Goal: Task Accomplishment & Management: Manage account settings

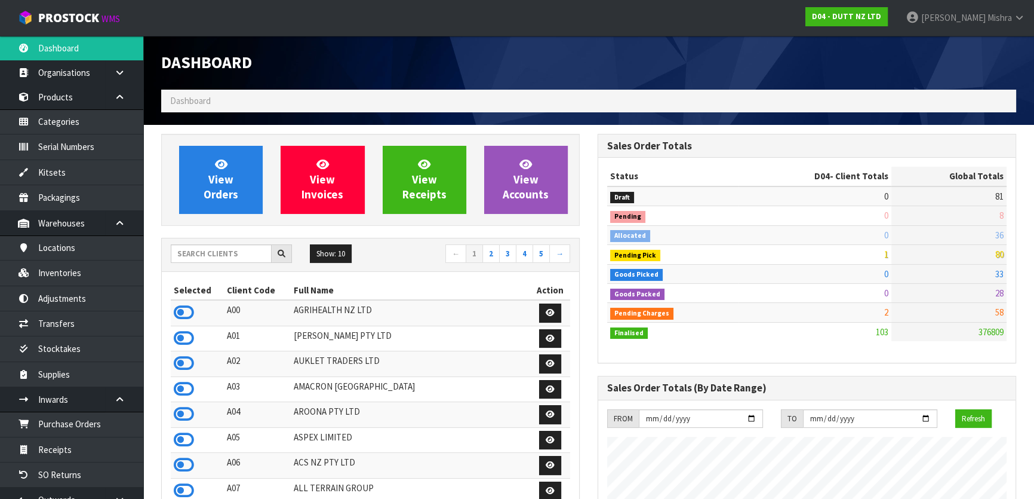
scroll to position [929, 436]
click at [235, 251] on input "text" at bounding box center [221, 253] width 101 height 19
type input "B06"
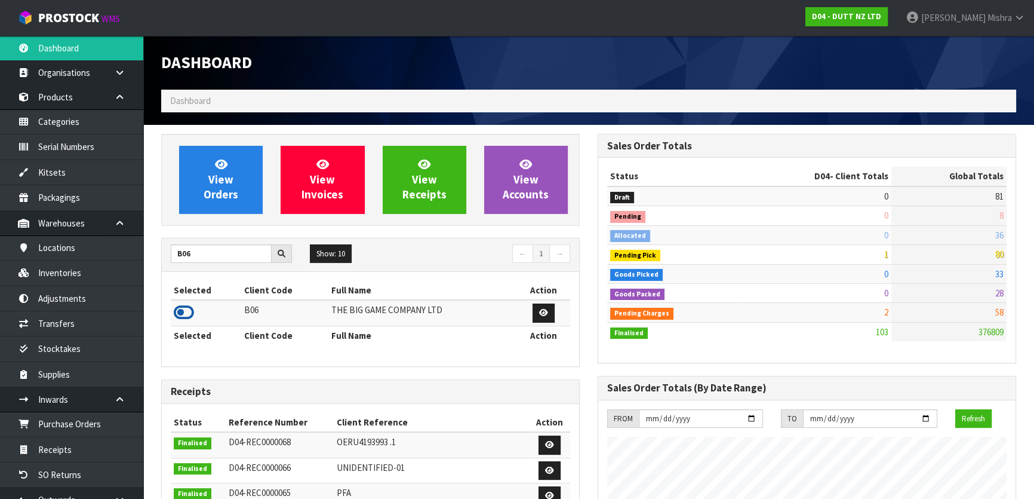
click at [180, 309] on icon at bounding box center [184, 312] width 20 height 18
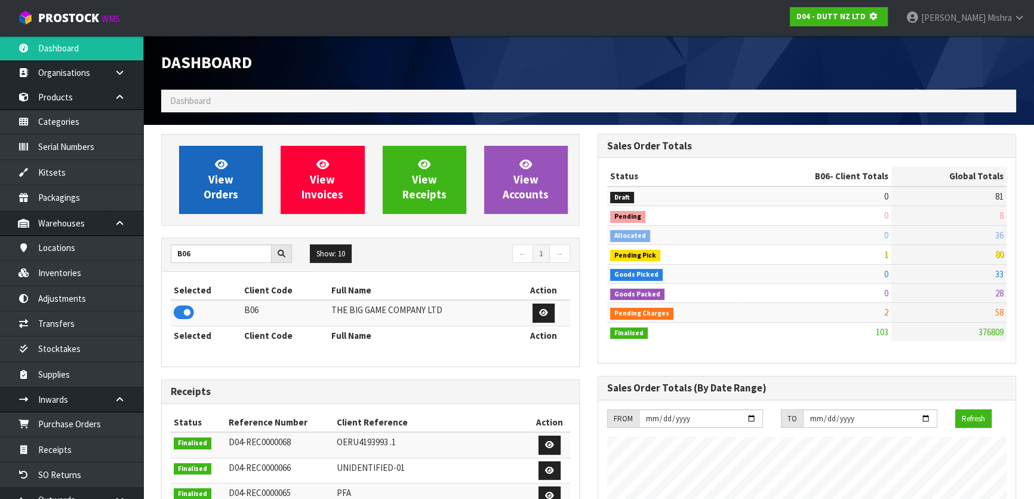
scroll to position [596390, 596697]
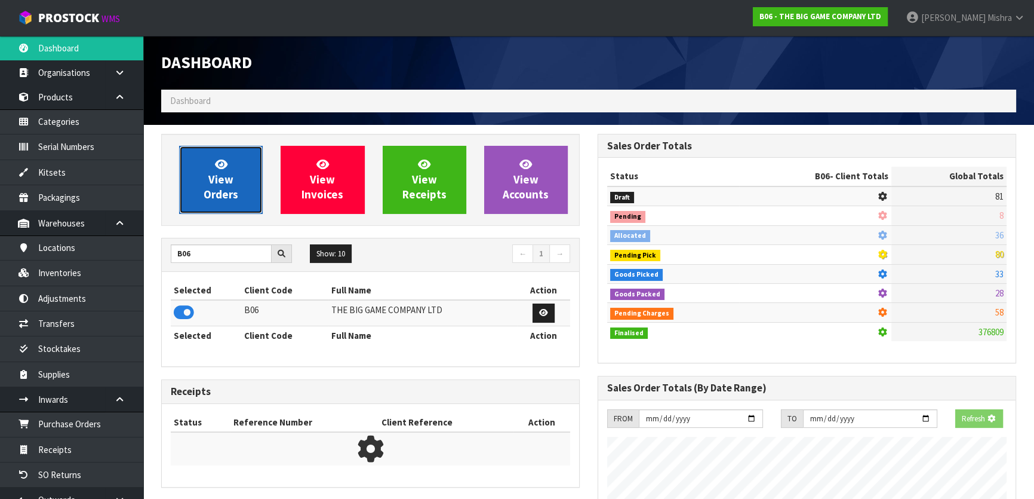
click at [204, 162] on link "View Orders" at bounding box center [221, 180] width 84 height 68
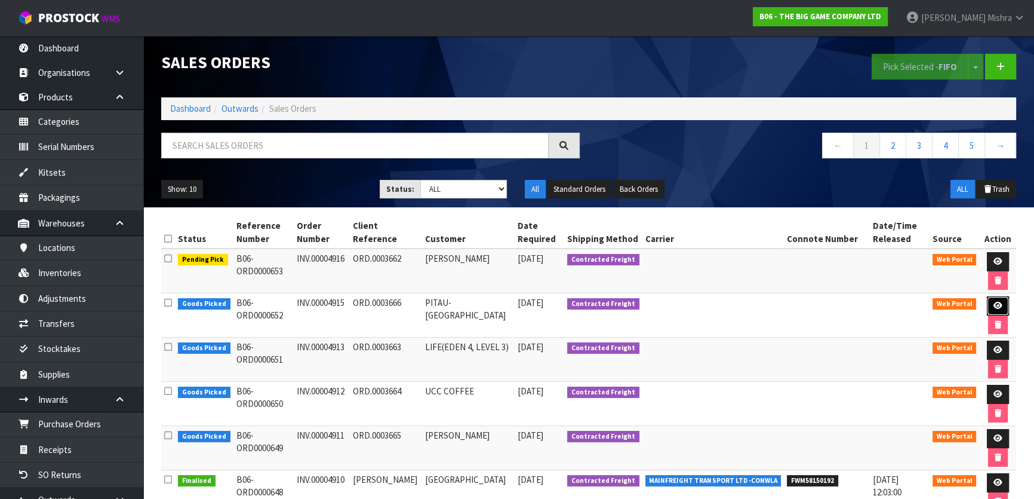
click at [994, 308] on icon at bounding box center [998, 306] width 9 height 8
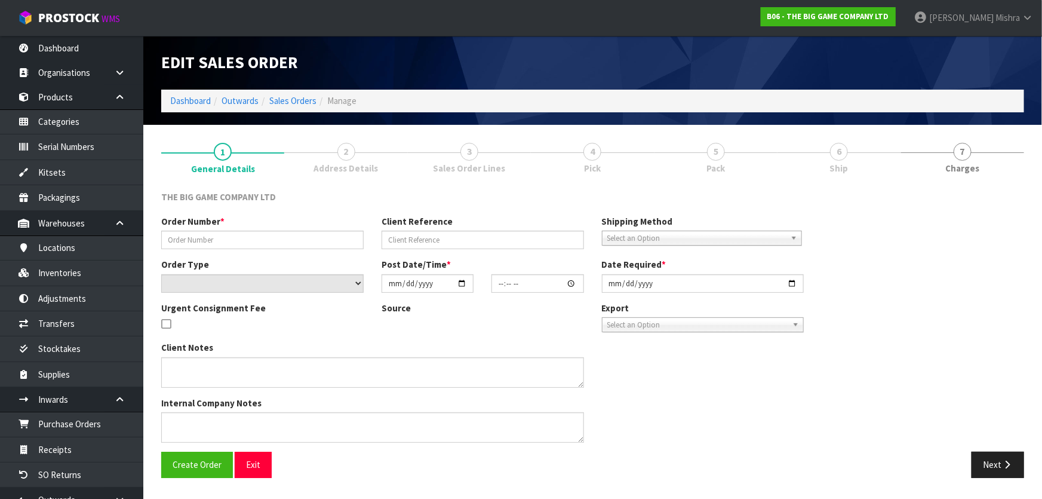
type input "INV.00004915"
type input "ORD.0003666"
select select "number:0"
type input "2025-08-14"
type input "16:44:00.000"
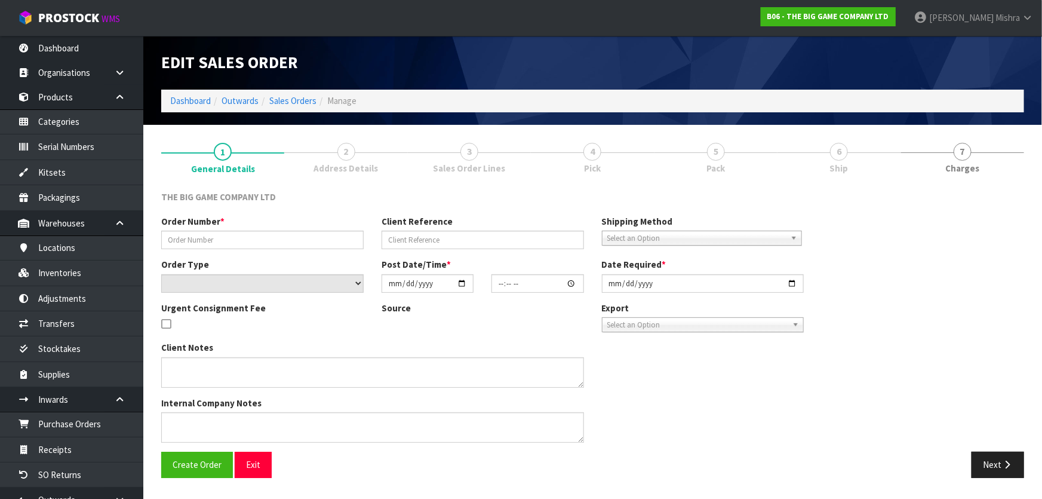
type input "2025-08-15"
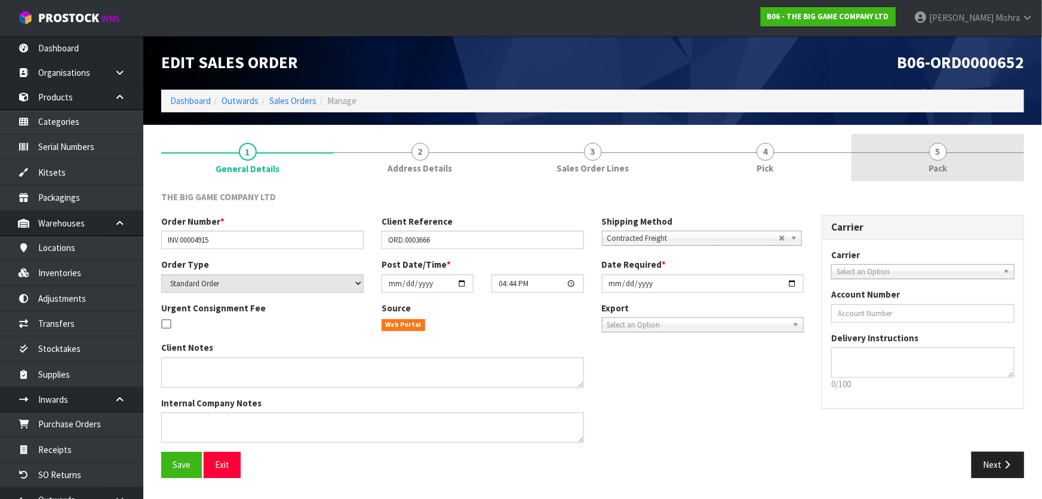
click at [926, 150] on link "5 Pack" at bounding box center [938, 157] width 173 height 47
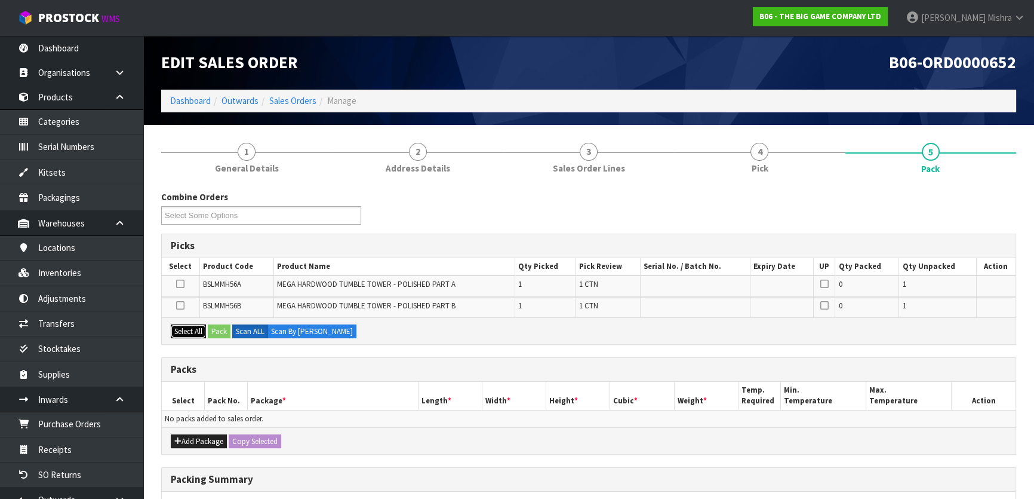
drag, startPoint x: 184, startPoint y: 328, endPoint x: 190, endPoint y: 328, distance: 6.0
click at [186, 328] on button "Select All" at bounding box center [188, 331] width 35 height 14
click at [227, 328] on button "Pack" at bounding box center [219, 331] width 23 height 14
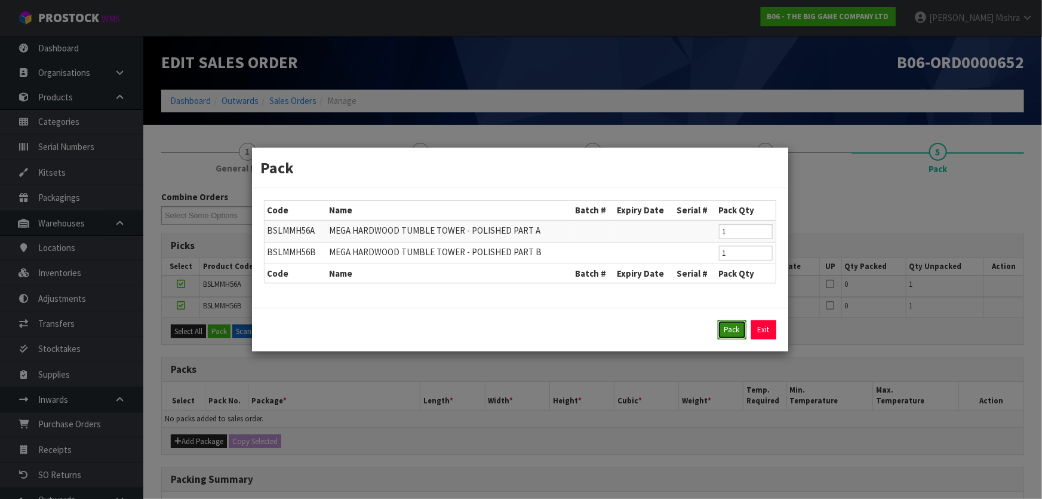
click at [730, 332] on button "Pack" at bounding box center [732, 329] width 29 height 19
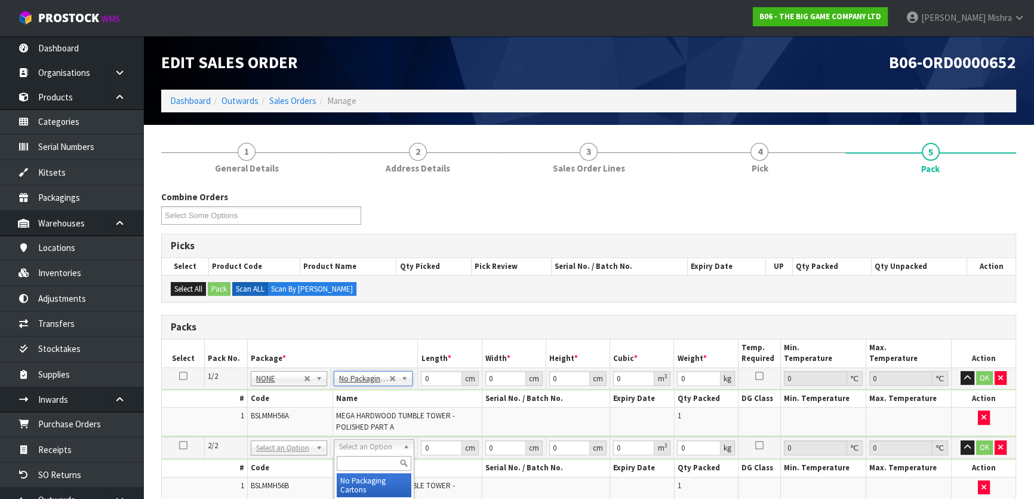
type input "2"
drag, startPoint x: 436, startPoint y: 377, endPoint x: 382, endPoint y: 388, distance: 55.3
click at [382, 388] on tbody "1/2 NONE 007-001 007-002 007-004 007-009 007-013 007-014 007-015 007-017 007-01…" at bounding box center [589, 401] width 854 height 69
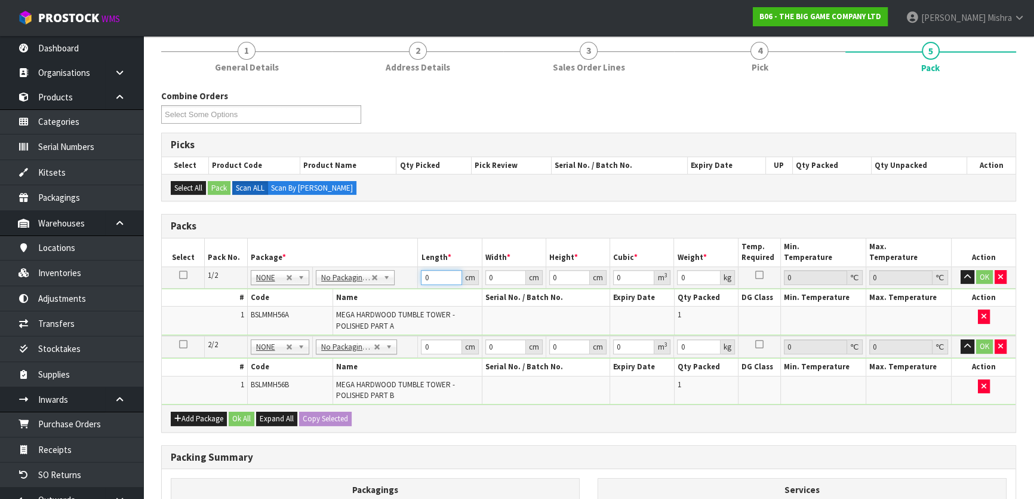
scroll to position [95, 0]
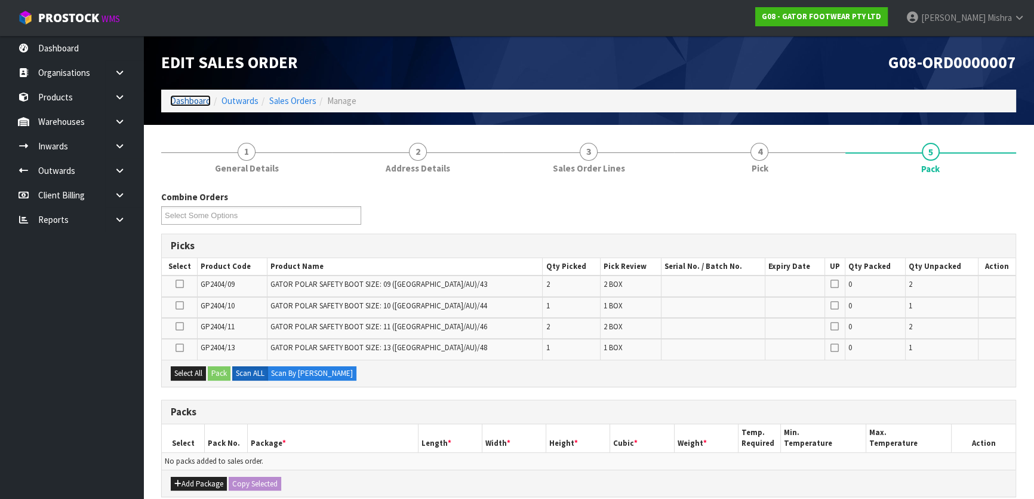
click at [195, 98] on link "Dashboard" at bounding box center [190, 100] width 41 height 11
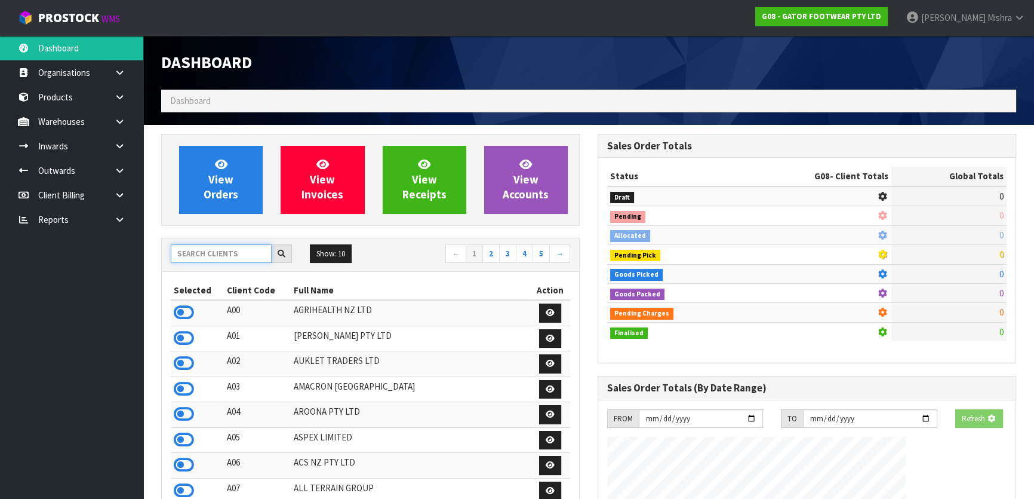
click at [205, 257] on input "text" at bounding box center [221, 253] width 101 height 19
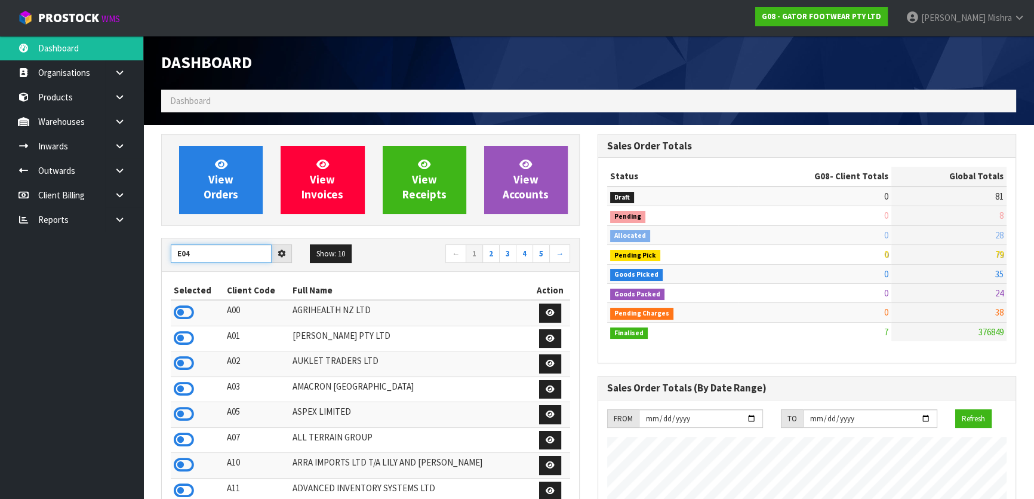
type input "E04"
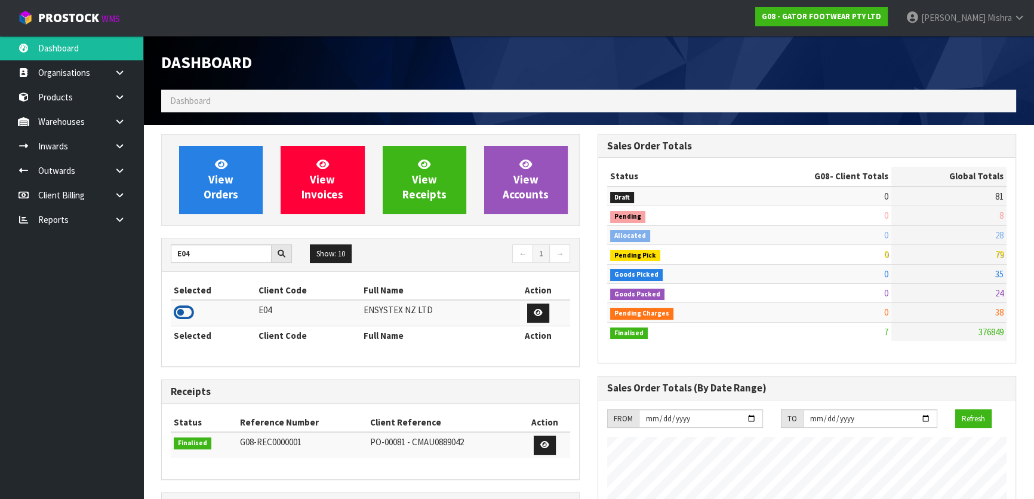
click at [175, 313] on icon at bounding box center [184, 312] width 20 height 18
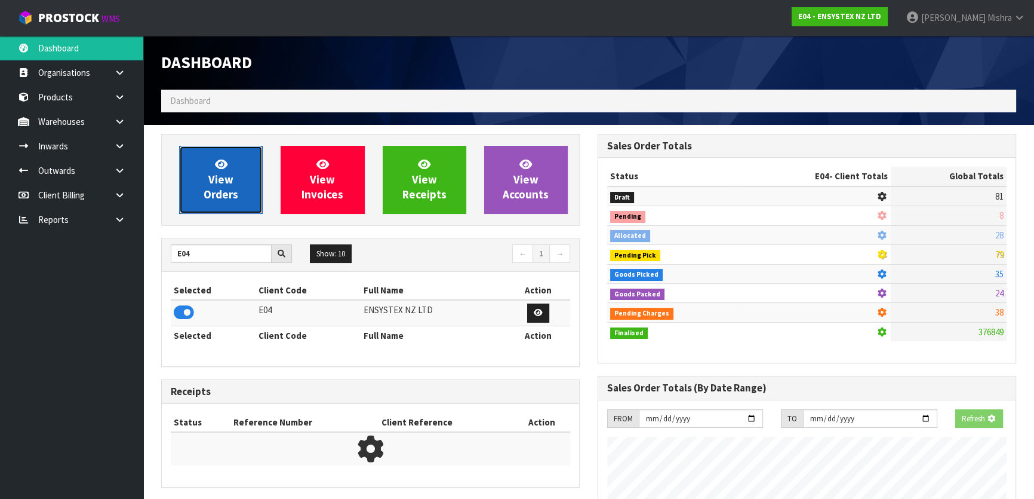
scroll to position [929, 436]
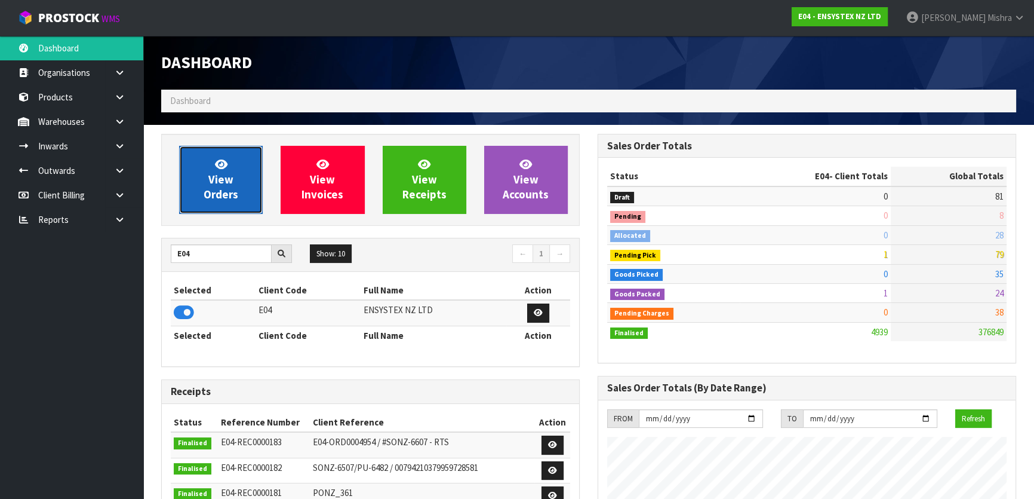
click at [235, 174] on link "View Orders" at bounding box center [221, 180] width 84 height 68
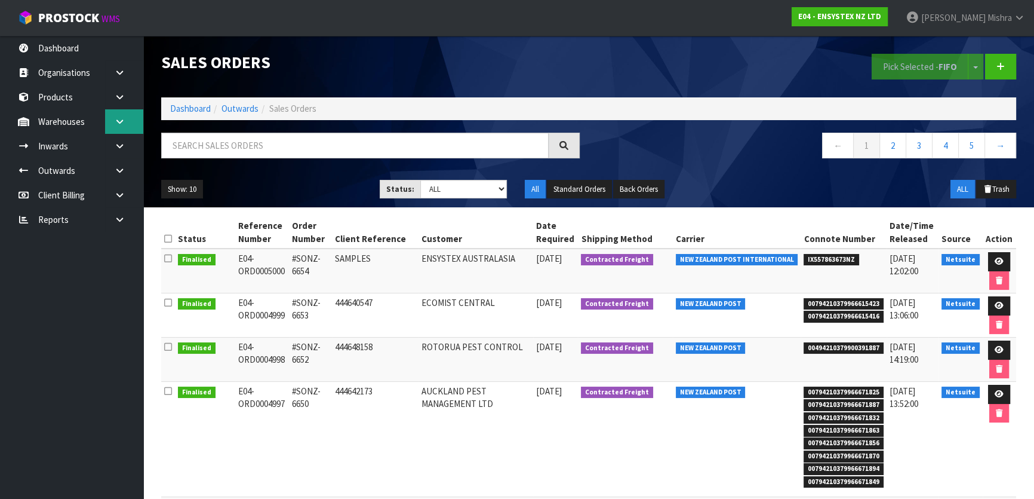
click at [129, 129] on link at bounding box center [124, 121] width 38 height 24
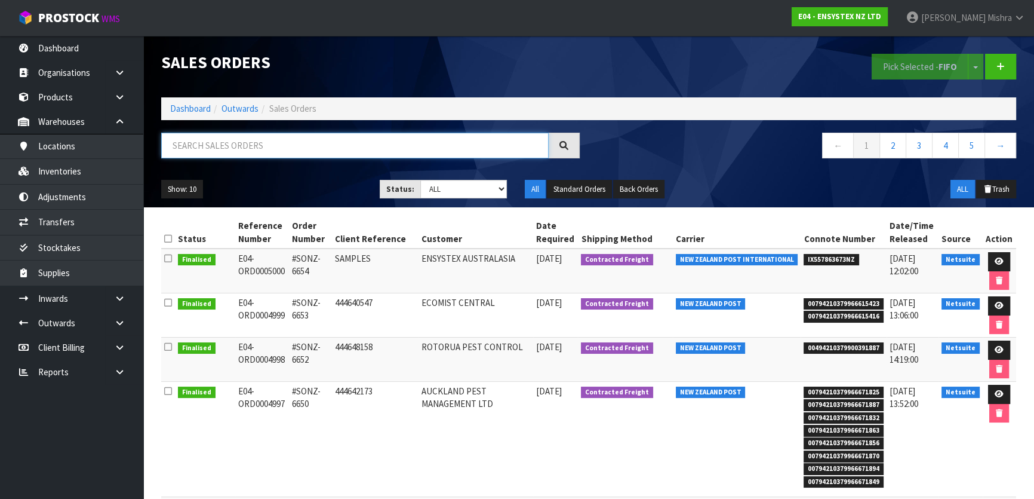
click at [301, 142] on input "text" at bounding box center [355, 146] width 388 height 26
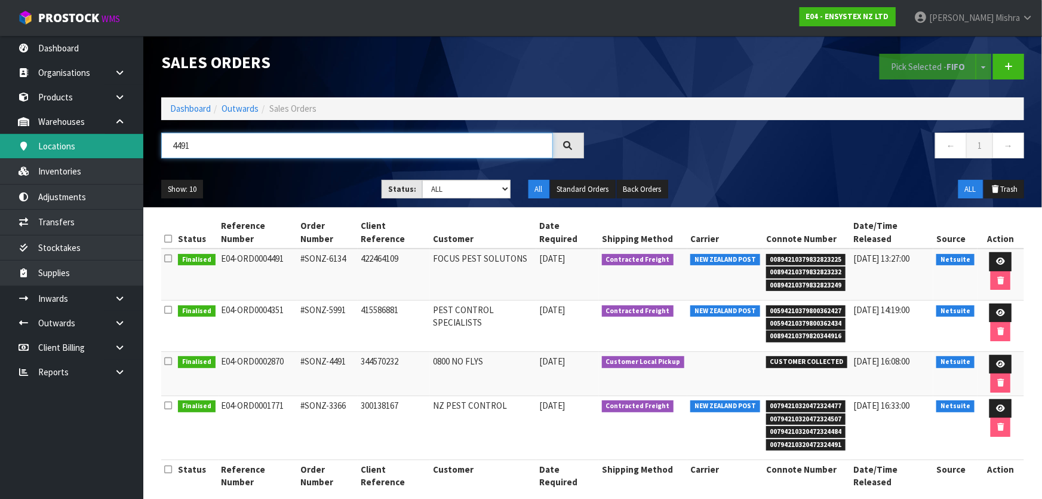
drag, startPoint x: 155, startPoint y: 149, endPoint x: 68, endPoint y: 149, distance: 87.2
click at [68, 149] on body "Toggle navigation ProStock WMS E04 - ENSYSTEX NZ LTD Lalisha Mishra Logout Dash…" at bounding box center [521, 249] width 1042 height 499
type input "4991"
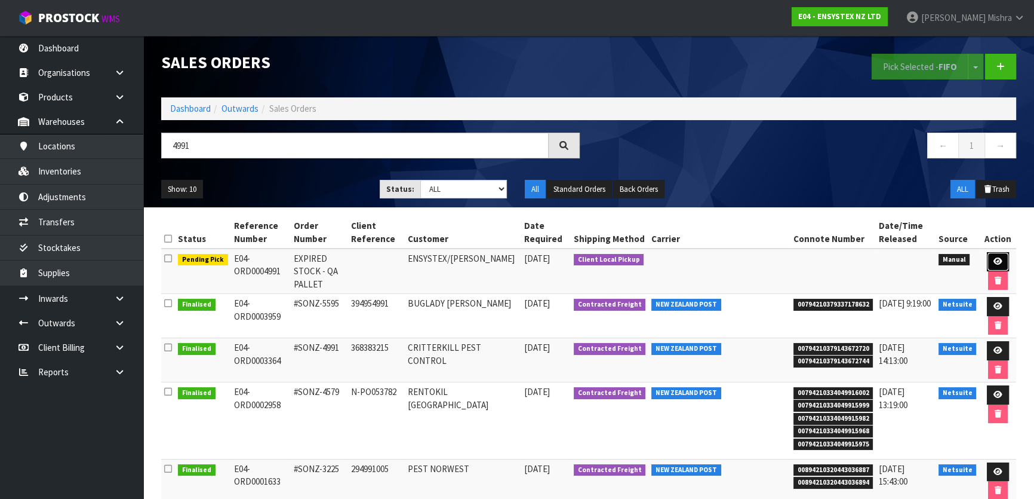
click at [1001, 262] on link at bounding box center [998, 261] width 22 height 19
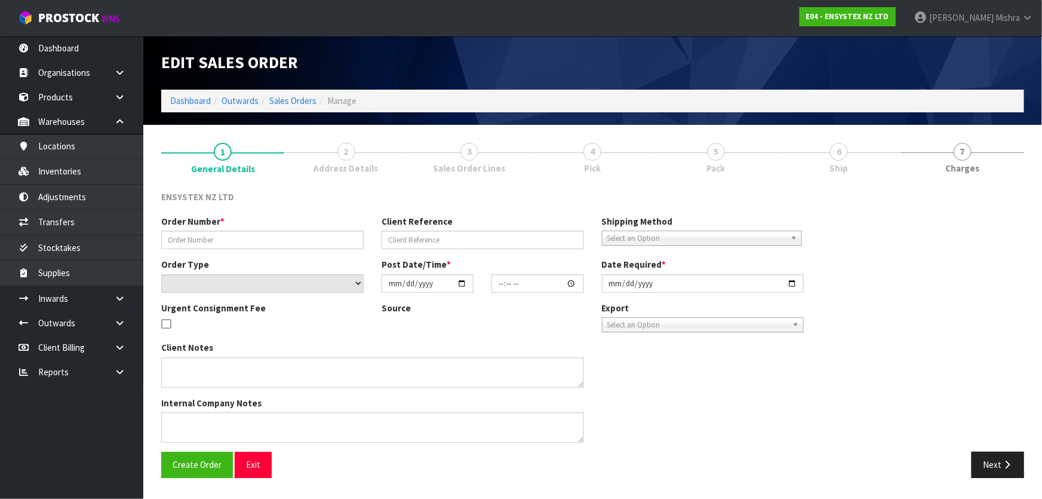
type input "EXPIRED STOCK - QA PALLET"
select select "number:0"
type input "[DATE]"
type input "14:46:00.000"
type input "[DATE]"
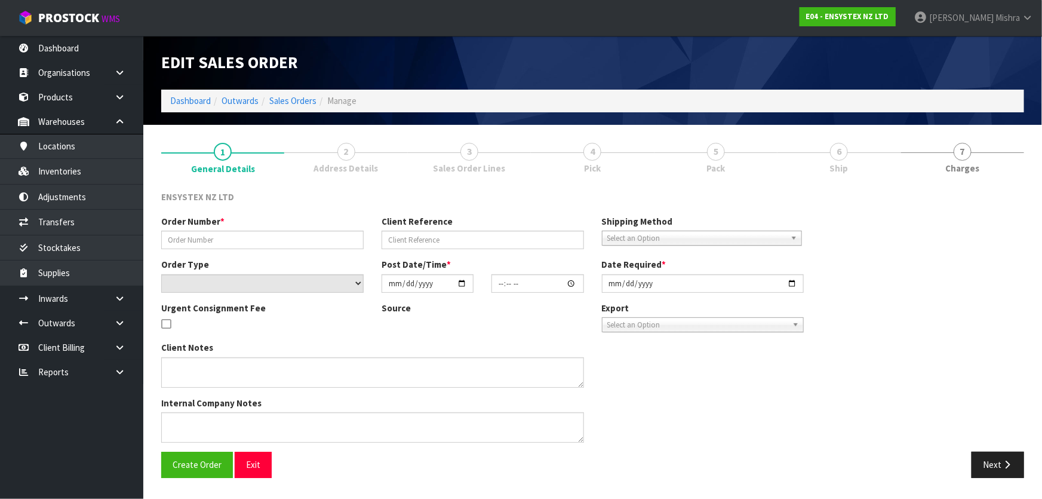
type textarea "ERE ARE CURRENTLY 97 PACKS IN STOCK THERE. COULD YOU PLEASE REMOVE THESE FROM I…"
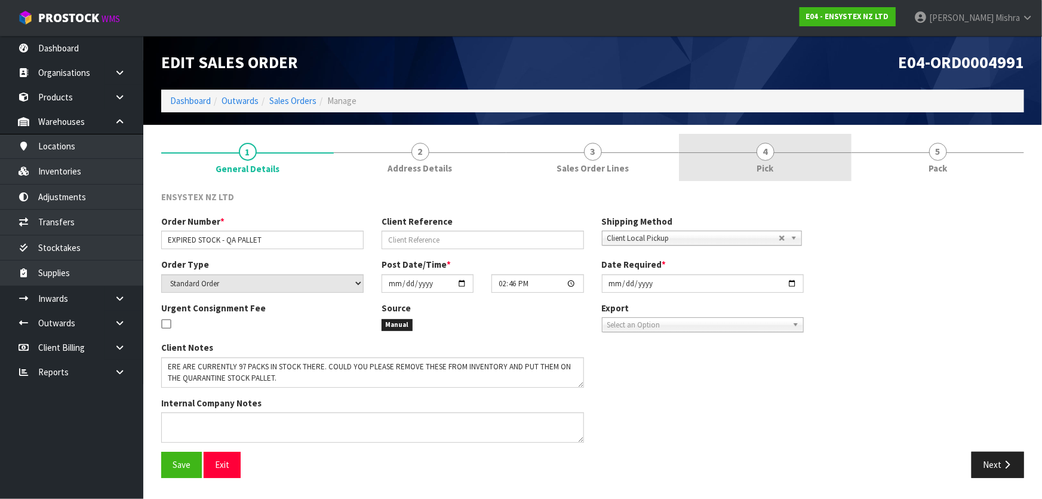
click at [818, 159] on link "4 Pick" at bounding box center [765, 157] width 173 height 47
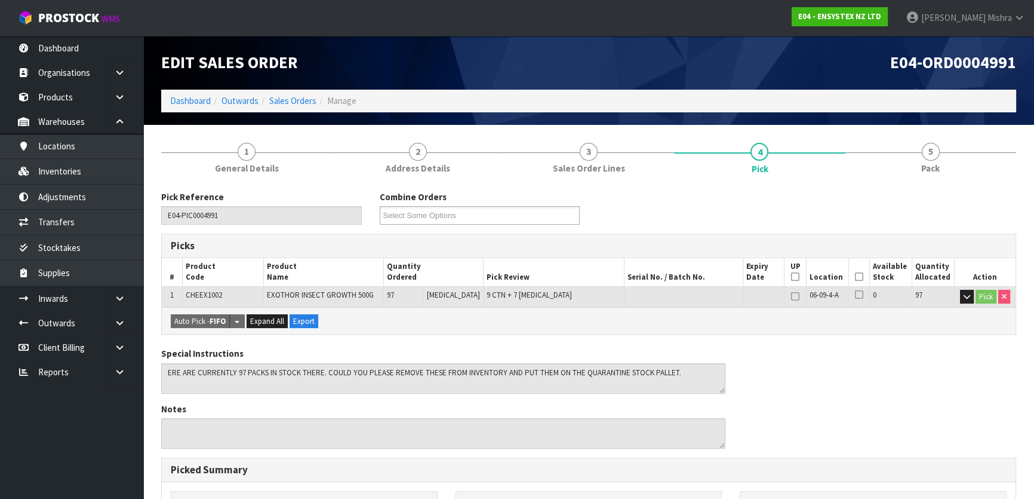
scroll to position [286, 0]
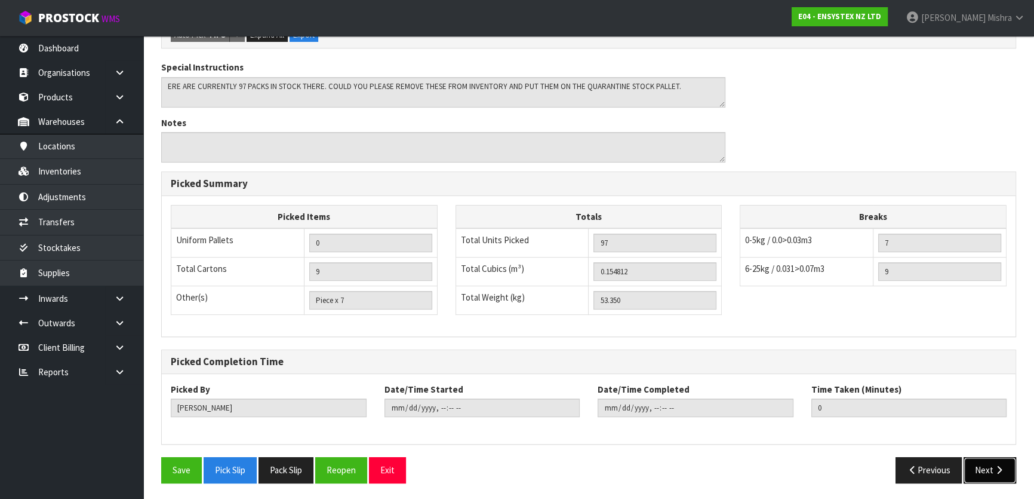
click at [991, 464] on button "Next" at bounding box center [990, 470] width 53 height 26
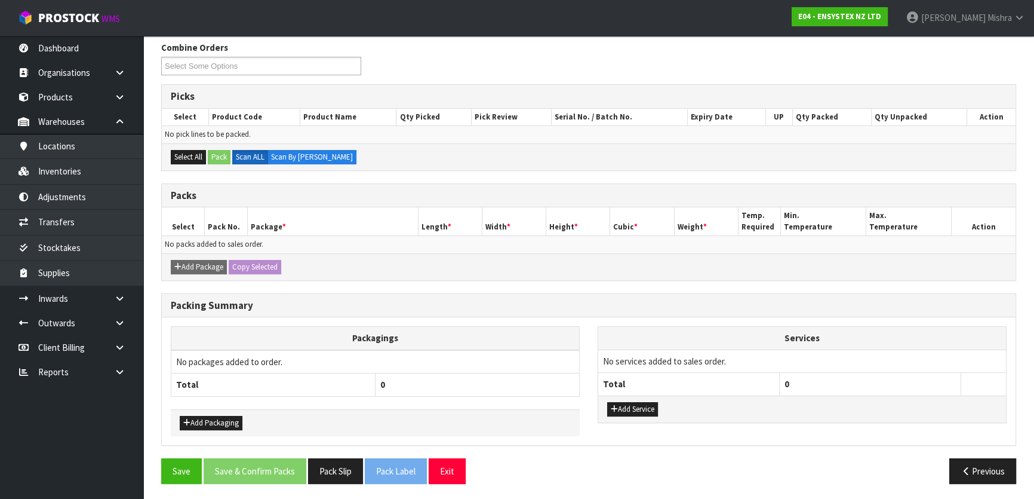
scroll to position [0, 0]
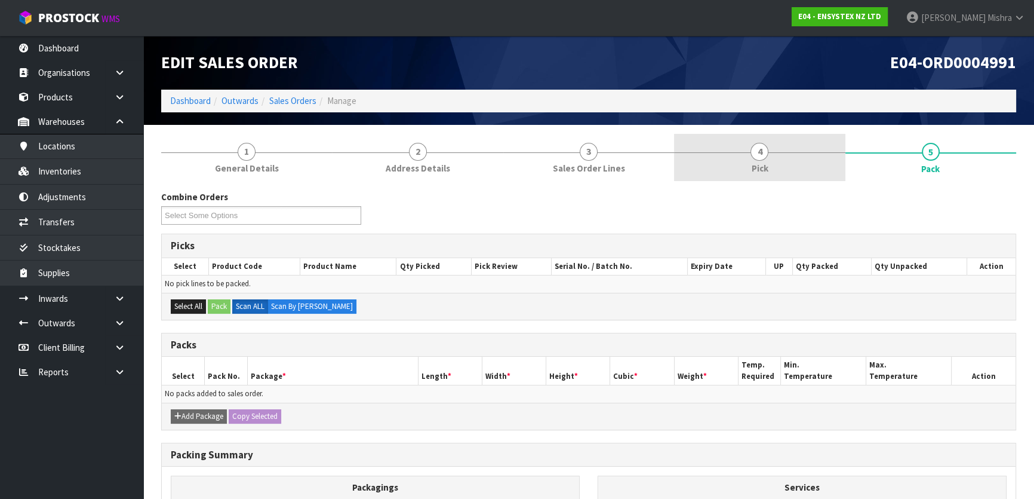
click at [755, 170] on span "Pick" at bounding box center [759, 168] width 17 height 13
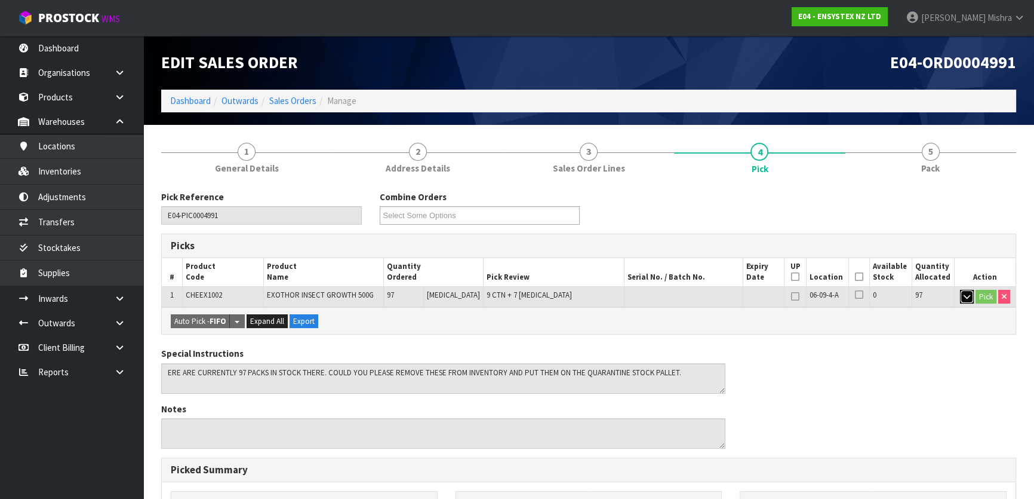
click at [961, 301] on button "button" at bounding box center [967, 297] width 14 height 14
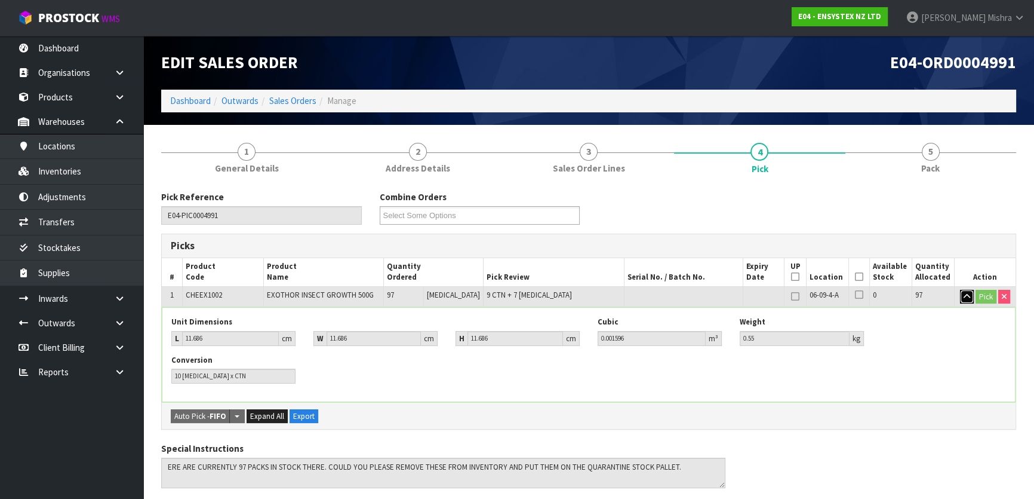
click at [961, 300] on button "button" at bounding box center [967, 297] width 14 height 14
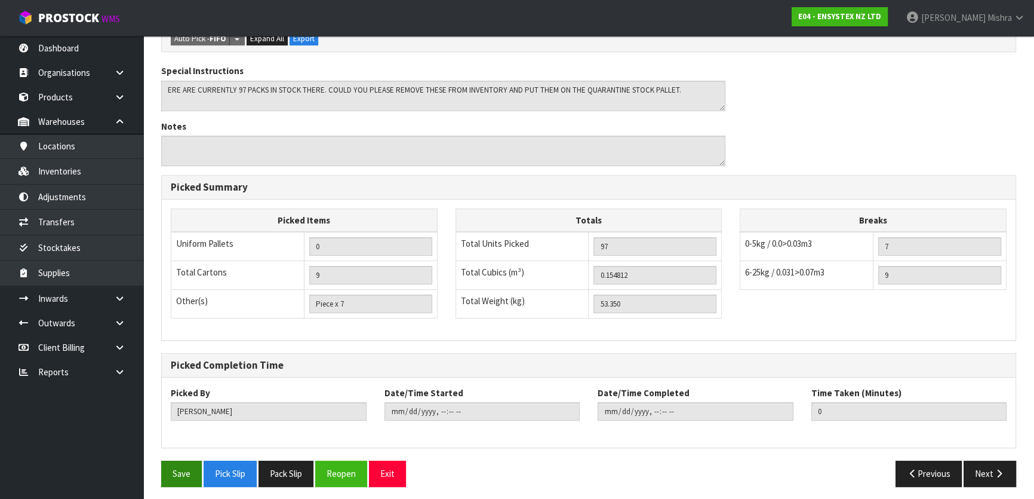
scroll to position [286, 0]
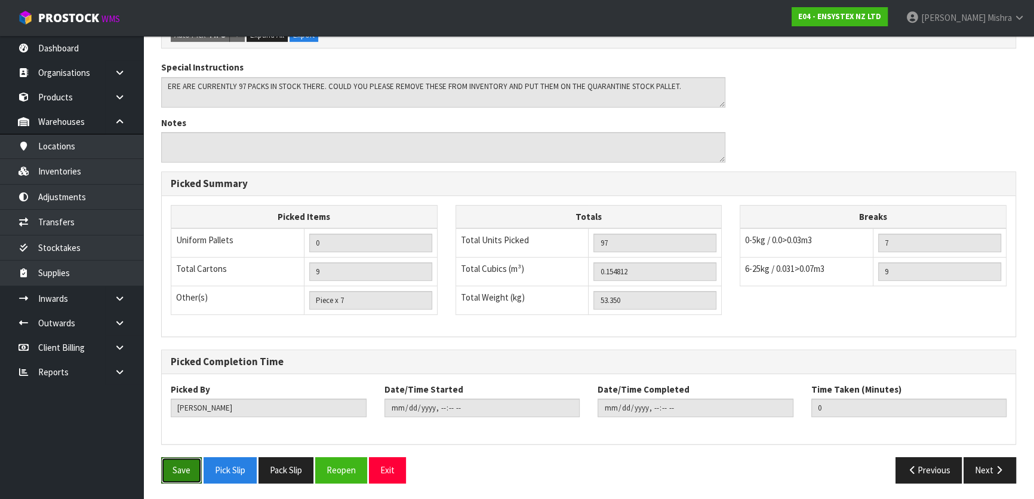
click at [179, 466] on button "Save" at bounding box center [181, 470] width 41 height 26
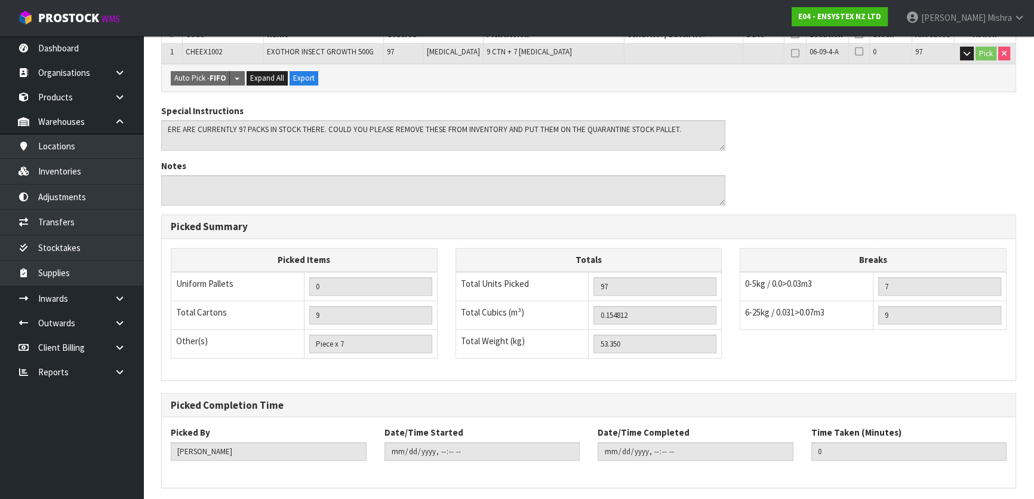
scroll to position [0, 0]
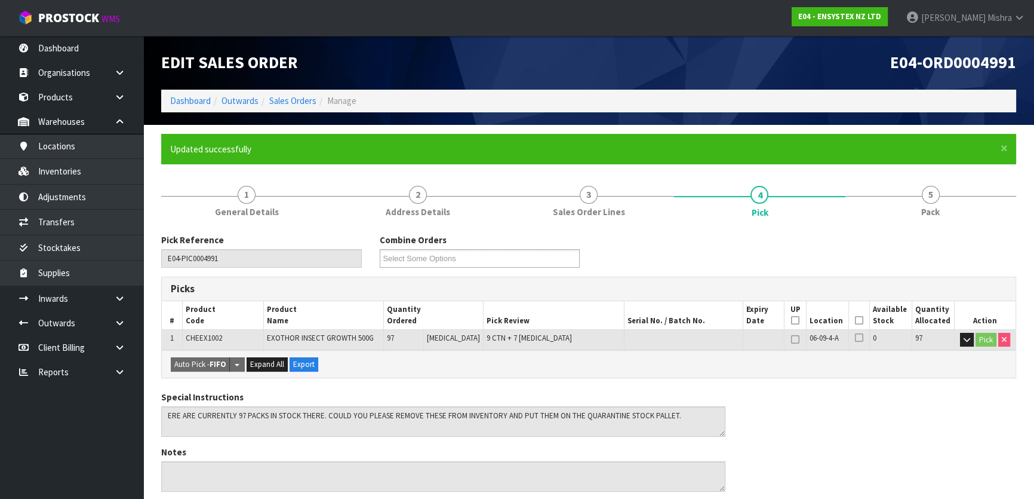
type input "[PERSON_NAME]"
type input "2025-08-15T12:20:08"
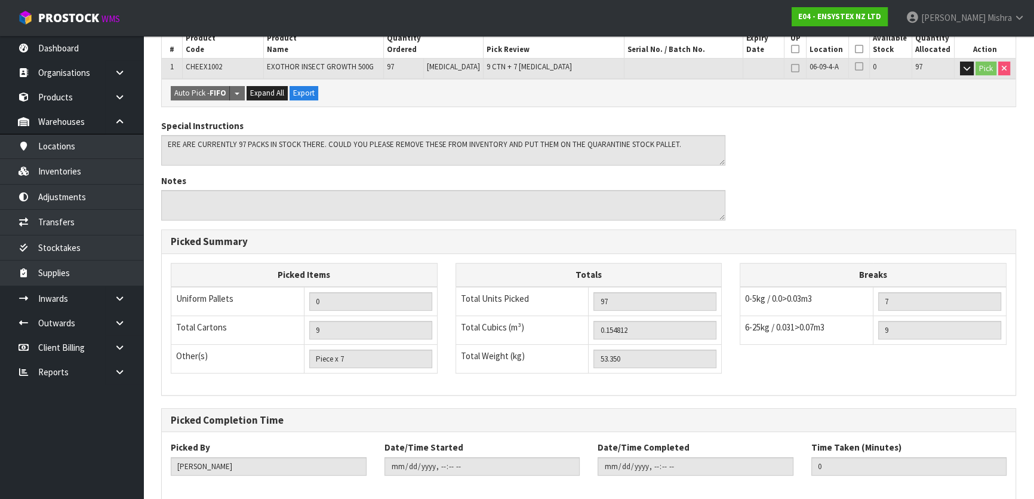
scroll to position [328, 0]
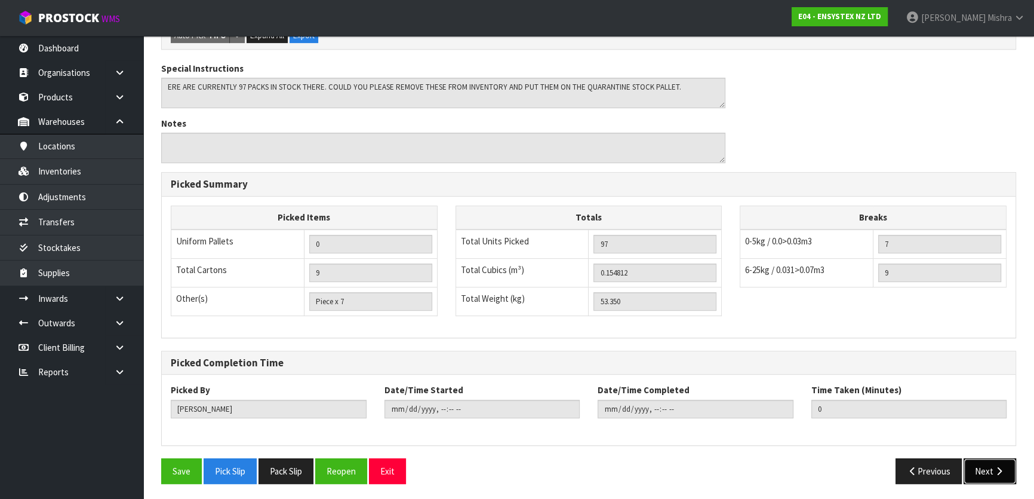
click at [986, 464] on button "Next" at bounding box center [990, 471] width 53 height 26
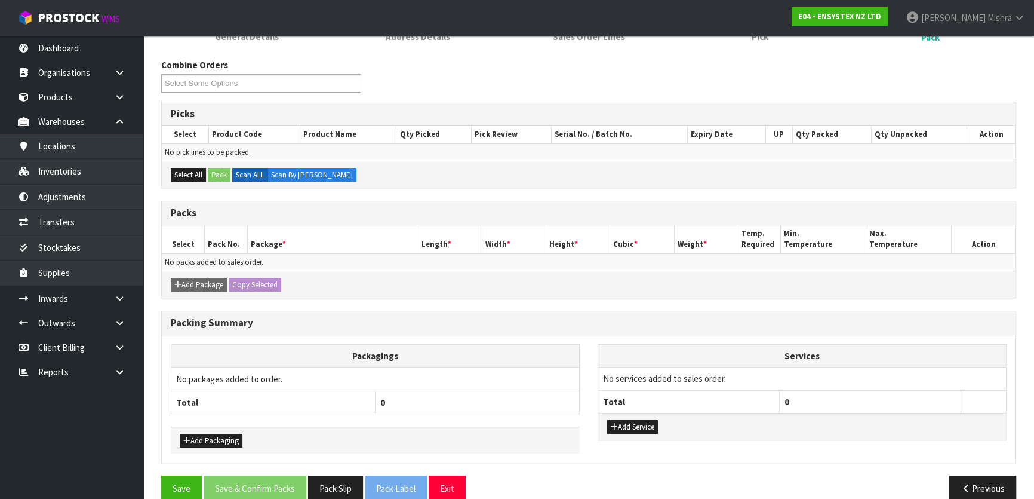
scroll to position [192, 0]
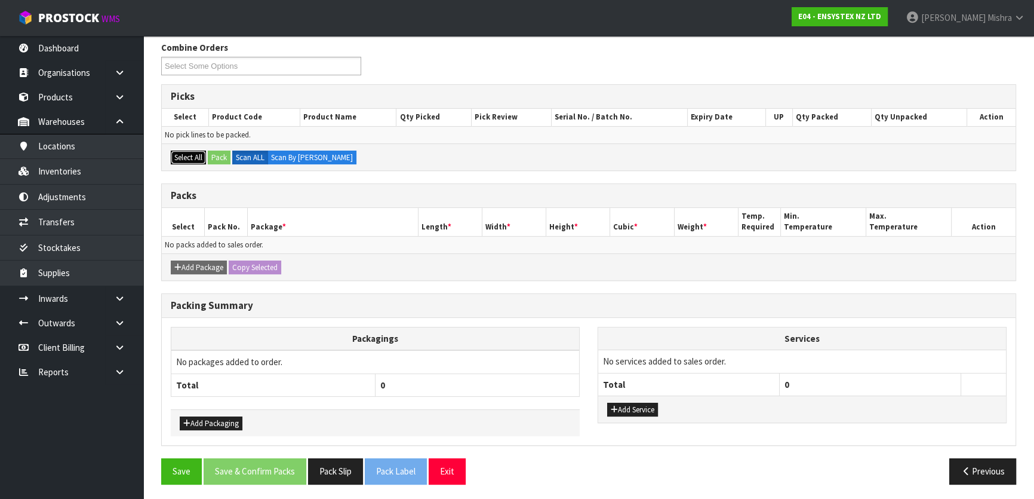
click at [182, 154] on button "Select All" at bounding box center [188, 157] width 35 height 14
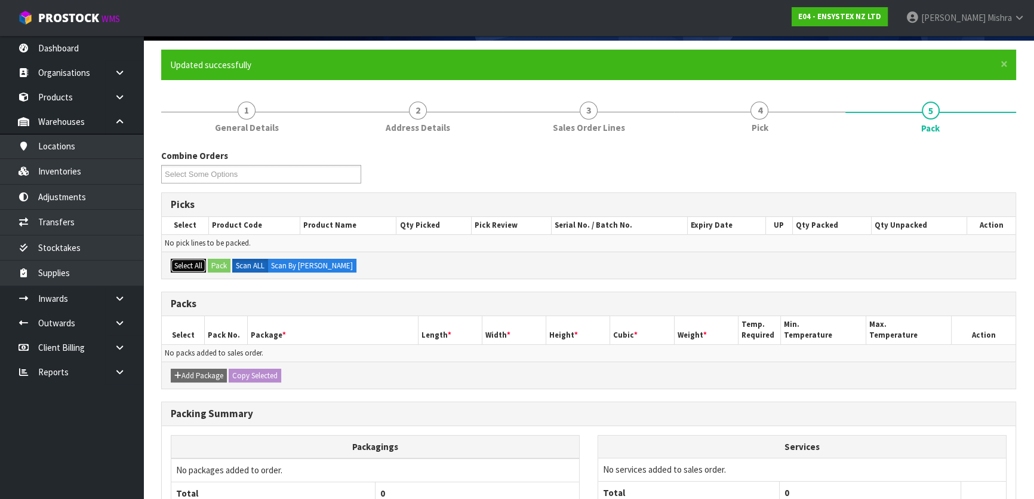
scroll to position [0, 0]
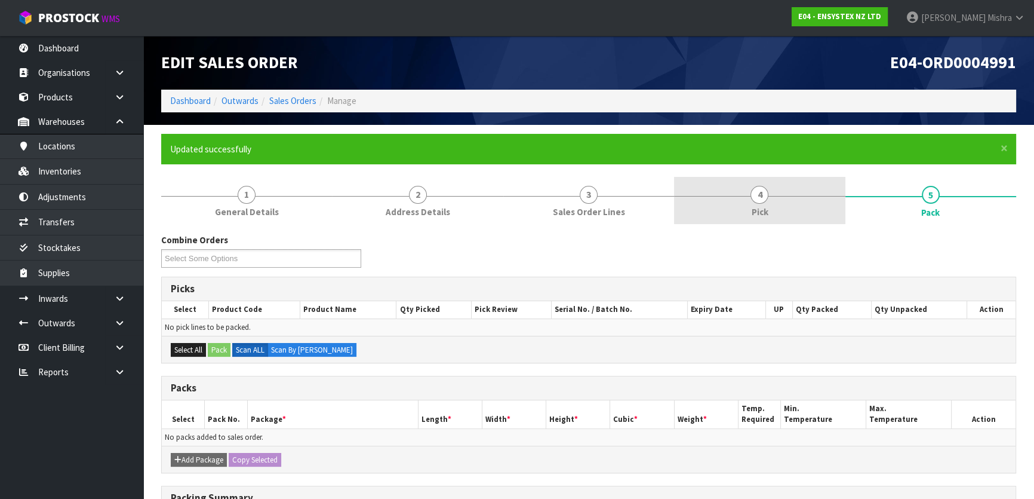
click at [777, 195] on link "4 Pick" at bounding box center [759, 200] width 171 height 47
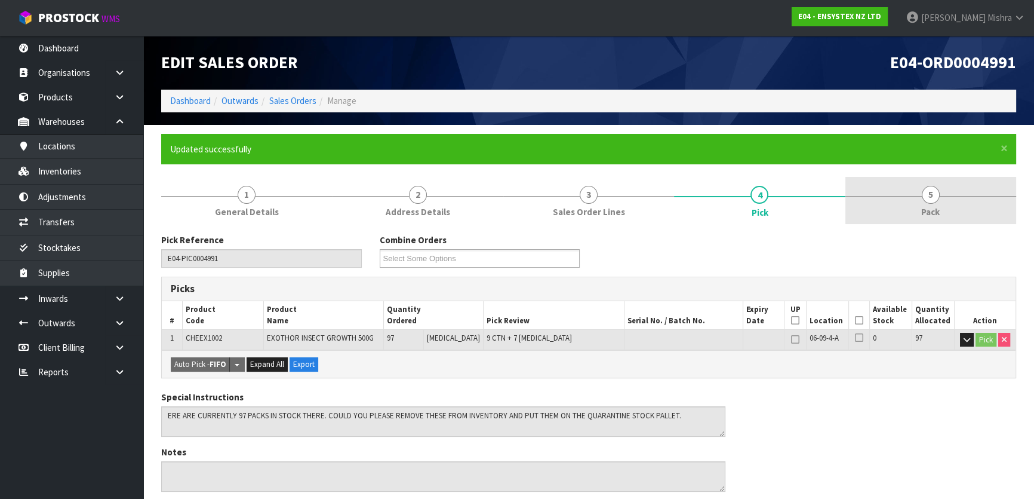
click at [917, 196] on link "5 Pack" at bounding box center [931, 200] width 171 height 47
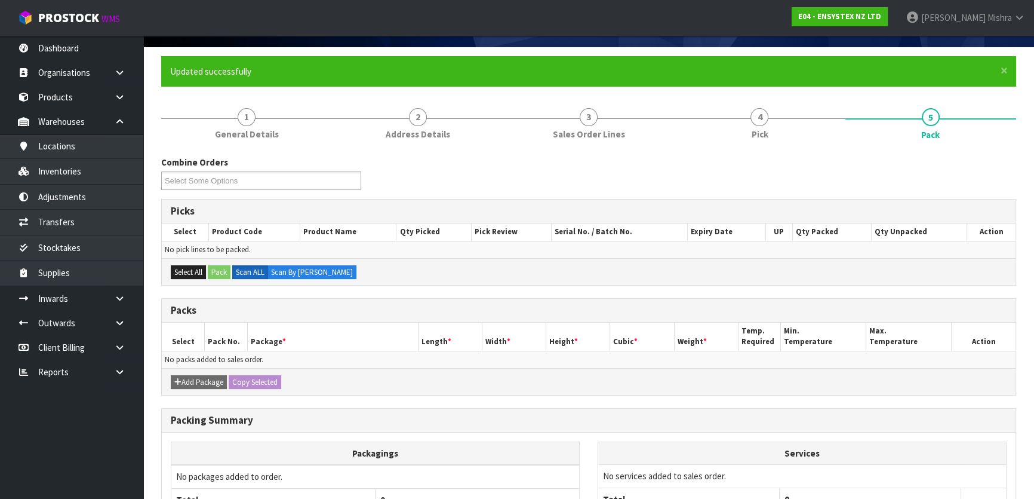
scroll to position [192, 0]
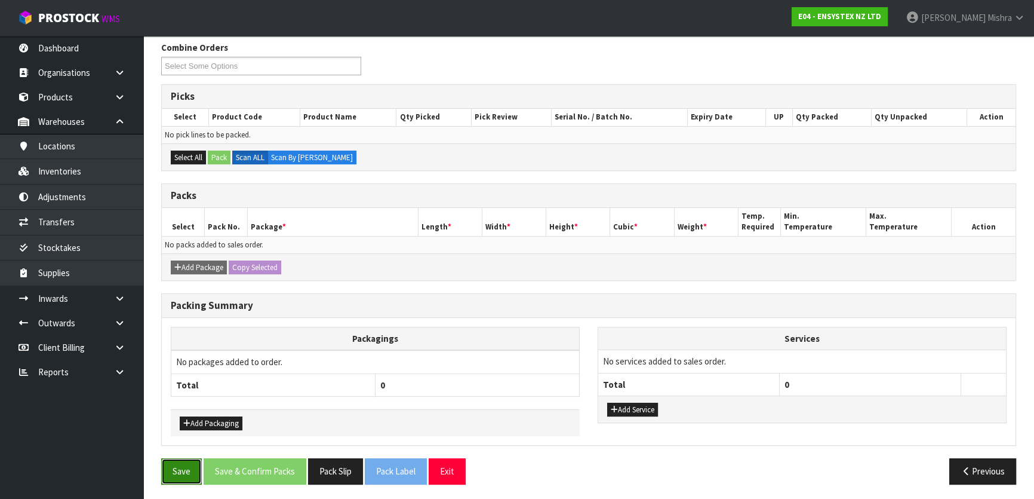
click at [171, 477] on button "Save" at bounding box center [181, 471] width 41 height 26
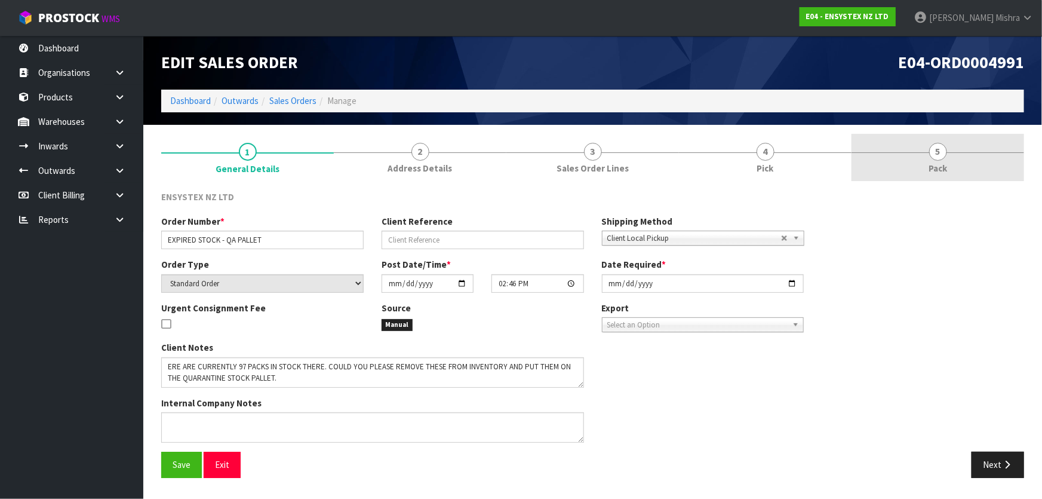
click at [938, 143] on span "5" at bounding box center [938, 152] width 18 height 18
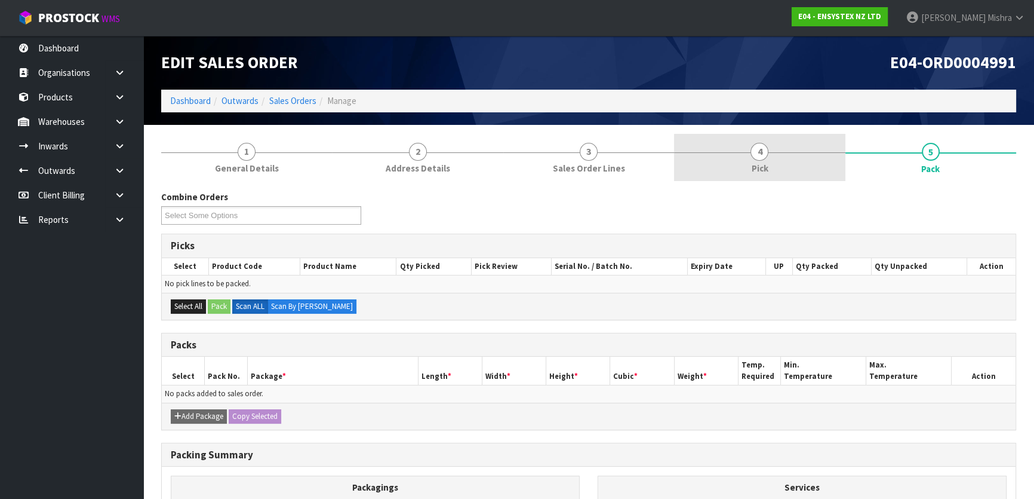
click at [769, 161] on link "4 Pick" at bounding box center [759, 157] width 171 height 47
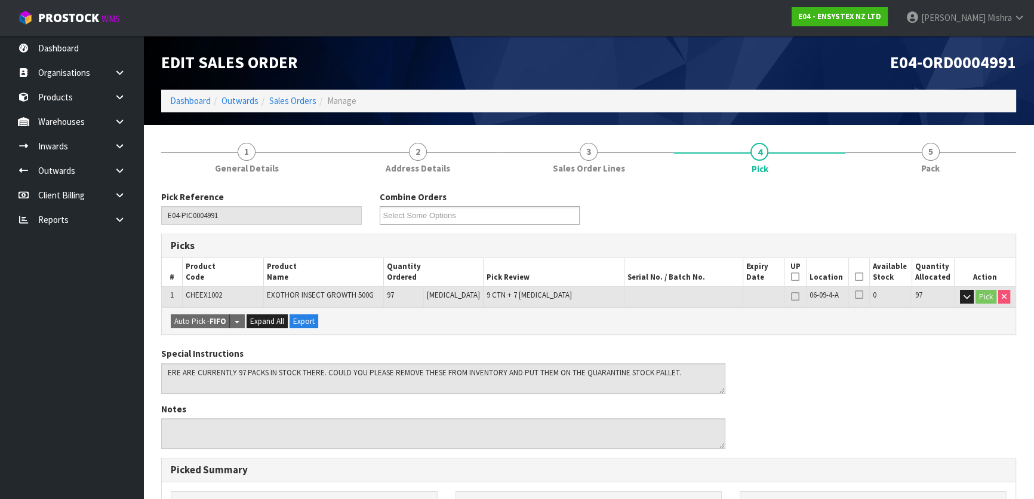
click at [855, 277] on icon at bounding box center [859, 276] width 8 height 1
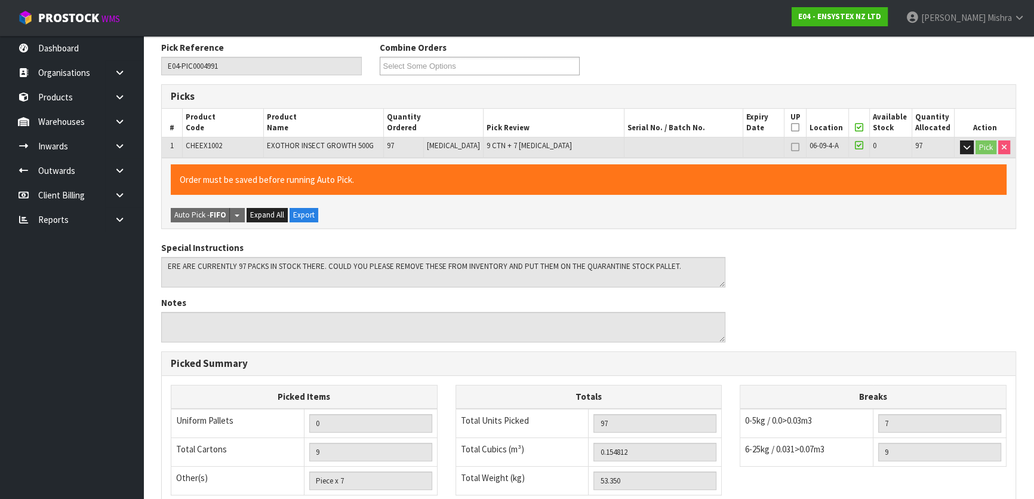
scroll to position [325, 0]
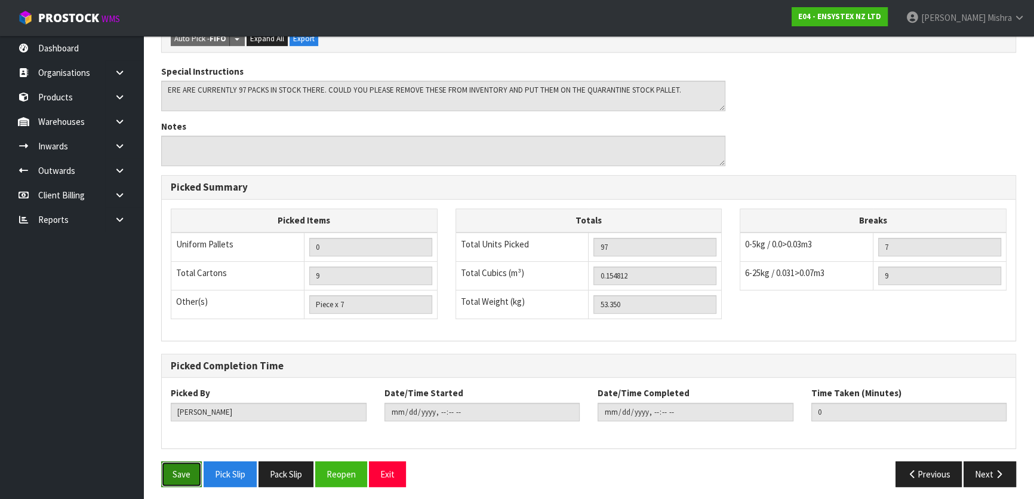
click at [186, 481] on button "Save" at bounding box center [181, 474] width 41 height 26
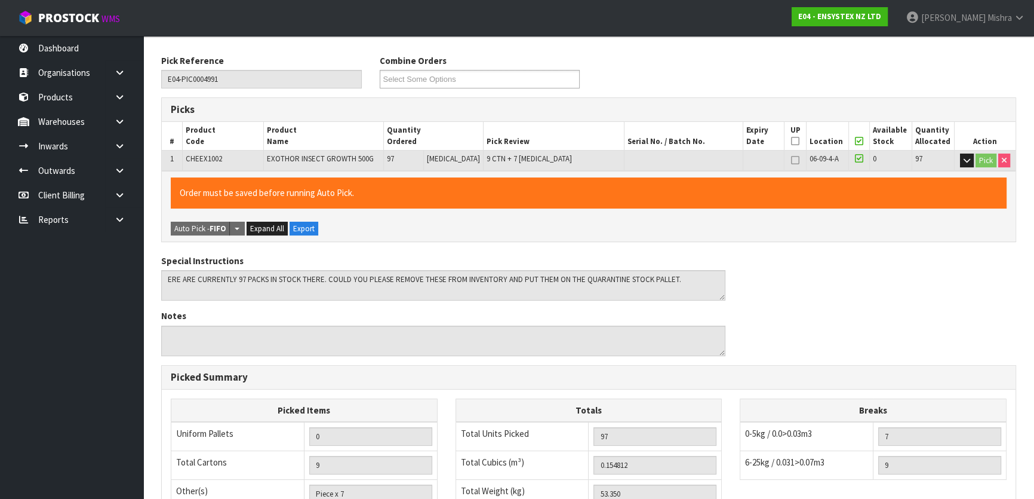
type input "2025-08-15T12:20:34"
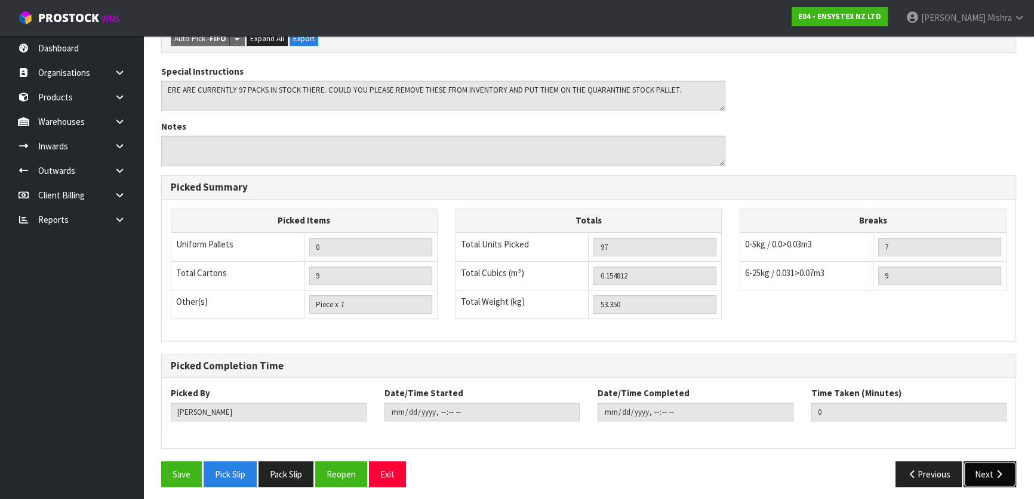
click at [991, 474] on button "Next" at bounding box center [990, 474] width 53 height 26
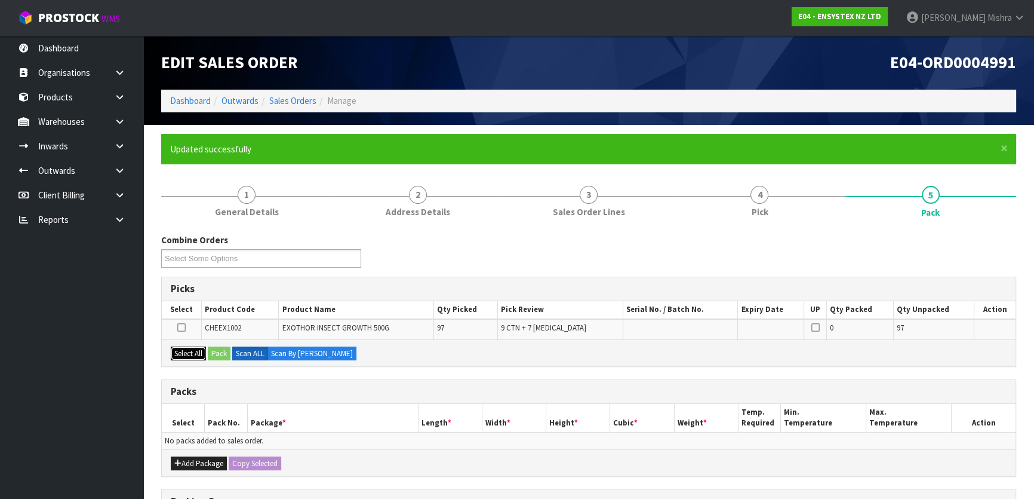
click at [190, 349] on button "Select All" at bounding box center [188, 353] width 35 height 14
click at [223, 357] on button "Pack" at bounding box center [219, 353] width 23 height 14
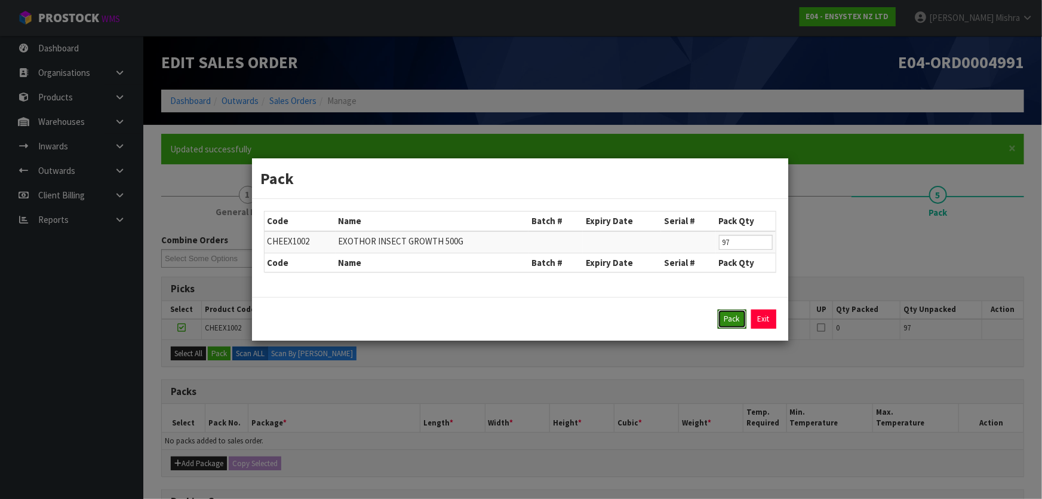
drag, startPoint x: 730, startPoint y: 322, endPoint x: 683, endPoint y: 325, distance: 47.3
click at [730, 325] on button "Pack" at bounding box center [732, 318] width 29 height 19
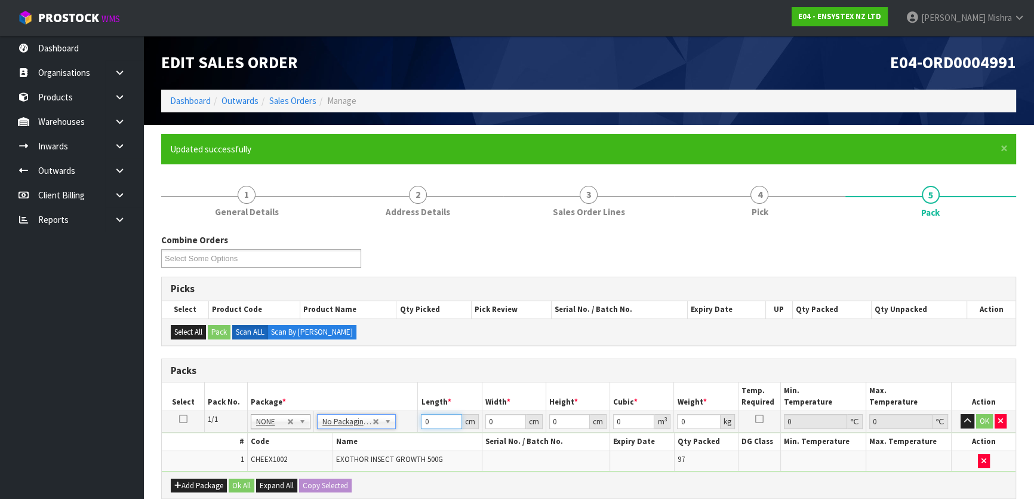
drag, startPoint x: 440, startPoint y: 419, endPoint x: 410, endPoint y: 420, distance: 30.5
click at [410, 420] on tr "1/1 NONE 007-001 007-002 007-004 007-009 007-013 007-014 007-015 007-017 007-01…" at bounding box center [589, 421] width 854 height 21
type input "1"
drag, startPoint x: 500, startPoint y: 416, endPoint x: 454, endPoint y: 420, distance: 46.1
click at [454, 420] on tr "1/1 NONE 007-001 007-002 007-004 007-009 007-013 007-014 007-015 007-017 007-01…" at bounding box center [589, 421] width 854 height 21
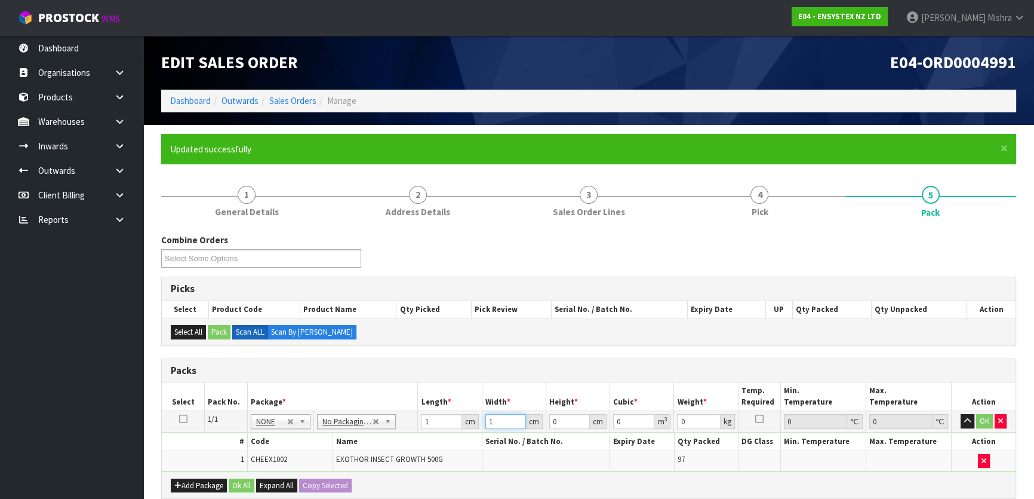
type input "1"
drag, startPoint x: 586, startPoint y: 409, endPoint x: 549, endPoint y: 411, distance: 37.1
click at [549, 411] on td "0 cm" at bounding box center [578, 421] width 64 height 21
click at [558, 421] on input "0" at bounding box center [569, 421] width 41 height 15
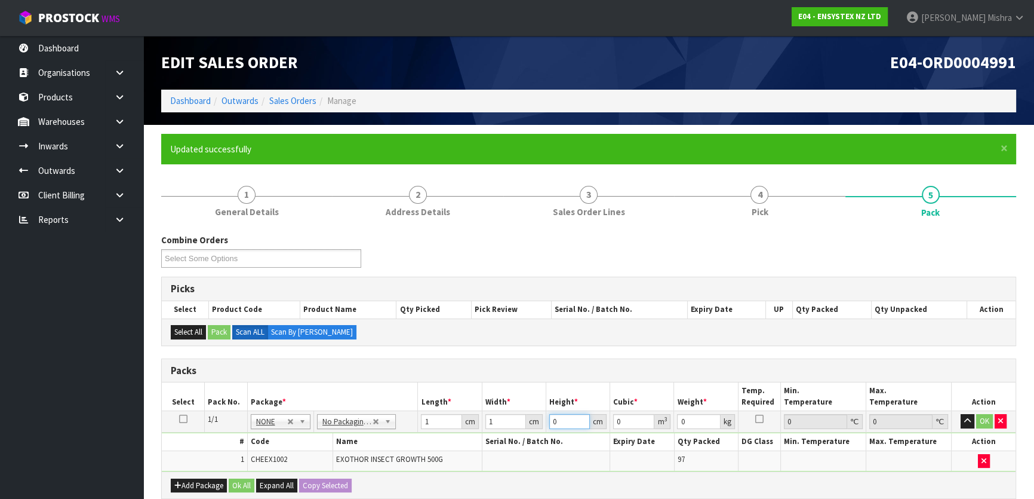
click at [558, 421] on input "0" at bounding box center [569, 421] width 41 height 15
type input "1"
type input "0.000001"
type input "1"
drag, startPoint x: 688, startPoint y: 413, endPoint x: 647, endPoint y: 419, distance: 41.0
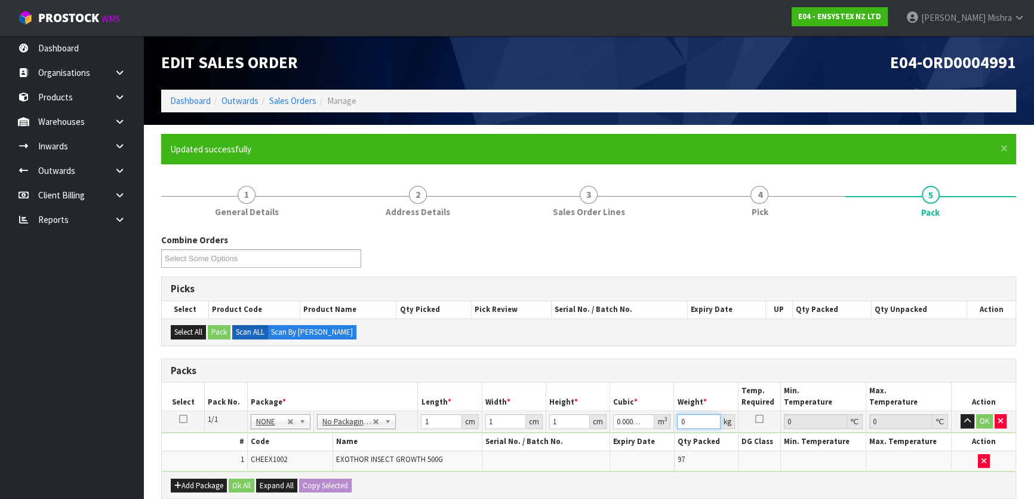
click at [647, 419] on tr "1/1 NONE 007-001 007-002 007-004 007-009 007-013 007-014 007-015 007-017 007-01…" at bounding box center [589, 421] width 854 height 21
type input "1"
click at [981, 420] on button "OK" at bounding box center [984, 421] width 17 height 14
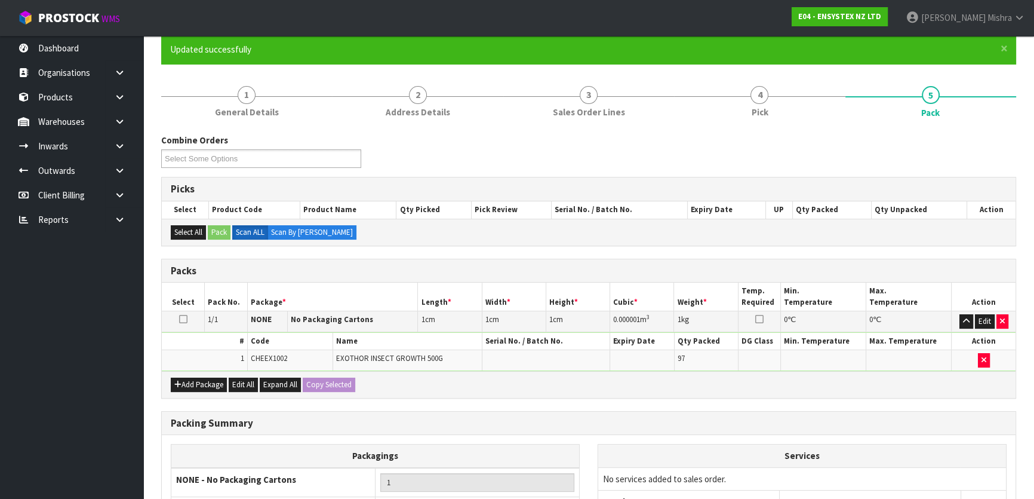
scroll to position [223, 0]
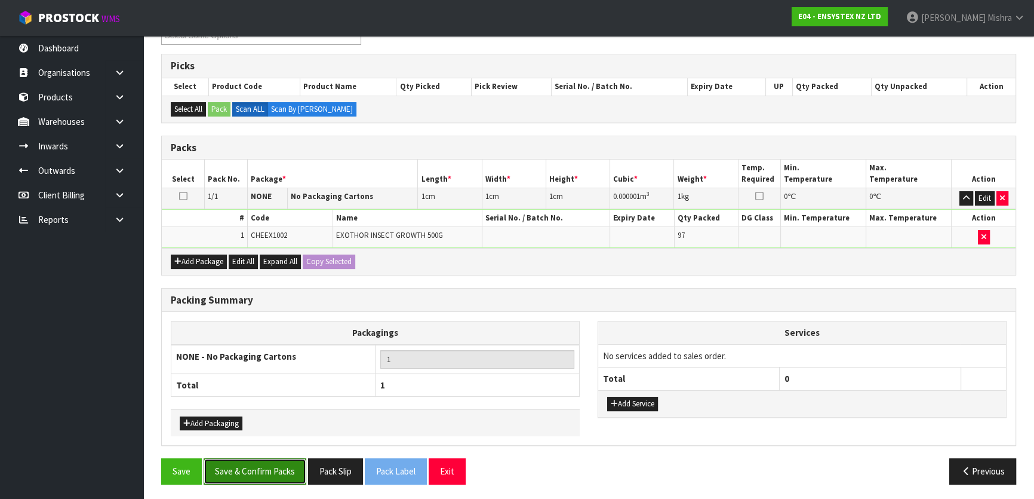
click at [274, 472] on button "Save & Confirm Packs" at bounding box center [255, 471] width 103 height 26
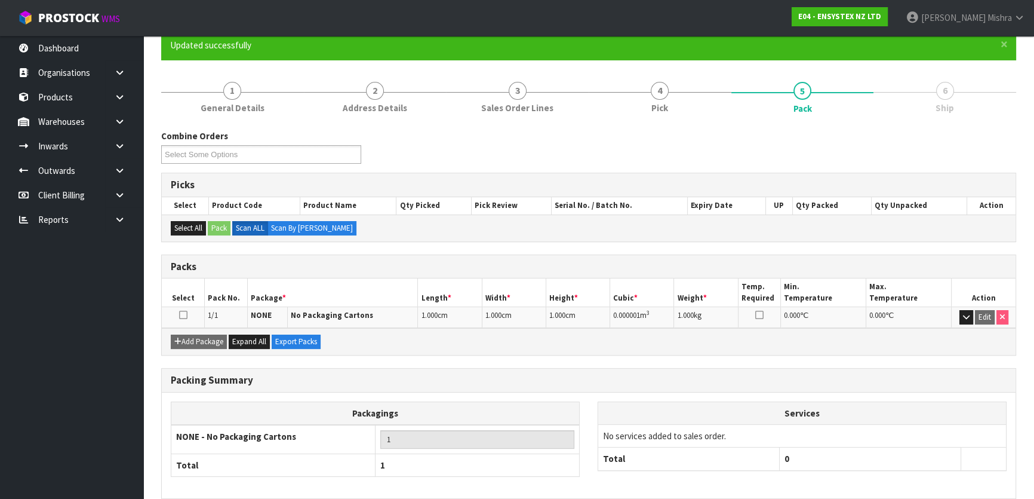
scroll to position [158, 0]
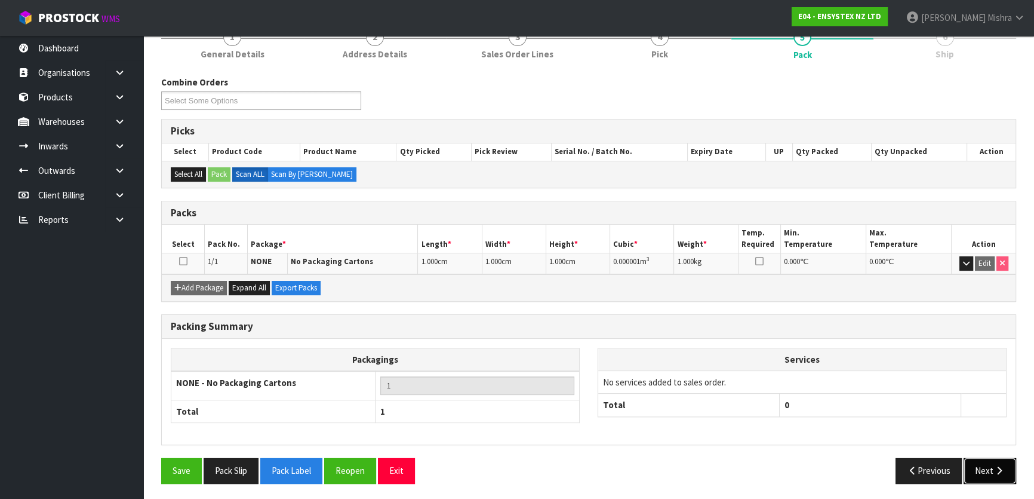
drag, startPoint x: 994, startPoint y: 462, endPoint x: 783, endPoint y: 429, distance: 213.9
click at [992, 463] on button "Next" at bounding box center [990, 470] width 53 height 26
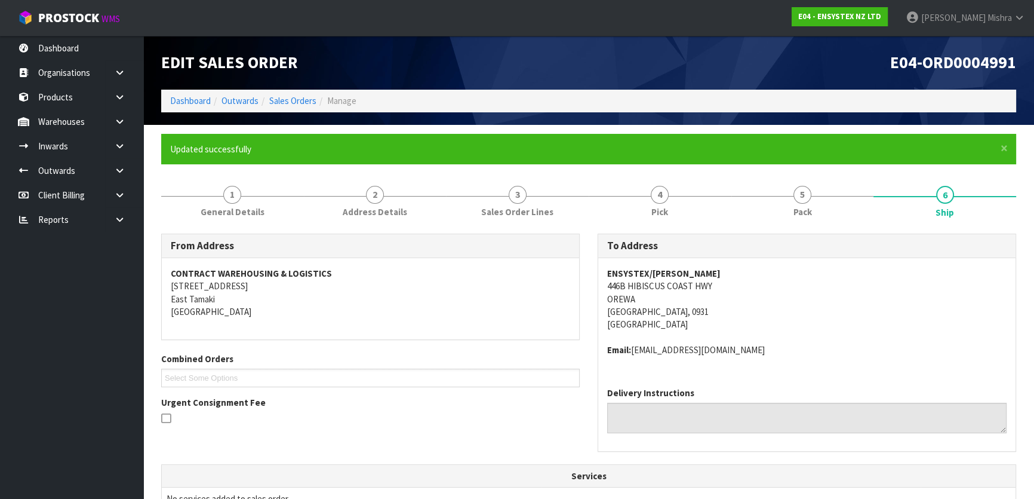
scroll to position [217, 0]
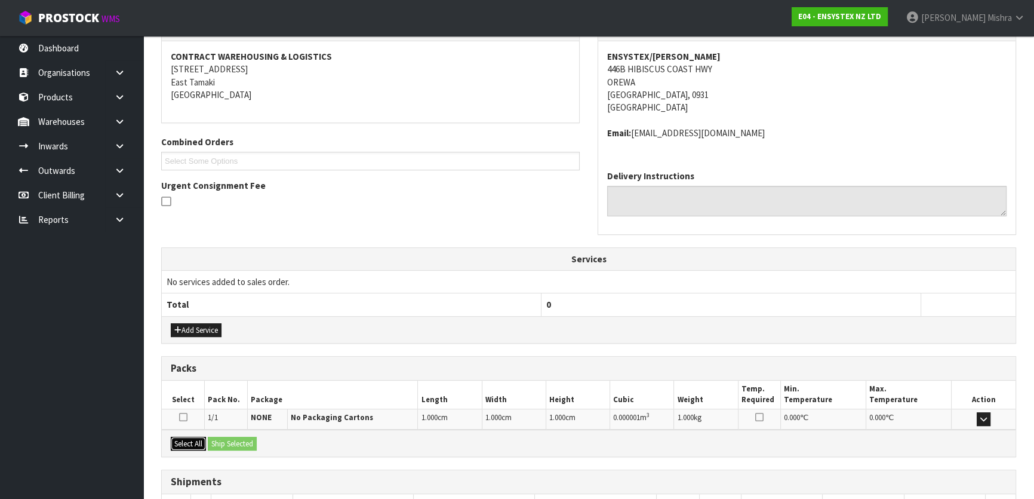
click at [180, 439] on button "Select All" at bounding box center [188, 444] width 35 height 14
click at [224, 444] on button "Ship Selected" at bounding box center [232, 444] width 49 height 14
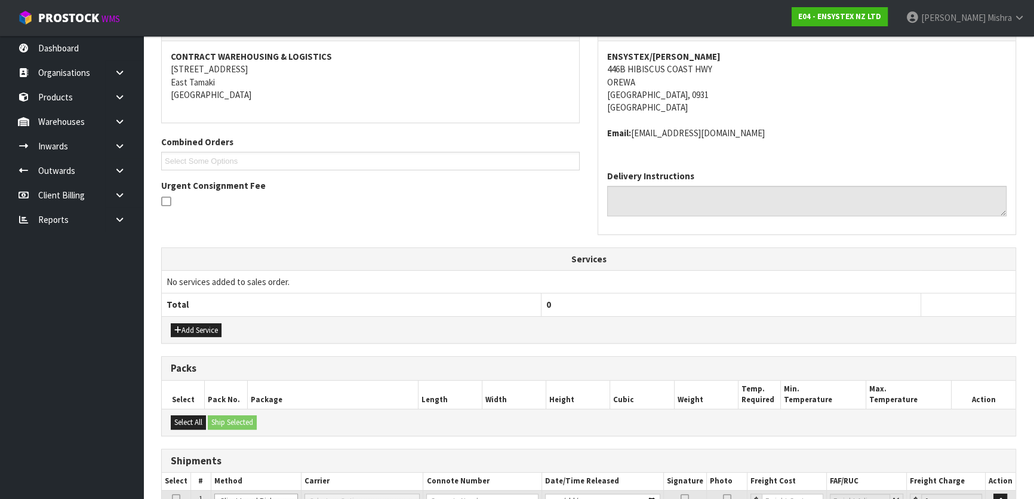
scroll to position [322, 0]
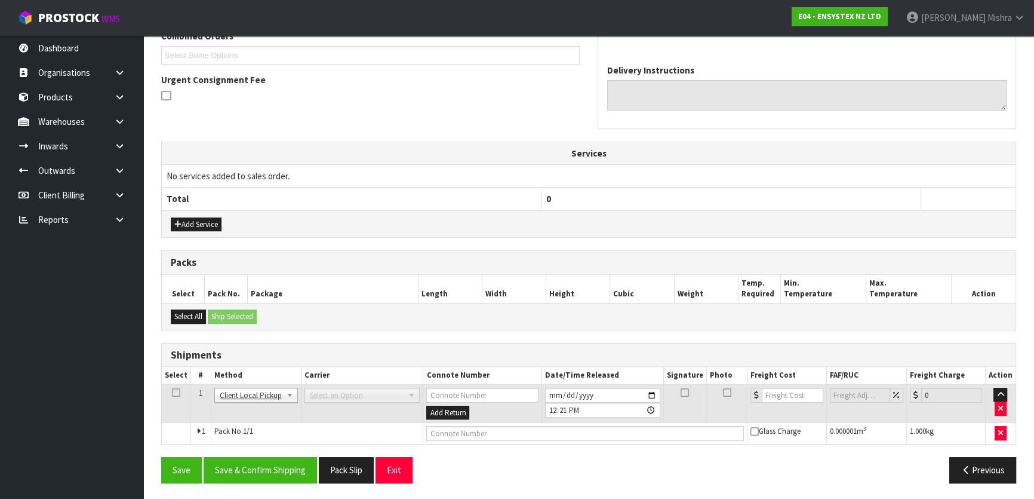
click at [450, 439] on td at bounding box center [585, 433] width 324 height 21
click at [454, 438] on input "text" at bounding box center [585, 433] width 318 height 15
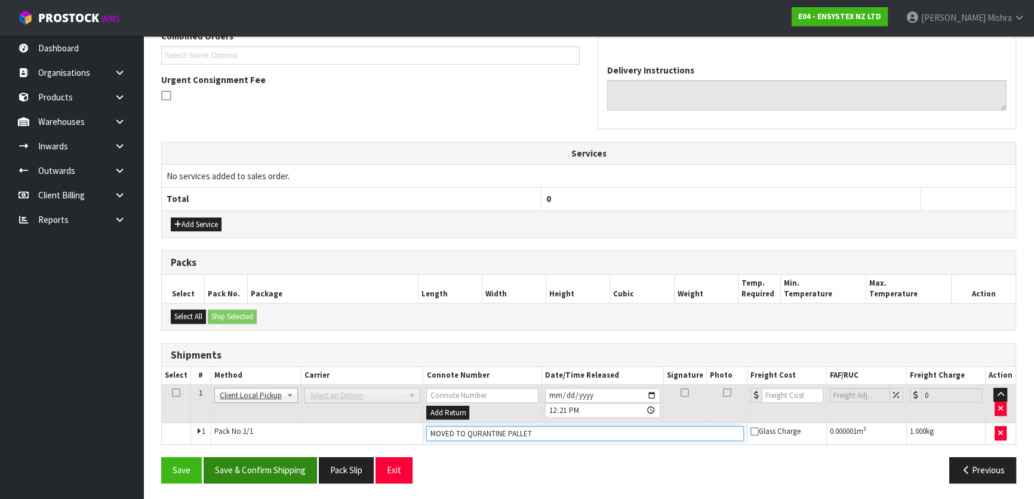
type input "MOVED TO QURANTINE PALLET"
click at [262, 462] on button "Save & Confirm Shipping" at bounding box center [260, 470] width 113 height 26
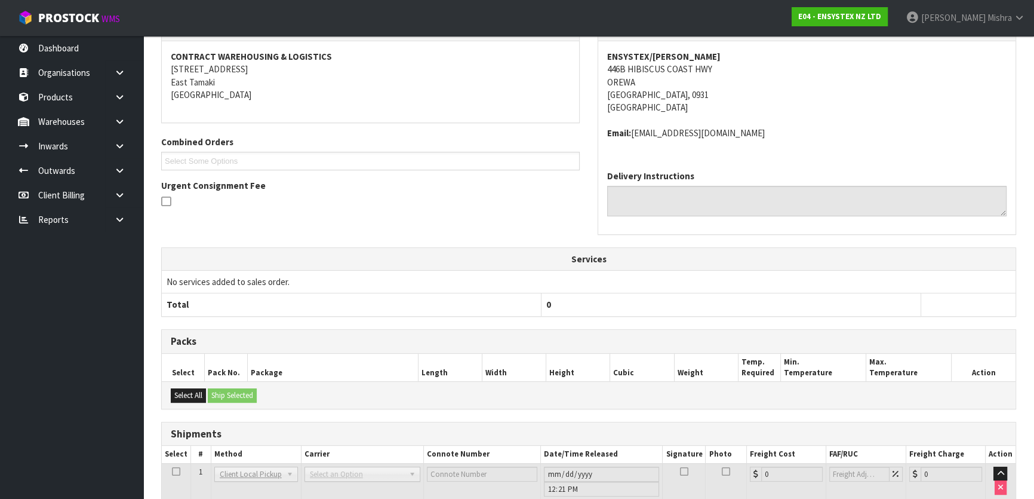
scroll to position [0, 0]
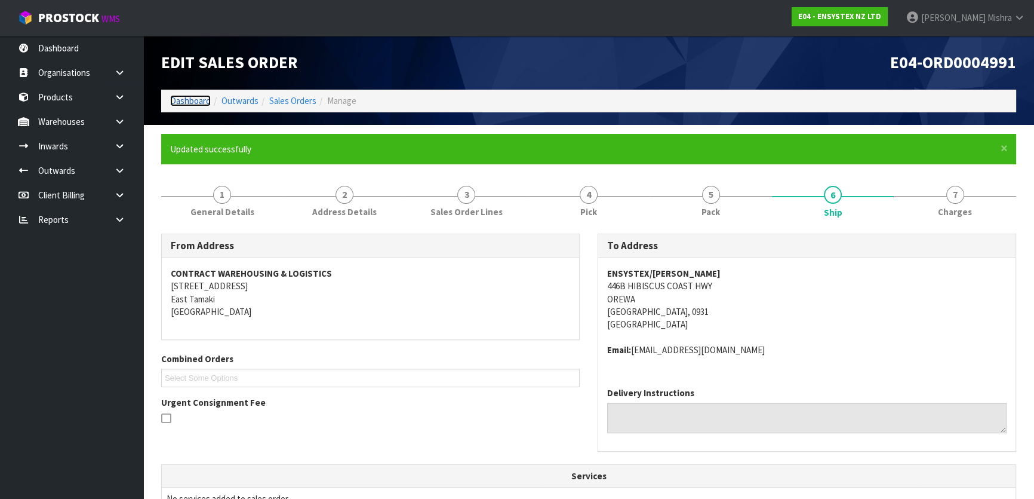
click at [190, 97] on link "Dashboard" at bounding box center [190, 100] width 41 height 11
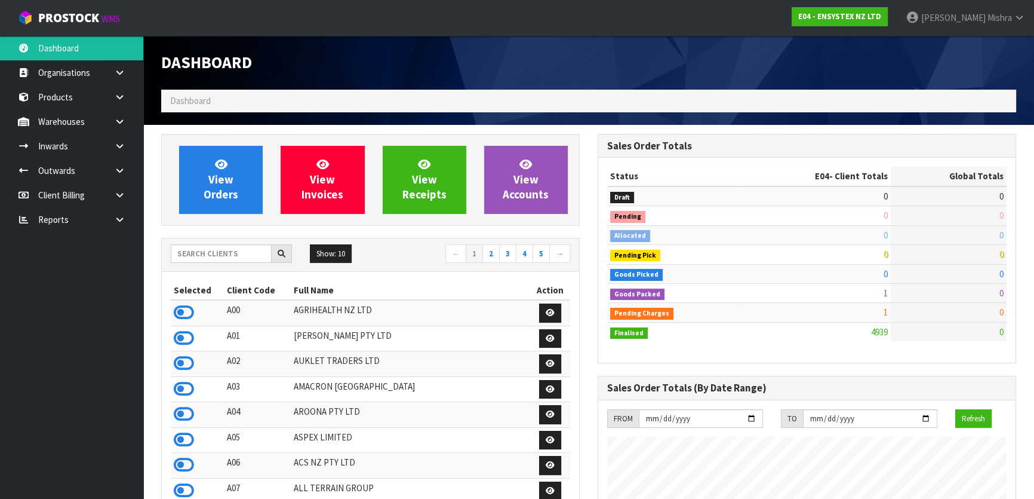
scroll to position [929, 436]
click at [185, 247] on input "text" at bounding box center [221, 253] width 101 height 19
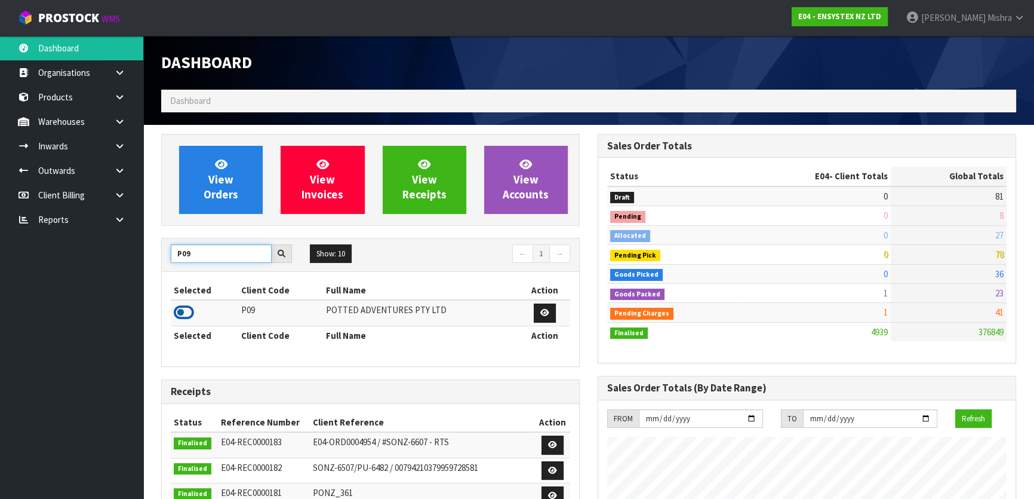
type input "P09"
click at [189, 312] on icon at bounding box center [184, 312] width 20 height 18
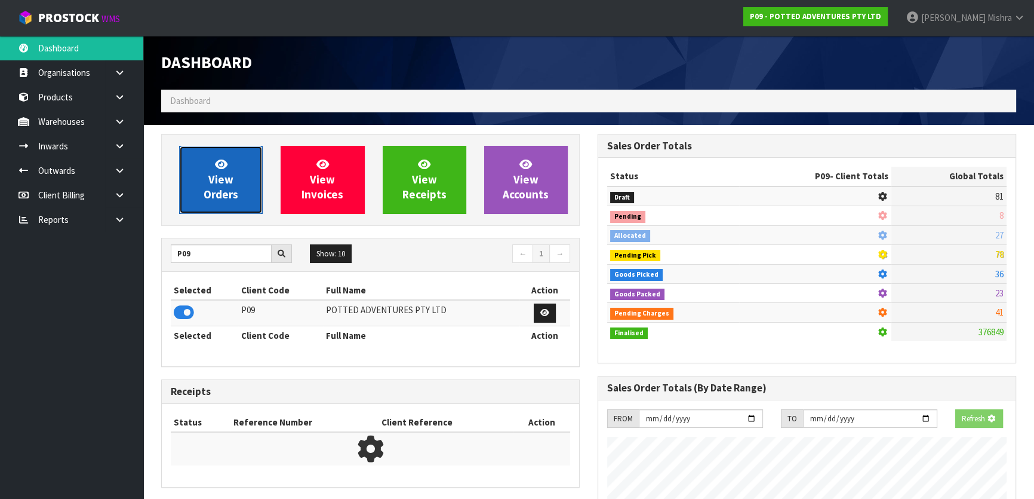
click at [223, 204] on link "View Orders" at bounding box center [221, 180] width 84 height 68
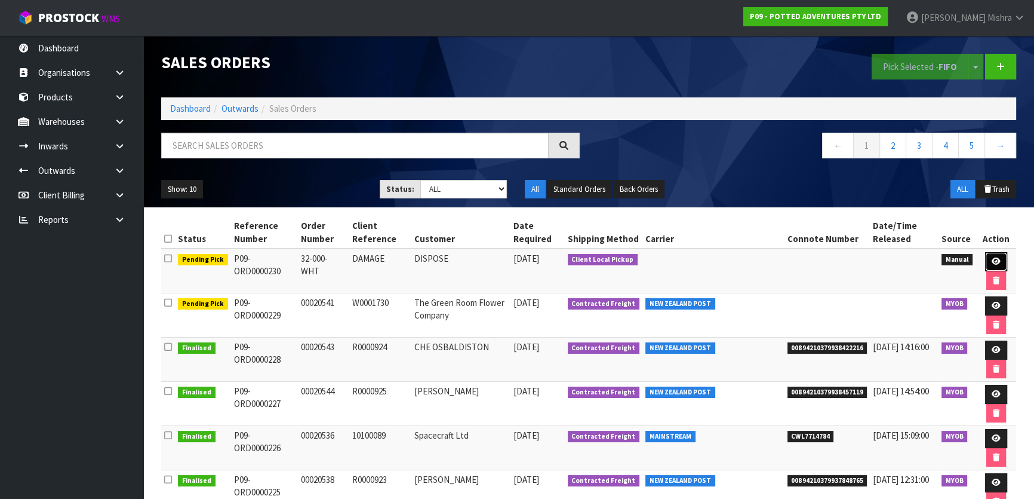
click at [1000, 256] on link at bounding box center [996, 261] width 22 height 19
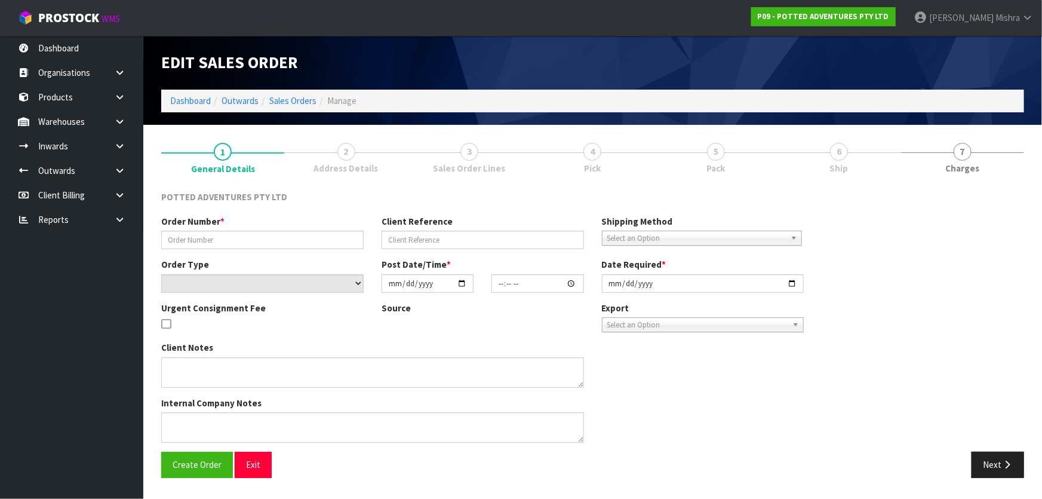
type input "32-000-WHT"
type input "DAMAGE"
select select "number:0"
type input "[DATE]"
type input "15:51:00.000"
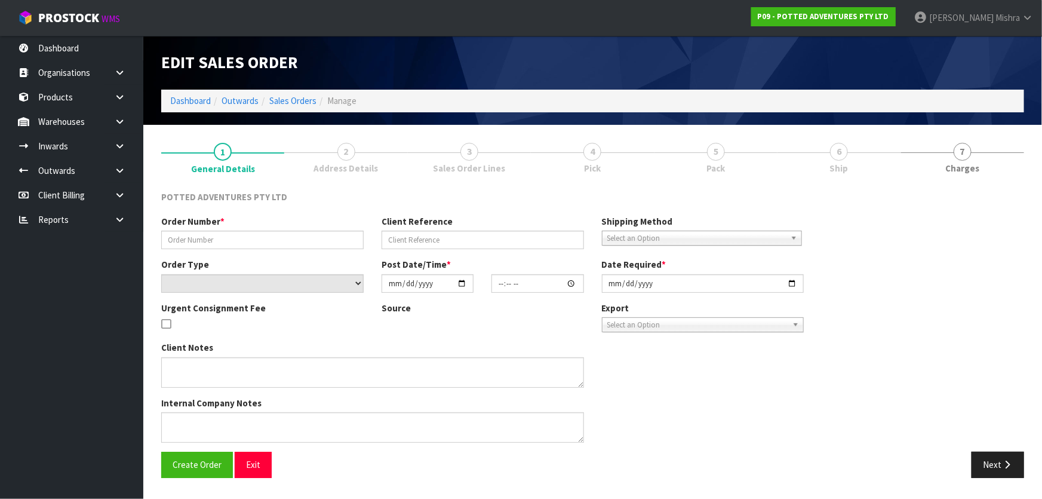
type input "[DATE]"
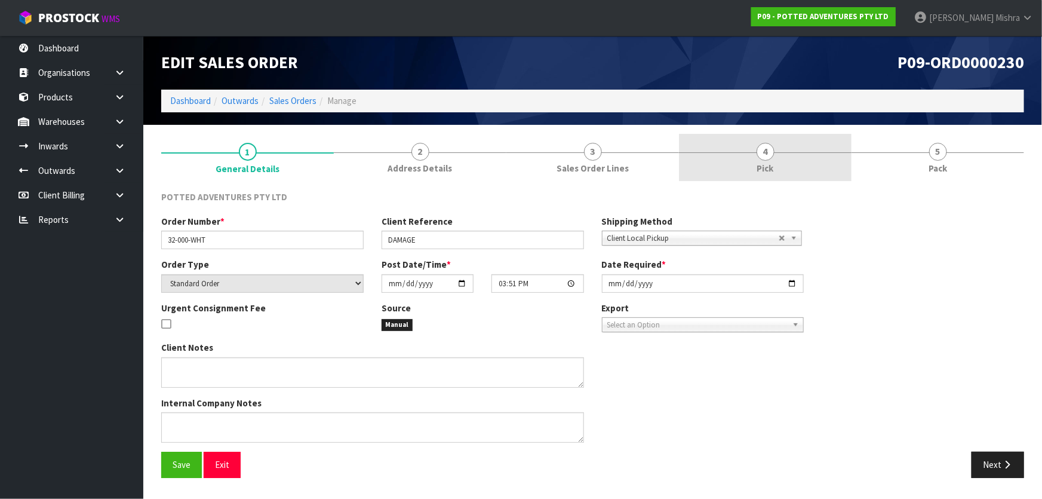
click at [771, 165] on span "Pick" at bounding box center [765, 168] width 17 height 13
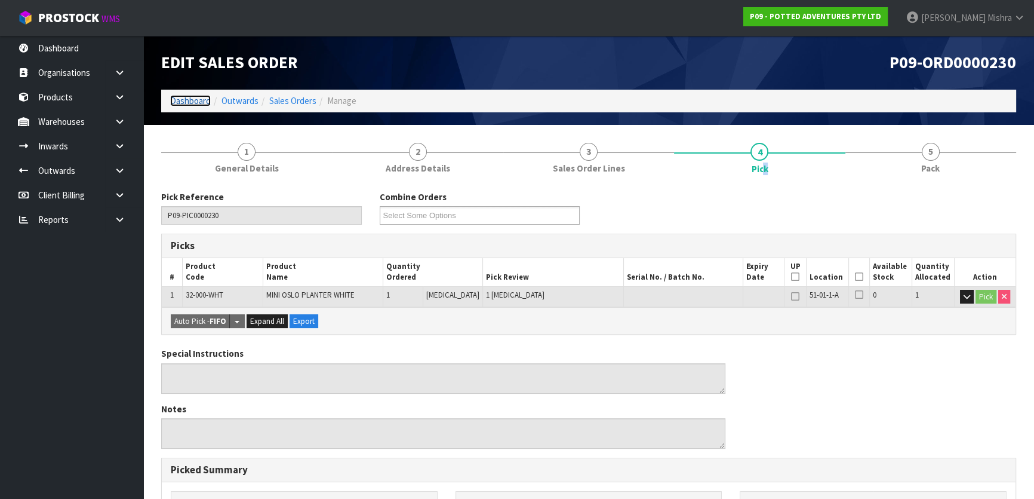
click at [176, 101] on link "Dashboard" at bounding box center [190, 100] width 41 height 11
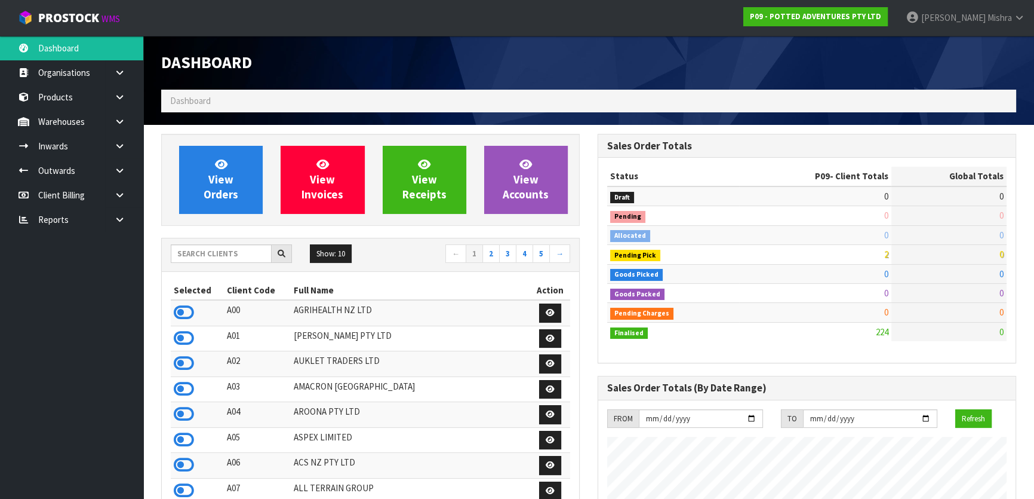
scroll to position [903, 436]
click at [197, 247] on input "text" at bounding box center [221, 253] width 101 height 19
type input "P09"
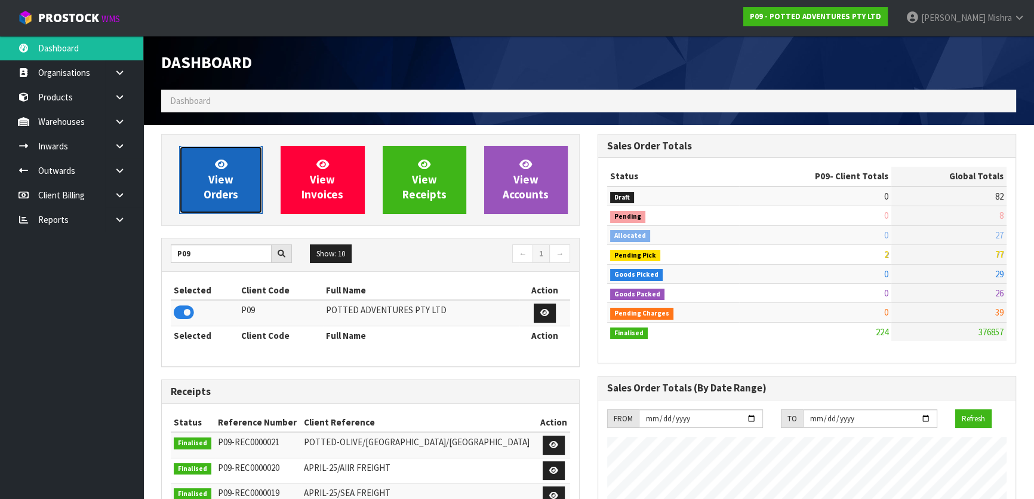
click at [222, 182] on span "View Orders" at bounding box center [221, 179] width 35 height 45
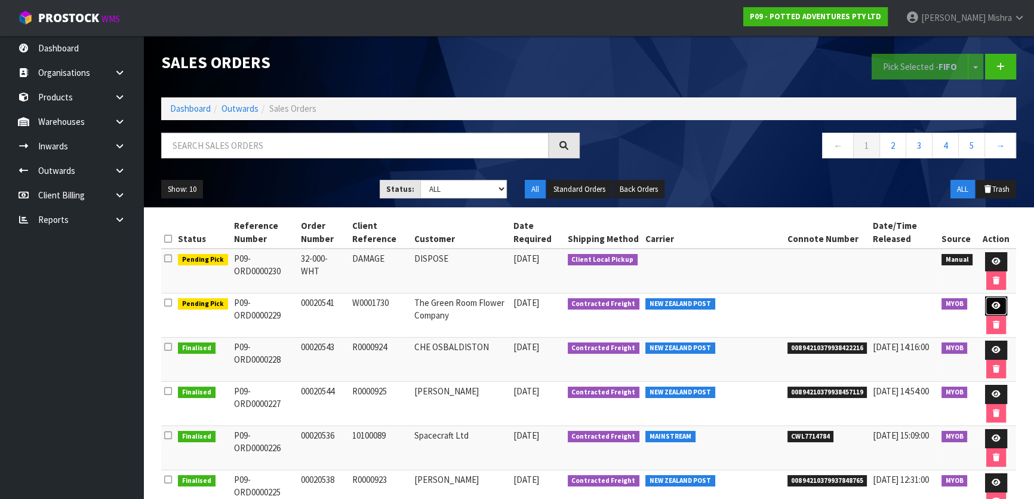
click at [985, 308] on link at bounding box center [996, 305] width 22 height 19
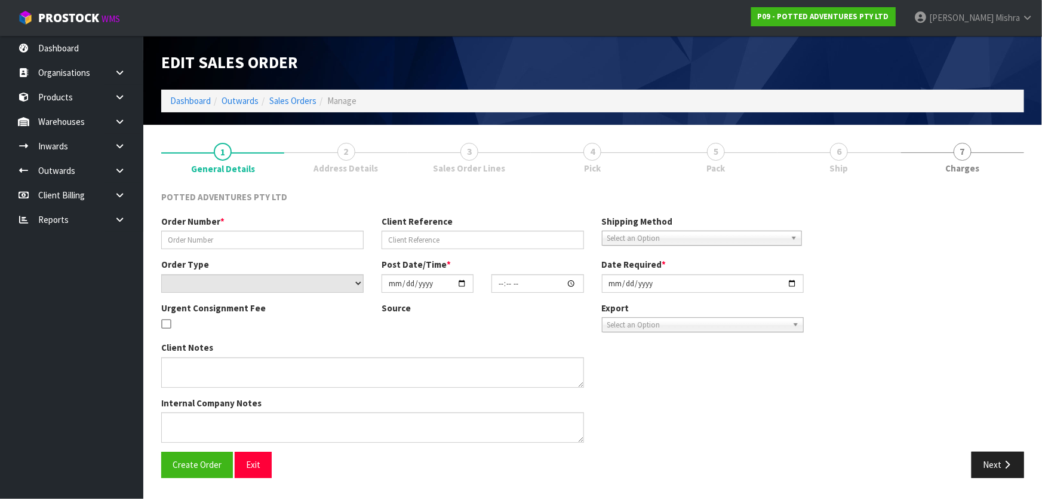
type input "00020541"
type input "W0001730"
select select "number:0"
type input "[DATE]"
type input "07:00:11.000"
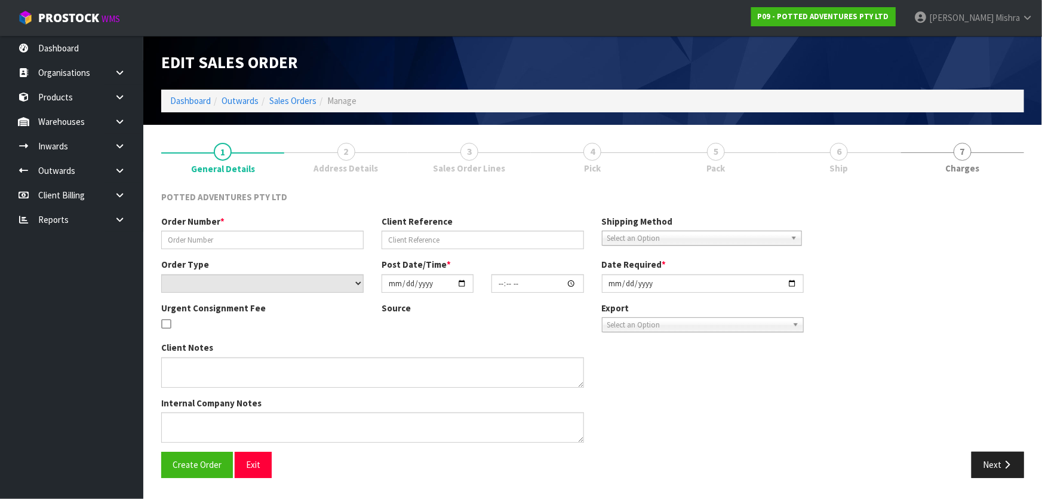
type input "[DATE]"
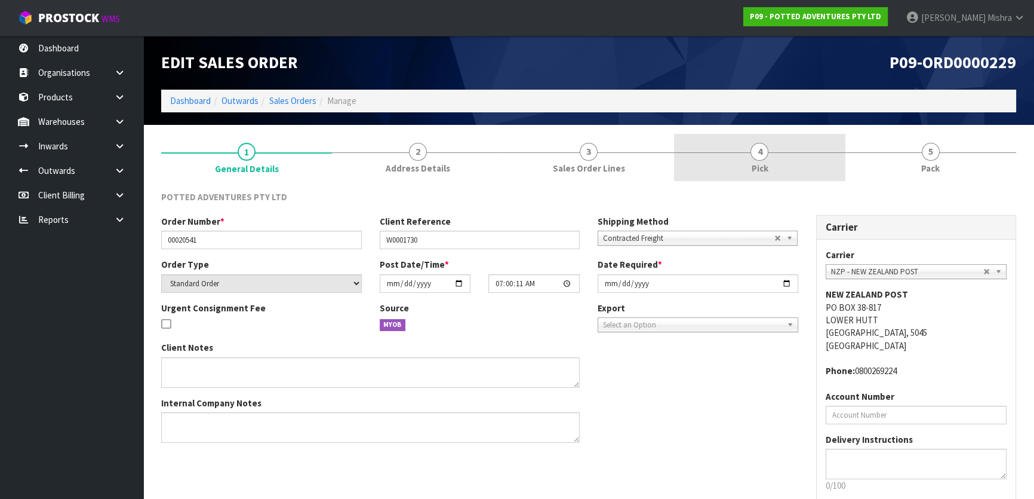
drag, startPoint x: 778, startPoint y: 164, endPoint x: 755, endPoint y: 182, distance: 29.4
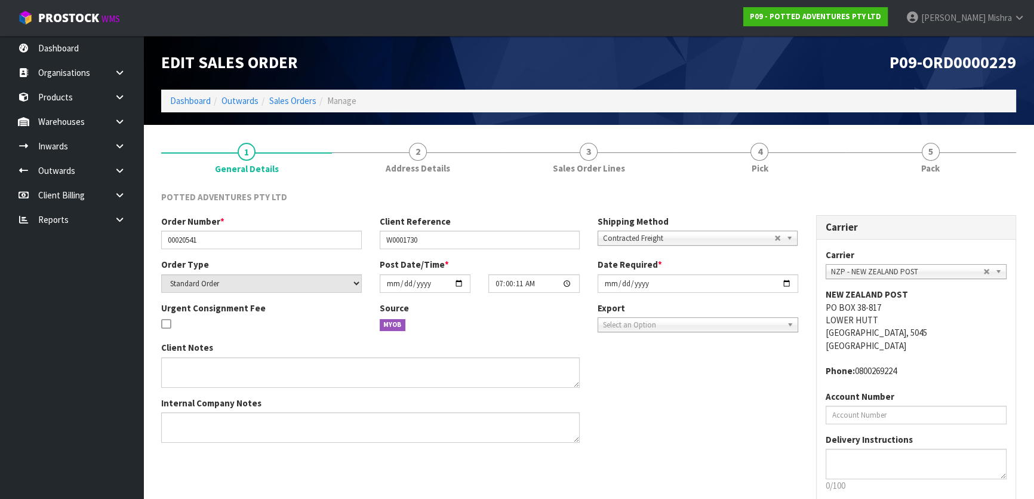
click at [778, 164] on link "4 Pick" at bounding box center [759, 157] width 171 height 47
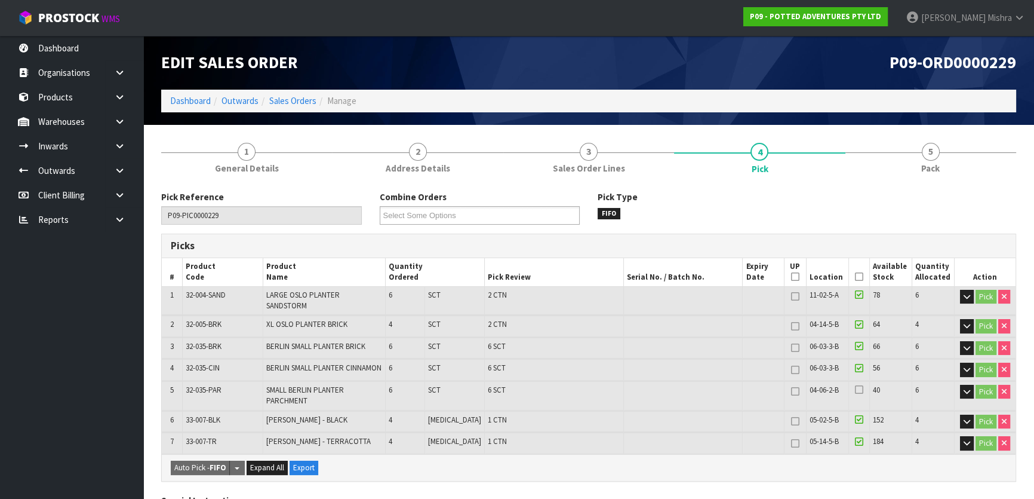
click at [210, 298] on span "32-004-SAND" at bounding box center [206, 295] width 40 height 10
click at [204, 385] on span "32-035-PAR" at bounding box center [204, 390] width 36 height 10
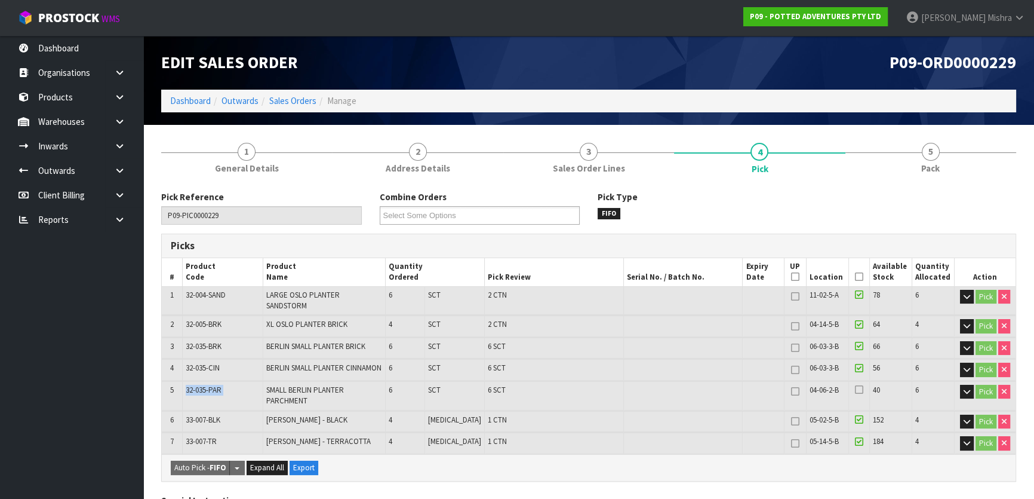
click at [204, 385] on span "32-035-PAR" at bounding box center [204, 390] width 36 height 10
copy tr "32-035-PAR"
click at [118, 147] on icon at bounding box center [119, 146] width 11 height 9
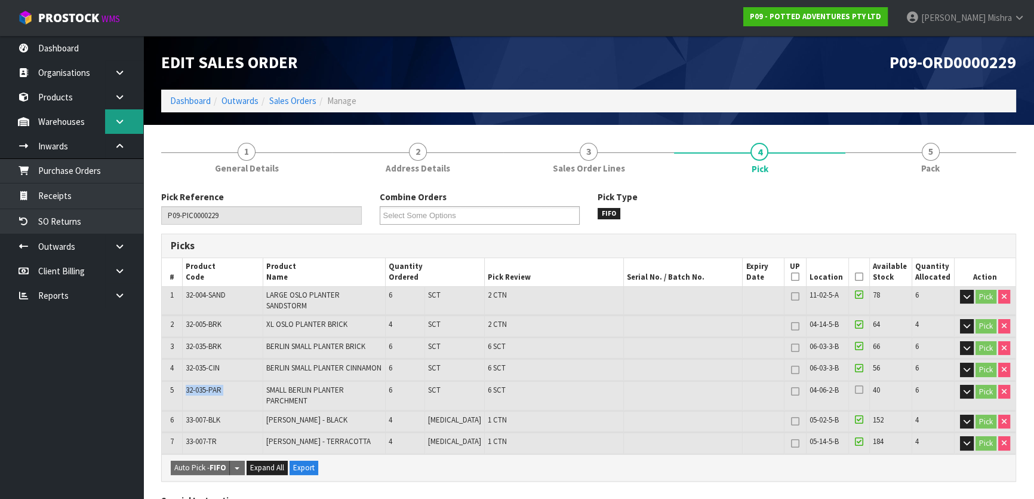
click at [121, 115] on link at bounding box center [124, 121] width 38 height 24
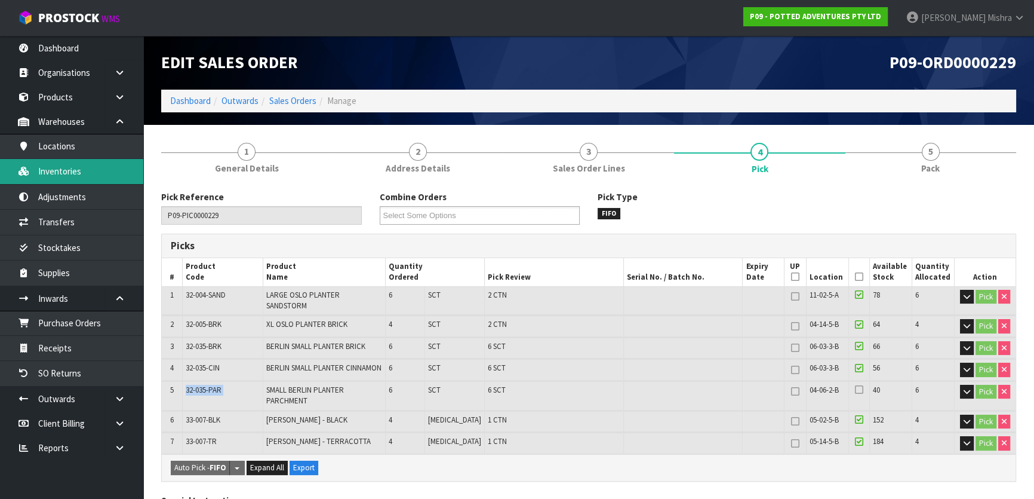
click at [113, 166] on link "Inventories" at bounding box center [71, 171] width 143 height 24
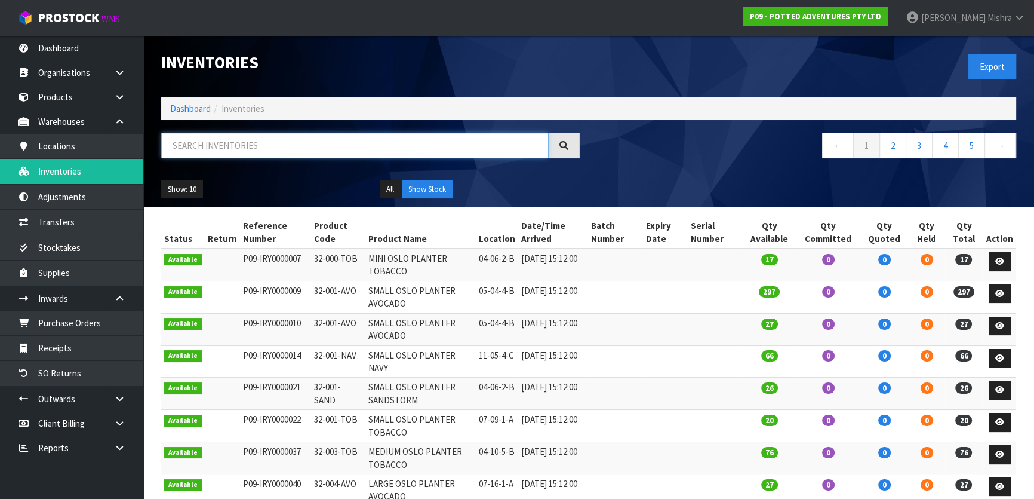
click at [195, 148] on input "text" at bounding box center [355, 146] width 388 height 26
paste input "32-035-PAR"
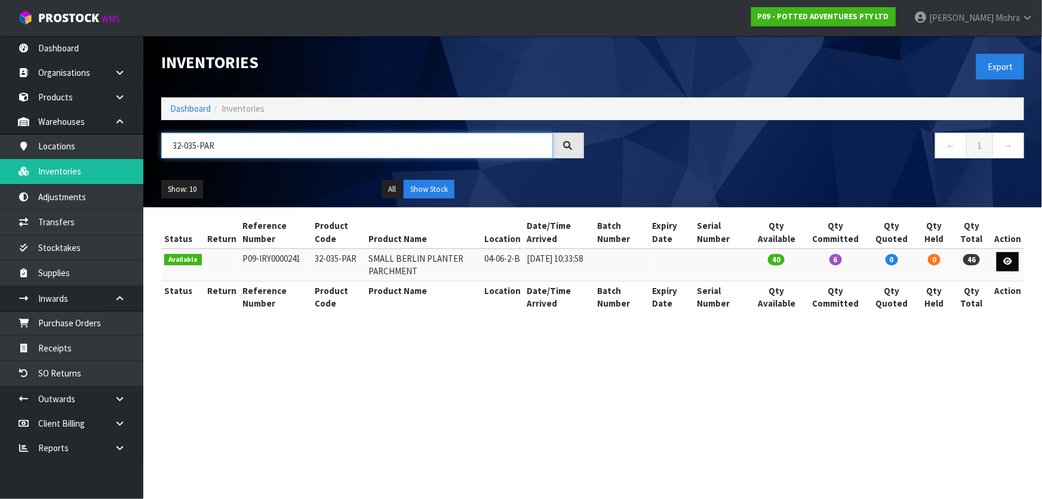
type input "32-035-PAR"
click at [1007, 265] on link at bounding box center [1008, 261] width 22 height 19
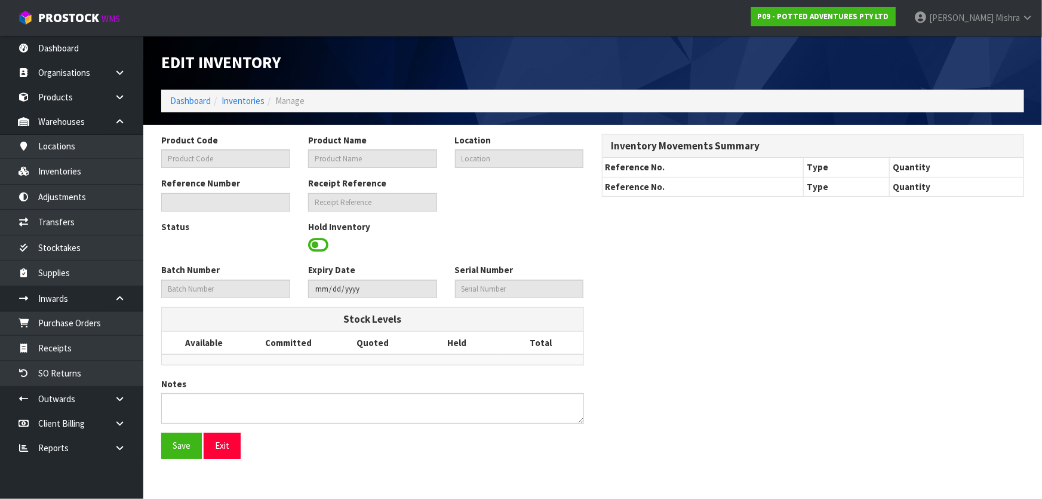
type input "32-035-PAR"
type input "SMALL BERLIN PLANTER PARCHMENT"
type input "04-06-2-B"
type input "P09-IRY0000241"
type input "P09-REC0000010"
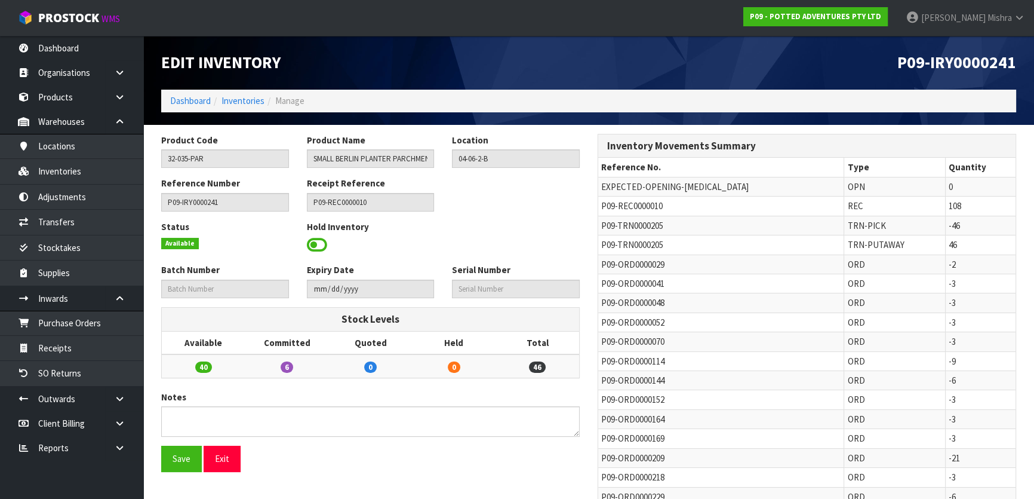
click at [847, 226] on span "TRN-PICK" at bounding box center [866, 225] width 38 height 11
click at [99, 221] on link "Transfers" at bounding box center [71, 222] width 143 height 24
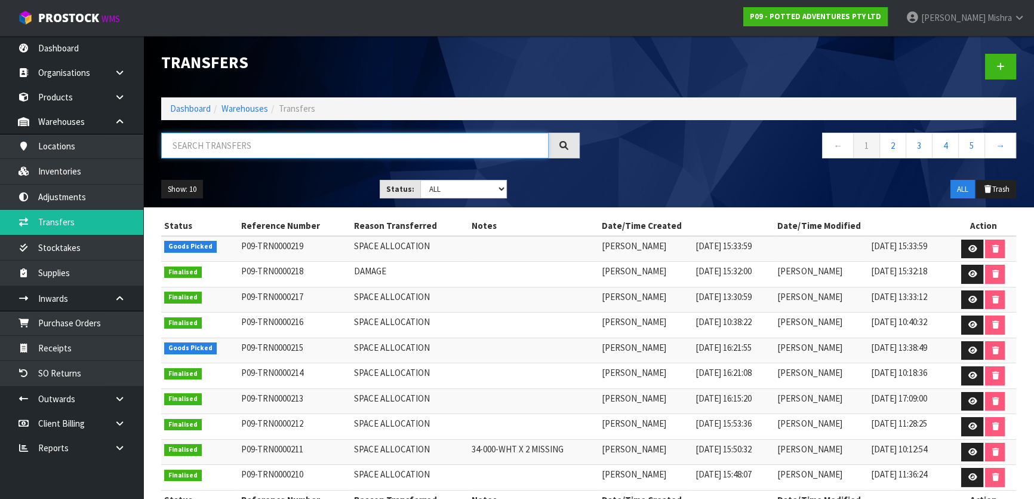
click at [288, 154] on input "text" at bounding box center [355, 146] width 388 height 26
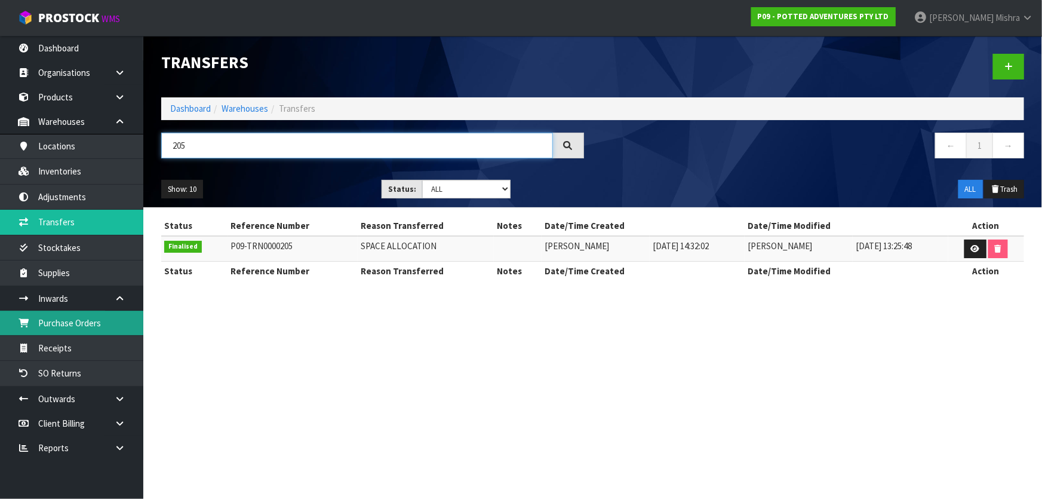
type input "205"
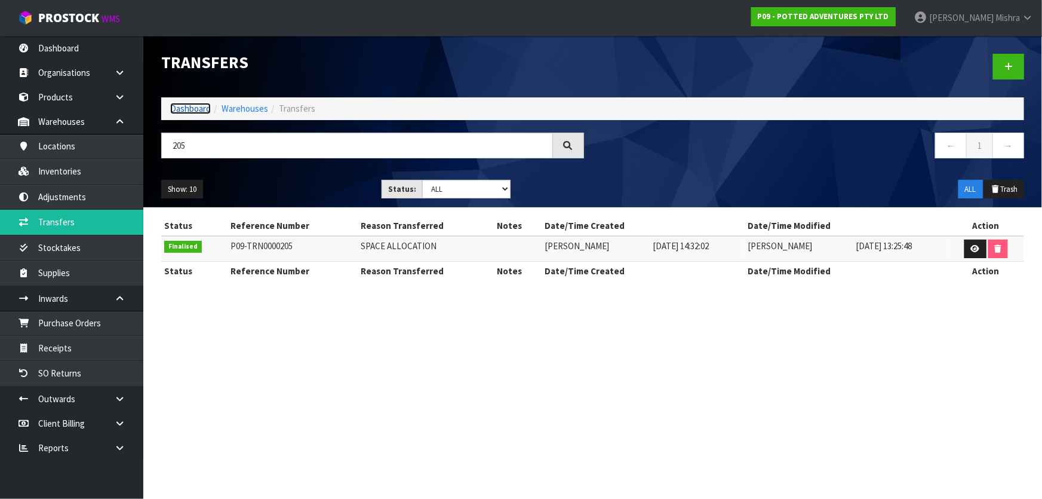
click at [173, 110] on link "Dashboard" at bounding box center [190, 108] width 41 height 11
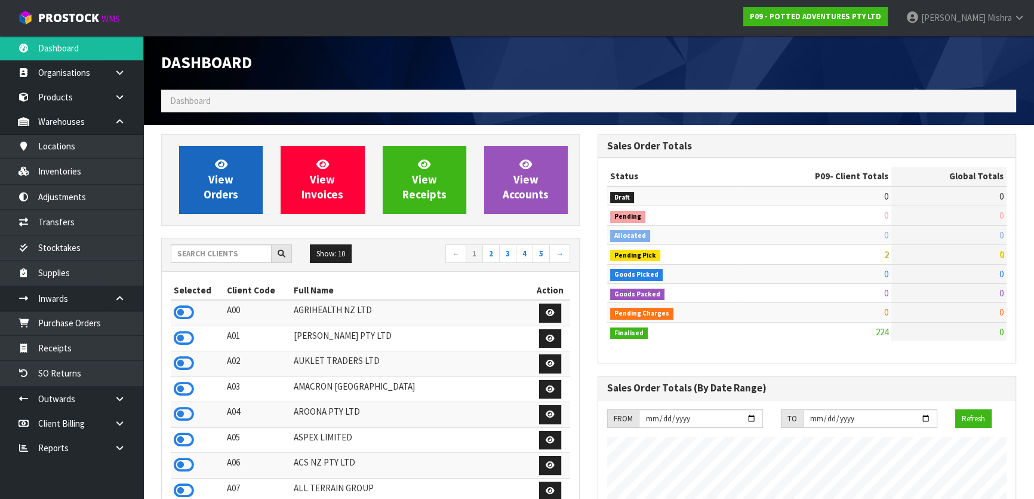
scroll to position [903, 436]
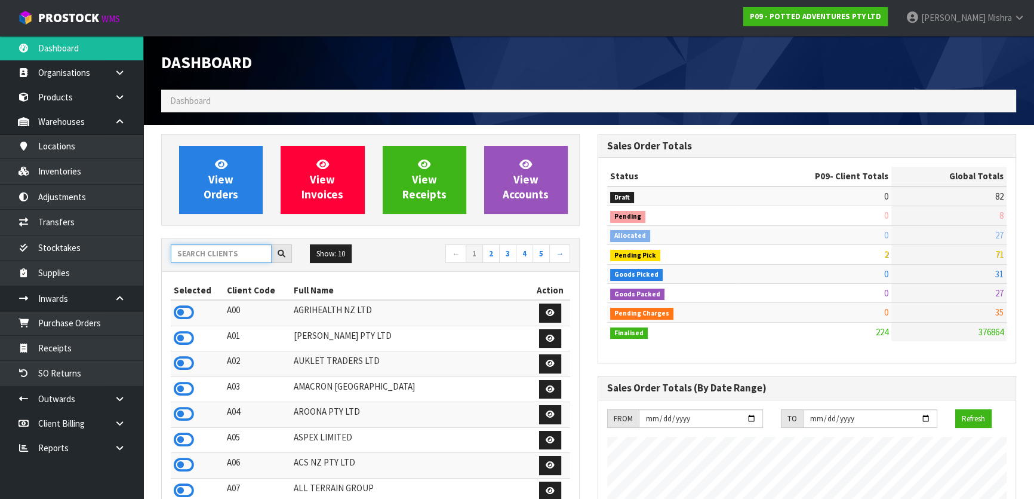
click at [224, 250] on input "text" at bounding box center [221, 253] width 101 height 19
type input "B06"
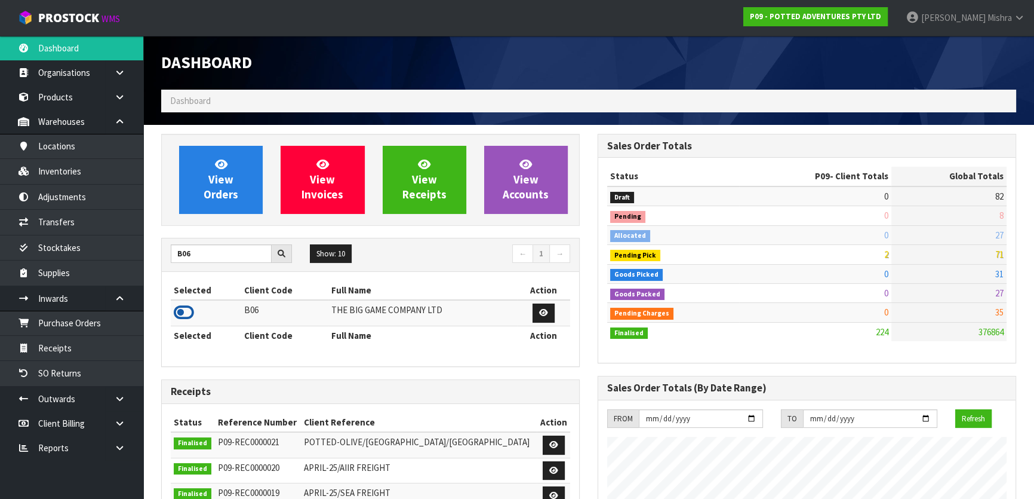
click at [179, 316] on icon at bounding box center [184, 312] width 20 height 18
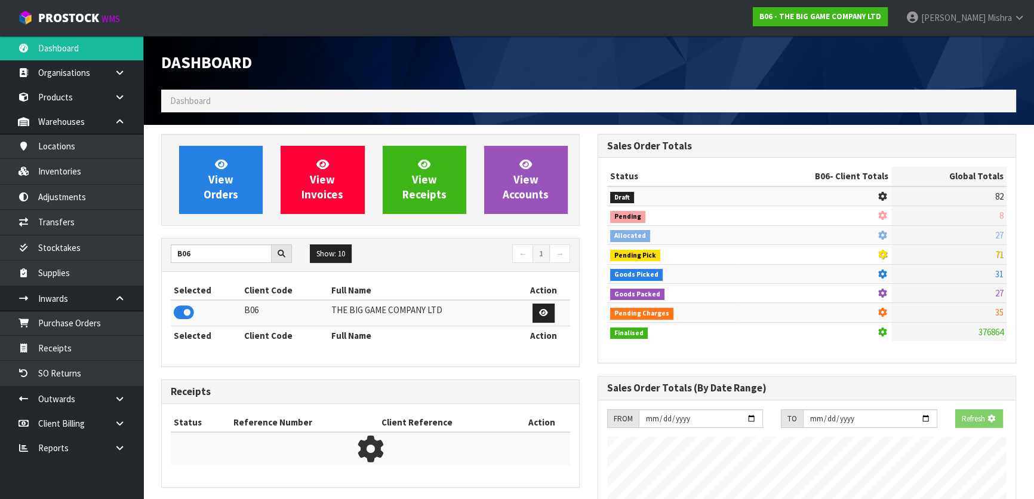
scroll to position [743, 436]
click at [217, 189] on span "View Orders" at bounding box center [221, 179] width 35 height 45
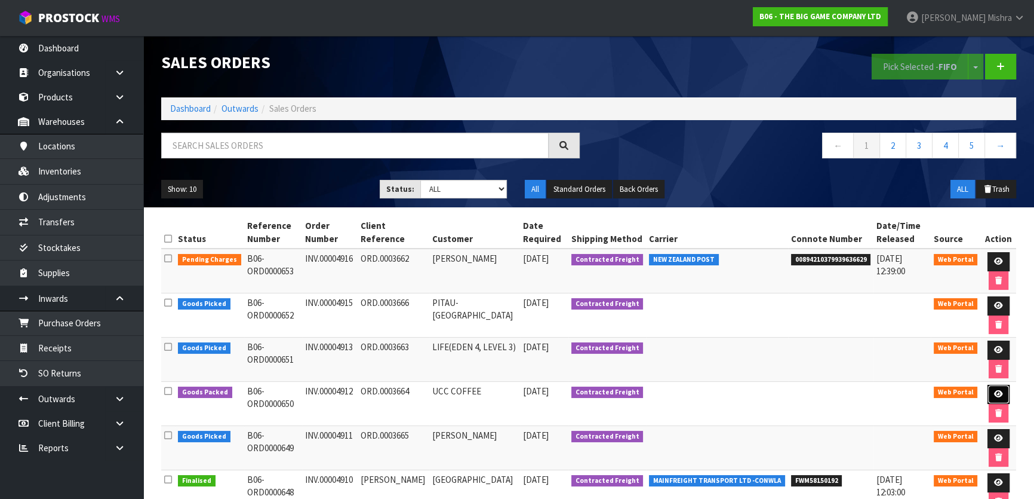
click at [994, 394] on icon at bounding box center [998, 394] width 9 height 8
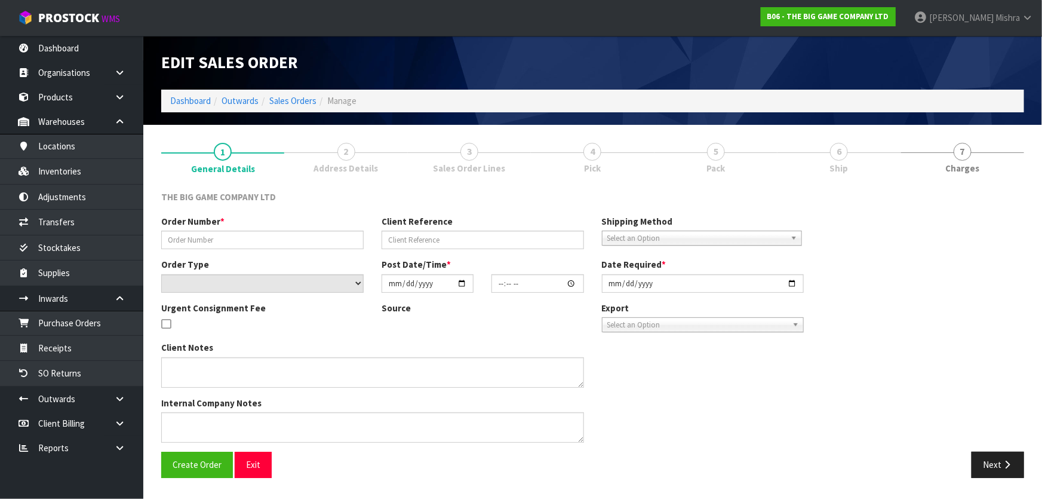
type input "INV.00004912"
type input "ORD.0003664"
select select "number:0"
type input "[DATE]"
type input "15:11:00.000"
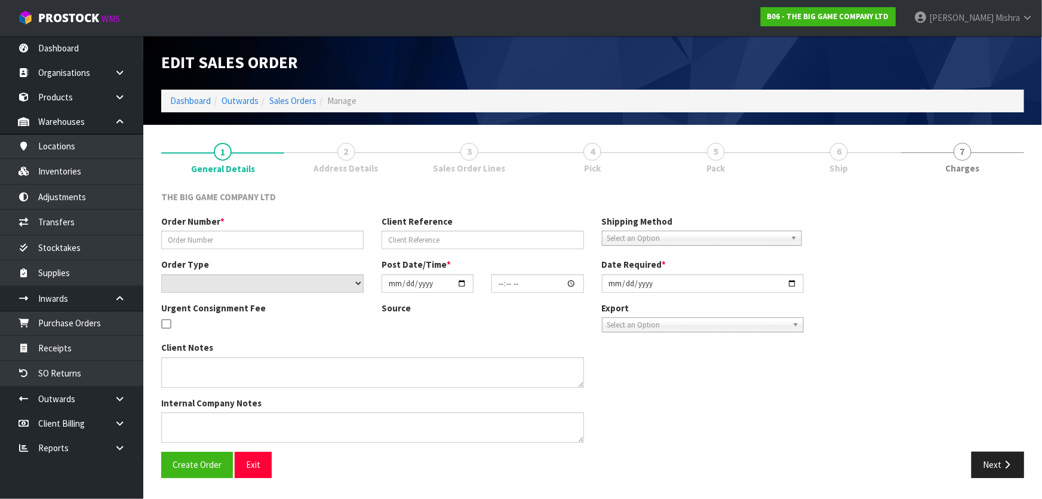
type input "[DATE]"
type textarea "I THINK SEND THSI TO WH1 AND CWL CAN DELIVER"
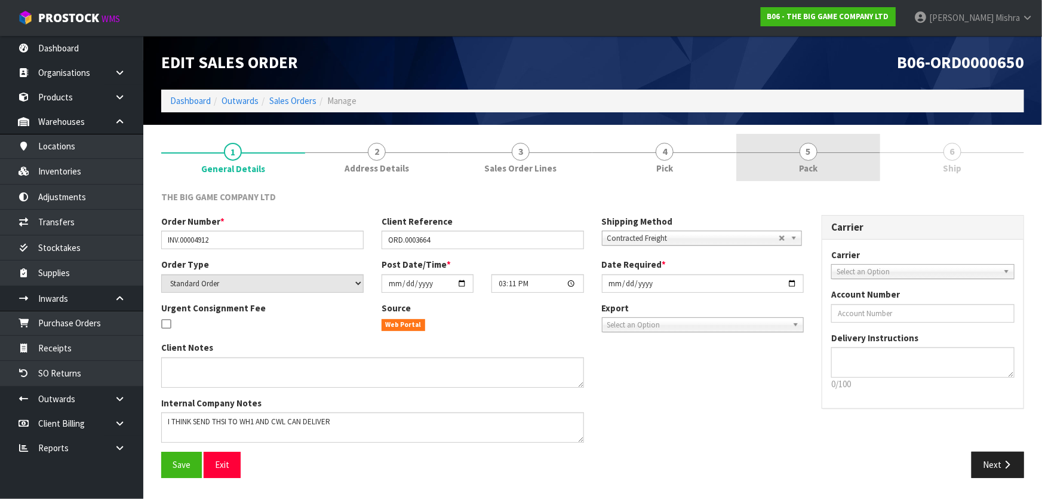
click at [814, 179] on link "5 Pack" at bounding box center [808, 157] width 144 height 47
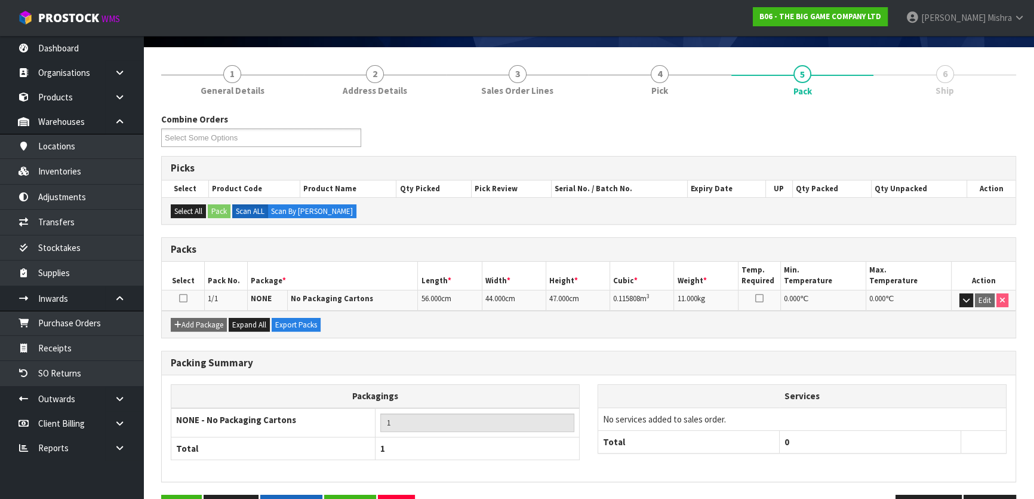
scroll to position [114, 0]
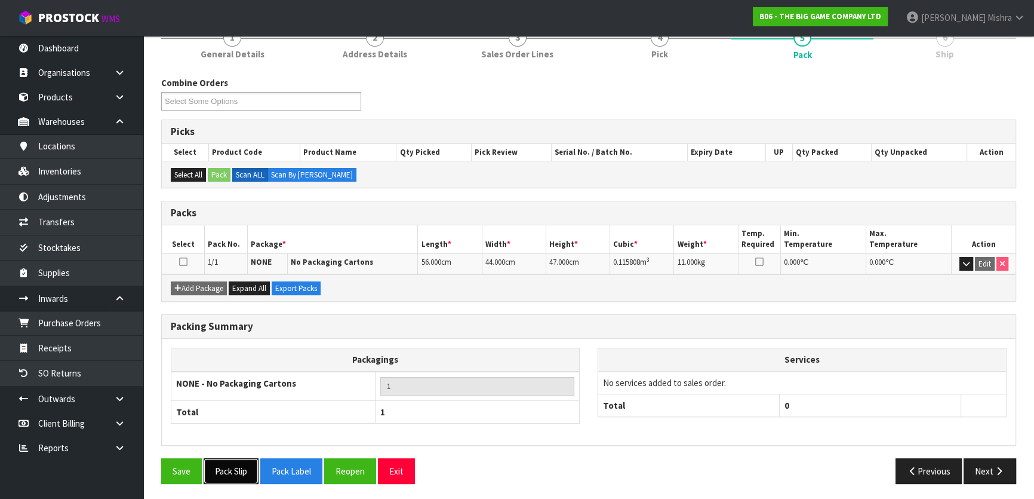
click at [239, 463] on button "Pack Slip" at bounding box center [231, 471] width 55 height 26
click at [983, 458] on button "Next" at bounding box center [990, 471] width 53 height 26
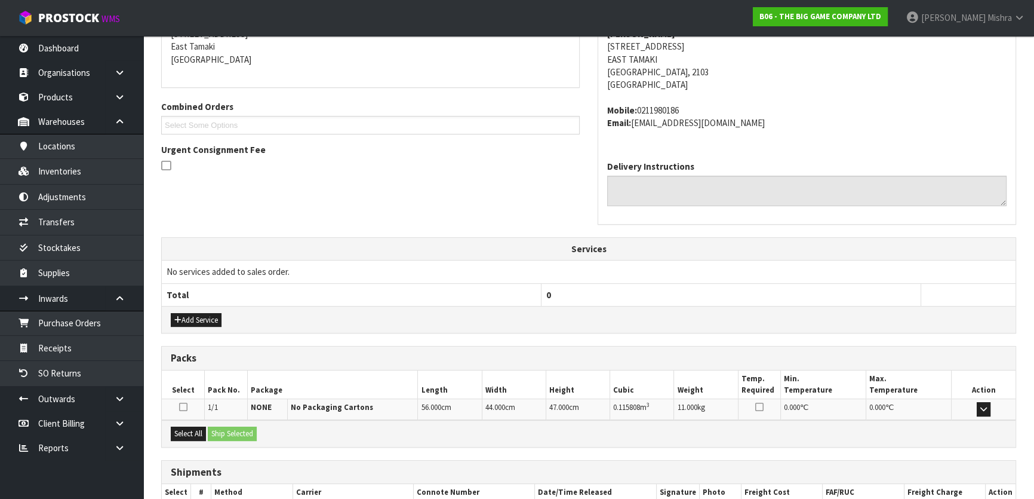
scroll to position [283, 0]
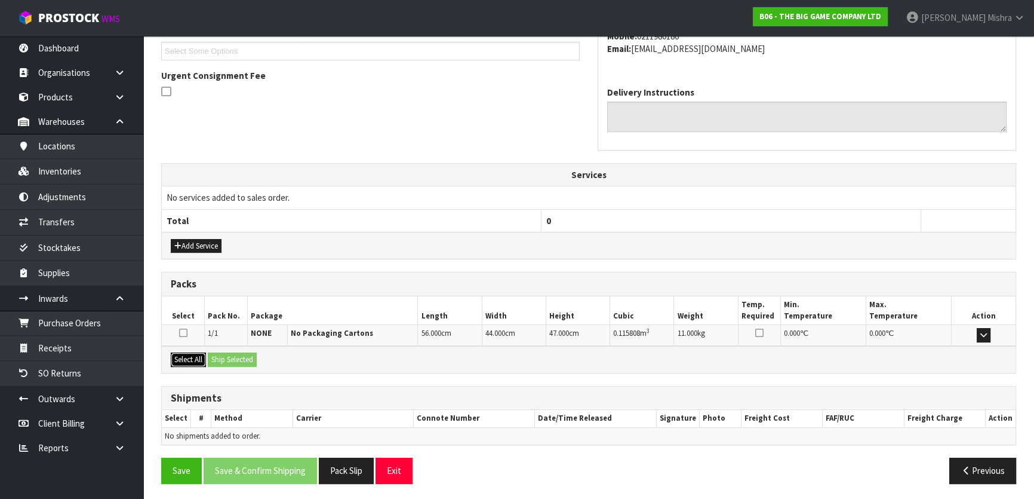
click at [191, 354] on button "Select All" at bounding box center [188, 359] width 35 height 14
click at [239, 356] on button "Ship Selected" at bounding box center [232, 359] width 49 height 14
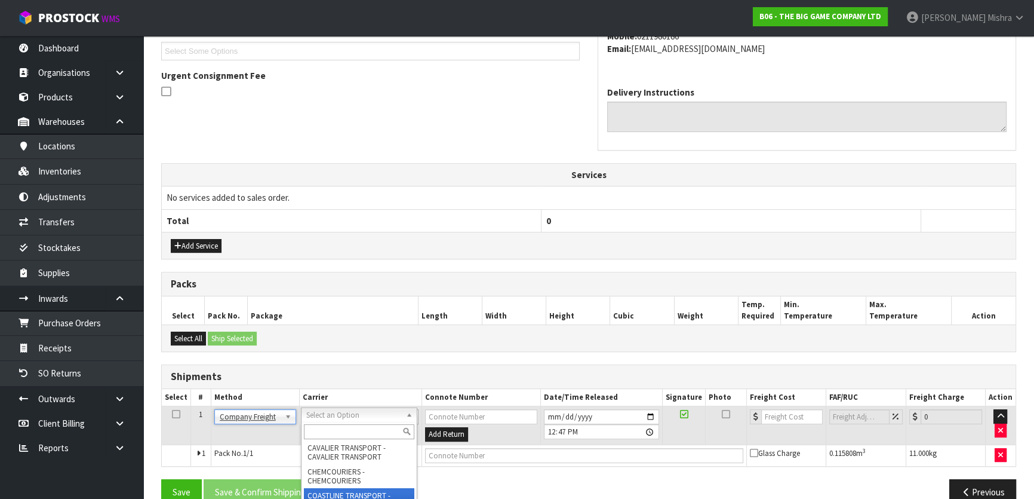
scroll to position [217, 0]
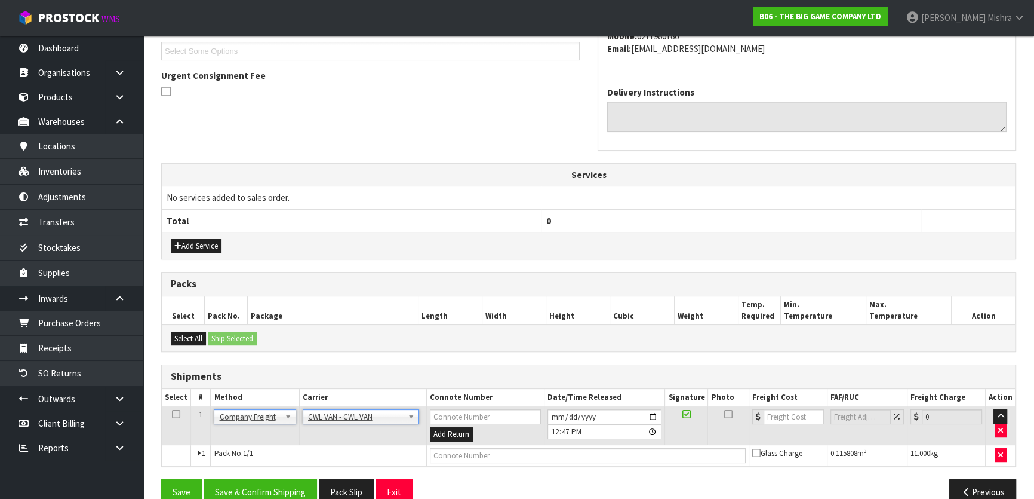
click at [518, 444] on td at bounding box center [587, 454] width 322 height 21
click at [517, 454] on input "text" at bounding box center [588, 455] width 316 height 15
type input "CWL VAN DELIVERY"
click at [791, 409] on input "number" at bounding box center [794, 416] width 60 height 15
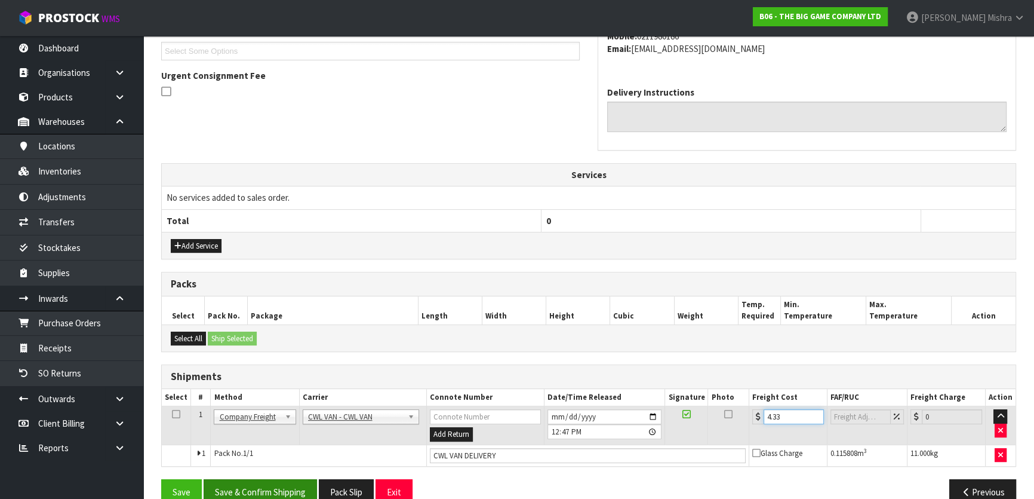
type input "4.33"
click at [284, 488] on button "Save & Confirm Shipping" at bounding box center [260, 492] width 113 height 26
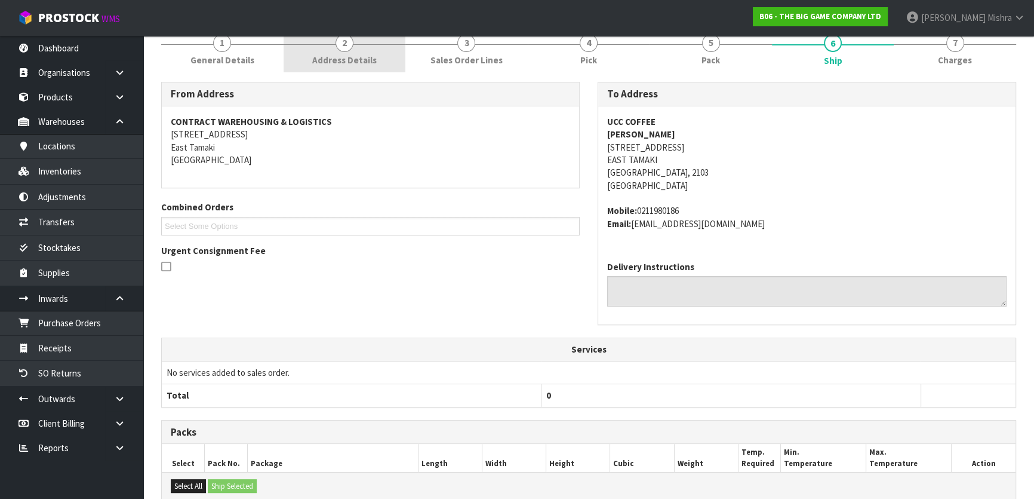
scroll to position [0, 0]
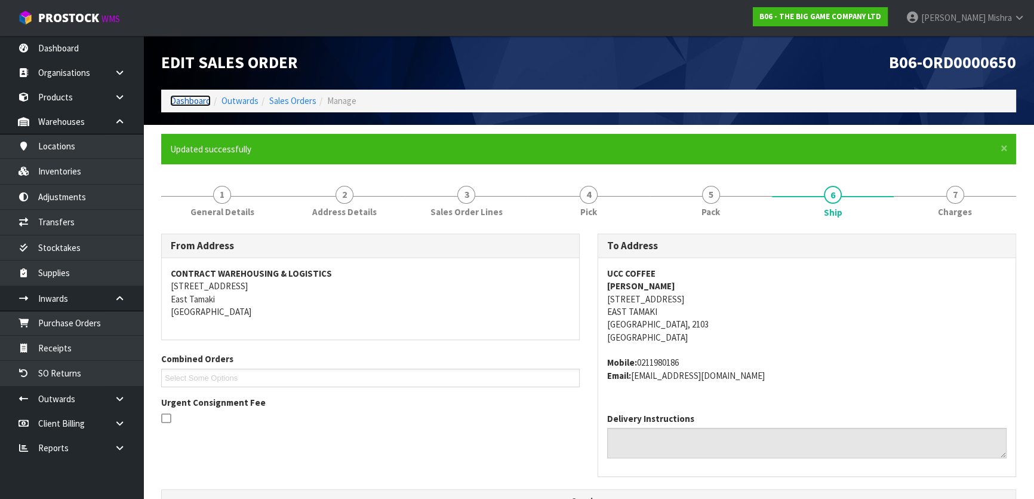
click at [179, 102] on link "Dashboard" at bounding box center [190, 100] width 41 height 11
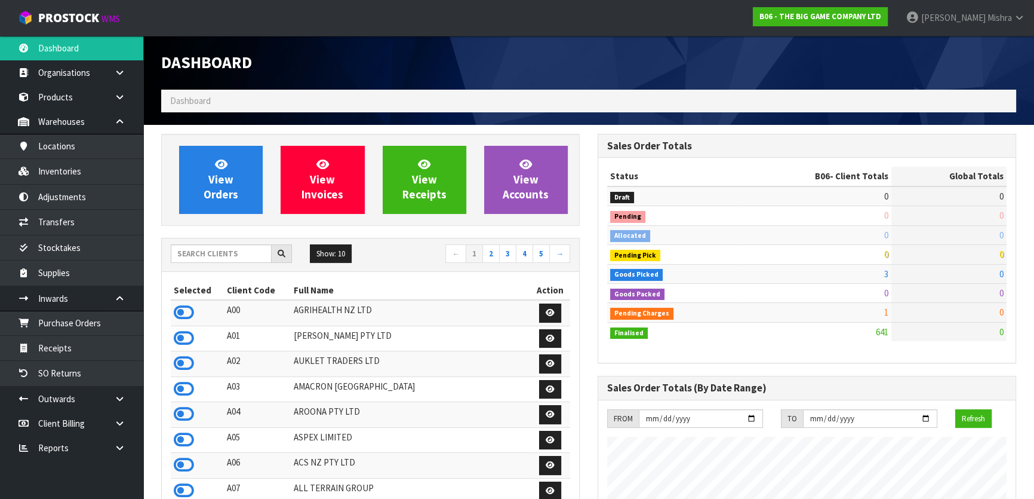
scroll to position [844, 436]
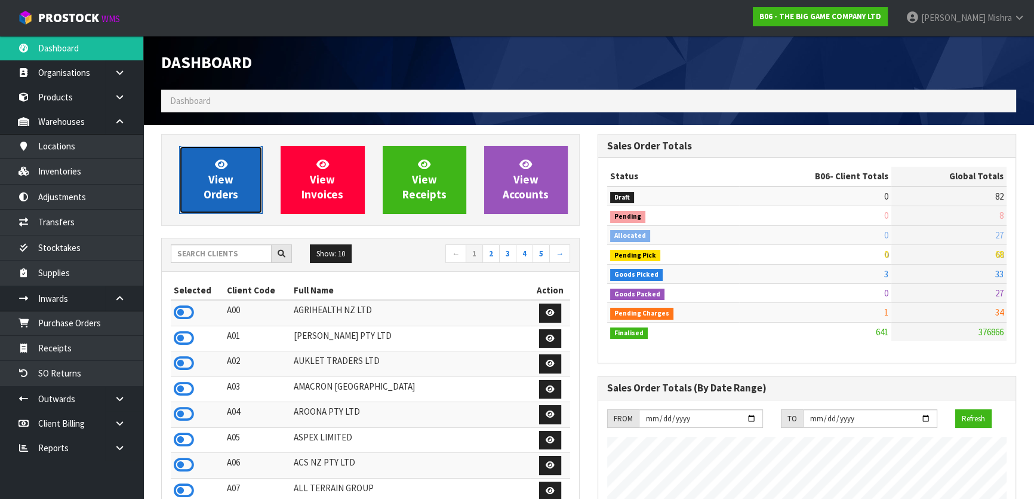
click at [202, 185] on link "View Orders" at bounding box center [221, 180] width 84 height 68
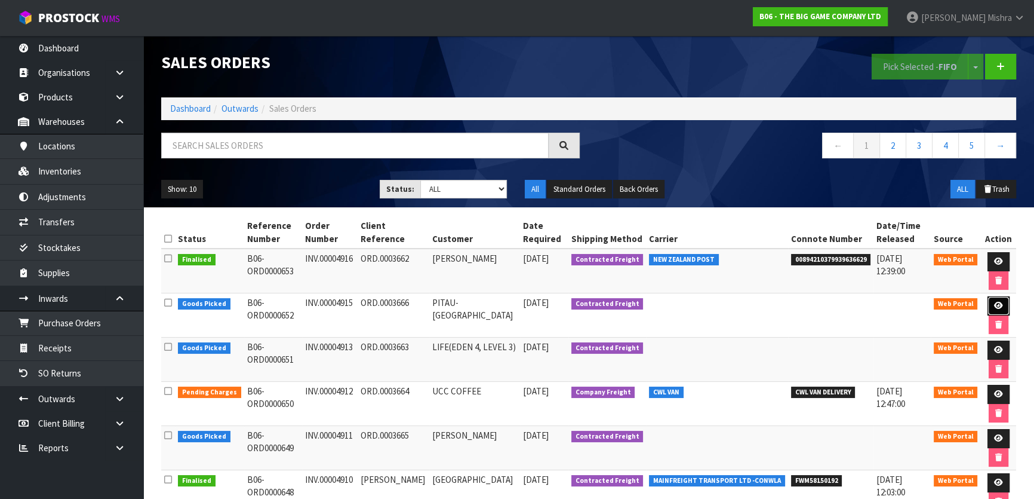
click at [997, 304] on icon at bounding box center [998, 306] width 9 height 8
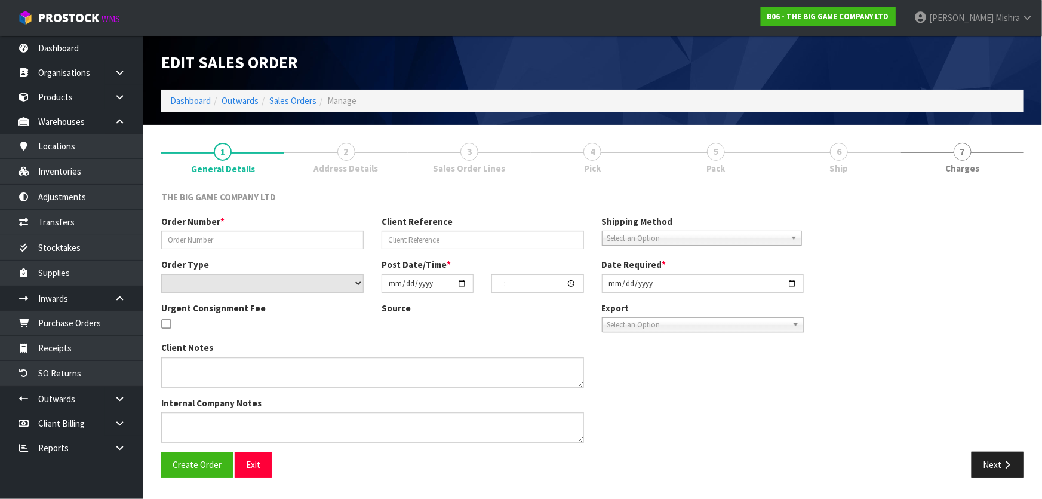
type input "INV.00004915"
type input "ORD.0003666"
select select "number:0"
type input "[DATE]"
type input "16:44:00.000"
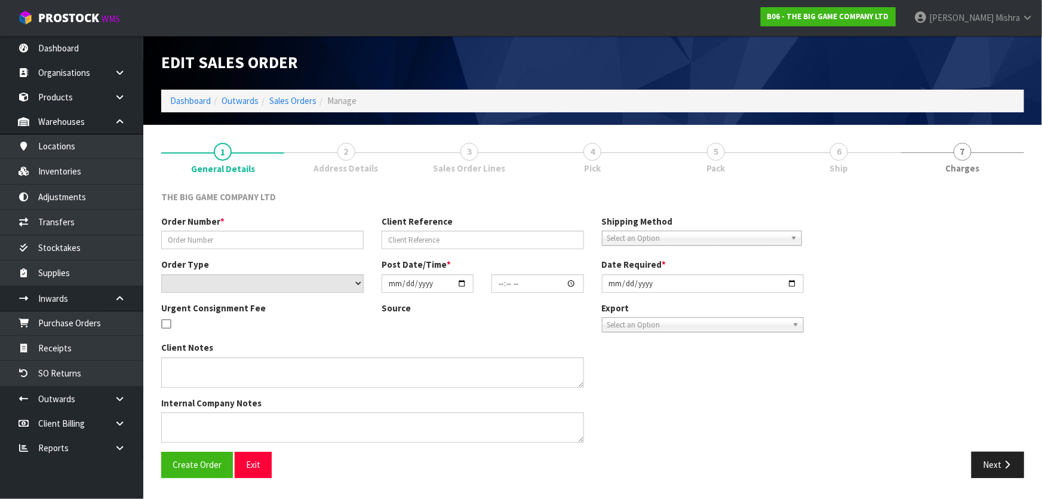
type input "[DATE]"
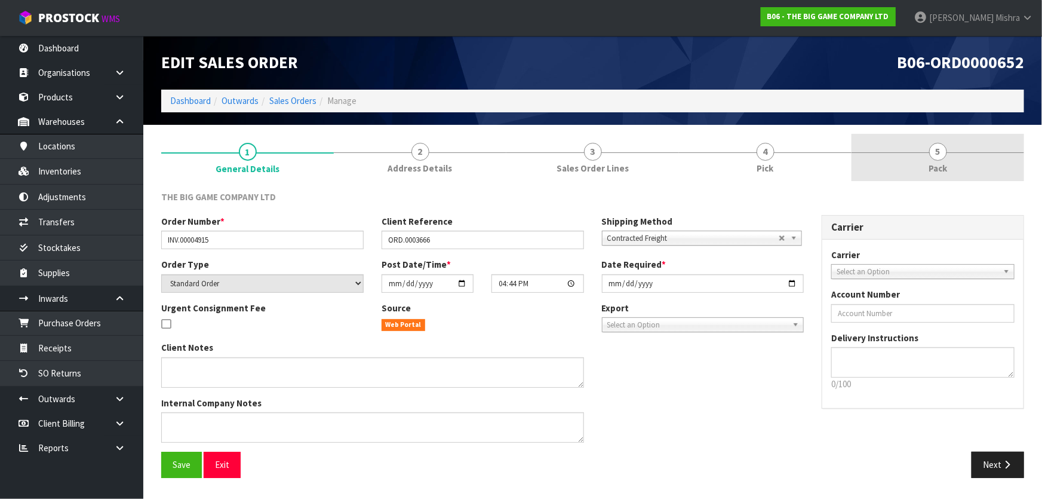
click at [923, 152] on link "5 Pack" at bounding box center [938, 157] width 173 height 47
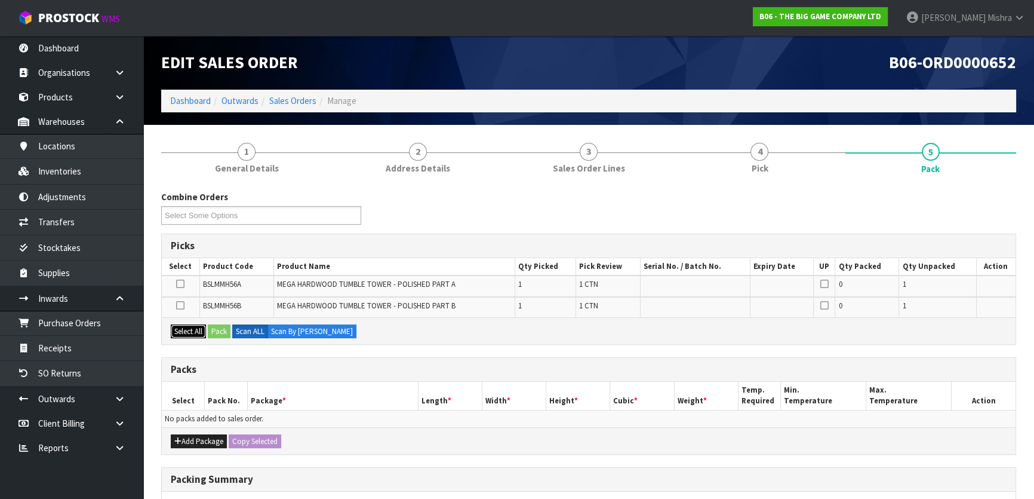
drag, startPoint x: 188, startPoint y: 322, endPoint x: 210, endPoint y: 327, distance: 22.0
click at [190, 324] on button "Select All" at bounding box center [188, 331] width 35 height 14
click at [210, 327] on button "Pack" at bounding box center [219, 331] width 23 height 14
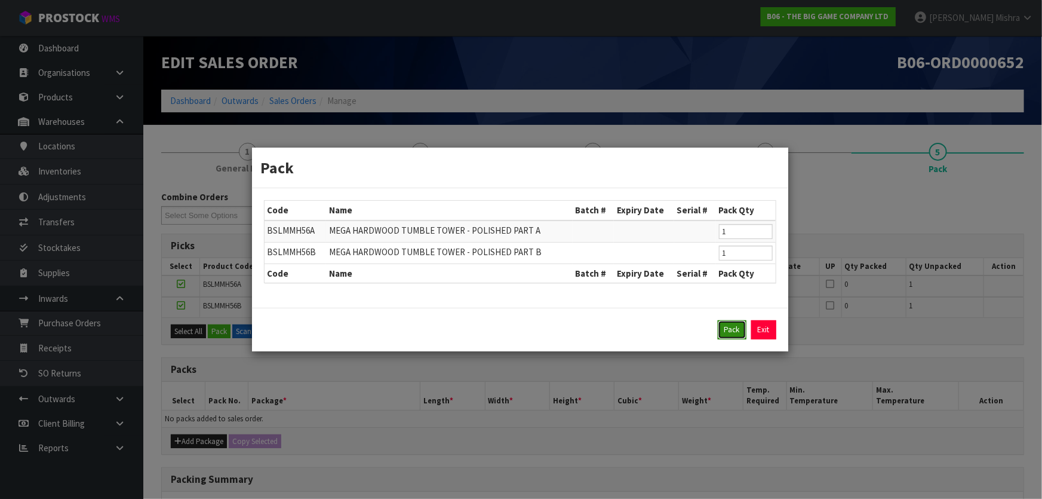
click at [733, 328] on button "Pack" at bounding box center [732, 329] width 29 height 19
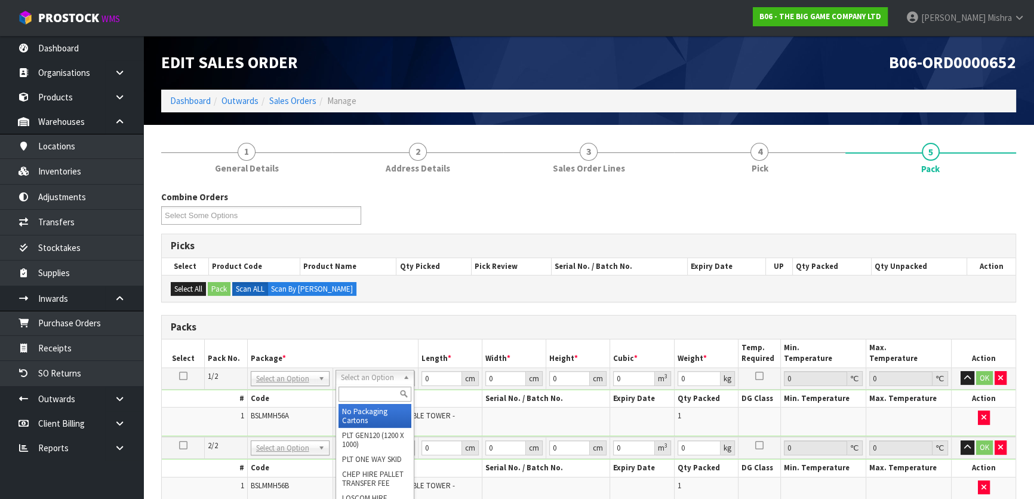
drag, startPoint x: 369, startPoint y: 411, endPoint x: 370, endPoint y: 423, distance: 12.0
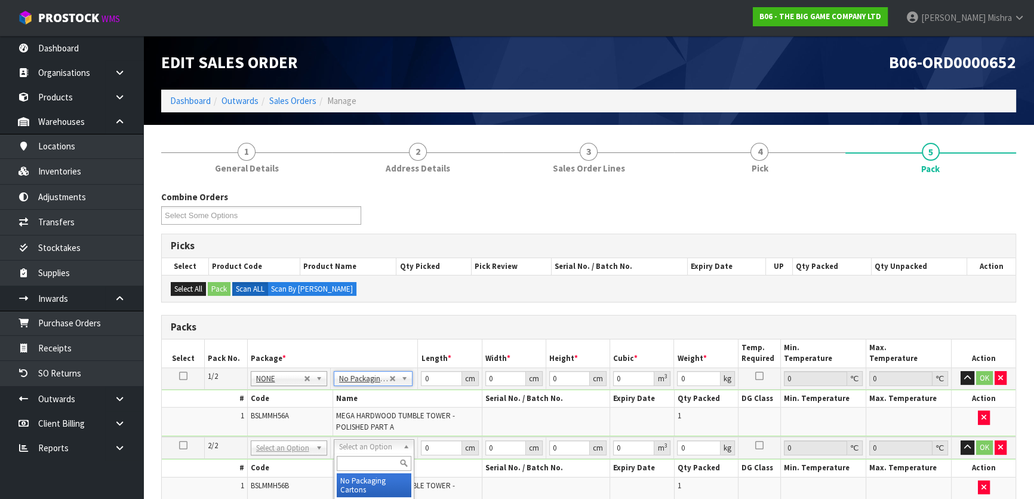
drag, startPoint x: 364, startPoint y: 481, endPoint x: 399, endPoint y: 441, distance: 52.9
type input "2"
drag, startPoint x: 442, startPoint y: 381, endPoint x: 349, endPoint y: 399, distance: 94.9
click at [379, 386] on tr "1/2 NONE 007-001 007-002 007-004 007-009 007-013 007-014 007-015 007-017 007-01…" at bounding box center [589, 377] width 854 height 21
type input "59"
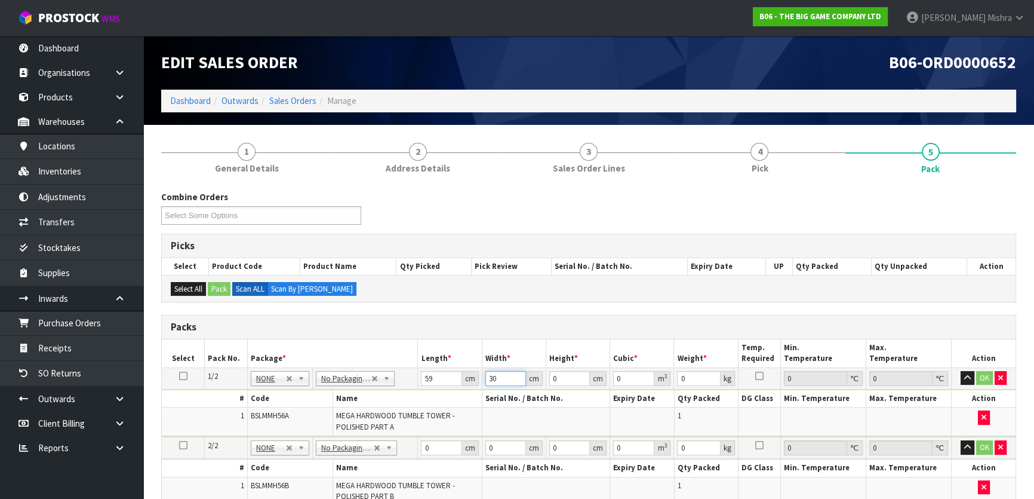
type input "30"
type input "3"
type input "0.00531"
type input "31"
type input "0.05487"
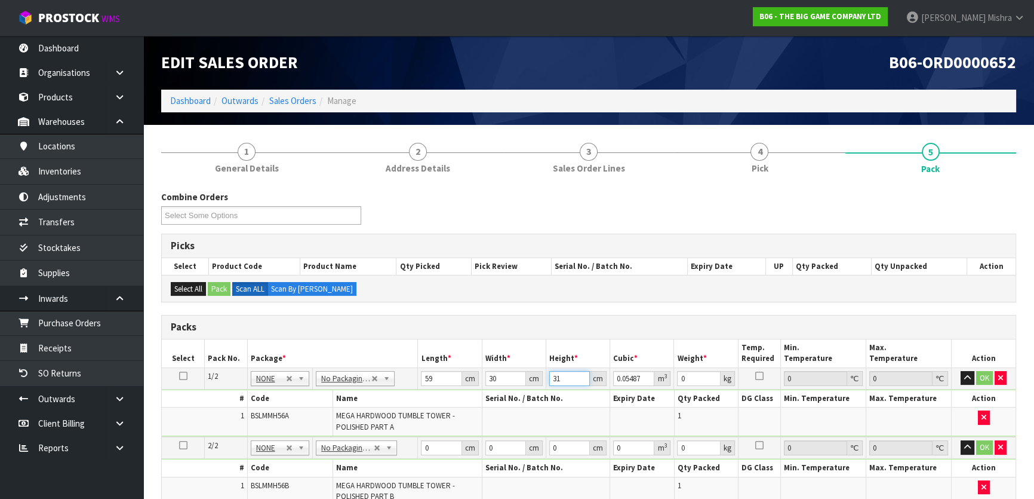
type input "31"
type input "20"
click at [178, 379] on td at bounding box center [183, 377] width 43 height 21
click at [178, 376] on td at bounding box center [183, 377] width 43 height 21
click at [182, 376] on icon at bounding box center [183, 376] width 8 height 1
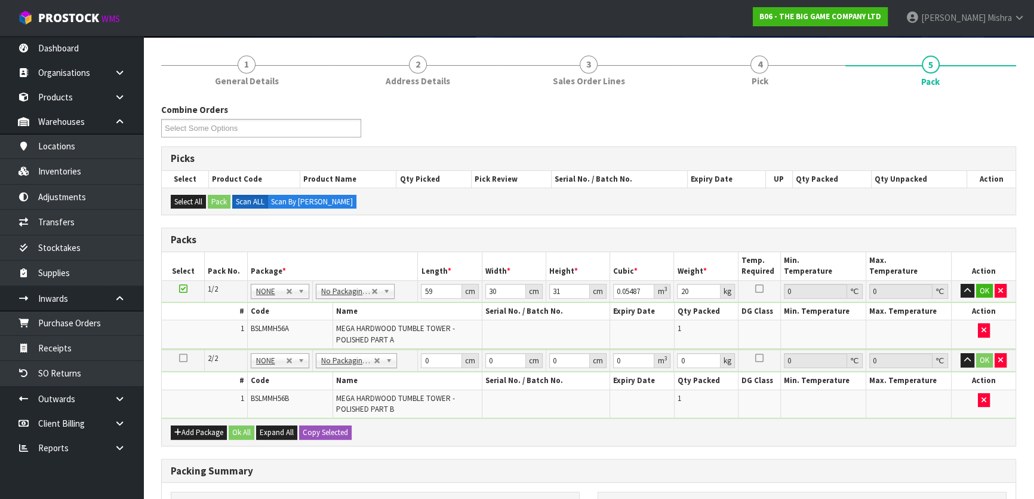
scroll to position [217, 0]
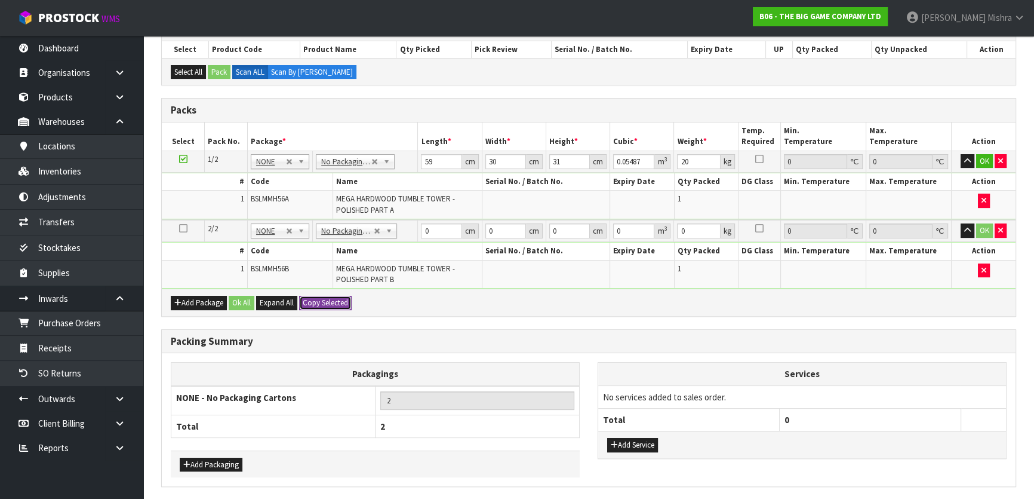
click at [319, 297] on button "Copy Selected" at bounding box center [325, 303] width 53 height 14
click at [319, 297] on span "Confirm" at bounding box center [316, 302] width 26 height 10
type input "59"
type input "30"
type input "31"
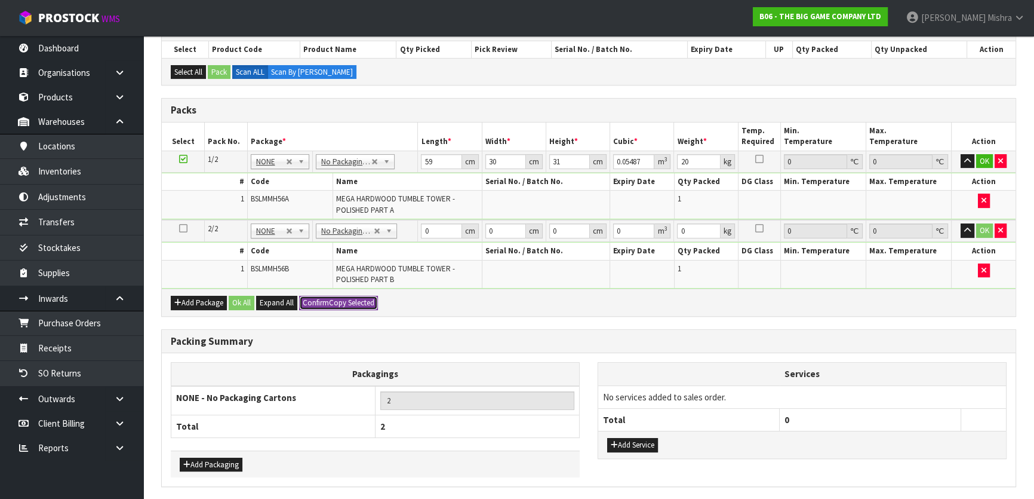
type input "0.05487"
type input "20"
click at [246, 300] on button "Ok All" at bounding box center [242, 303] width 26 height 14
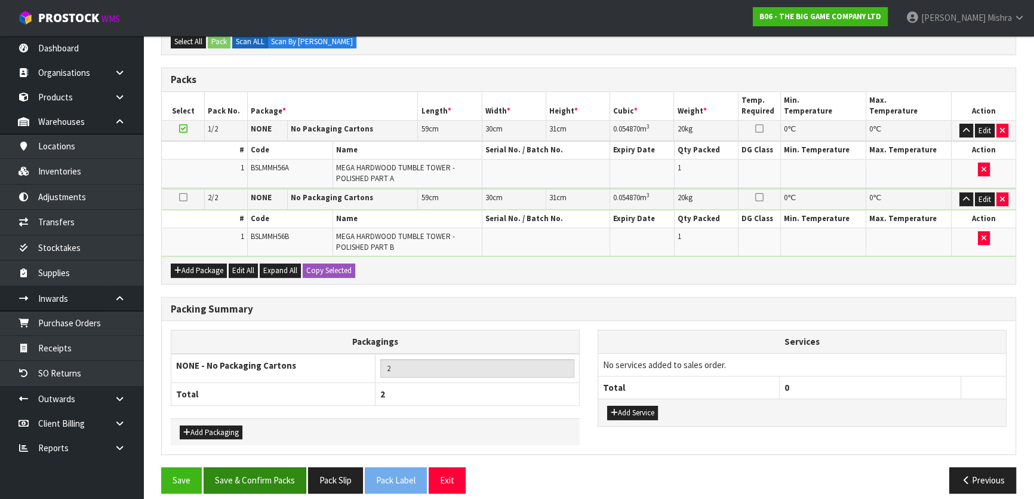
scroll to position [256, 0]
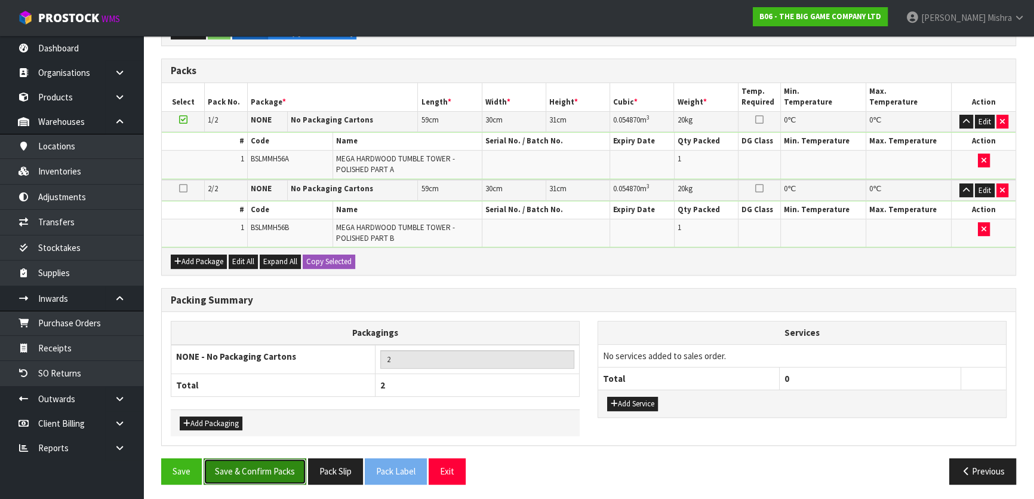
click at [239, 465] on button "Save & Confirm Packs" at bounding box center [255, 471] width 103 height 26
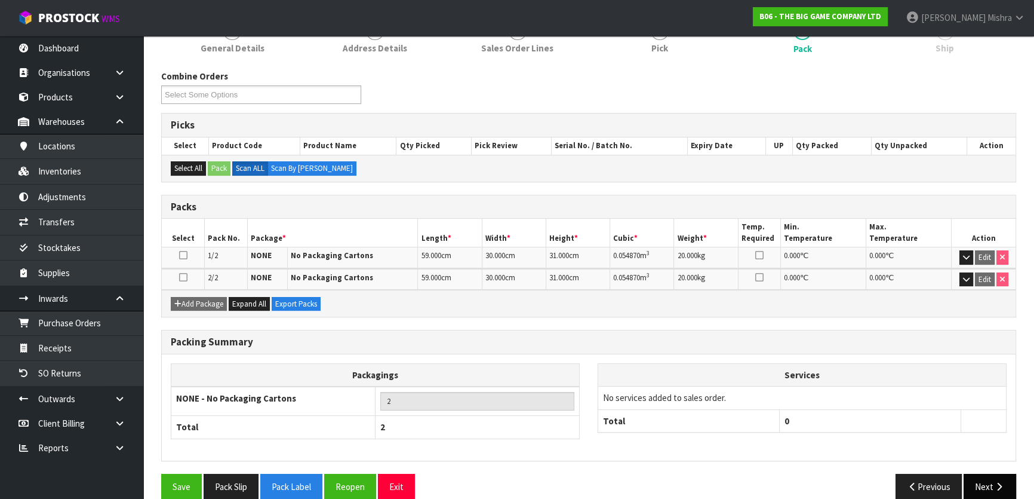
scroll to position [179, 0]
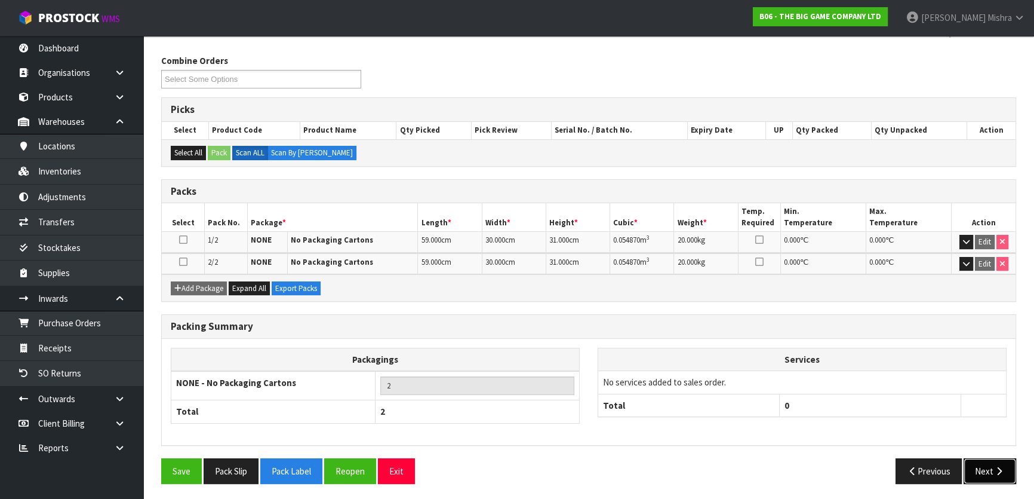
click at [988, 469] on button "Next" at bounding box center [990, 471] width 53 height 26
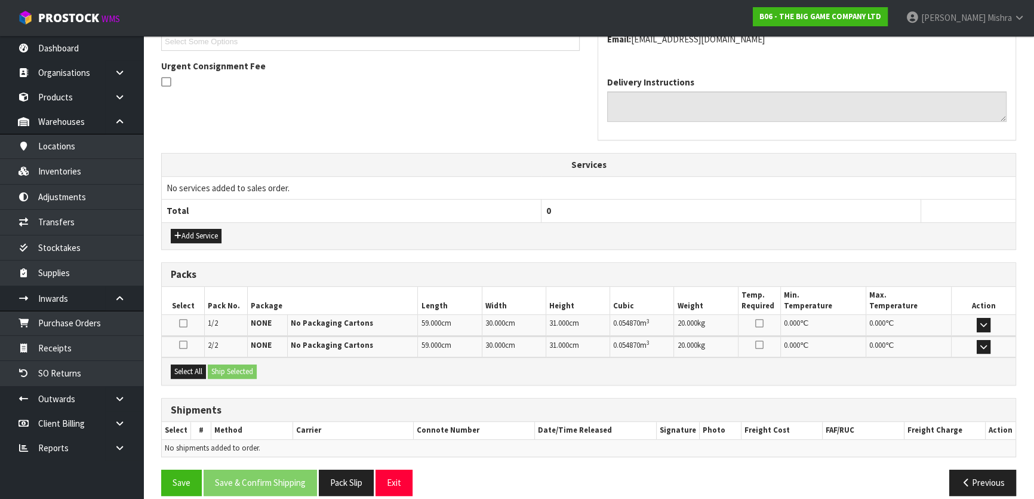
scroll to position [348, 0]
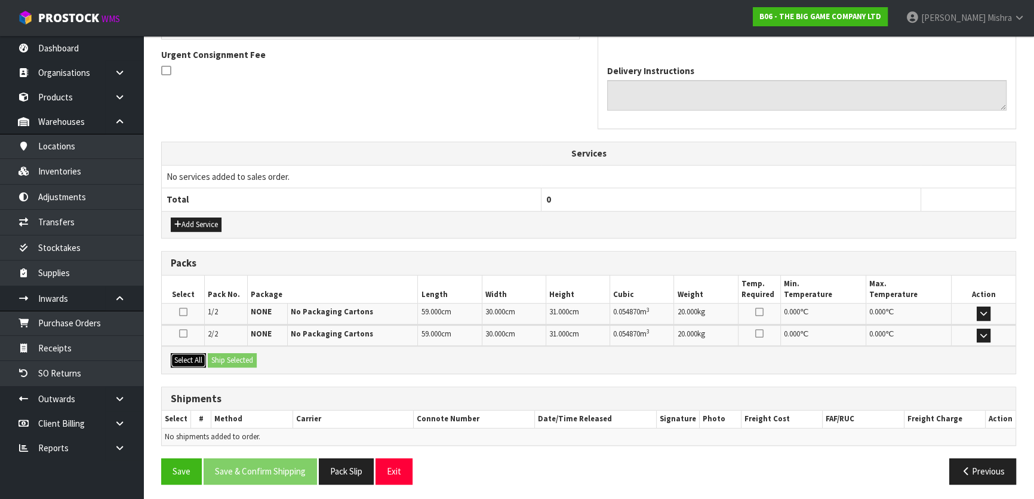
drag, startPoint x: 200, startPoint y: 359, endPoint x: 232, endPoint y: 359, distance: 31.6
click at [208, 359] on div "Select All Ship Selected" at bounding box center [589, 359] width 854 height 27
click at [198, 362] on button "Select All" at bounding box center [188, 360] width 35 height 14
drag, startPoint x: 232, startPoint y: 358, endPoint x: 274, endPoint y: 373, distance: 44.4
click at [233, 358] on button "Ship Selected" at bounding box center [232, 360] width 49 height 14
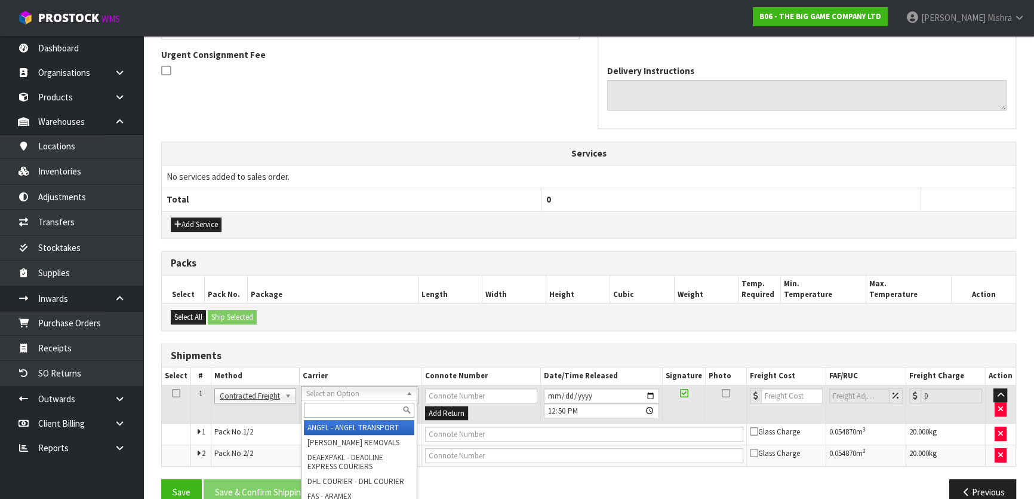
click at [345, 410] on input "text" at bounding box center [359, 409] width 110 height 15
type input "nzp"
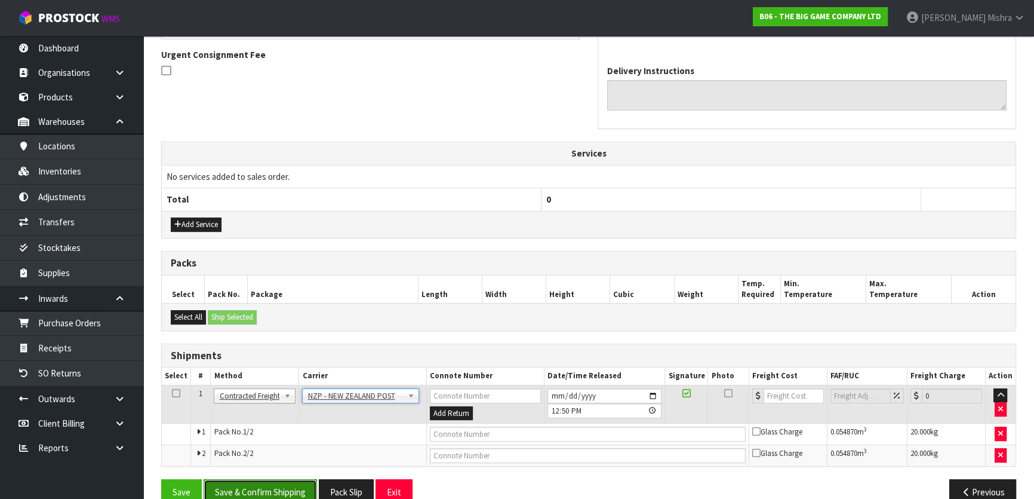
click at [268, 482] on button "Save & Confirm Shipping" at bounding box center [260, 492] width 113 height 26
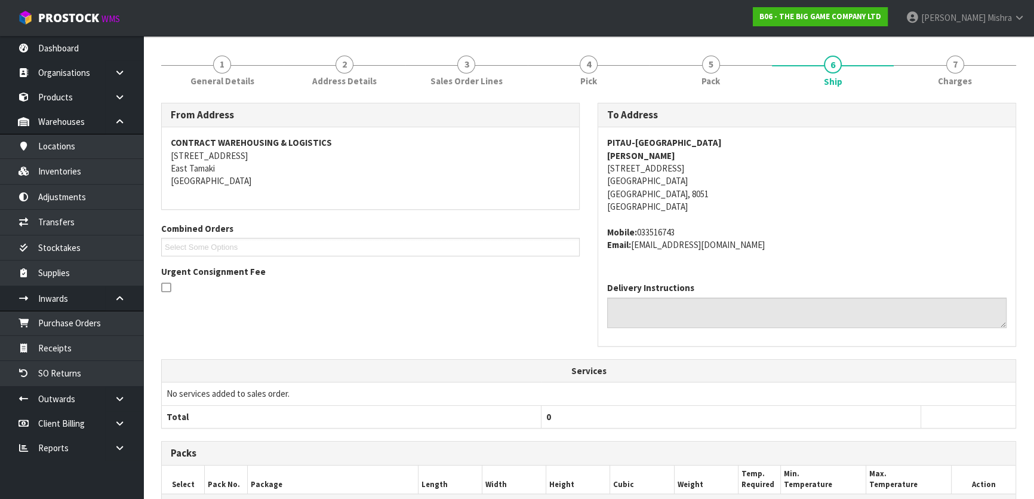
scroll to position [325, 0]
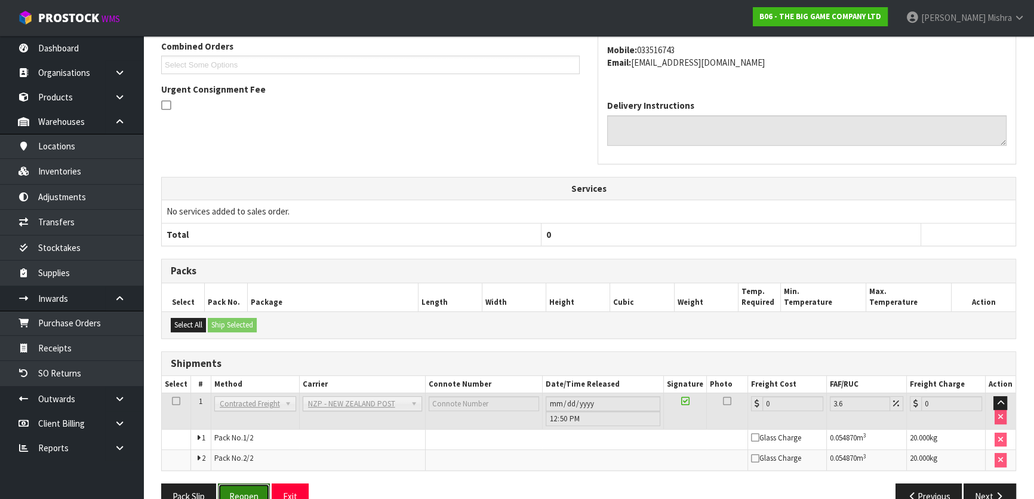
drag, startPoint x: 254, startPoint y: 490, endPoint x: 241, endPoint y: 472, distance: 22.6
click at [254, 490] on button "Reopen" at bounding box center [244, 496] width 52 height 26
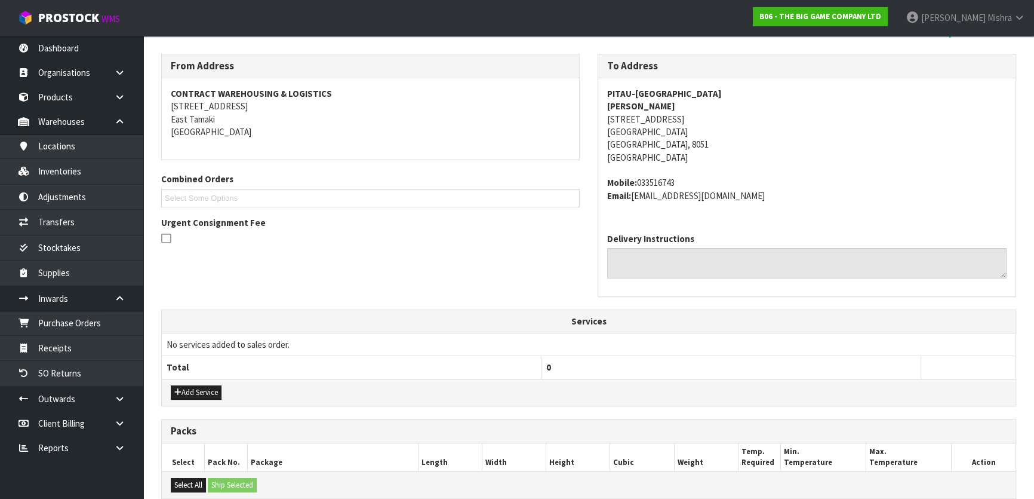
scroll to position [380, 0]
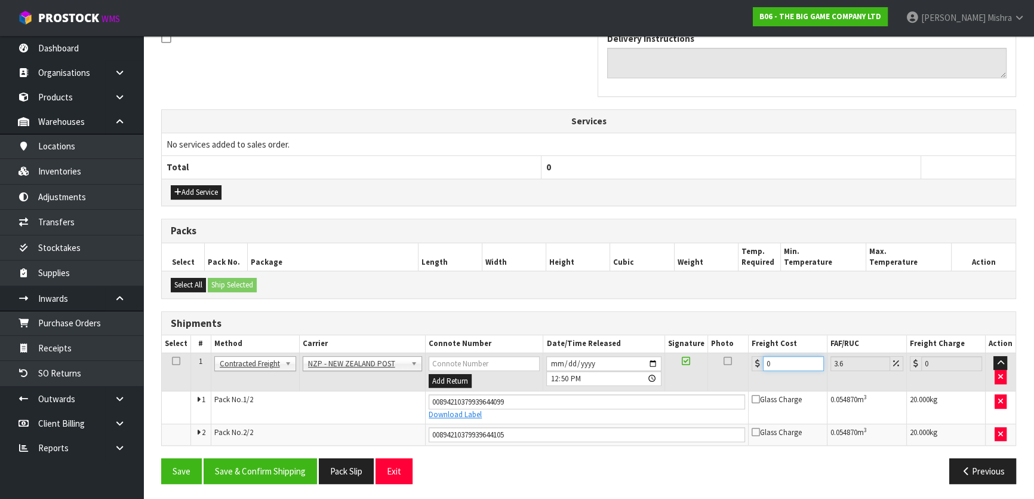
drag, startPoint x: 783, startPoint y: 362, endPoint x: 657, endPoint y: 343, distance: 127.4
click at [662, 342] on table "Select # Method Carrier Connote Number Date/Time Released Signature Photo Freig…" at bounding box center [589, 389] width 854 height 109
type input "5"
type input "5.18"
type input "56"
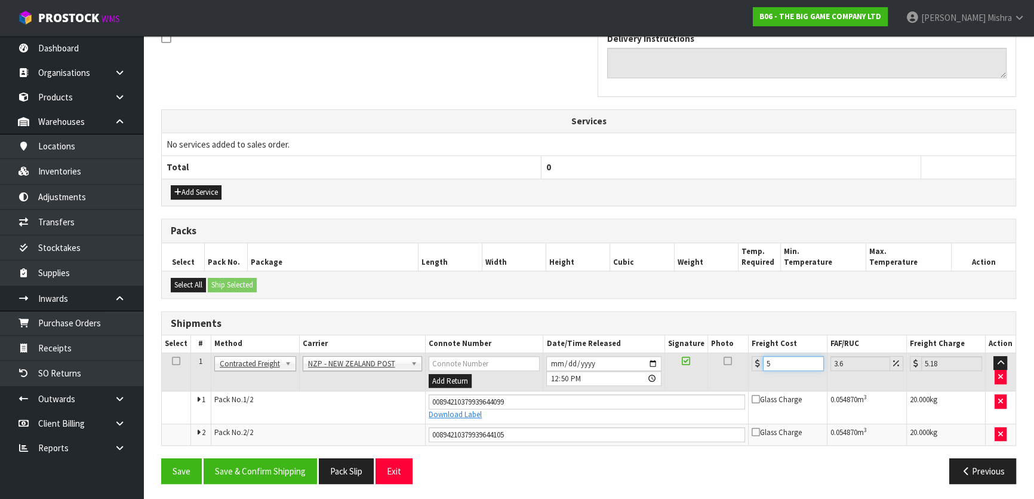
type input "58.02"
type input "56.5"
type input "58.53"
type input "56.56"
type input "58.6"
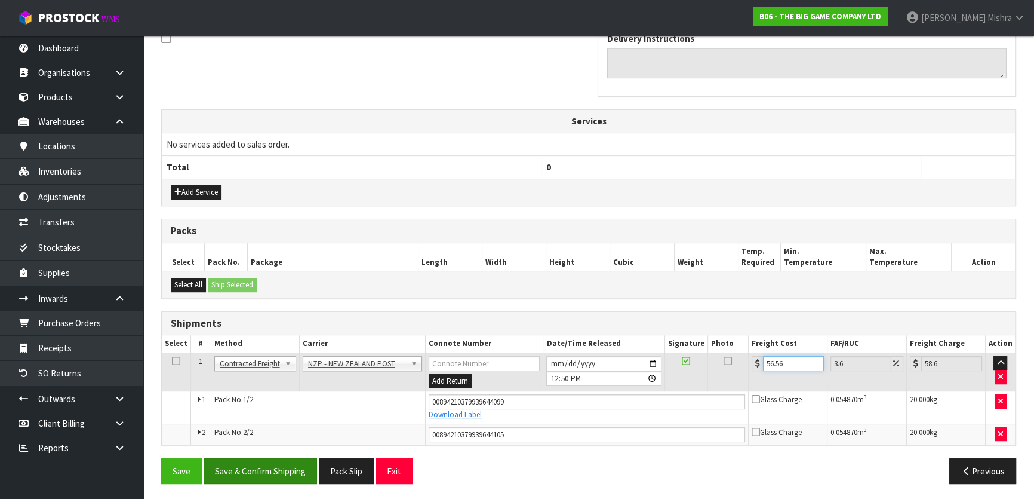
type input "56.56"
click at [279, 472] on button "Save & Confirm Shipping" at bounding box center [260, 471] width 113 height 26
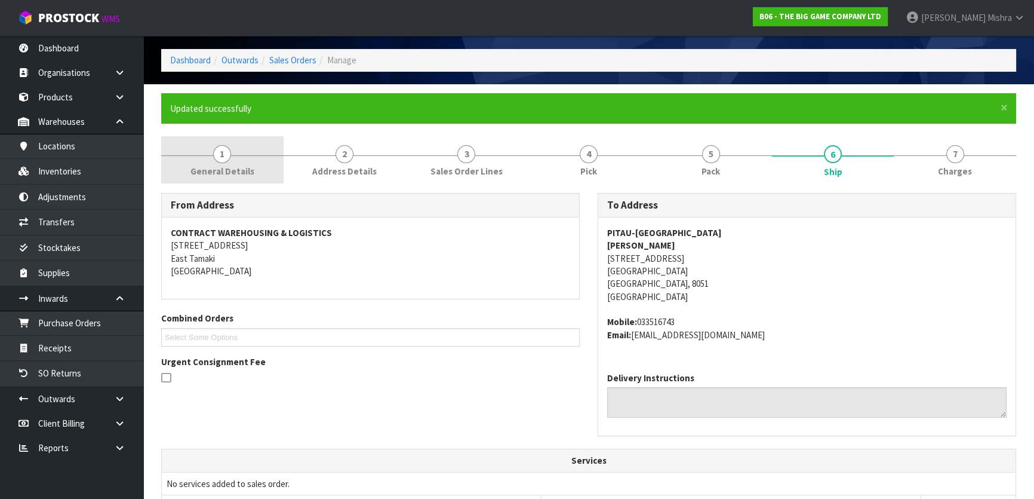
scroll to position [0, 0]
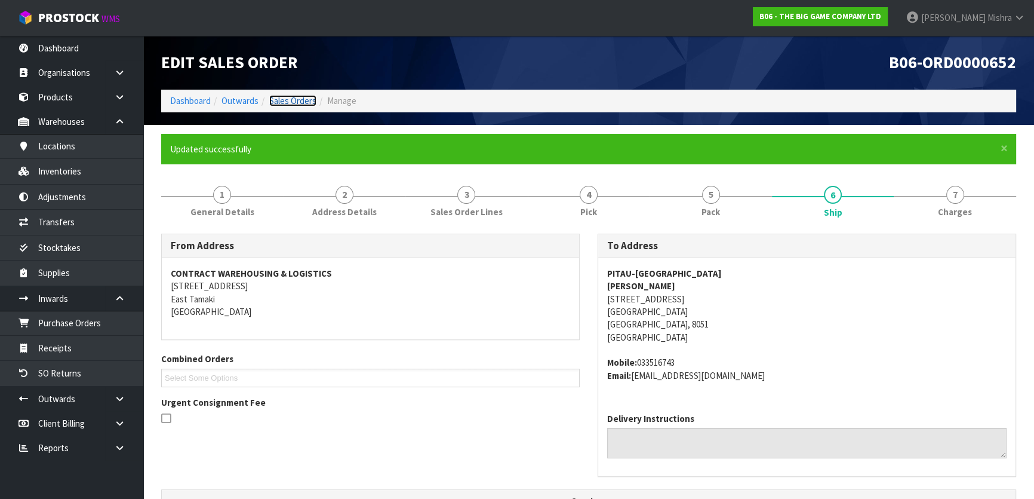
click at [286, 96] on link "Sales Orders" at bounding box center [292, 100] width 47 height 11
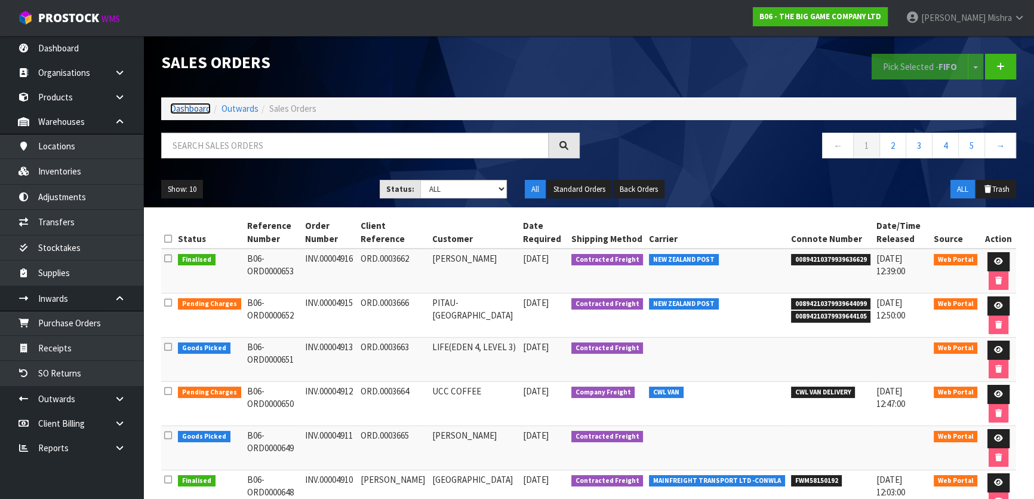
click at [190, 109] on link "Dashboard" at bounding box center [190, 108] width 41 height 11
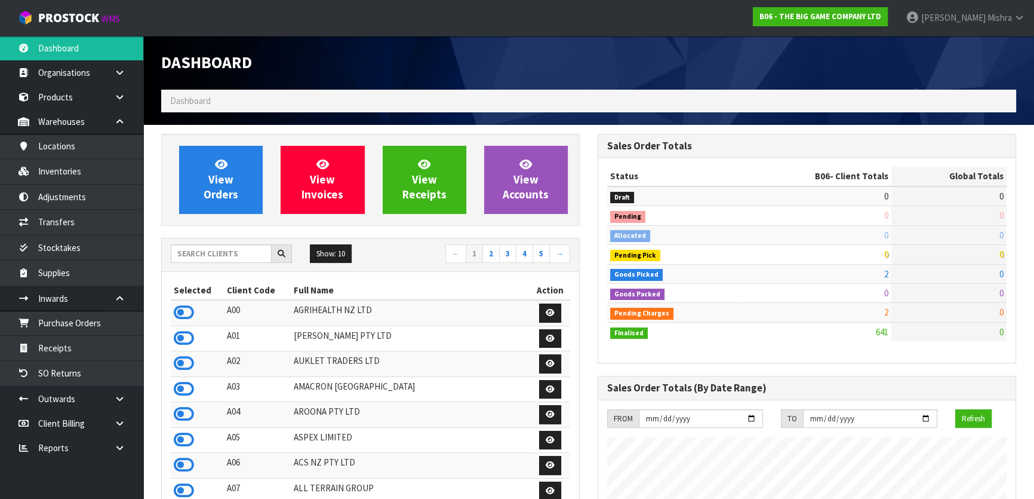
scroll to position [844, 436]
click at [212, 252] on input "text" at bounding box center [221, 253] width 101 height 19
type input "S02"
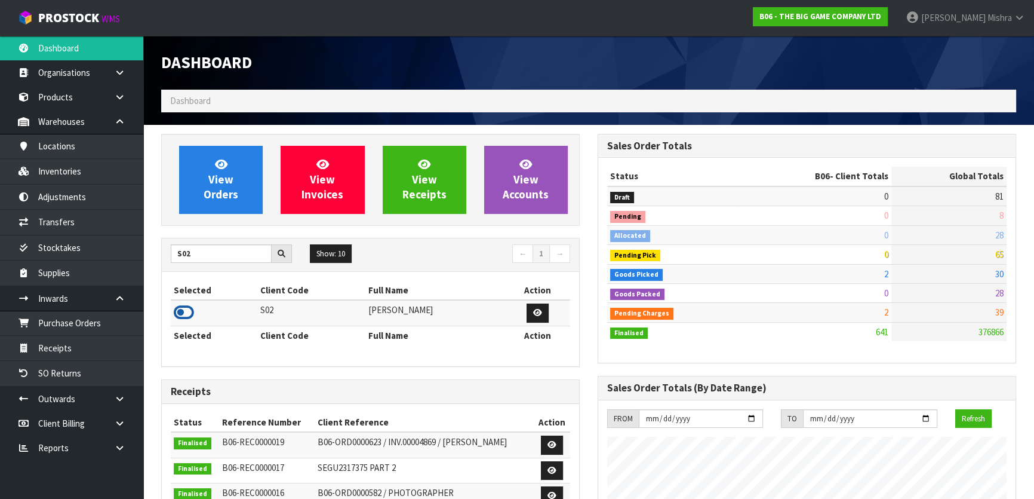
click at [180, 309] on icon at bounding box center [184, 312] width 20 height 18
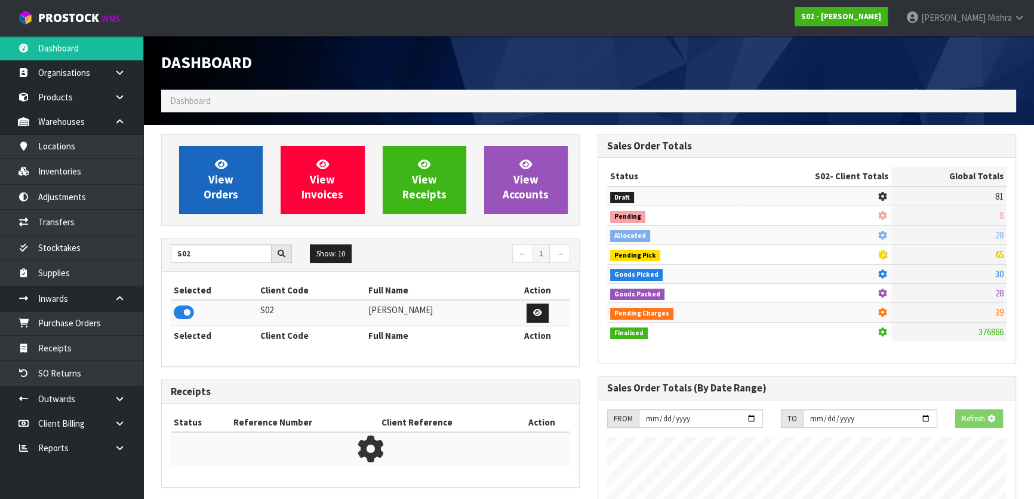
scroll to position [743, 436]
click at [219, 190] on span "View Orders" at bounding box center [221, 179] width 35 height 45
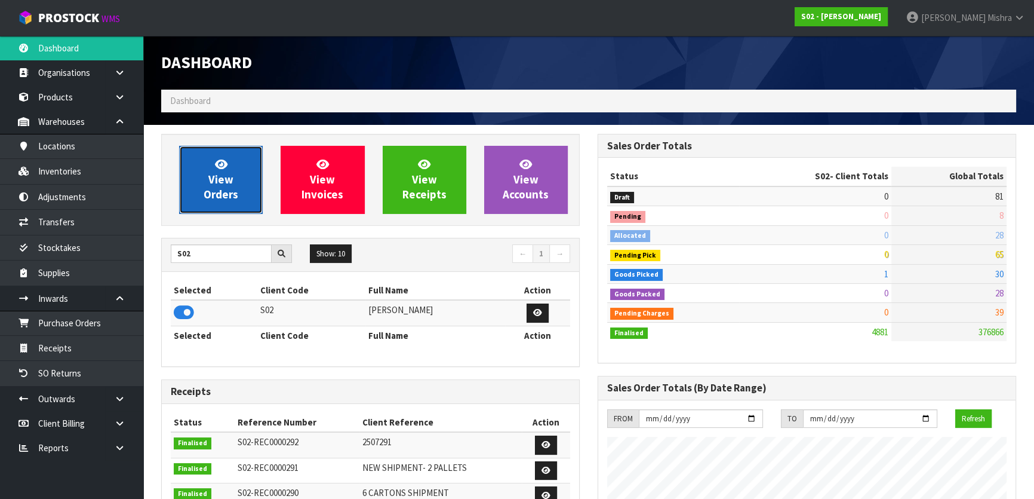
scroll to position [903, 436]
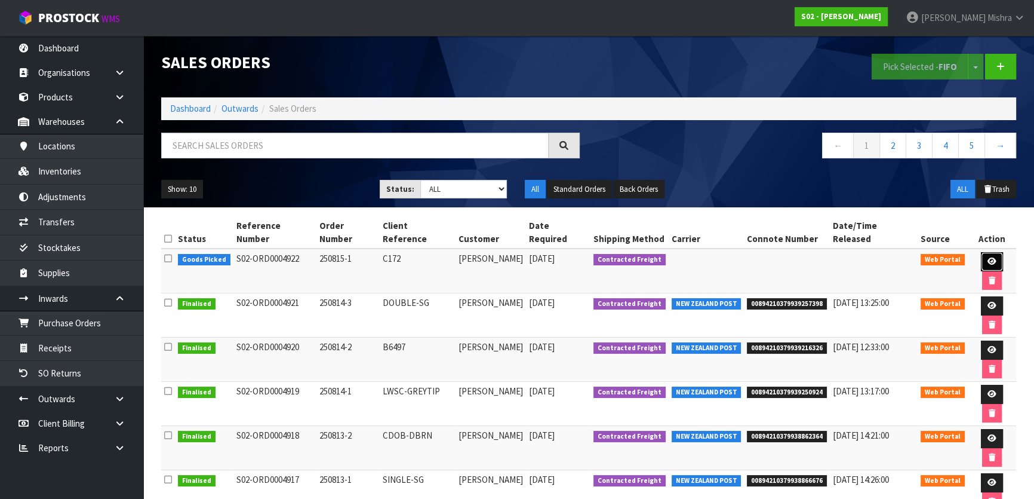
click at [988, 257] on icon at bounding box center [992, 261] width 9 height 8
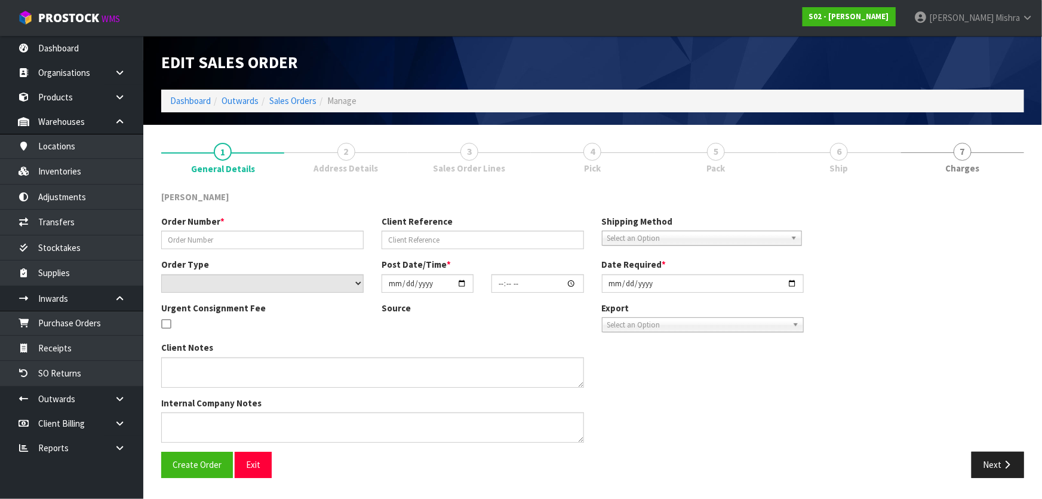
type input "250815-1"
type input "C172"
select select "number:0"
type input "[DATE]"
type input "17:36:00.000"
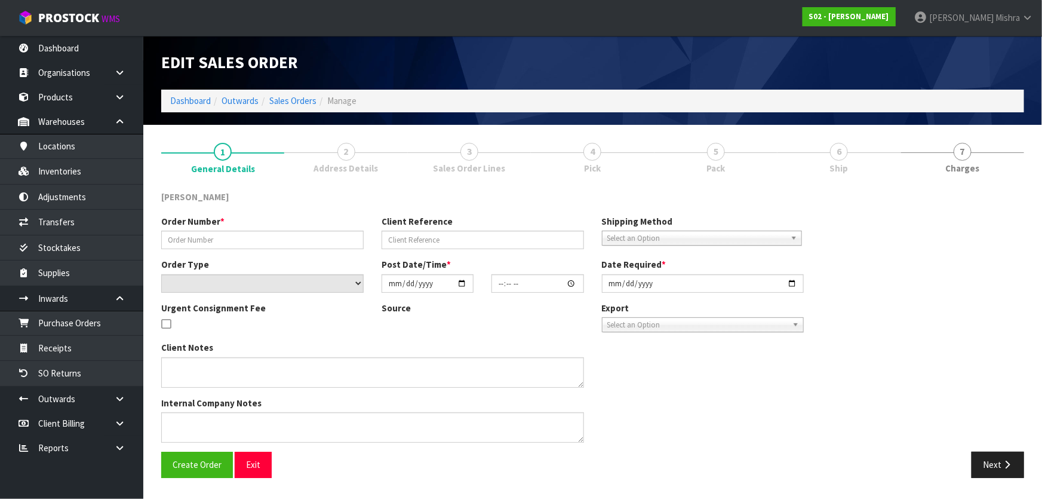
type input "[DATE]"
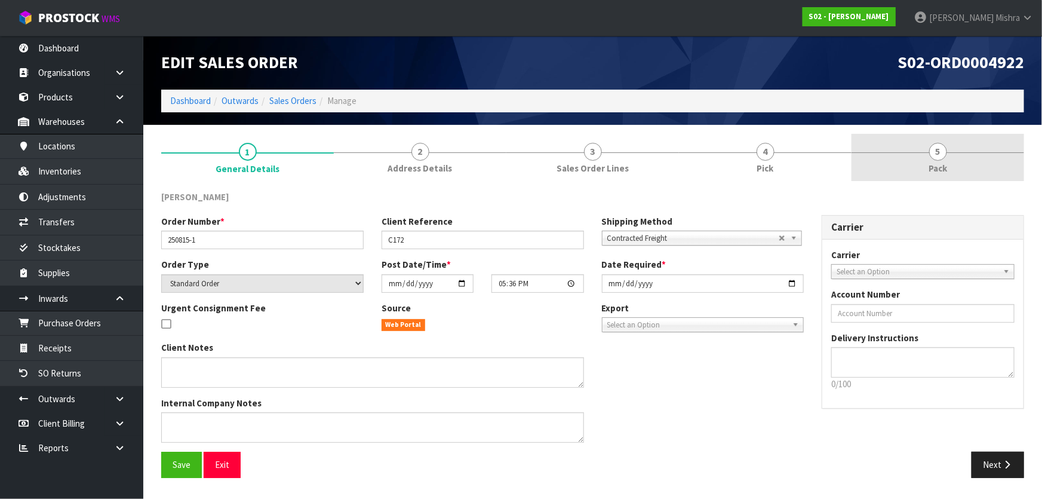
click at [926, 153] on link "5 Pack" at bounding box center [938, 157] width 173 height 47
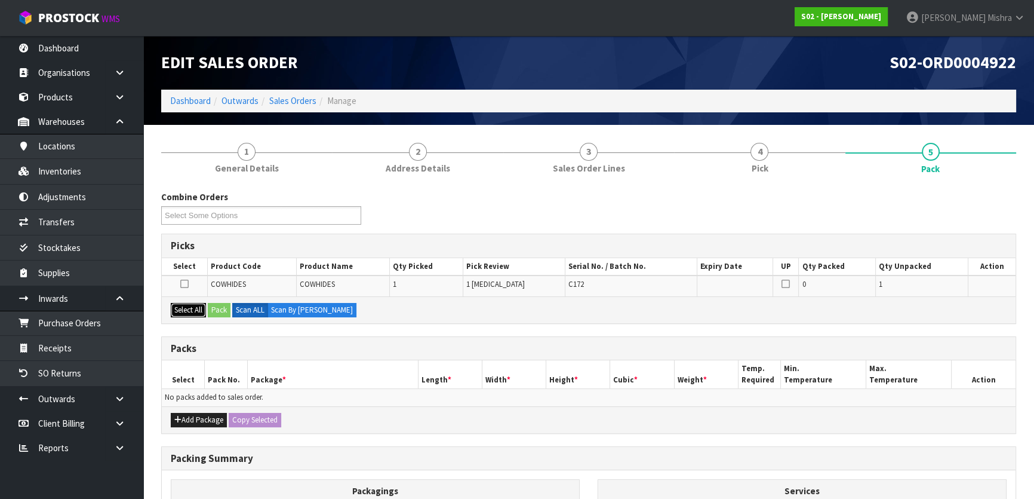
click at [197, 308] on button "Select All" at bounding box center [188, 310] width 35 height 14
click at [221, 311] on button "Pack" at bounding box center [219, 310] width 23 height 14
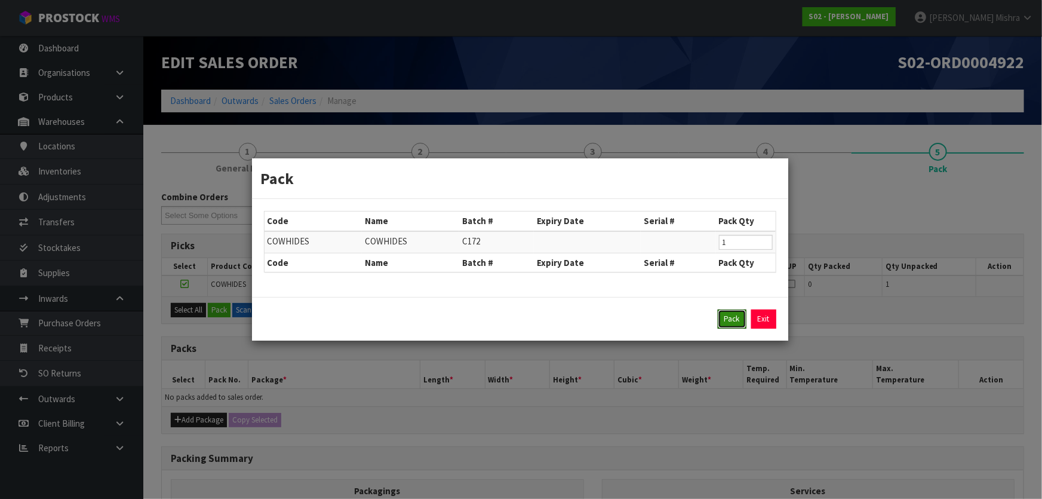
drag, startPoint x: 729, startPoint y: 319, endPoint x: 527, endPoint y: 348, distance: 203.9
click at [729, 320] on button "Pack" at bounding box center [732, 318] width 29 height 19
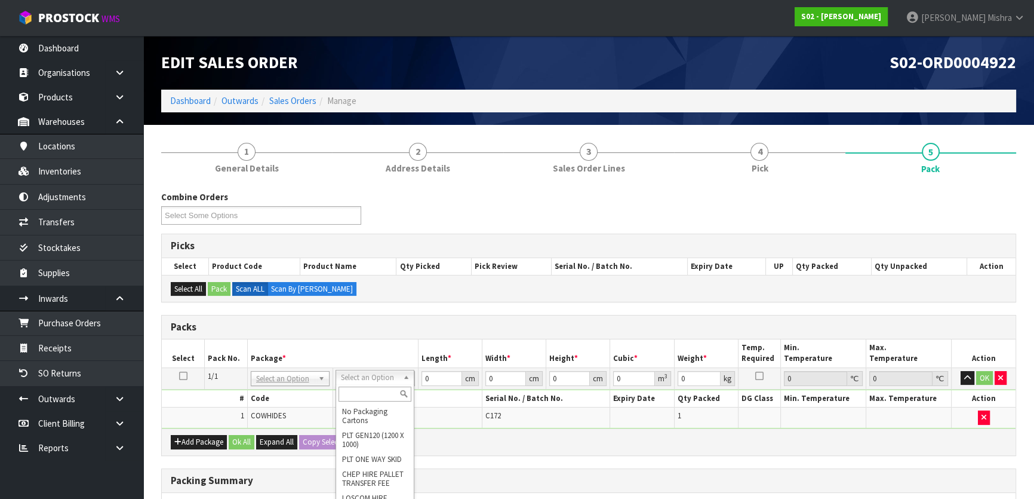
click at [369, 395] on input "text" at bounding box center [375, 393] width 73 height 15
type input "a4"
type input "25"
type input "32.5"
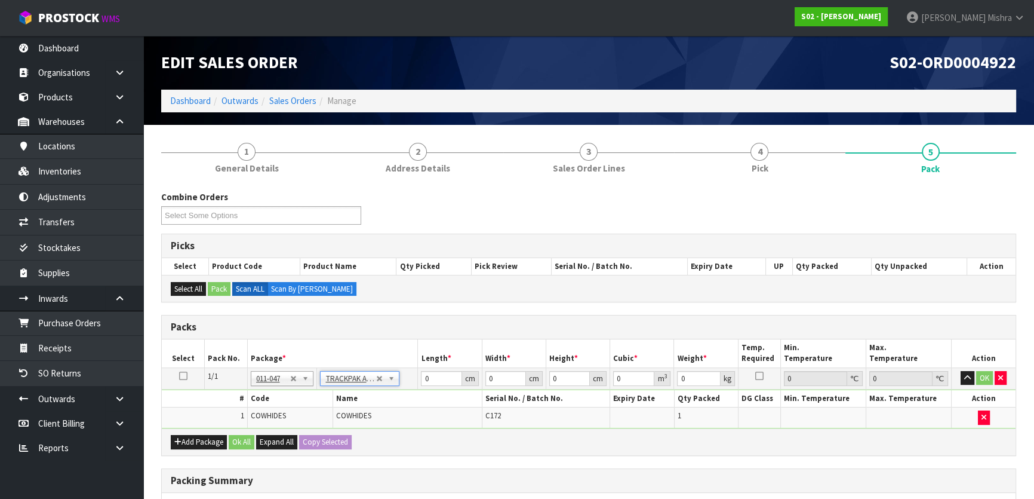
type input "0.01"
type input "0.000008"
type input "1.43"
drag, startPoint x: 572, startPoint y: 377, endPoint x: 426, endPoint y: 377, distance: 145.7
click at [426, 377] on tr "1/1 NONE 007-001 007-002 007-004 007-009 007-013 007-014 007-015 007-017 007-01…" at bounding box center [589, 377] width 854 height 21
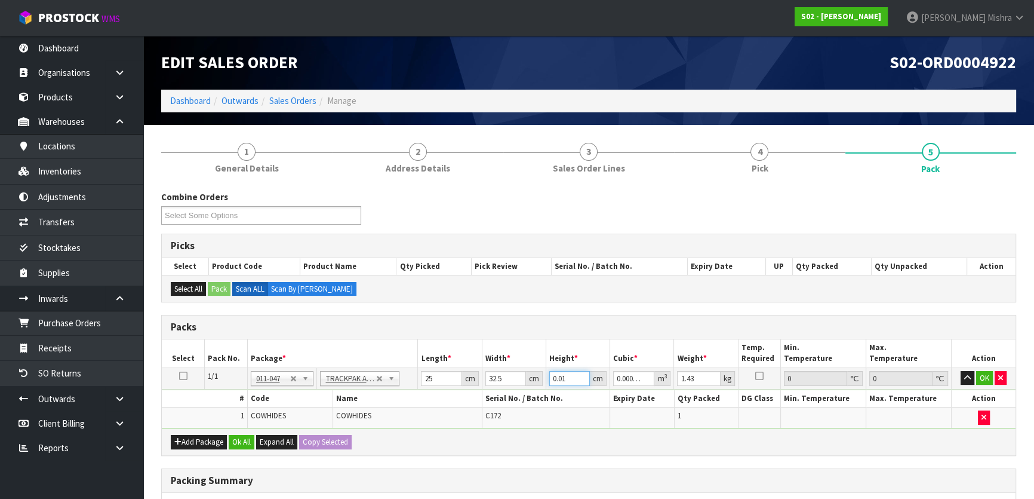
type input "8"
type input "0.0065"
type input "8"
drag, startPoint x: 696, startPoint y: 377, endPoint x: 597, endPoint y: 385, distance: 100.0
click at [600, 383] on tr "1/1 NONE 007-001 007-002 007-004 007-009 007-013 007-014 007-015 007-017 007-01…" at bounding box center [589, 377] width 854 height 21
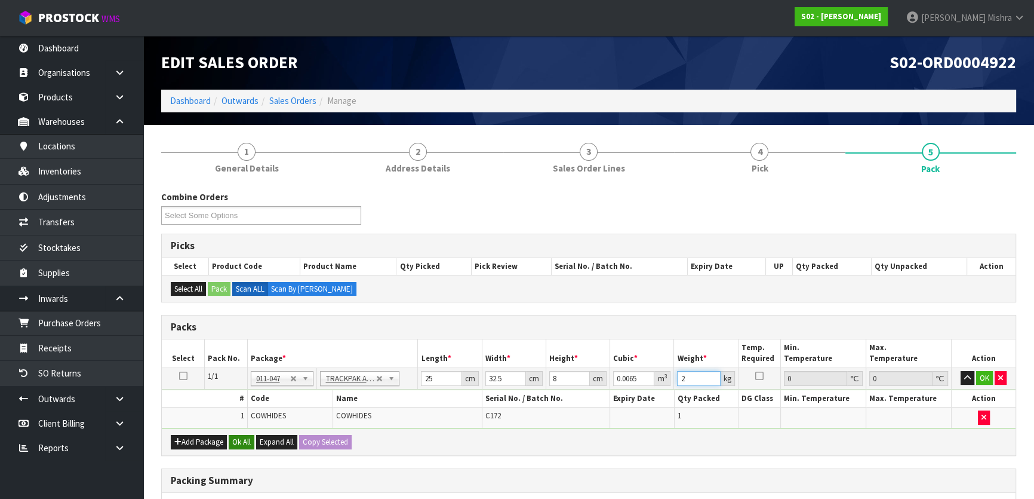
type input "2"
click at [236, 444] on button "Ok All" at bounding box center [242, 442] width 26 height 14
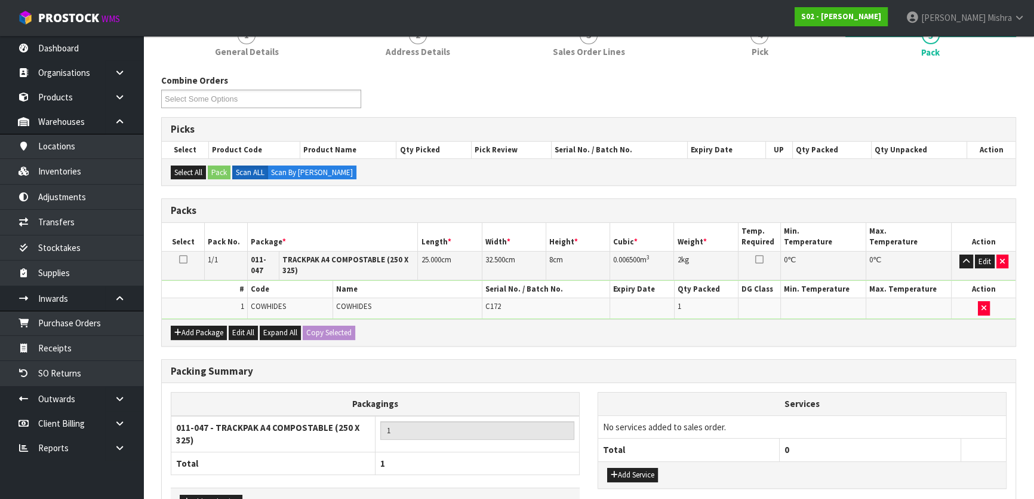
scroll to position [195, 0]
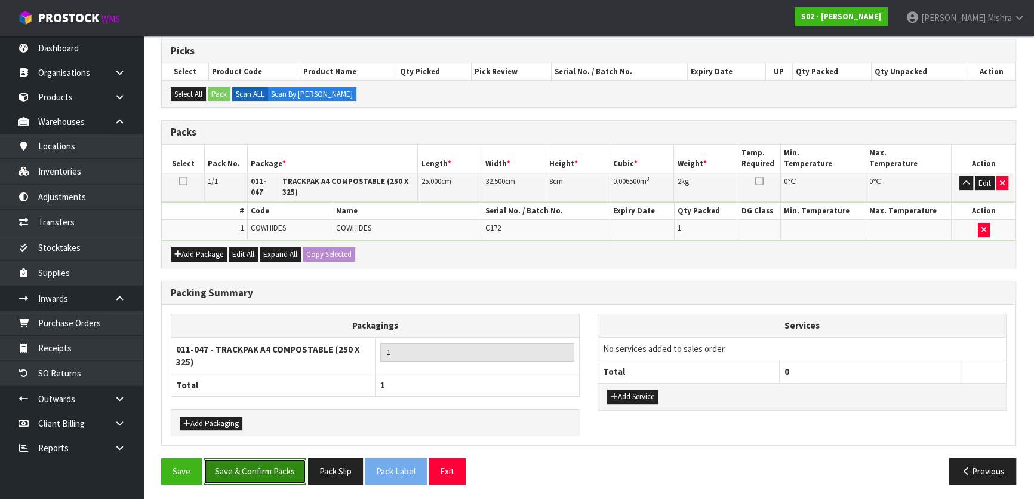
click at [247, 471] on button "Save & Confirm Packs" at bounding box center [255, 471] width 103 height 26
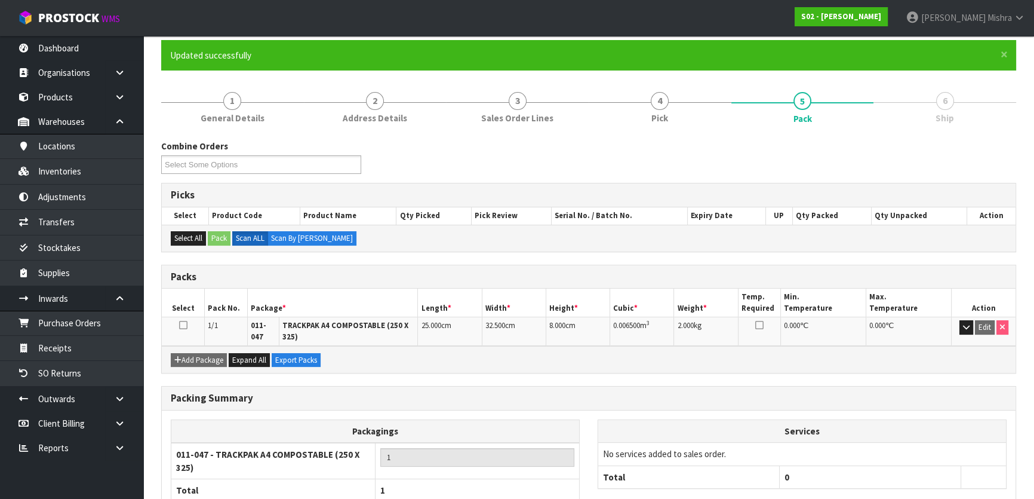
scroll to position [173, 0]
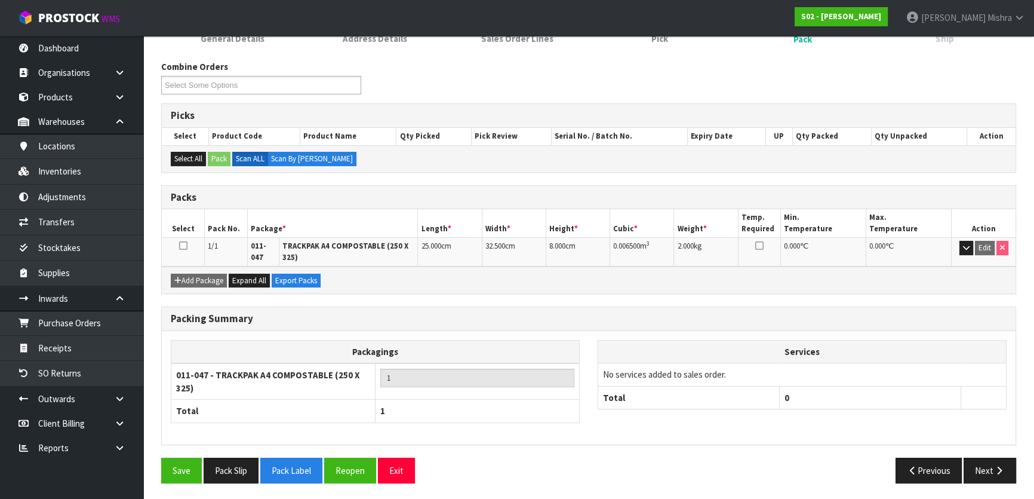
click at [982, 450] on div "Packing Summary Packagings 011-047 - TRACKPAK A4 COMPOSTABLE (250 X 325) 1 Tota…" at bounding box center [588, 381] width 873 height 150
click at [981, 457] on button "Next" at bounding box center [990, 470] width 53 height 26
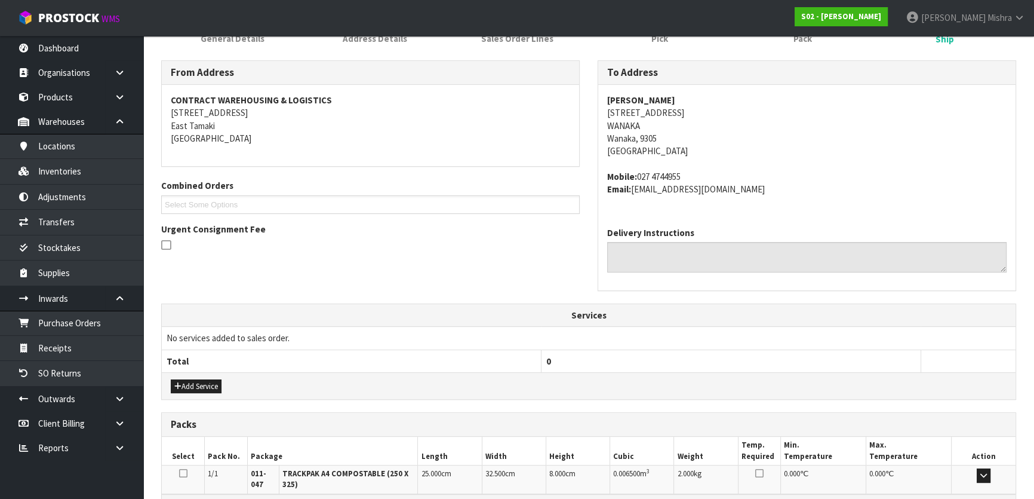
scroll to position [322, 0]
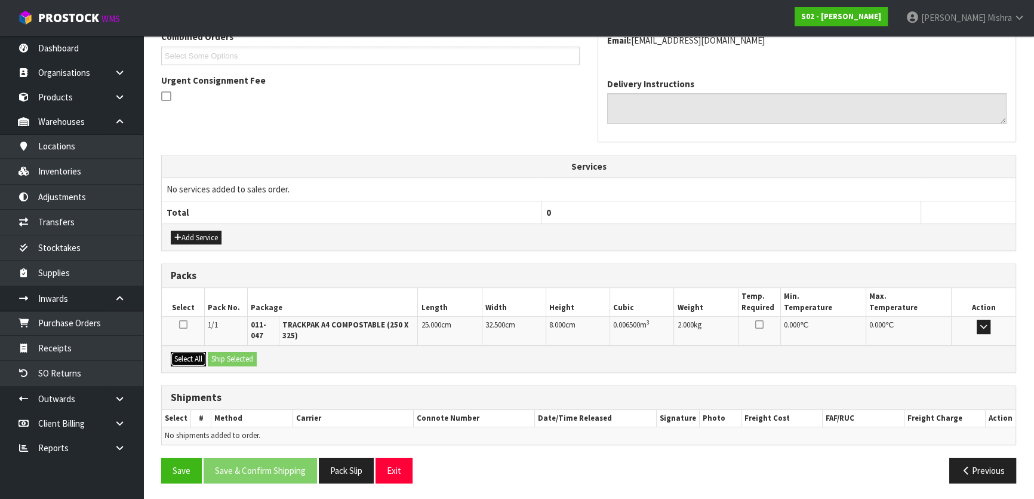
drag, startPoint x: 189, startPoint y: 358, endPoint x: 236, endPoint y: 361, distance: 47.3
click at [192, 358] on button "Select All" at bounding box center [188, 359] width 35 height 14
click at [241, 359] on button "Ship Selected" at bounding box center [232, 359] width 49 height 14
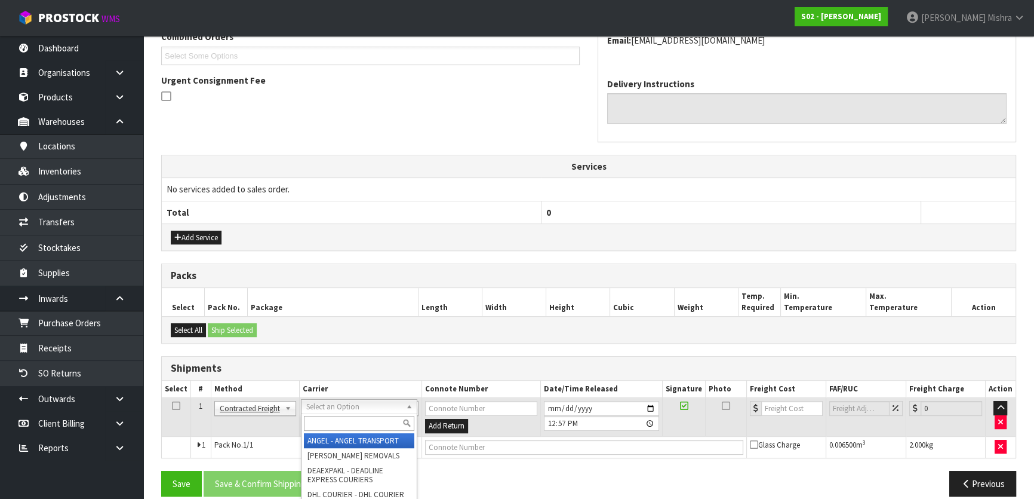
click at [364, 419] on input "text" at bounding box center [359, 423] width 110 height 15
type input "nzp"
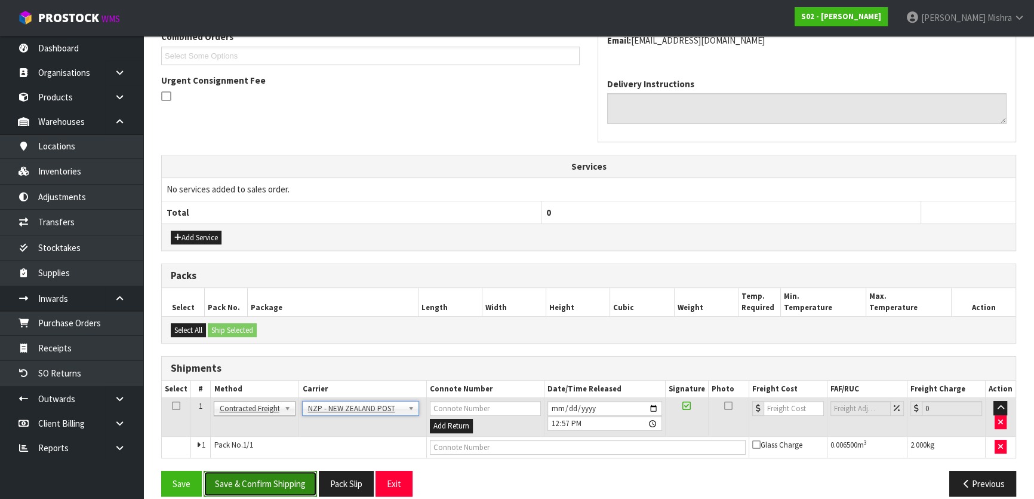
click at [292, 478] on button "Save & Confirm Shipping" at bounding box center [260, 484] width 113 height 26
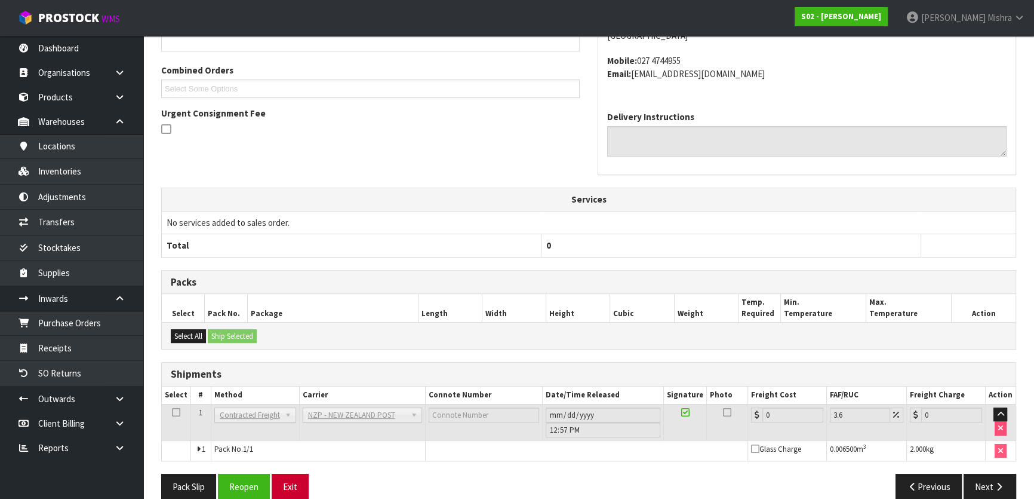
scroll to position [318, 0]
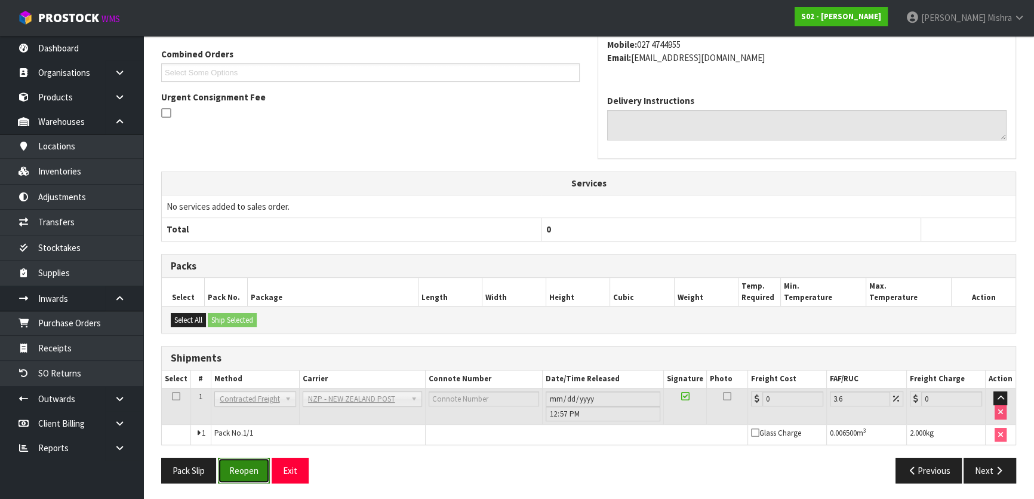
click at [247, 468] on button "Reopen" at bounding box center [244, 470] width 52 height 26
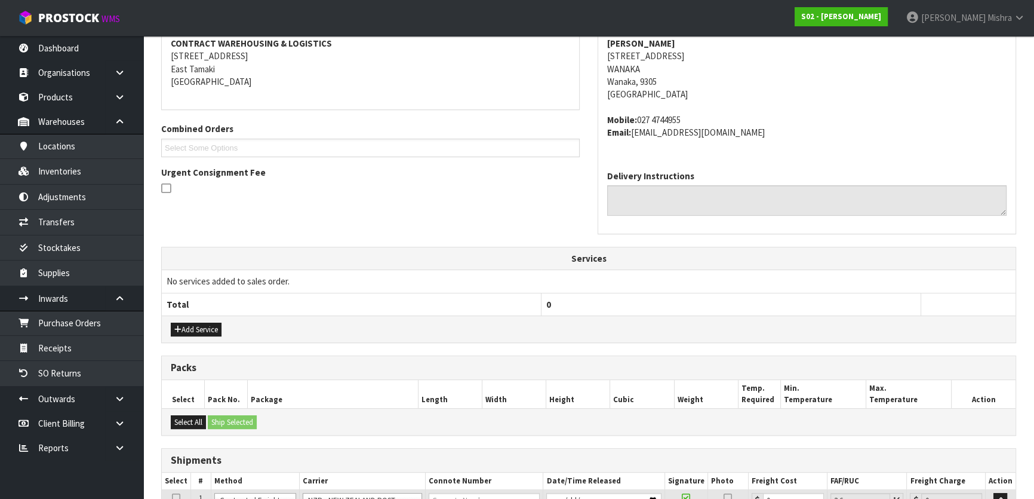
scroll to position [325, 0]
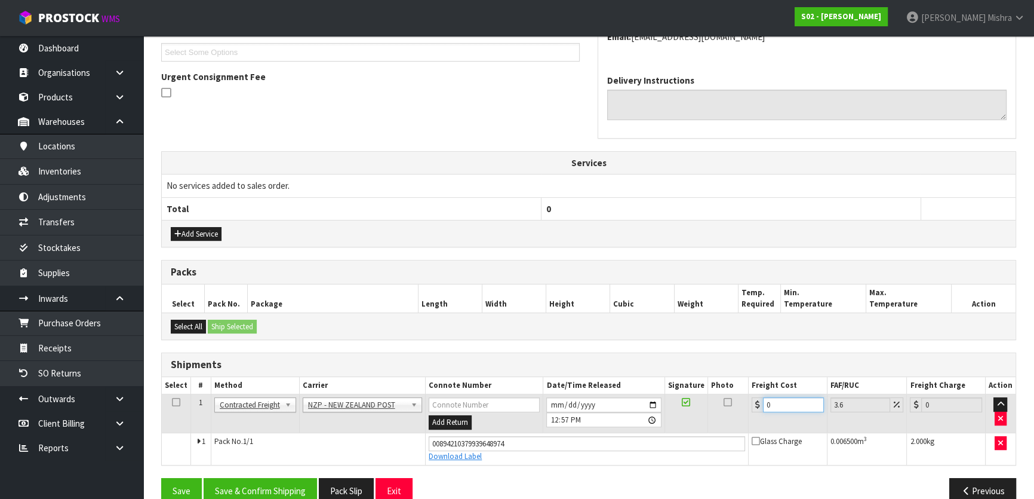
drag, startPoint x: 796, startPoint y: 405, endPoint x: 696, endPoint y: 410, distance: 100.4
click at [700, 411] on tr "1 Client Local Pickup Customer Local Pickup Company Freight Contracted Freight …" at bounding box center [589, 413] width 854 height 39
type input "5"
type input "5.18"
type input "5.2"
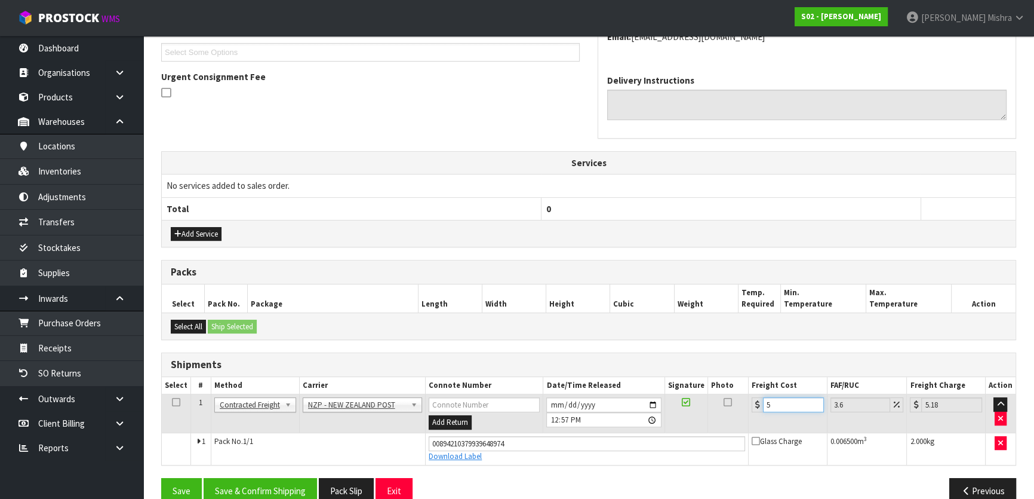
type input "5.39"
type input "5.29"
type input "5.48"
type input "5.29"
click at [282, 488] on button "Save & Confirm Shipping" at bounding box center [260, 491] width 113 height 26
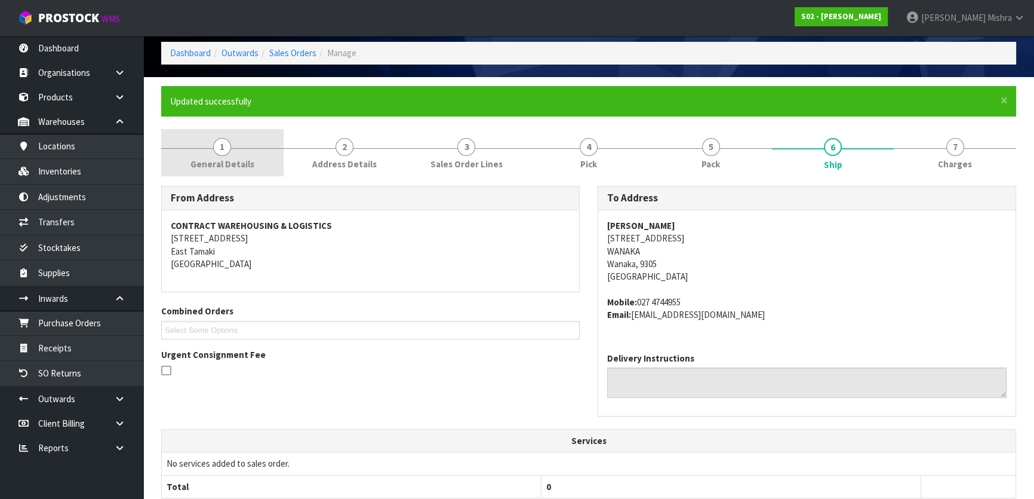
scroll to position [0, 0]
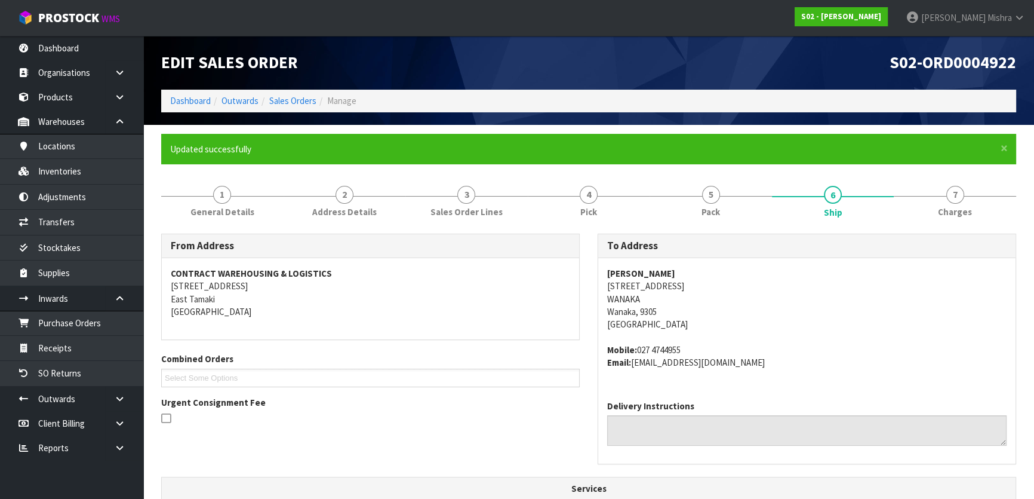
click at [187, 107] on li "Dashboard" at bounding box center [190, 100] width 41 height 13
click at [187, 105] on link "Dashboard" at bounding box center [190, 100] width 41 height 11
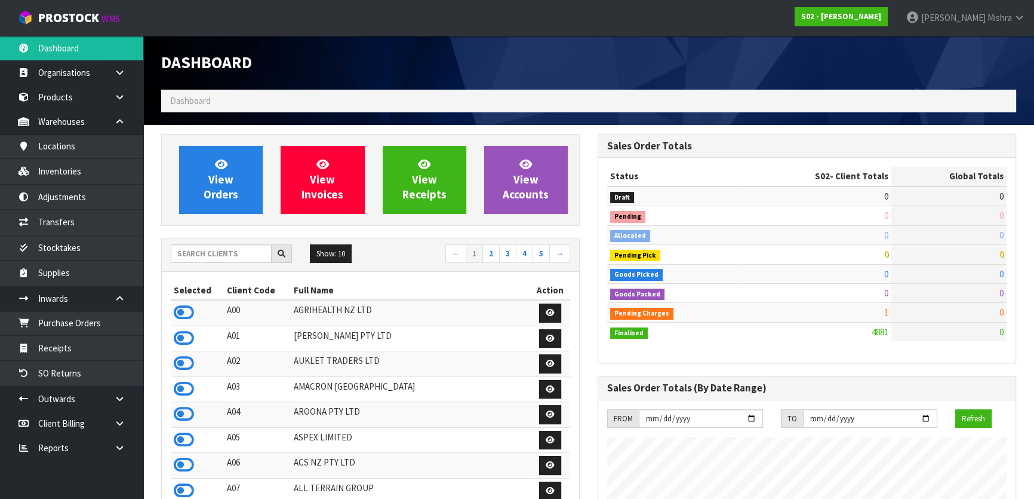
scroll to position [903, 436]
click at [196, 250] on input "text" at bounding box center [221, 253] width 101 height 19
type input "E00"
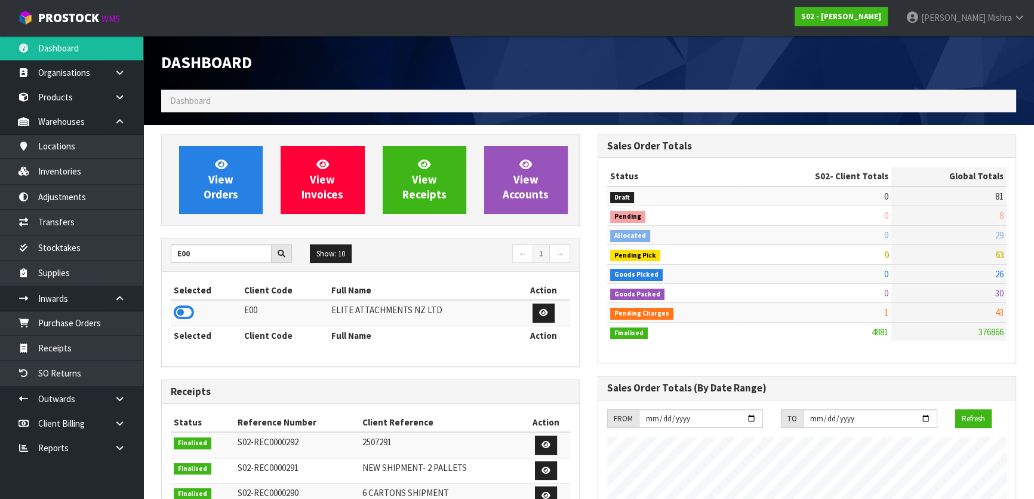
drag, startPoint x: 185, startPoint y: 314, endPoint x: 200, endPoint y: 245, distance: 70.3
click at [187, 313] on icon at bounding box center [184, 312] width 20 height 18
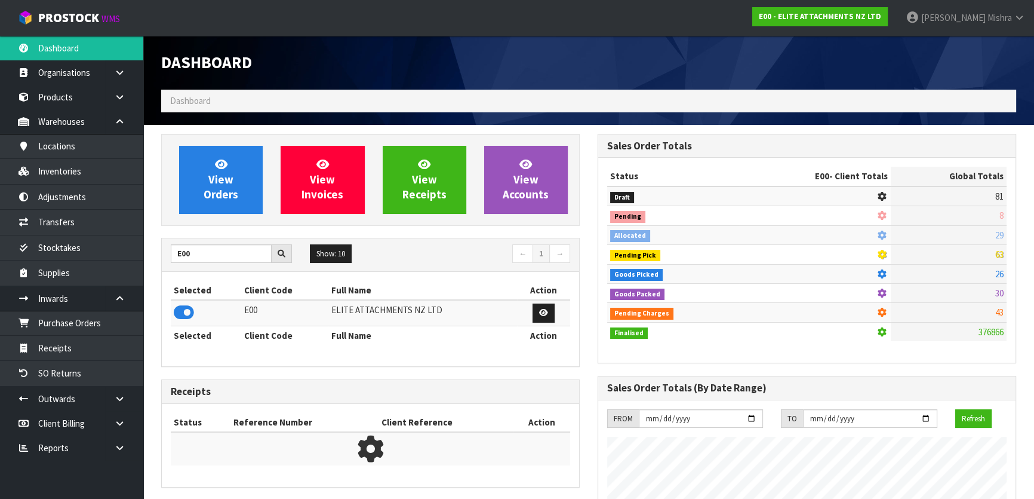
scroll to position [806, 436]
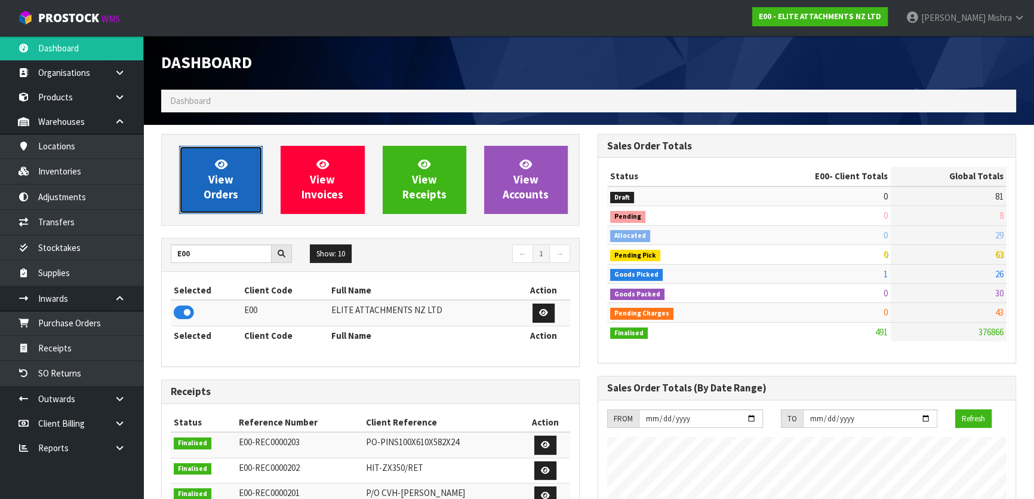
click at [222, 181] on span "View Orders" at bounding box center [221, 179] width 35 height 45
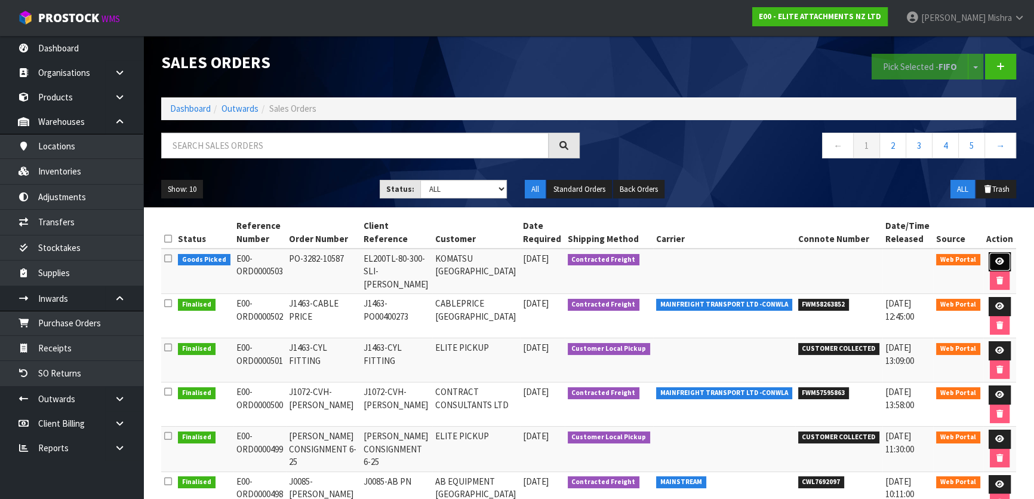
click at [1005, 263] on link at bounding box center [1000, 261] width 22 height 19
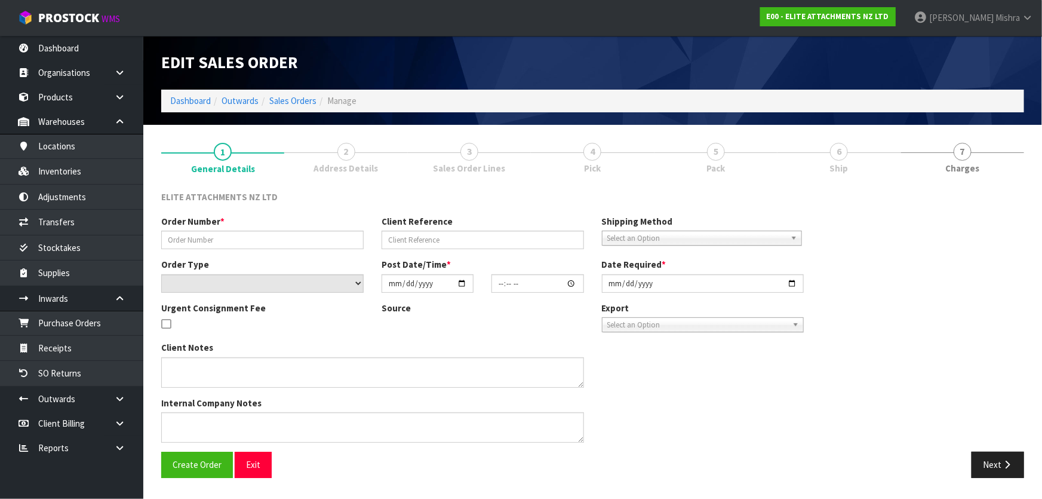
type input "PO-3282-10587"
type input "EL200TL-80-300-SLI-OLSEN"
select select "number:0"
type input "[DATE]"
type input "12:12:00.000"
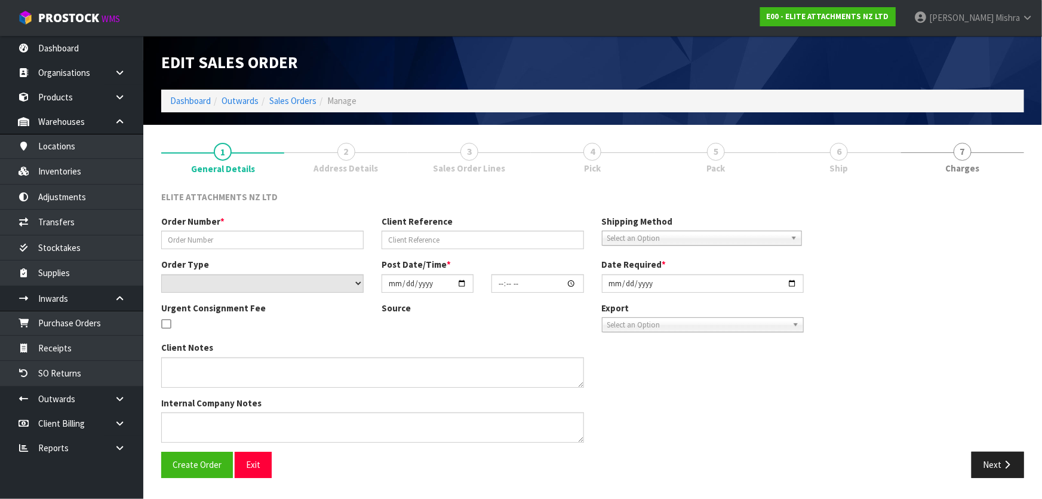
type input "[DATE]"
type textarea "CONTACT: JAMES GREEN CONTACT NO: 0272149427 EMAIL: JGREEN@KOMATSU.CO.NZ"
type textarea "DELIVERED TO CUSTOMER IN LEVIN. PLEASE LET ME KNOW THE ESTIMATED FREIGHT COST"
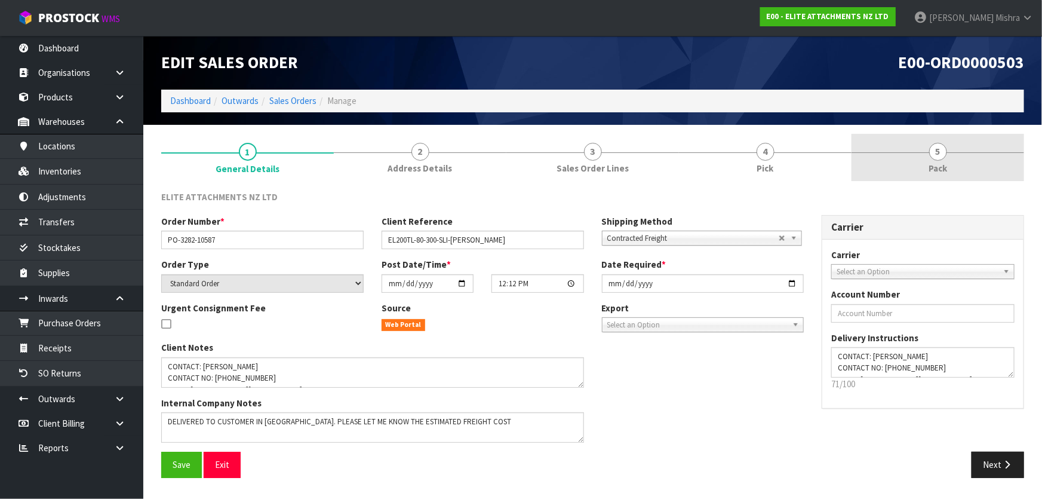
click at [951, 144] on link "5 Pack" at bounding box center [938, 157] width 173 height 47
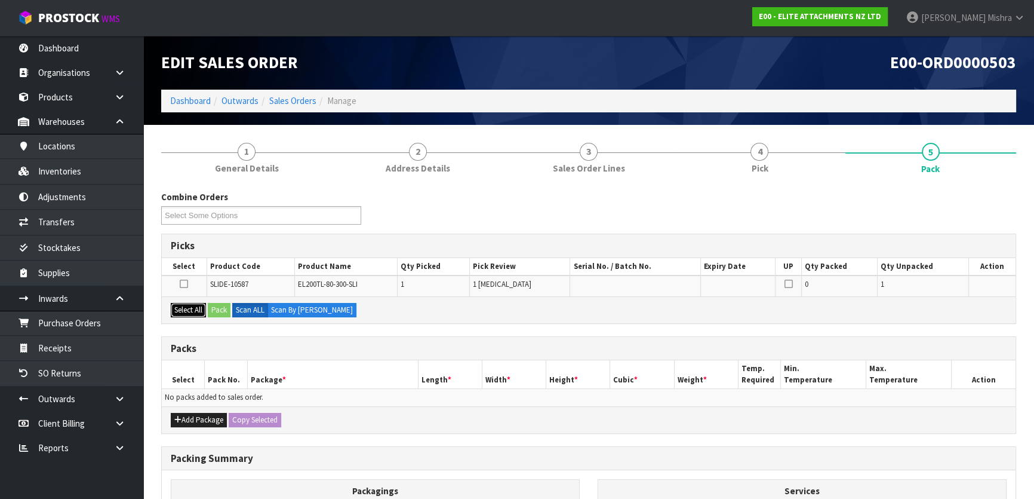
click at [186, 313] on button "Select All" at bounding box center [188, 310] width 35 height 14
click at [214, 308] on button "Pack" at bounding box center [219, 310] width 23 height 14
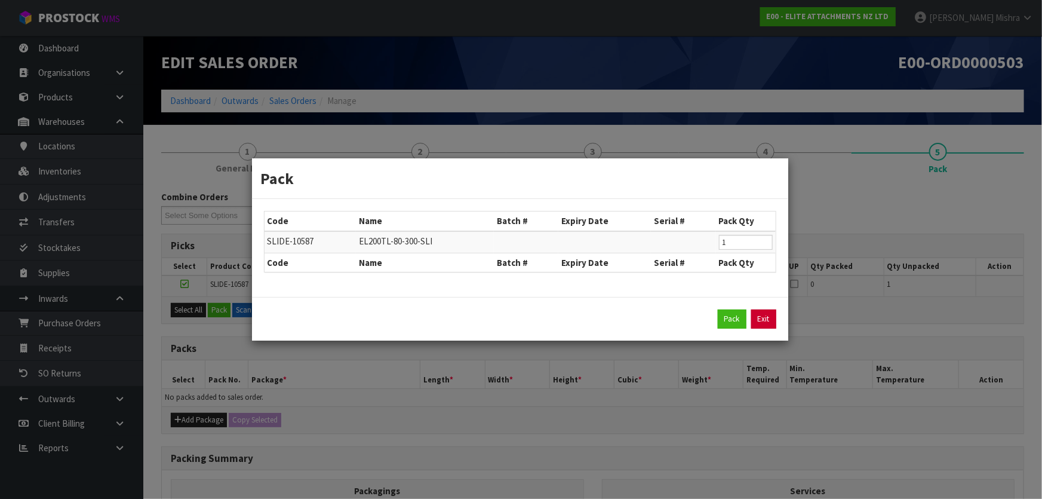
click at [772, 321] on link "Exit" at bounding box center [763, 318] width 25 height 19
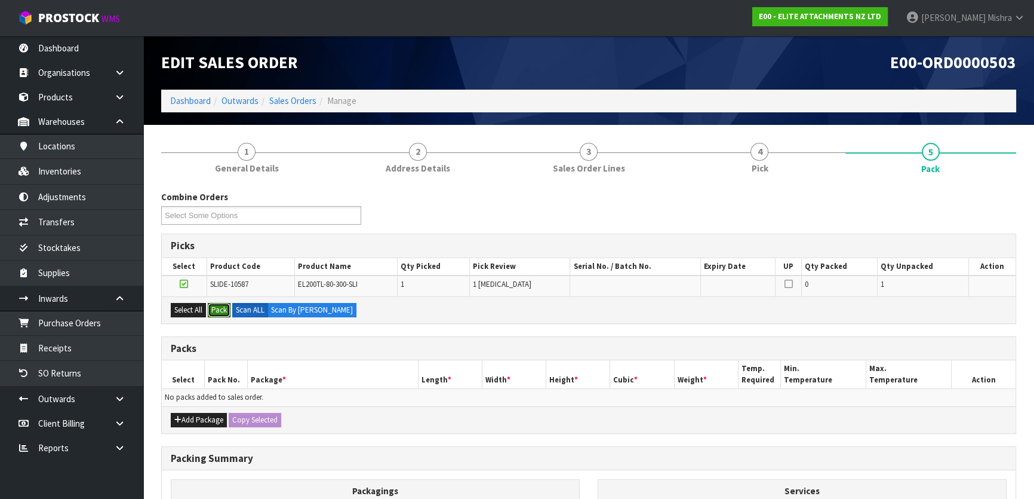
click at [208, 303] on button "Pack" at bounding box center [219, 310] width 23 height 14
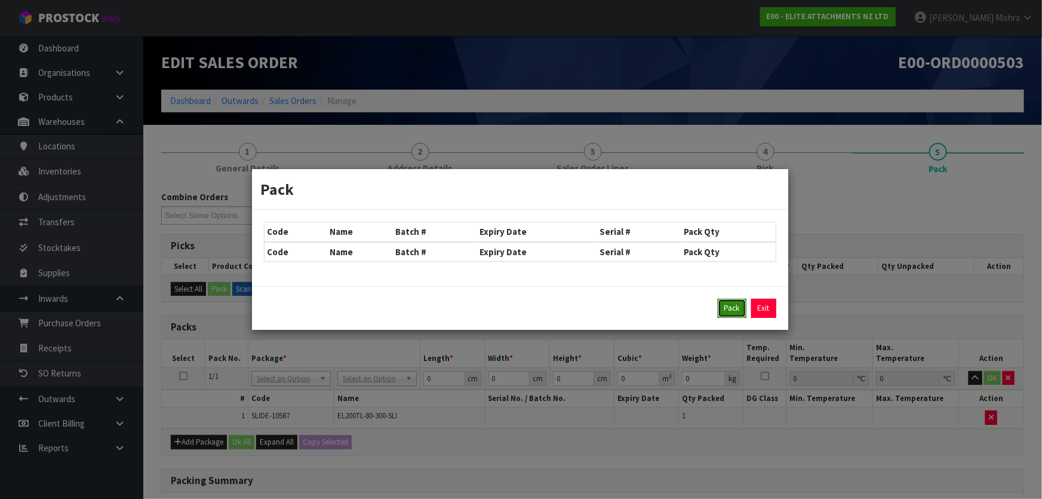
click at [735, 300] on button "Pack" at bounding box center [732, 308] width 29 height 19
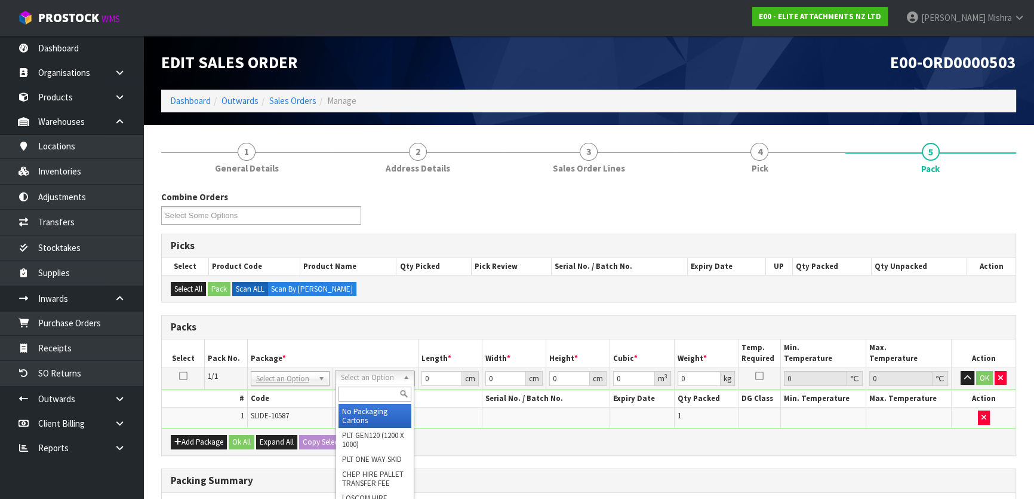
click at [349, 395] on input "text" at bounding box center [375, 393] width 73 height 15
type input "p"
type input "olp"
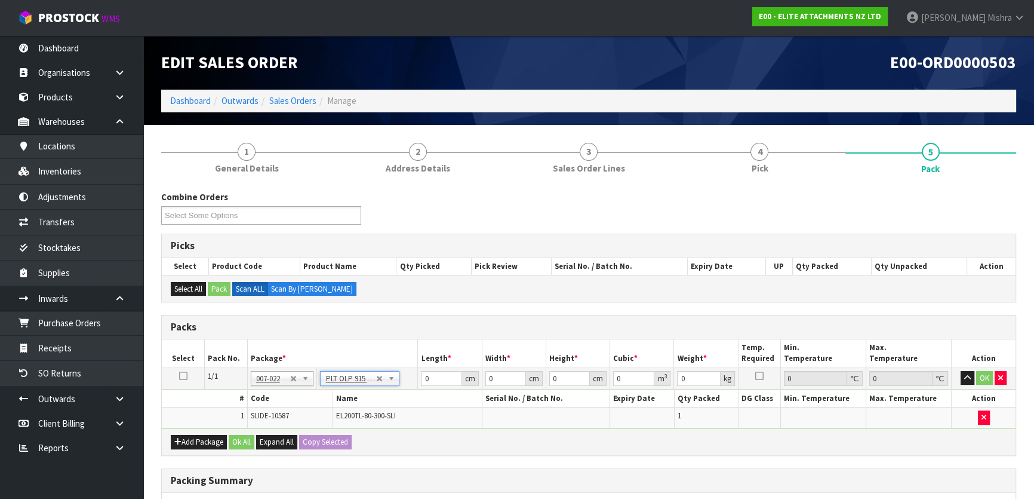
type input "91.5"
type input "46.5"
type input "28"
drag, startPoint x: 437, startPoint y: 379, endPoint x: 342, endPoint y: 378, distance: 94.9
click at [342, 378] on tr "1/1 NONE 007-001 007-002 007-004 007-009 007-013 007-014 007-015 007-017 007-01…" at bounding box center [589, 377] width 854 height 21
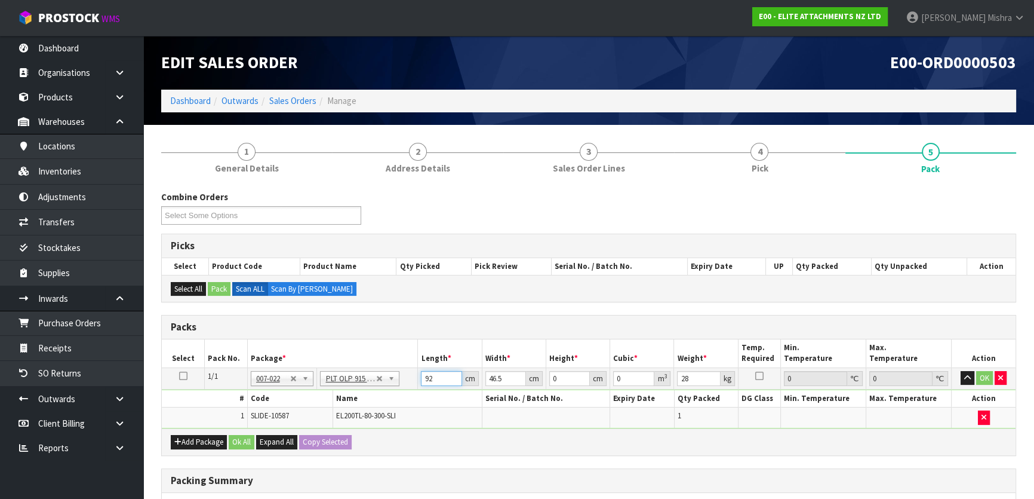
type input "92"
type input "47"
type input "4"
type input "0.017296"
type input "40"
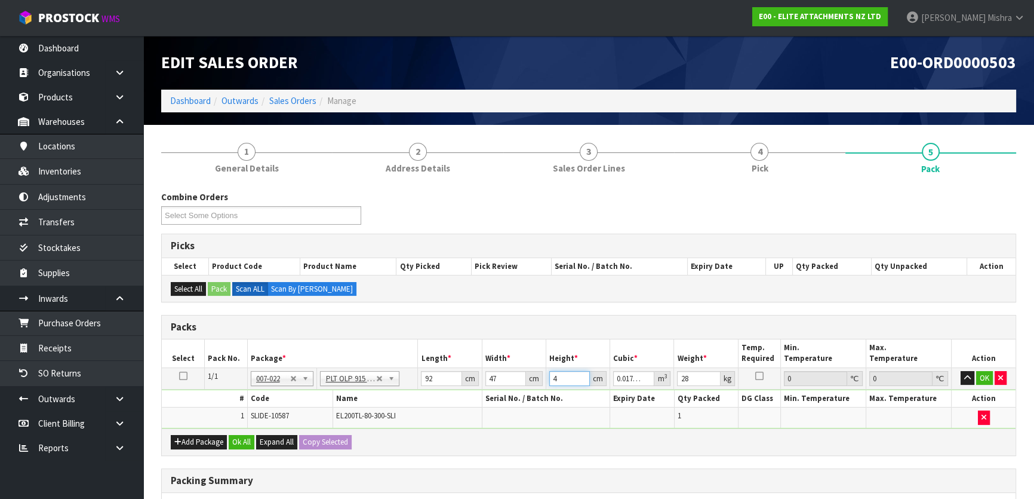
type input "0.17296"
type input "40"
type input "53"
drag, startPoint x: 237, startPoint y: 439, endPoint x: 256, endPoint y: 453, distance: 22.7
click at [244, 439] on button "Ok All" at bounding box center [242, 442] width 26 height 14
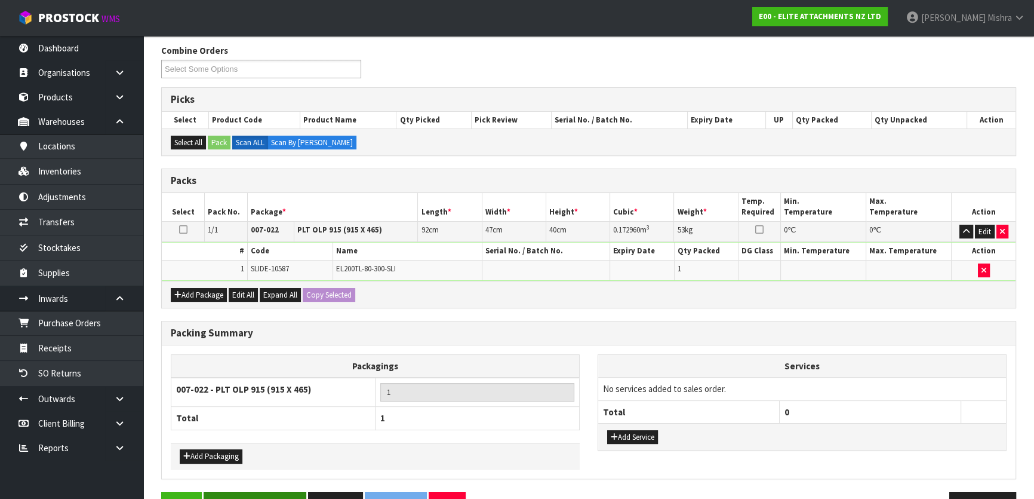
scroll to position [179, 0]
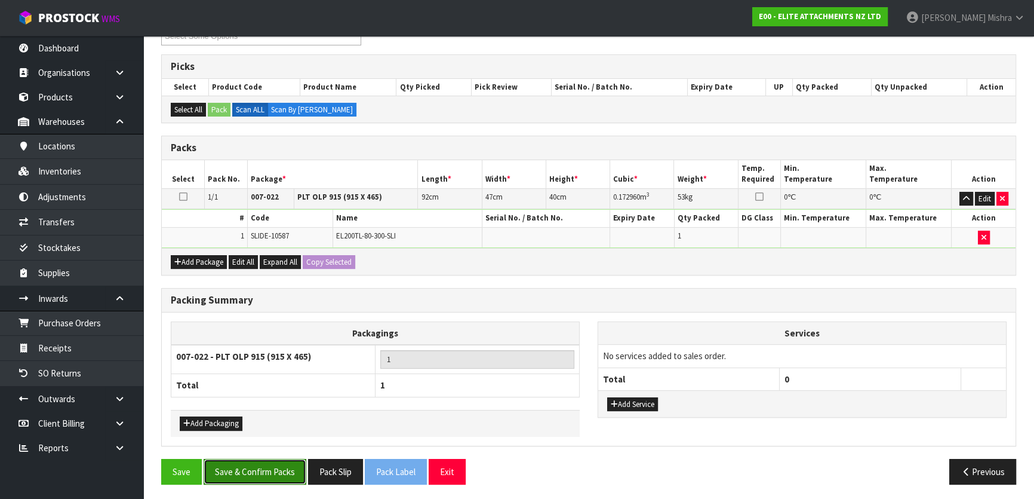
drag, startPoint x: 259, startPoint y: 471, endPoint x: 362, endPoint y: 460, distance: 103.3
click at [260, 471] on button "Save & Confirm Packs" at bounding box center [255, 472] width 103 height 26
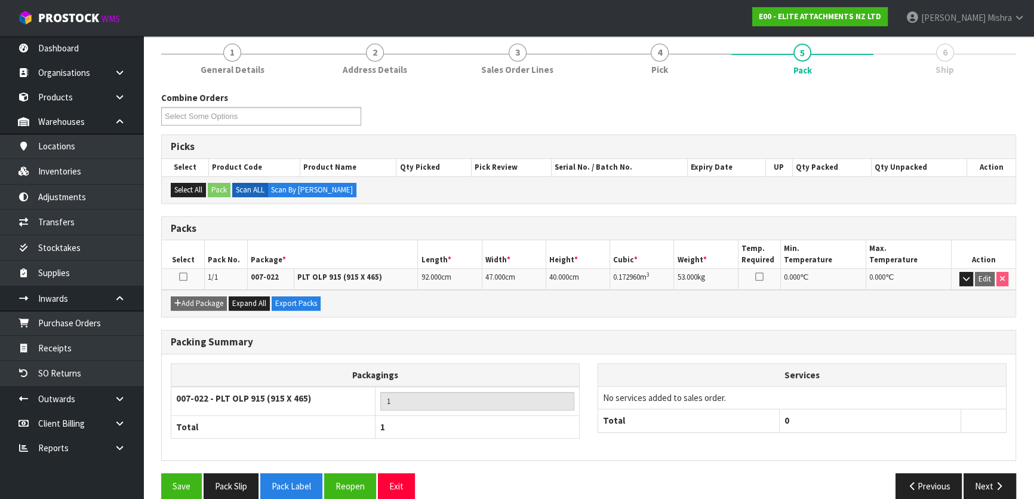
scroll to position [158, 0]
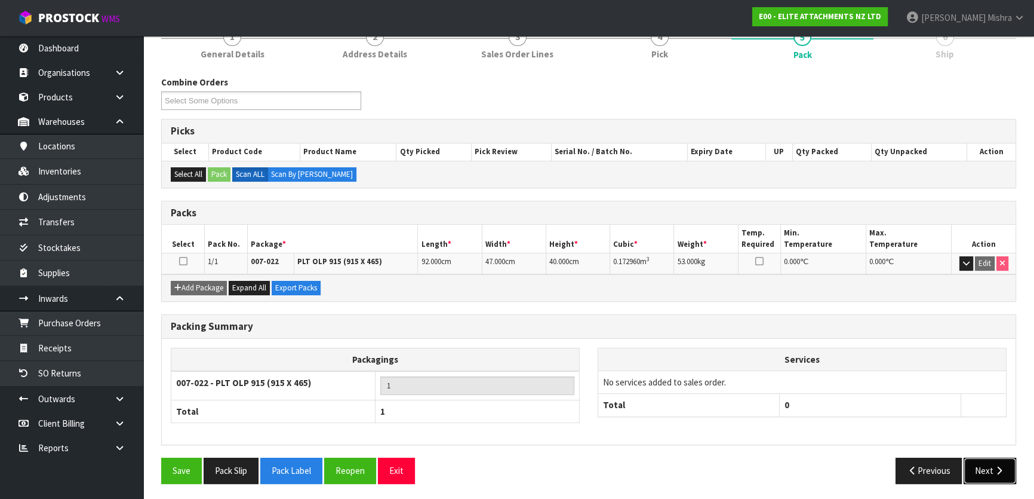
click at [976, 468] on button "Next" at bounding box center [990, 470] width 53 height 26
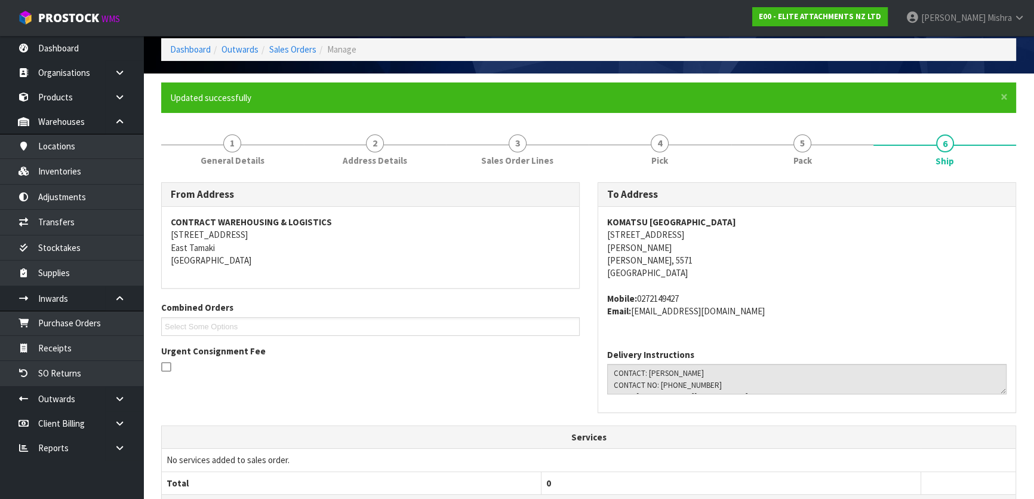
scroll to position [42, 0]
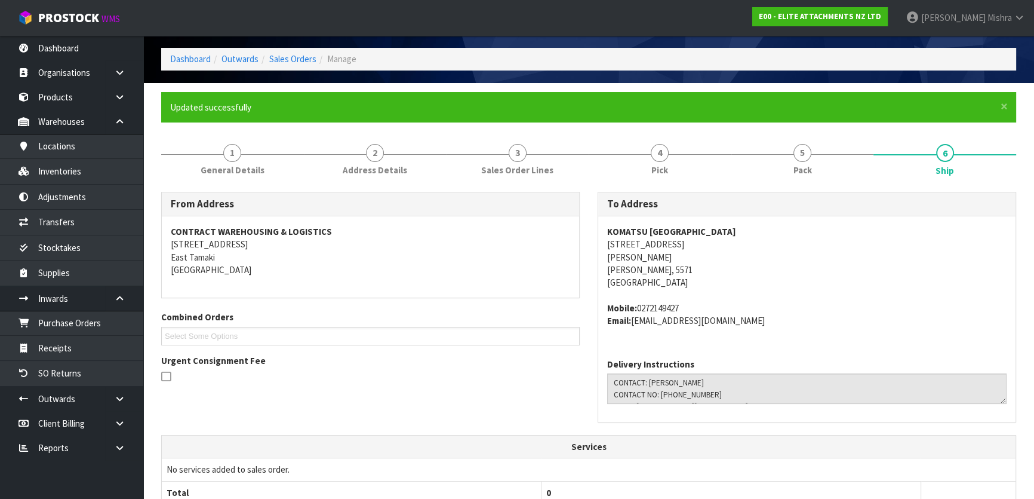
click at [627, 248] on address "KOMATSU NEW ZEALAND 16B ENTERPRISE DRIVE LEVIN Levin, 5571 New Zealand" at bounding box center [806, 257] width 399 height 64
drag, startPoint x: 627, startPoint y: 248, endPoint x: 633, endPoint y: 239, distance: 10.3
click at [629, 245] on address "KOMATSU NEW ZEALAND 16B ENTERPRISE DRIVE LEVIN Levin, 5571 New Zealand" at bounding box center [806, 257] width 399 height 64
click at [633, 239] on address "KOMATSU NEW ZEALAND 16B ENTERPRISE DRIVE LEVIN Levin, 5571 New Zealand" at bounding box center [806, 257] width 399 height 64
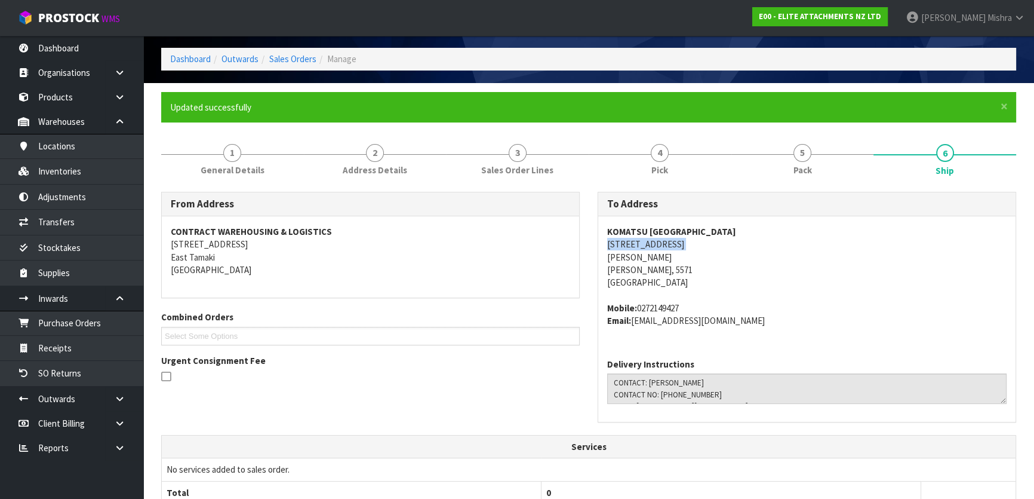
click at [633, 239] on address "KOMATSU NEW ZEALAND 16B ENTERPRISE DRIVE LEVIN Levin, 5571 New Zealand" at bounding box center [806, 257] width 399 height 64
click at [614, 259] on address "KOMATSU NEW ZEALAND 16B ENTERPRISE DRIVE LEVIN Levin, 5571 New Zealand" at bounding box center [806, 257] width 399 height 64
copy address "LEVIN"
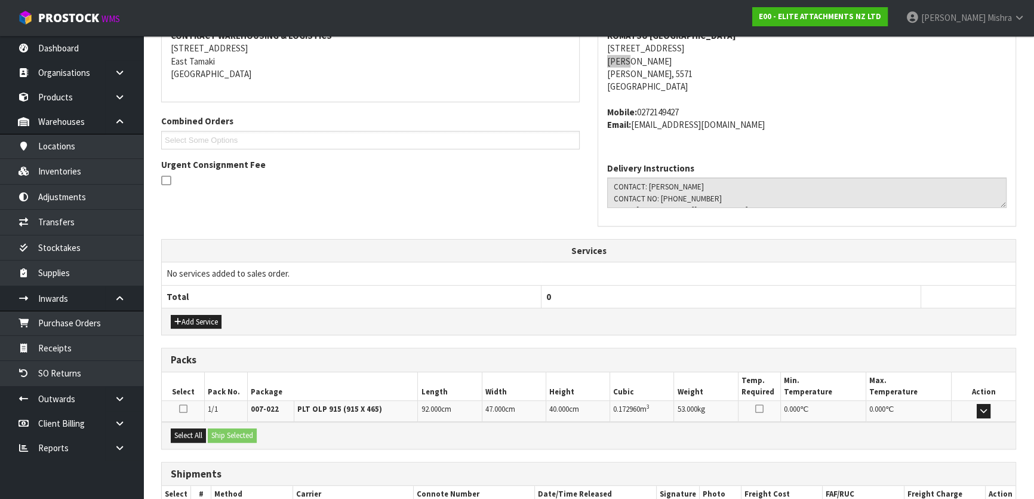
scroll to position [150, 0]
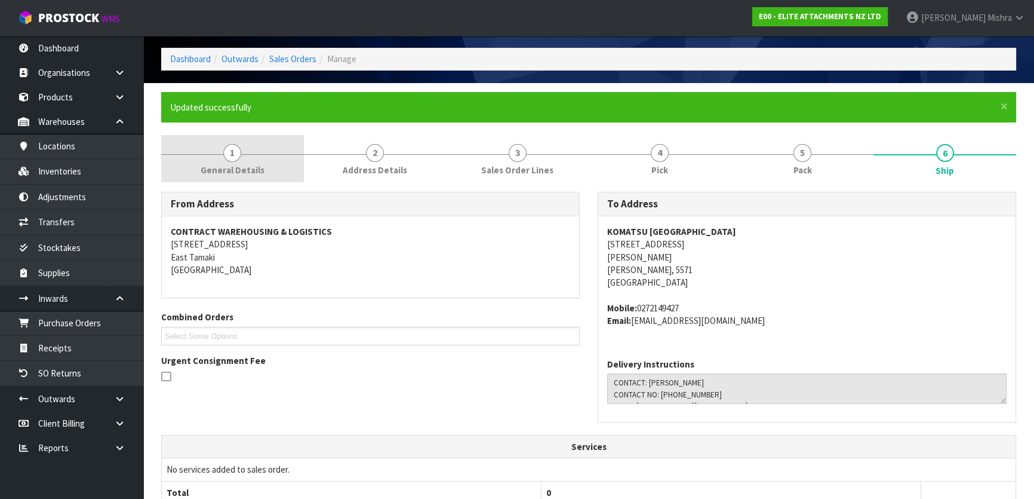
click at [241, 160] on link "1 General Details" at bounding box center [232, 158] width 143 height 47
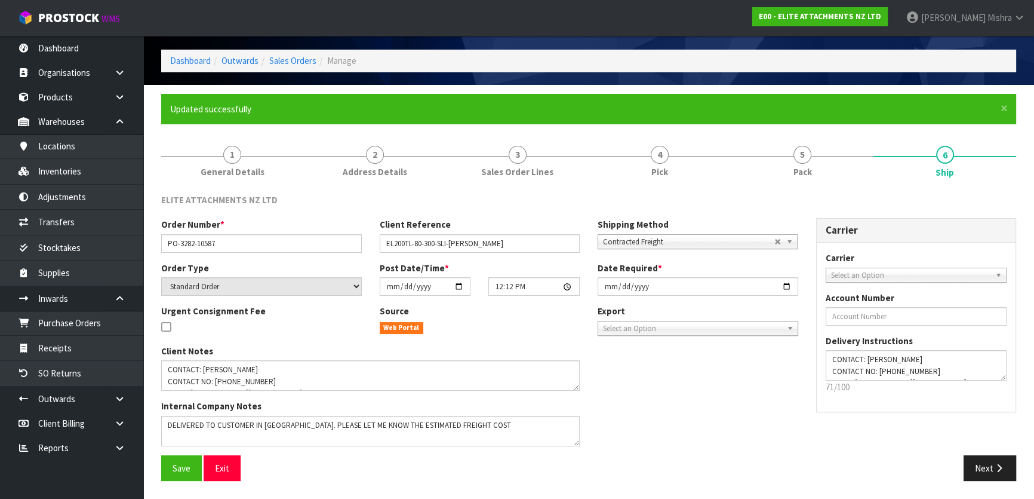
scroll to position [39, 0]
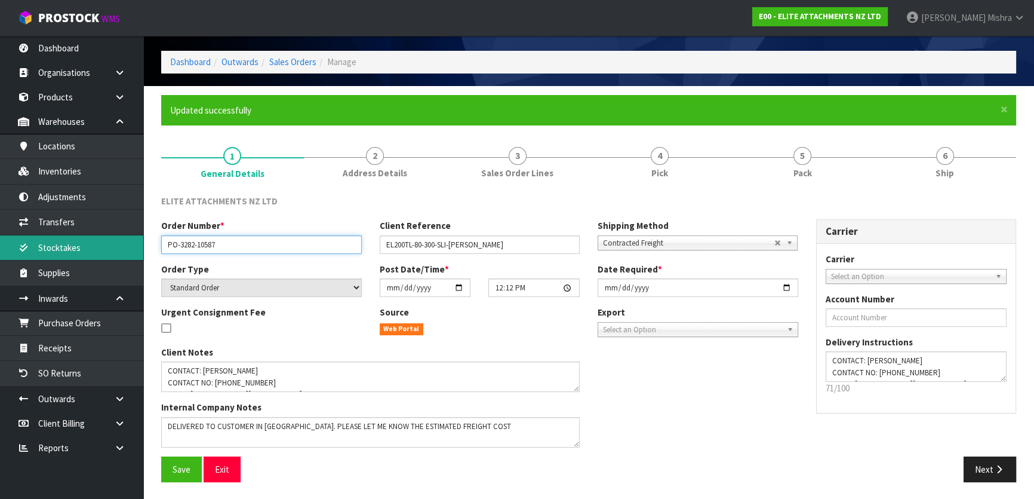
drag, startPoint x: 253, startPoint y: 246, endPoint x: 15, endPoint y: 260, distance: 238.1
click at [96, 247] on body "Toggle navigation ProStock WMS E00 - ELITE ATTACHMENTS NZ LTD Lalisha Mishra Lo…" at bounding box center [517, 210] width 1034 height 499
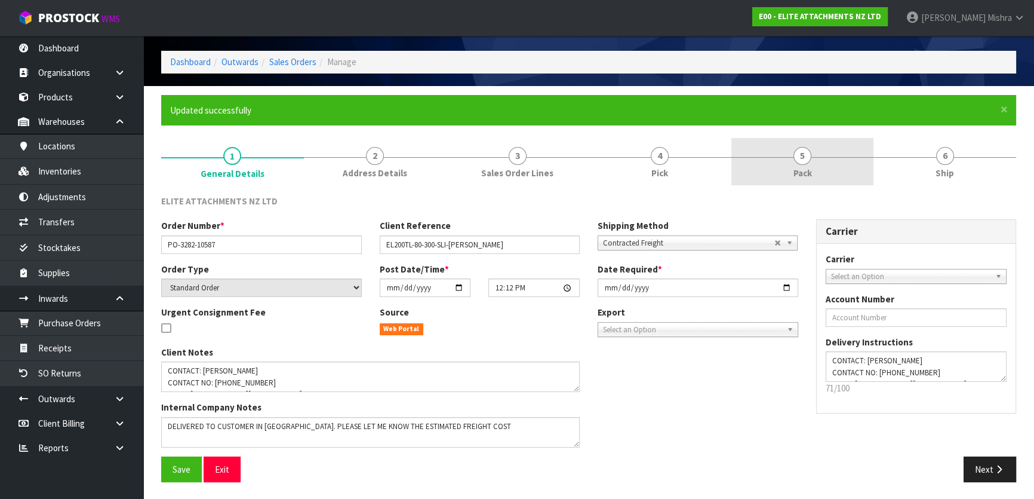
click at [791, 161] on link "5 Pack" at bounding box center [802, 161] width 143 height 47
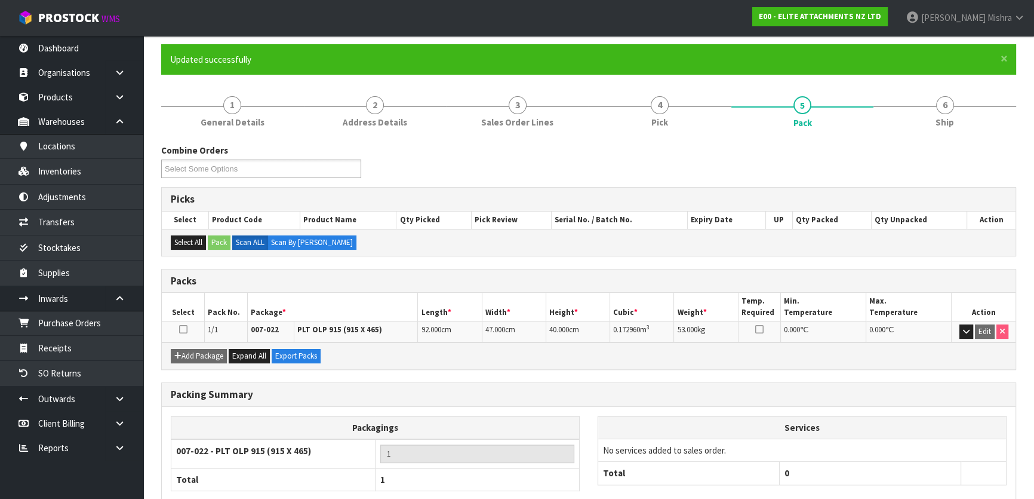
scroll to position [158, 0]
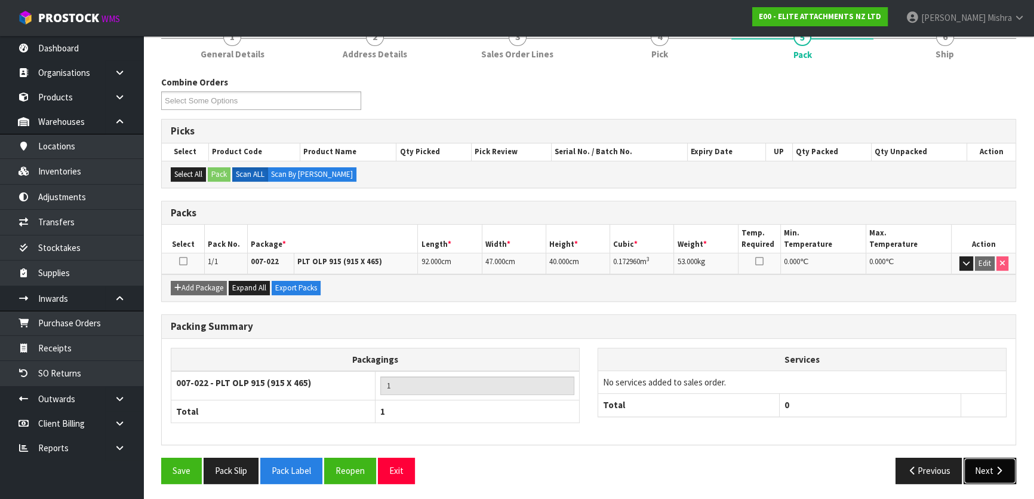
click at [985, 463] on button "Next" at bounding box center [990, 470] width 53 height 26
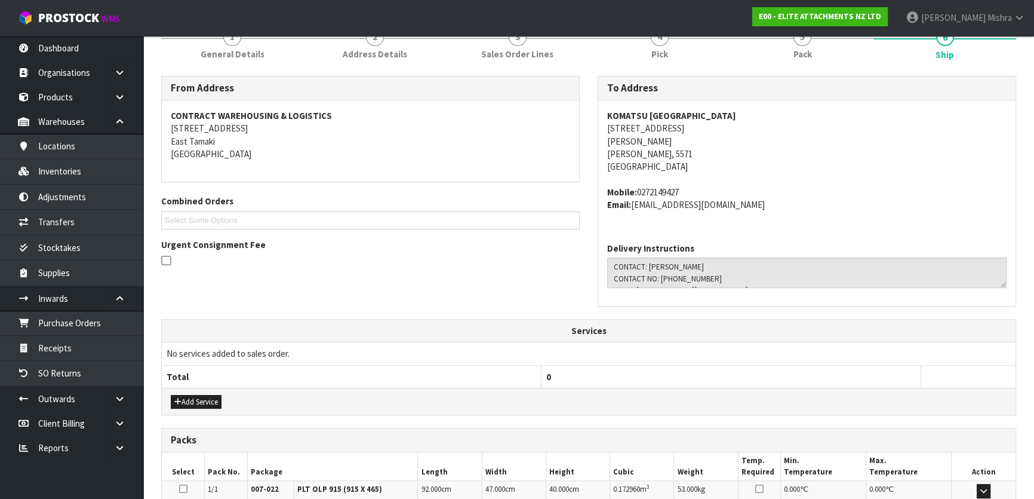
click at [641, 129] on address "KOMATSU NEW ZEALAND 16B ENTERPRISE DRIVE LEVIN Levin, 5571 New Zealand" at bounding box center [806, 141] width 399 height 64
copy address "16B ENTERPRISE DRIVE"
click at [693, 110] on strong "KOMATSU NEW ZEALAND" at bounding box center [671, 115] width 129 height 11
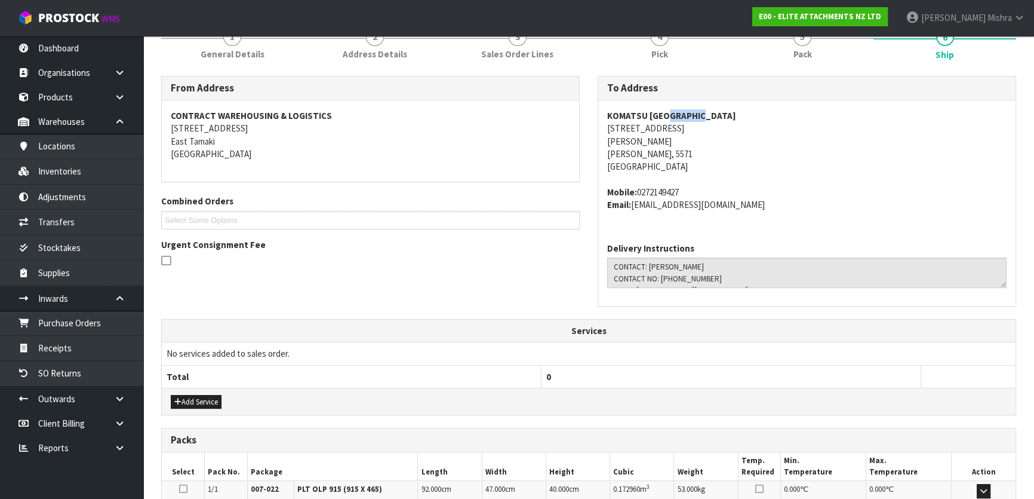
click at [693, 110] on strong "KOMATSU NEW ZEALAND" at bounding box center [671, 115] width 129 height 11
copy strong "KOMATSU NEW ZEALAND"
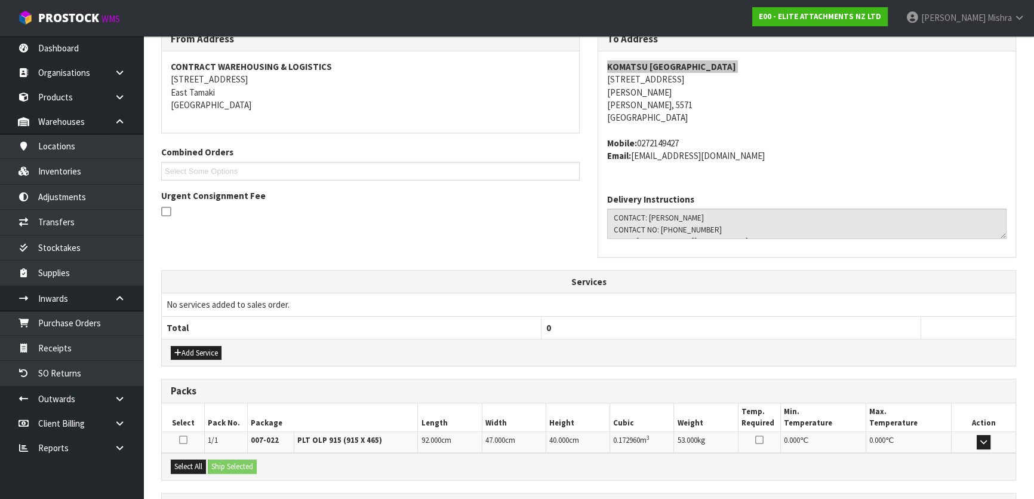
scroll to position [266, 0]
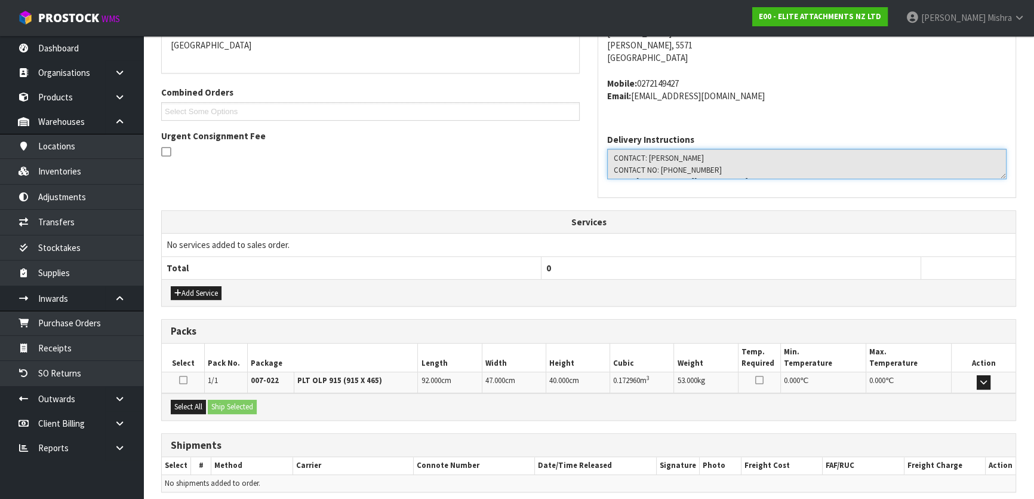
drag, startPoint x: 703, startPoint y: 155, endPoint x: 649, endPoint y: 158, distance: 54.4
click at [649, 158] on textarea at bounding box center [806, 164] width 399 height 30
drag, startPoint x: 702, startPoint y: 174, endPoint x: 670, endPoint y: 174, distance: 31.6
click at [670, 174] on textarea at bounding box center [806, 164] width 399 height 30
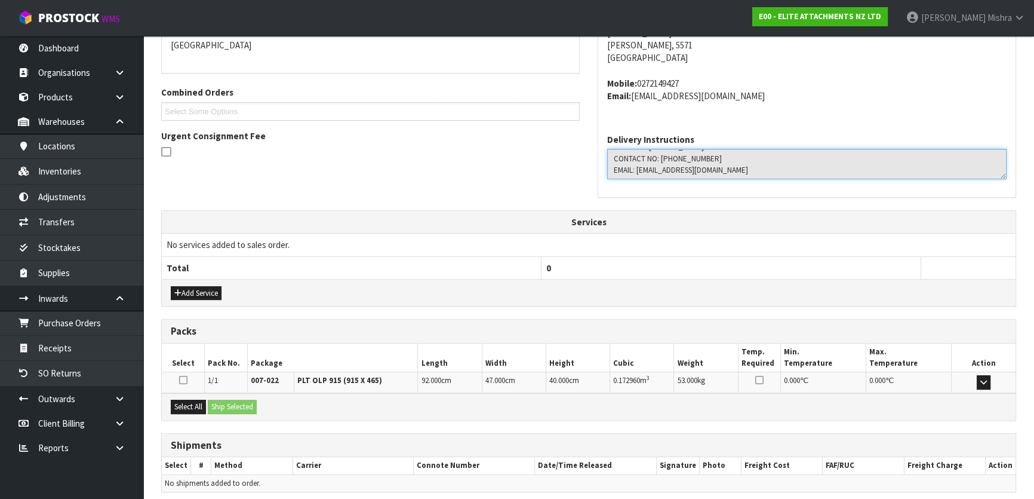
click at [711, 170] on textarea at bounding box center [806, 164] width 399 height 30
drag, startPoint x: 705, startPoint y: 154, endPoint x: 657, endPoint y: 154, distance: 47.8
click at [657, 154] on textarea at bounding box center [806, 164] width 399 height 30
click at [660, 169] on textarea at bounding box center [806, 164] width 399 height 30
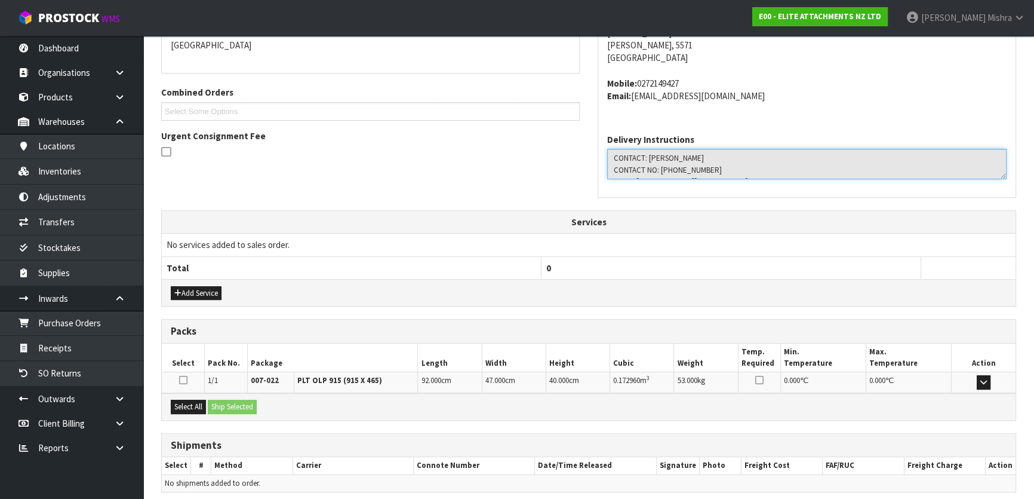
drag, startPoint x: 660, startPoint y: 169, endPoint x: 705, endPoint y: 166, distance: 45.5
click at [705, 166] on textarea at bounding box center [806, 164] width 399 height 30
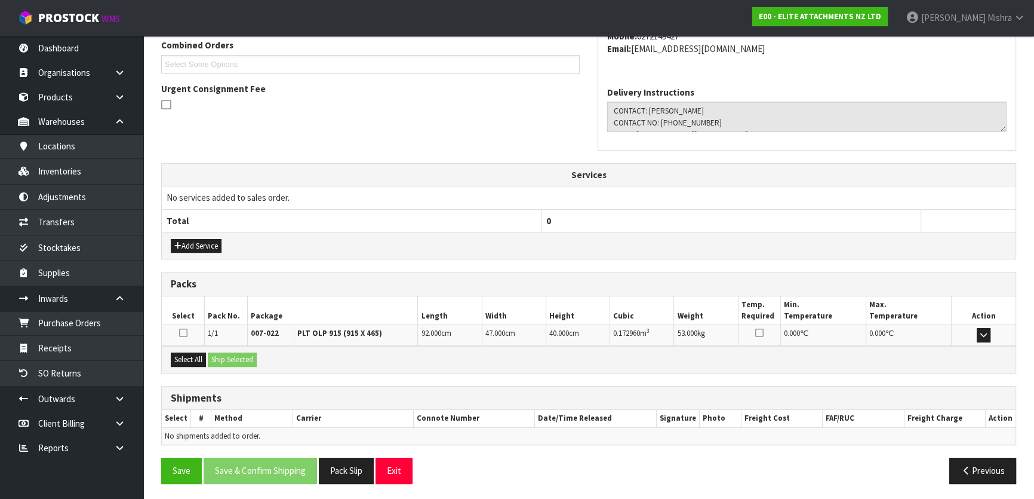
scroll to position [205, 0]
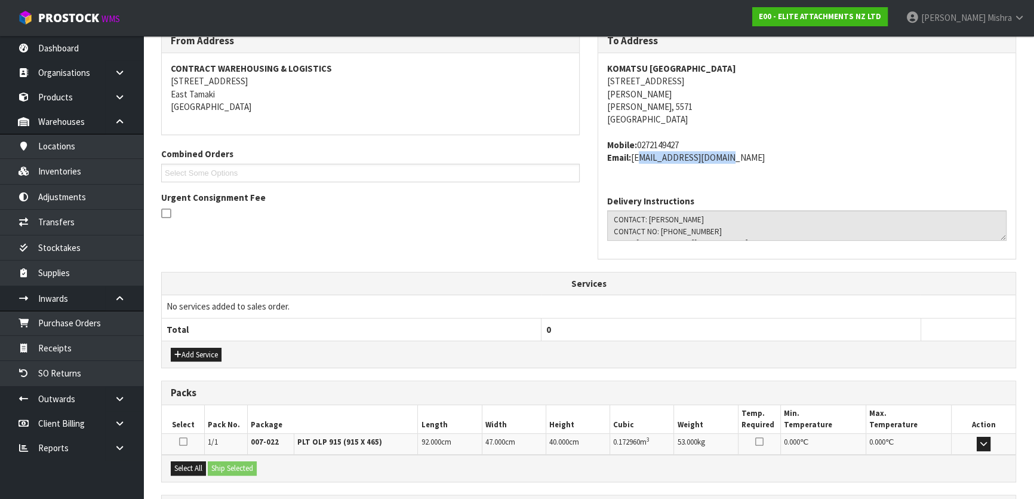
drag, startPoint x: 722, startPoint y: 158, endPoint x: 633, endPoint y: 161, distance: 89.0
click at [633, 161] on address "Mobile: 0272149427 Email: jgreen@komatsu.co.nz" at bounding box center [806, 152] width 399 height 26
copy address "jgreen@komatsu.co.nz"
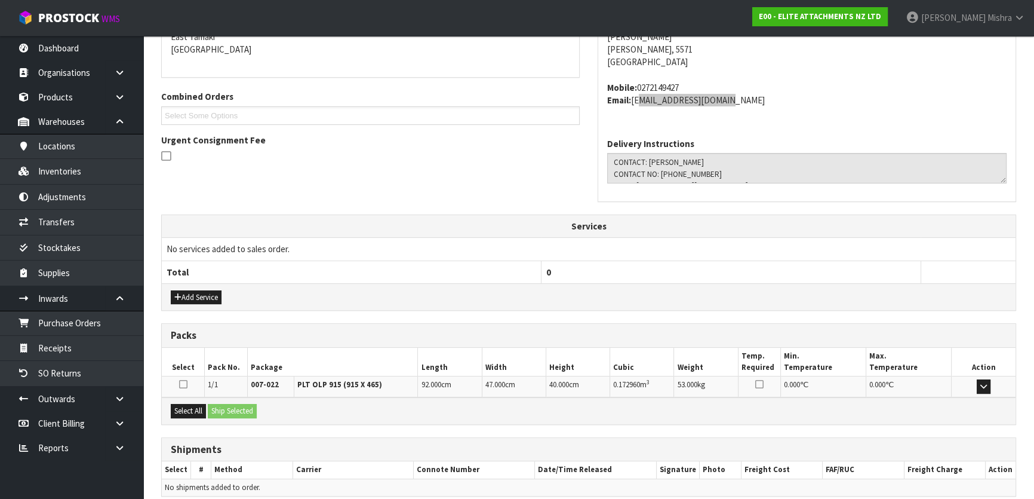
scroll to position [313, 0]
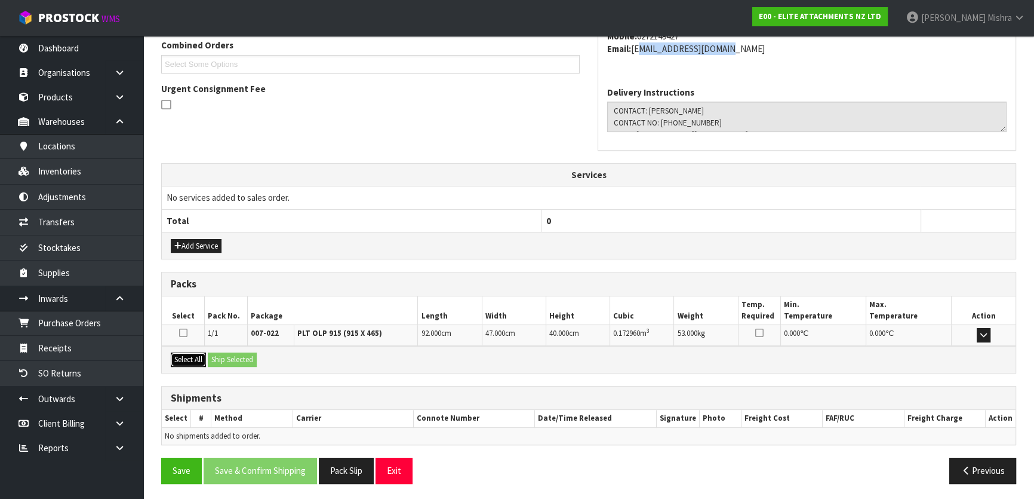
drag, startPoint x: 185, startPoint y: 358, endPoint x: 226, endPoint y: 358, distance: 41.2
click at [185, 358] on button "Select All" at bounding box center [188, 359] width 35 height 14
click at [251, 358] on button "Ship Selected" at bounding box center [232, 359] width 49 height 14
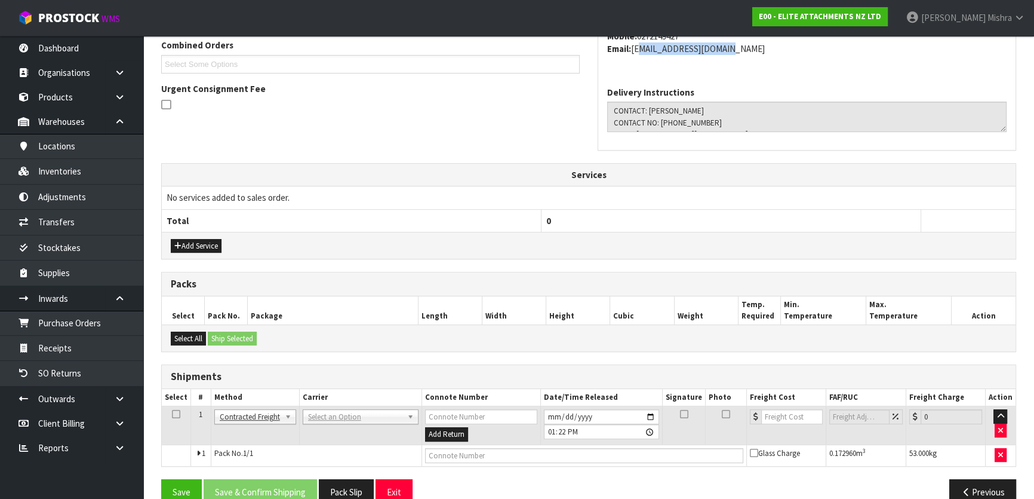
scroll to position [334, 0]
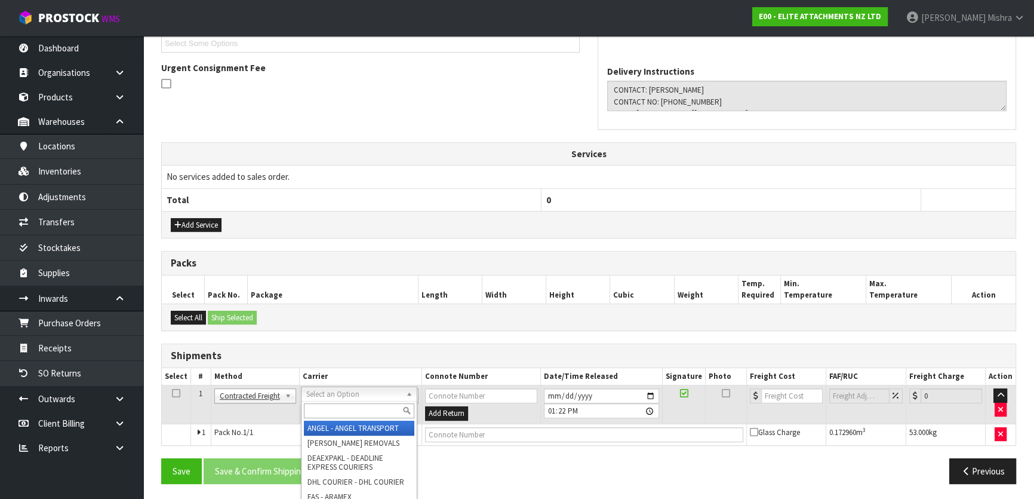
click at [336, 407] on input "text" at bounding box center [359, 410] width 110 height 15
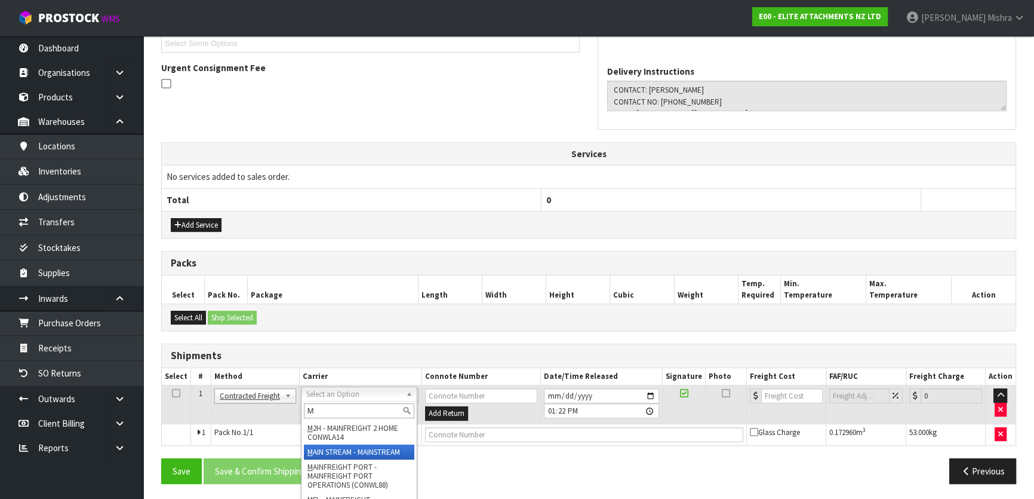
type input "M"
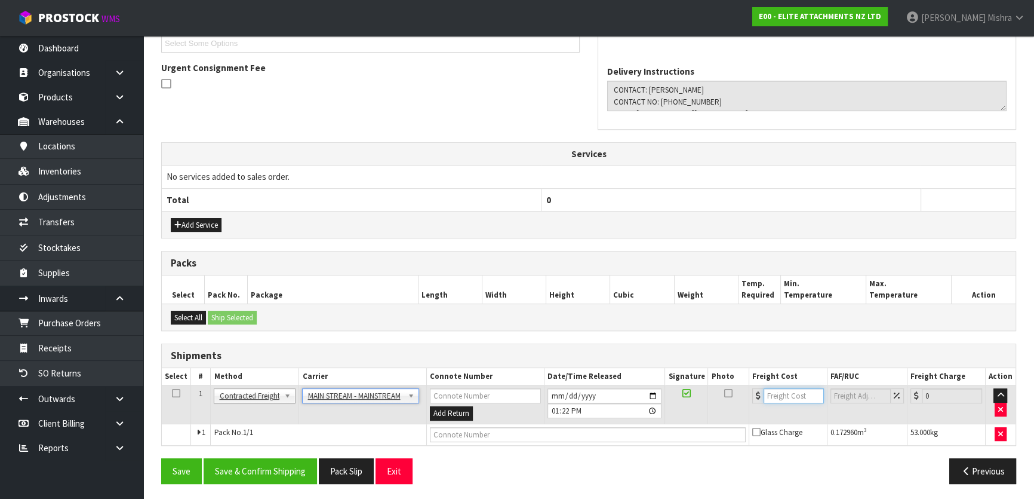
click at [788, 398] on input "number" at bounding box center [794, 395] width 60 height 15
type input "56.09"
click at [514, 434] on input "text" at bounding box center [588, 434] width 316 height 15
paste input "CWL7715065"
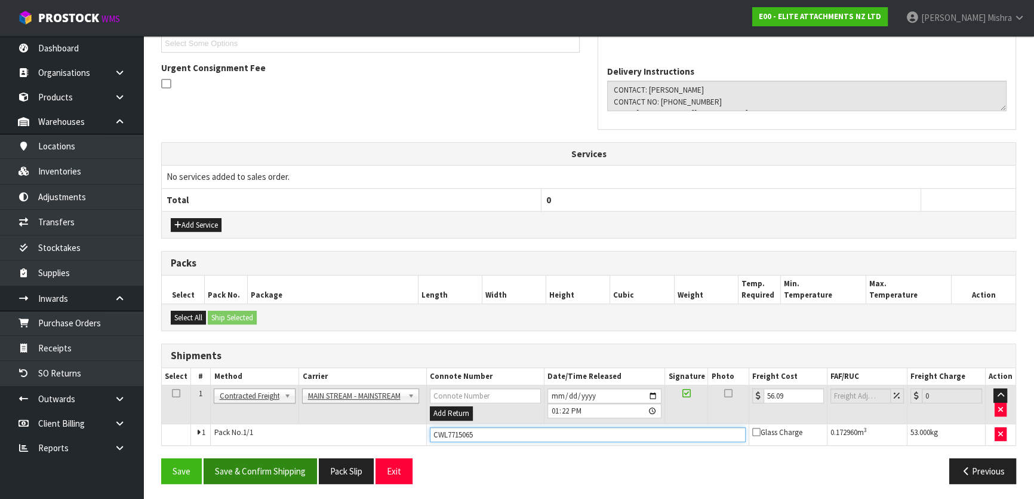
type input "CWL7715065"
click at [257, 471] on button "Save & Confirm Shipping" at bounding box center [260, 471] width 113 height 26
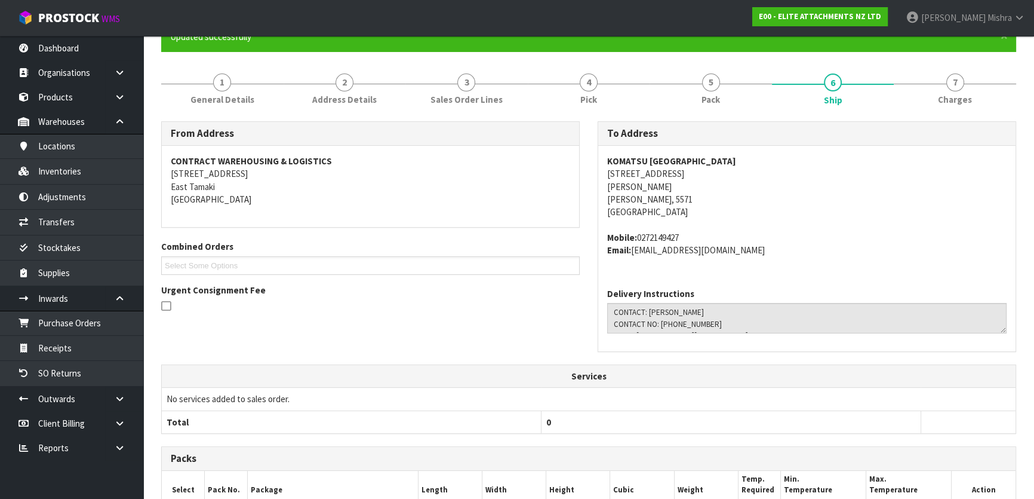
scroll to position [0, 0]
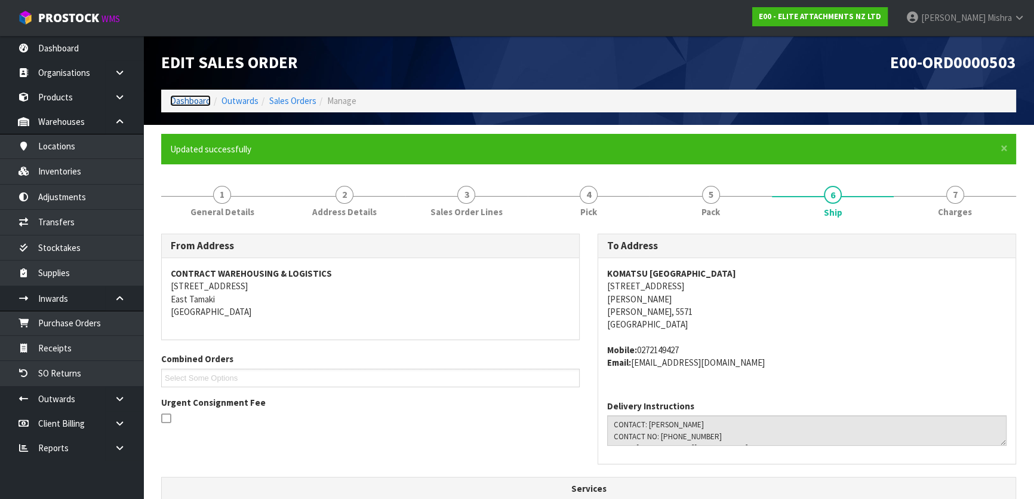
click at [195, 100] on link "Dashboard" at bounding box center [190, 100] width 41 height 11
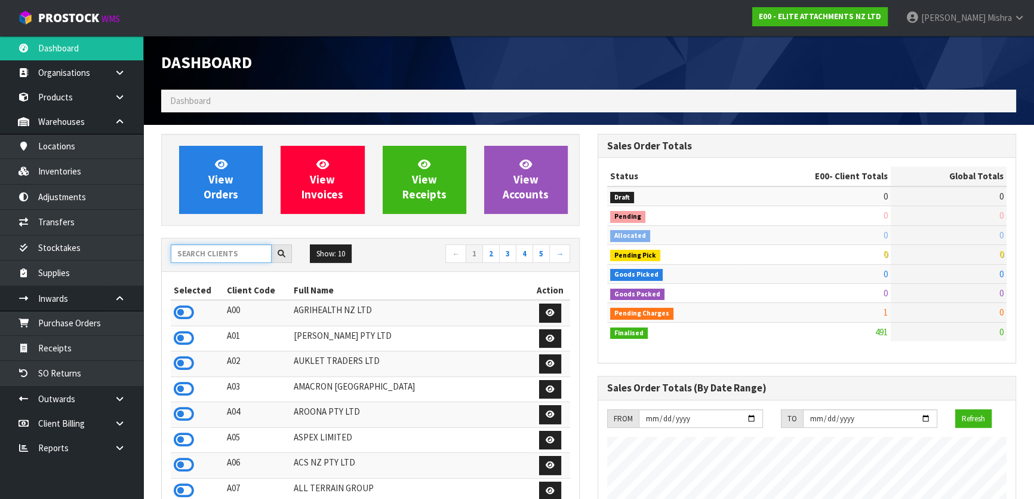
scroll to position [806, 436]
click at [217, 254] on input "text" at bounding box center [221, 253] width 101 height 19
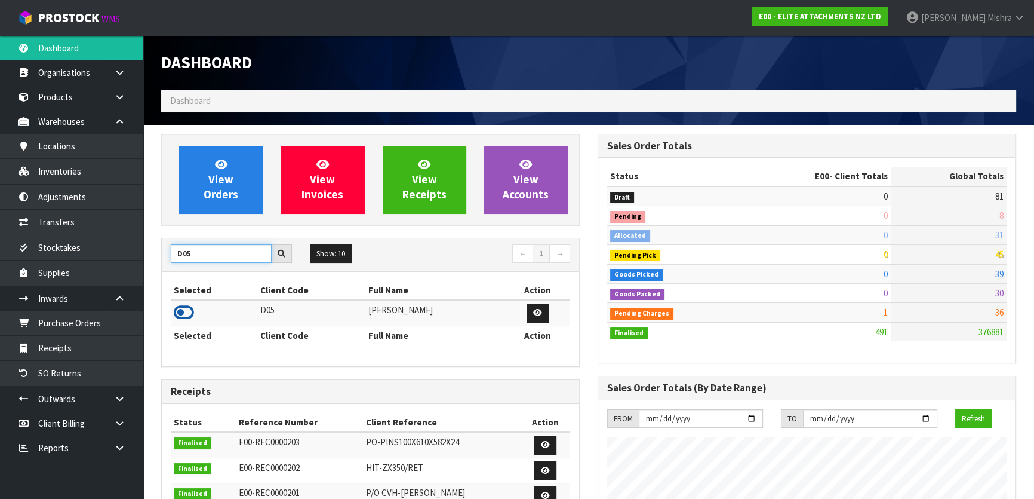
type input "D05"
click at [188, 313] on icon at bounding box center [184, 312] width 20 height 18
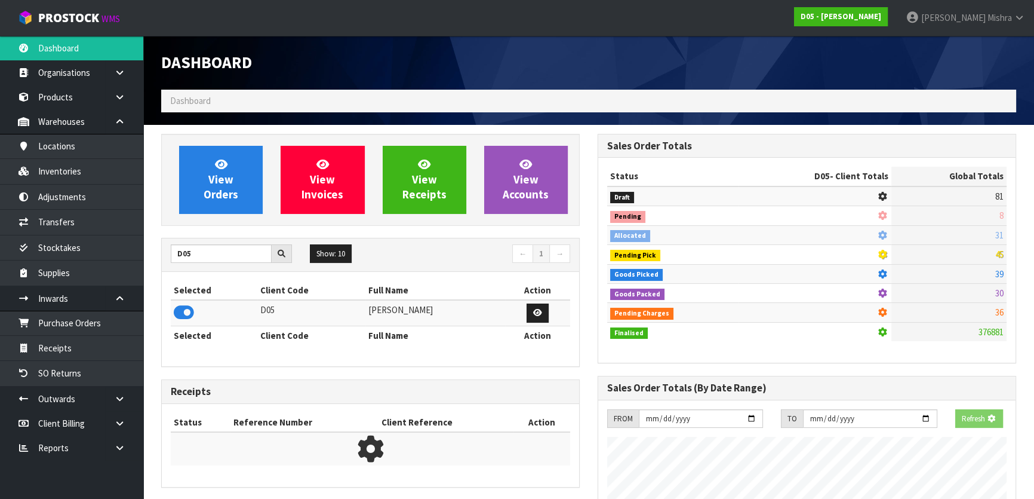
scroll to position [743, 436]
click at [193, 132] on section "View Orders View Invoices View Receipts View Accounts D05 Show: 10 5 10 25 50 ←…" at bounding box center [588, 506] width 891 height 763
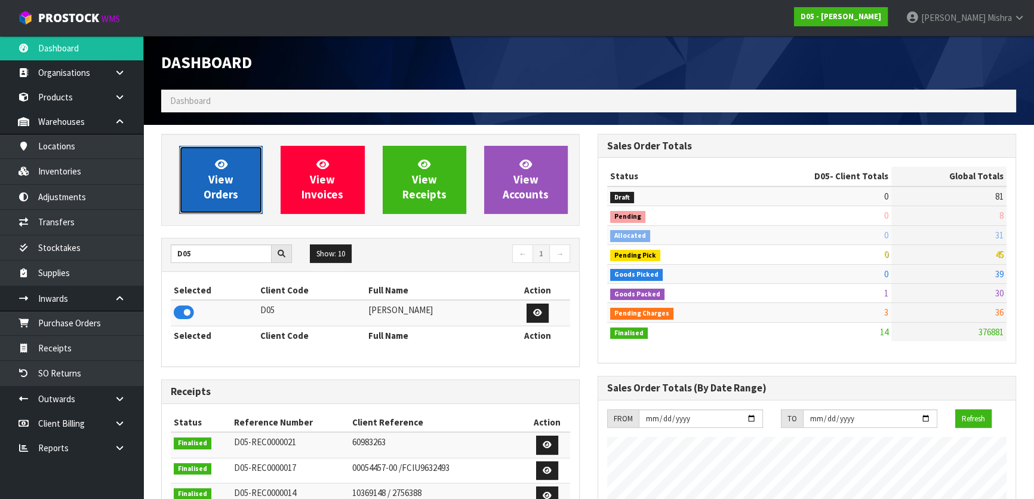
click at [208, 168] on link "View Orders" at bounding box center [221, 180] width 84 height 68
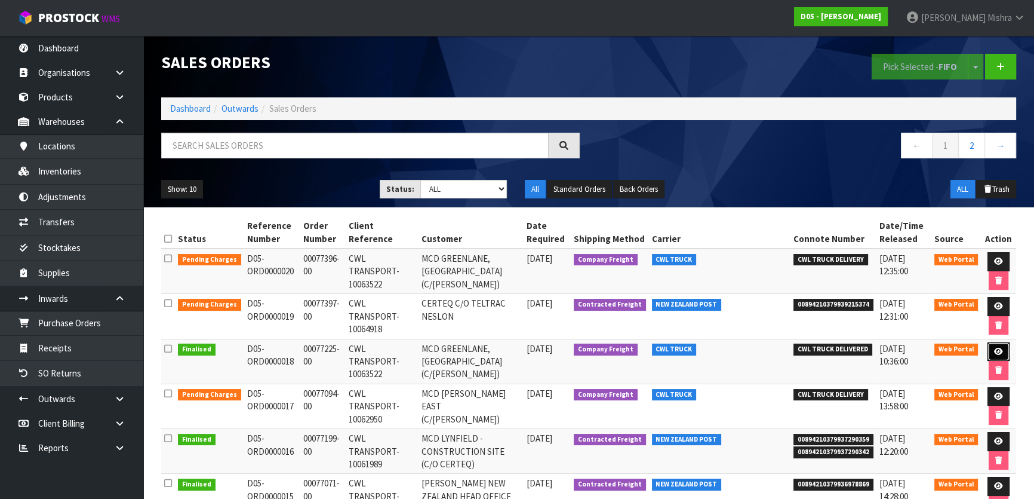
click at [1001, 342] on link at bounding box center [999, 351] width 22 height 19
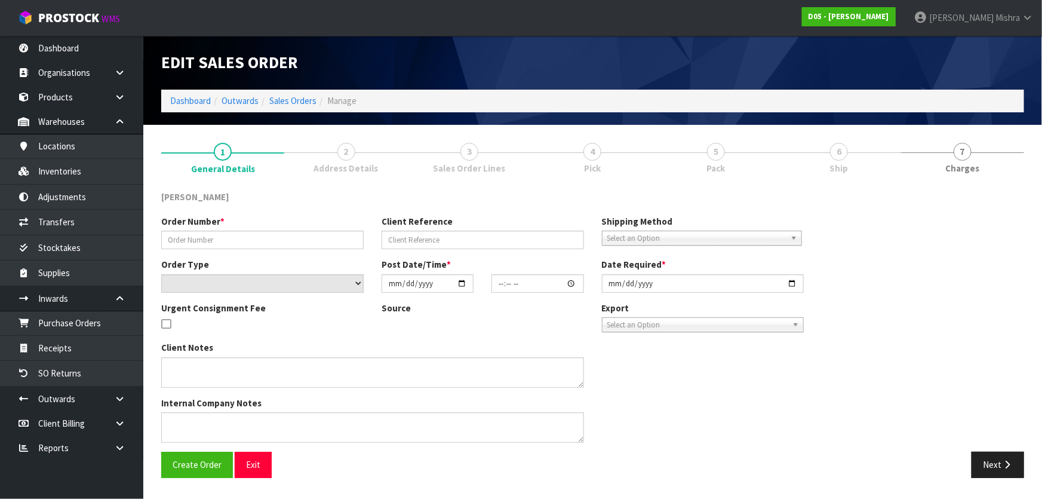
type input "00077225-00"
type input "CWL TRANSPORT-10063522"
select select "number:0"
type input "2025-08-08"
type input "13:01:00.000"
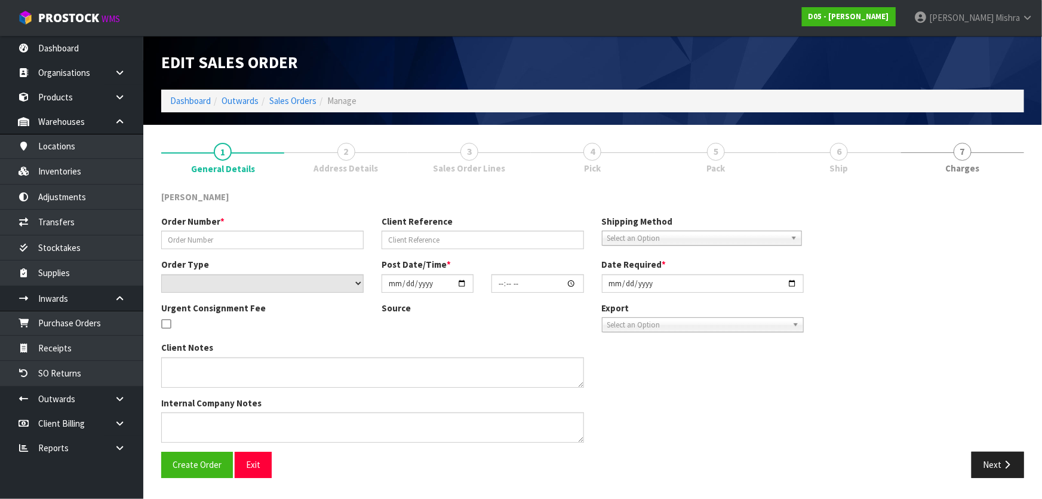
type input "2025-08-11"
type textarea "FORKLIFT ON SITE - PLEASE DELIVER ASAP"
type textarea "IF WE COULD HAVE THIS DELIVERED ON MONDAY 11/08/2025"
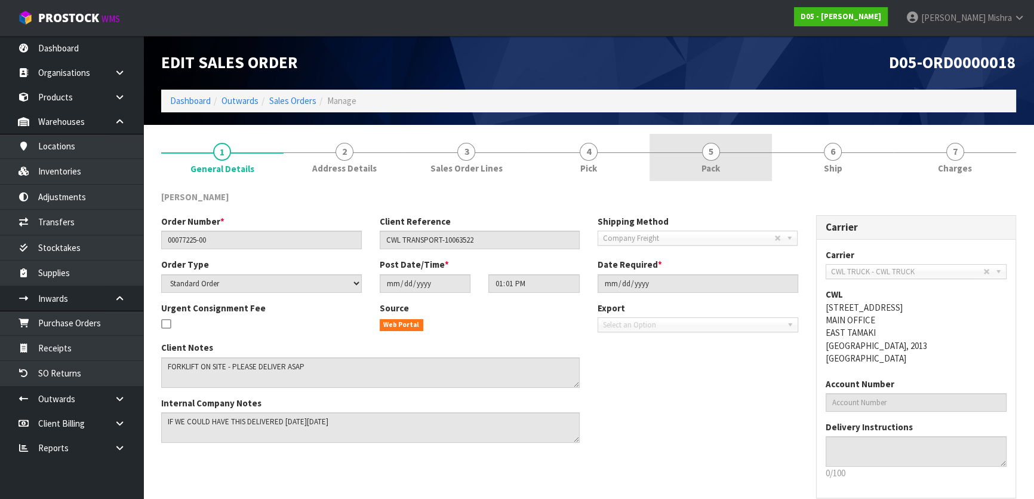
click at [689, 158] on link "5 Pack" at bounding box center [711, 157] width 122 height 47
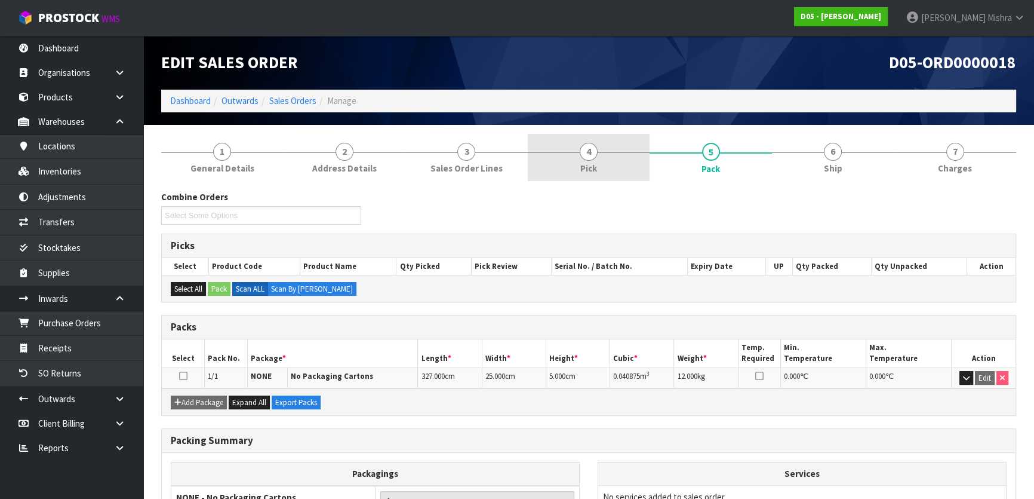
click at [565, 174] on link "4 Pick" at bounding box center [589, 157] width 122 height 47
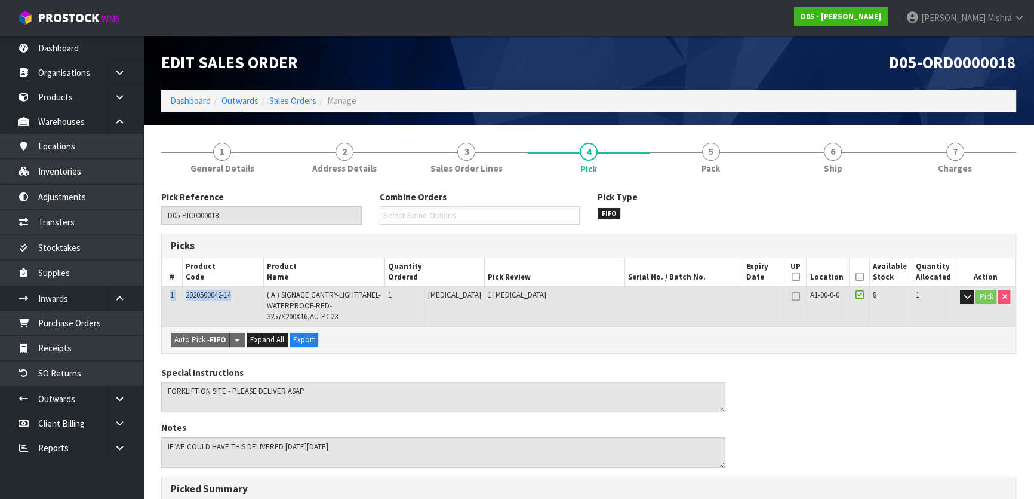
drag, startPoint x: 239, startPoint y: 297, endPoint x: 170, endPoint y: 296, distance: 69.3
click at [170, 296] on tr "1 2020500042-14 ( A ) SIGNAGE GANTRY-LIGHTPANEL-WATERPROOF-RED-3257X200X16,AU-P…" at bounding box center [589, 305] width 854 height 39
click at [195, 293] on span "2020500042-14" at bounding box center [208, 295] width 45 height 10
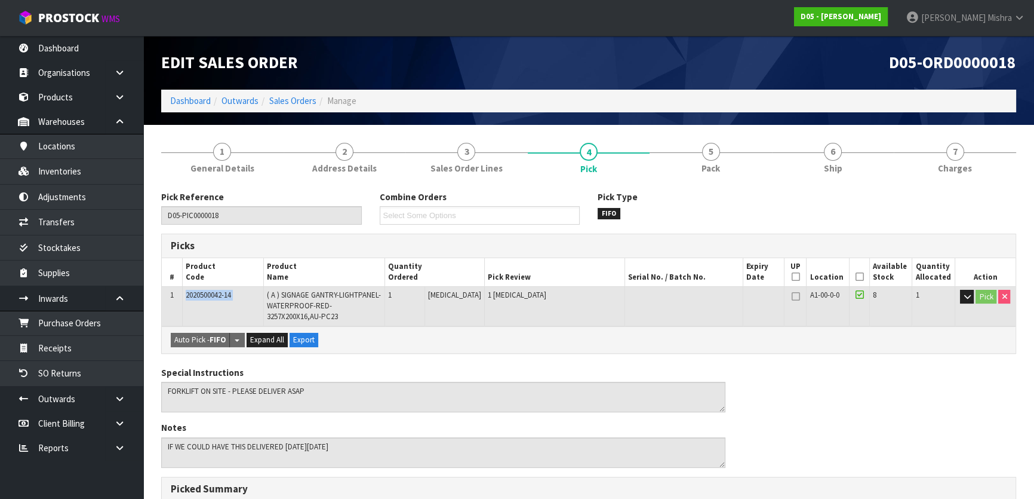
click at [215, 295] on span "2020500042-14" at bounding box center [208, 295] width 45 height 10
click at [190, 103] on link "Dashboard" at bounding box center [190, 100] width 41 height 11
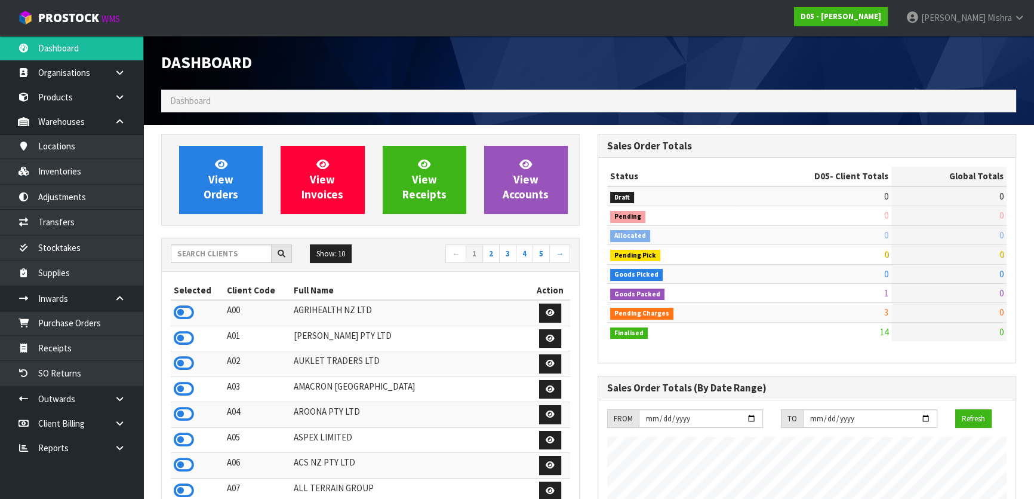
scroll to position [1043, 436]
click at [216, 255] on input "text" at bounding box center [221, 253] width 101 height 19
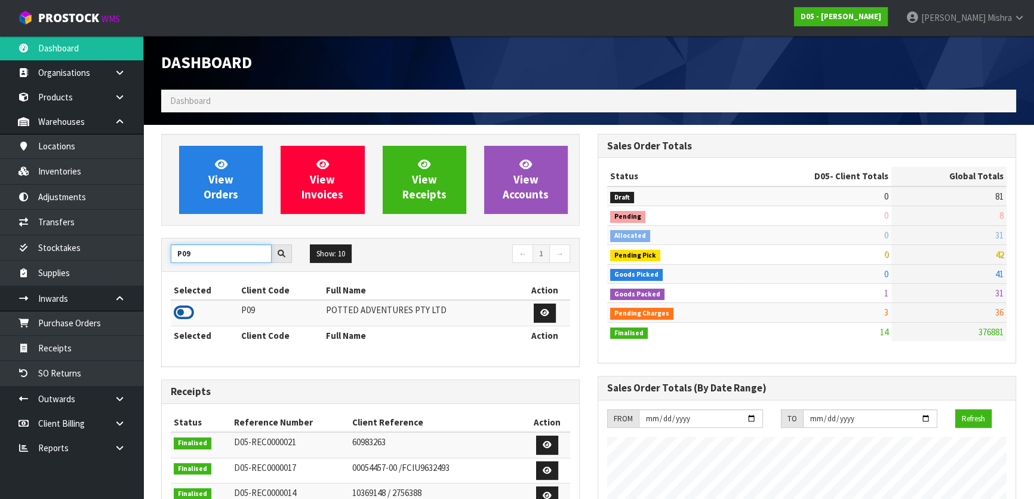
type input "P09"
click at [192, 308] on icon at bounding box center [184, 312] width 20 height 18
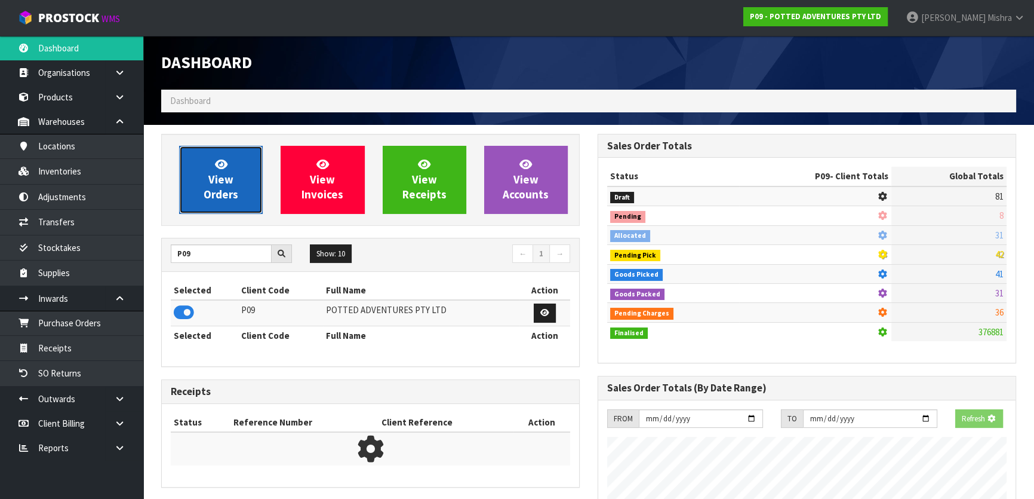
click at [234, 192] on span "View Orders" at bounding box center [221, 179] width 35 height 45
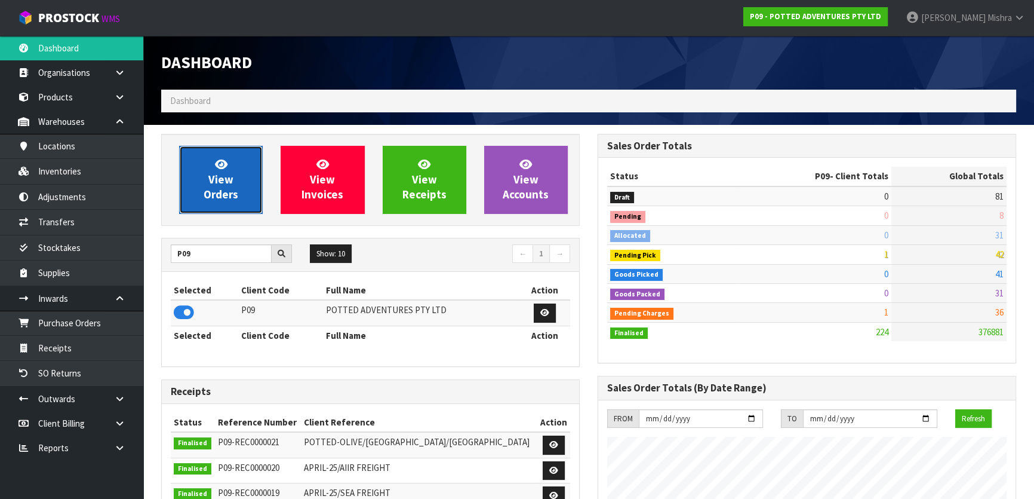
scroll to position [903, 436]
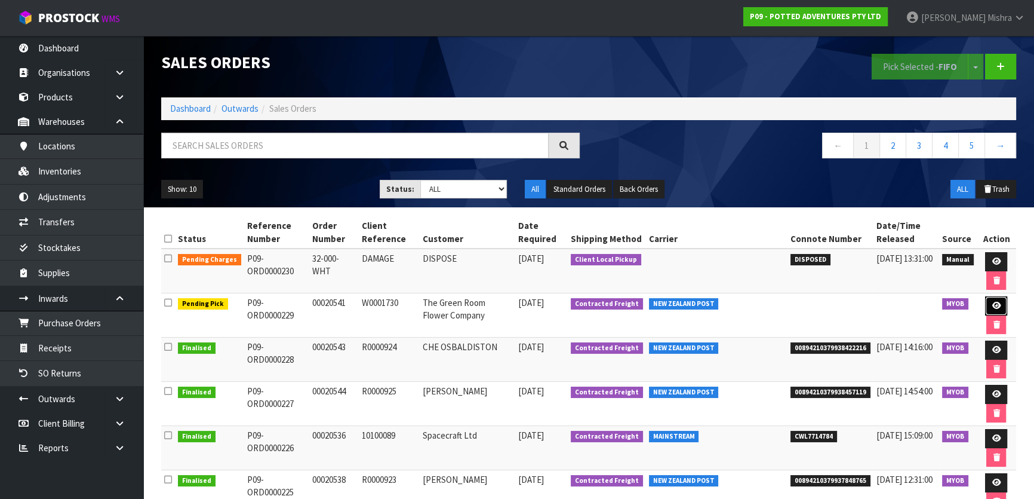
click at [997, 311] on link at bounding box center [996, 305] width 22 height 19
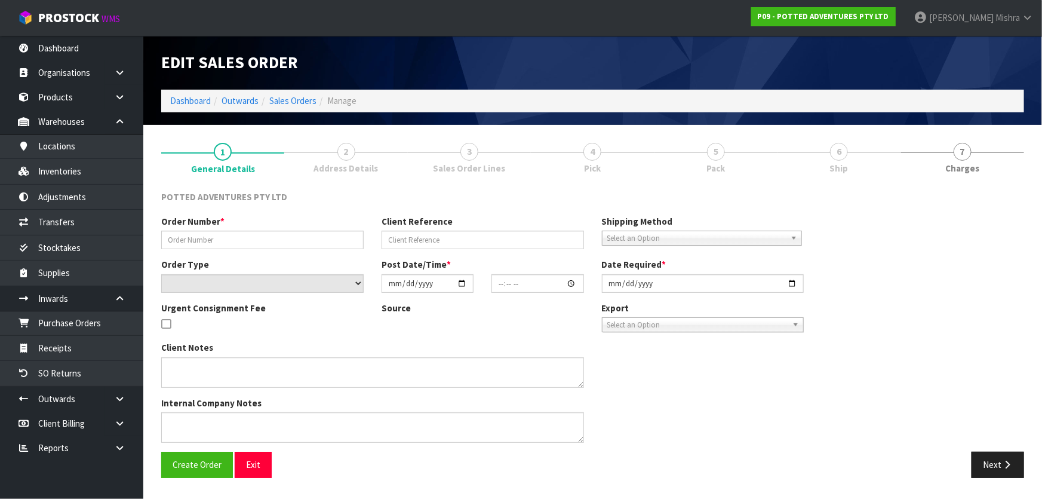
type input "00020541"
type input "W0001730"
select select "number:0"
type input "[DATE]"
type input "07:00:11.000"
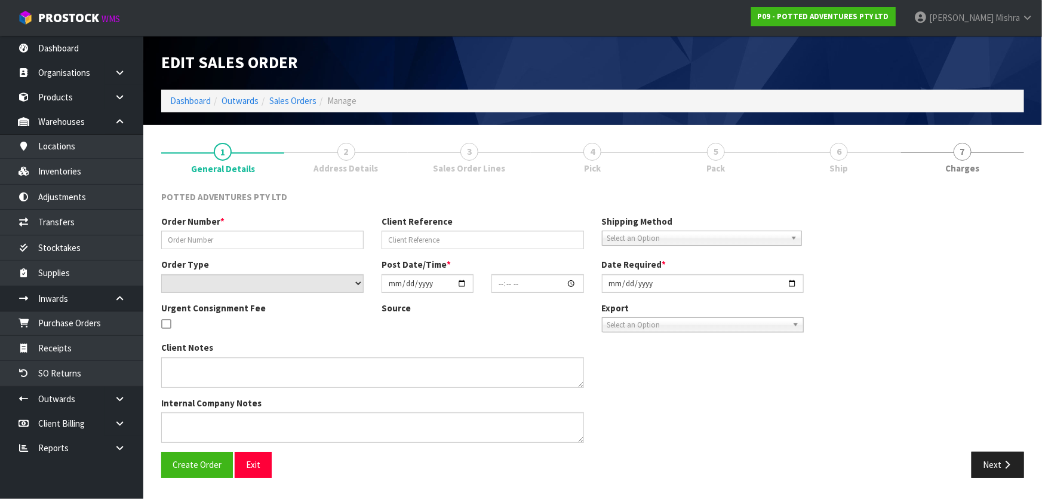
type input "[DATE]"
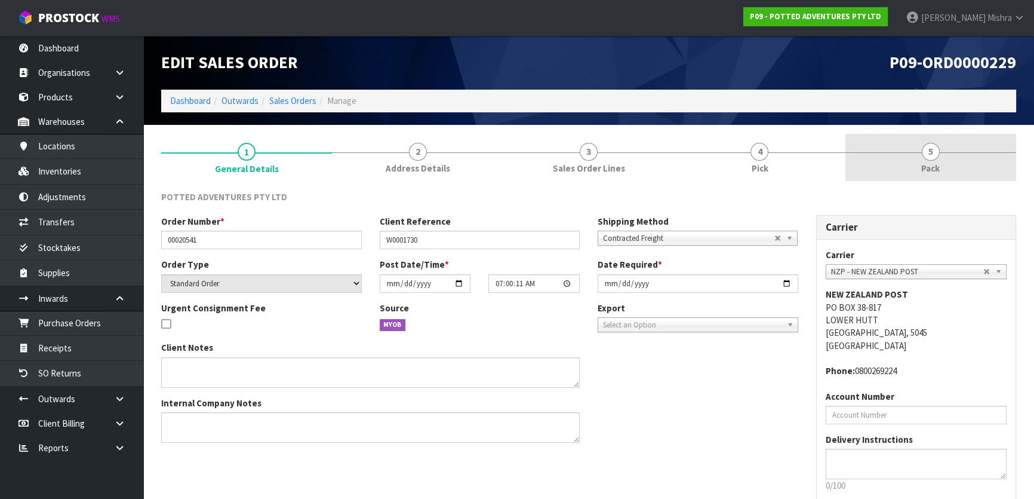
click at [947, 159] on link "5 Pack" at bounding box center [931, 157] width 171 height 47
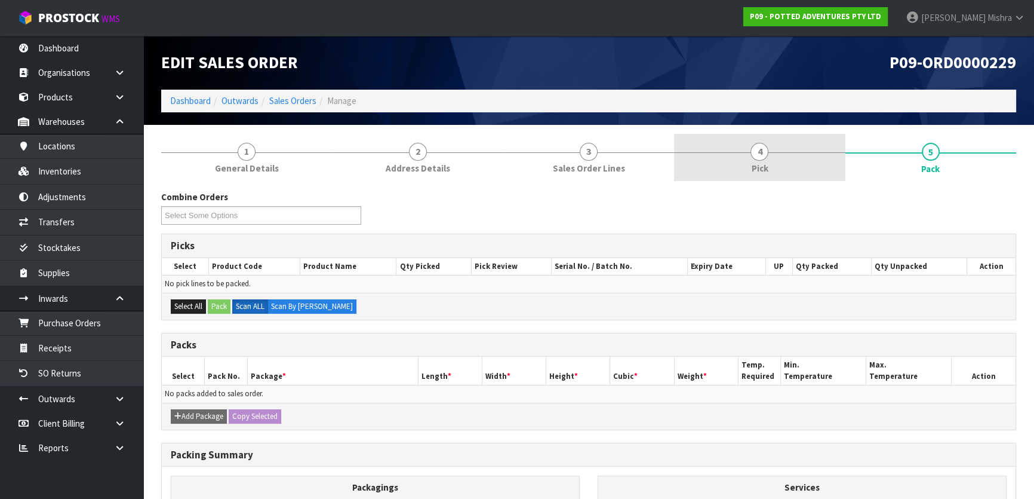
click at [747, 164] on link "4 Pick" at bounding box center [759, 157] width 171 height 47
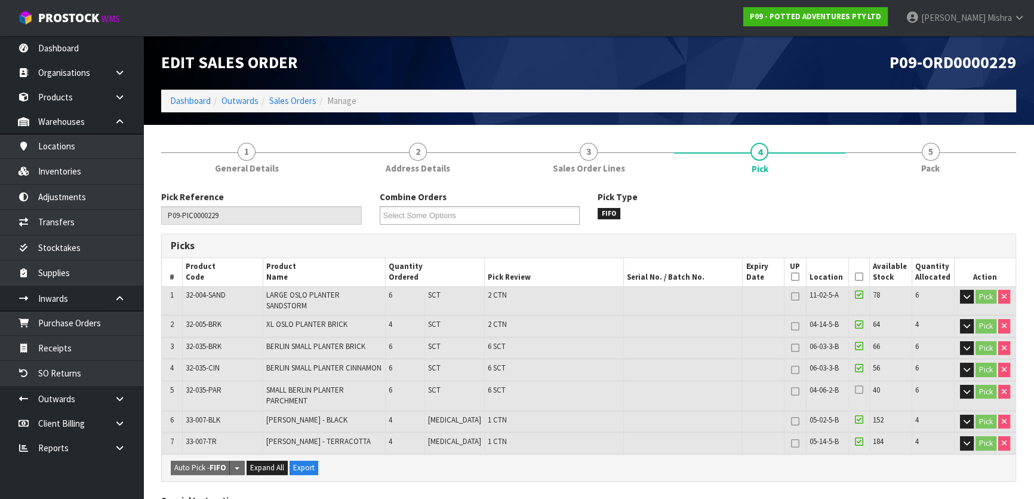
click at [855, 276] on icon at bounding box center [859, 276] width 8 height 1
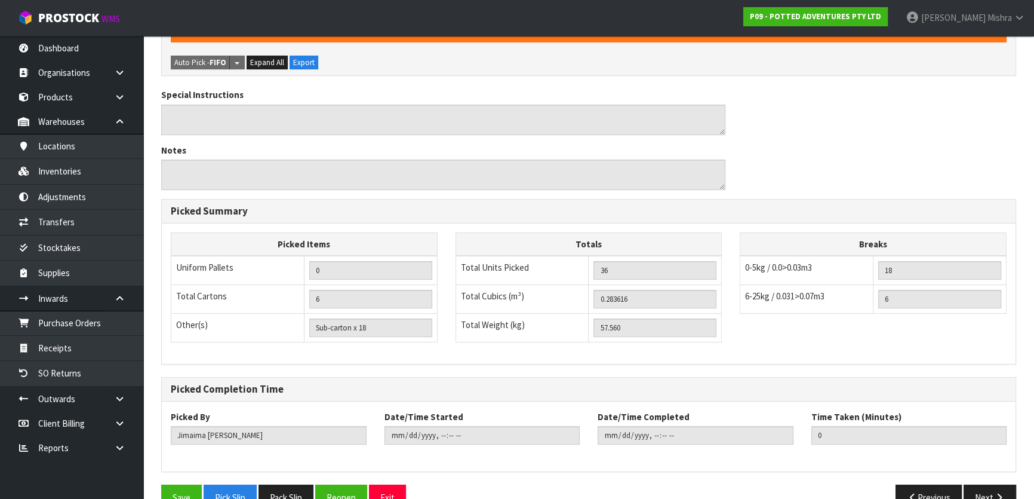
scroll to position [458, 0]
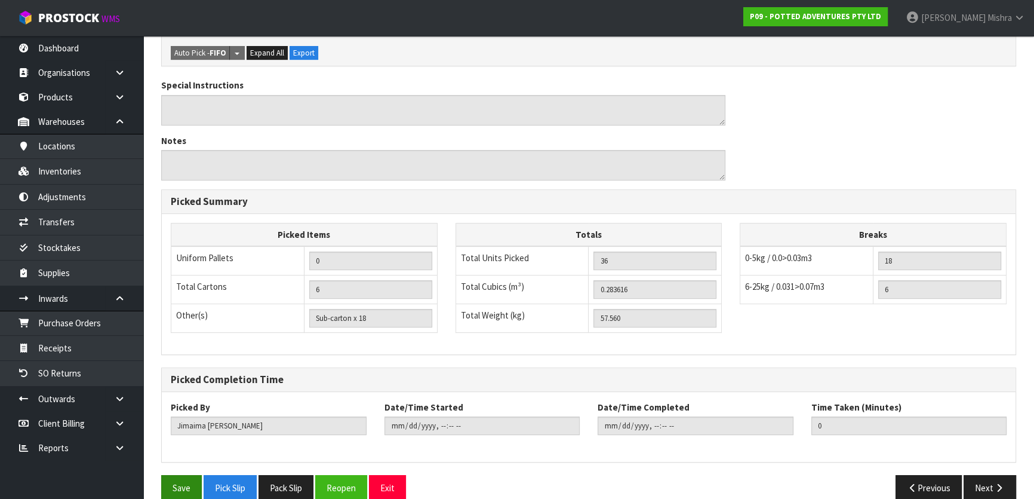
drag, startPoint x: 153, startPoint y: 464, endPoint x: 171, endPoint y: 460, distance: 18.9
click at [153, 475] on div "Save Pick Slip Pack Slip Reopen Exit" at bounding box center [370, 488] width 437 height 26
click at [176, 475] on button "Save" at bounding box center [181, 488] width 41 height 26
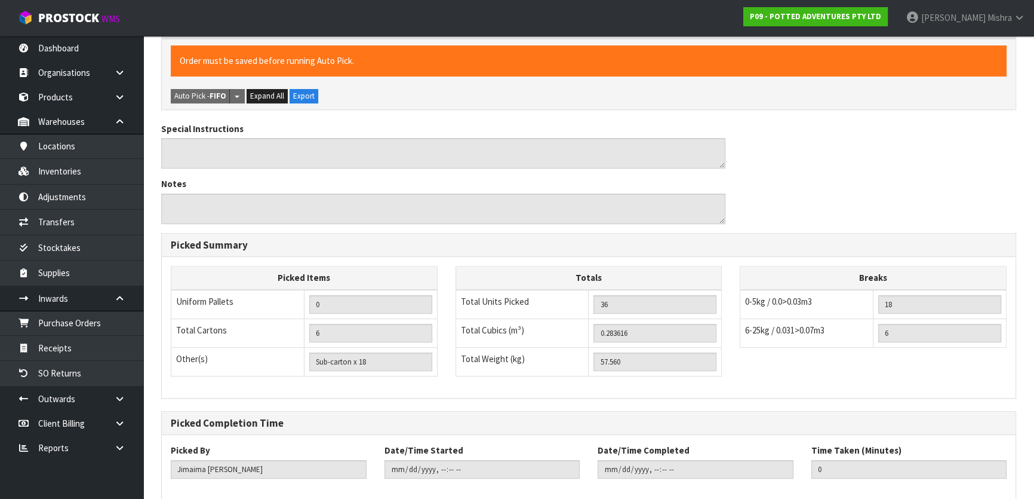
scroll to position [0, 0]
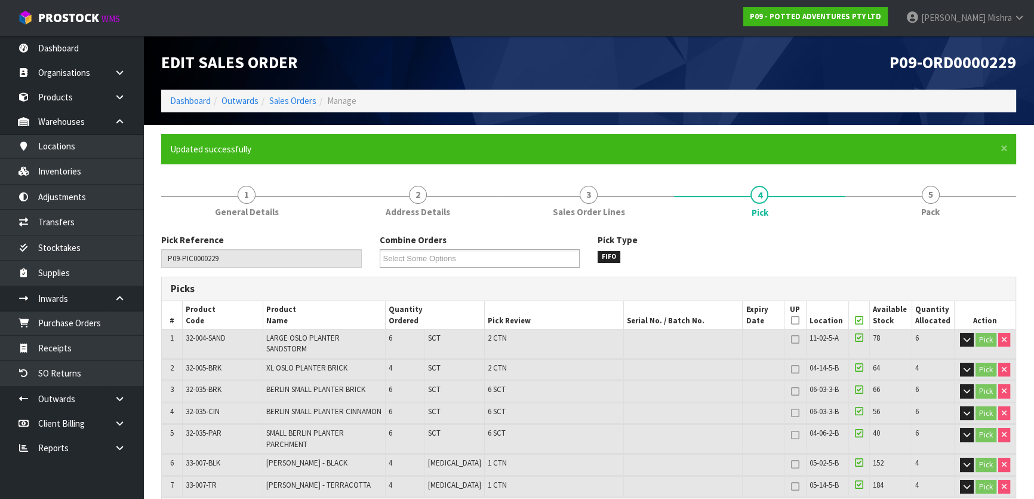
type input "Lalisha Mishra"
type input "2025-08-15T13:46:48"
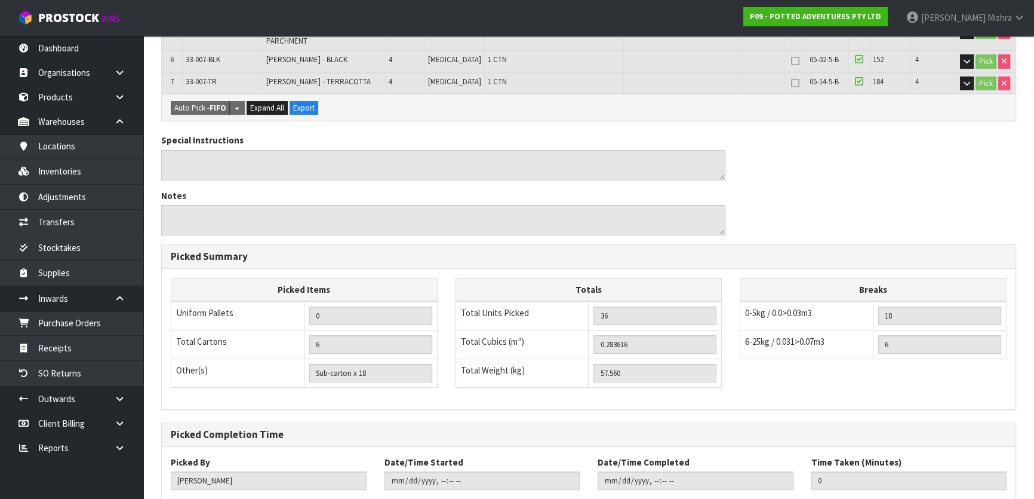
scroll to position [458, 0]
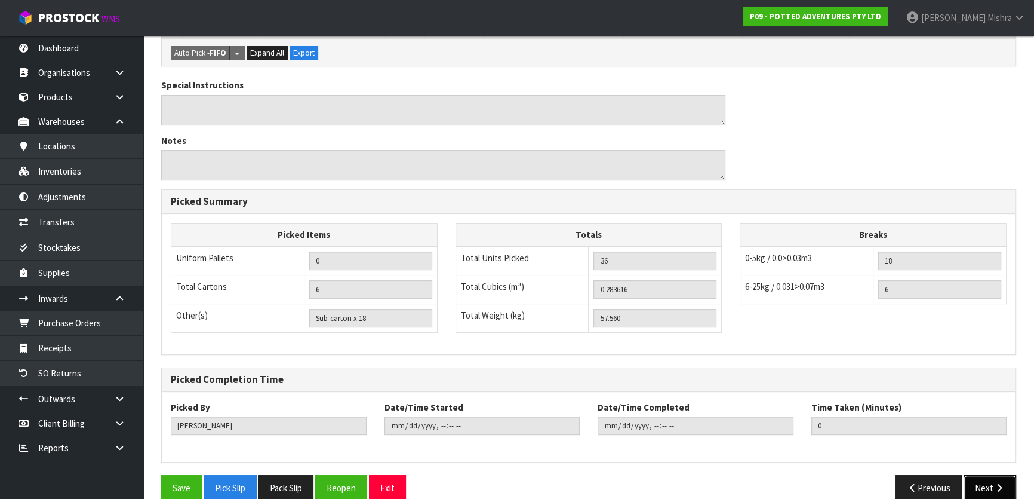
click at [995, 475] on button "Next" at bounding box center [990, 488] width 53 height 26
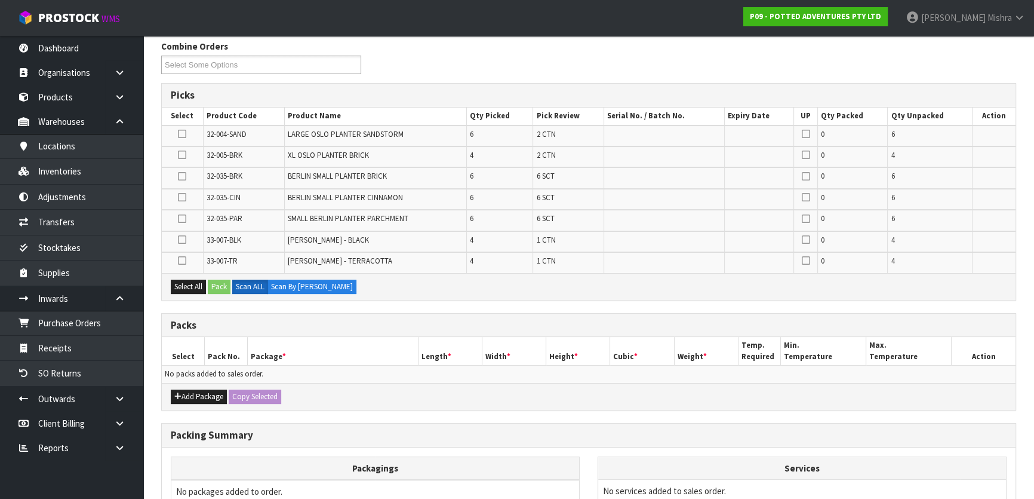
scroll to position [322, 0]
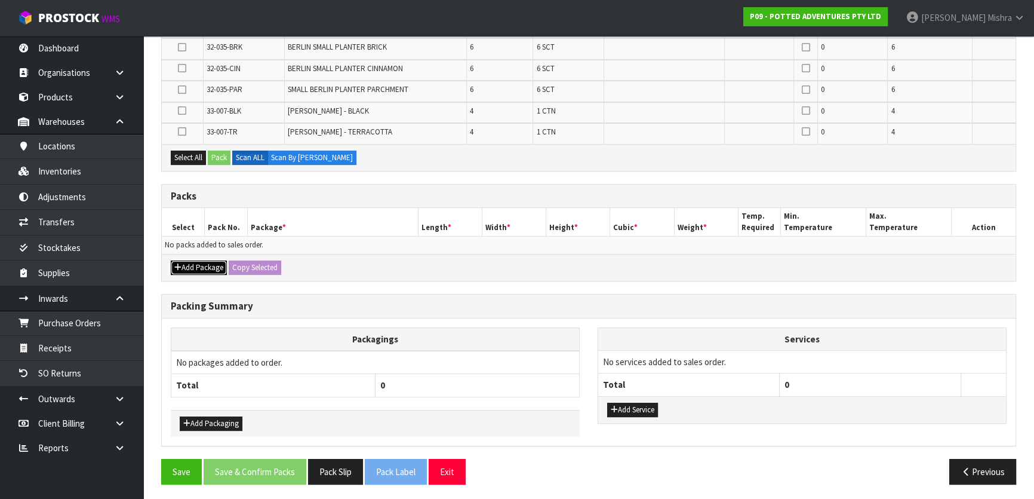
click at [186, 269] on button "Add Package" at bounding box center [199, 267] width 56 height 14
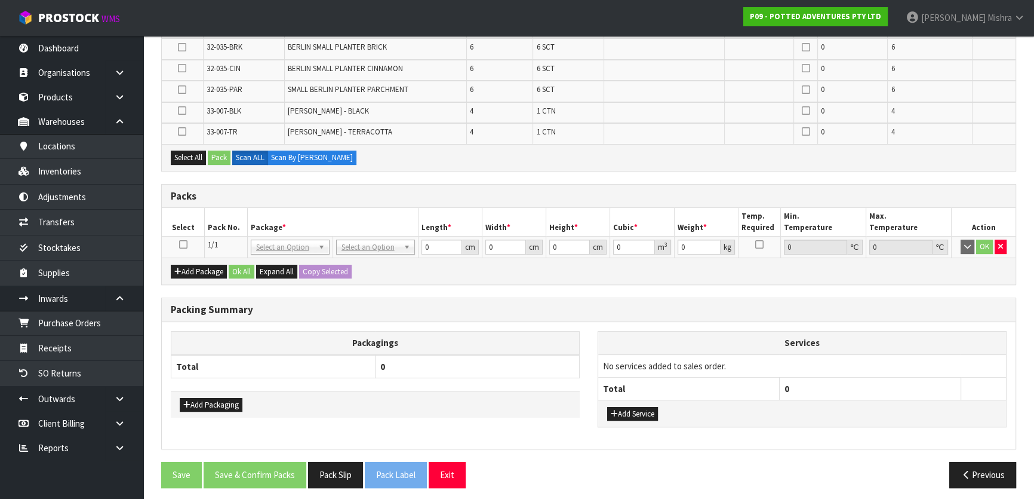
click at [182, 247] on link at bounding box center [183, 244] width 8 height 10
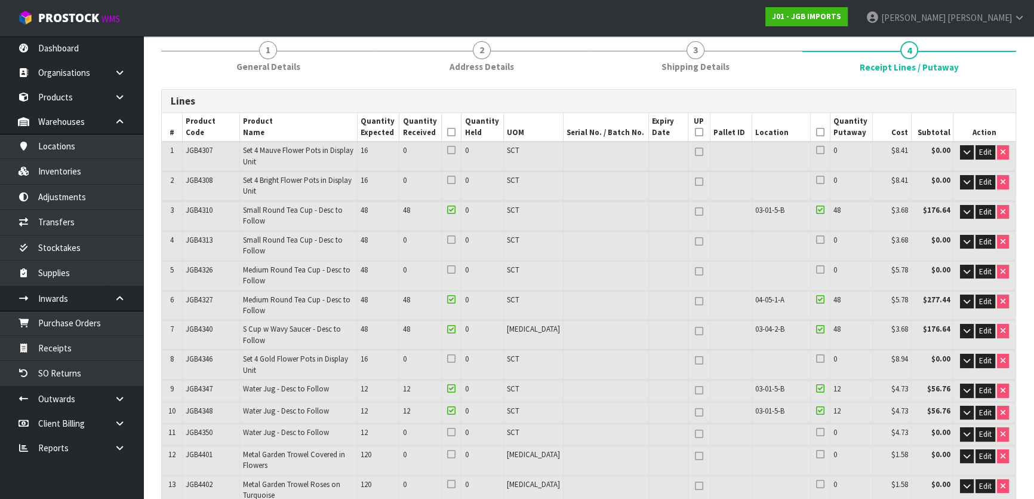
scroll to position [2, 0]
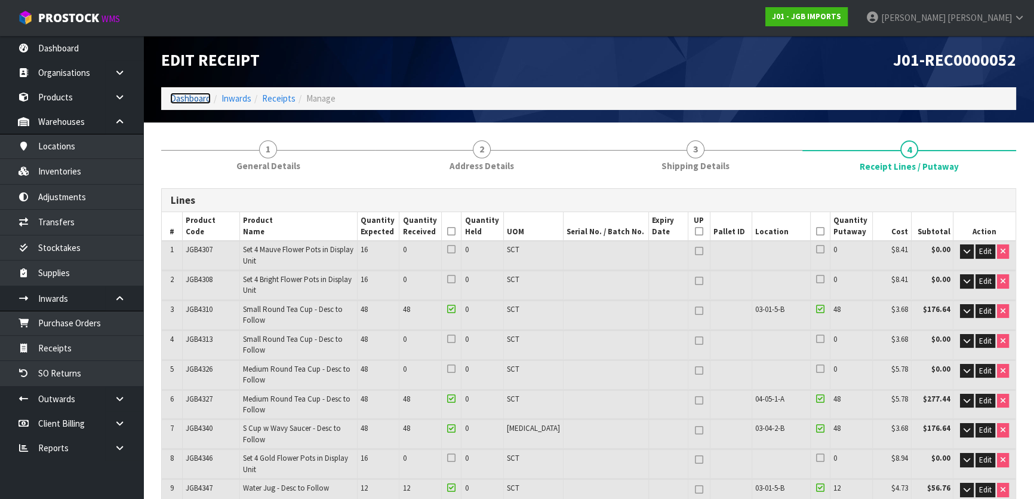
click at [202, 95] on link "Dashboard" at bounding box center [190, 98] width 41 height 11
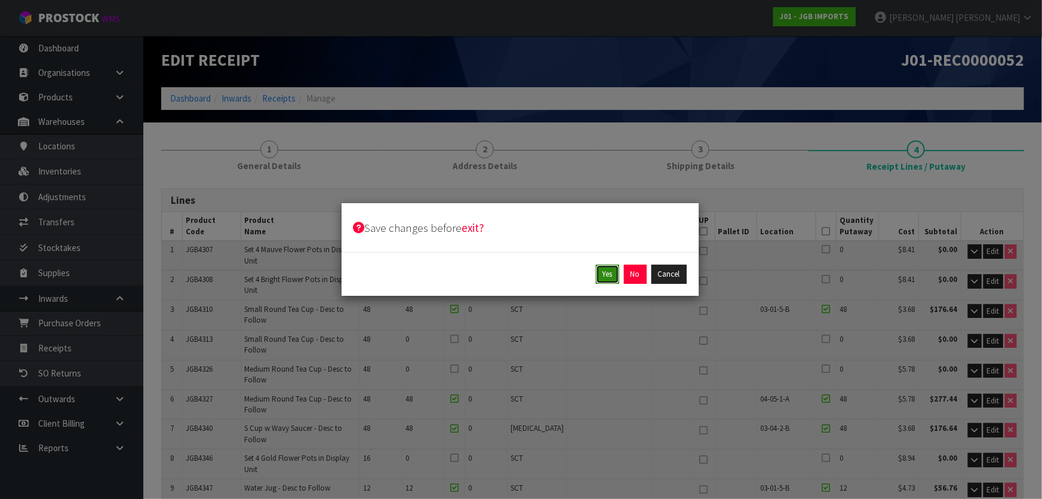
drag, startPoint x: 606, startPoint y: 269, endPoint x: 568, endPoint y: 252, distance: 42.0
click at [605, 269] on button "Yes" at bounding box center [607, 274] width 23 height 19
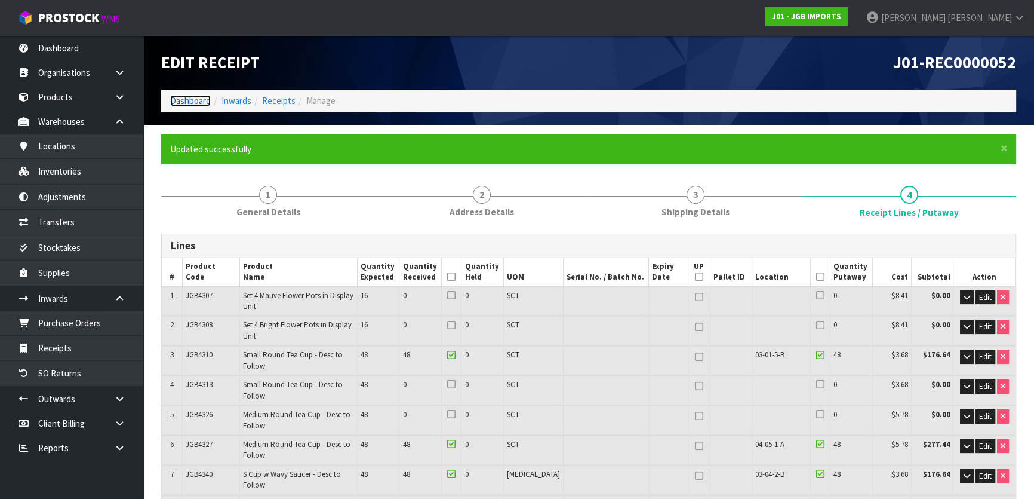
click at [198, 98] on link "Dashboard" at bounding box center [190, 100] width 41 height 11
click at [198, 99] on link "Dashboard" at bounding box center [190, 100] width 41 height 11
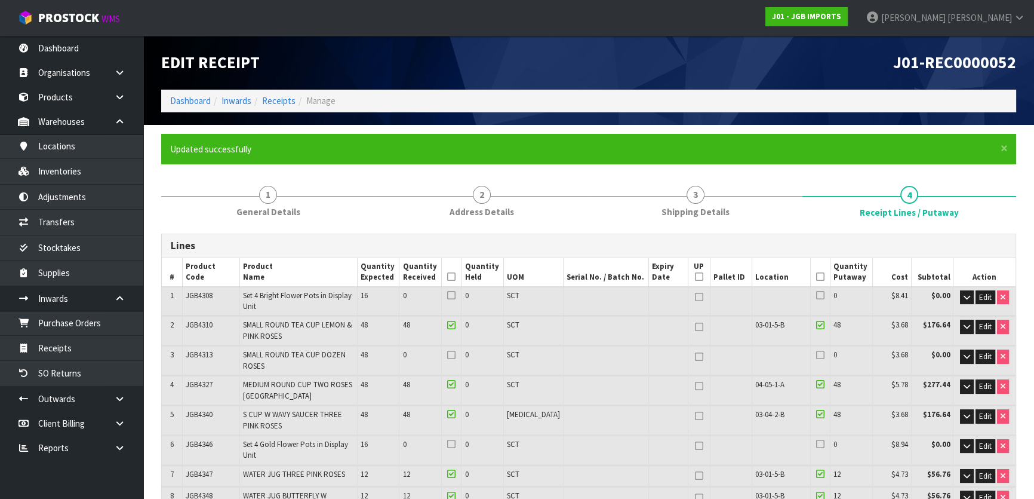
type input "120"
type input "4199"
type input "25.143072"
type input "4582.152"
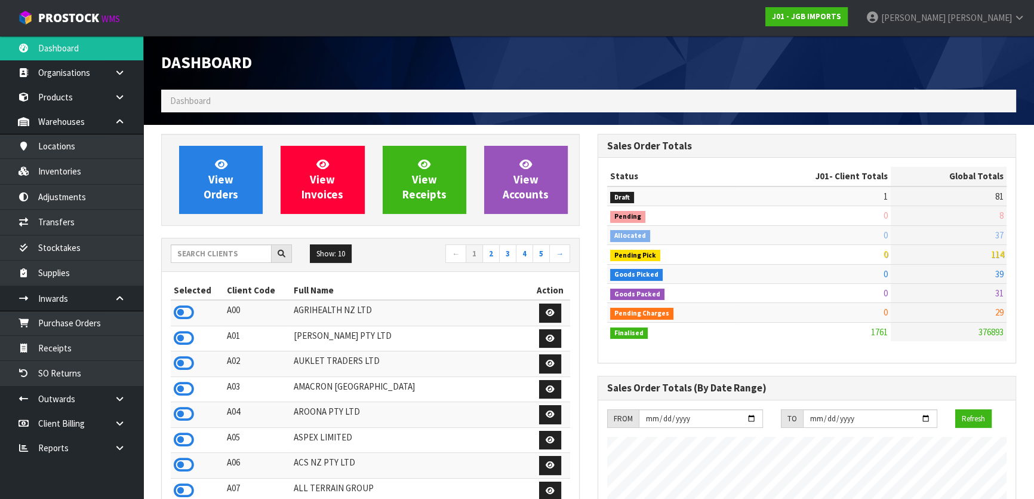
scroll to position [748, 436]
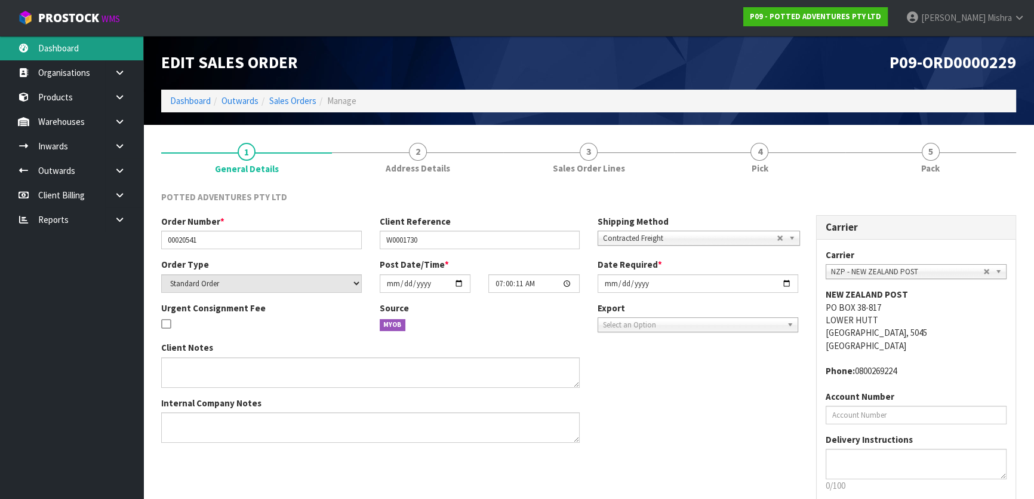
click at [73, 55] on link "Dashboard" at bounding box center [71, 48] width 143 height 24
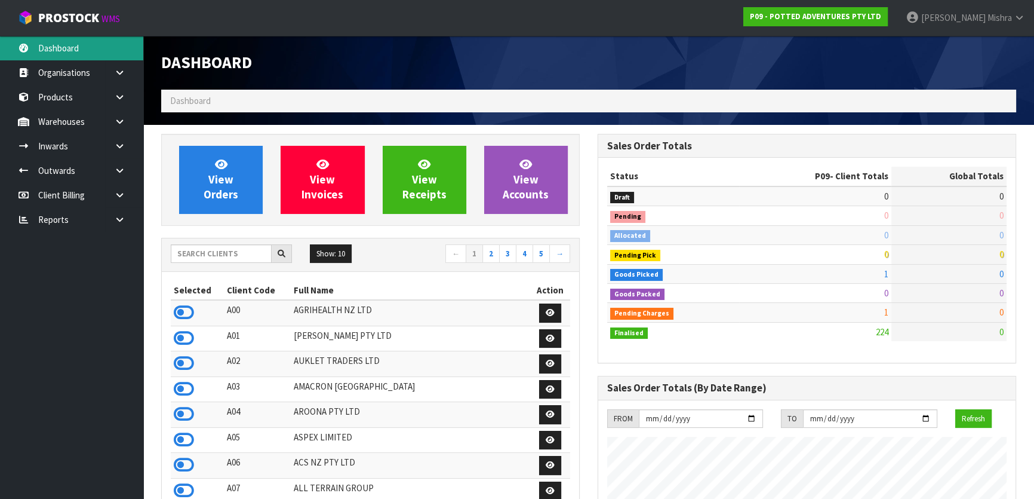
scroll to position [903, 436]
click at [196, 253] on input "text" at bounding box center [221, 253] width 101 height 19
type input "A13"
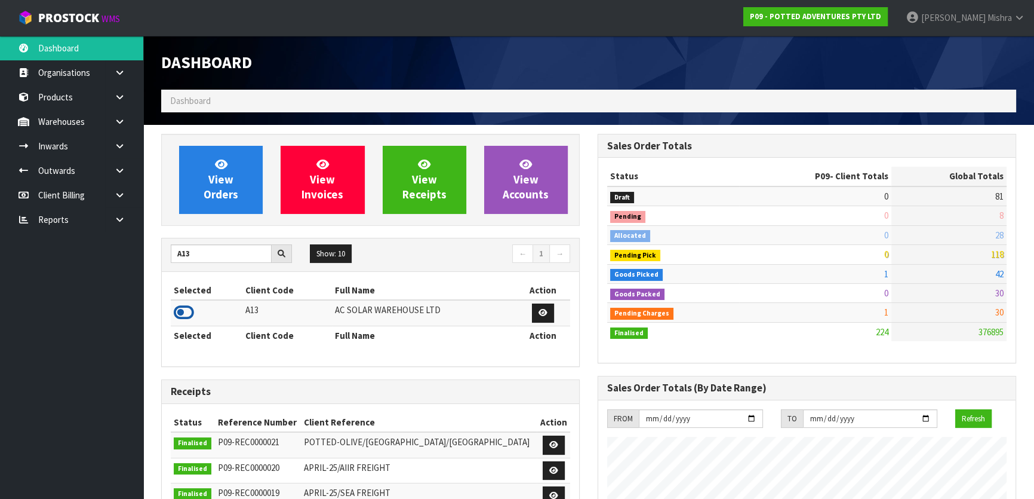
drag, startPoint x: 191, startPoint y: 314, endPoint x: 224, endPoint y: 217, distance: 102.2
click at [190, 312] on icon at bounding box center [184, 312] width 20 height 18
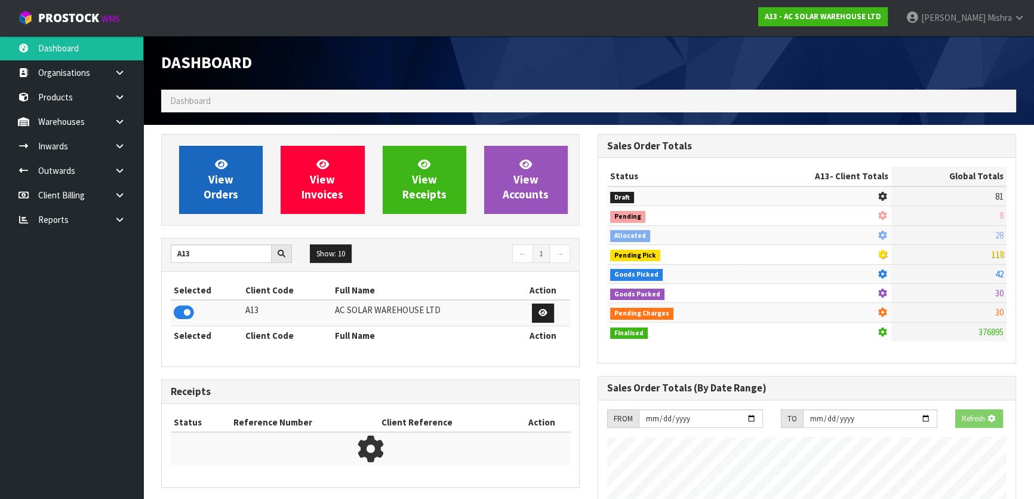
scroll to position [743, 436]
click at [228, 159] on link "View Orders" at bounding box center [221, 180] width 84 height 68
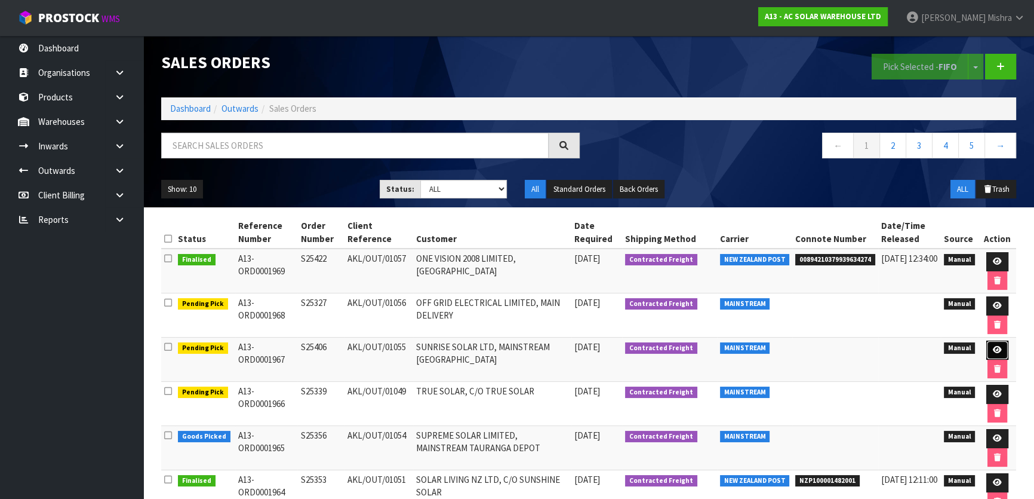
click at [993, 348] on icon at bounding box center [997, 350] width 9 height 8
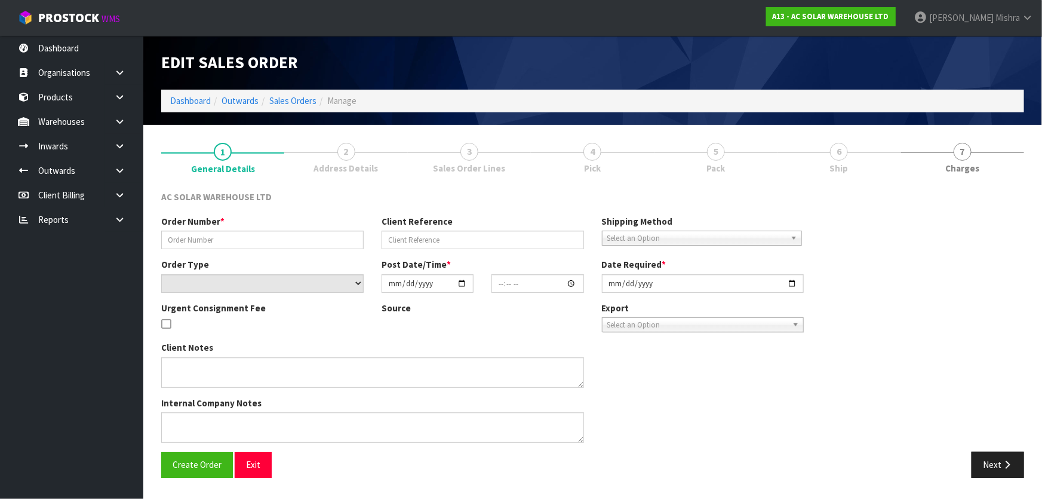
type input "S25406"
type input "AKL/OUT/01055"
select select "number:0"
type input "[DATE]"
type input "10:30:00.000"
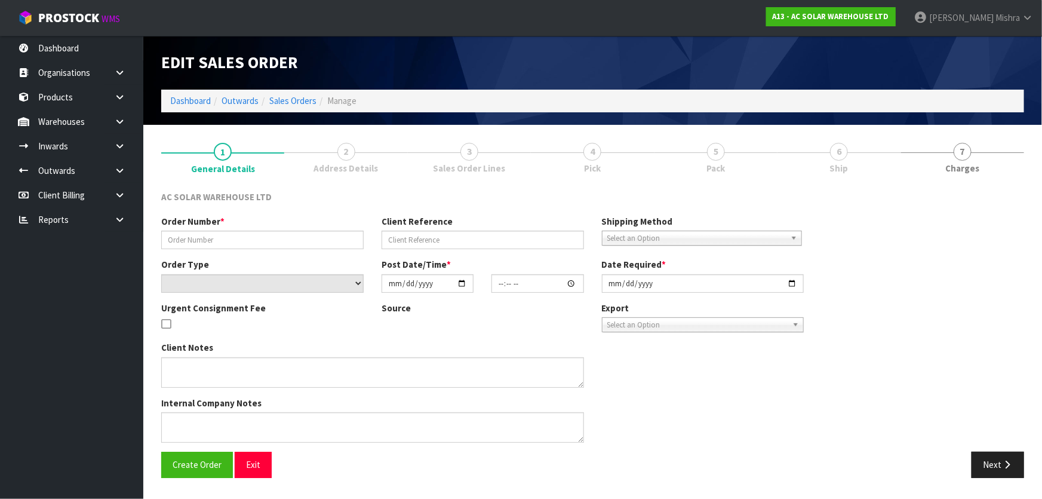
type input "[DATE]"
type textarea "SEND WITH MAINSTREAM"
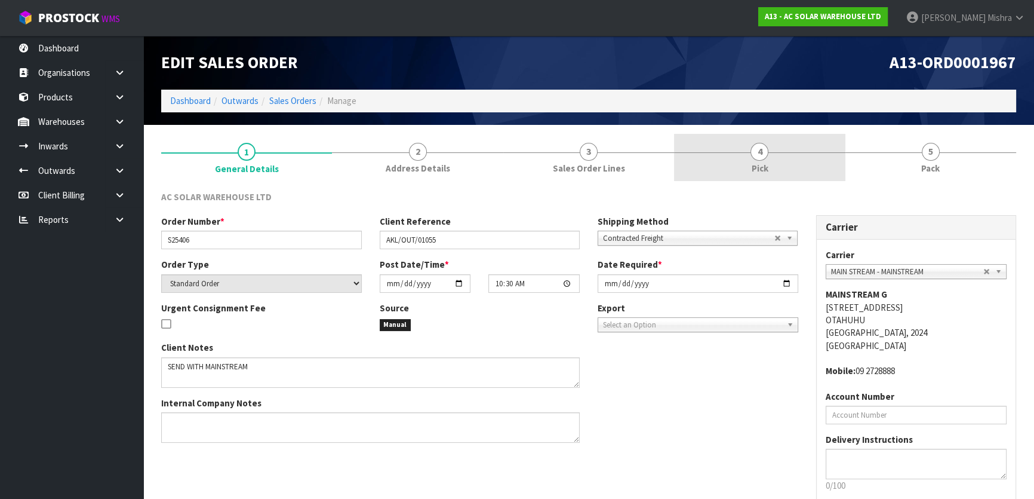
drag, startPoint x: 752, startPoint y: 147, endPoint x: 778, endPoint y: 179, distance: 41.1
click at [751, 147] on span "4" at bounding box center [760, 152] width 18 height 18
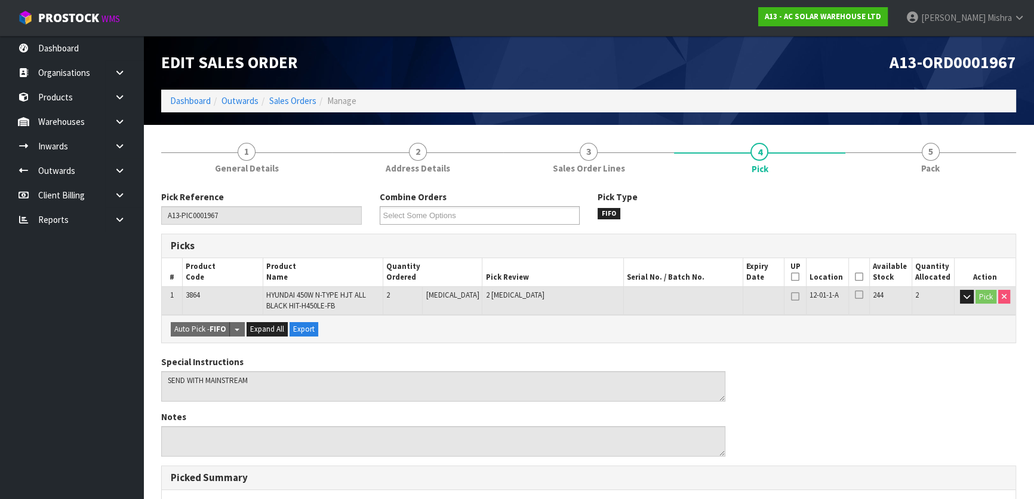
click at [859, 276] on icon at bounding box center [859, 276] width 8 height 1
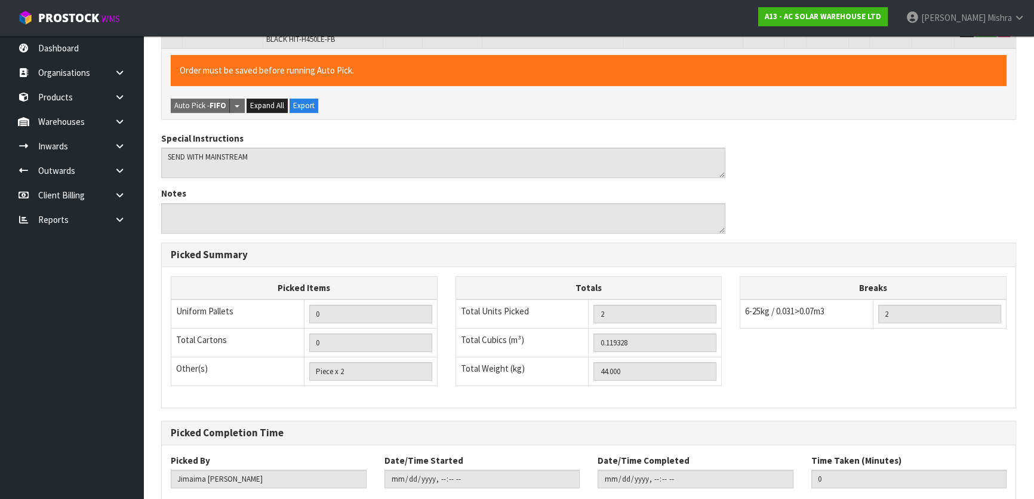
scroll to position [337, 0]
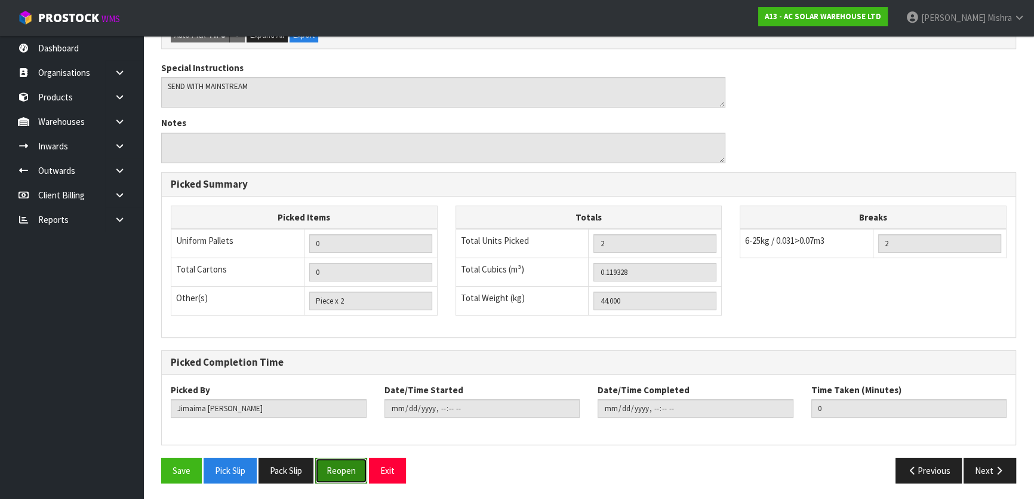
click at [353, 477] on button "Reopen" at bounding box center [341, 470] width 52 height 26
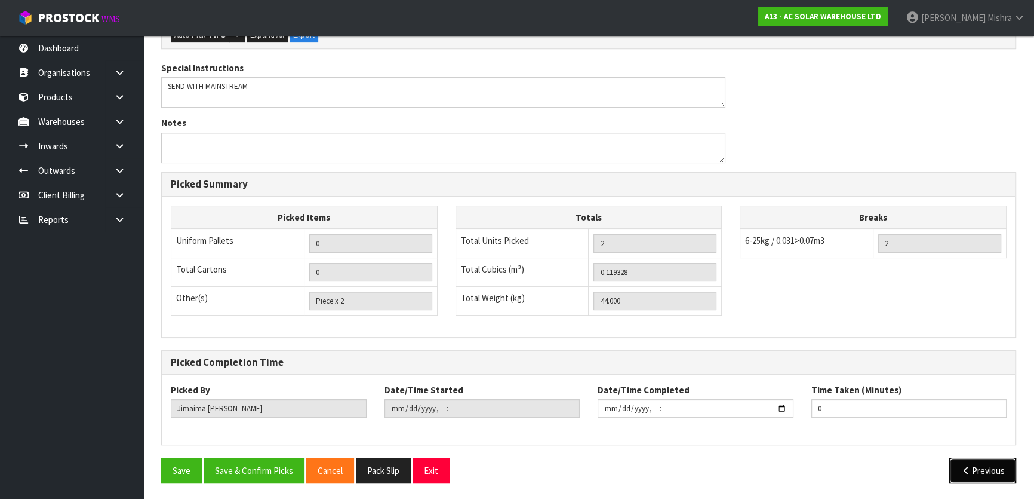
click at [978, 461] on button "Previous" at bounding box center [982, 470] width 67 height 26
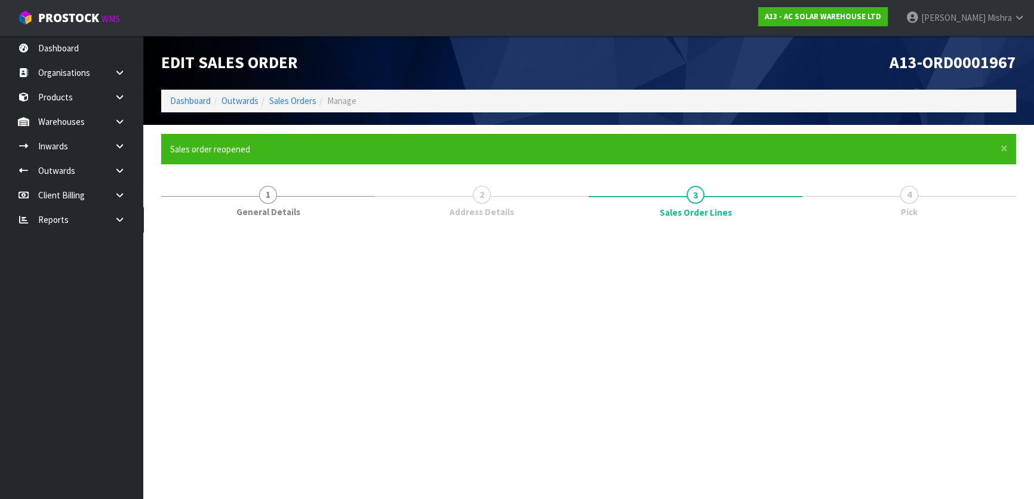
scroll to position [0, 0]
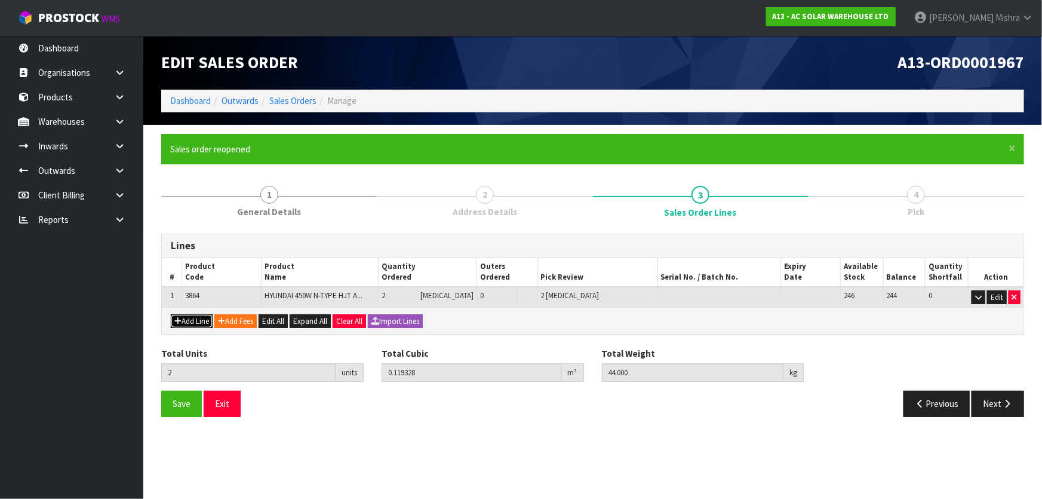
click at [192, 316] on button "Add Line" at bounding box center [192, 321] width 42 height 14
type input "0"
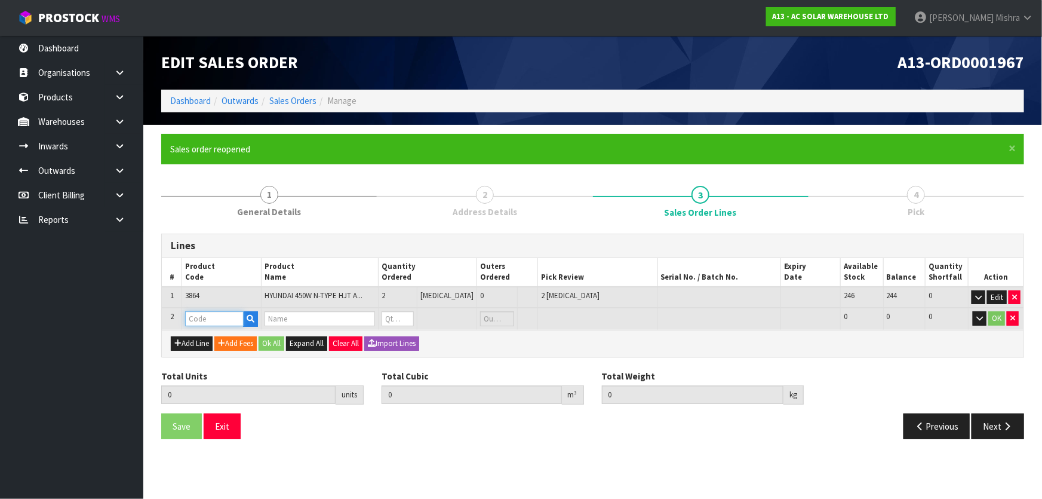
click at [211, 313] on input "text" at bounding box center [214, 318] width 59 height 15
type input "AC"
click at [227, 337] on link "AC SOLAR PALLET" at bounding box center [234, 338] width 94 height 16
type input "AC SOLAR PALLET"
type input "2"
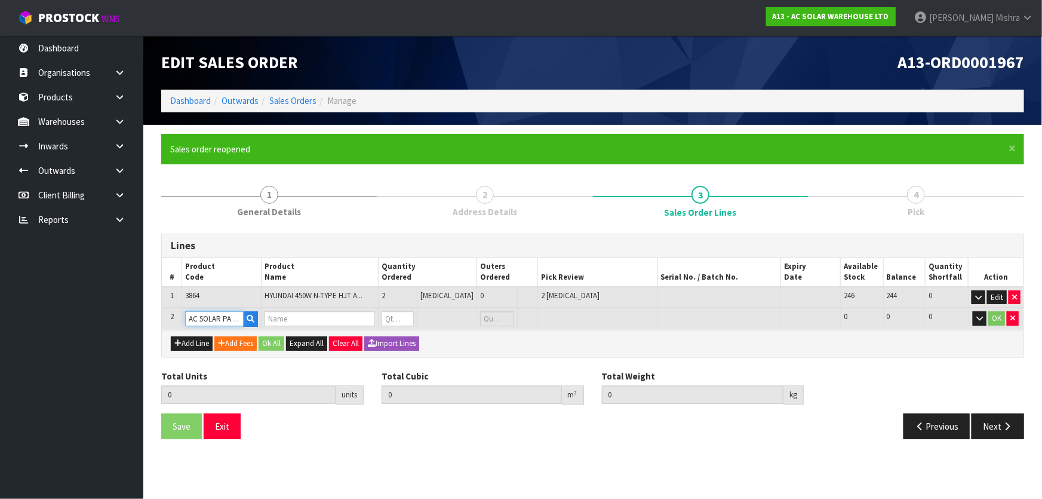
type input "0.119328"
type input "44"
type input "AC SOLAR PALLET -2100 X 1200"
type input "0"
click at [367, 313] on tr "2 AC SOLAR PALLET AC SOLAR PALLET -2100 X 1200 0 PCE 24 24 0 OK" at bounding box center [593, 319] width 862 height 22
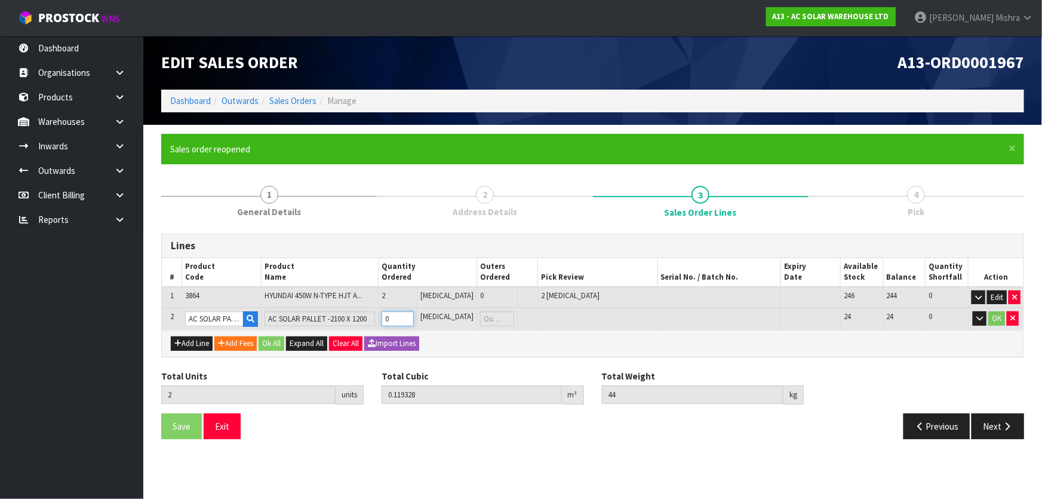
type input "3"
type input "0.500928"
type input "66"
type input "1"
click at [269, 343] on button "Ok All" at bounding box center [272, 343] width 26 height 14
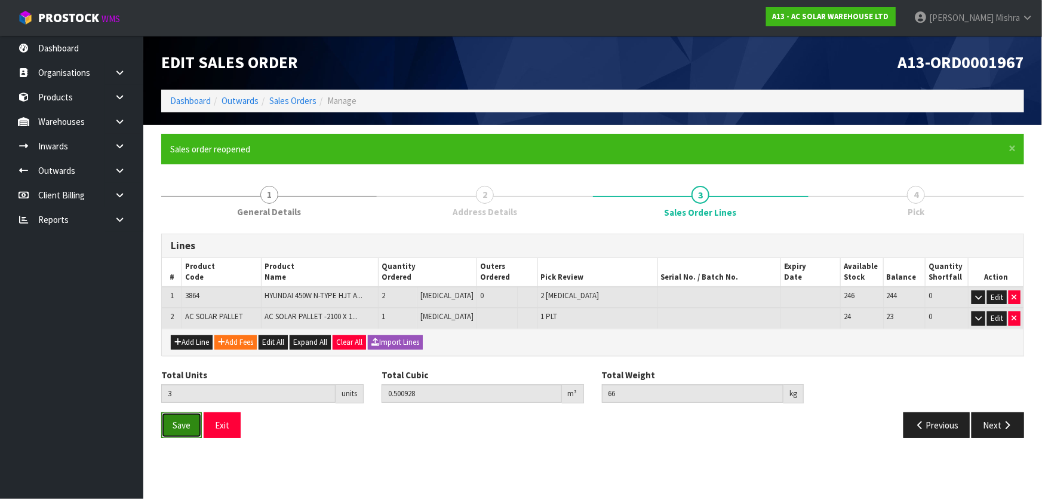
click at [170, 426] on button "Save" at bounding box center [181, 425] width 41 height 26
click at [988, 425] on button "Next" at bounding box center [998, 425] width 53 height 26
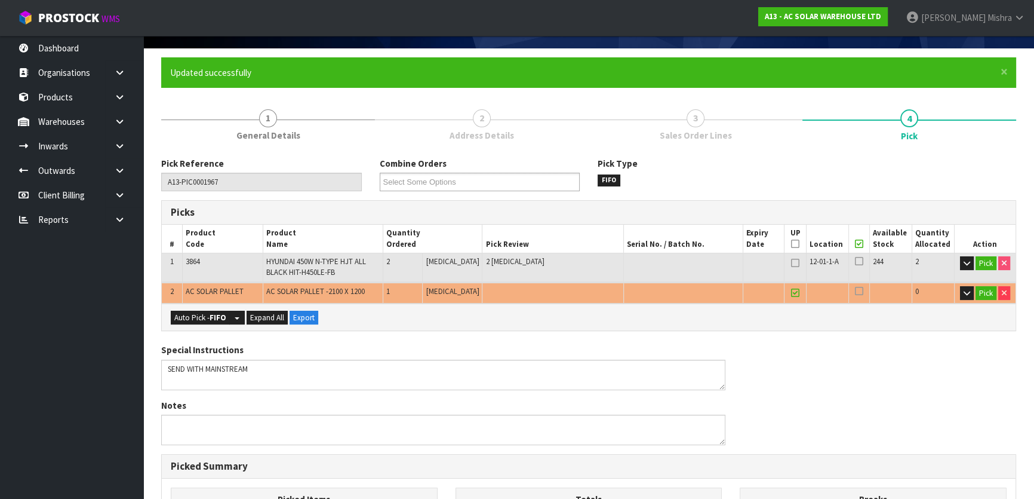
scroll to position [325, 0]
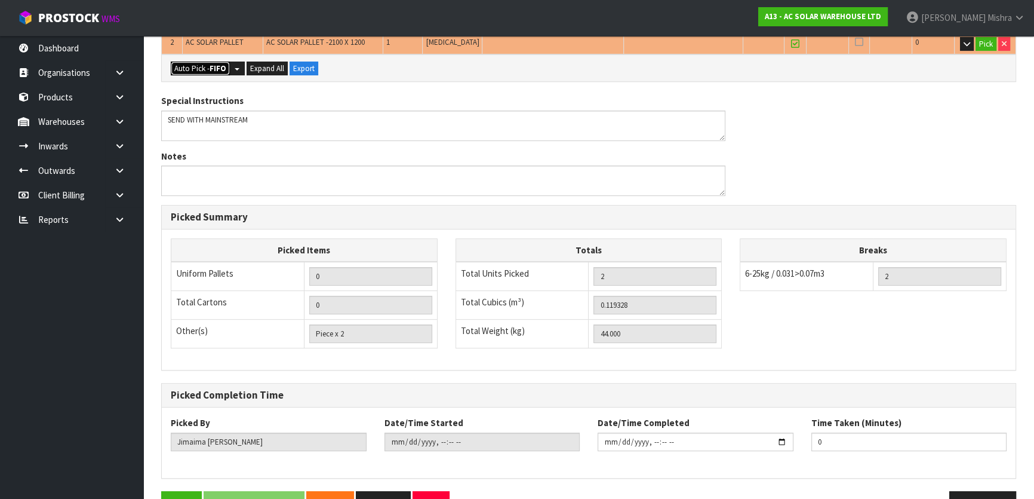
click at [212, 66] on strong "FIFO" at bounding box center [218, 68] width 17 height 10
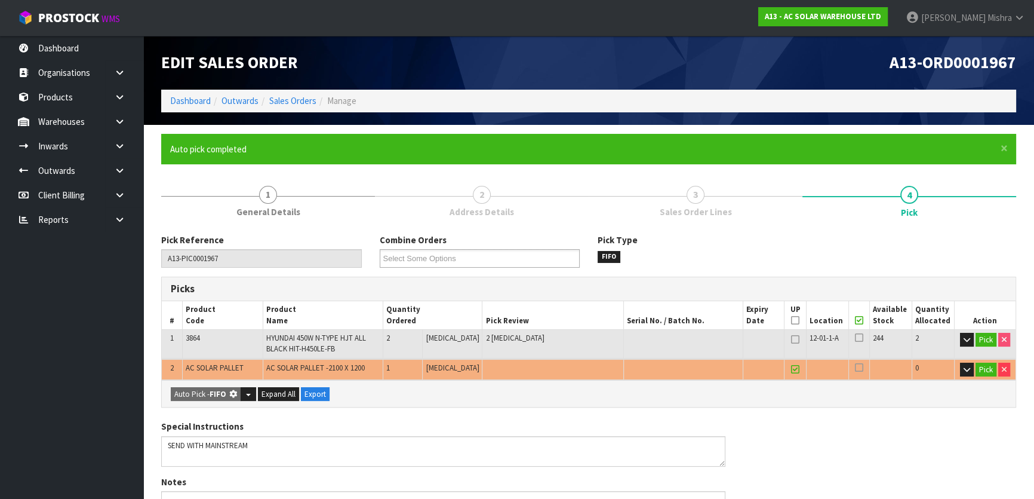
type input "1"
type input "3"
type input "0.500928"
type input "66.000"
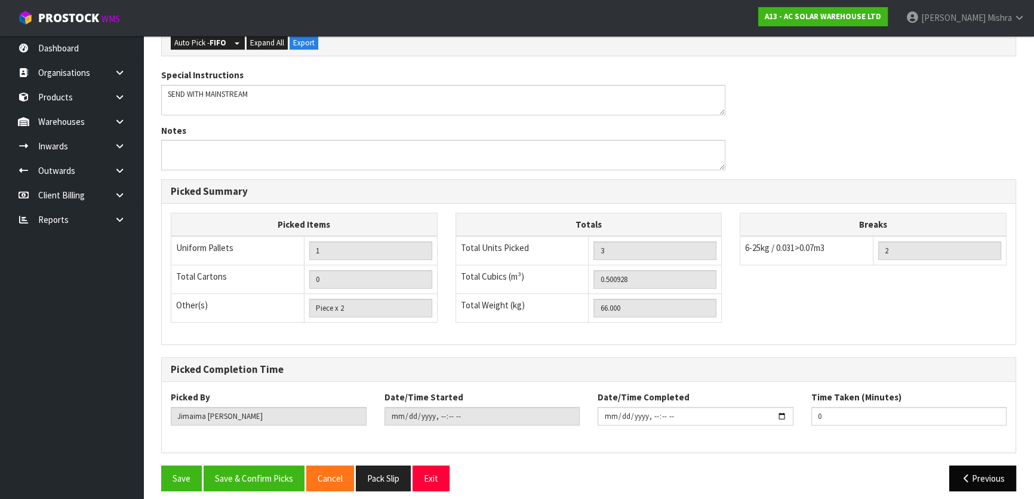
scroll to position [358, 0]
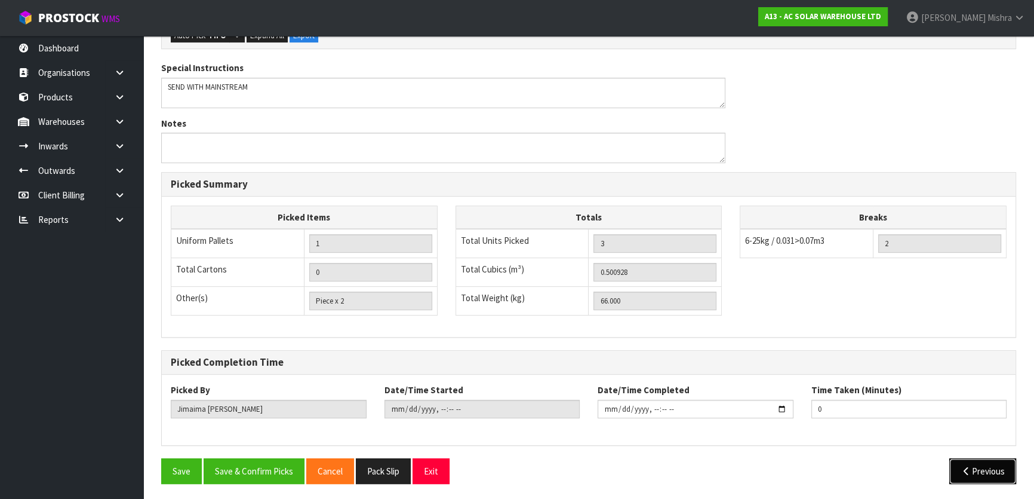
click at [991, 472] on button "Previous" at bounding box center [982, 471] width 67 height 26
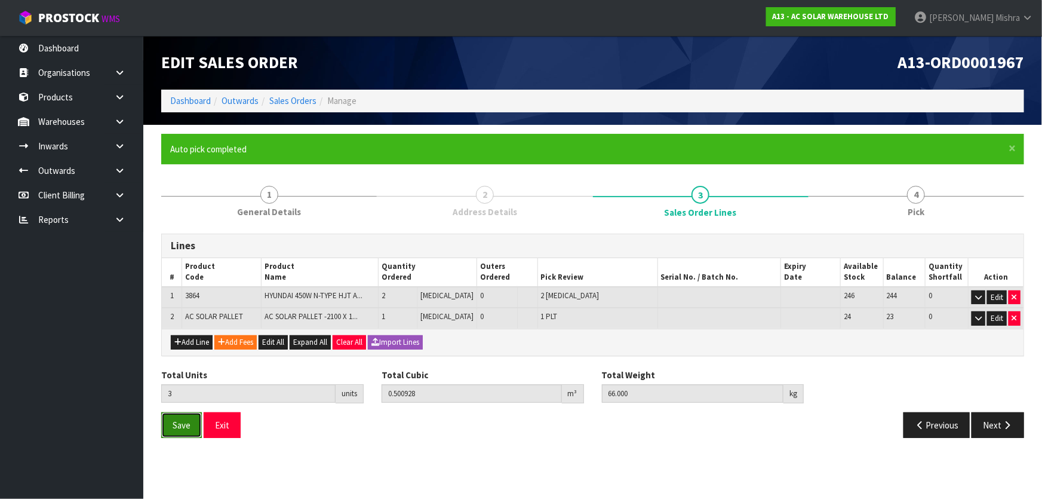
click at [176, 427] on span "Save" at bounding box center [182, 424] width 18 height 11
click at [995, 427] on button "Next" at bounding box center [998, 425] width 53 height 26
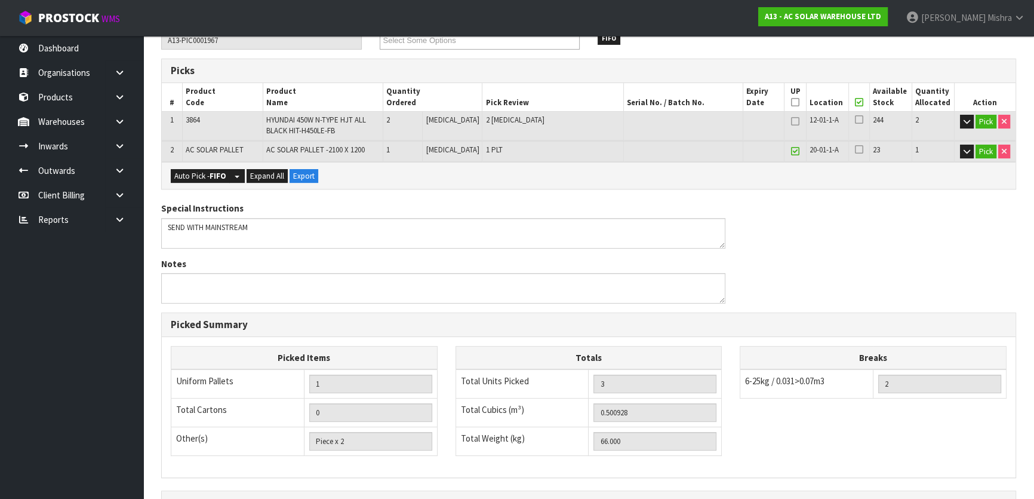
scroll to position [358, 0]
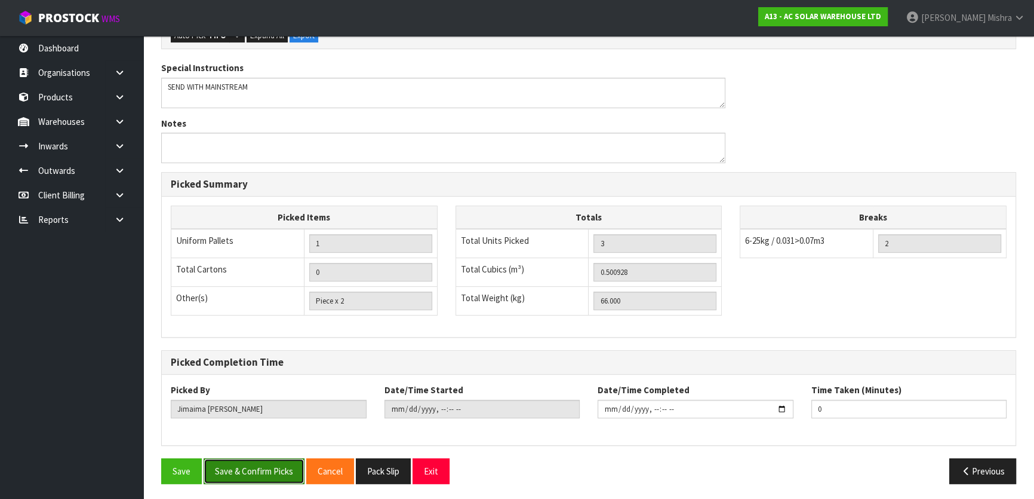
click at [248, 475] on button "Save & Confirm Picks" at bounding box center [254, 471] width 101 height 26
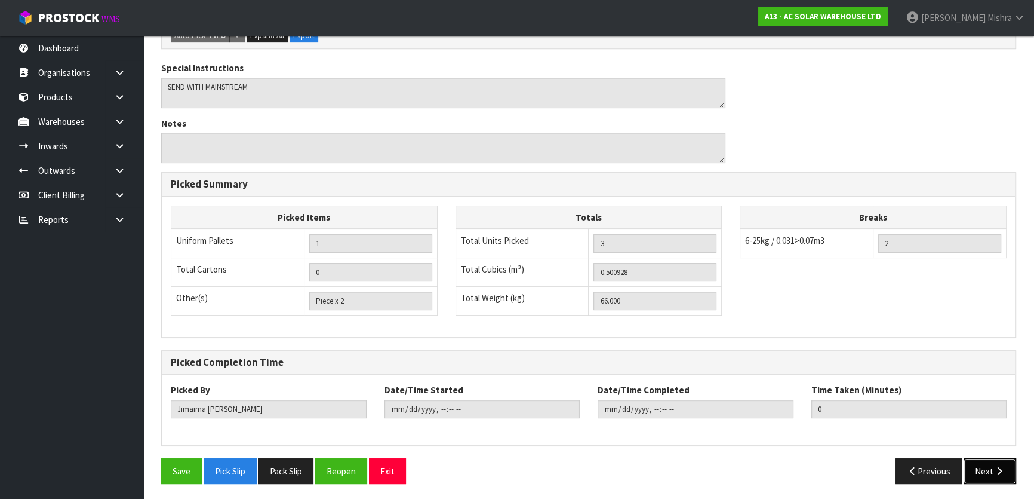
click at [991, 478] on button "Next" at bounding box center [990, 471] width 53 height 26
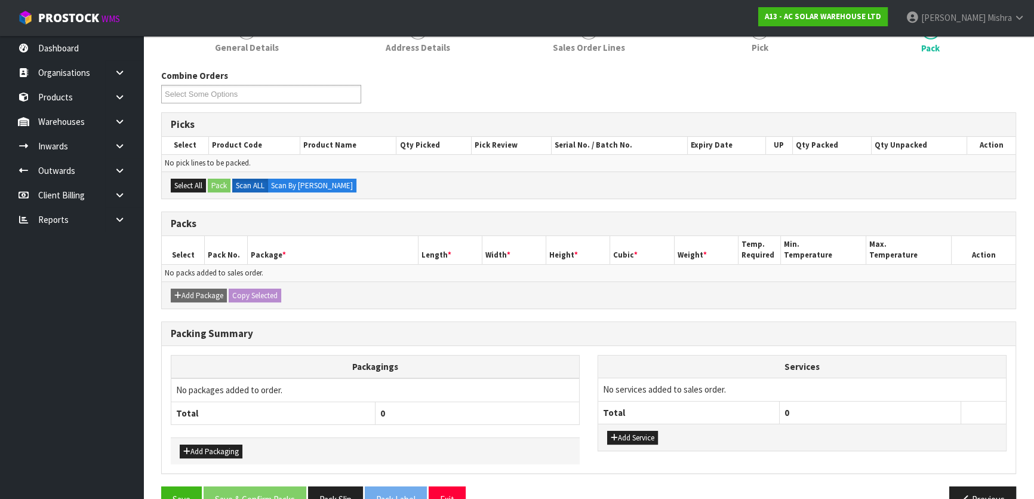
scroll to position [0, 0]
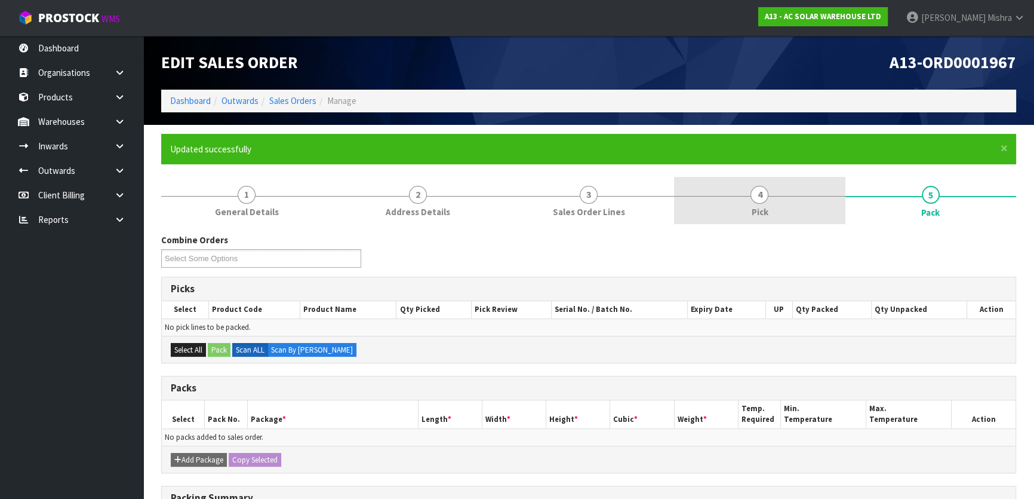
click at [769, 210] on link "4 Pick" at bounding box center [759, 200] width 171 height 47
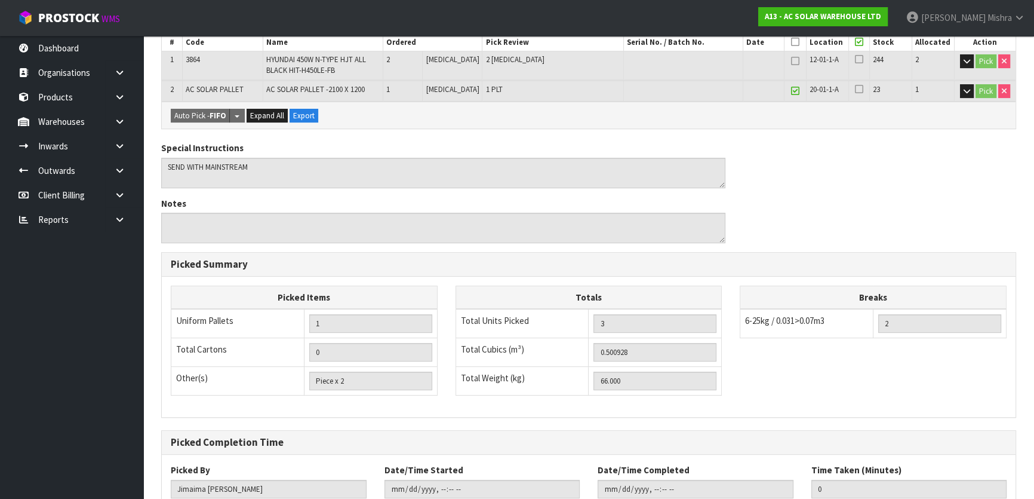
scroll to position [358, 0]
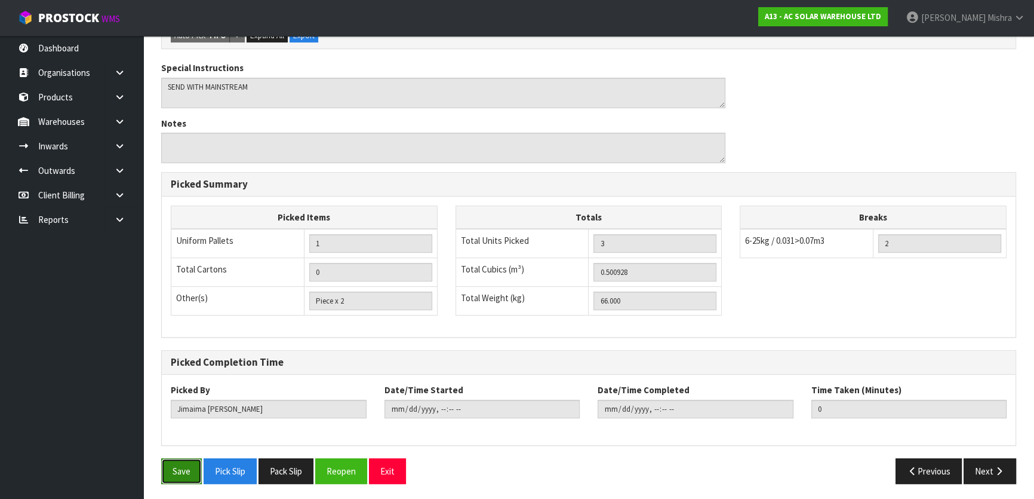
click at [168, 460] on button "Save" at bounding box center [181, 471] width 41 height 26
click at [982, 471] on button "Next" at bounding box center [990, 471] width 53 height 26
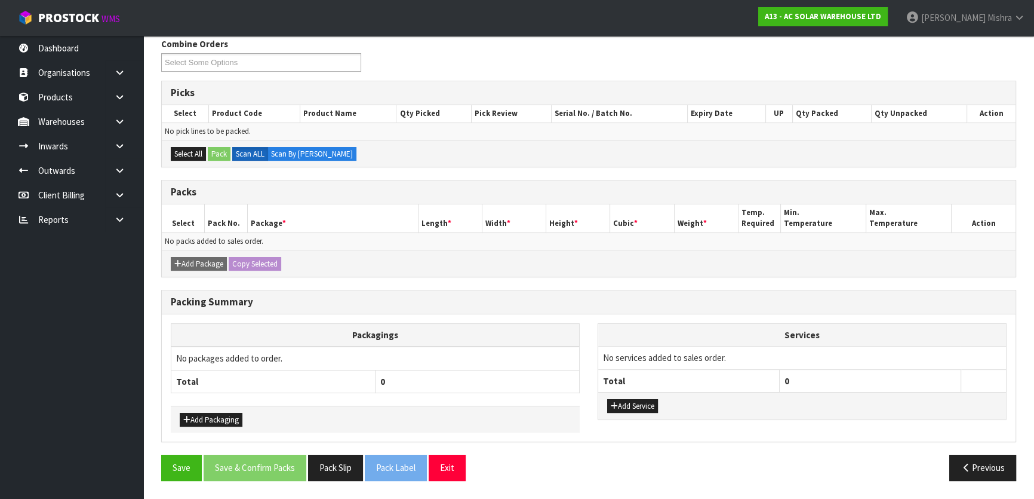
scroll to position [0, 0]
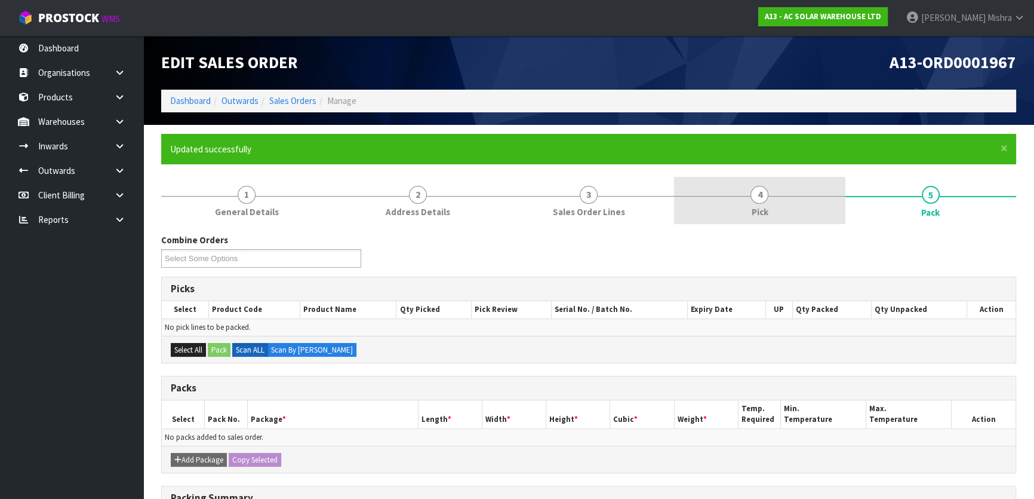
click at [782, 183] on link "4 Pick" at bounding box center [759, 200] width 171 height 47
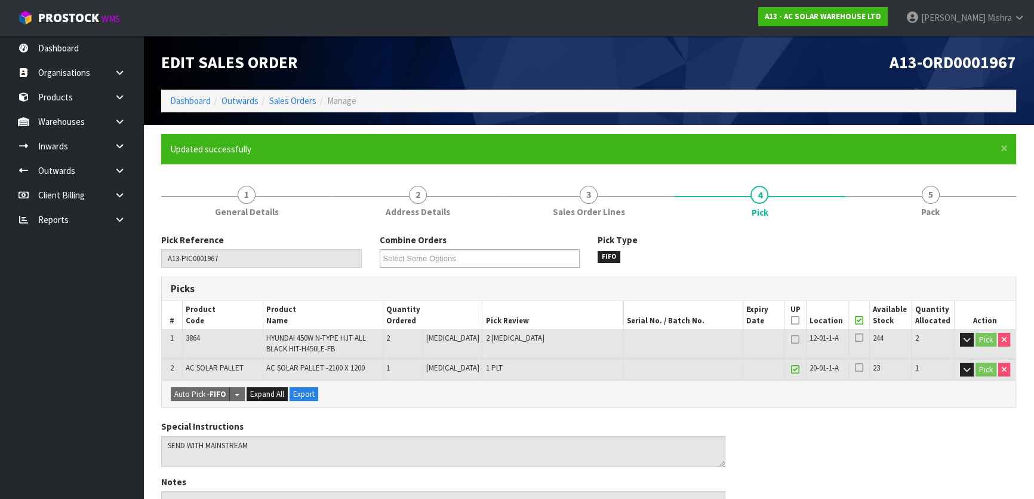
click at [859, 320] on icon at bounding box center [859, 320] width 8 height 1
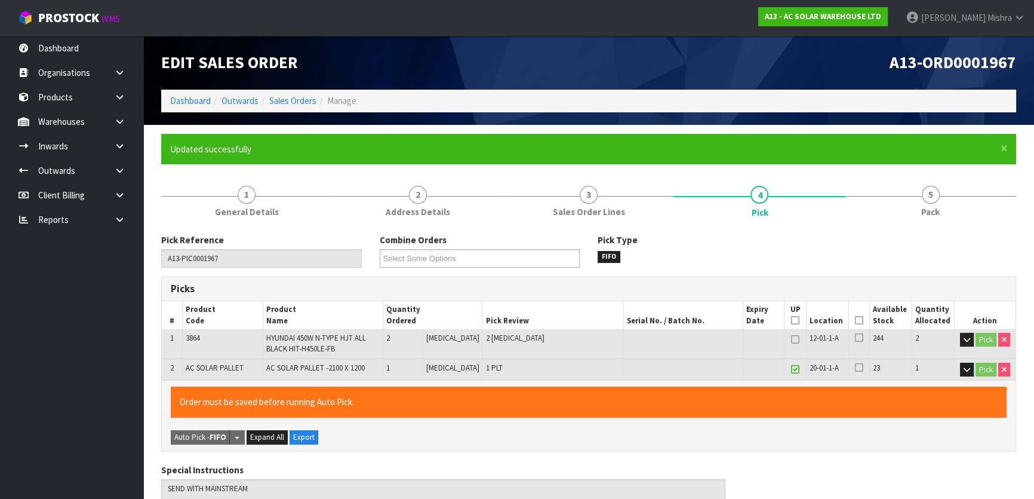
click at [859, 320] on icon at bounding box center [859, 320] width 8 height 1
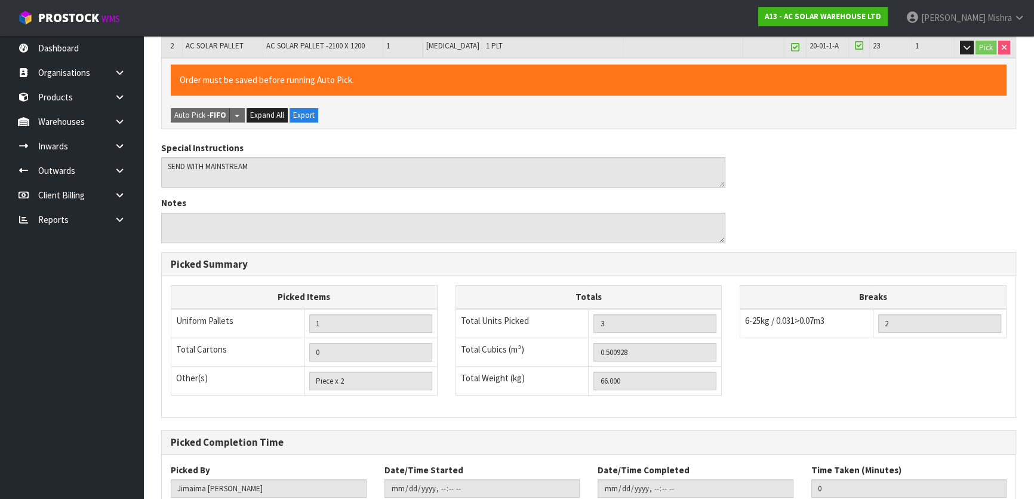
scroll to position [402, 0]
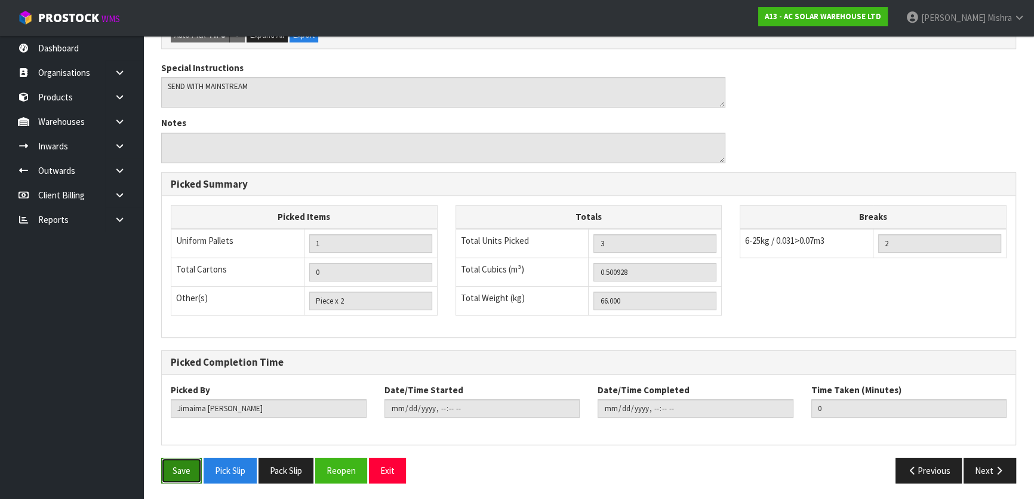
click at [176, 468] on button "Save" at bounding box center [181, 470] width 41 height 26
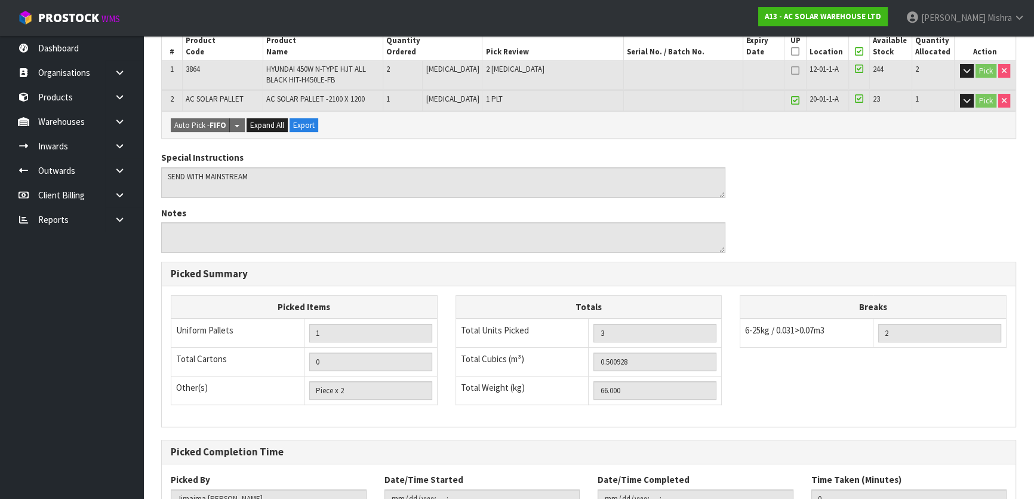
scroll to position [358, 0]
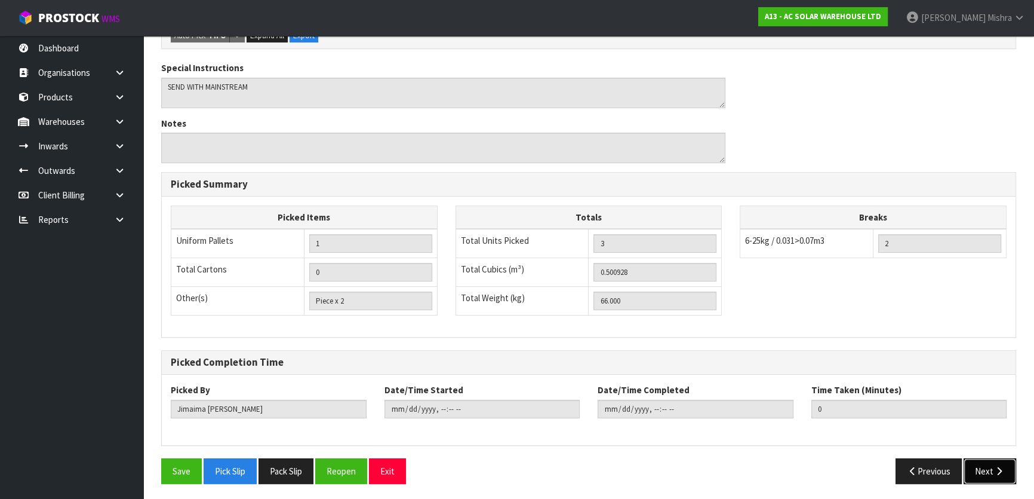
click at [997, 466] on icon "button" at bounding box center [999, 470] width 11 height 9
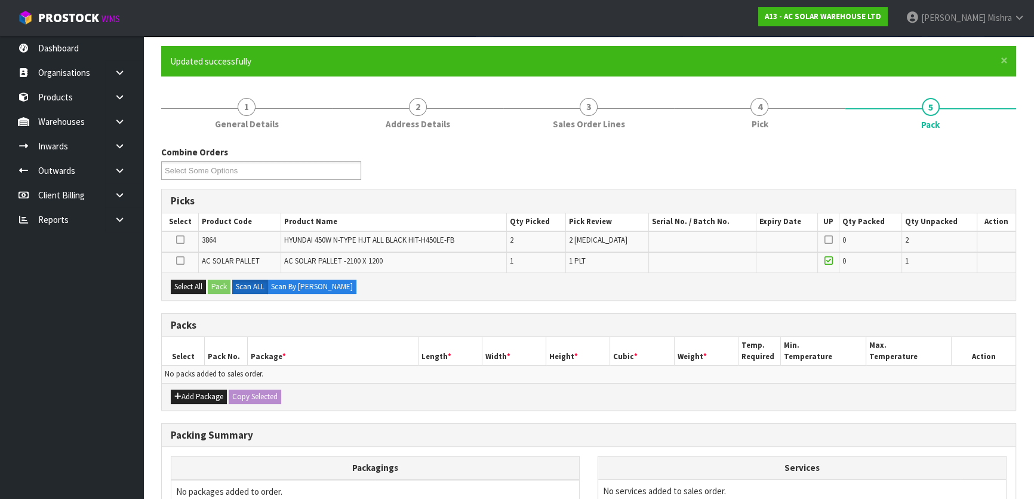
scroll to position [162, 0]
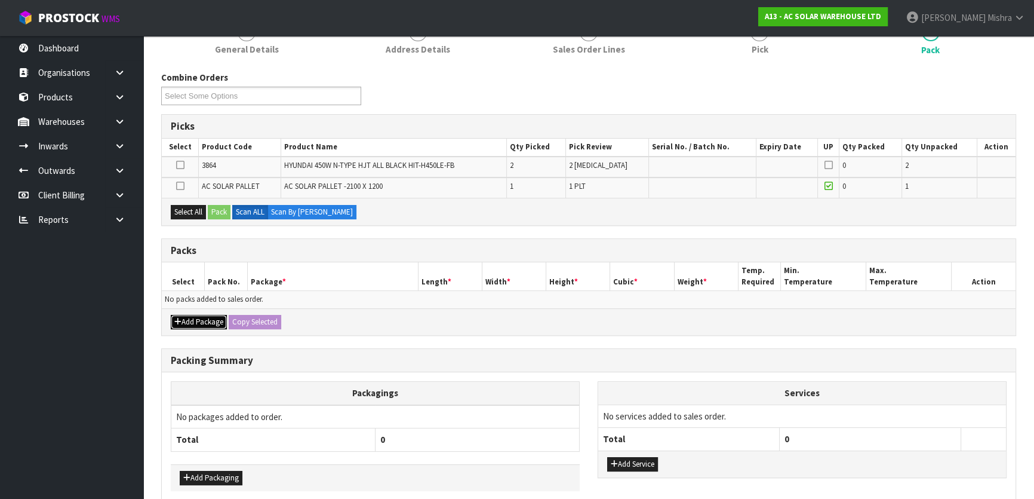
click at [211, 321] on button "Add Package" at bounding box center [199, 322] width 56 height 14
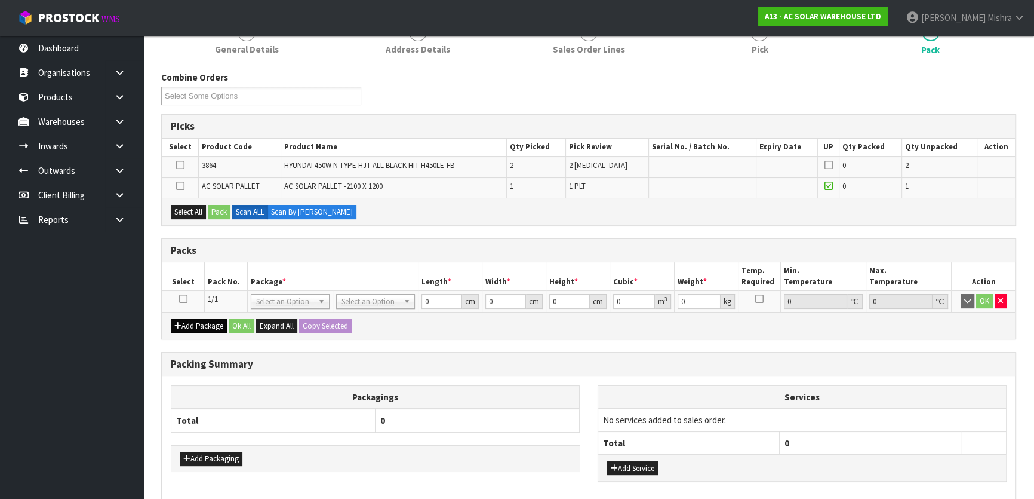
click at [180, 299] on icon at bounding box center [183, 299] width 8 height 1
drag, startPoint x: 182, startPoint y: 198, endPoint x: 184, endPoint y: 204, distance: 6.4
click at [182, 198] on div "Select All Pack Scan ALL Scan By [PERSON_NAME]" at bounding box center [589, 211] width 854 height 27
drag, startPoint x: 184, startPoint y: 206, endPoint x: 208, endPoint y: 209, distance: 24.1
click at [184, 207] on button "Select All" at bounding box center [188, 212] width 35 height 14
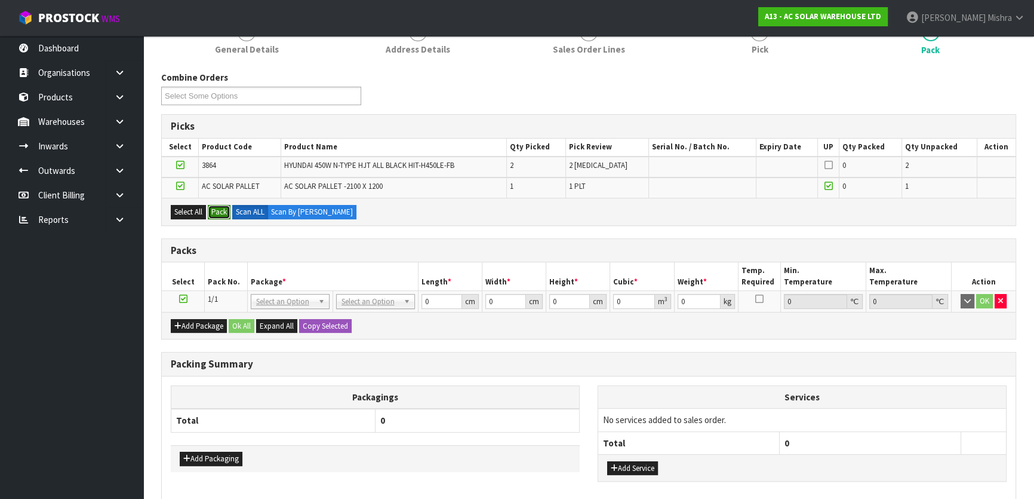
click at [217, 209] on button "Pack" at bounding box center [219, 212] width 23 height 14
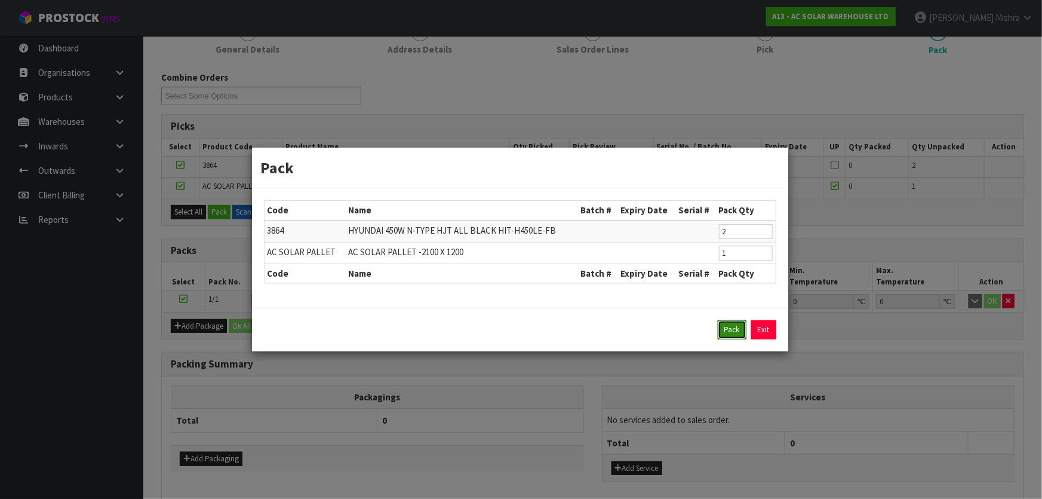
click at [728, 334] on button "Pack" at bounding box center [732, 329] width 29 height 19
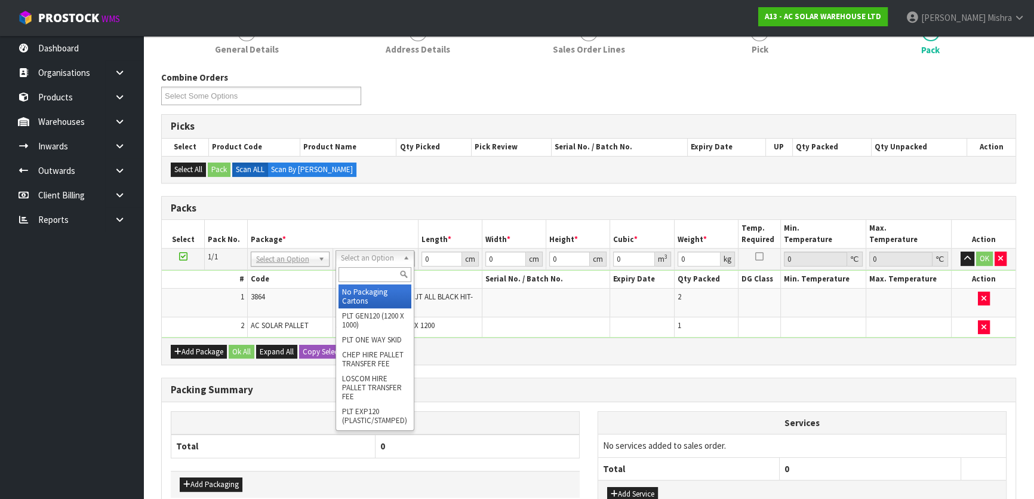
click at [359, 277] on input "text" at bounding box center [375, 274] width 73 height 15
type input "U"
type input "66"
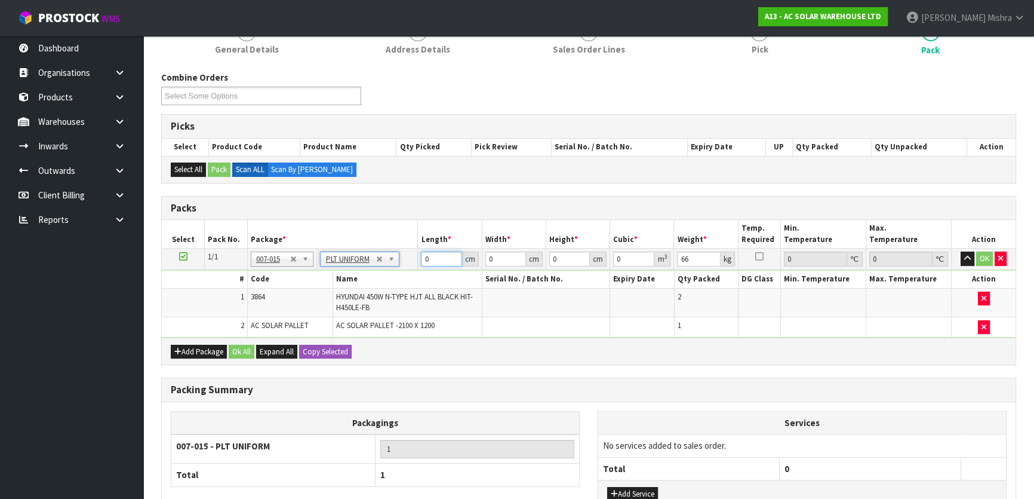
drag, startPoint x: 437, startPoint y: 259, endPoint x: 411, endPoint y: 259, distance: 25.7
click at [411, 259] on tr "1/1 NONE 007-001 007-002 007-004 007-009 007-013 007-014 007-015 007-017 007-01…" at bounding box center [589, 258] width 854 height 21
type input "211"
type input "120"
type input "2"
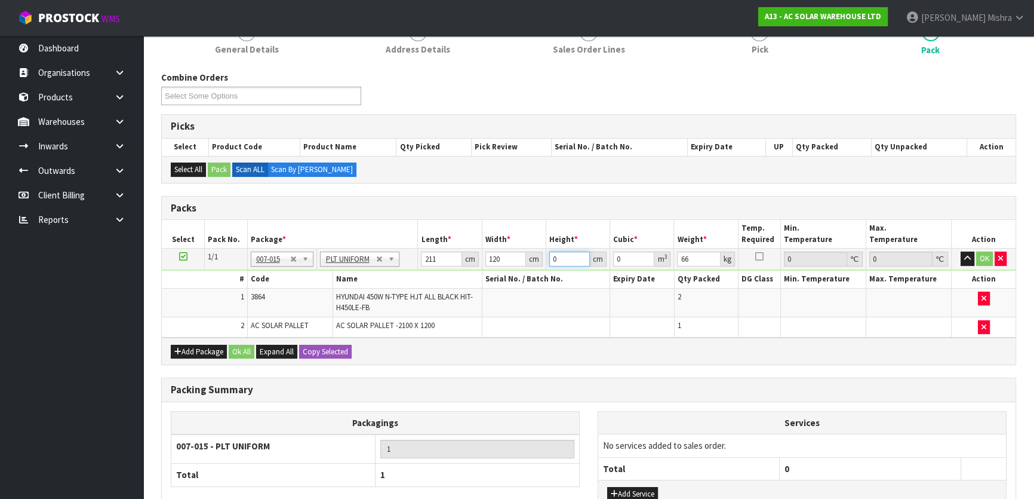
type input "0.05064"
type input "23"
type input "0.58236"
type input "23"
type input "85"
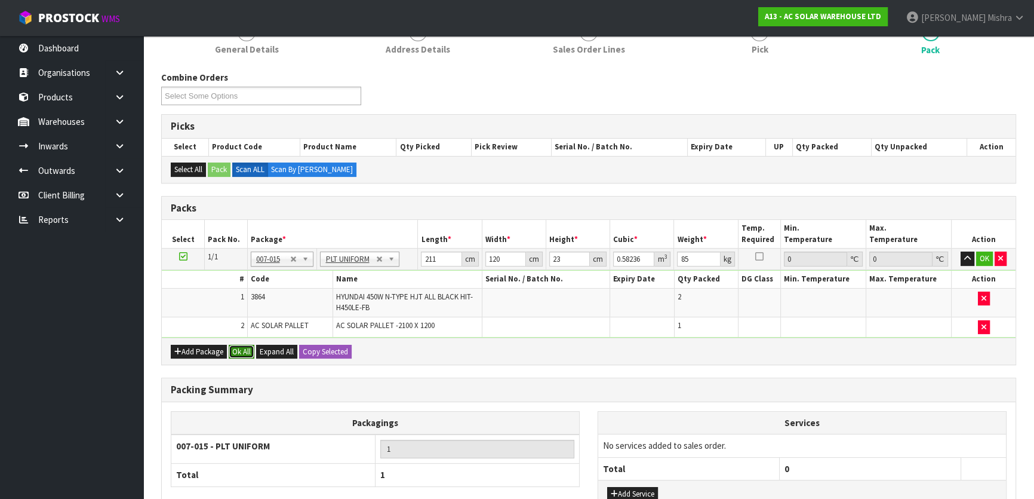
click at [242, 351] on button "Ok All" at bounding box center [242, 352] width 26 height 14
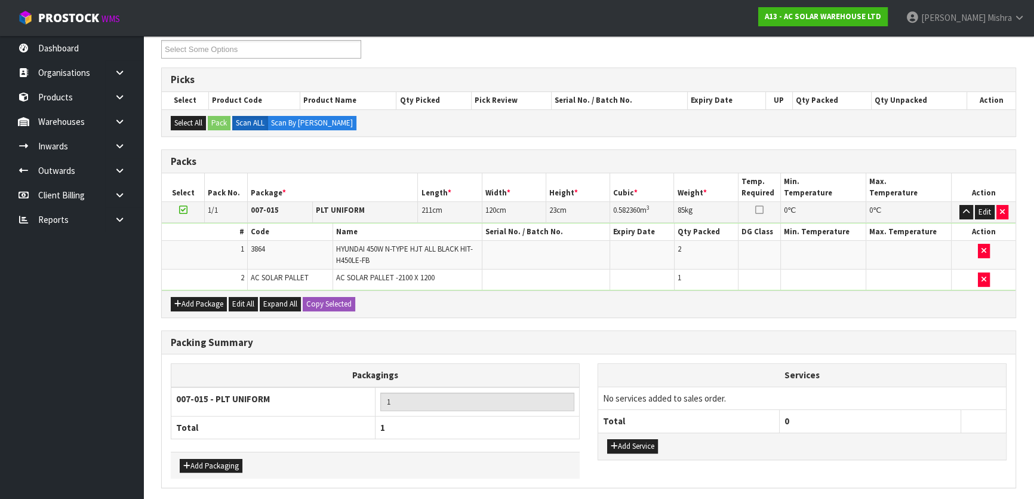
scroll to position [251, 0]
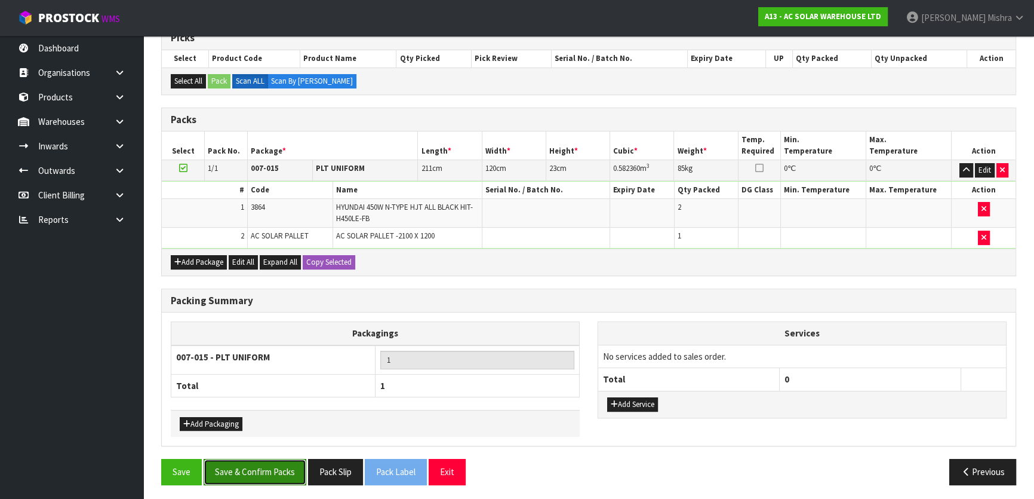
click at [262, 461] on button "Save & Confirm Packs" at bounding box center [255, 472] width 103 height 26
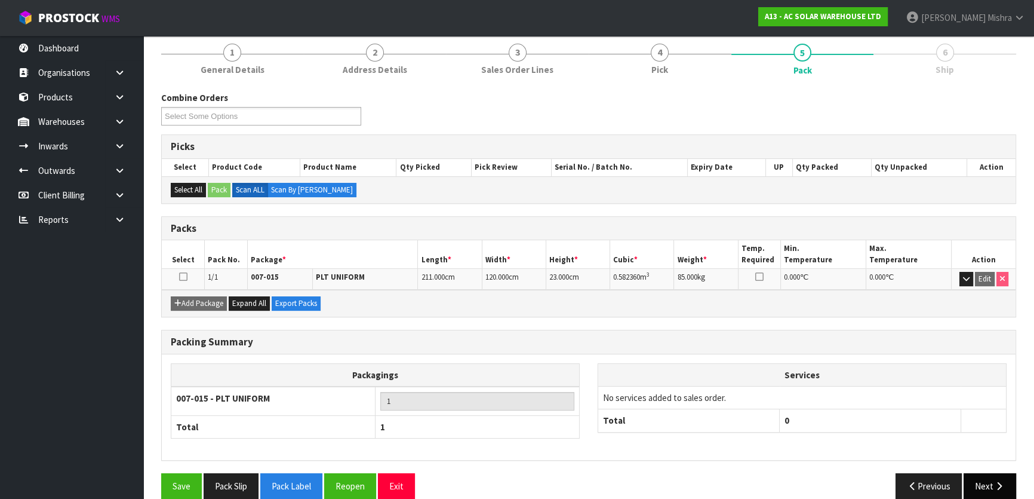
scroll to position [158, 0]
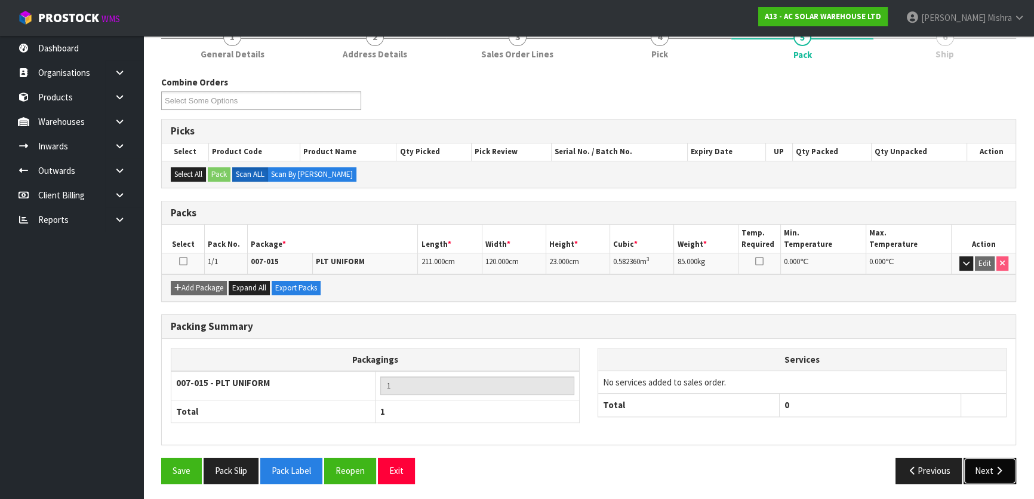
click at [973, 474] on button "Next" at bounding box center [990, 470] width 53 height 26
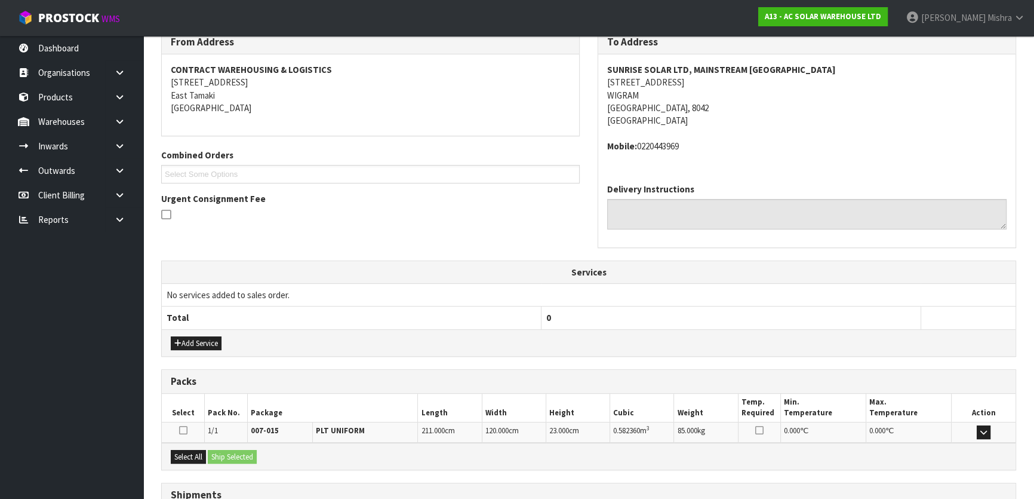
scroll to position [300, 0]
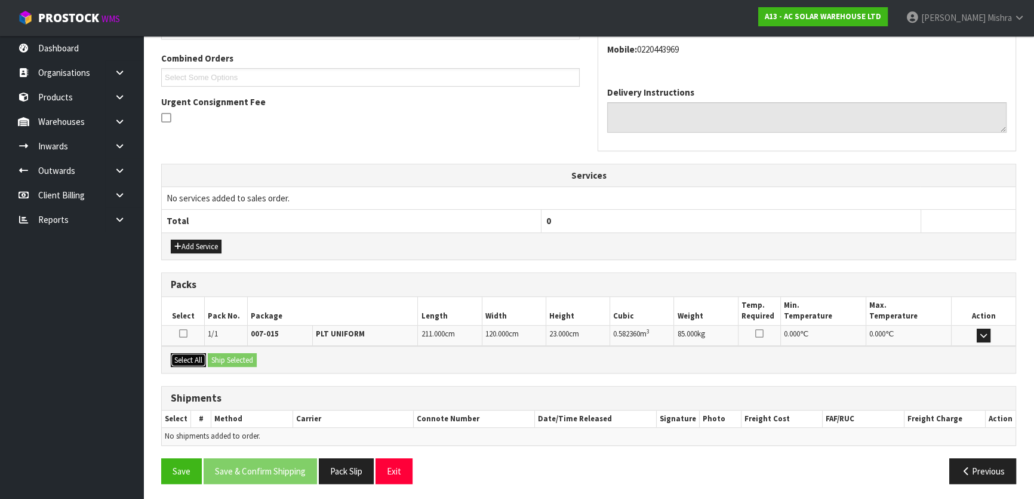
click at [190, 354] on button "Select All" at bounding box center [188, 360] width 35 height 14
click at [213, 354] on button "Ship Selected" at bounding box center [232, 360] width 49 height 14
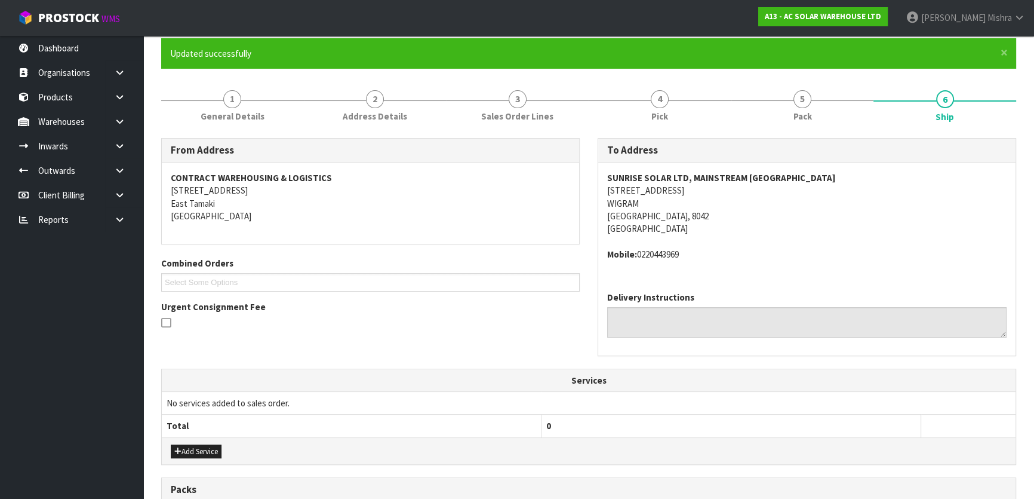
scroll to position [84, 0]
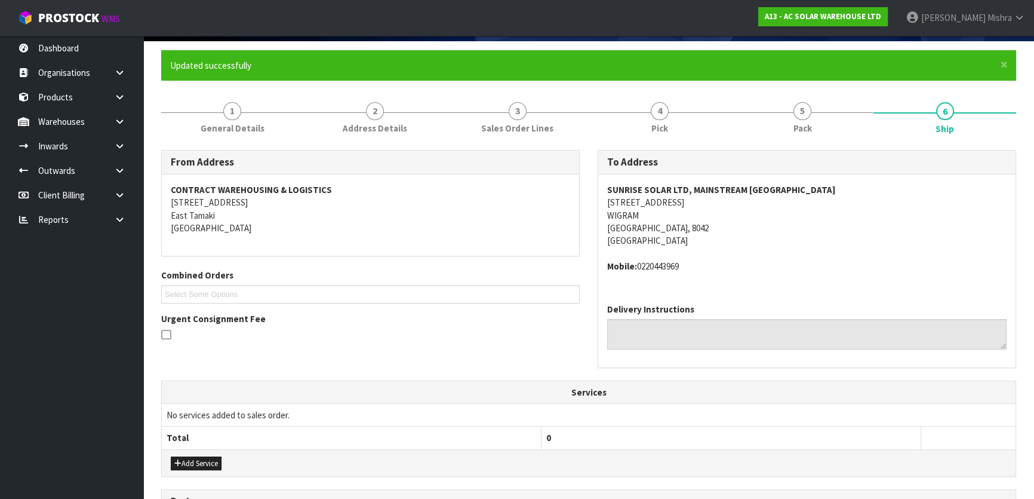
drag, startPoint x: 692, startPoint y: 189, endPoint x: 849, endPoint y: 186, distance: 157.1
click at [849, 186] on address "SUNRISE SOLAR LTD, MAINSTREAM CHRISTCHURCH DEPOT 8 JIPCHO ROAD WIGRAM Christchu…" at bounding box center [806, 215] width 399 height 64
copy strong "MAINSTREAM CHRISTCHURCH DEPOT"
click at [669, 184] on strong "SUNRISE SOLAR LTD, MAINSTREAM CHRISTCHURCH DEPOT" at bounding box center [721, 189] width 229 height 11
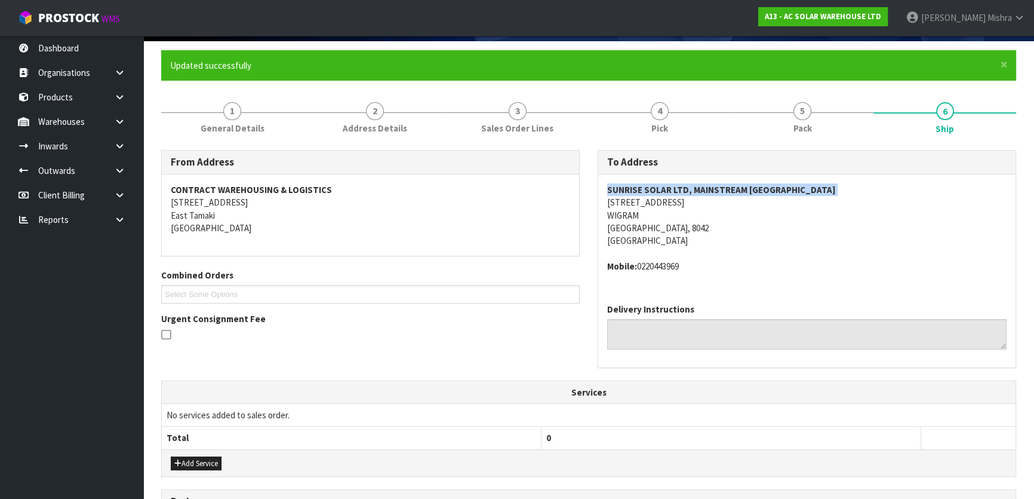
click at [669, 184] on strong "SUNRISE SOLAR LTD, MAINSTREAM CHRISTCHURCH DEPOT" at bounding box center [721, 189] width 229 height 11
click at [671, 269] on address "Mobile: 0220443969" at bounding box center [806, 266] width 399 height 13
copy address "0220443969"
drag, startPoint x: 620, startPoint y: 208, endPoint x: 666, endPoint y: 186, distance: 51.6
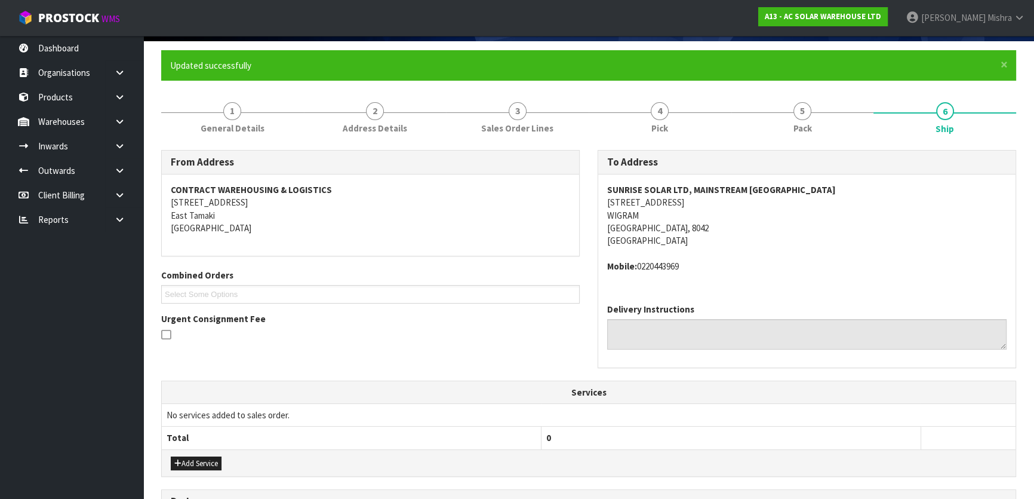
click at [629, 203] on address "SUNRISE SOLAR LTD, MAINSTREAM CHRISTCHURCH DEPOT 8 JIPCHO ROAD WIGRAM Christchu…" at bounding box center [806, 215] width 399 height 64
click at [253, 122] on span "General Details" at bounding box center [233, 128] width 64 height 13
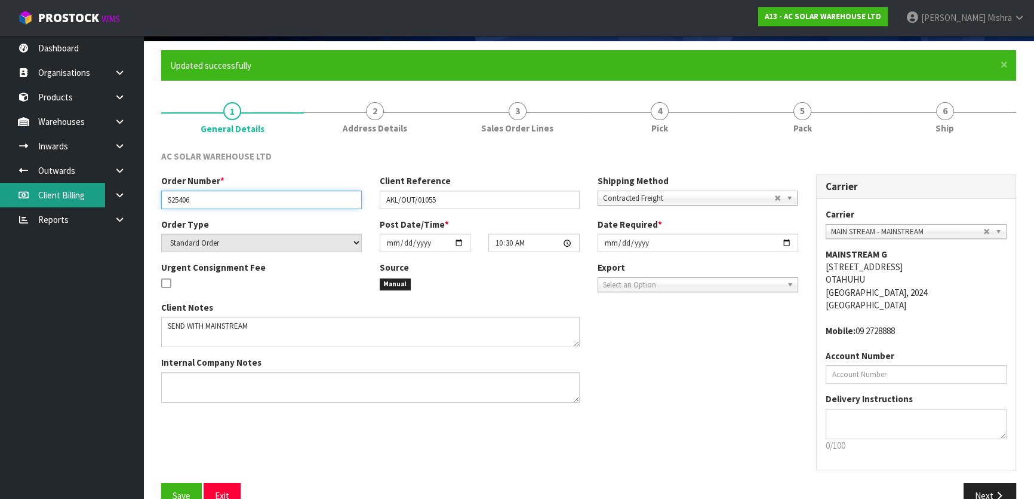
drag, startPoint x: 236, startPoint y: 197, endPoint x: 64, endPoint y: 195, distance: 172.0
click at [64, 195] on body "Toggle navigation ProStock WMS A13 - AC SOLAR WAREHOUSE LTD Lalisha Mishra Logo…" at bounding box center [517, 165] width 1034 height 499
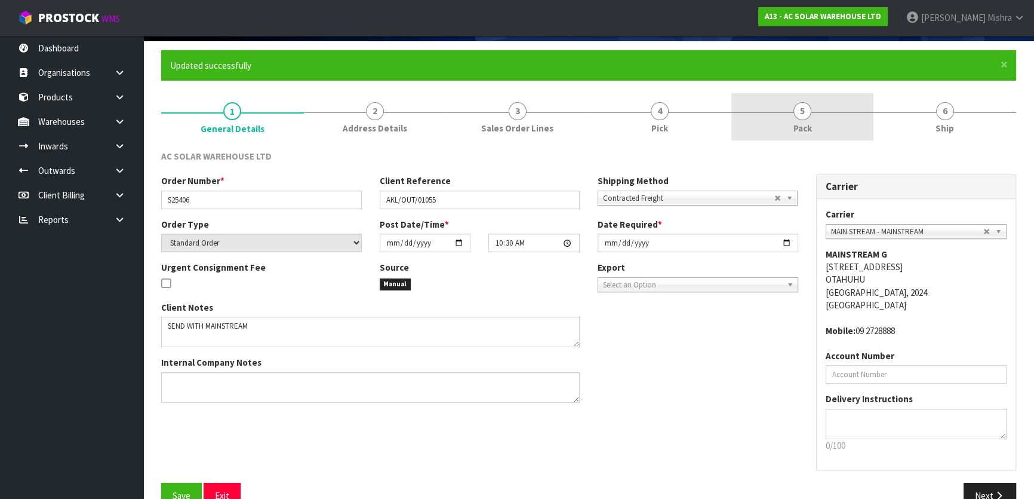
click at [803, 124] on span "Pack" at bounding box center [803, 128] width 19 height 13
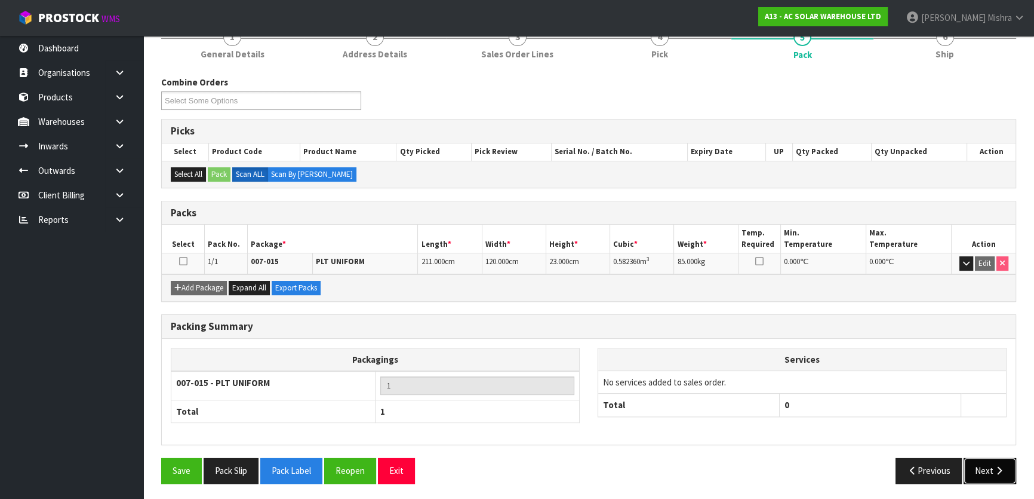
drag, startPoint x: 983, startPoint y: 470, endPoint x: 972, endPoint y: 468, distance: 11.5
click at [983, 470] on button "Next" at bounding box center [990, 470] width 53 height 26
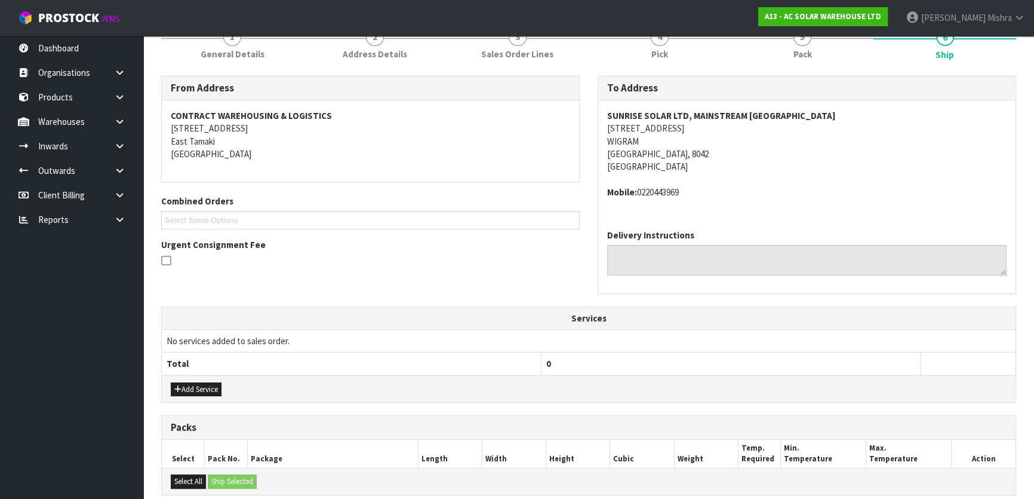
scroll to position [322, 0]
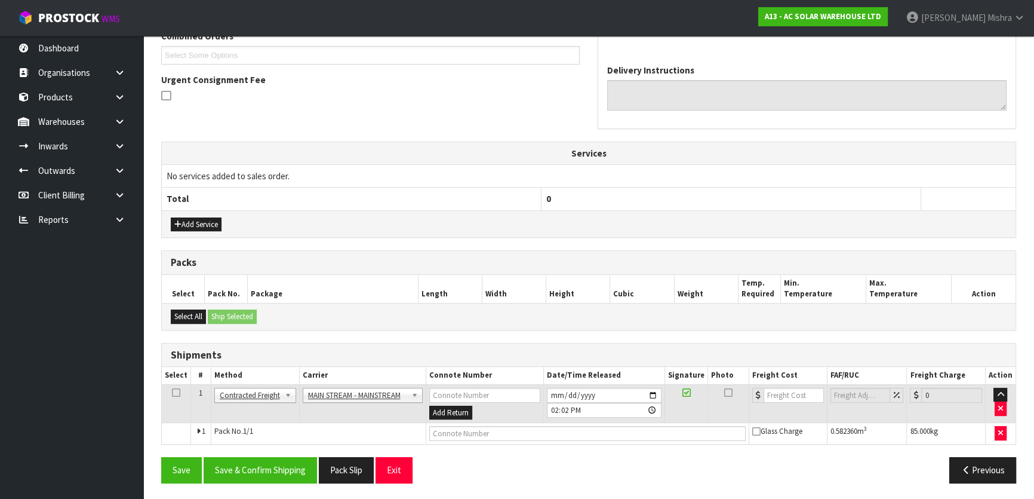
click at [457, 439] on td at bounding box center [587, 433] width 322 height 21
click at [457, 433] on input "text" at bounding box center [587, 433] width 316 height 15
paste input "S25406"
type input "S25406"
click at [795, 392] on input "number" at bounding box center [794, 395] width 60 height 15
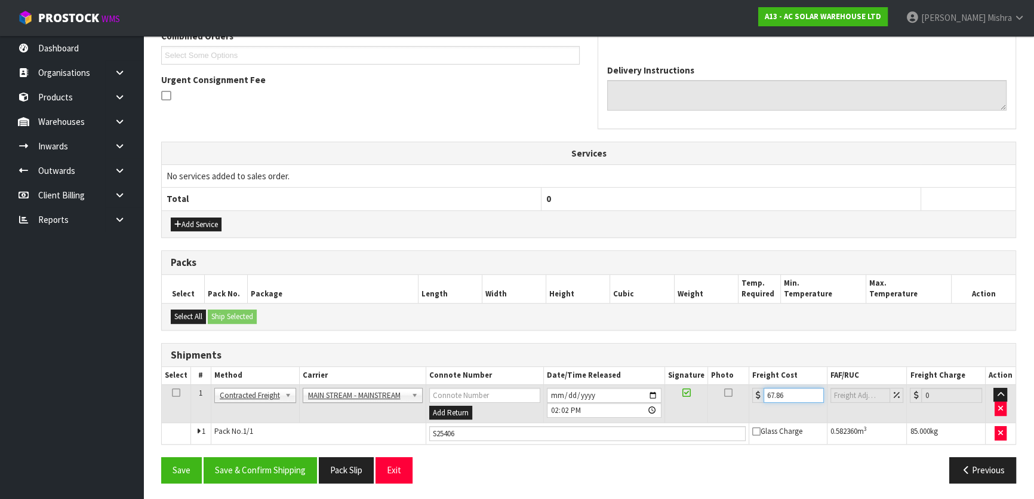
type input "67.86"
drag, startPoint x: 503, startPoint y: 439, endPoint x: 462, endPoint y: 432, distance: 41.2
click at [462, 432] on div "From Address CONTRACT WAREHOUSING & LOGISTICS 17 Allens Road East Tamaki Auckla…" at bounding box center [588, 201] width 855 height 581
click at [462, 432] on input "S25406" at bounding box center [587, 433] width 316 height 15
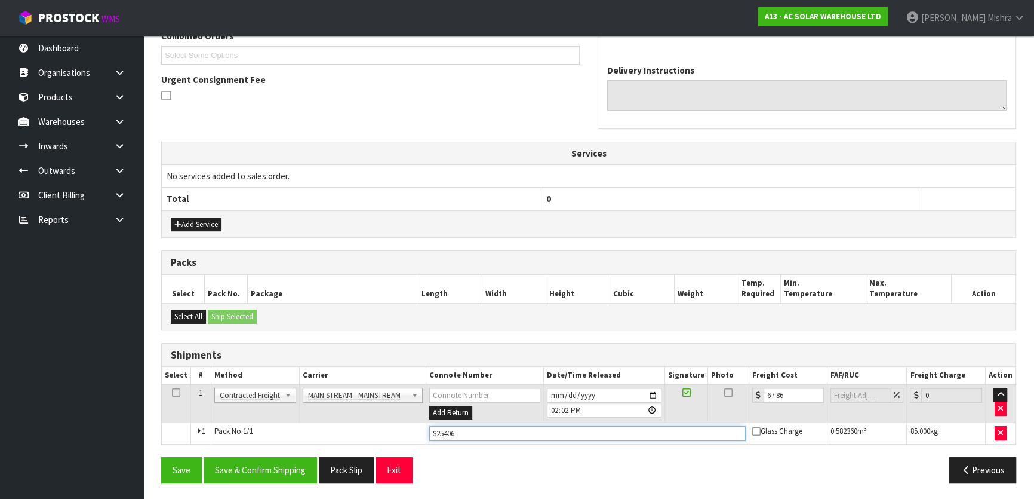
paste input "CWL7715109"
type input "CWL7715109"
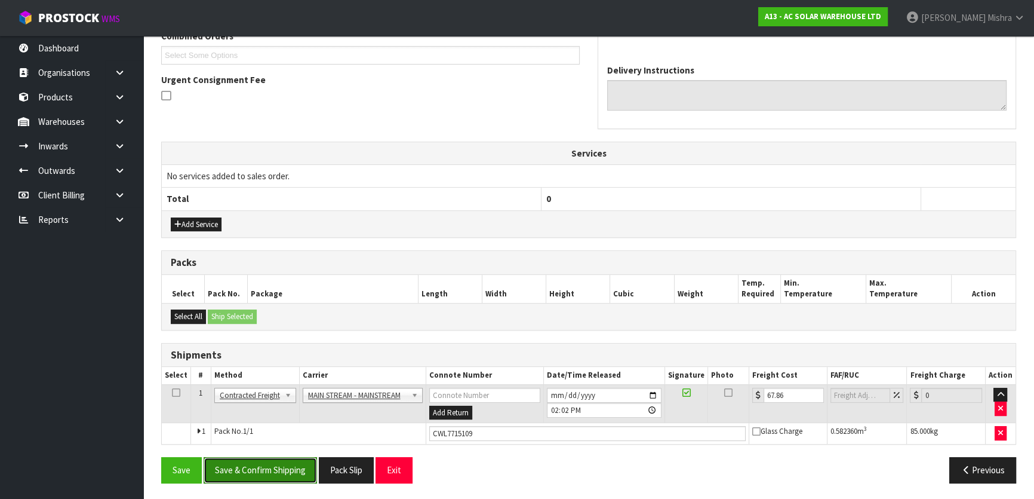
click at [272, 465] on button "Save & Confirm Shipping" at bounding box center [260, 470] width 113 height 26
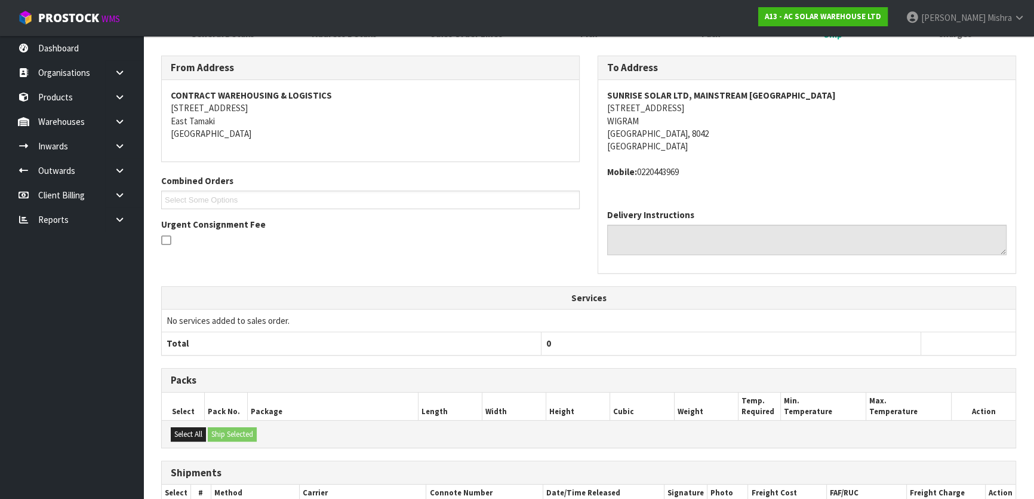
scroll to position [0, 0]
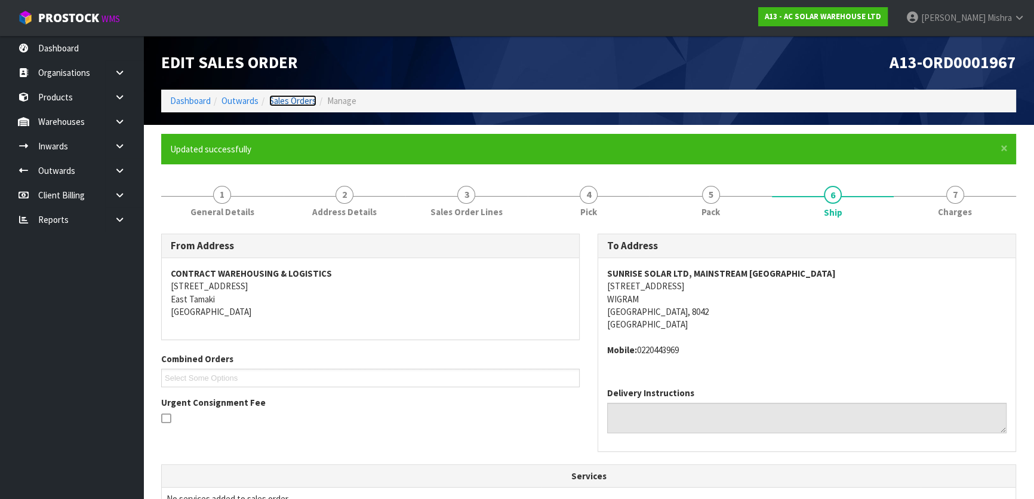
click at [306, 96] on link "Sales Orders" at bounding box center [292, 100] width 47 height 11
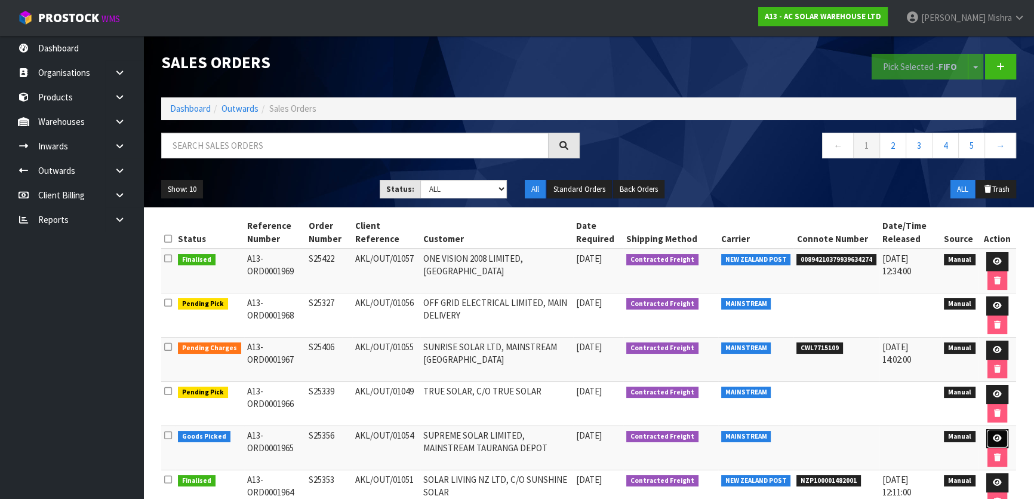
click at [996, 440] on icon at bounding box center [997, 438] width 9 height 8
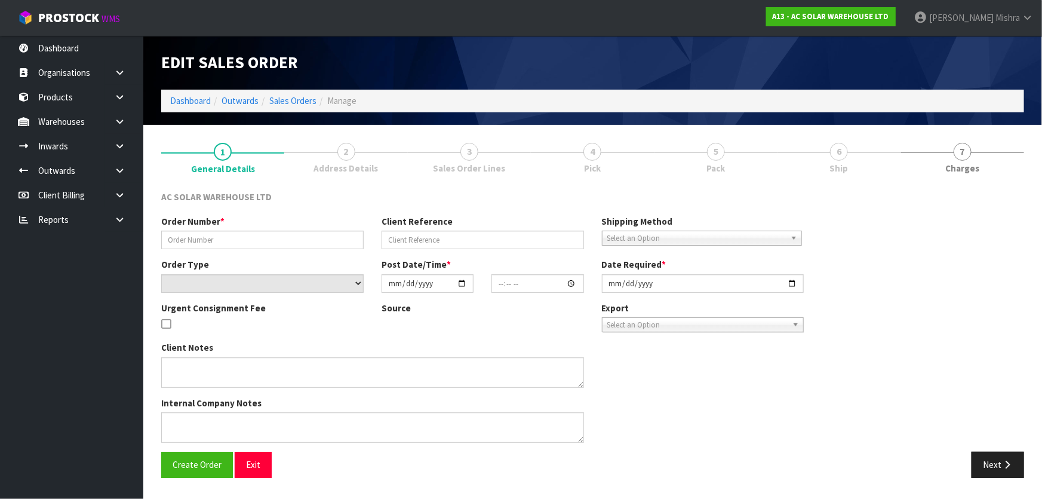
type input "S25356"
type input "AKL/OUT/01054"
select select "number:0"
type input "[DATE]"
type input "16:17:00.000"
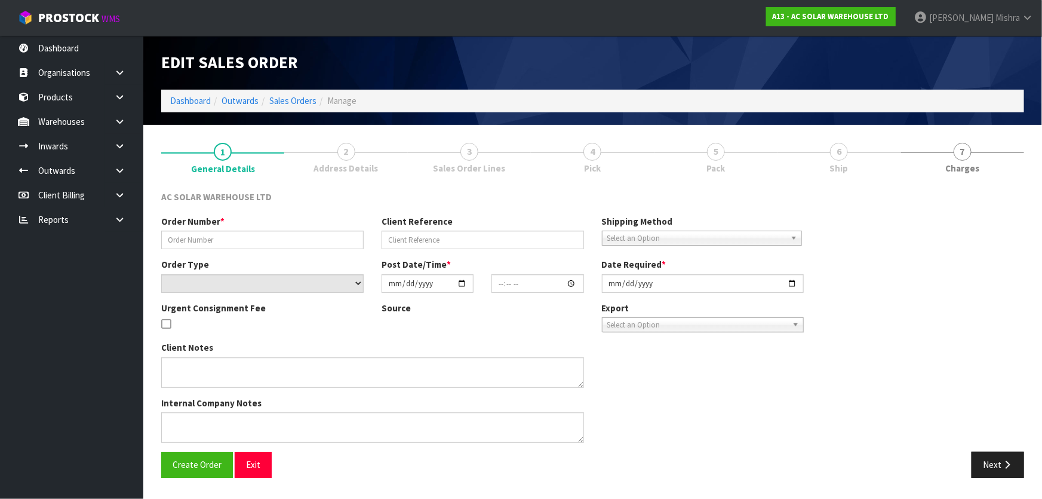
type input "[DATE]"
type textarea "SEND WITH MAINSTREAM"
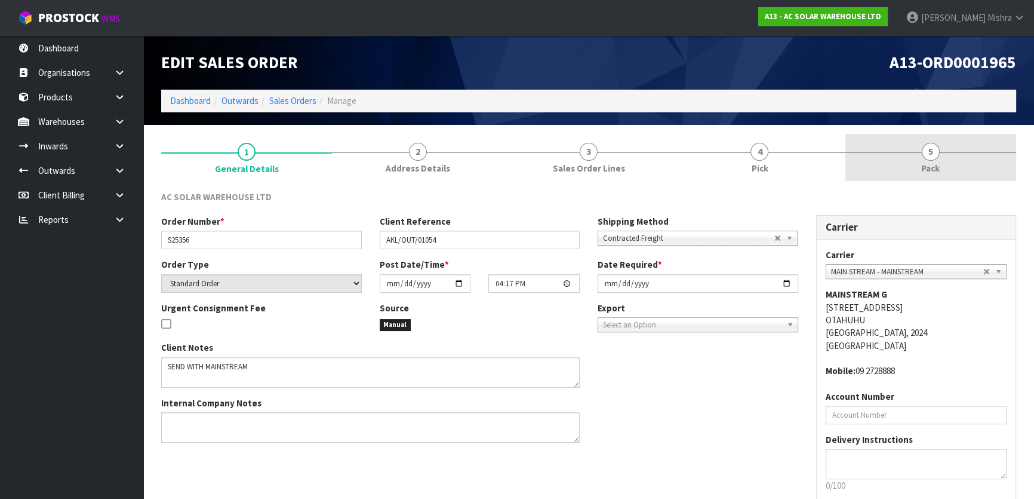
click at [936, 174] on span "Pack" at bounding box center [930, 168] width 19 height 13
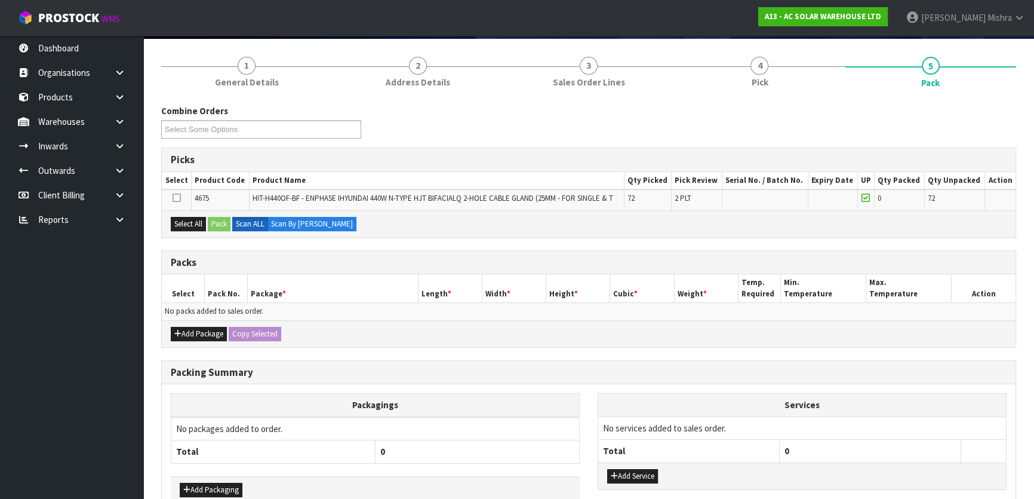
scroll to position [153, 0]
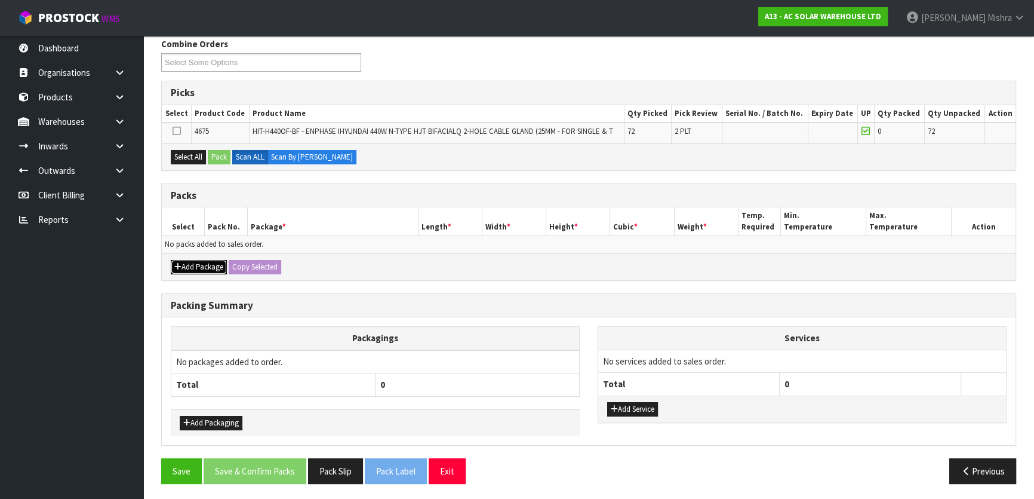
click at [198, 265] on button "Add Package" at bounding box center [199, 267] width 56 height 14
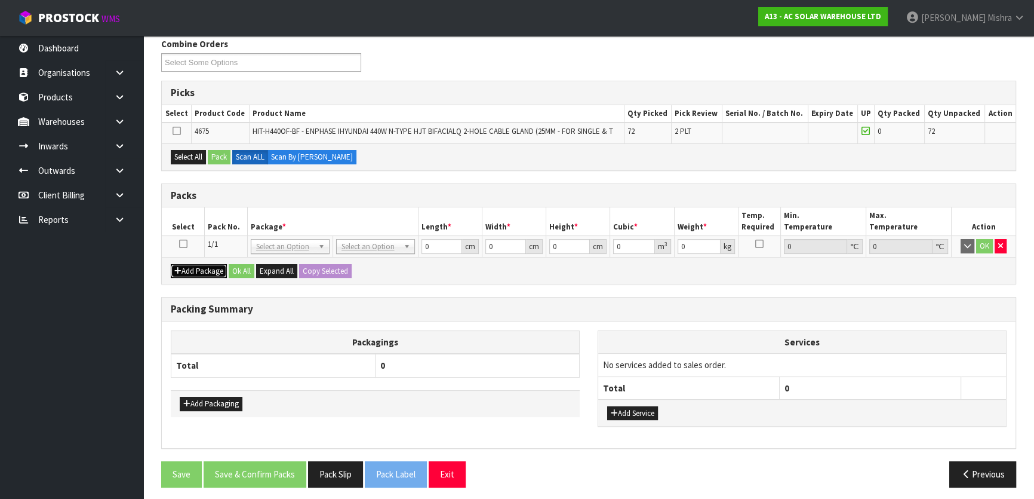
click at [198, 272] on button "Add Package" at bounding box center [199, 271] width 56 height 14
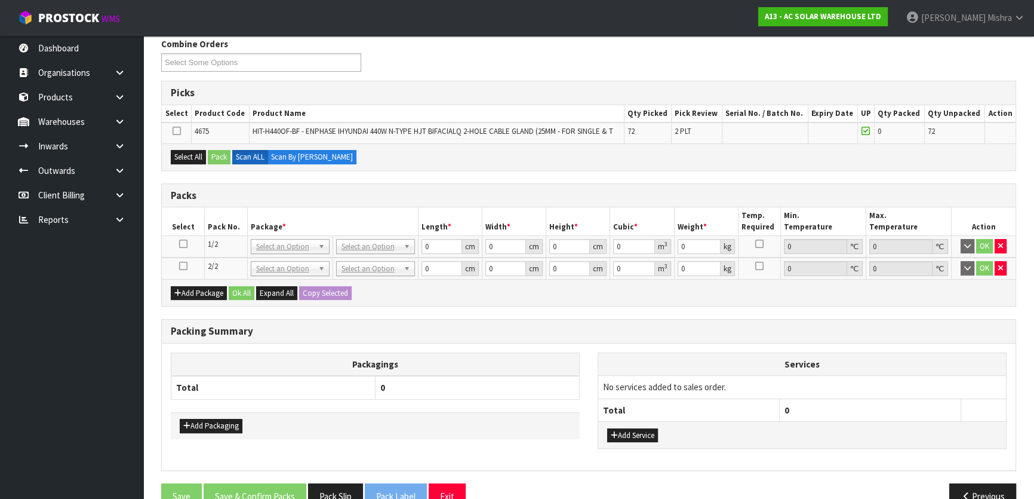
click at [185, 244] on icon at bounding box center [183, 244] width 8 height 1
click at [193, 159] on button "Select All" at bounding box center [188, 157] width 35 height 14
click at [214, 159] on button "Pack" at bounding box center [219, 157] width 23 height 14
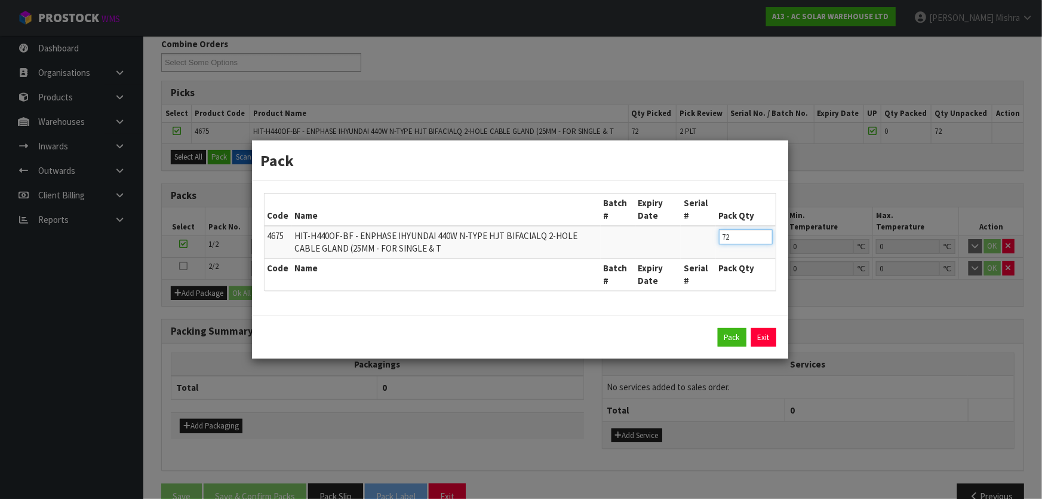
drag, startPoint x: 746, startPoint y: 241, endPoint x: 653, endPoint y: 232, distance: 93.6
click at [653, 232] on tr "4675 HIT-H440OF-BF - ENPHASE IHYUNDAI 440W N-TYPE HJT BIFACIALQ 2-HOLE CABLE GL…" at bounding box center [520, 242] width 511 height 32
type input "36"
click at [721, 337] on button "Pack" at bounding box center [732, 337] width 29 height 19
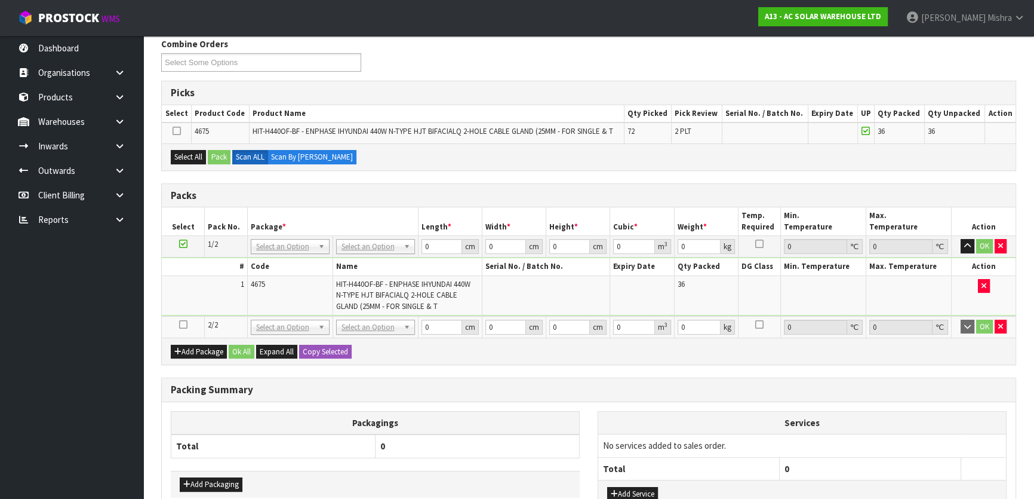
drag, startPoint x: 182, startPoint y: 322, endPoint x: 187, endPoint y: 288, distance: 34.4
click at [182, 324] on icon at bounding box center [183, 324] width 8 height 1
drag, startPoint x: 193, startPoint y: 158, endPoint x: 217, endPoint y: 159, distance: 23.9
click at [199, 158] on button "Select All" at bounding box center [188, 157] width 35 height 14
click at [217, 159] on button "Pack" at bounding box center [219, 157] width 23 height 14
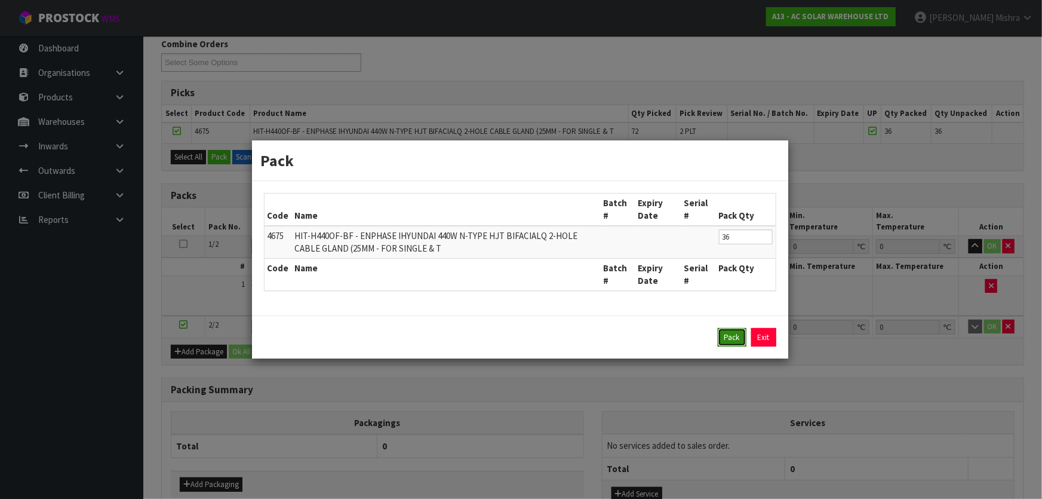
click at [739, 331] on button "Pack" at bounding box center [732, 337] width 29 height 19
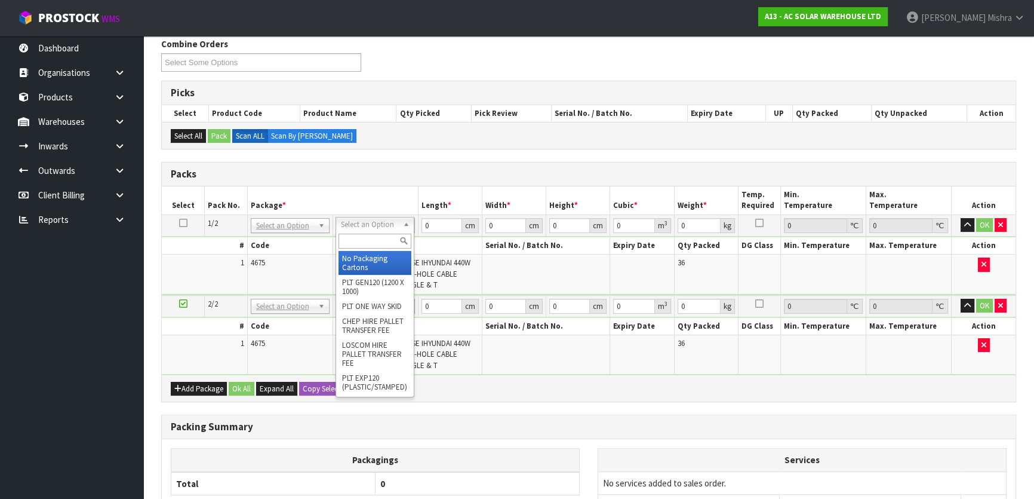
click at [383, 238] on input "text" at bounding box center [375, 240] width 73 height 15
type input "U"
type input "756"
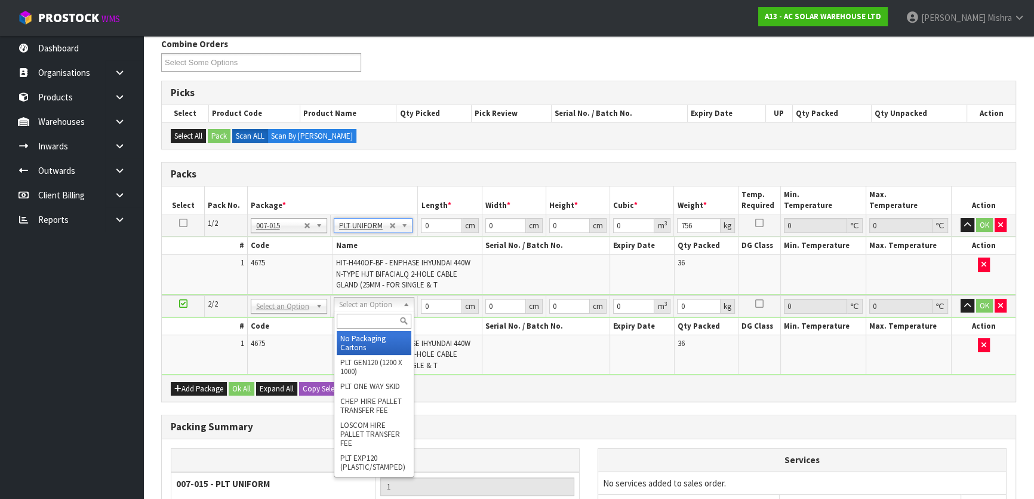
click at [367, 319] on input "text" at bounding box center [374, 320] width 75 height 15
type input "U"
type input "2"
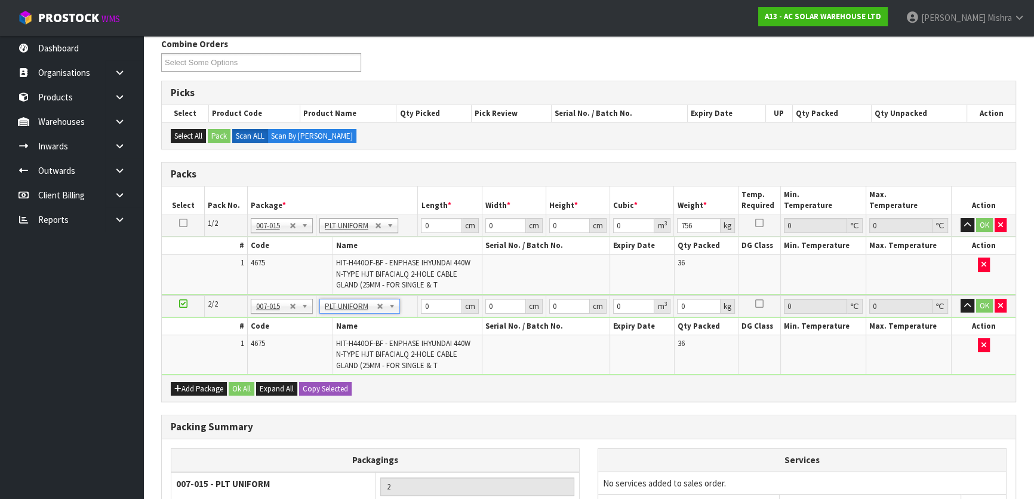
type input "756"
drag, startPoint x: 436, startPoint y: 225, endPoint x: 414, endPoint y: 222, distance: 21.6
click at [414, 222] on tr "1/2 NONE 007-001 007-002 007-004 007-009 007-013 007-014 007-015 007-017 007-01…" at bounding box center [589, 224] width 854 height 21
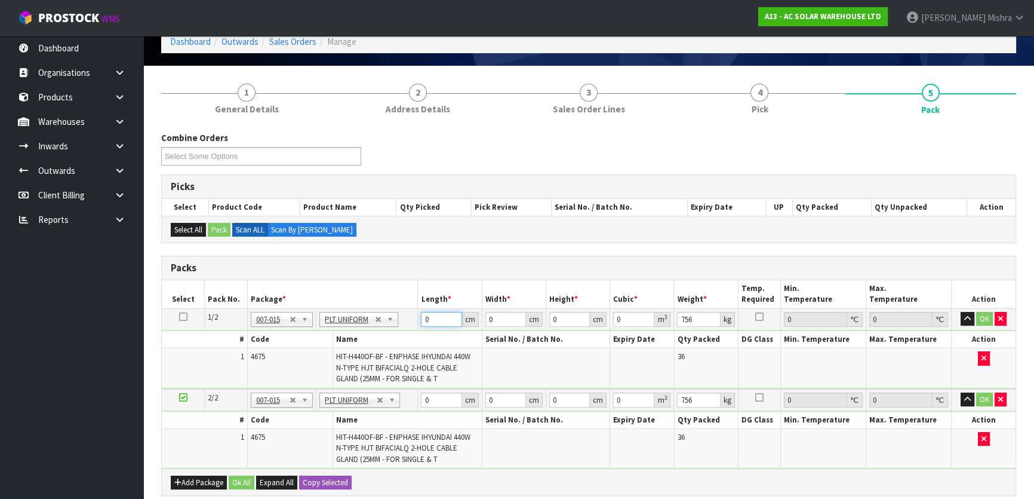
scroll to position [0, 0]
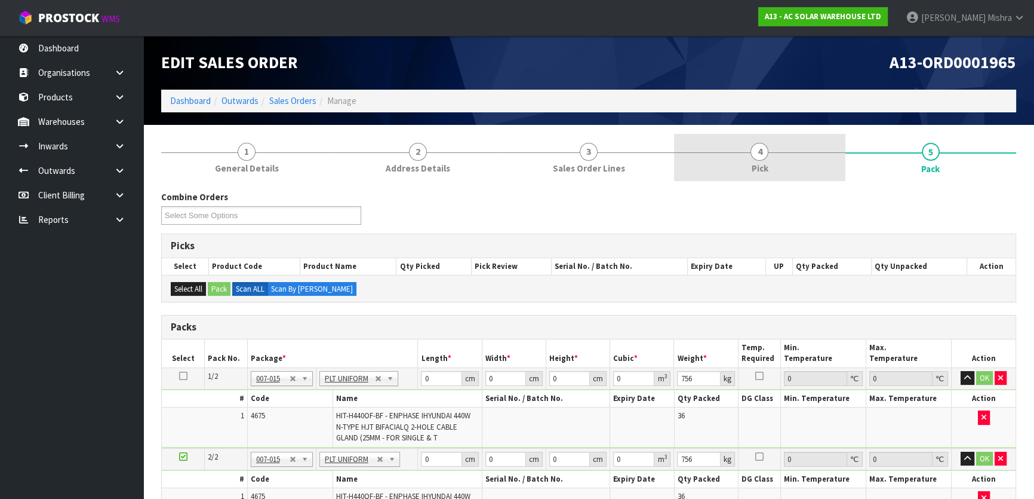
click at [731, 153] on link "4 Pick" at bounding box center [759, 157] width 171 height 47
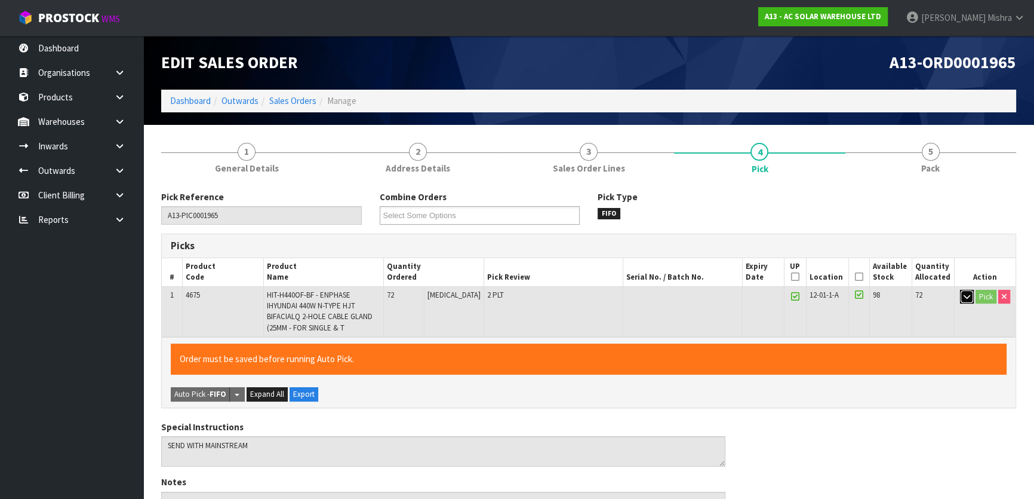
click at [961, 294] on button "button" at bounding box center [967, 297] width 14 height 14
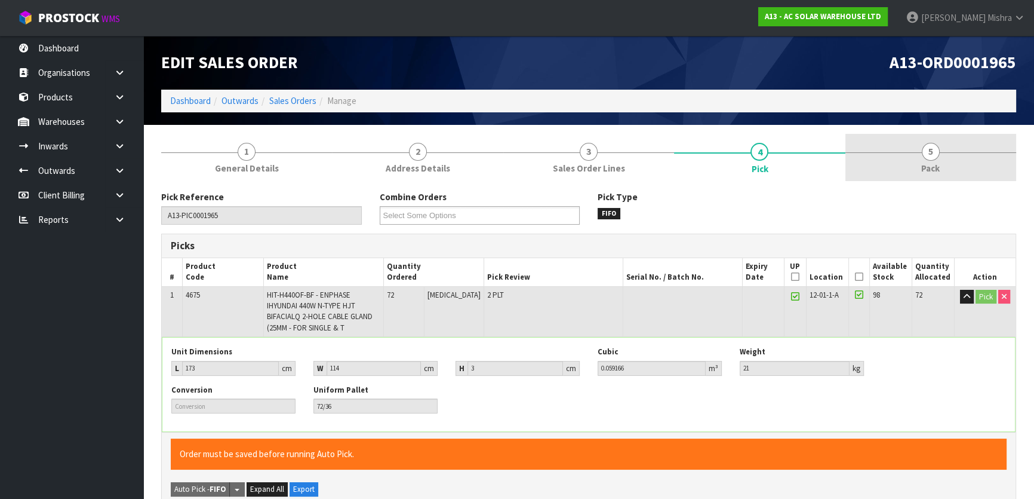
click at [943, 164] on link "5 Pack" at bounding box center [931, 157] width 171 height 47
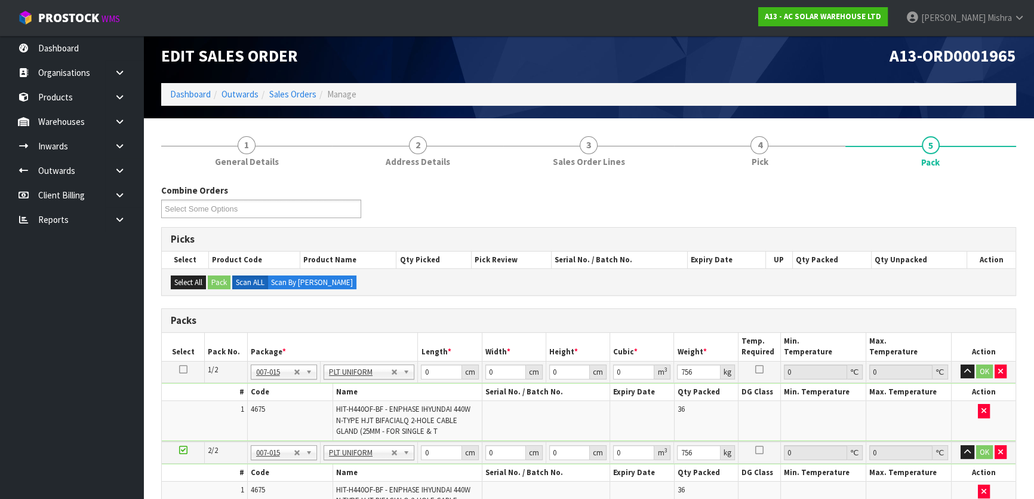
scroll to position [54, 0]
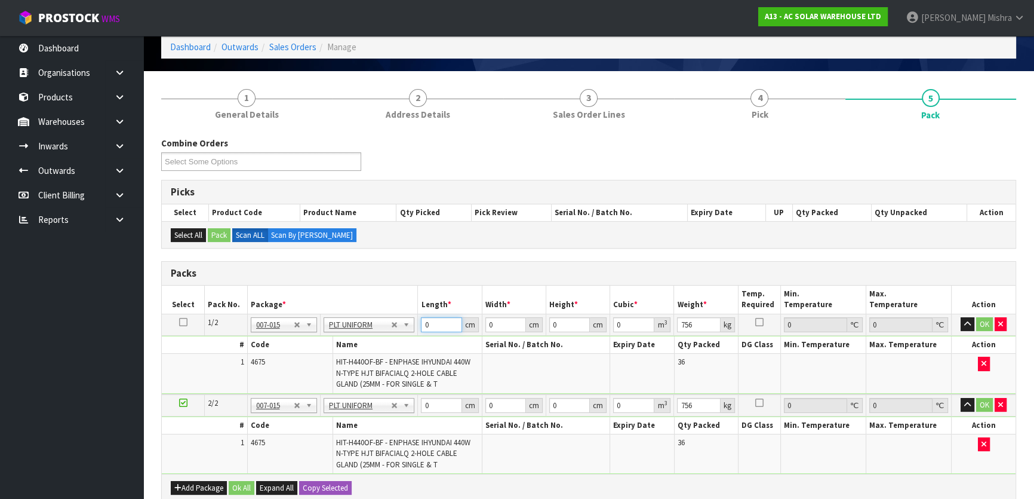
drag, startPoint x: 447, startPoint y: 319, endPoint x: 364, endPoint y: 322, distance: 83.1
click at [366, 322] on tr "1/2 NONE 007-001 007-002 007-004 007-009 007-013 007-014 007-015 007-017 007-01…" at bounding box center [589, 323] width 854 height 21
type input "173"
type input "114"
click at [439, 317] on td "173 cm" at bounding box center [450, 323] width 64 height 21
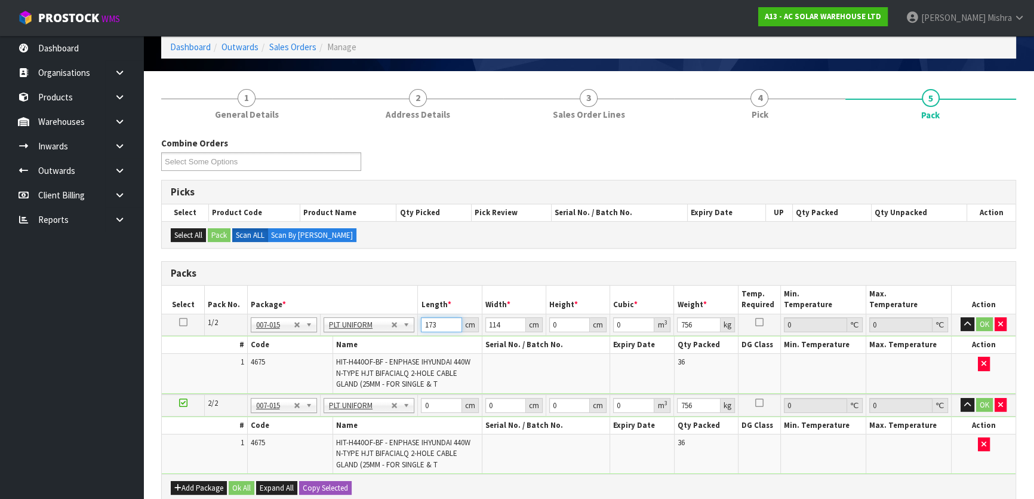
drag, startPoint x: 439, startPoint y: 317, endPoint x: 398, endPoint y: 322, distance: 41.0
type input "176"
type input "113"
type input "1"
type input "0.019888"
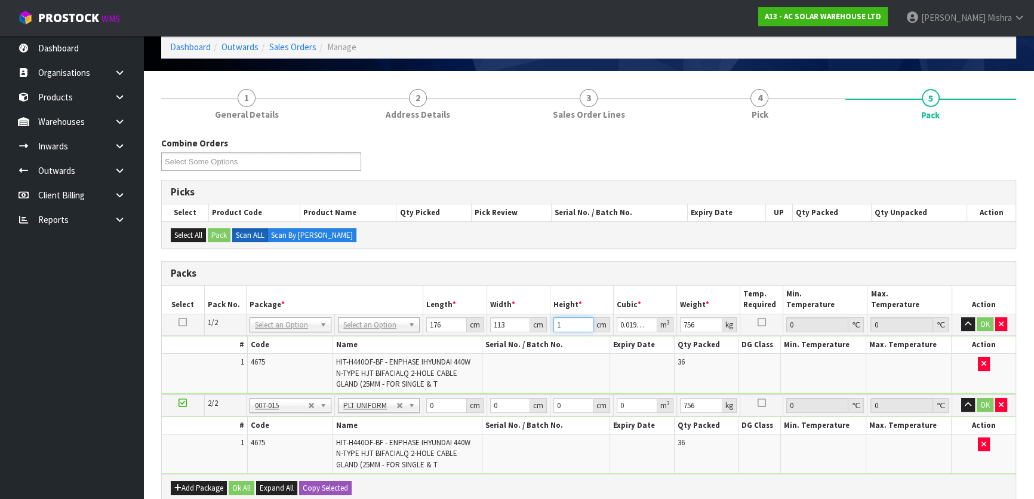
type input "12"
type input "0.238656"
type input "127"
type input "2.525776"
type input "127"
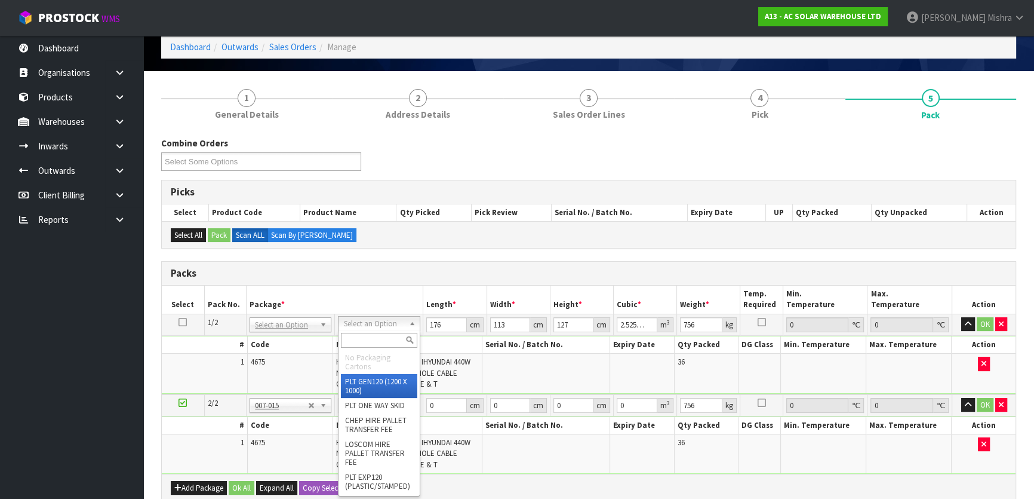
click at [360, 341] on input "text" at bounding box center [379, 340] width 76 height 15
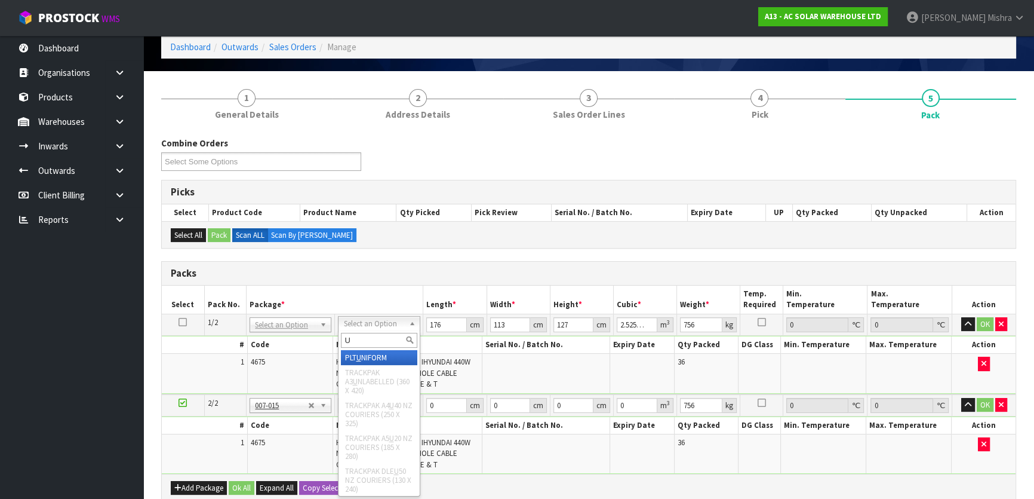
type input "U"
type input "0"
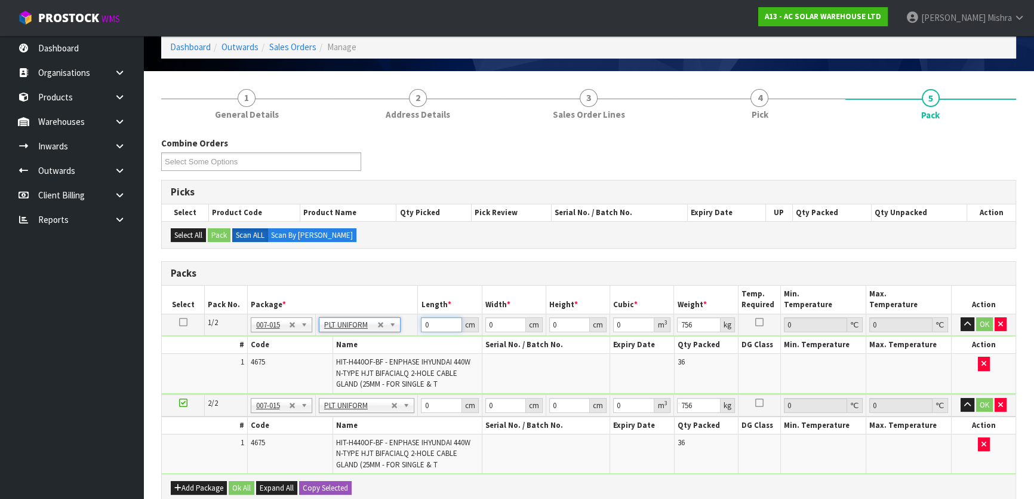
drag, startPoint x: 413, startPoint y: 322, endPoint x: 402, endPoint y: 325, distance: 11.6
click at [403, 325] on tr "1/2 NONE 007-001 007-002 007-004 007-009 007-013 007-014 007-015 007-017 007-01…" at bounding box center [589, 323] width 854 height 21
type input "176"
type input "113"
type input "1"
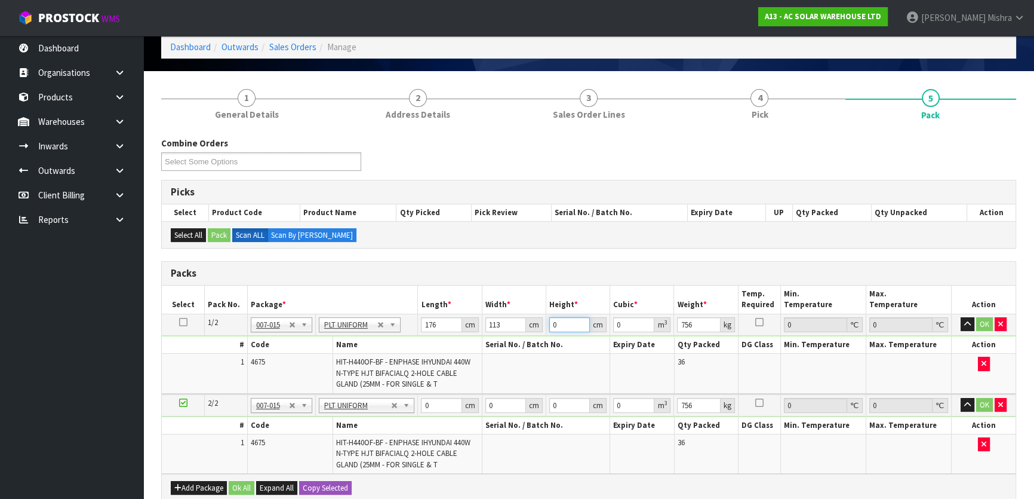
type input "0.019888"
type input "12"
type input "0.238656"
type input "127"
type input "2.525776"
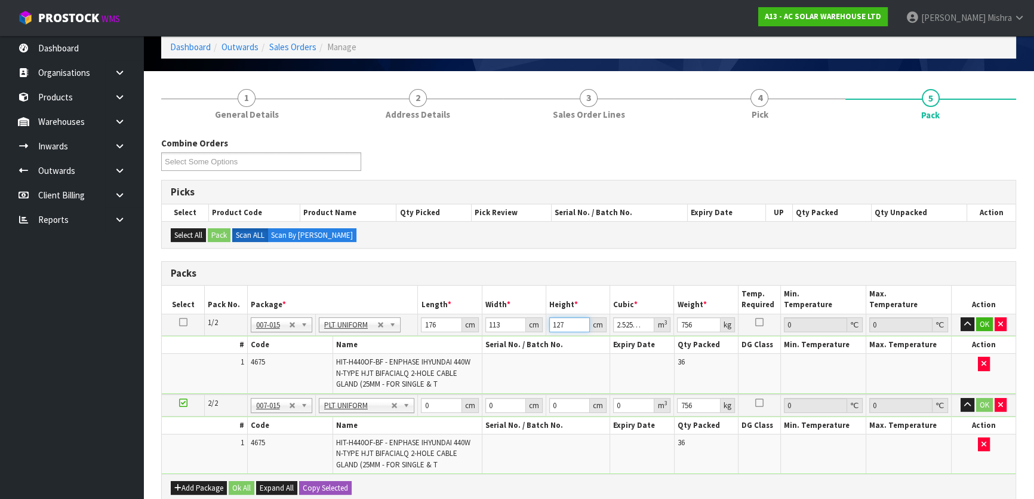
type input "127"
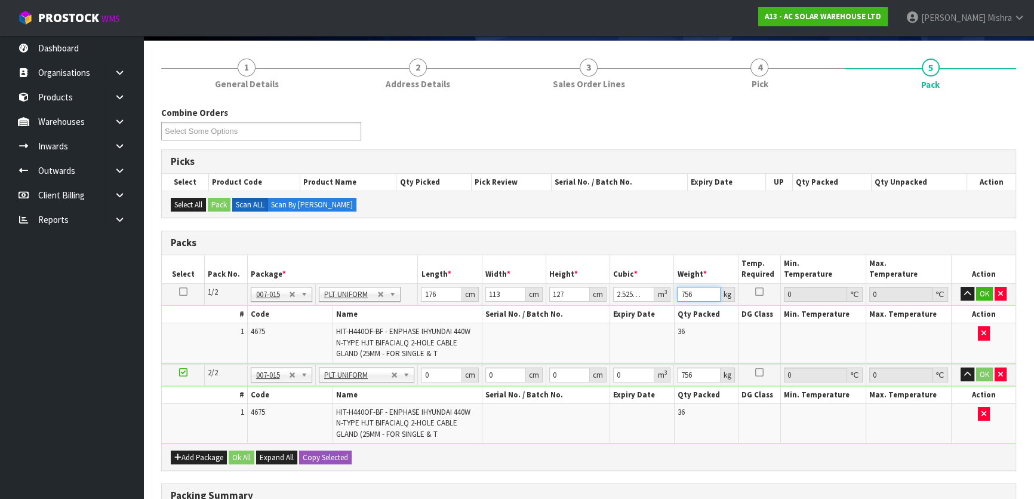
scroll to position [108, 0]
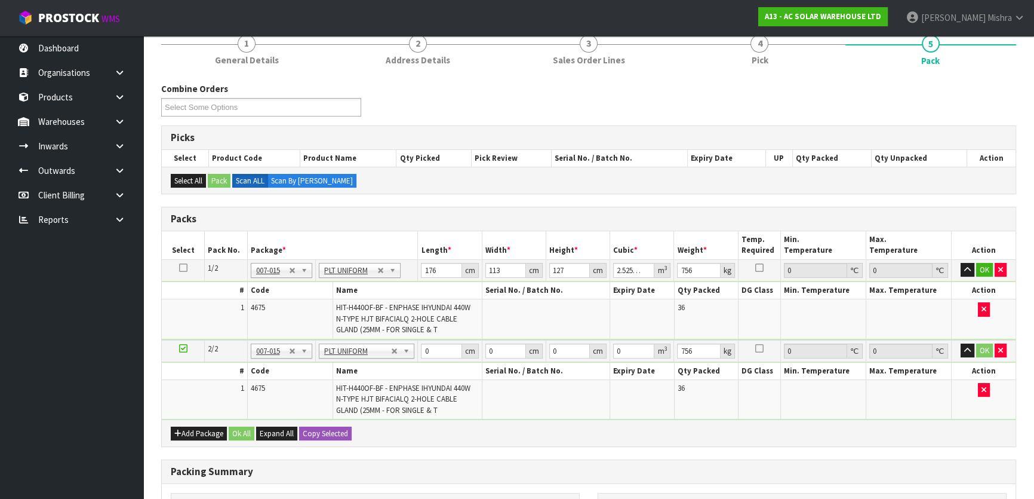
click at [177, 266] on td at bounding box center [183, 269] width 43 height 21
click at [182, 268] on icon at bounding box center [183, 268] width 8 height 1
click at [324, 439] on div "Add Package Ok All Expand All Copy Selected" at bounding box center [589, 432] width 854 height 27
click at [327, 432] on button "Copy Selected" at bounding box center [325, 433] width 53 height 14
type input "176"
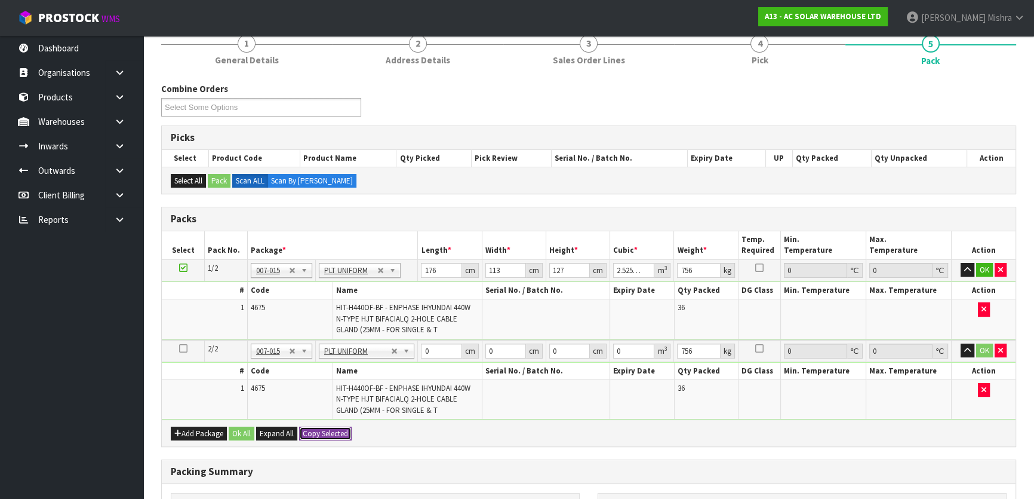
type input "113"
type input "127"
type input "2.525776"
click at [250, 431] on button "Ok All" at bounding box center [242, 433] width 26 height 14
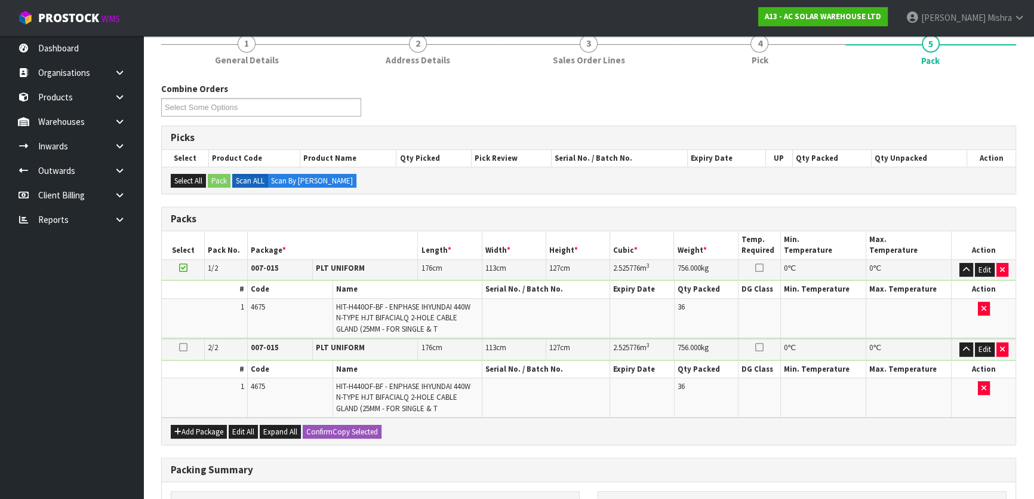
scroll to position [278, 0]
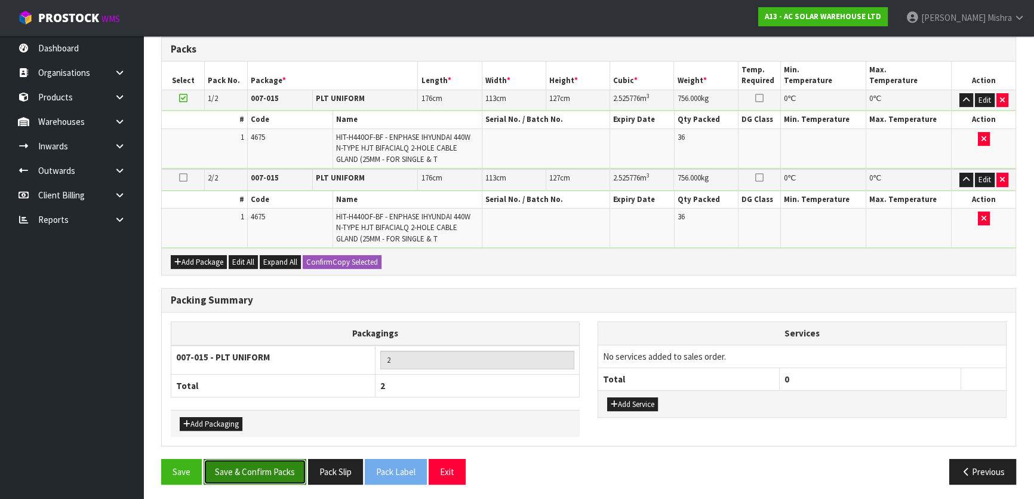
click at [246, 463] on button "Save & Confirm Packs" at bounding box center [255, 472] width 103 height 26
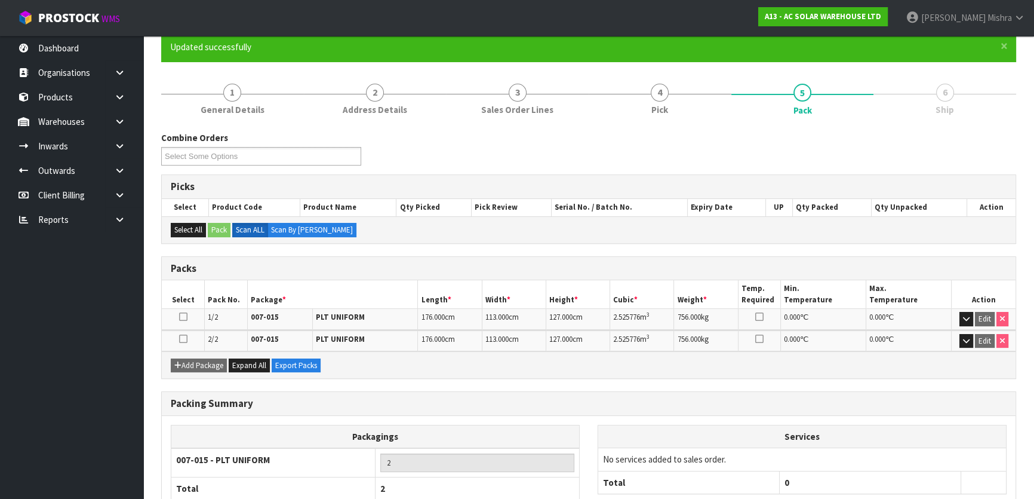
scroll to position [179, 0]
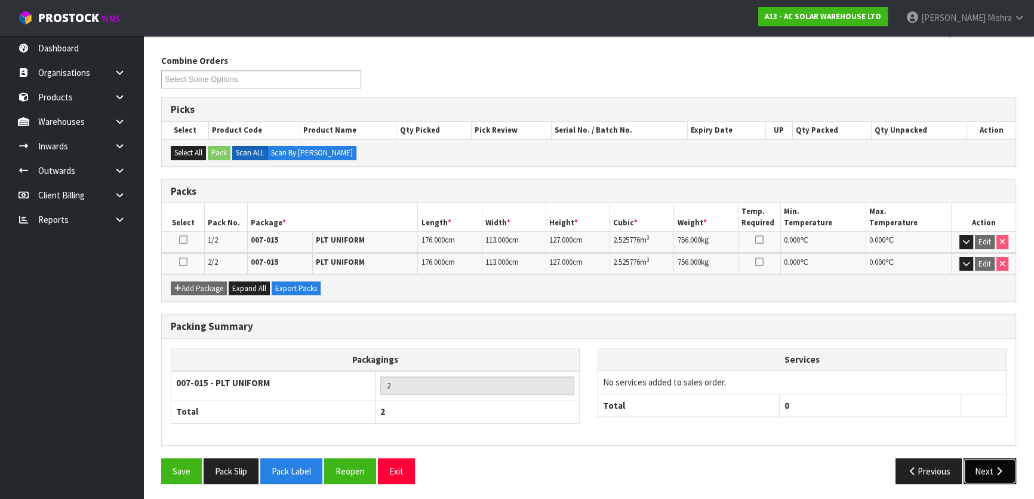
click at [994, 466] on icon "button" at bounding box center [999, 470] width 11 height 9
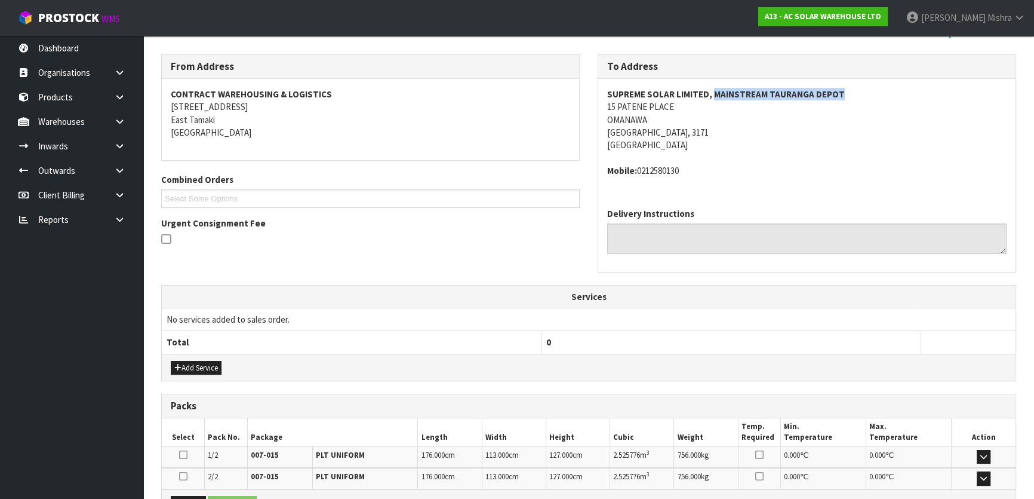
drag, startPoint x: 712, startPoint y: 93, endPoint x: 838, endPoint y: 94, distance: 125.4
click at [838, 94] on strong "SUPREME SOLAR LIMITED, MAINSTREAM TAURANGA DEPOT" at bounding box center [726, 93] width 238 height 11
copy strong "MAINSTREAM TAURANGA DEPOT"
click at [639, 105] on address "SUPREME SOLAR LIMITED, MAINSTREAM TAURANGA DEPOT 15 PATENE PLACE OMANAWA Tauran…" at bounding box center [806, 120] width 399 height 64
click at [640, 105] on address "SUPREME SOLAR LIMITED, MAINSTREAM TAURANGA DEPOT 15 PATENE PLACE OMANAWA Tauran…" at bounding box center [806, 120] width 399 height 64
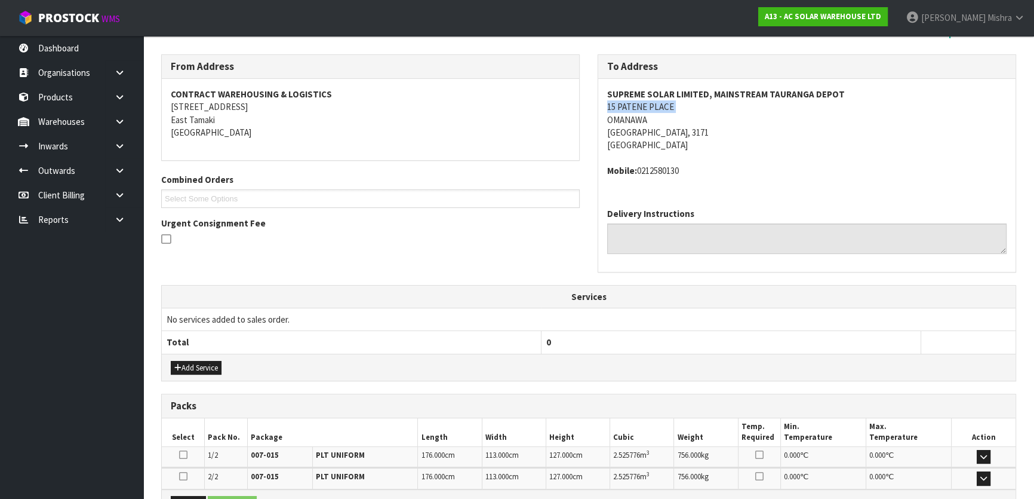
click at [640, 105] on address "SUPREME SOLAR LIMITED, MAINSTREAM TAURANGA DEPOT 15 PATENE PLACE OMANAWA Tauran…" at bounding box center [806, 120] width 399 height 64
copy address "15 PATENE PLACE"
drag, startPoint x: 713, startPoint y: 93, endPoint x: 887, endPoint y: 90, distance: 173.8
click at [887, 90] on address "SUPREME SOLAR LIMITED, MAINSTREAM TAURANGA DEPOT 15 PATENE PLACE OMANAWA Tauran…" at bounding box center [806, 120] width 399 height 64
copy strong "MAINSTREAM TAURANGA DEPOT"
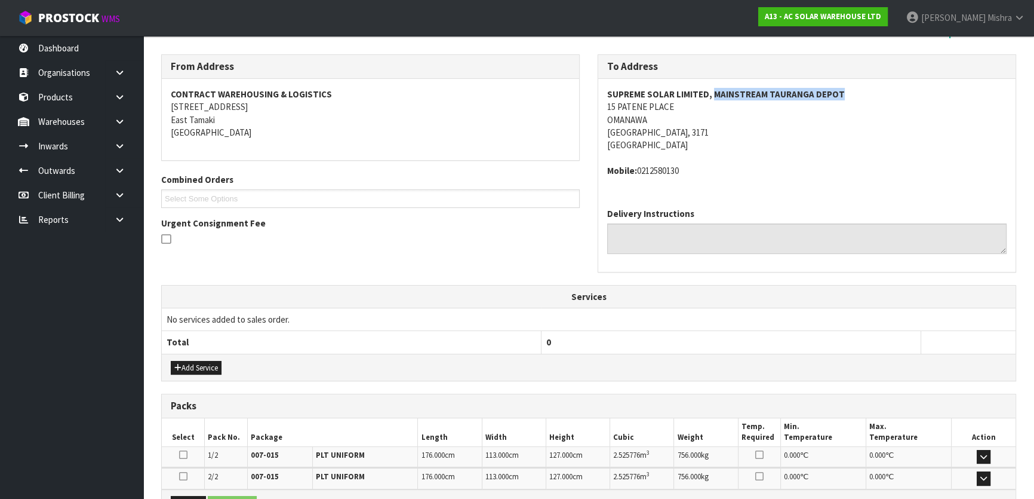
drag, startPoint x: 696, startPoint y: 94, endPoint x: 708, endPoint y: 90, distance: 12.3
click at [699, 94] on strong "SUPREME SOLAR LIMITED, MAINSTREAM TAURANGA DEPOT" at bounding box center [726, 93] width 238 height 11
drag, startPoint x: 706, startPoint y: 90, endPoint x: 603, endPoint y: 96, distance: 103.5
click at [603, 96] on div "SUPREME SOLAR LIMITED, MAINSTREAM TAURANGA DEPOT 15 PATENE PLACE OMANAWA Tauran…" at bounding box center [806, 139] width 417 height 120
copy strong "SUPREME SOLAR LIMITED"
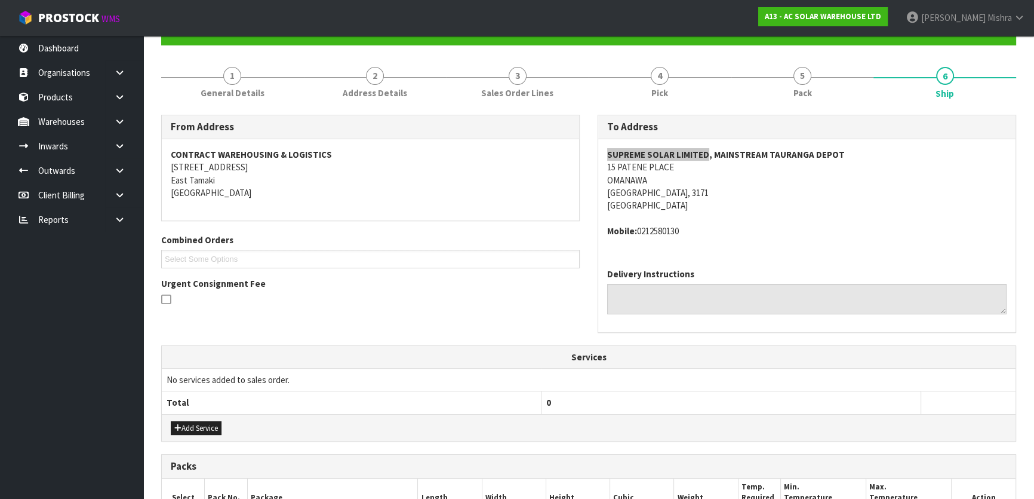
scroll to position [71, 0]
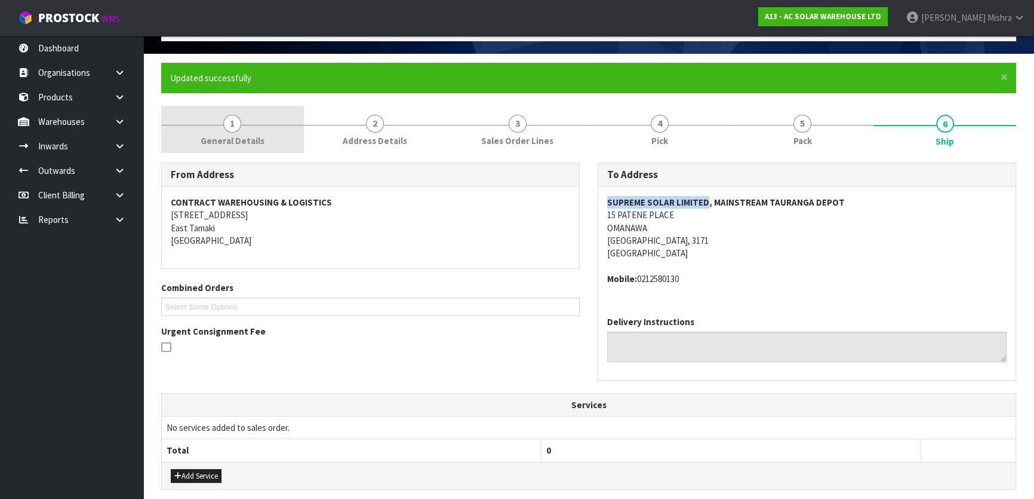
click at [237, 138] on span "General Details" at bounding box center [233, 140] width 64 height 13
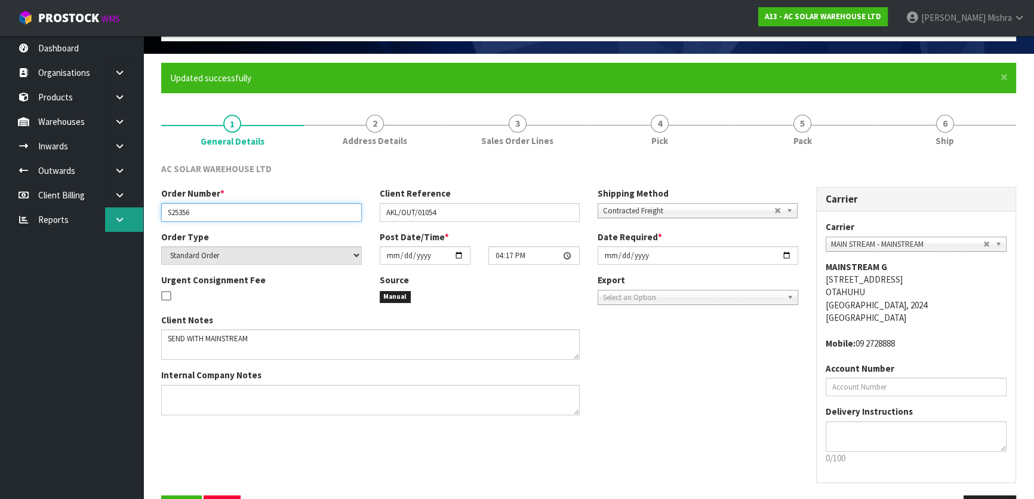
drag, startPoint x: 222, startPoint y: 215, endPoint x: 128, endPoint y: 216, distance: 93.2
click at [128, 216] on body "Toggle navigation ProStock WMS A13 - AC SOLAR WAREHOUSE LTD Lalisha Mishra Logo…" at bounding box center [517, 178] width 1034 height 499
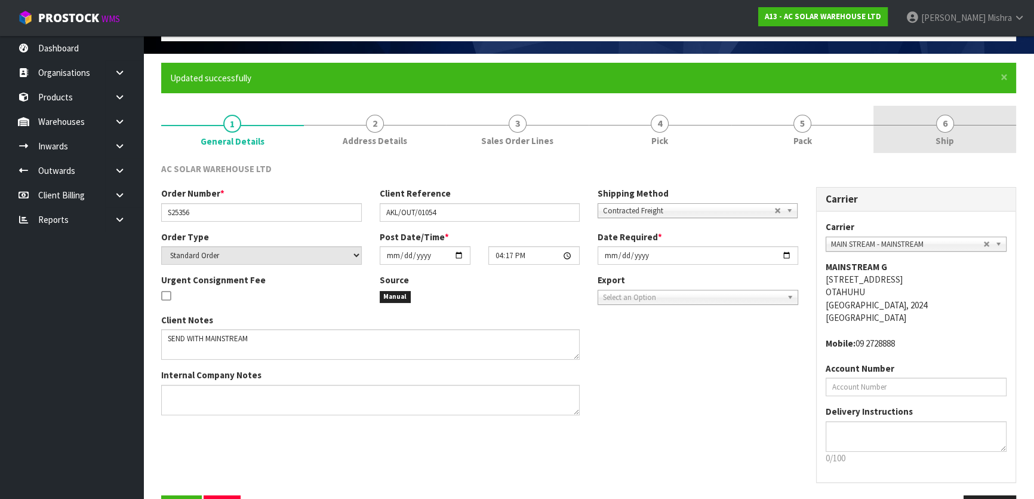
click at [963, 146] on link "6 Ship" at bounding box center [945, 129] width 143 height 47
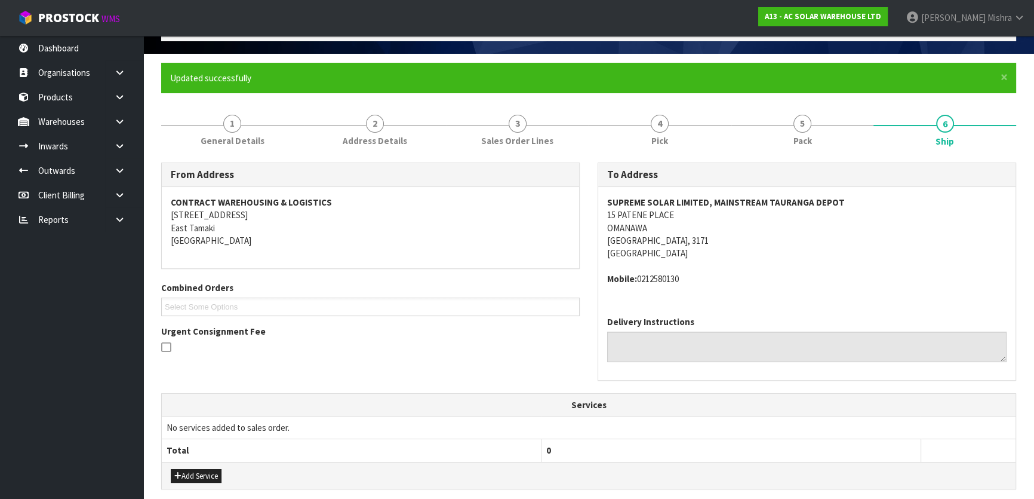
click at [675, 276] on address "Mobile: 0212580130" at bounding box center [806, 278] width 399 height 13
copy address "0212580130"
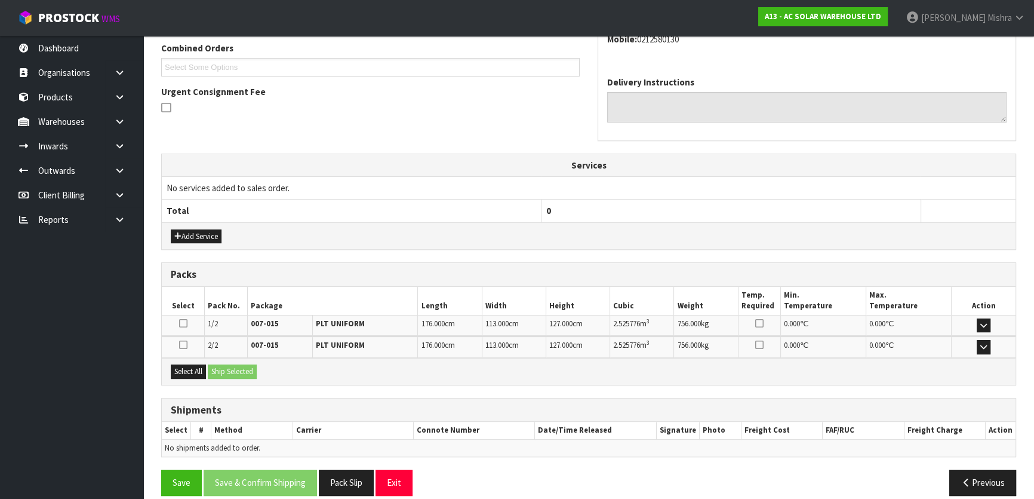
scroll to position [322, 0]
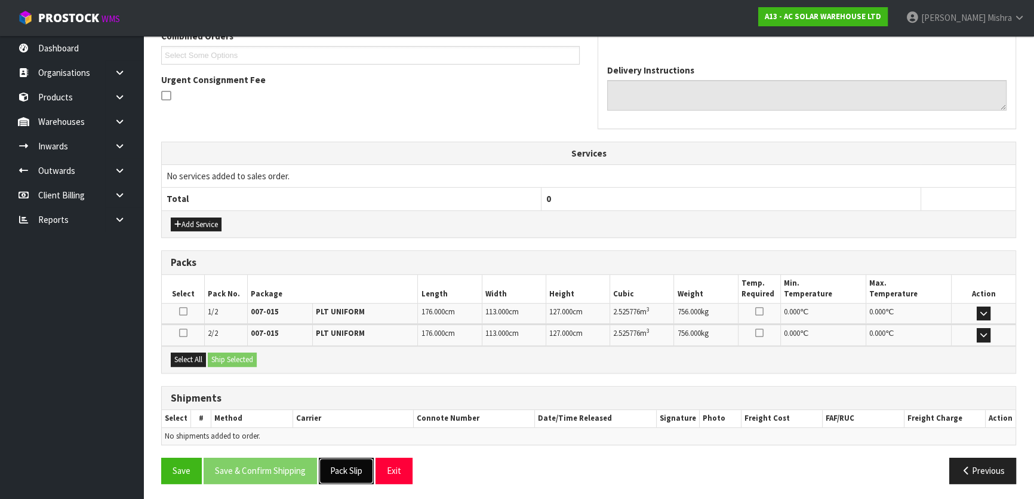
click at [358, 463] on button "Pack Slip" at bounding box center [346, 470] width 55 height 26
drag, startPoint x: 192, startPoint y: 361, endPoint x: 202, endPoint y: 364, distance: 10.4
click at [196, 364] on button "Select All" at bounding box center [188, 359] width 35 height 14
click at [222, 359] on button "Ship Selected" at bounding box center [232, 359] width 49 height 14
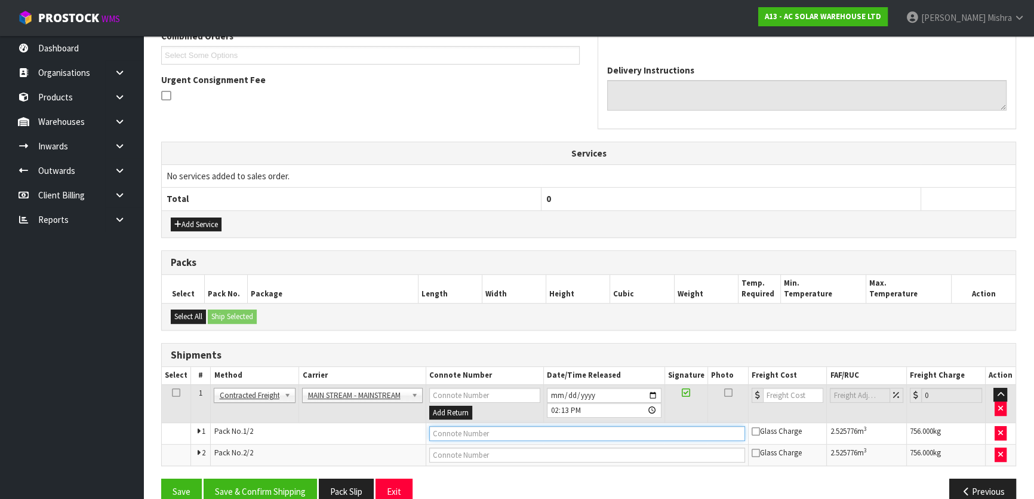
click at [520, 429] on input "text" at bounding box center [587, 433] width 316 height 15
paste input "CWL7715114"
type input "CWL7715114"
click at [790, 392] on input "number" at bounding box center [793, 395] width 60 height 15
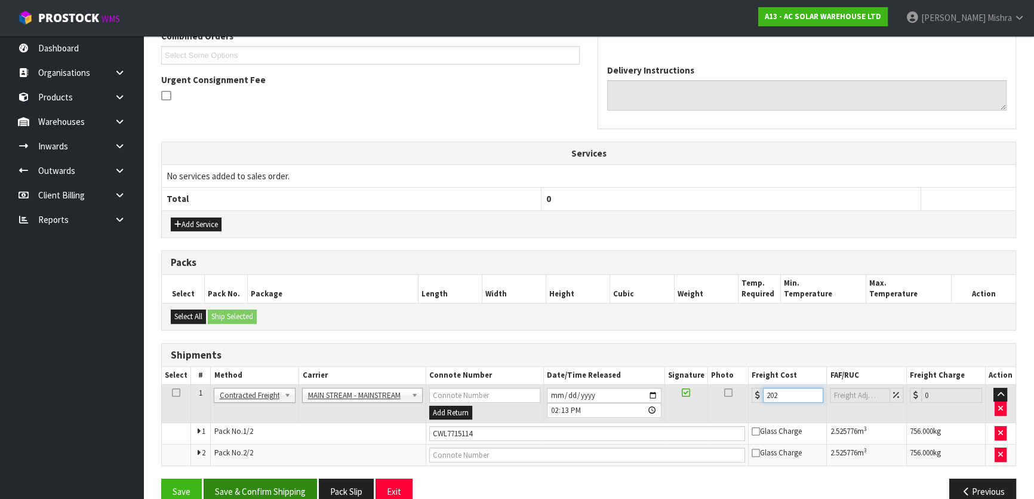
type input "202"
click at [265, 489] on button "Save & Confirm Shipping" at bounding box center [260, 491] width 113 height 26
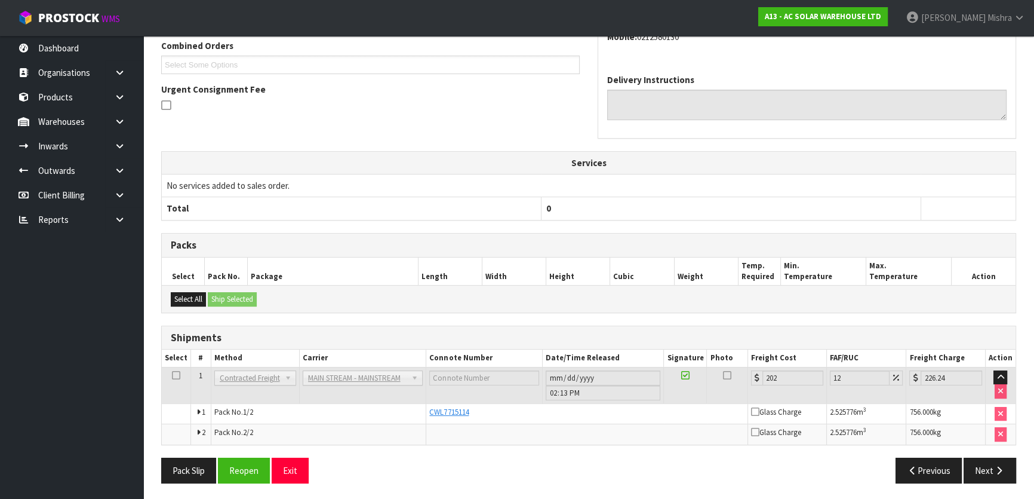
scroll to position [42, 0]
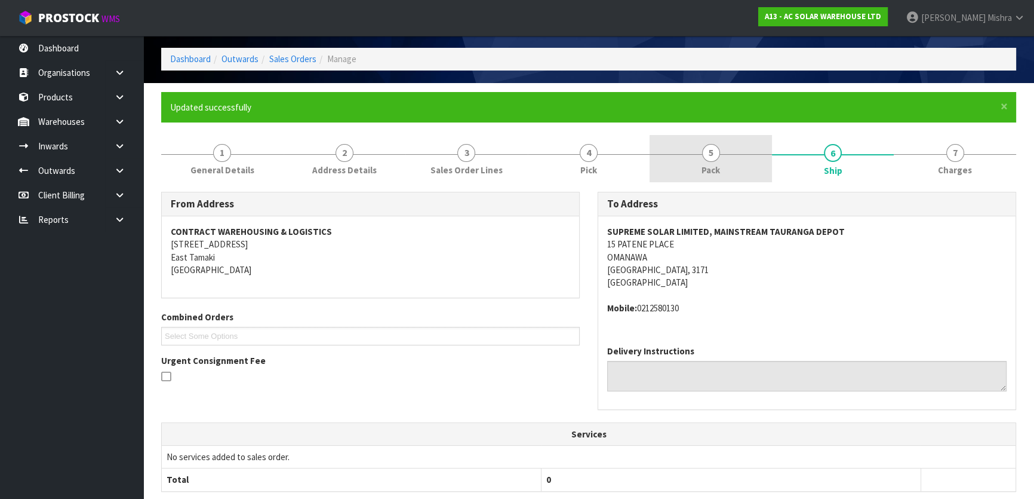
click at [747, 162] on link "5 Pack" at bounding box center [711, 158] width 122 height 47
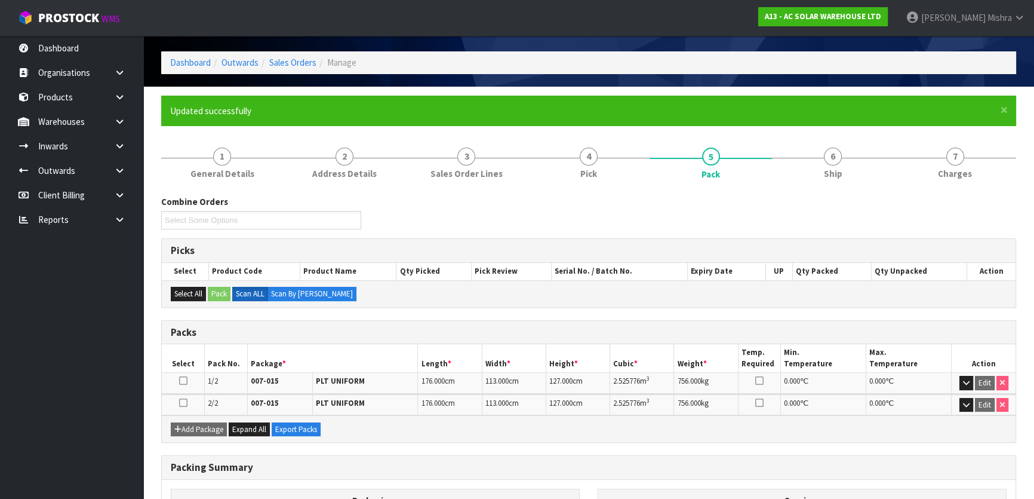
scroll to position [0, 0]
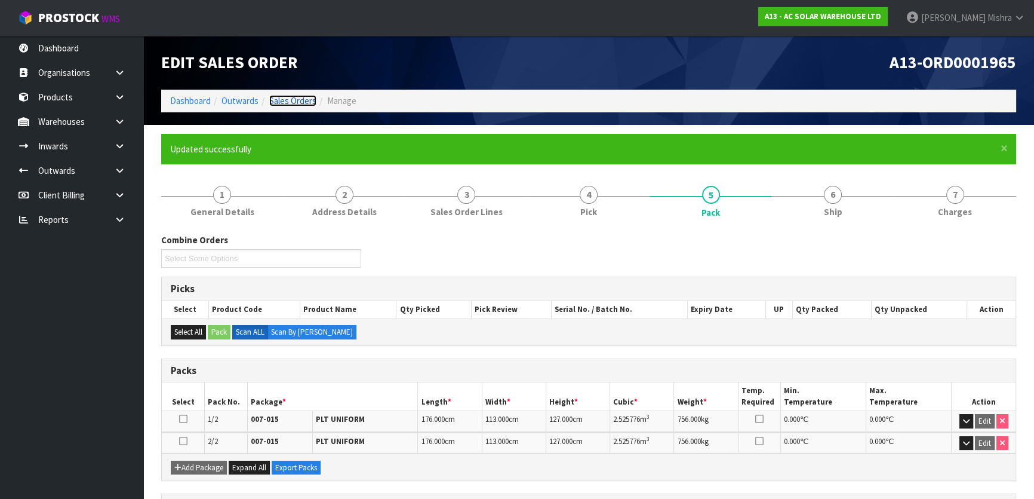
click at [276, 106] on link "Sales Orders" at bounding box center [292, 100] width 47 height 11
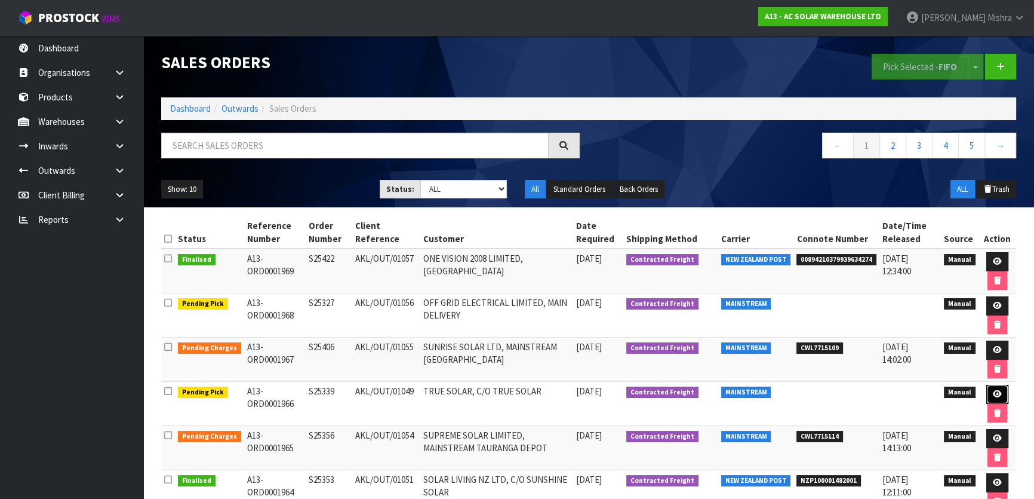
click at [994, 394] on icon at bounding box center [997, 394] width 9 height 8
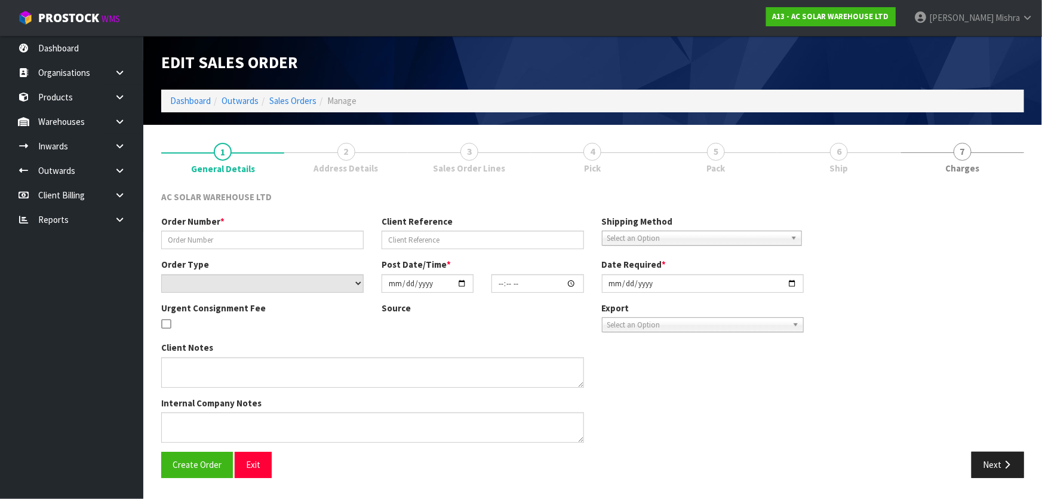
type input "S25339"
type input "AKL/OUT/01049"
select select "number:0"
type input "[DATE]"
type input "08:21:00.000"
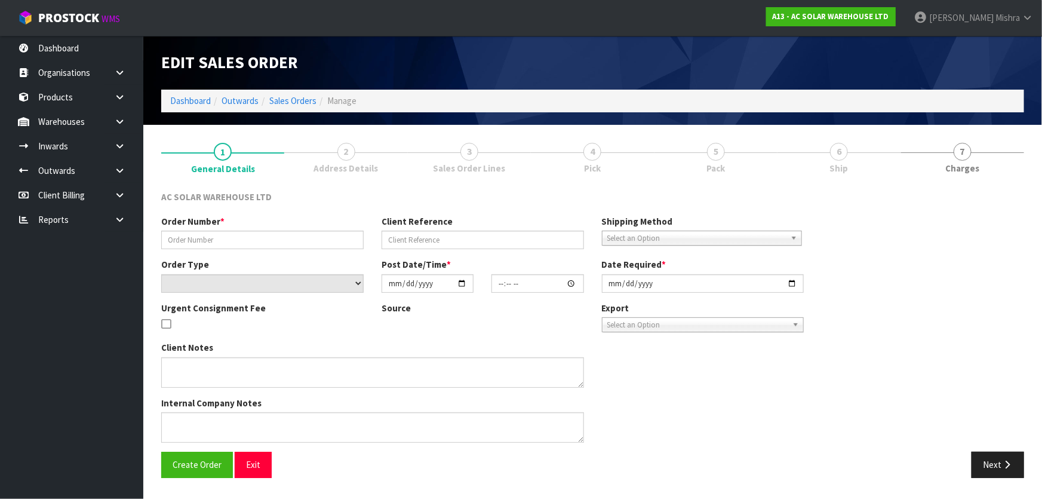
type input "[DATE]"
type textarea "SEND WITH MAINSTREAM"
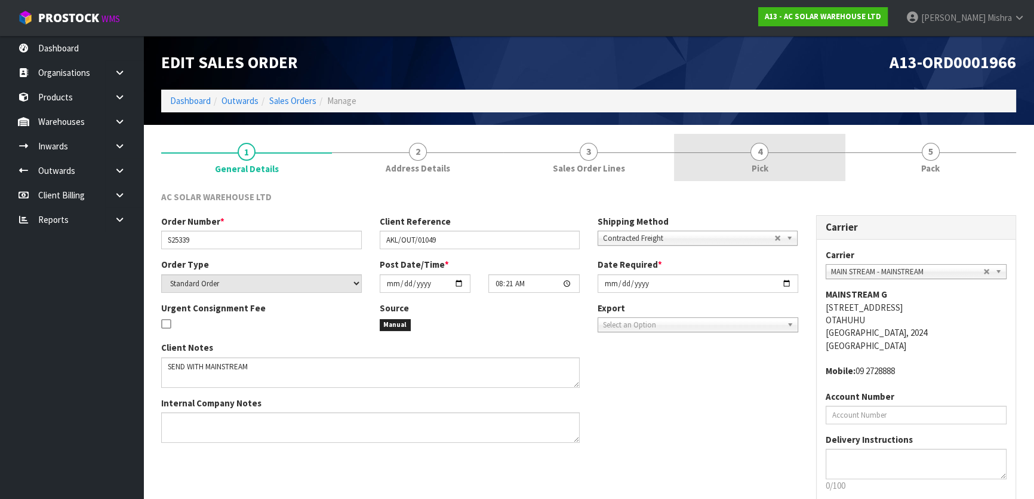
drag, startPoint x: 817, startPoint y: 164, endPoint x: 822, endPoint y: 169, distance: 6.8
click at [817, 164] on link "4 Pick" at bounding box center [759, 157] width 171 height 47
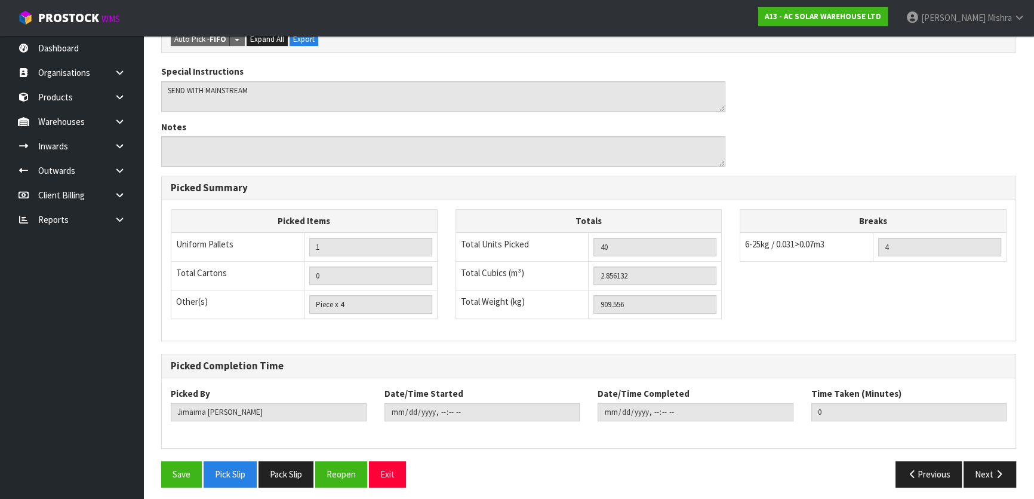
scroll to position [323, 0]
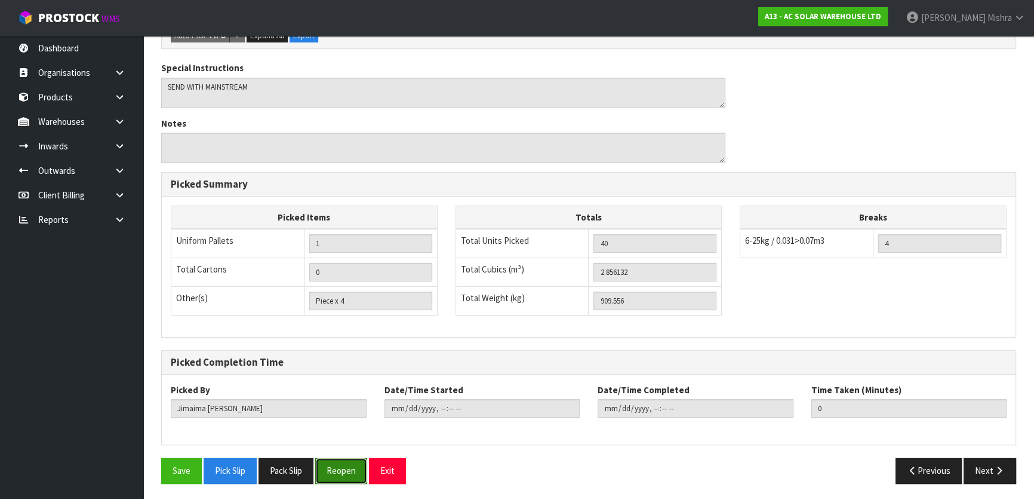
click at [344, 471] on button "Reopen" at bounding box center [341, 470] width 52 height 26
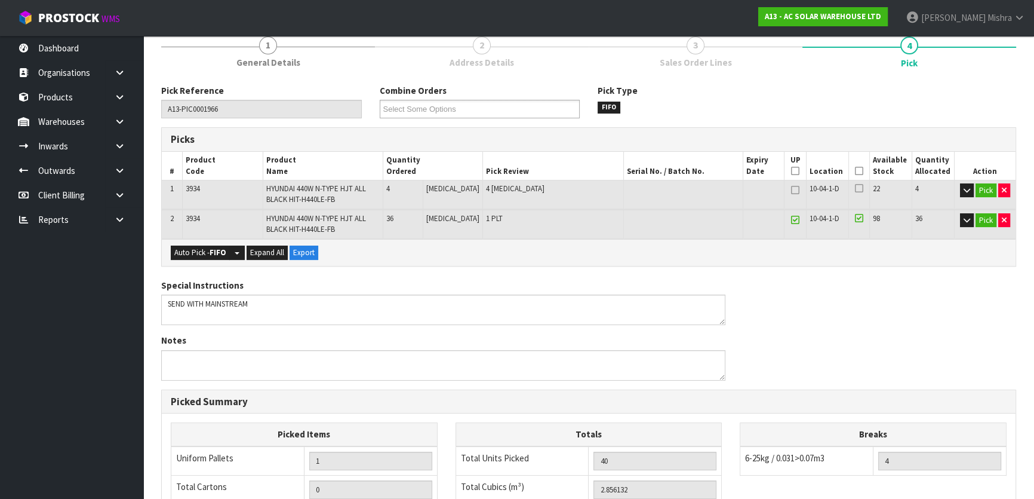
scroll to position [367, 0]
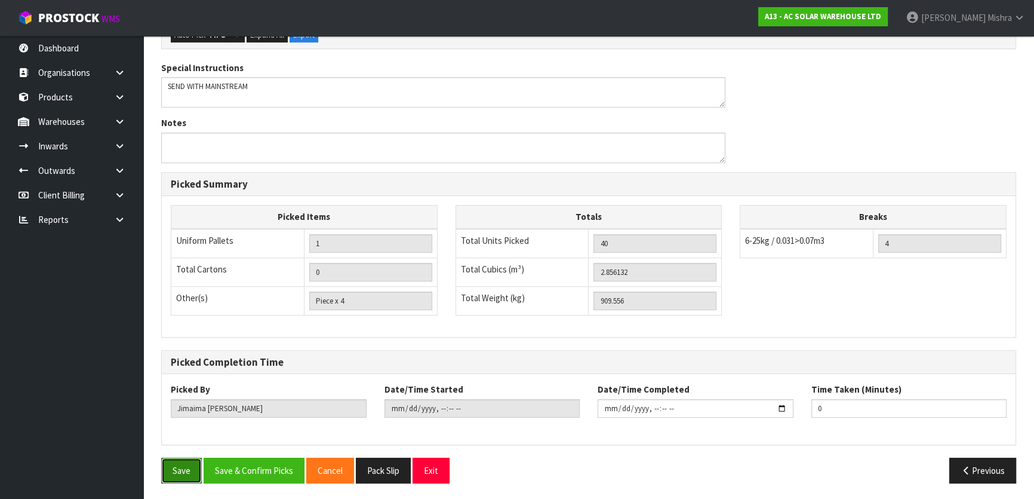
click at [189, 466] on button "Save" at bounding box center [181, 470] width 41 height 26
click at [986, 469] on button "Previous" at bounding box center [982, 470] width 67 height 26
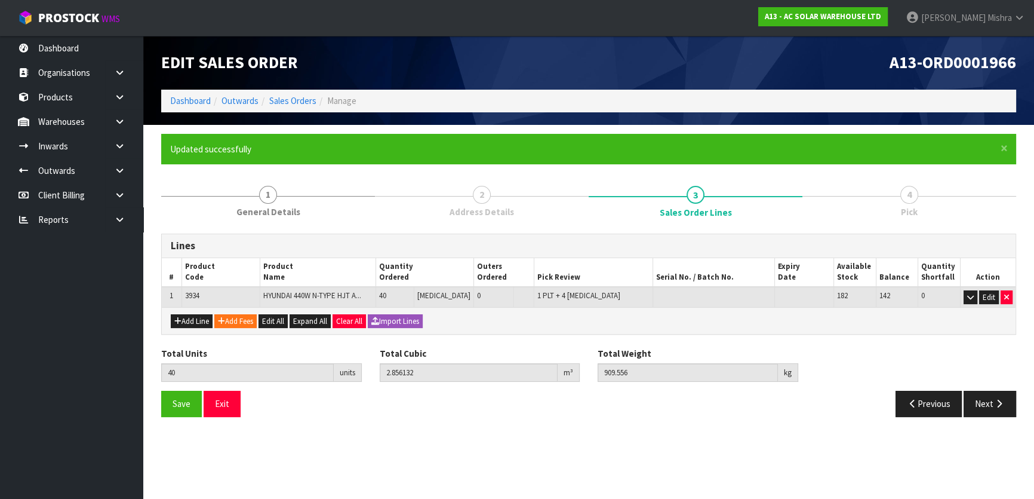
scroll to position [0, 0]
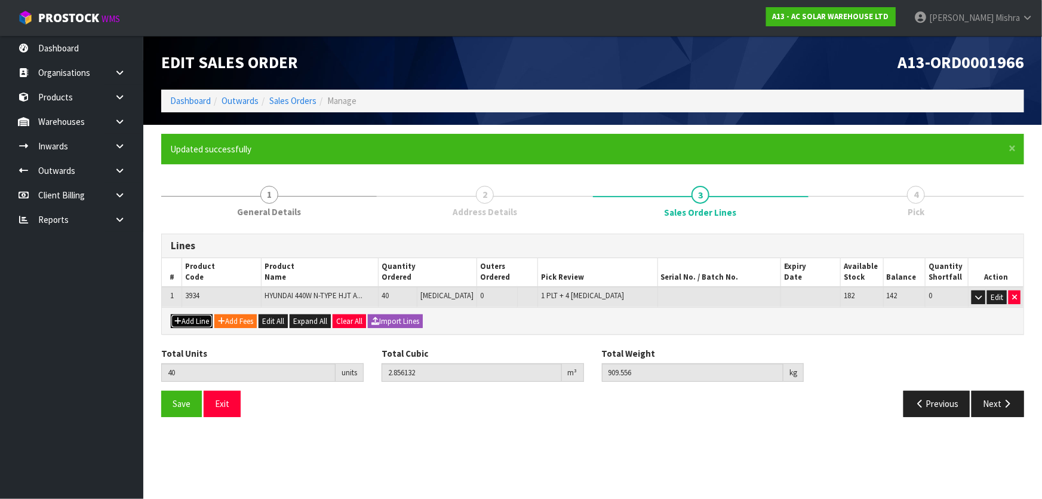
click at [201, 317] on button "Add Line" at bounding box center [192, 321] width 42 height 14
type input "0"
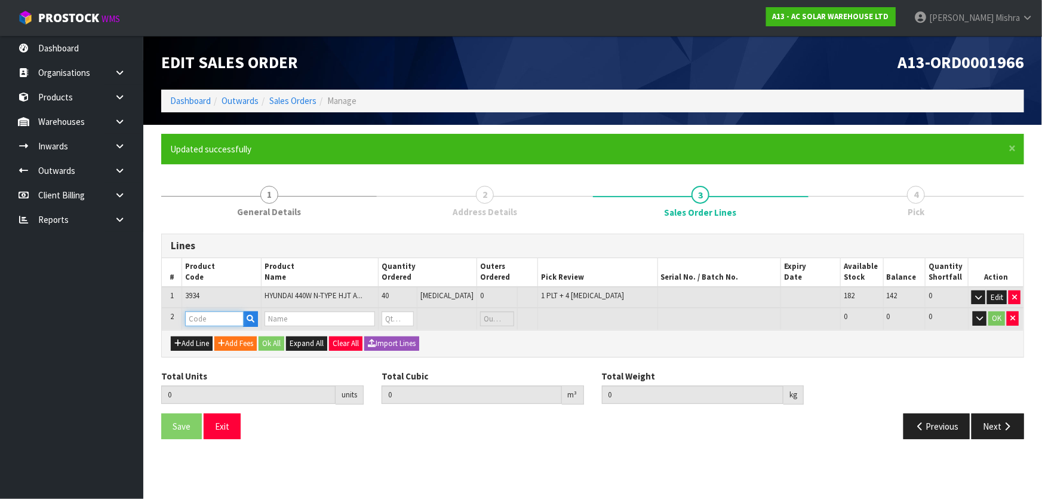
click at [211, 317] on input "text" at bounding box center [214, 318] width 59 height 15
type input "AC SOLAR"
click at [235, 340] on strong "AC SOLAR" at bounding box center [219, 338] width 40 height 11
type input "AC SOLAR PALLET"
type input "40"
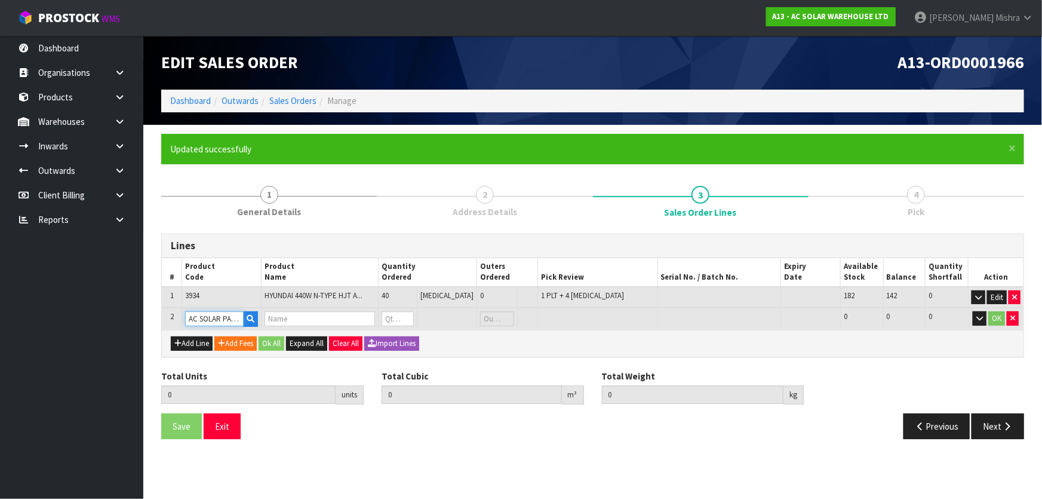
type input "2.856132"
type input "909.556"
type input "AC SOLAR PALLET -2100 X 1200"
type input "0"
drag, startPoint x: 428, startPoint y: 322, endPoint x: 411, endPoint y: 319, distance: 16.4
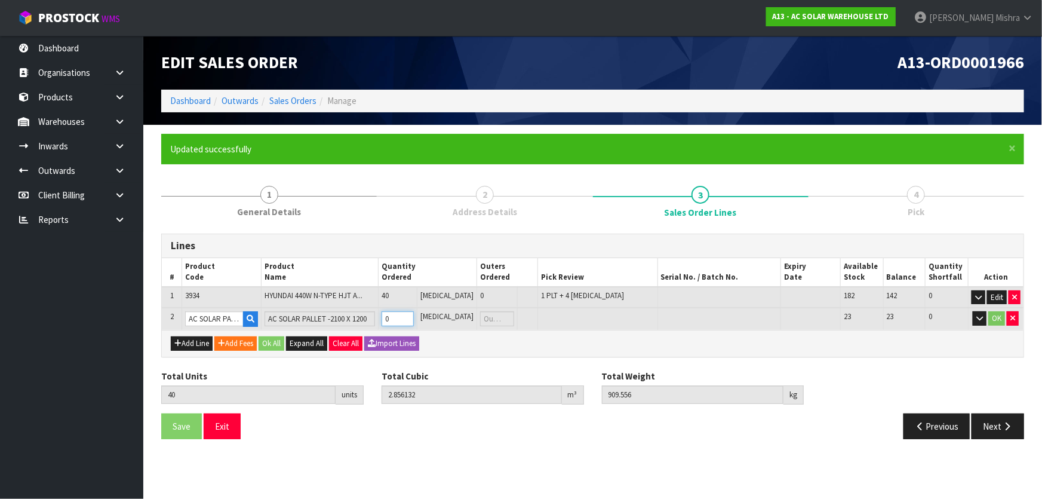
click at [411, 319] on input "0" at bounding box center [398, 318] width 33 height 15
type input "41"
type input "3.237732"
type input "931.556"
type input "1"
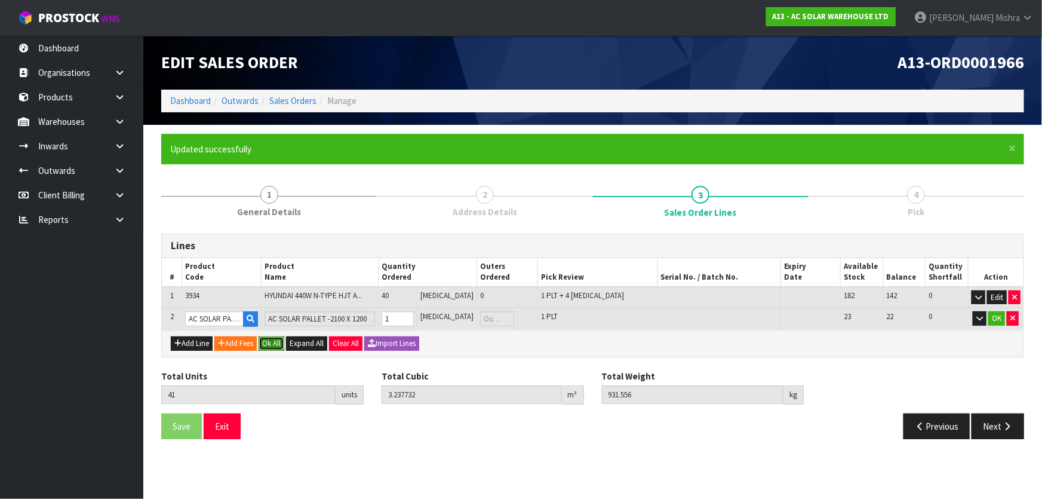
click at [272, 343] on button "Ok All" at bounding box center [272, 343] width 26 height 14
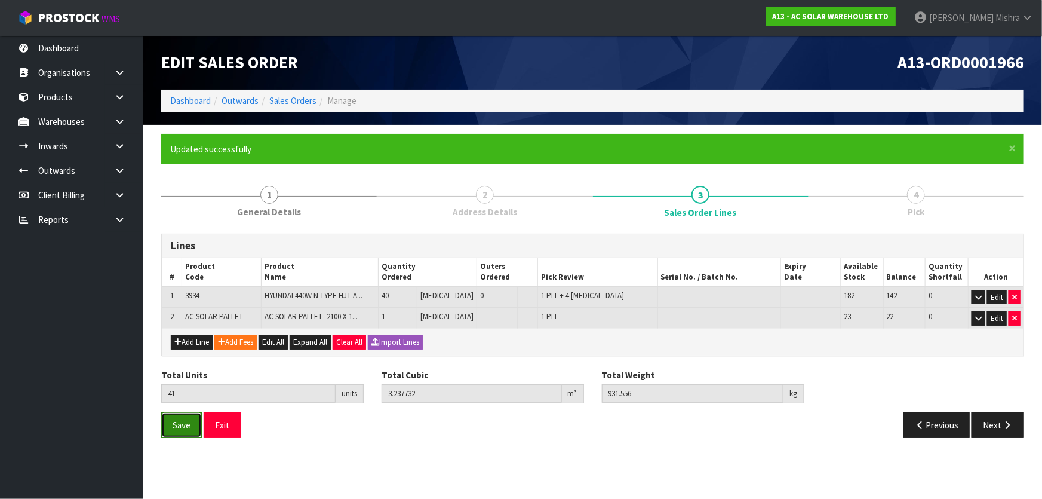
click at [179, 423] on span "Save" at bounding box center [182, 424] width 18 height 11
click at [992, 420] on button "Next" at bounding box center [998, 425] width 53 height 26
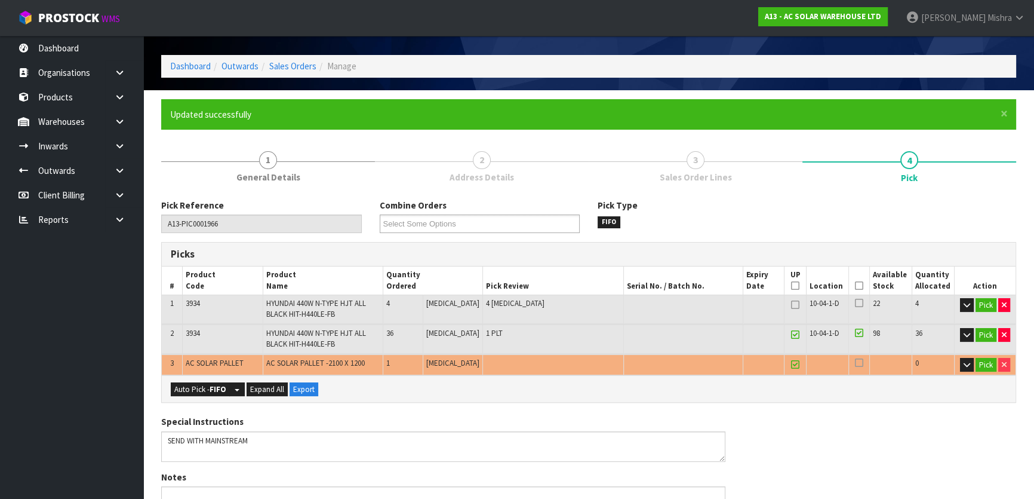
scroll to position [54, 0]
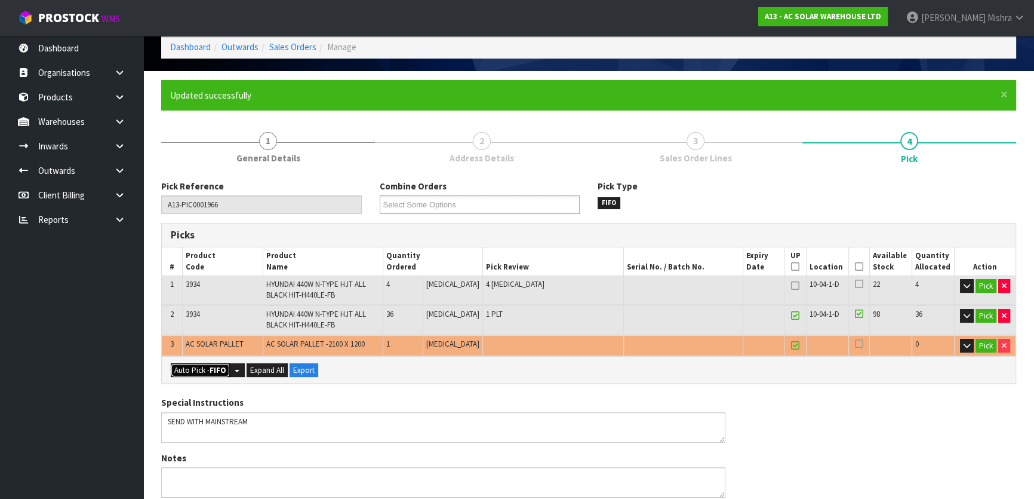
click at [214, 367] on strong "FIFO" at bounding box center [218, 370] width 17 height 10
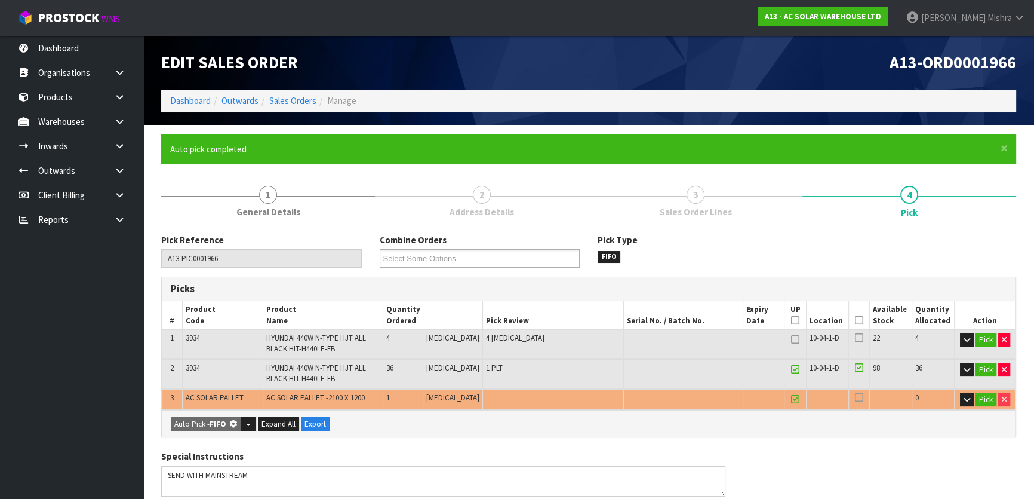
type input "2"
type input "41"
type input "3.237732"
type input "931.556"
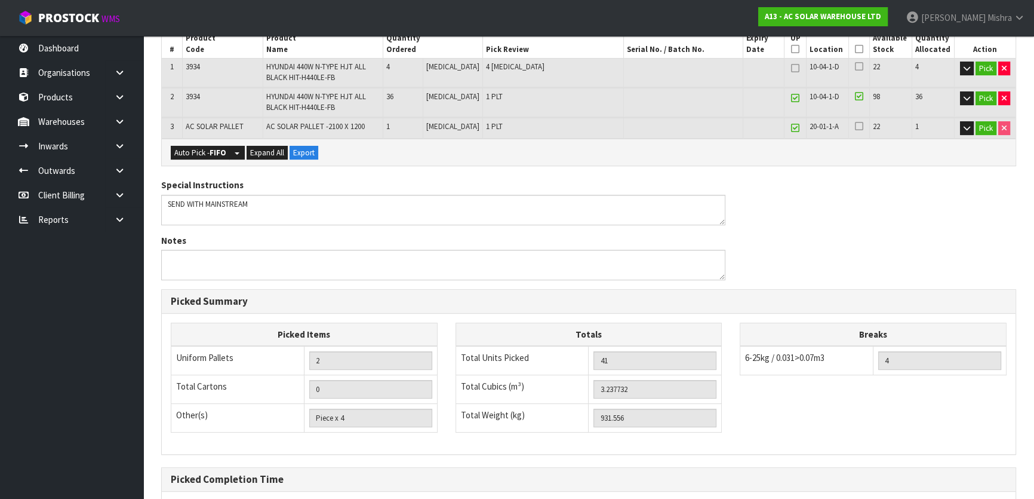
scroll to position [388, 0]
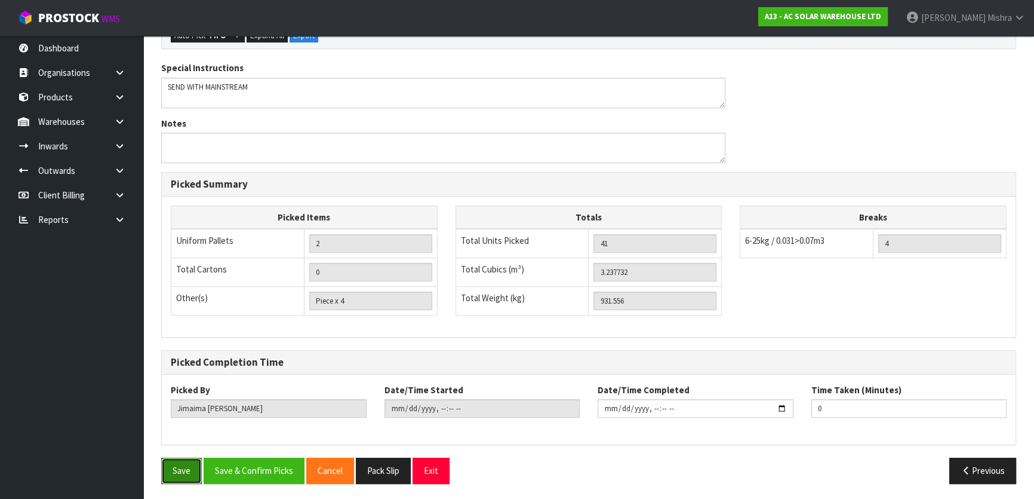
click at [174, 469] on button "Save" at bounding box center [181, 470] width 41 height 26
click at [982, 476] on button "Previous" at bounding box center [982, 470] width 67 height 26
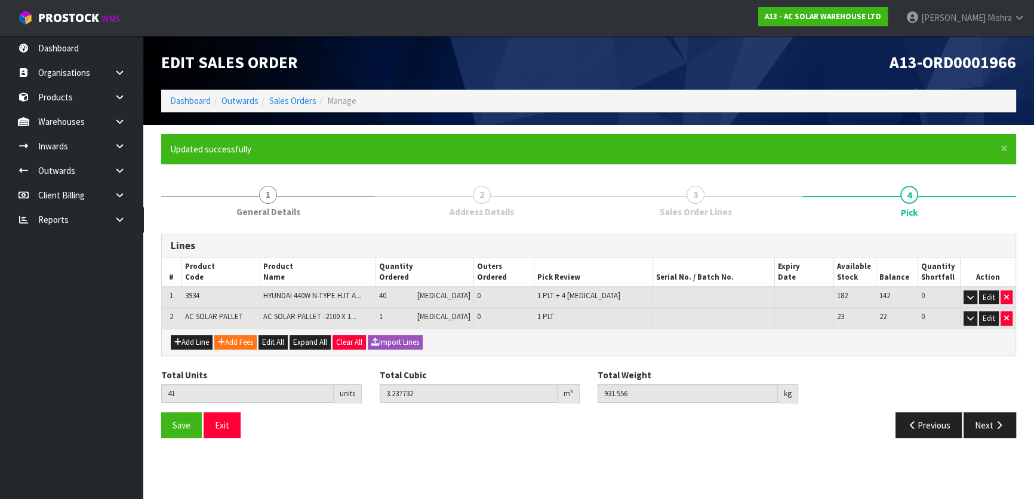
scroll to position [0, 0]
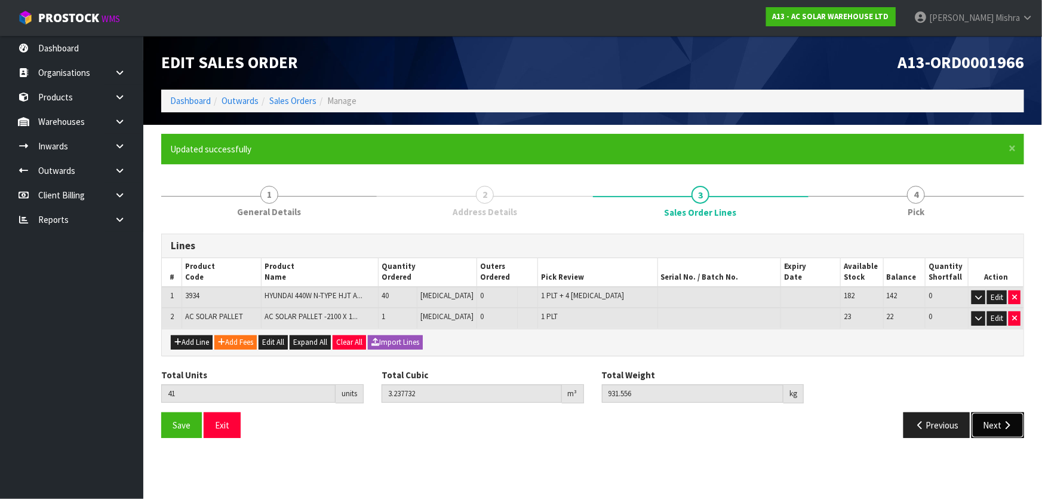
click at [982, 418] on button "Next" at bounding box center [998, 425] width 53 height 26
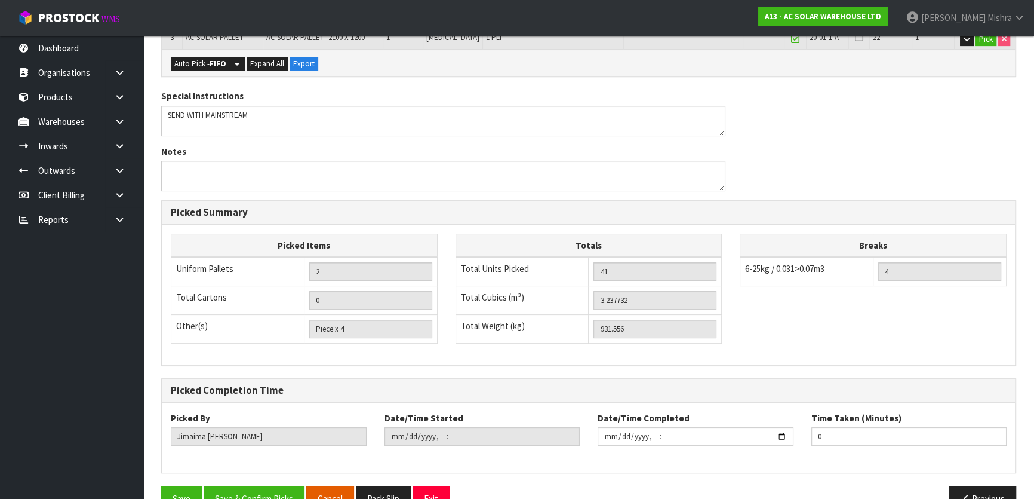
scroll to position [388, 0]
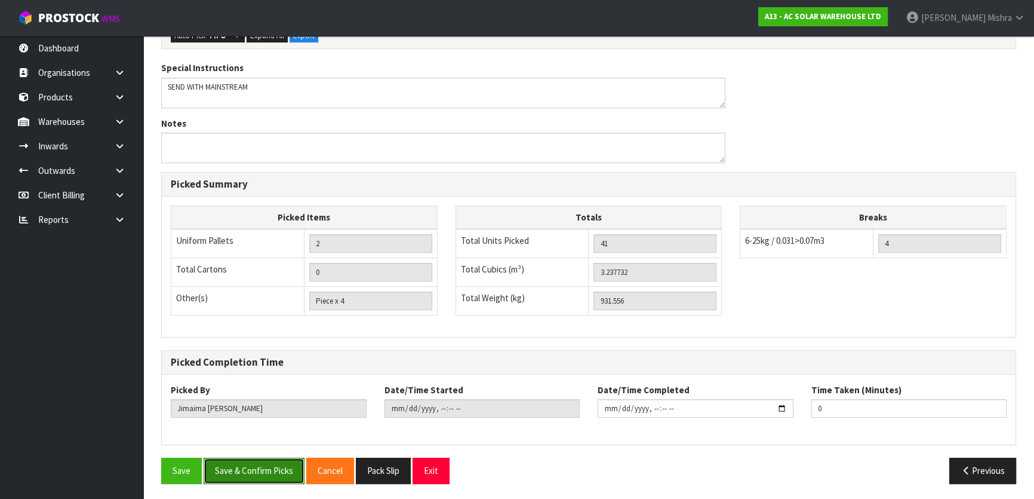
click at [269, 470] on button "Save & Confirm Picks" at bounding box center [254, 470] width 101 height 26
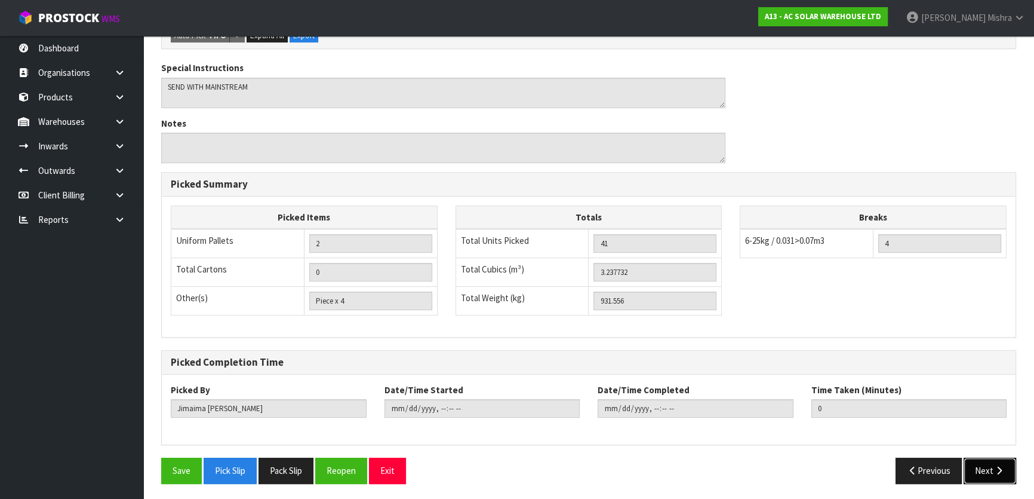
click at [1000, 470] on icon "button" at bounding box center [999, 470] width 11 height 9
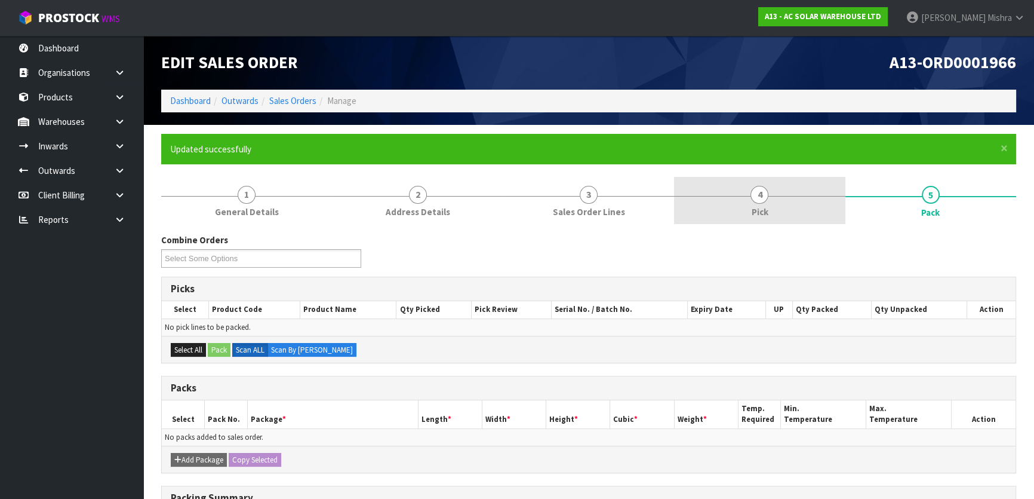
click at [777, 198] on link "4 Pick" at bounding box center [759, 200] width 171 height 47
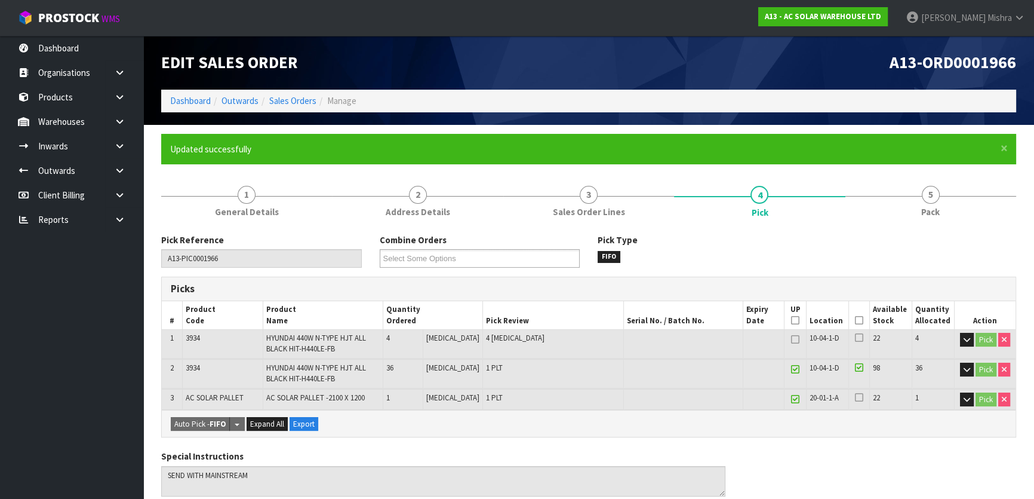
click at [855, 321] on icon at bounding box center [859, 320] width 8 height 1
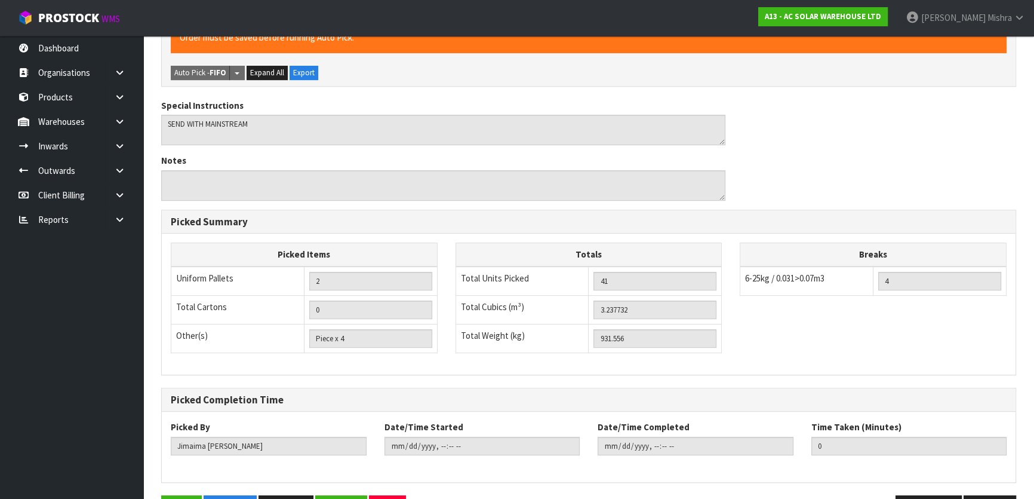
scroll to position [431, 0]
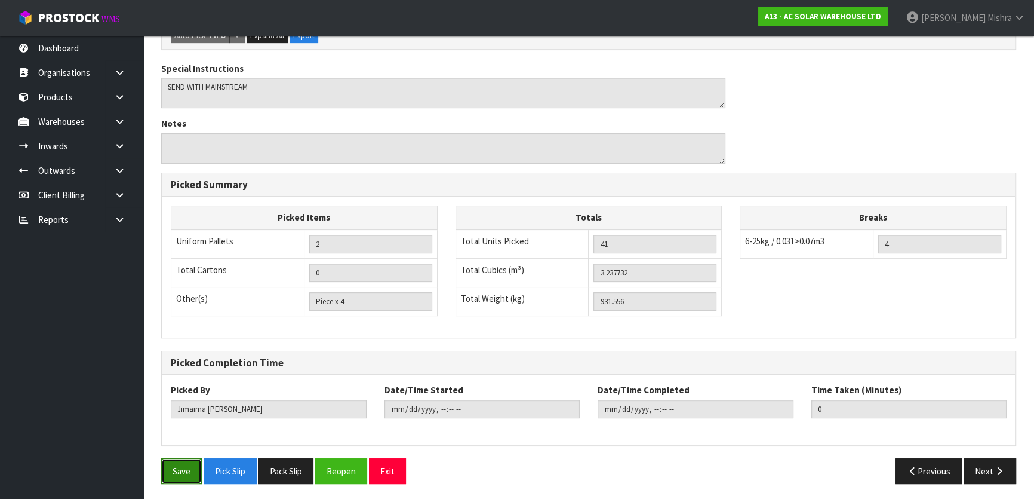
click at [191, 468] on button "Save" at bounding box center [181, 471] width 41 height 26
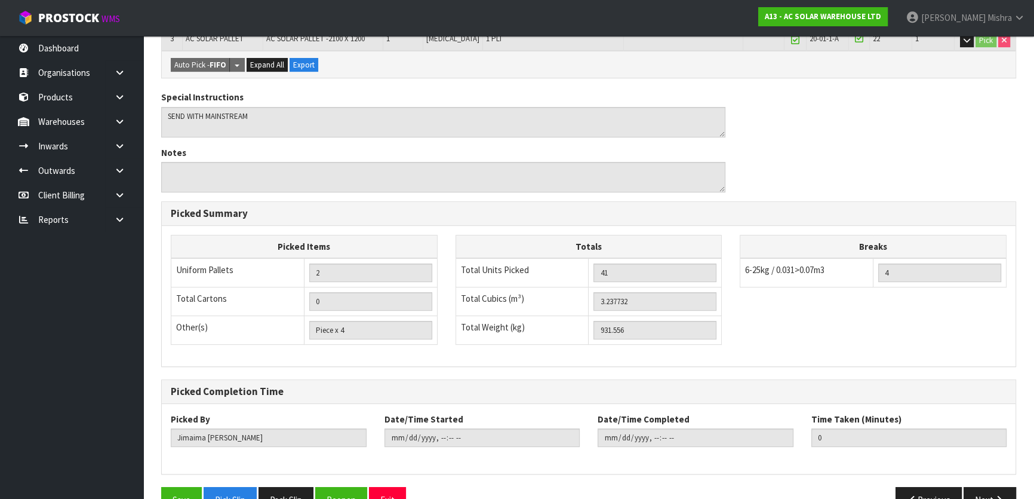
scroll to position [388, 0]
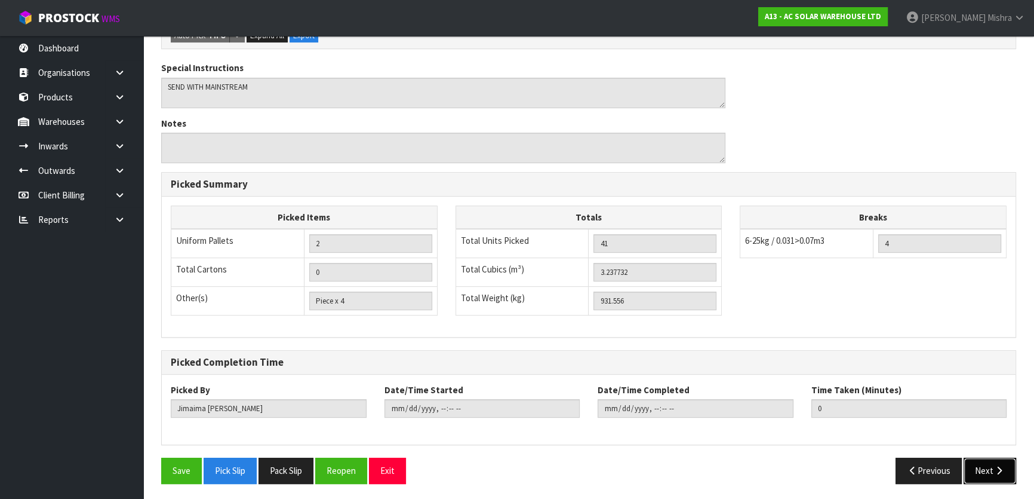
click at [985, 471] on button "Next" at bounding box center [990, 470] width 53 height 26
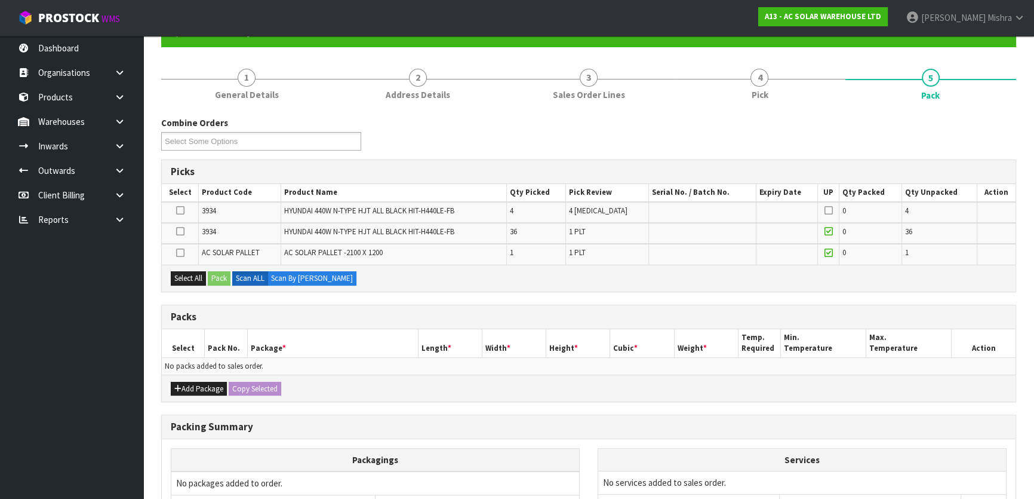
scroll to position [238, 0]
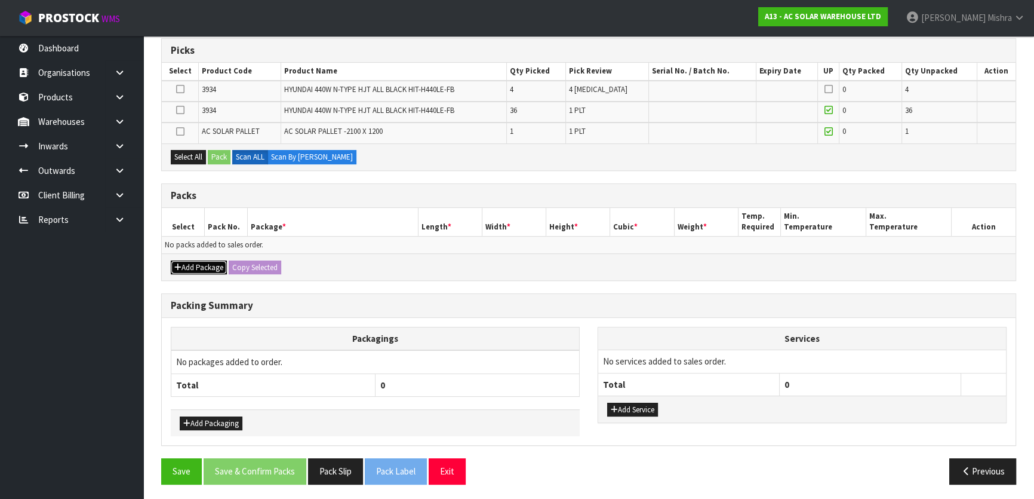
drag, startPoint x: 195, startPoint y: 271, endPoint x: 195, endPoint y: 264, distance: 7.2
click at [195, 271] on button "Add Package" at bounding box center [199, 267] width 56 height 14
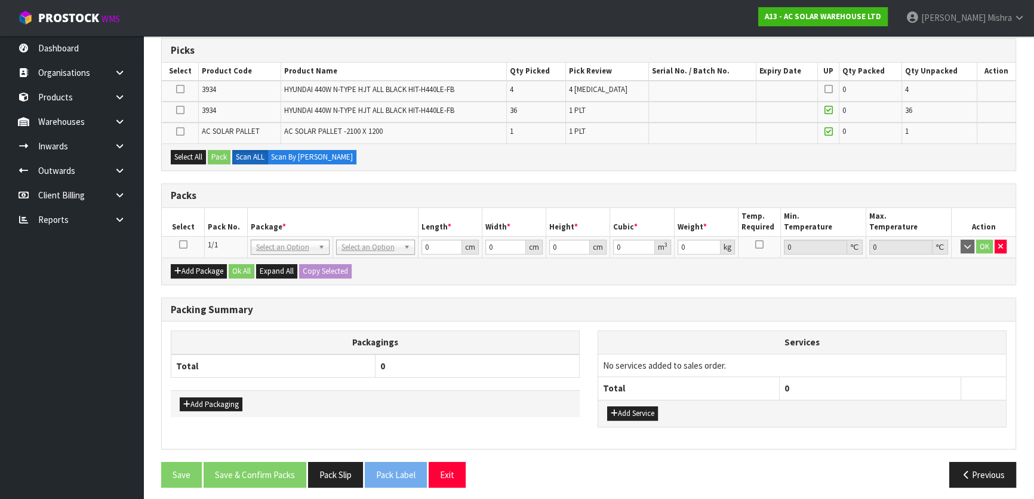
click at [180, 236] on td at bounding box center [183, 246] width 43 height 21
click at [183, 244] on icon at bounding box center [183, 244] width 8 height 1
click at [190, 273] on button "Add Package" at bounding box center [199, 271] width 56 height 14
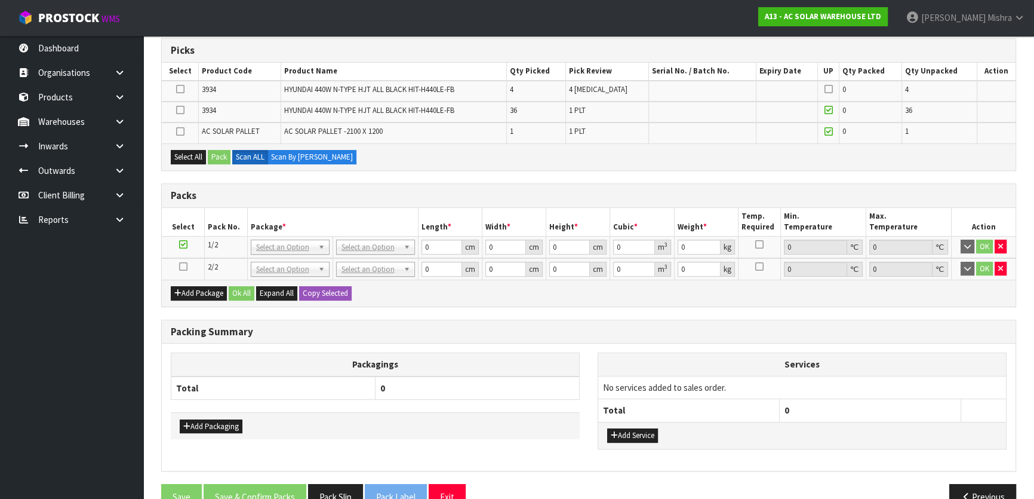
click at [184, 266] on icon at bounding box center [183, 266] width 8 height 1
click at [183, 131] on icon at bounding box center [180, 131] width 8 height 1
click at [0, 0] on input "checkbox" at bounding box center [0, 0] width 0 height 0
click at [182, 89] on icon at bounding box center [180, 89] width 8 height 1
click at [0, 0] on input "checkbox" at bounding box center [0, 0] width 0 height 0
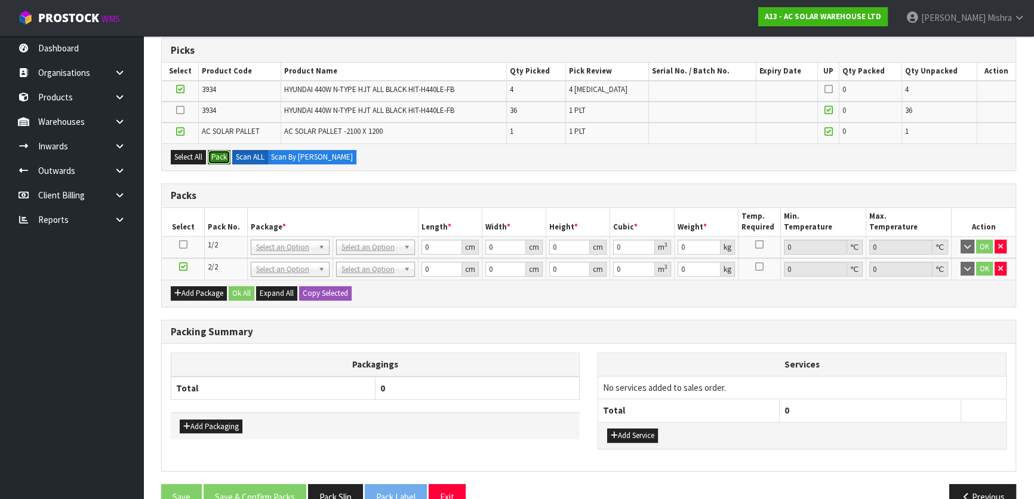
click at [223, 158] on button "Pack" at bounding box center [219, 157] width 23 height 14
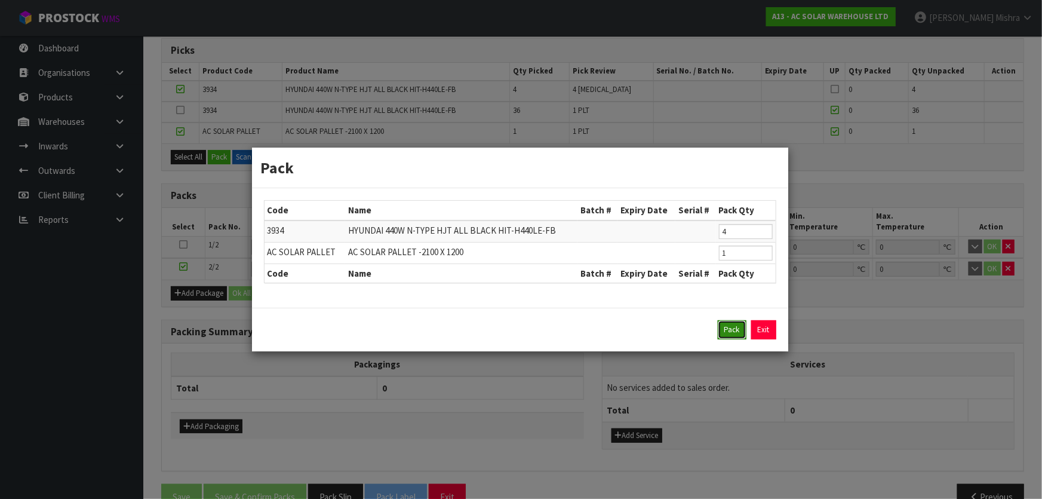
click at [734, 336] on button "Pack" at bounding box center [732, 329] width 29 height 19
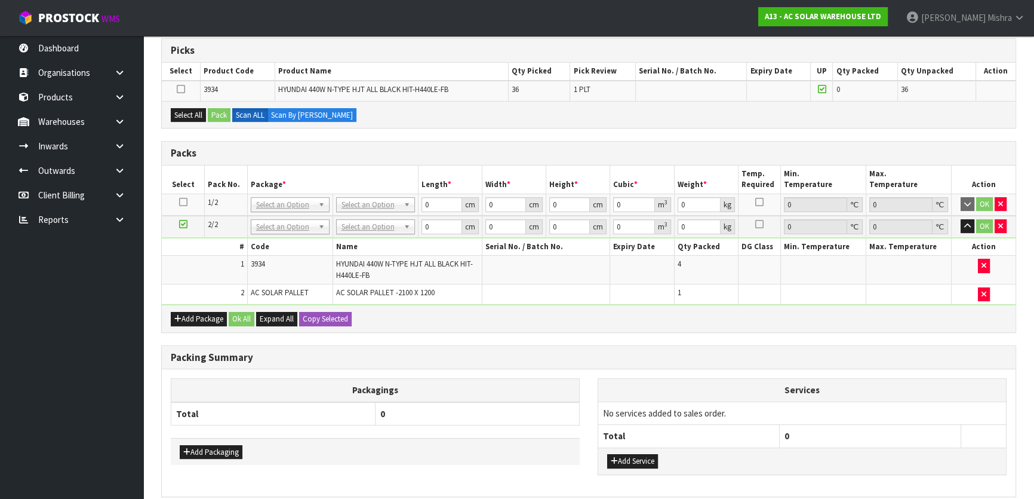
drag, startPoint x: 185, startPoint y: 199, endPoint x: 185, endPoint y: 182, distance: 17.3
click at [185, 202] on icon at bounding box center [183, 202] width 8 height 1
click at [181, 108] on button "Select All" at bounding box center [188, 115] width 35 height 14
click at [211, 111] on button "Pack" at bounding box center [219, 115] width 23 height 14
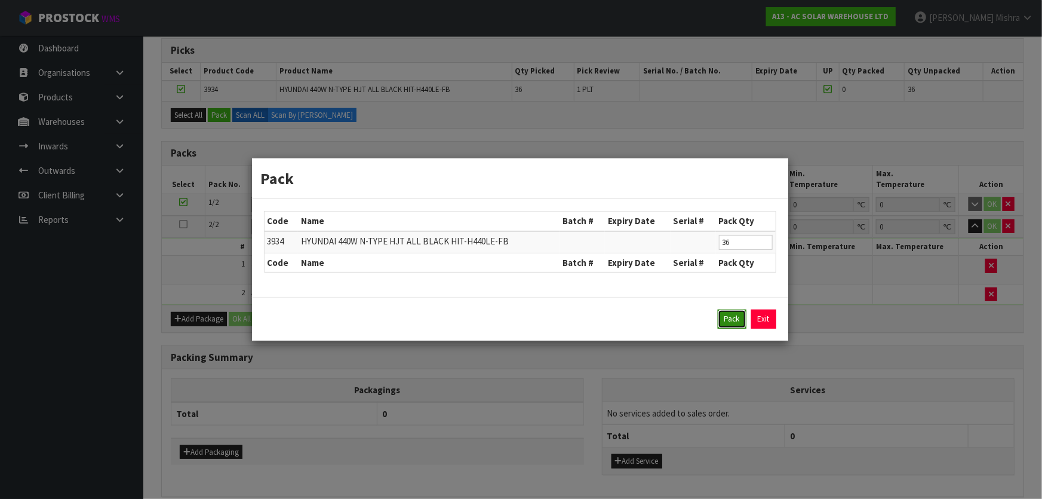
click at [723, 324] on button "Pack" at bounding box center [732, 318] width 29 height 19
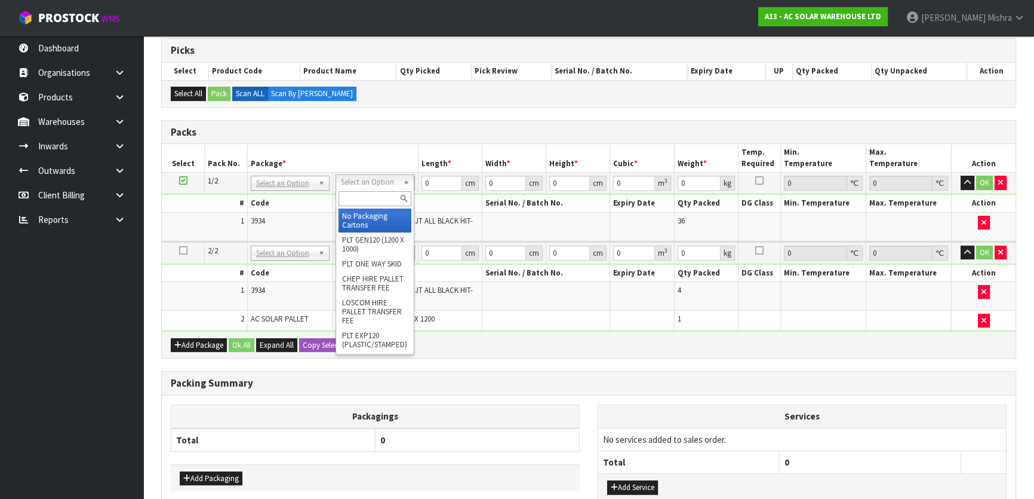
click at [388, 197] on input "text" at bounding box center [375, 198] width 73 height 15
type input "U"
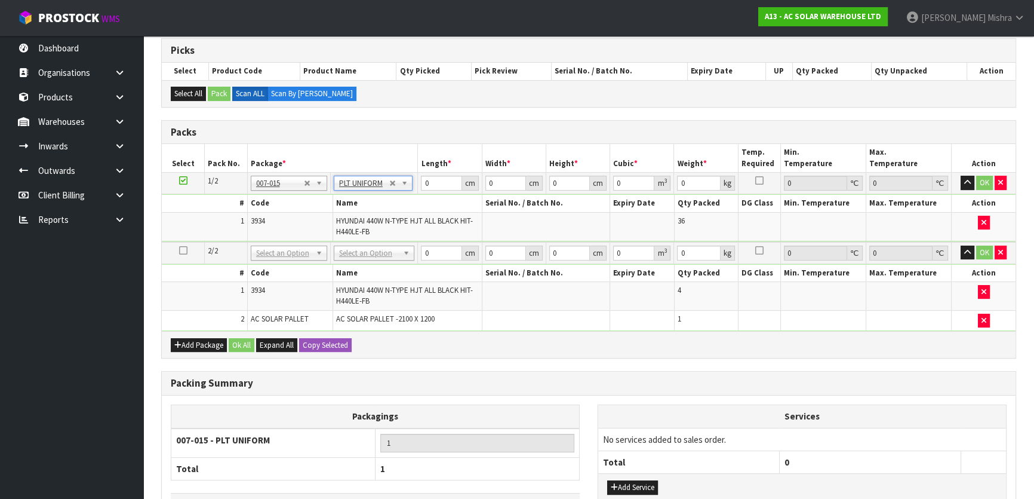
type input "821"
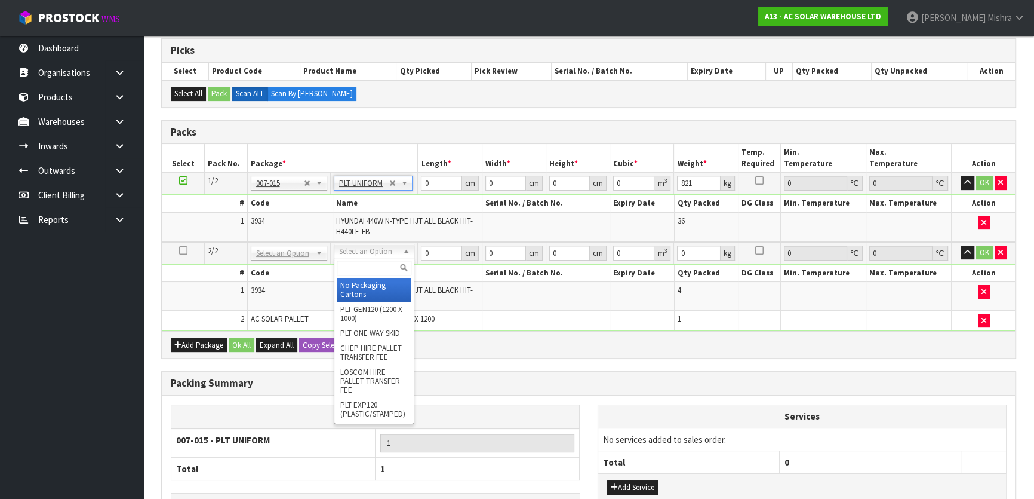
click at [370, 269] on input "text" at bounding box center [374, 267] width 75 height 15
type input "U"
type input "2"
type input "110.556"
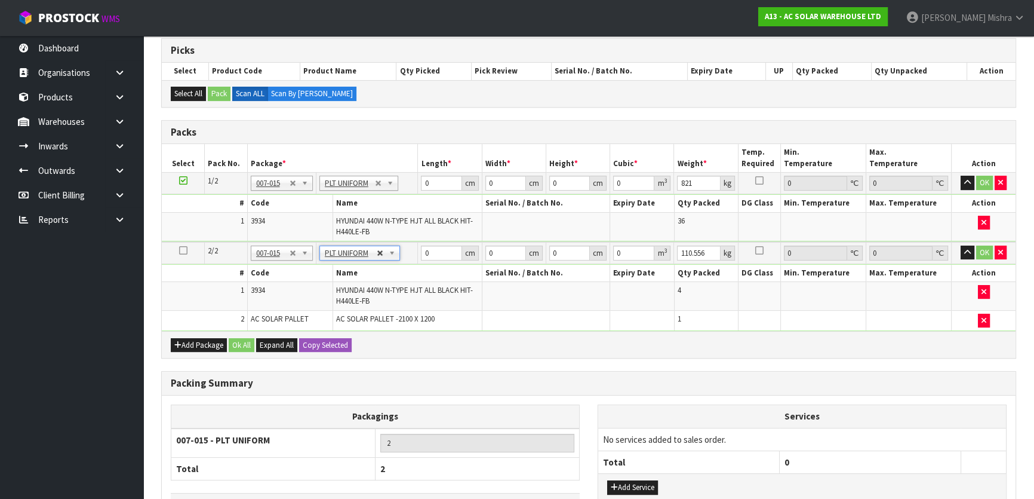
type input "1"
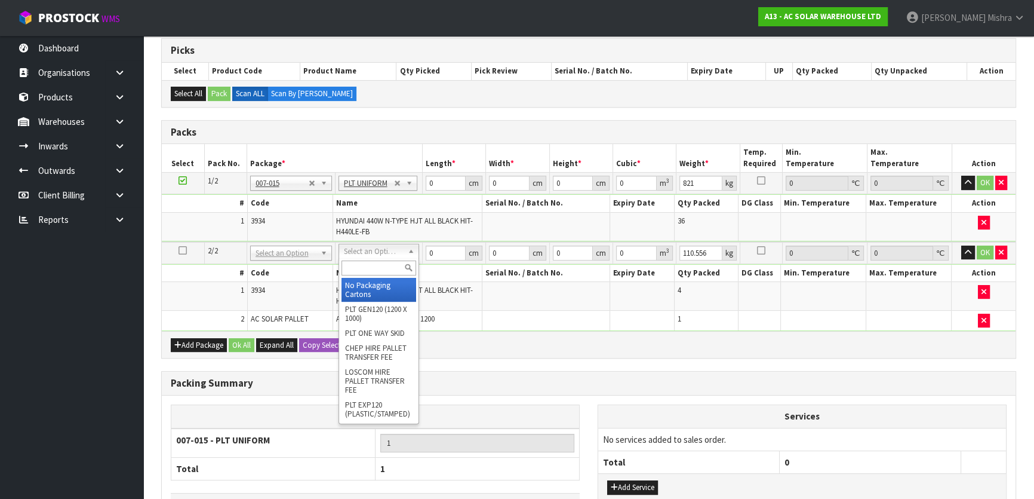
click at [380, 263] on input "text" at bounding box center [379, 267] width 75 height 15
type input "U"
type input "2"
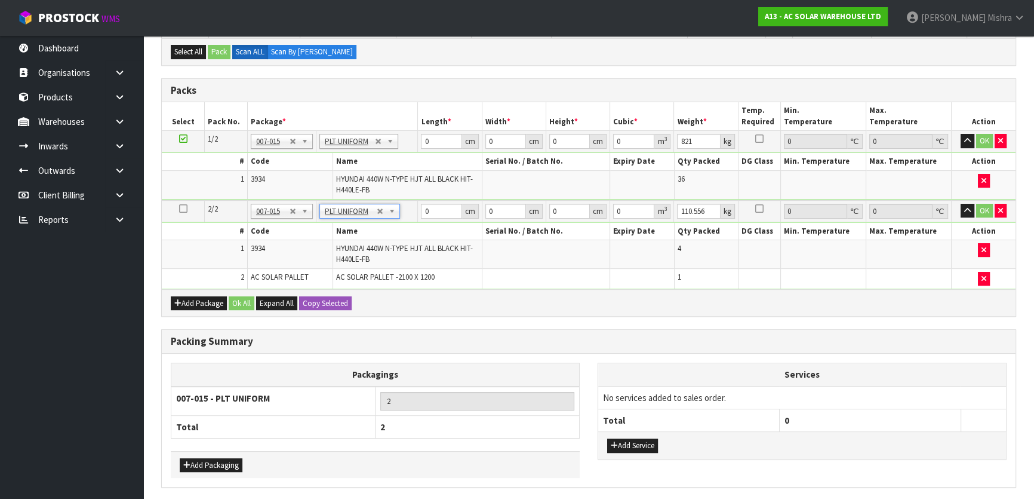
scroll to position [321, 0]
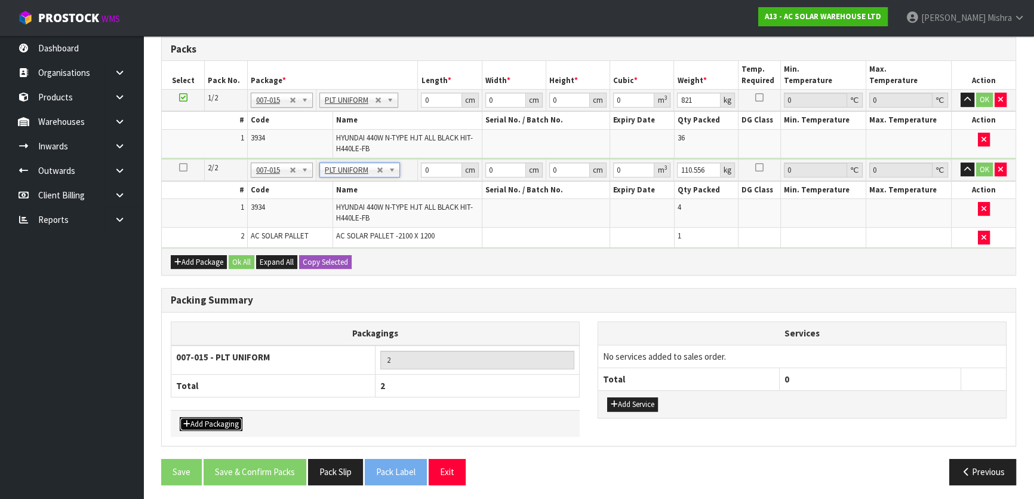
click at [228, 420] on button "Add Packaging" at bounding box center [211, 424] width 63 height 14
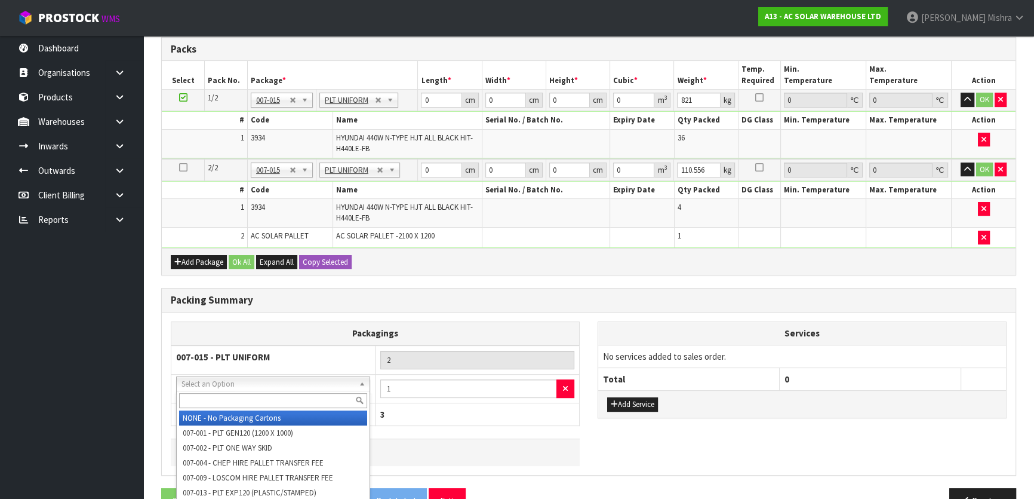
click at [257, 397] on input "text" at bounding box center [273, 400] width 188 height 15
type input "S"
click at [567, 388] on icon "button" at bounding box center [565, 389] width 5 height 8
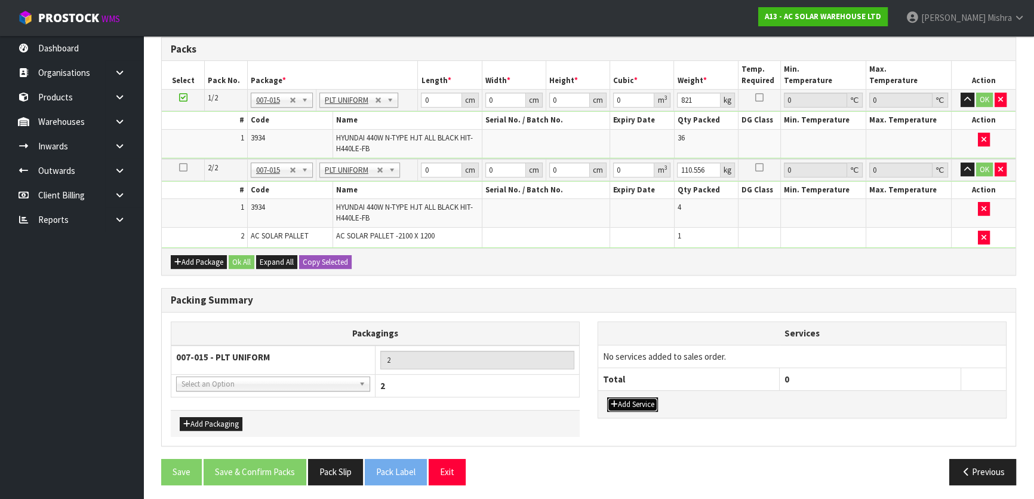
click at [627, 405] on button "Add Service" at bounding box center [632, 404] width 51 height 14
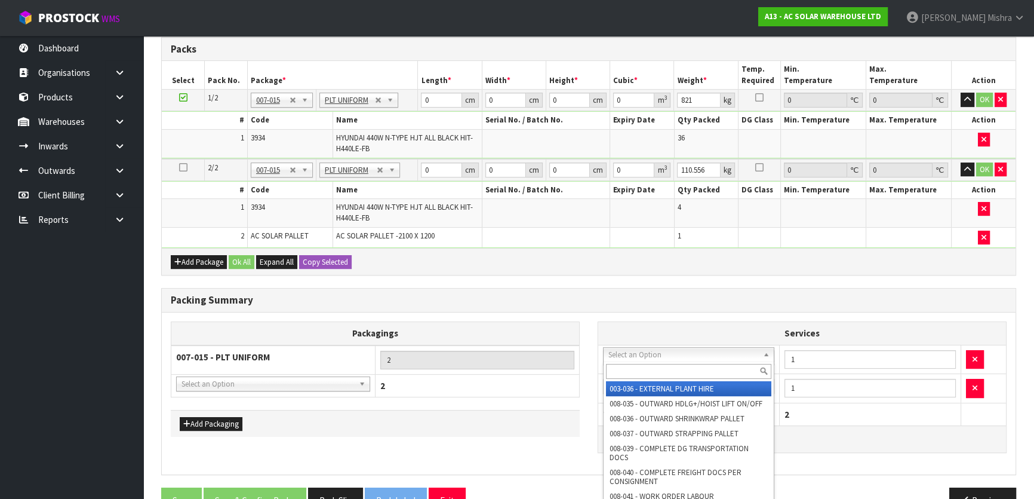
drag, startPoint x: 653, startPoint y: 354, endPoint x: 660, endPoint y: 391, distance: 37.7
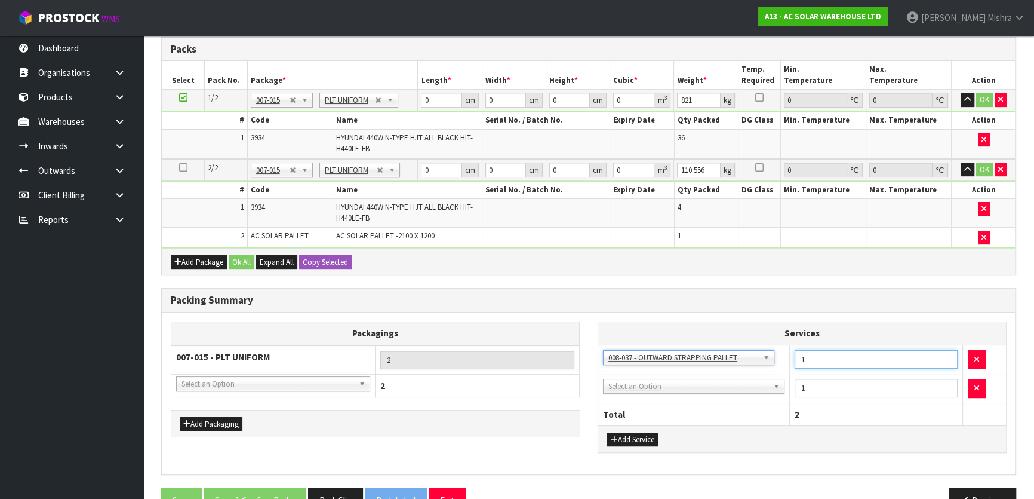
drag, startPoint x: 813, startPoint y: 355, endPoint x: 730, endPoint y: 364, distance: 83.5
click at [730, 364] on tr "003-036 - EXTERNAL PLANT HIRE 008-035 - OUTWARD HDLG+/HOIST LIFT ON/OFF 008-036…" at bounding box center [802, 359] width 408 height 29
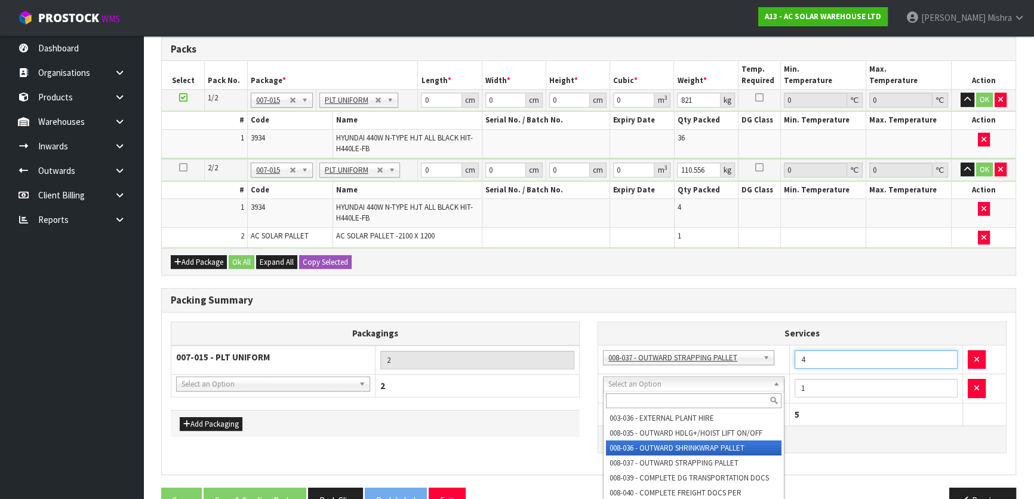
type input "4"
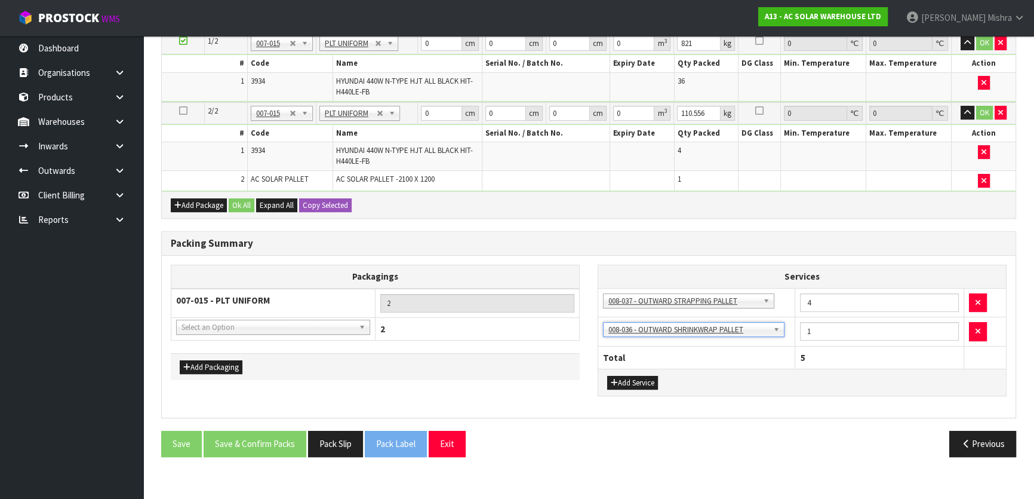
scroll to position [107, 0]
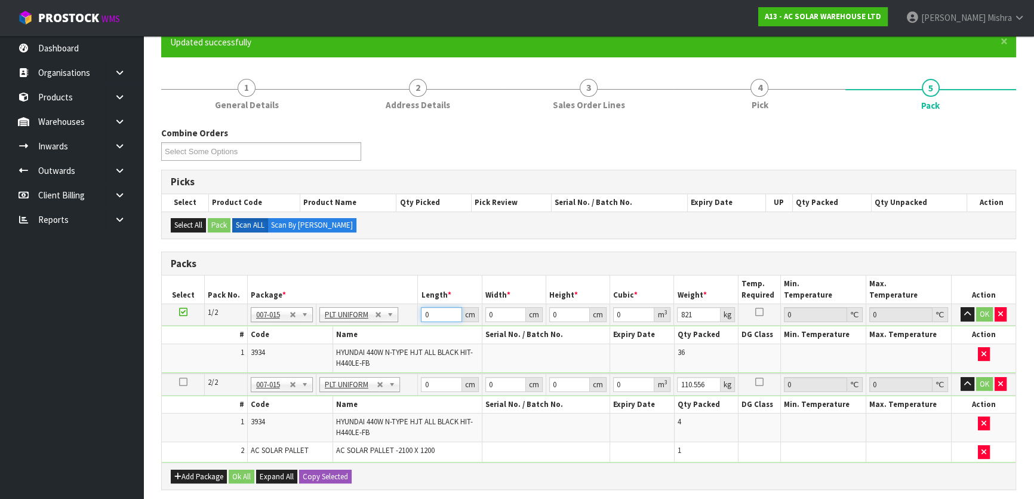
drag, startPoint x: 428, startPoint y: 313, endPoint x: 409, endPoint y: 316, distance: 18.7
click at [409, 316] on tr "1/2 NONE 007-001 007-002 007-004 007-009 007-013 007-014 007-015 007-017 007-01…" at bounding box center [589, 314] width 854 height 21
type input "176"
type input "113"
type input "1"
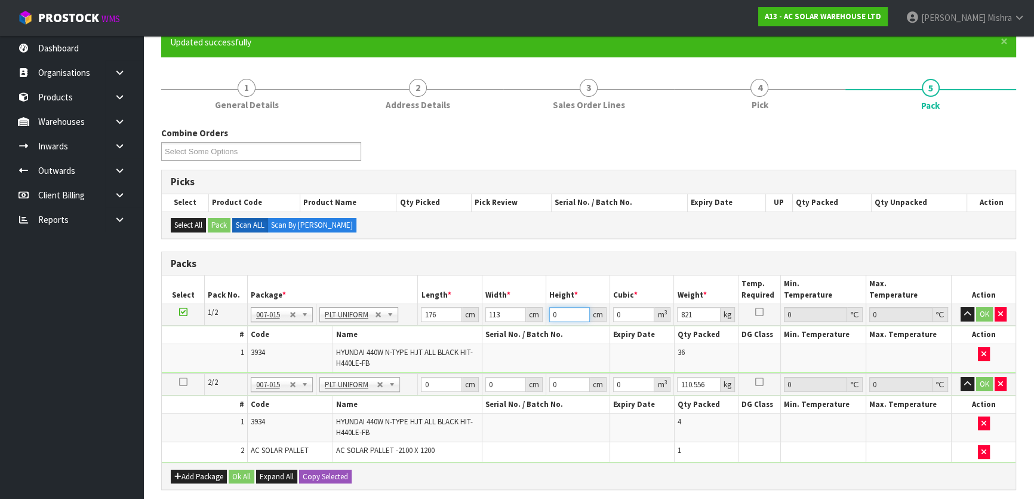
type input "0.019888"
type input "12"
type input "0.238656"
type input "127"
type input "2.525776"
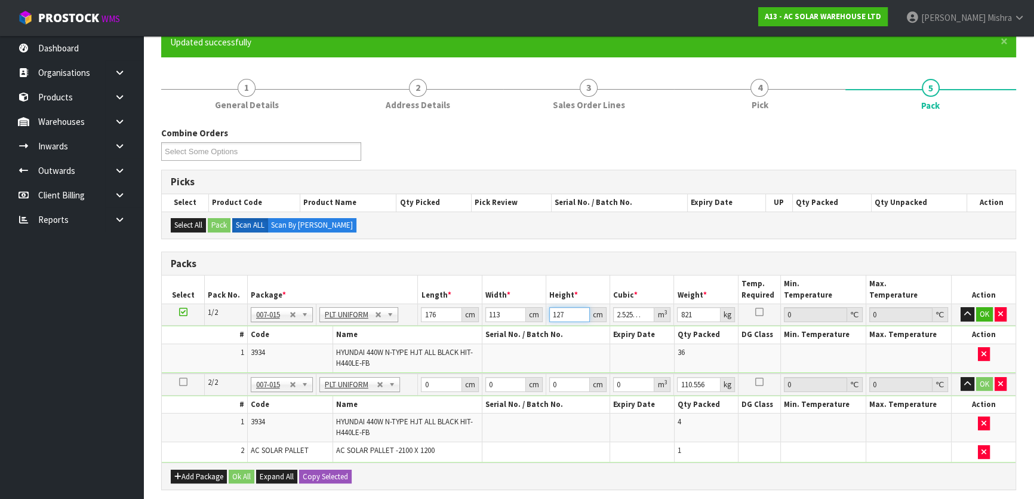
type input "127"
type input "821"
drag, startPoint x: 431, startPoint y: 379, endPoint x: 408, endPoint y: 374, distance: 23.2
click at [413, 374] on tr "2/2 NONE 007-001 007-002 007-004 007-009 007-013 007-014 007-015 007-017 007-01…" at bounding box center [589, 384] width 854 height 22
type input "211"
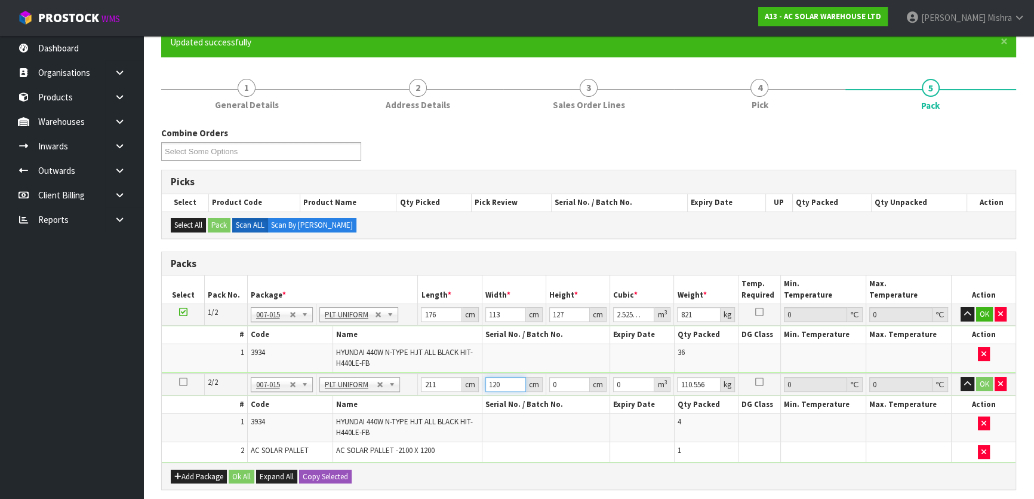
type input "120"
type input "3"
type input "0.07596"
type input "33"
type input "0.83556"
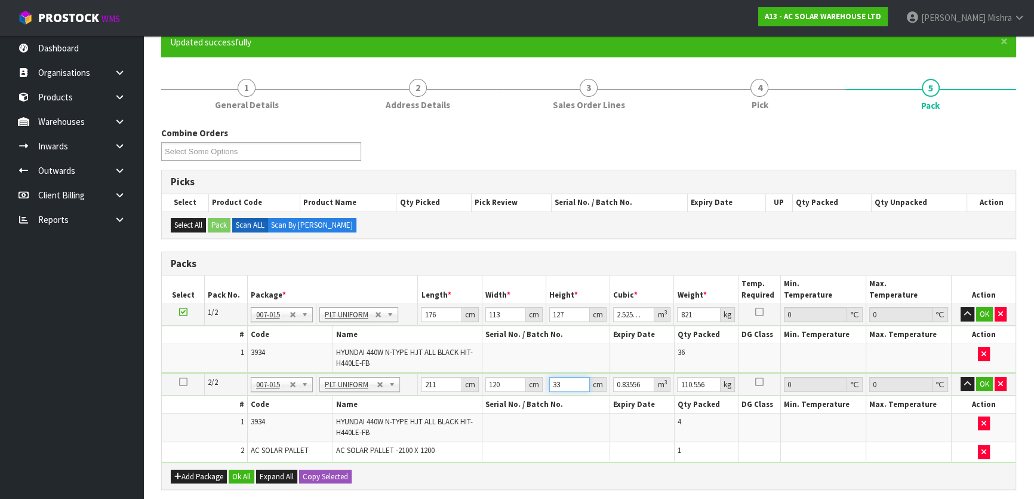
type input "33"
type input "124"
click at [235, 469] on button "Ok All" at bounding box center [242, 476] width 26 height 14
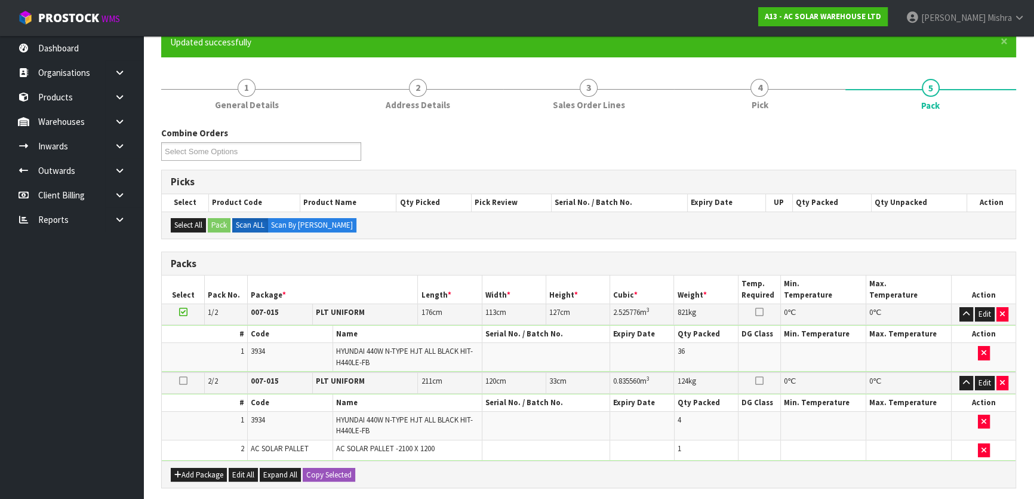
scroll to position [378, 0]
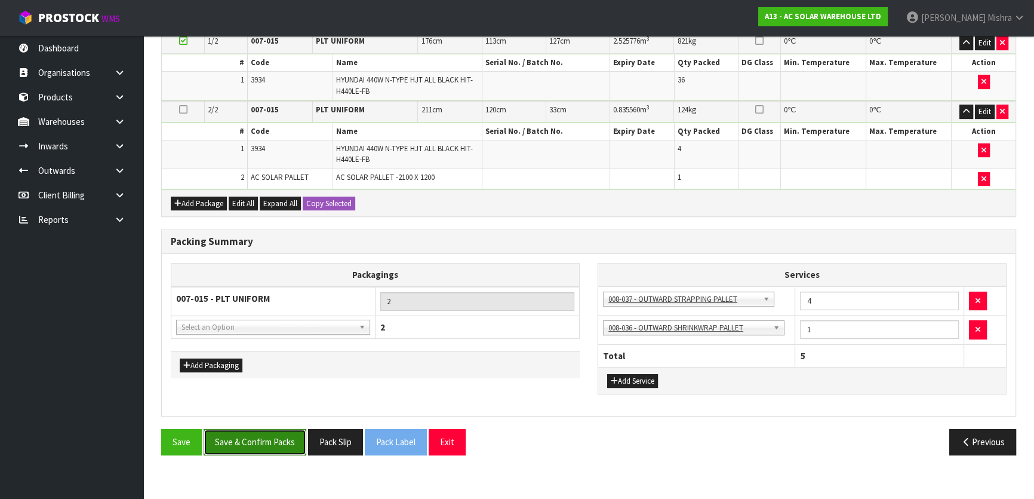
click at [274, 435] on button "Save & Confirm Packs" at bounding box center [255, 442] width 103 height 26
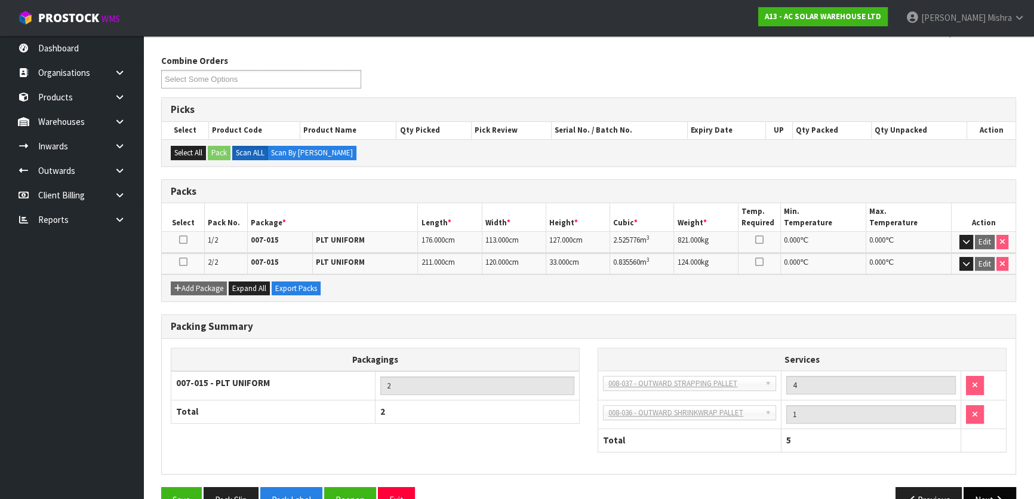
scroll to position [217, 0]
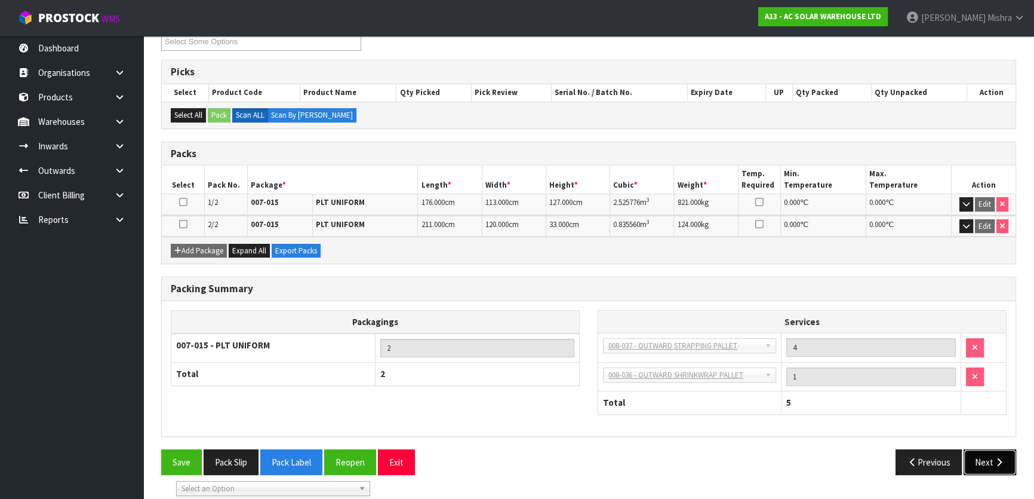
click at [986, 464] on button "Next" at bounding box center [990, 462] width 53 height 26
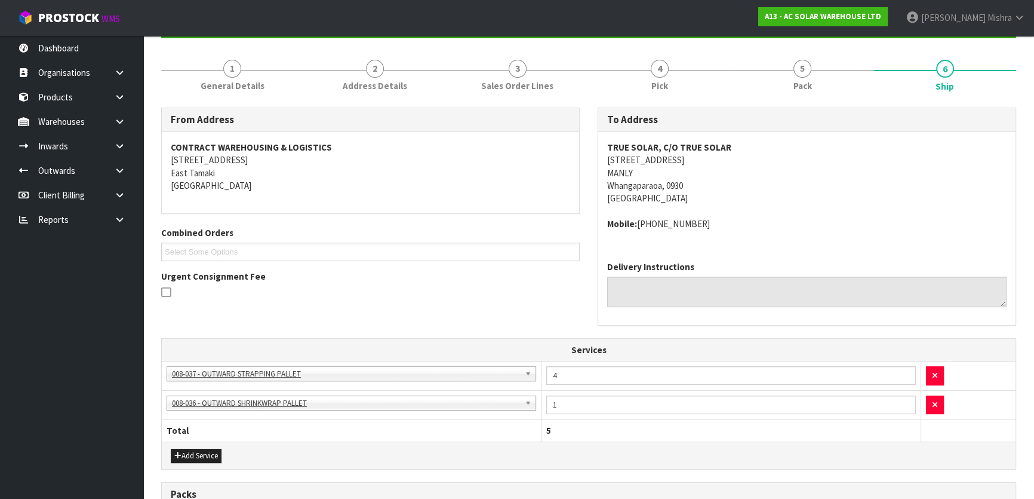
scroll to position [108, 0]
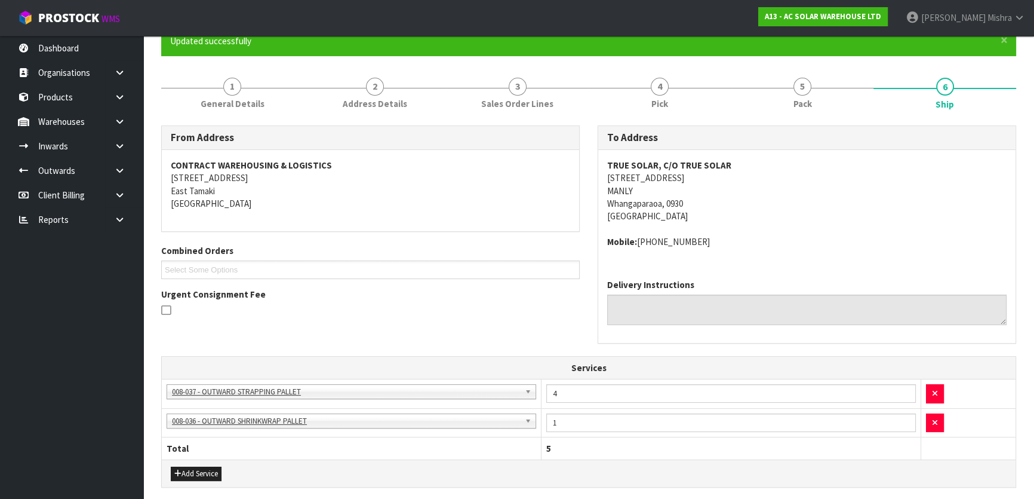
click at [653, 168] on strong "TRUE SOLAR, C/O TRUE SOLAR" at bounding box center [669, 164] width 124 height 11
click at [651, 175] on address "TRUE SOLAR, C/O TRUE SOLAR 8 MANLY PARK AVENUE MANLY Whangaparaoa, 0930 New Zea…" at bounding box center [806, 191] width 399 height 64
copy address "8 MANLY PARK AVENUE"
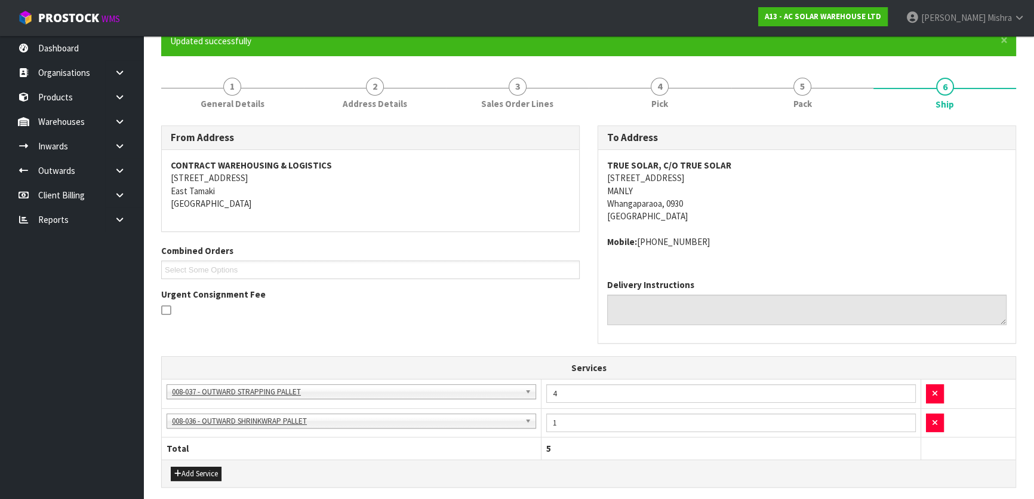
click at [680, 151] on div "TRUE SOLAR, C/O TRUE SOLAR 8 MANLY PARK AVENUE MANLY Whangaparaoa, 0930 New Zea…" at bounding box center [806, 210] width 417 height 120
click at [678, 166] on strong "TRUE SOLAR, C/O TRUE SOLAR" at bounding box center [669, 164] width 124 height 11
copy strong "TRUE SOLAR, C/O TRUE SOLAR"
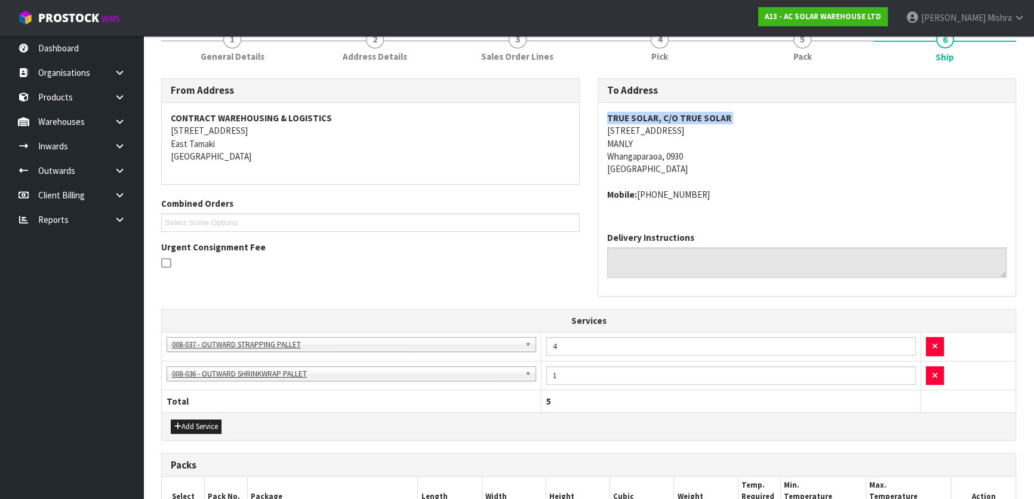
scroll to position [162, 0]
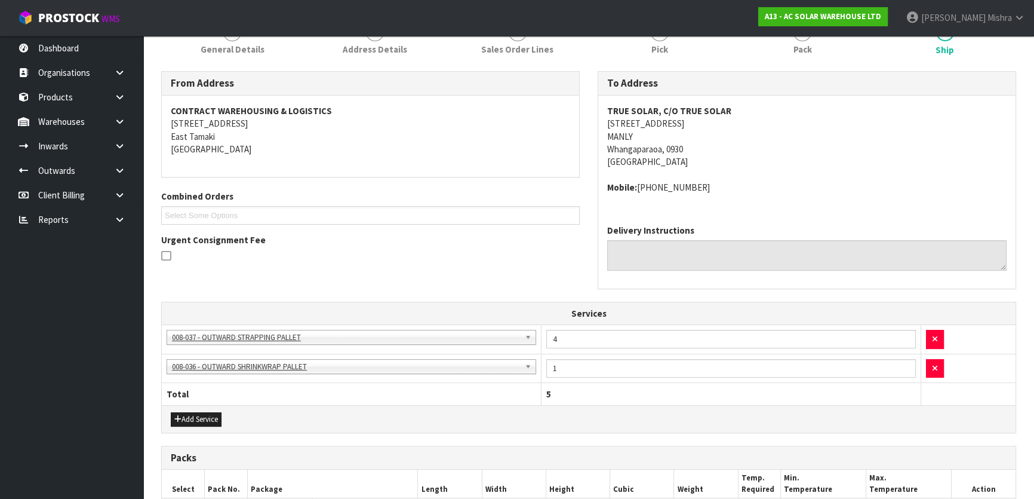
click at [651, 123] on address "TRUE SOLAR, C/O TRUE SOLAR 8 MANLY PARK AVENUE MANLY Whangaparaoa, 0930 New Zea…" at bounding box center [806, 136] width 399 height 64
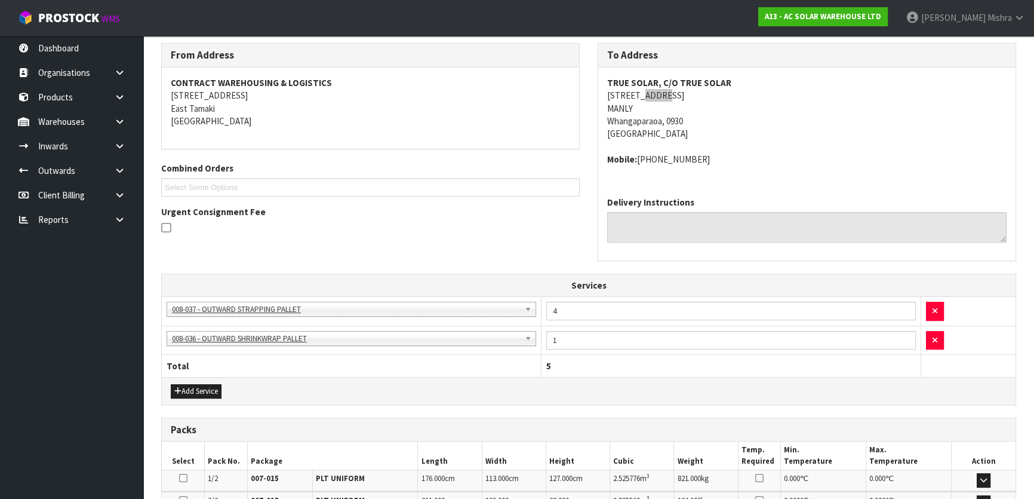
scroll to position [107, 0]
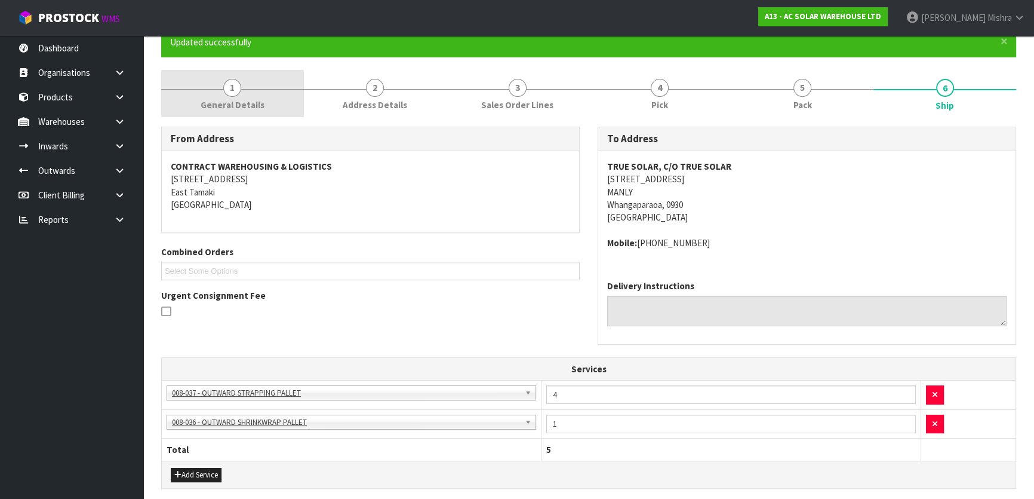
click at [229, 99] on span "General Details" at bounding box center [233, 105] width 64 height 13
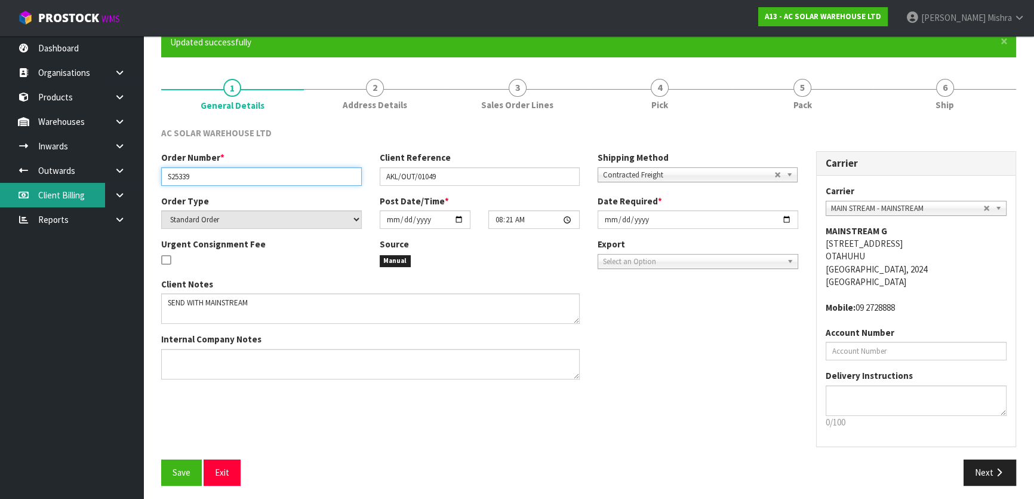
drag, startPoint x: 217, startPoint y: 176, endPoint x: 94, endPoint y: 190, distance: 123.2
click at [94, 190] on body "Toggle navigation ProStock WMS A13 - AC SOLAR WAREHOUSE LTD Lalisha Mishra Logo…" at bounding box center [517, 142] width 1034 height 499
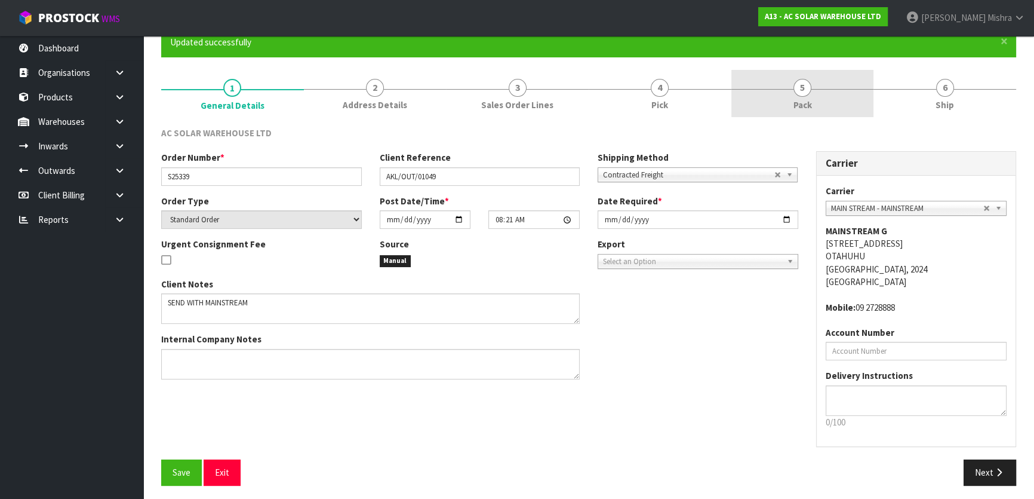
drag, startPoint x: 849, startPoint y: 85, endPoint x: 843, endPoint y: 146, distance: 61.1
click at [849, 85] on link "5 Pack" at bounding box center [802, 93] width 143 height 47
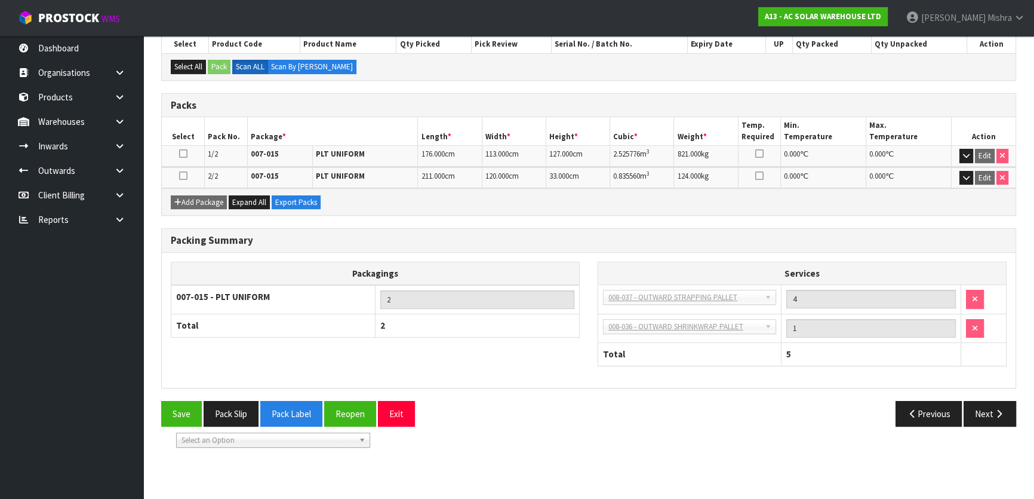
scroll to position [378, 0]
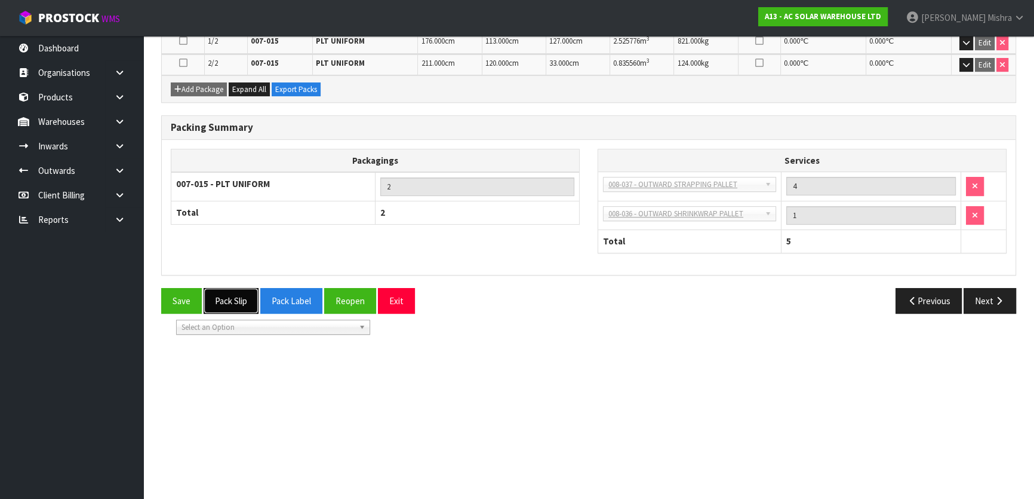
click at [242, 290] on button "Pack Slip" at bounding box center [231, 301] width 55 height 26
click at [1000, 309] on button "Next" at bounding box center [990, 301] width 53 height 26
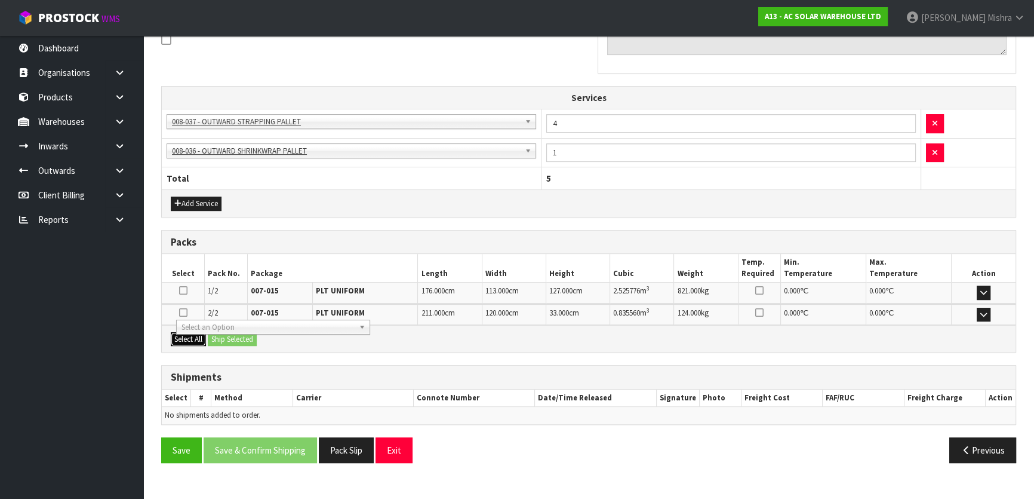
click at [186, 336] on button "Select All" at bounding box center [188, 339] width 35 height 14
click at [257, 337] on button "Ship Selected" at bounding box center [232, 339] width 49 height 14
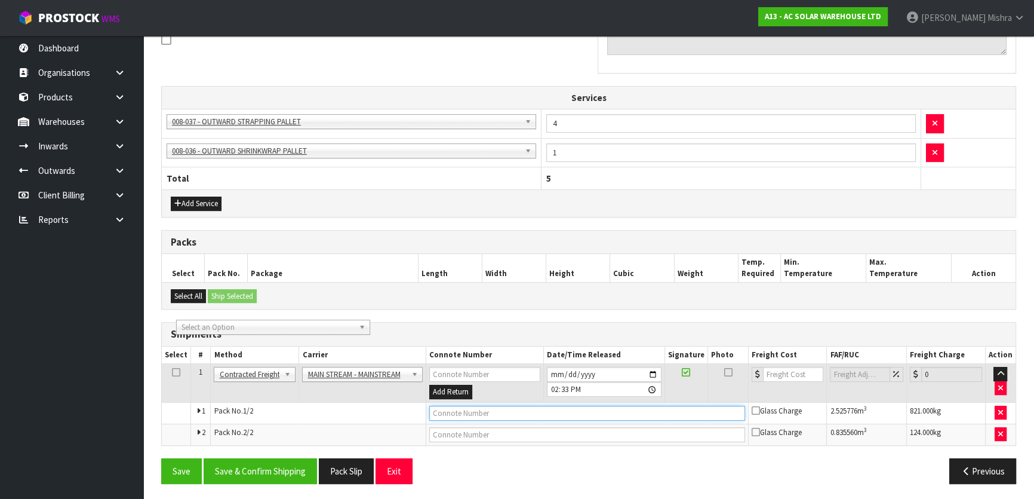
click at [519, 411] on input "text" at bounding box center [587, 412] width 316 height 15
paste input "CWL7715129"
type input "CWL7715129"
click at [292, 471] on button "Save & Confirm Shipping" at bounding box center [260, 471] width 113 height 26
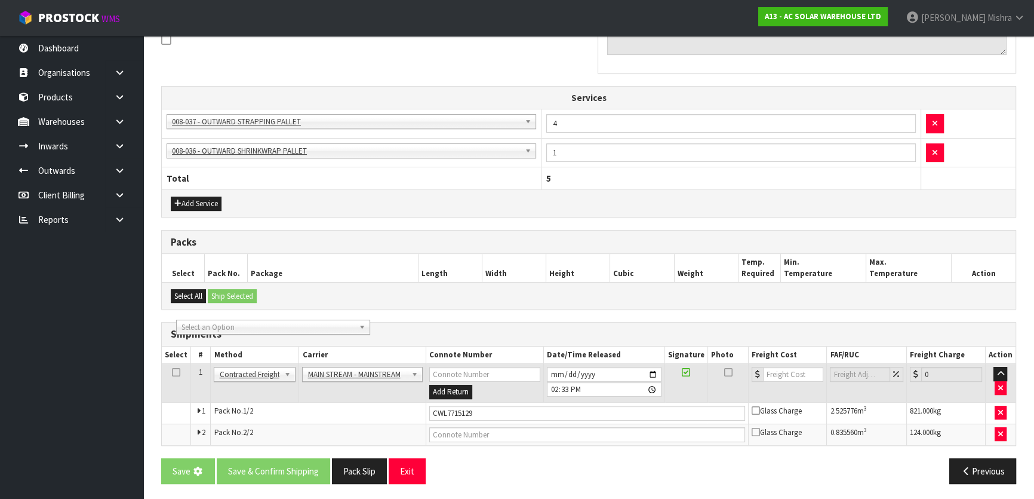
scroll to position [0, 0]
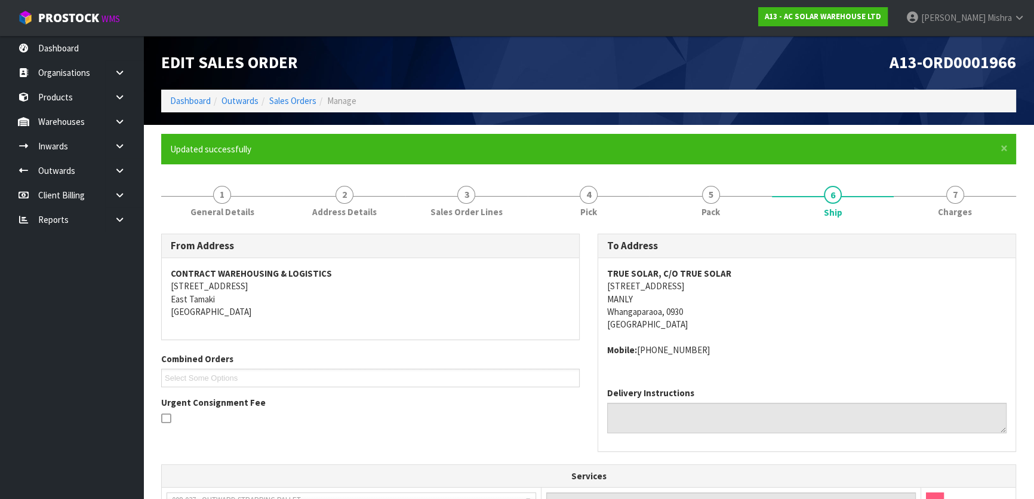
drag, startPoint x: 699, startPoint y: 350, endPoint x: 634, endPoint y: 352, distance: 65.1
click at [634, 352] on address "Mobile: +64 20 422 2400" at bounding box center [806, 349] width 399 height 13
copy address ": +64 20 422 2400"
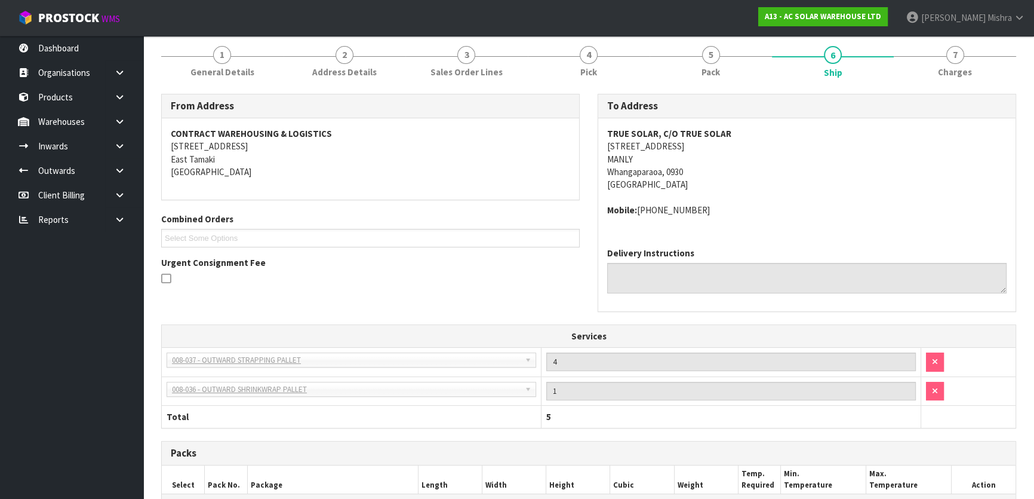
scroll to position [107, 0]
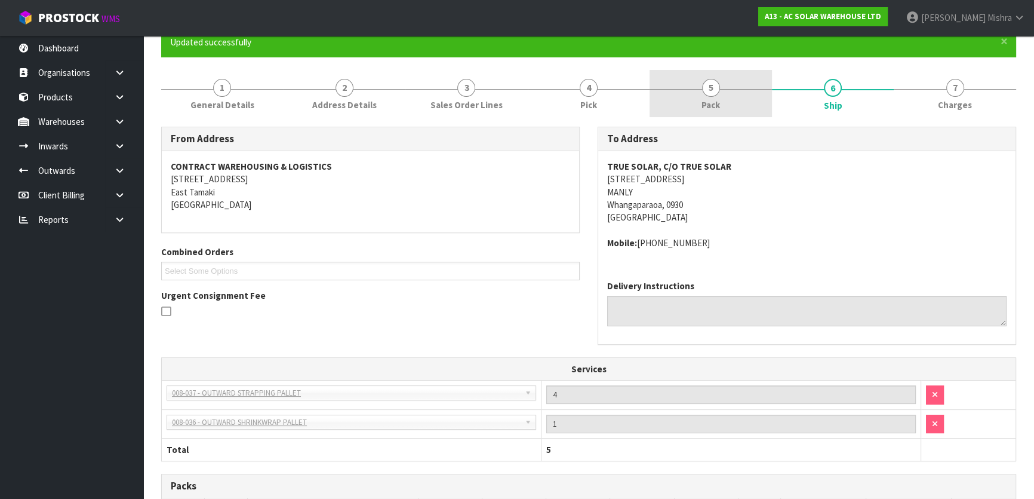
click at [718, 103] on span "Pack" at bounding box center [711, 105] width 19 height 13
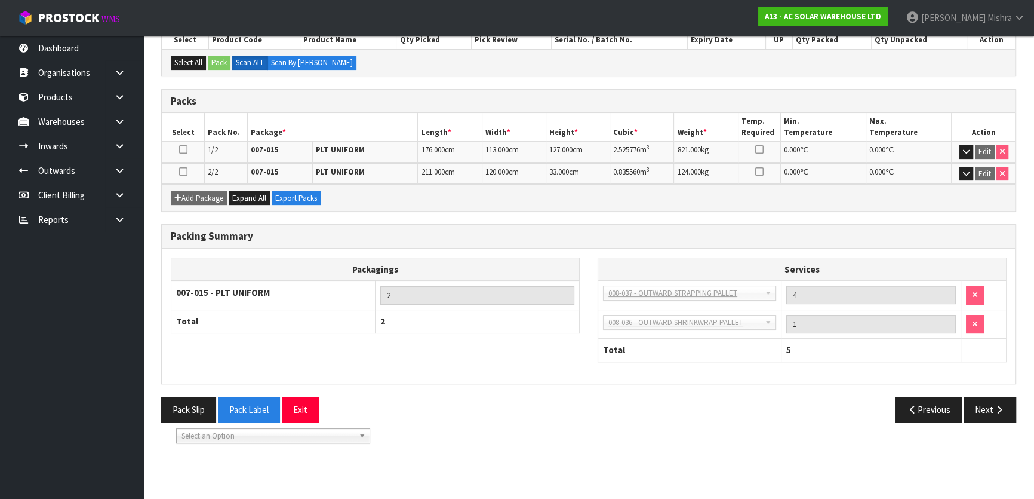
scroll to position [378, 0]
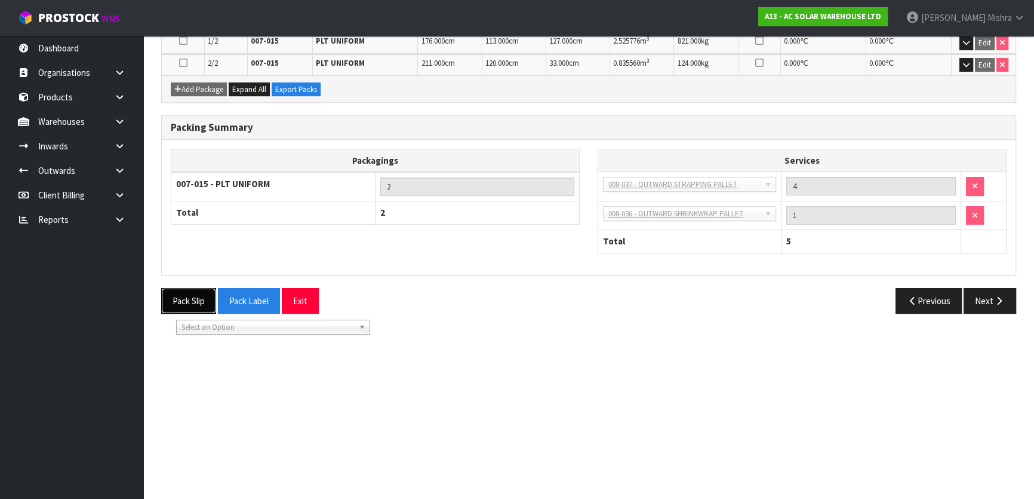
click at [187, 302] on button "Pack Slip" at bounding box center [188, 301] width 55 height 26
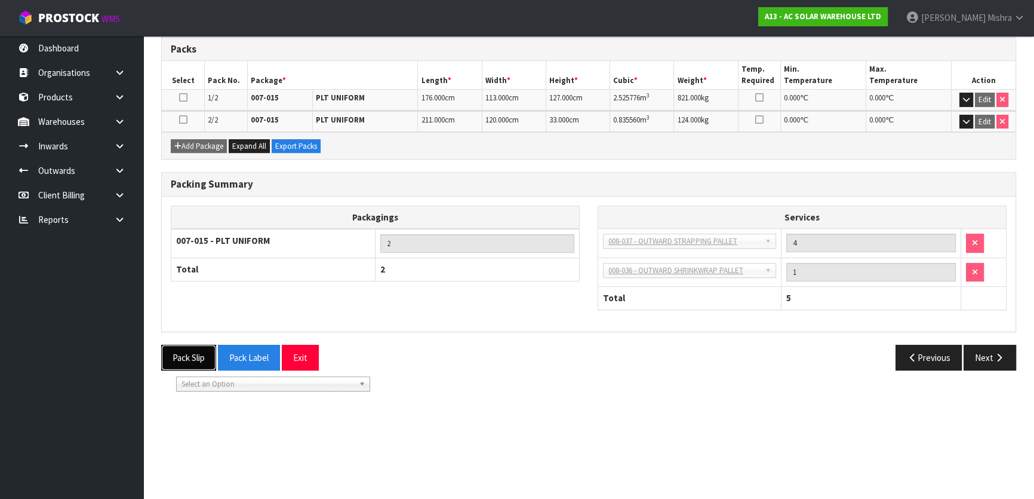
scroll to position [324, 0]
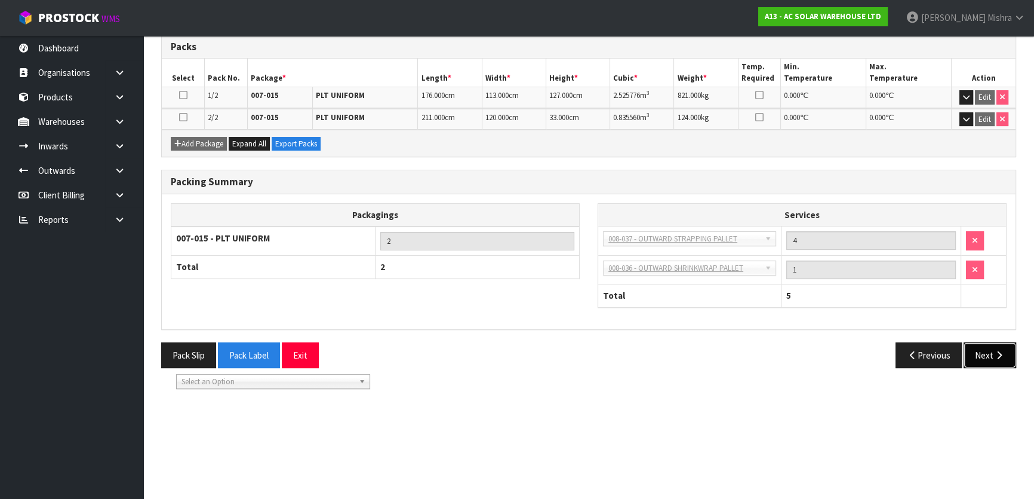
click at [1009, 364] on button "Next" at bounding box center [990, 355] width 53 height 26
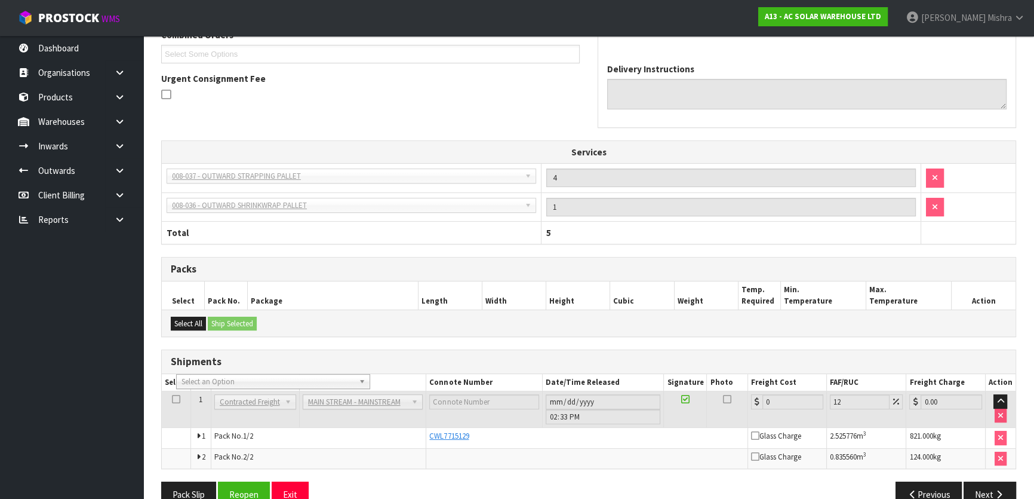
scroll to position [378, 0]
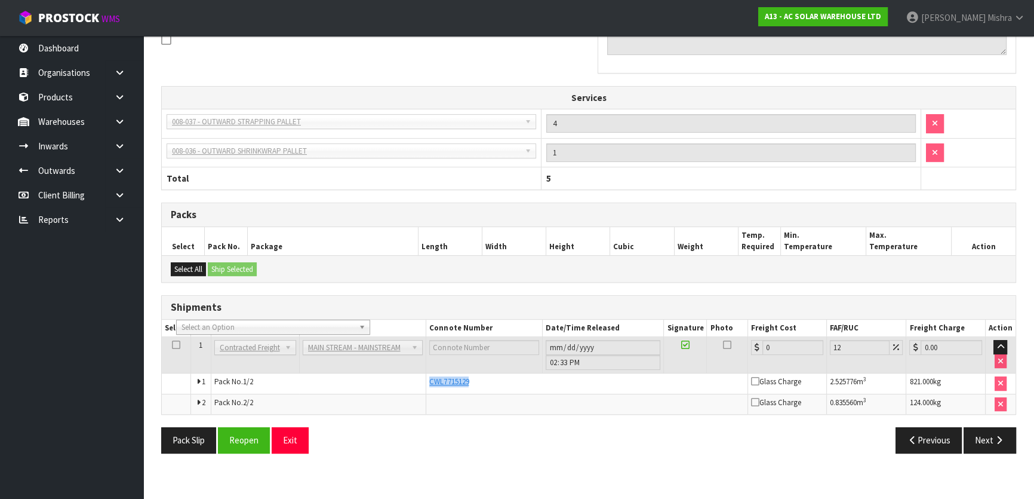
drag, startPoint x: 489, startPoint y: 385, endPoint x: 427, endPoint y: 386, distance: 62.1
click at [427, 386] on td "CWL7715129" at bounding box center [587, 383] width 322 height 21
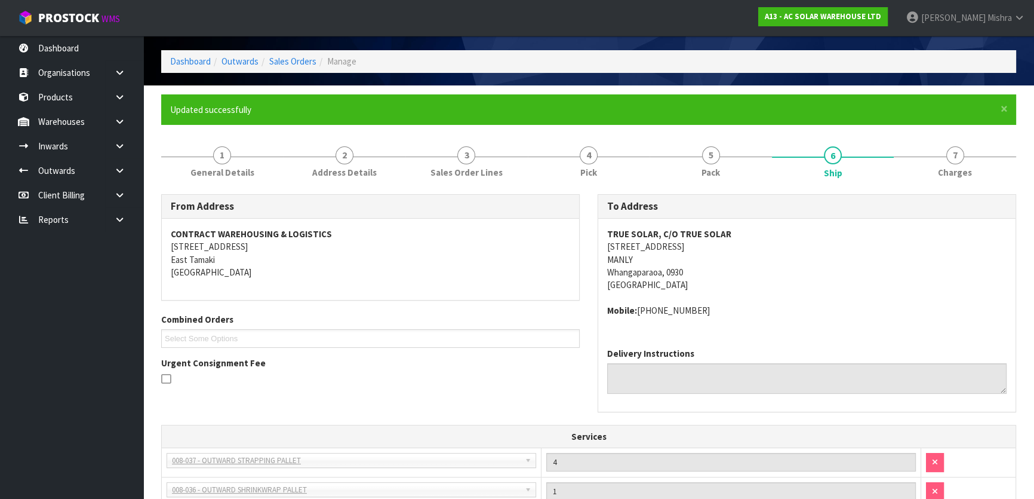
scroll to position [0, 0]
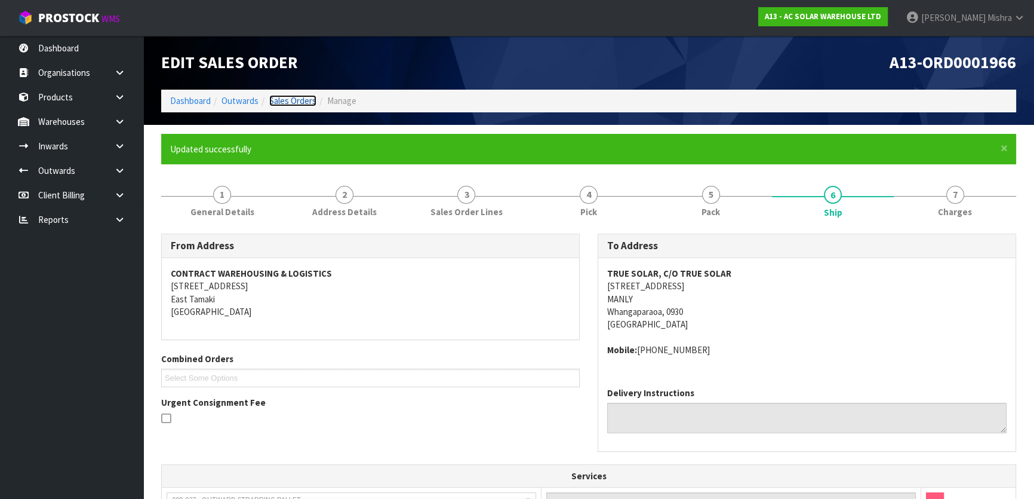
click at [282, 104] on link "Sales Orders" at bounding box center [292, 100] width 47 height 11
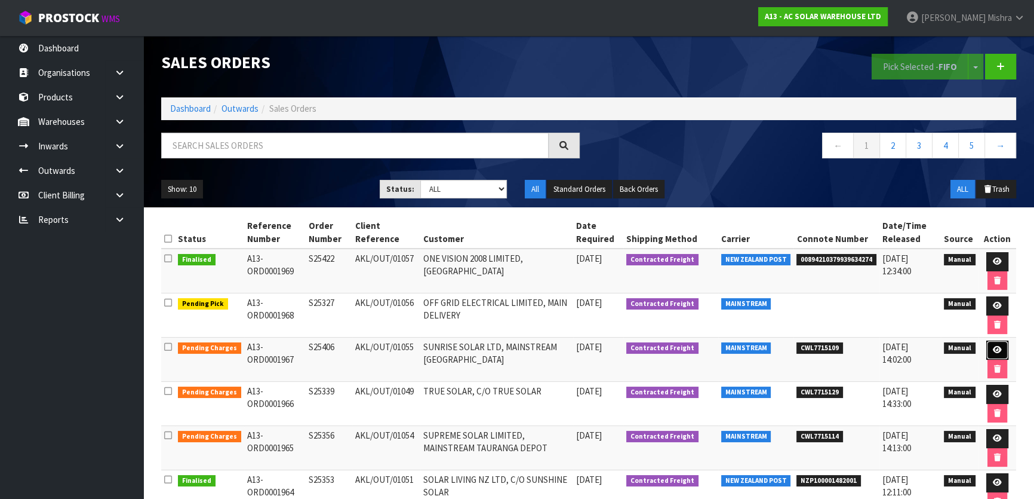
click at [993, 346] on icon at bounding box center [997, 350] width 9 height 8
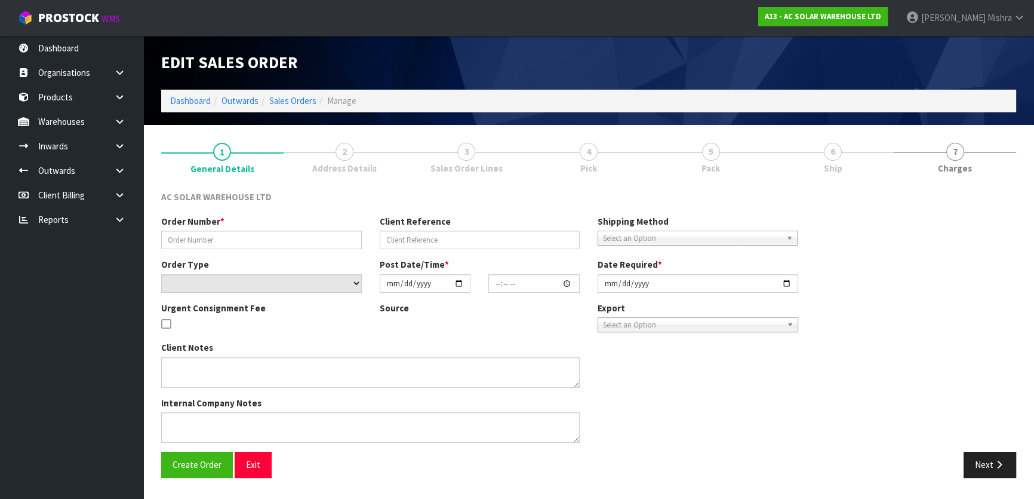
type input "S25406"
type input "AKL/OUT/01055"
select select "number:0"
type input "[DATE]"
type input "10:30:00.000"
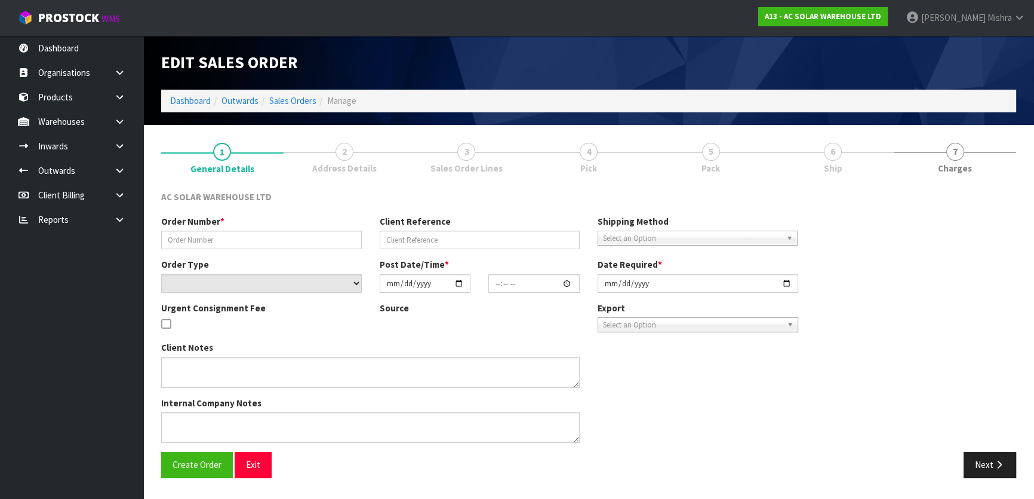
type input "[DATE]"
type textarea "SEND WITH MAINSTREAM"
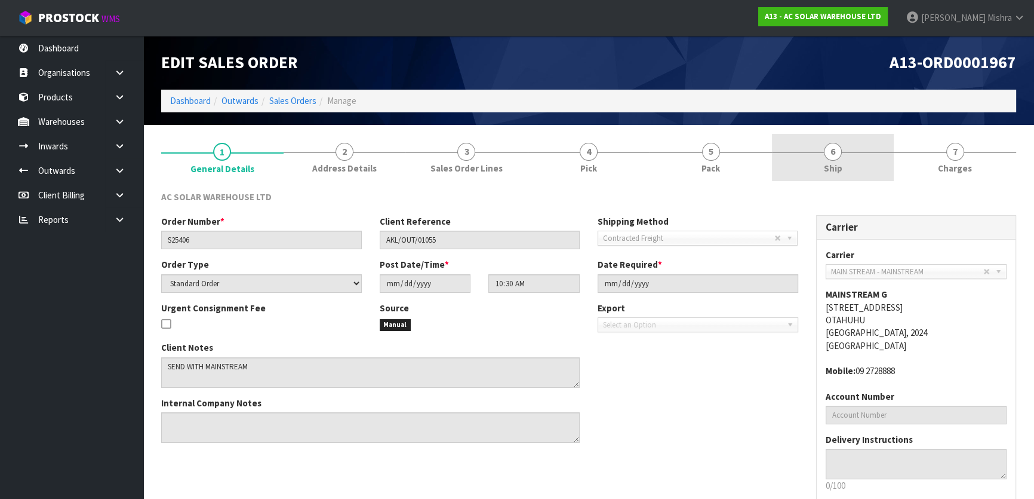
click at [807, 166] on link "6 Ship" at bounding box center [833, 157] width 122 height 47
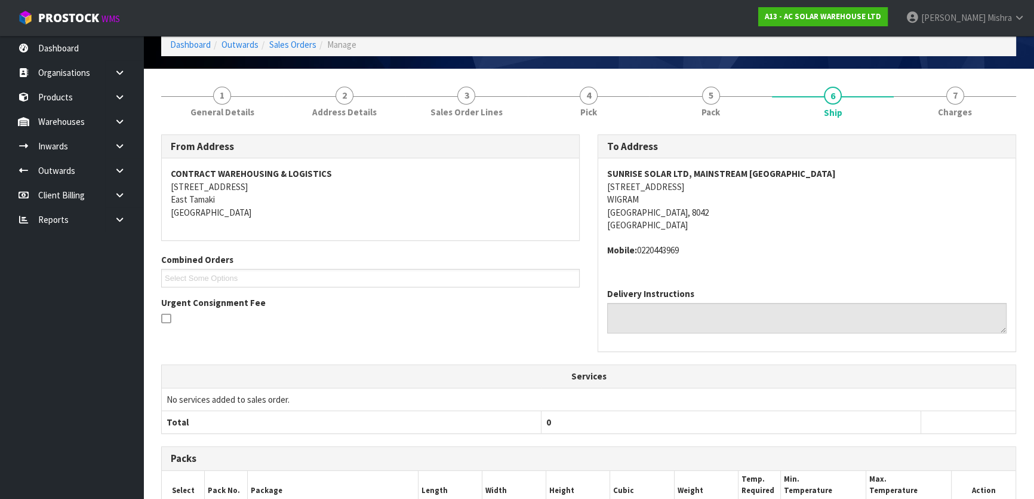
scroll to position [54, 0]
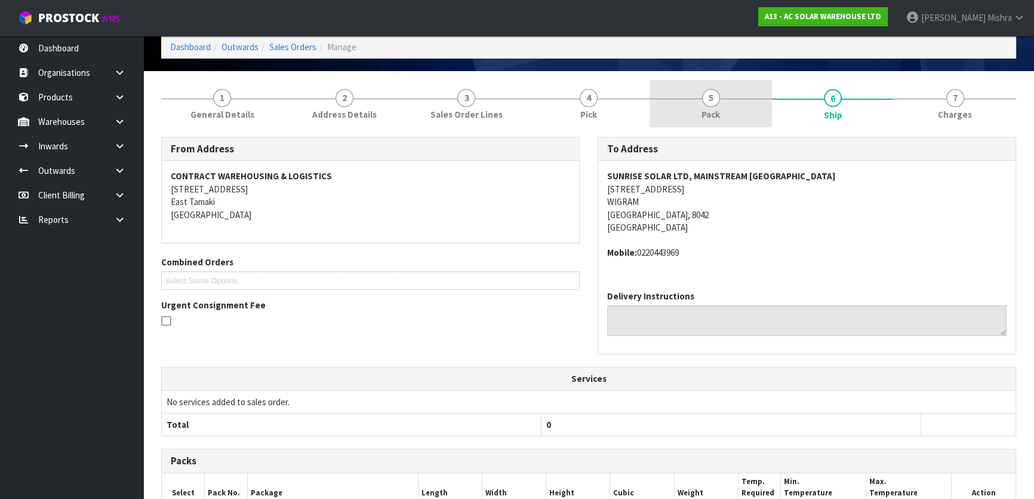
click at [717, 96] on span "5" at bounding box center [711, 98] width 18 height 18
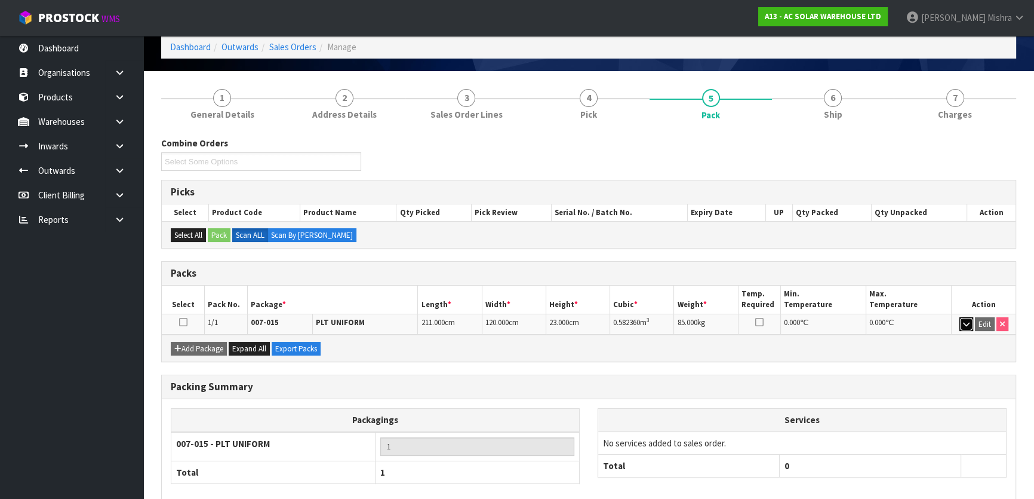
click at [970, 327] on button "button" at bounding box center [967, 324] width 14 height 14
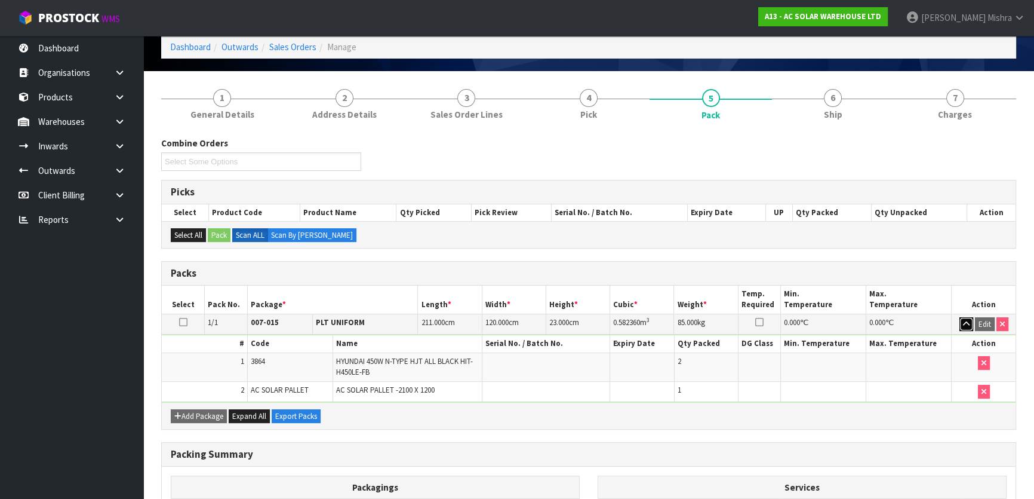
click at [970, 327] on button "button" at bounding box center [967, 324] width 14 height 14
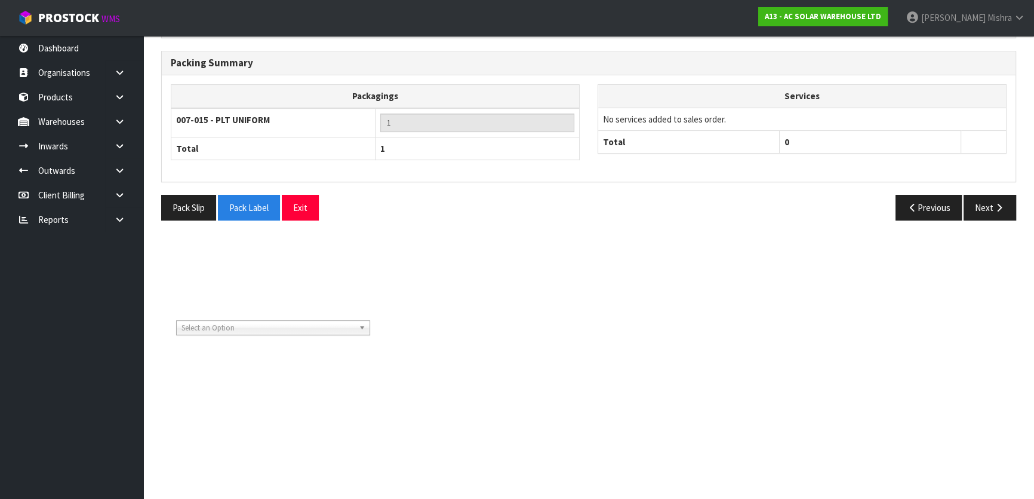
scroll to position [378, 0]
click at [1007, 212] on button "Next" at bounding box center [990, 207] width 53 height 26
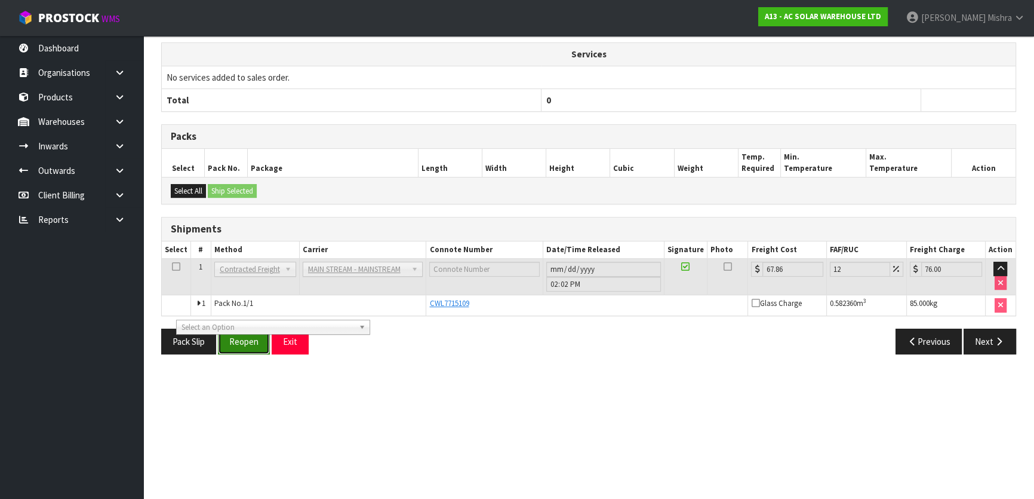
click at [248, 349] on button "Reopen" at bounding box center [244, 341] width 52 height 26
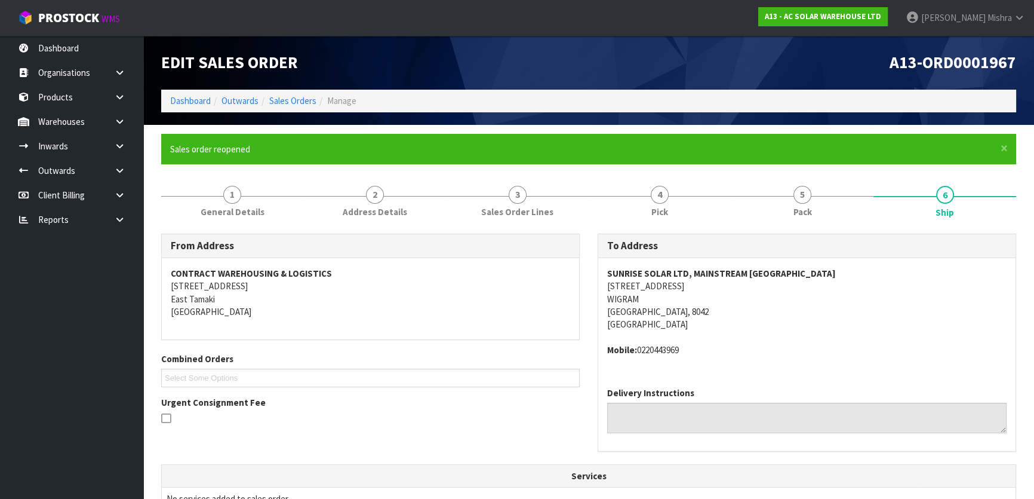
scroll to position [271, 0]
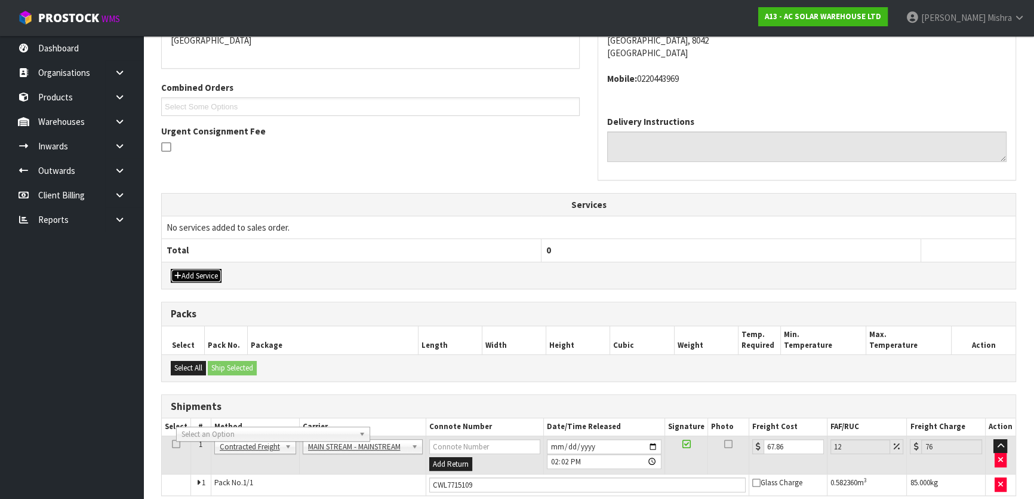
click at [205, 277] on button "Add Service" at bounding box center [196, 276] width 51 height 14
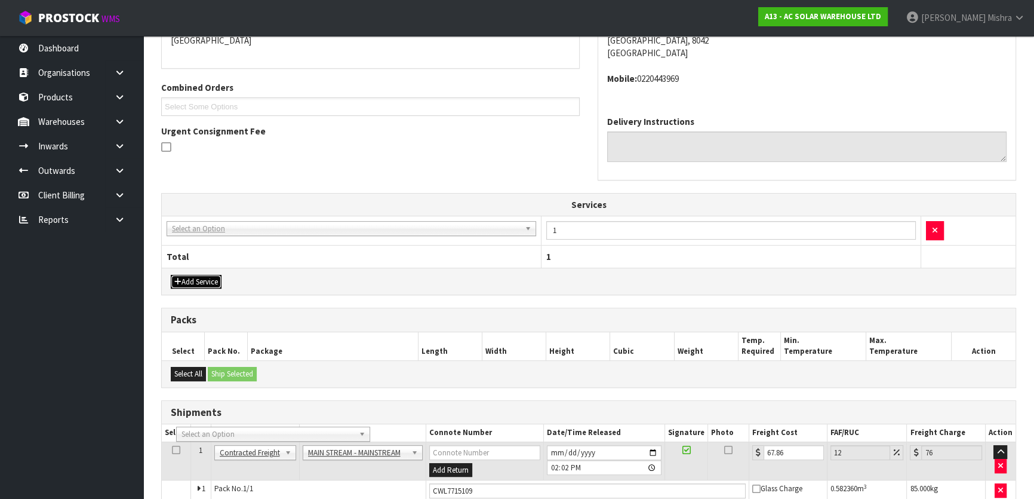
click at [205, 277] on button "Add Service" at bounding box center [196, 282] width 51 height 14
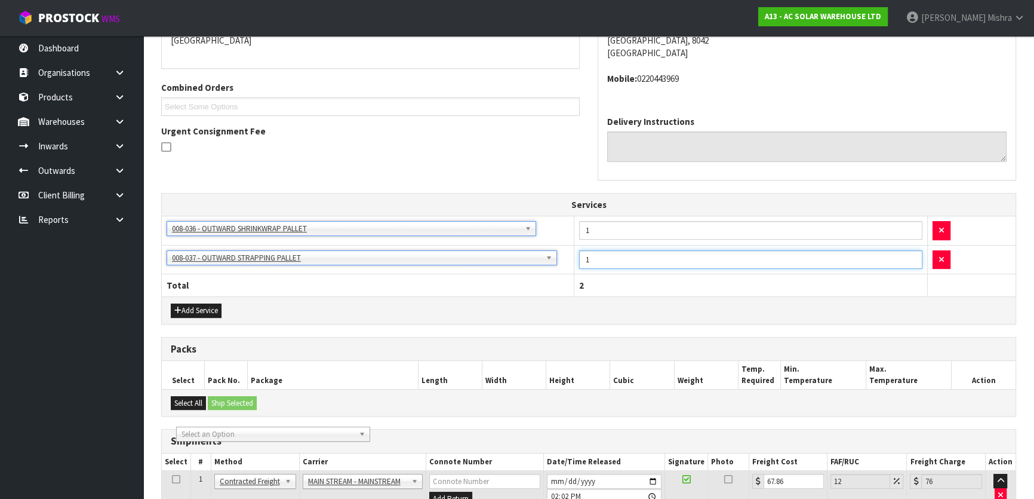
drag, startPoint x: 617, startPoint y: 247, endPoint x: 608, endPoint y: 250, distance: 9.3
click at [608, 250] on td "1" at bounding box center [751, 259] width 354 height 29
drag, startPoint x: 613, startPoint y: 254, endPoint x: 537, endPoint y: 263, distance: 77.0
click at [537, 263] on tr "003-036 - EXTERNAL PLANT HIRE 008-035 - OUTWARD HDLG+/HOIST LIFT ON/OFF 008-036…" at bounding box center [589, 259] width 854 height 29
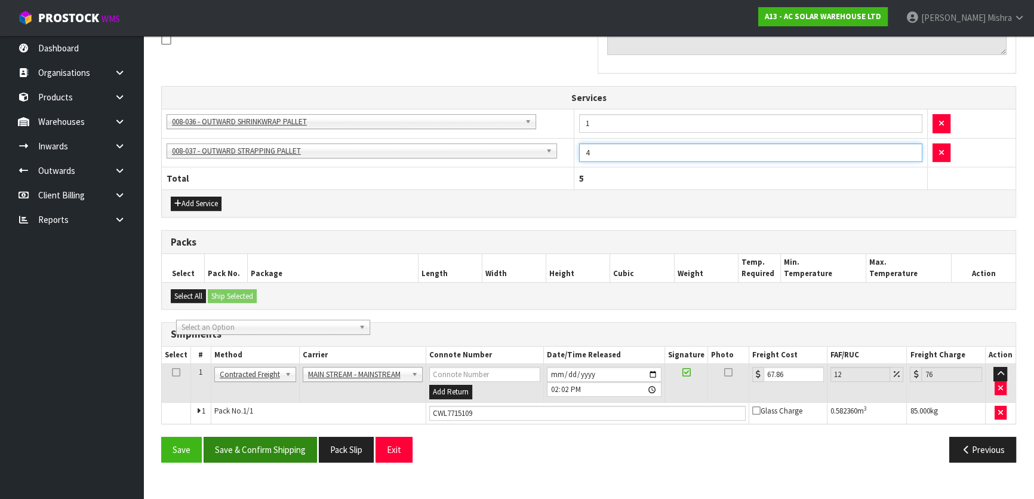
type input "4"
click at [284, 437] on button "Save & Confirm Shipping" at bounding box center [260, 450] width 113 height 26
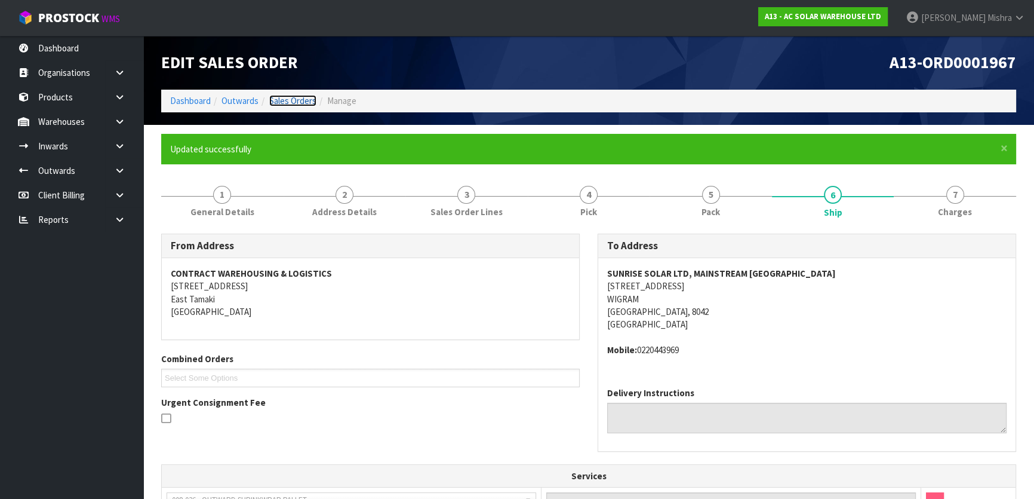
click at [299, 97] on link "Sales Orders" at bounding box center [292, 100] width 47 height 11
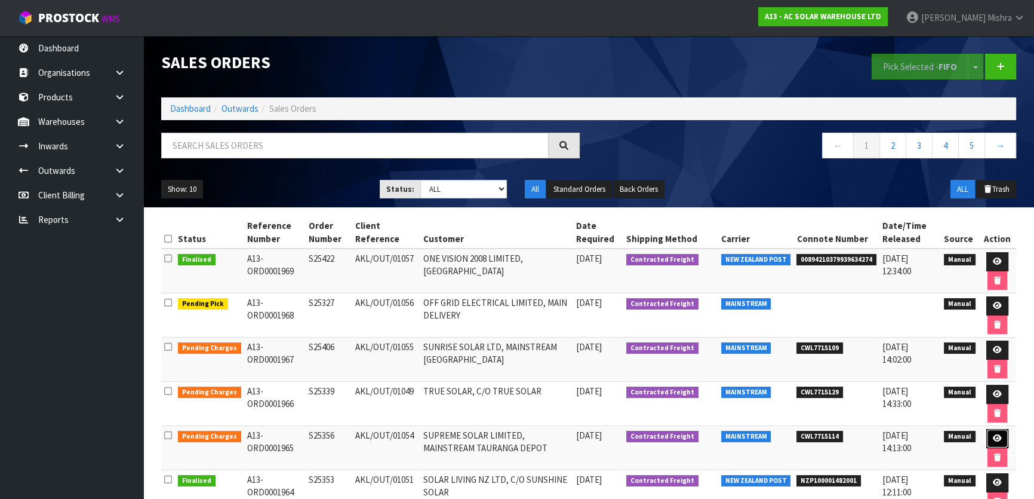
click at [1001, 438] on link at bounding box center [997, 438] width 22 height 19
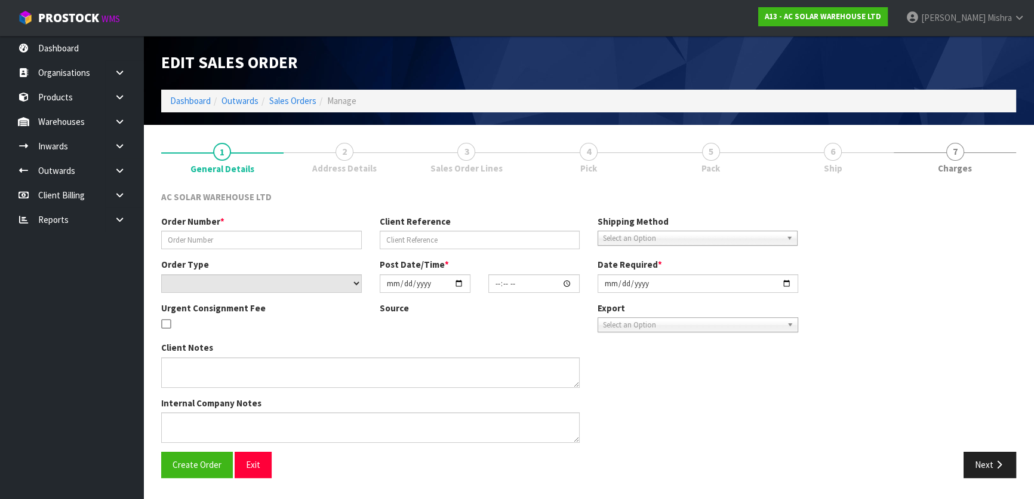
type input "S25356"
type input "AKL/OUT/01054"
select select "number:0"
type input "[DATE]"
type input "16:17:00.000"
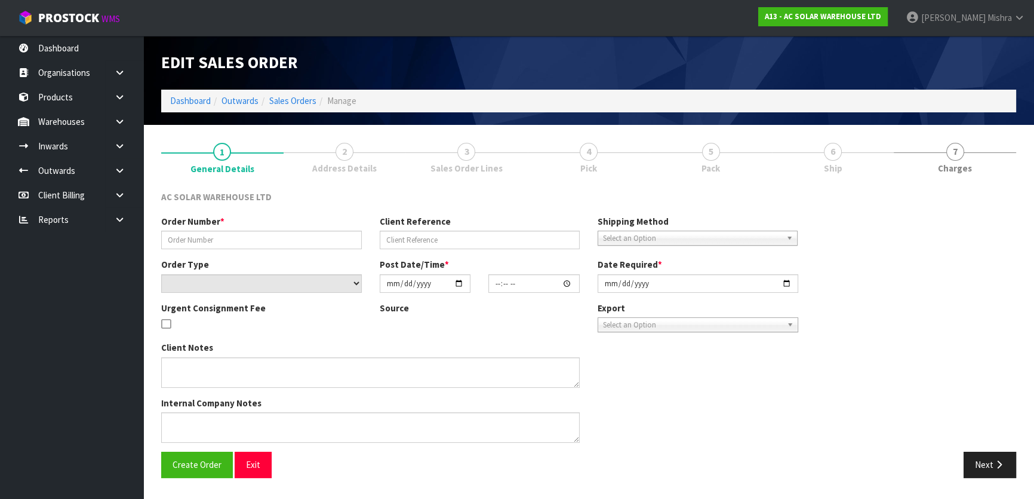
type input "[DATE]"
type textarea "SEND WITH MAINSTREAM"
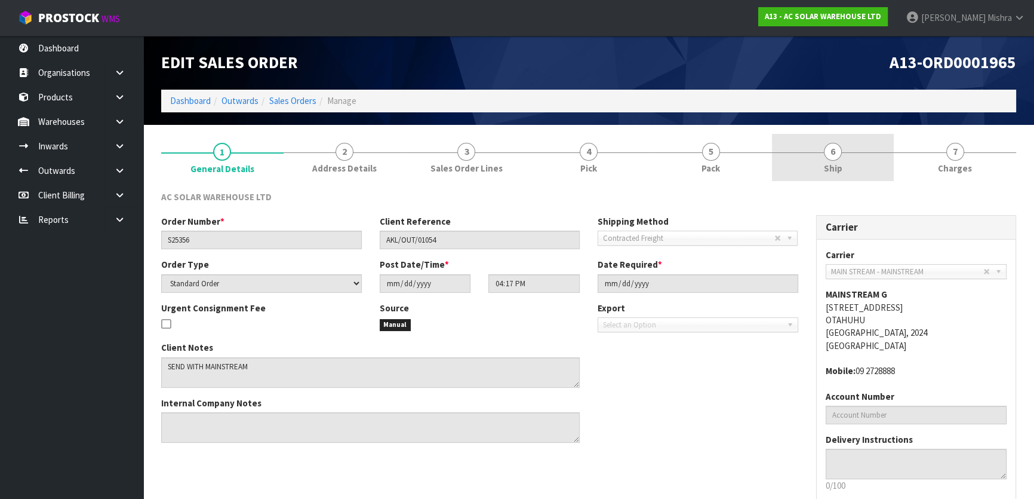
drag, startPoint x: 835, startPoint y: 167, endPoint x: 816, endPoint y: 180, distance: 22.7
click at [840, 167] on span "Ship" at bounding box center [833, 168] width 19 height 13
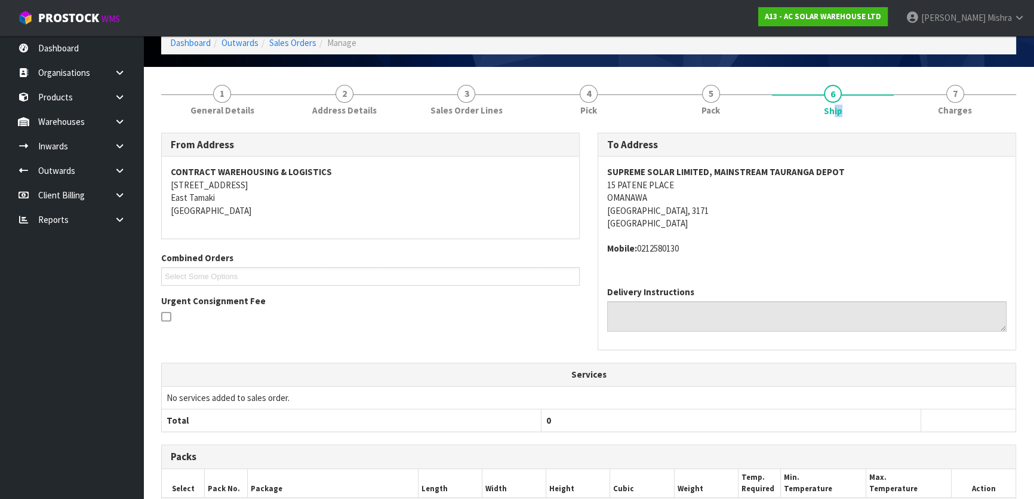
scroll to position [325, 0]
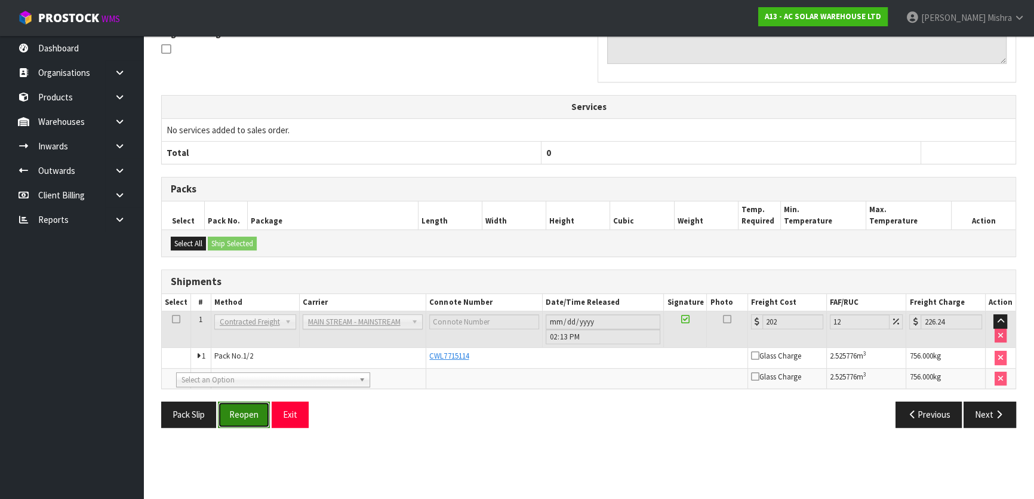
click at [258, 413] on button "Reopen" at bounding box center [244, 414] width 52 height 26
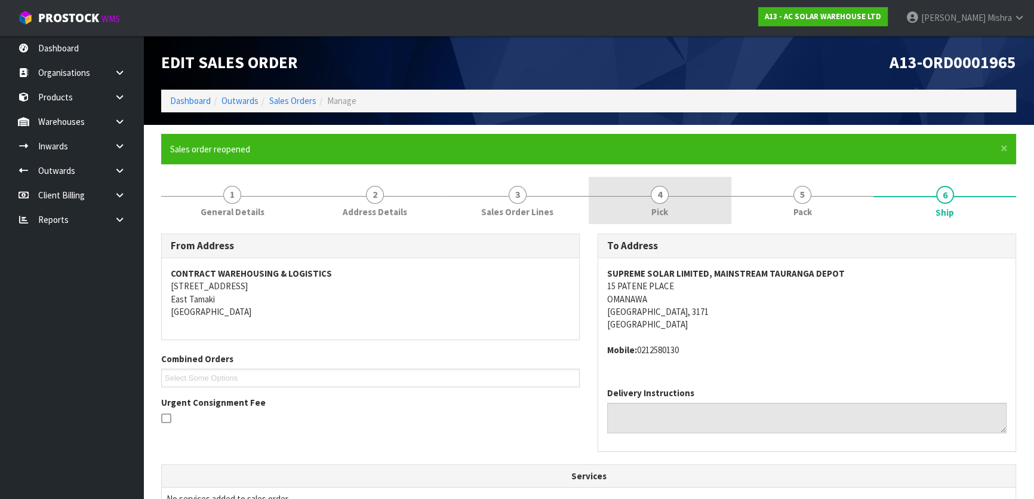
click at [667, 196] on span "4" at bounding box center [660, 195] width 18 height 18
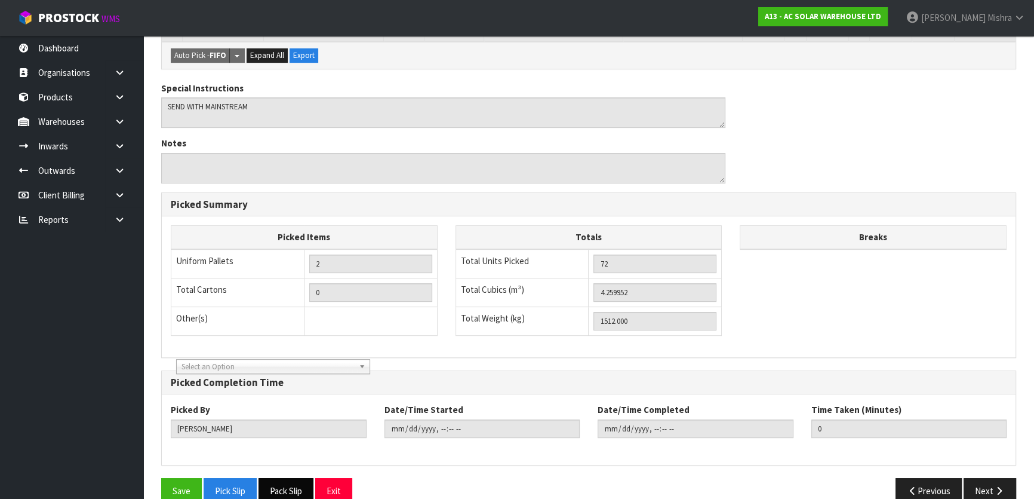
scroll to position [378, 0]
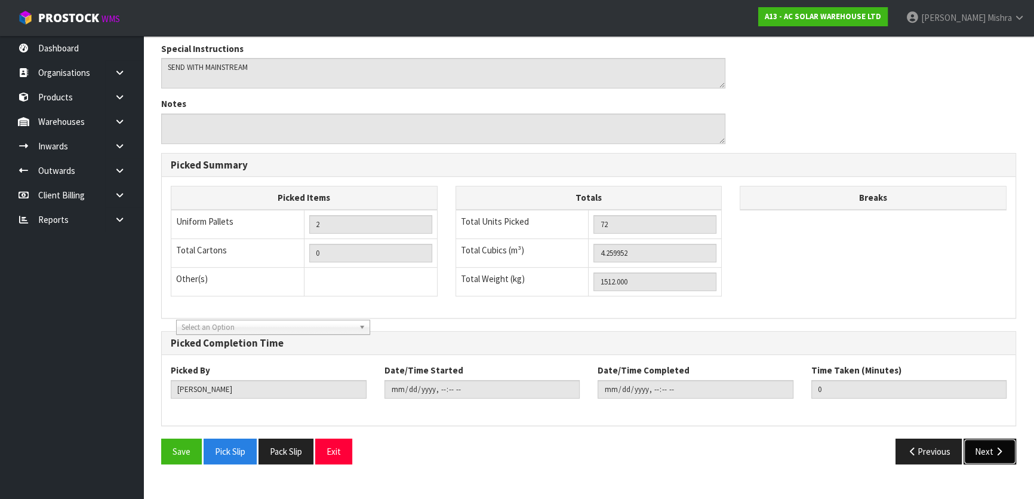
click at [998, 449] on icon "button" at bounding box center [999, 451] width 11 height 9
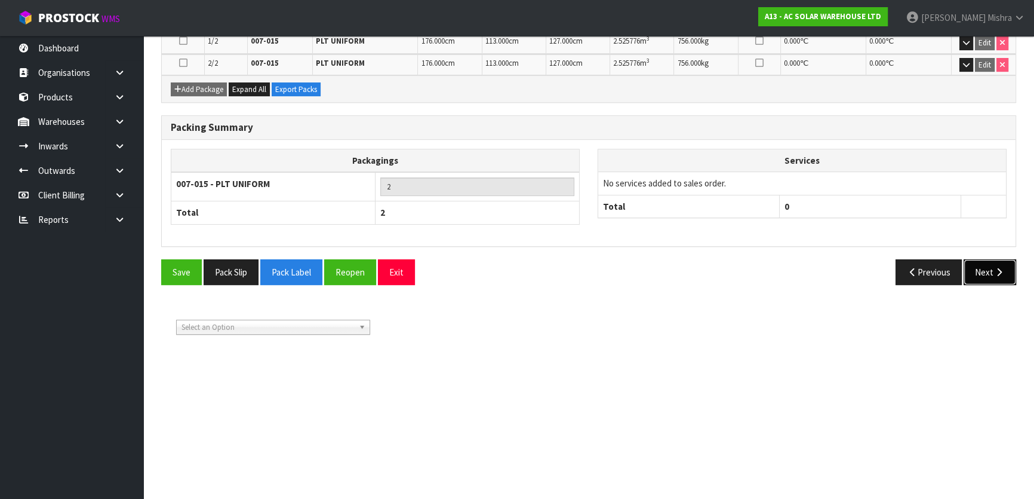
click at [999, 274] on button "Next" at bounding box center [990, 272] width 53 height 26
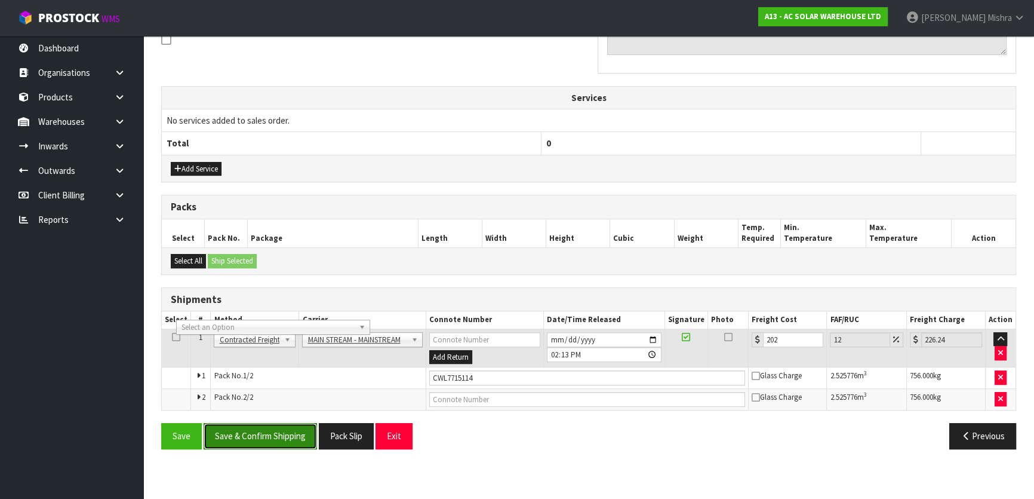
click at [291, 431] on button "Save & Confirm Shipping" at bounding box center [260, 436] width 113 height 26
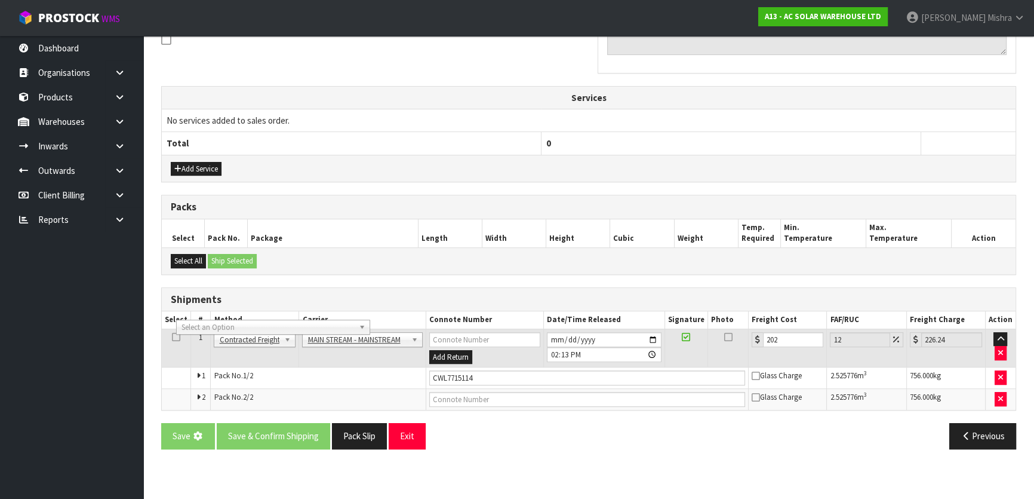
scroll to position [0, 0]
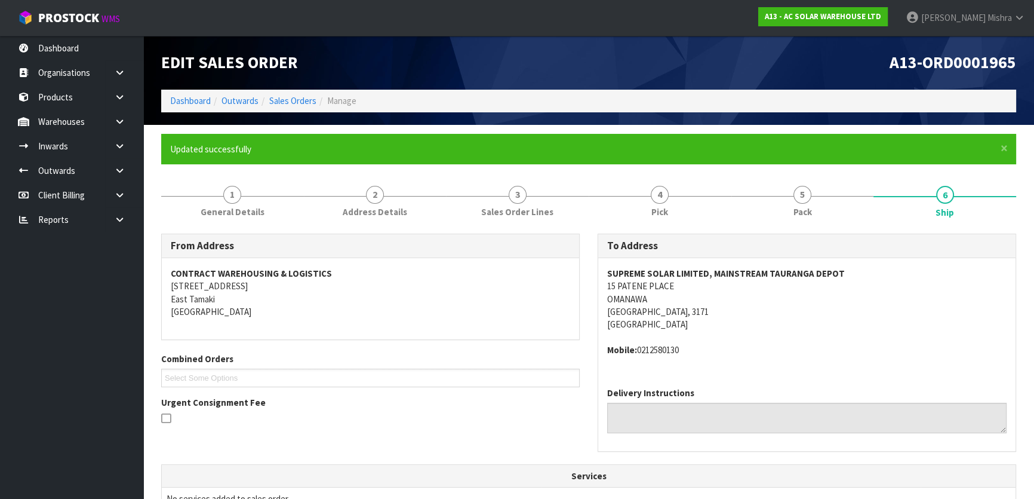
click at [317, 103] on li "Manage" at bounding box center [336, 100] width 40 height 13
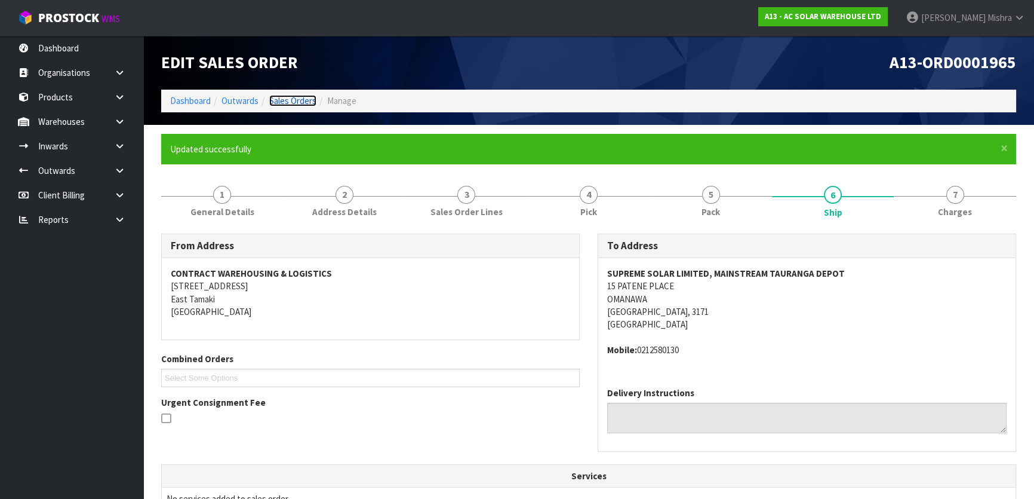
click at [306, 98] on link "Sales Orders" at bounding box center [292, 100] width 47 height 11
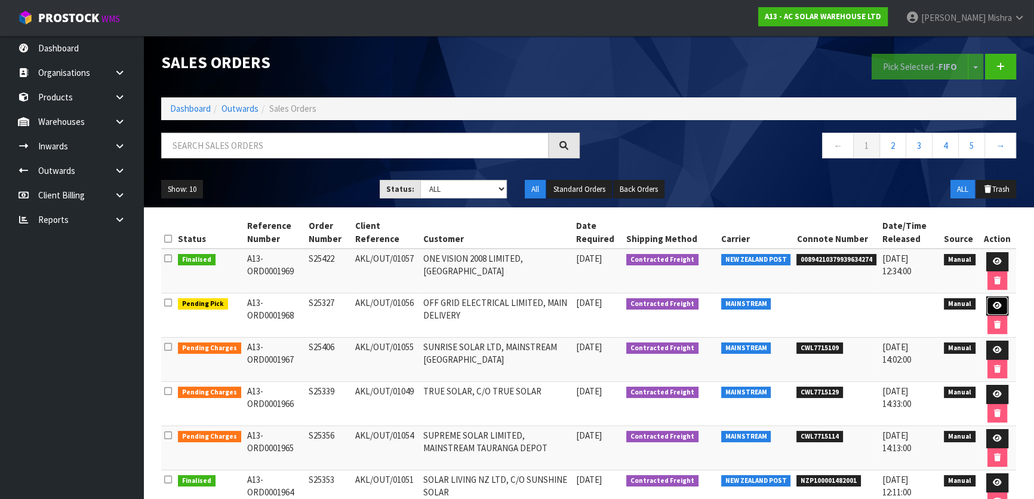
click at [995, 307] on icon at bounding box center [997, 306] width 9 height 8
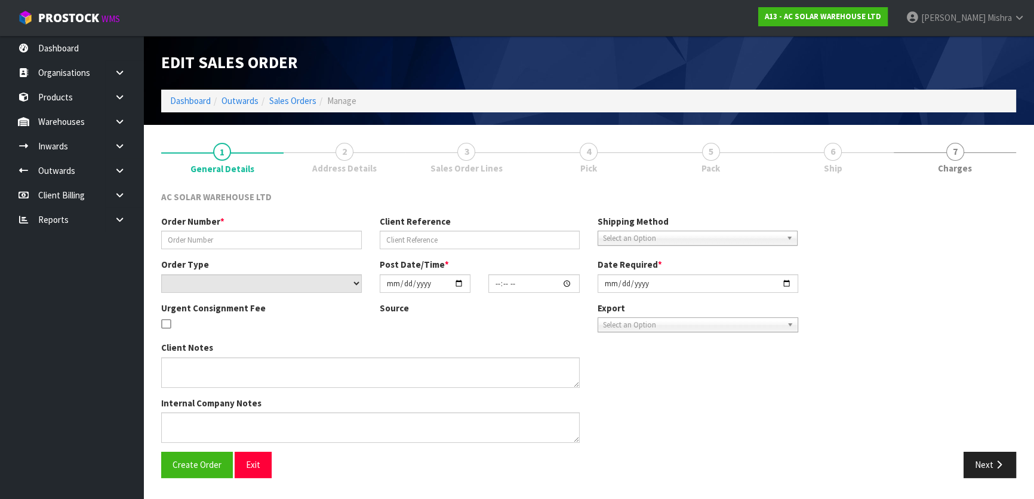
type input "S25327"
type input "AKL/OUT/01056"
select select "number:0"
type input "[DATE]"
type input "10:31:00.000"
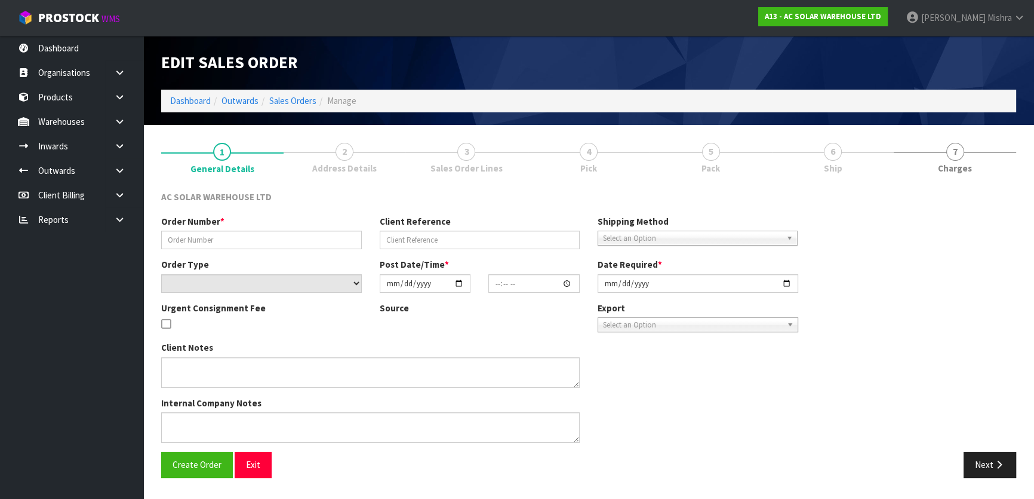
type input "[DATE]"
type textarea "SEND WITH MAINSTREAM"
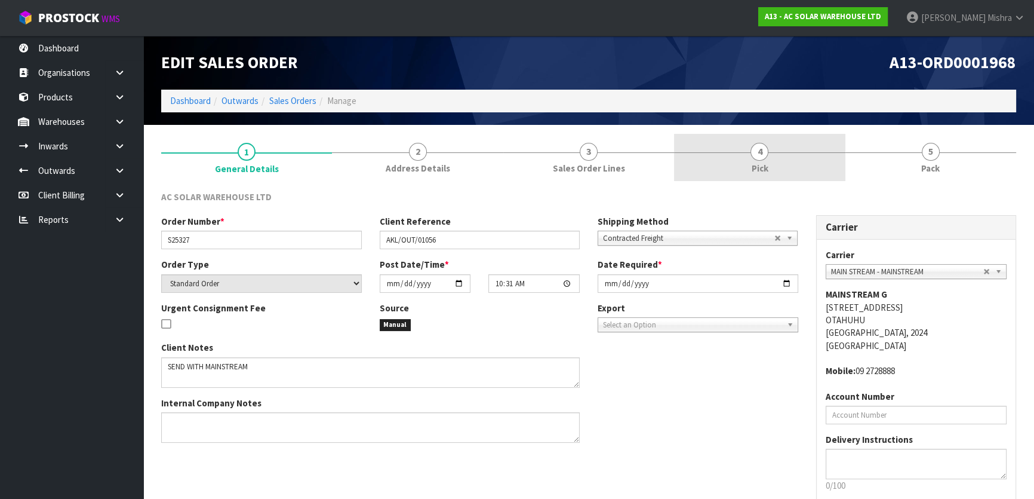
click at [790, 141] on link "4 Pick" at bounding box center [759, 157] width 171 height 47
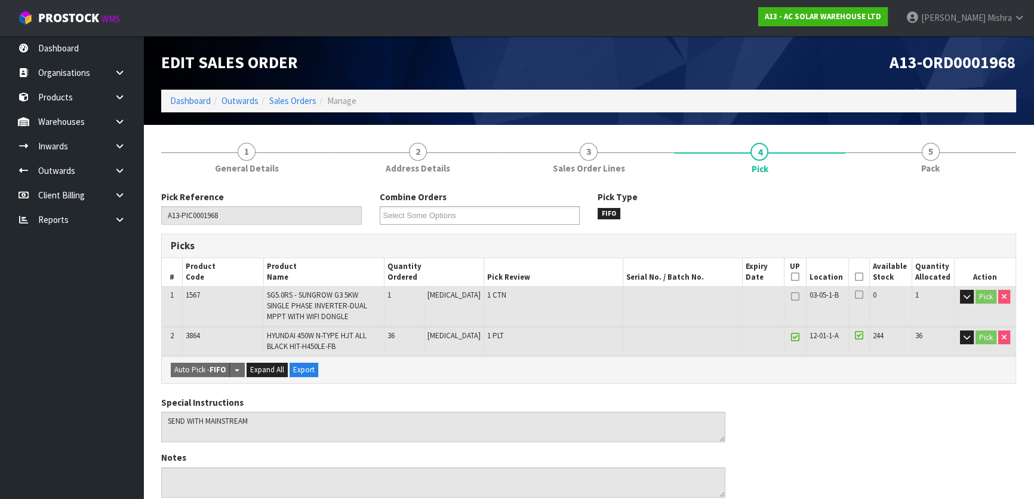
click at [856, 276] on icon at bounding box center [859, 276] width 8 height 1
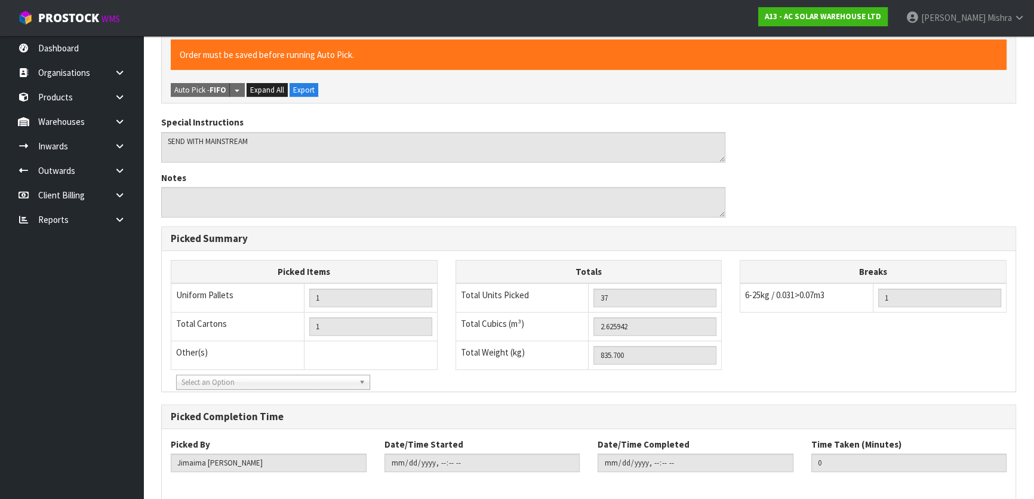
scroll to position [378, 0]
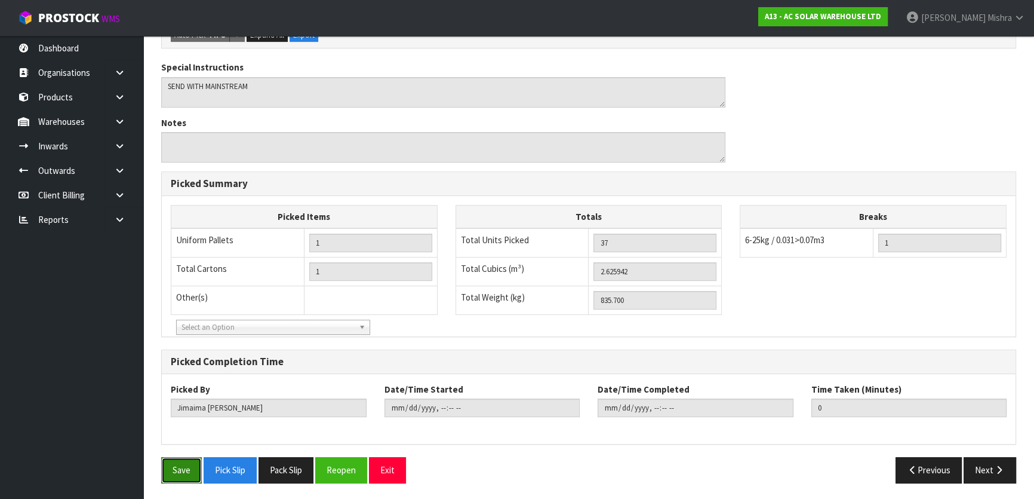
click at [186, 469] on button "Save" at bounding box center [181, 470] width 41 height 26
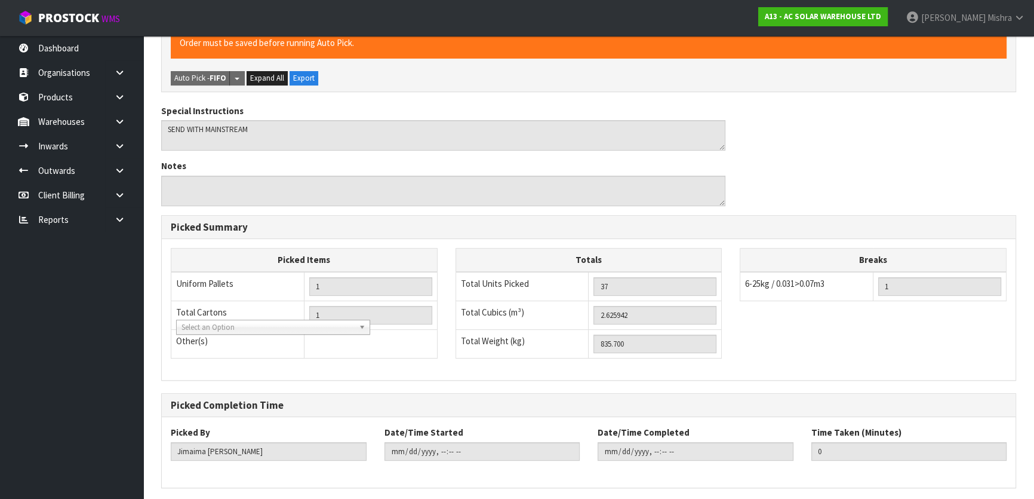
scroll to position [0, 0]
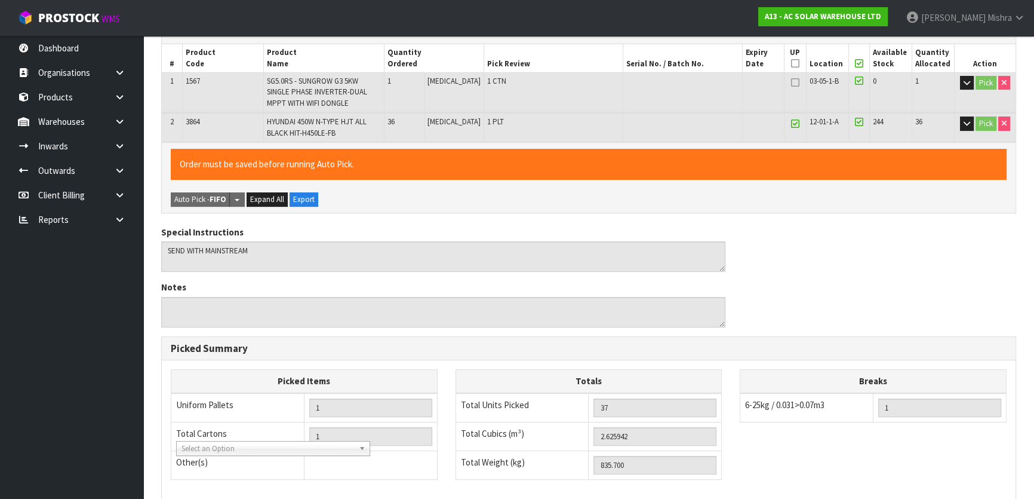
type input "Lalisha Mishra"
type input "2025-08-15T14:45:14"
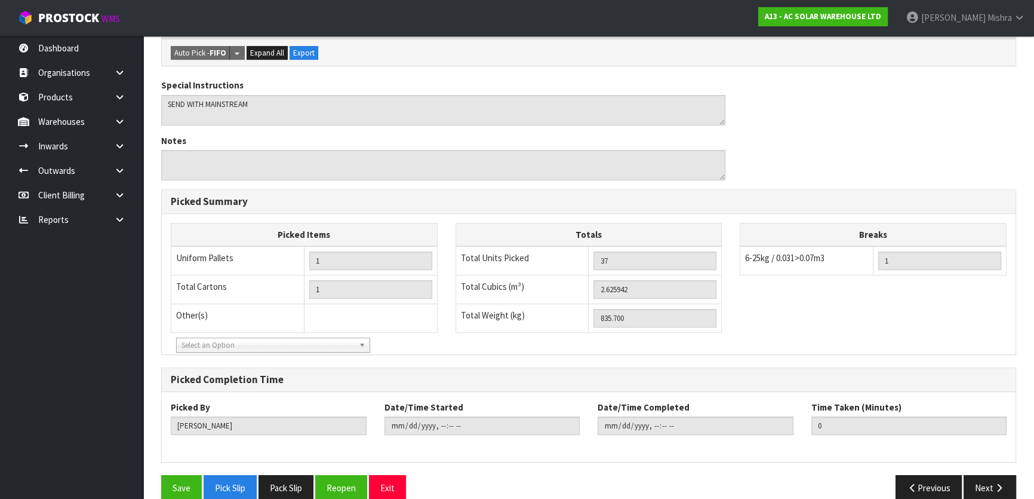
scroll to position [378, 0]
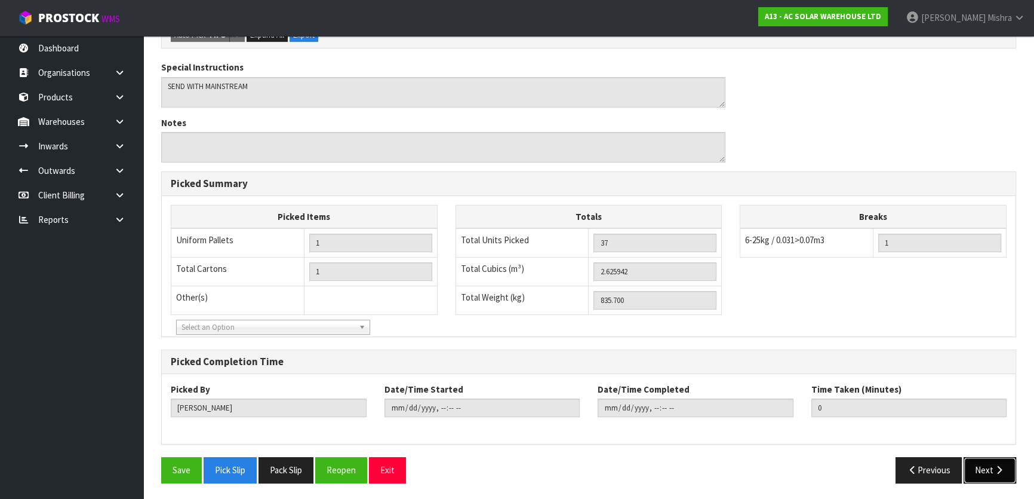
click at [997, 472] on button "Next" at bounding box center [990, 470] width 53 height 26
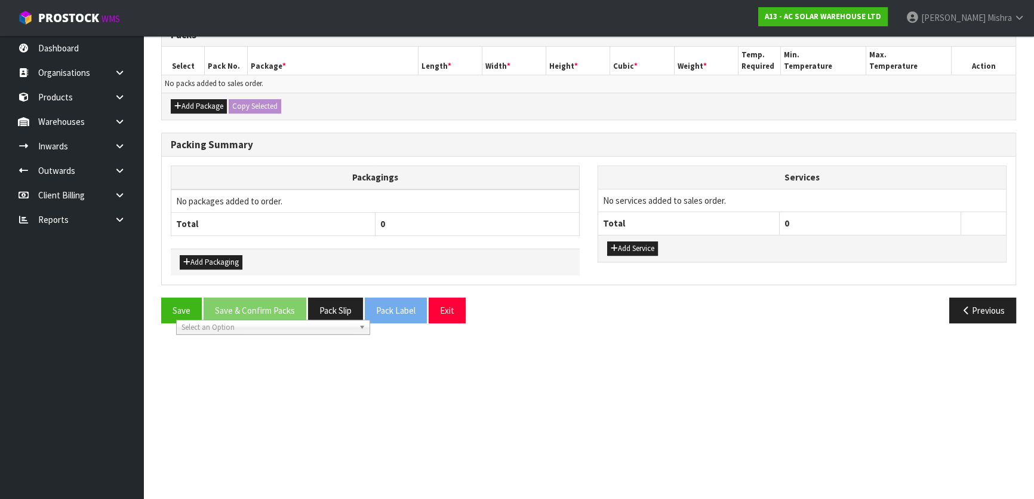
scroll to position [0, 0]
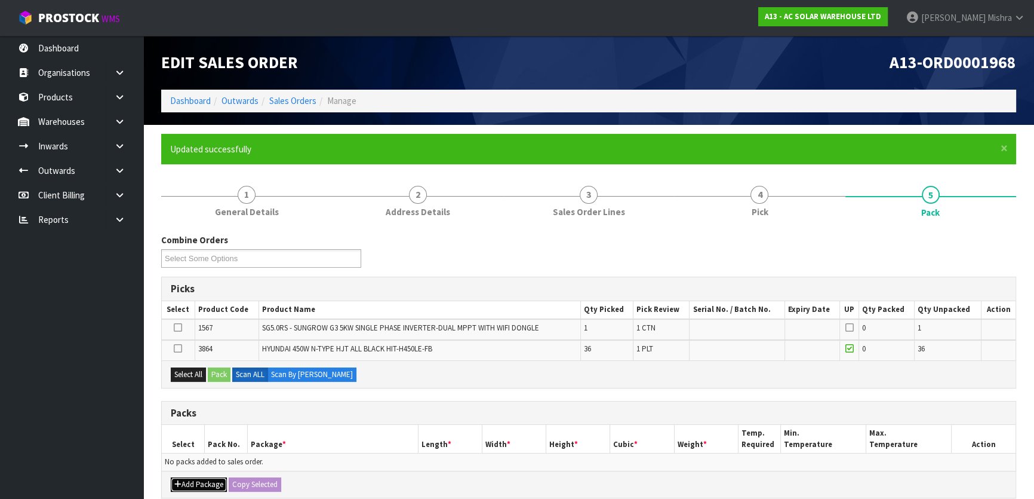
click at [185, 485] on button "Add Package" at bounding box center [199, 484] width 56 height 14
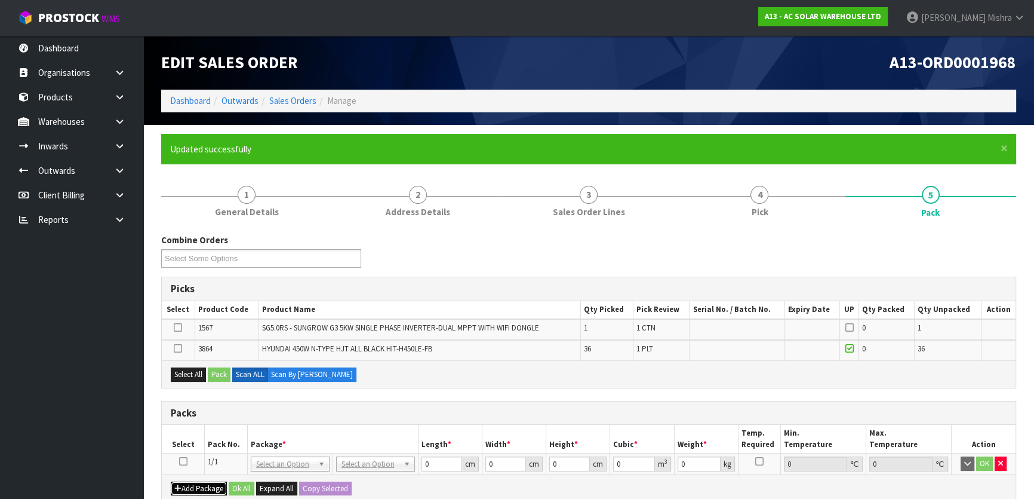
click at [185, 485] on button "Add Package" at bounding box center [199, 488] width 56 height 14
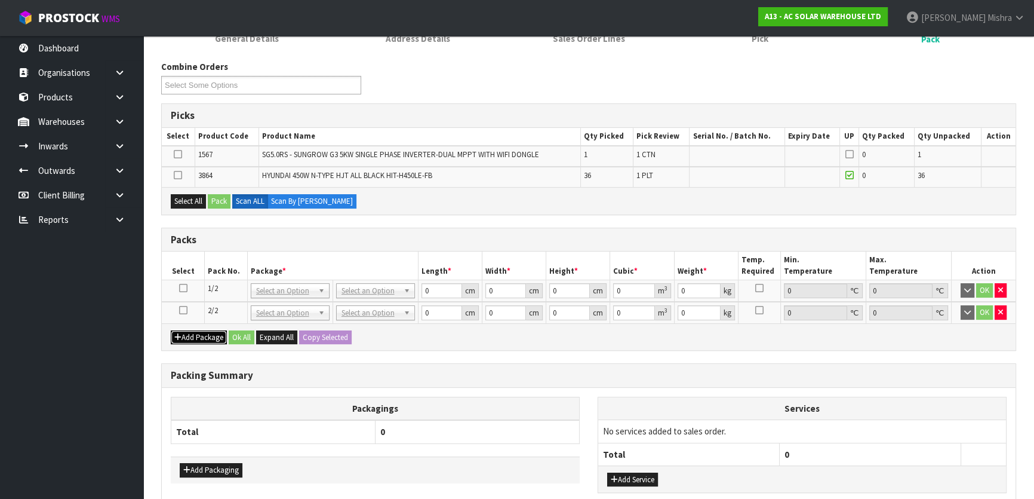
scroll to position [217, 0]
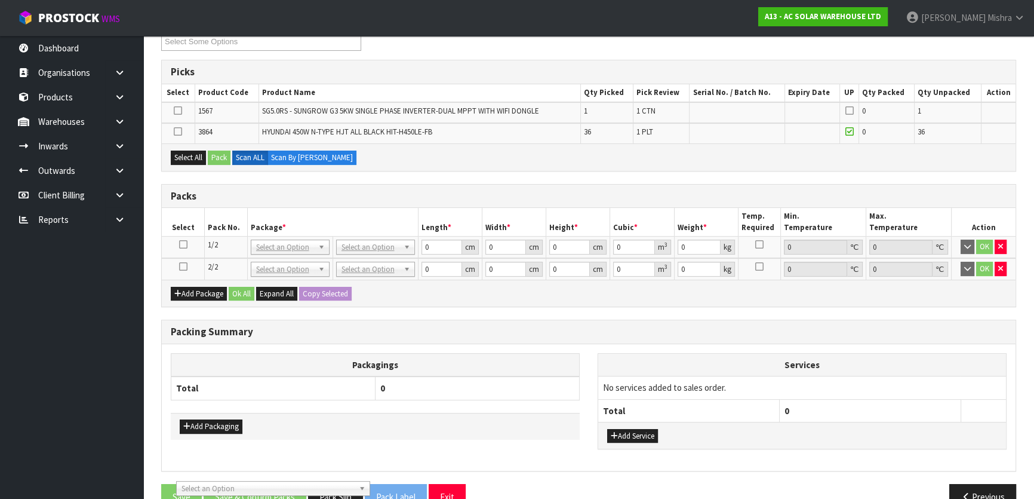
click at [185, 244] on icon at bounding box center [183, 244] width 8 height 1
click at [174, 110] on icon at bounding box center [178, 110] width 8 height 1
click at [0, 0] on input "checkbox" at bounding box center [0, 0] width 0 height 0
click at [179, 132] on icon at bounding box center [178, 131] width 8 height 1
click at [0, 0] on input "checkbox" at bounding box center [0, 0] width 0 height 0
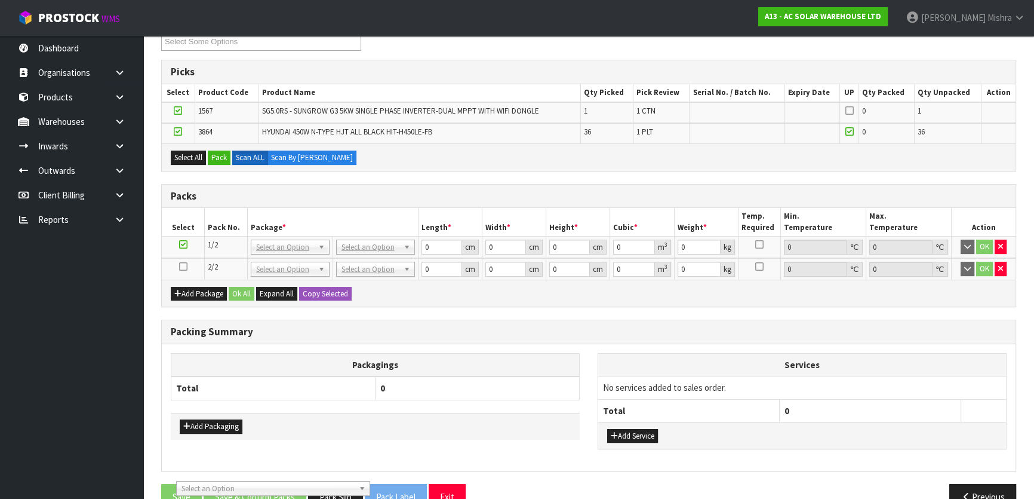
click at [174, 111] on icon at bounding box center [178, 110] width 8 height 1
click at [0, 0] on input "checkbox" at bounding box center [0, 0] width 0 height 0
click at [215, 158] on button "Pack" at bounding box center [219, 157] width 23 height 14
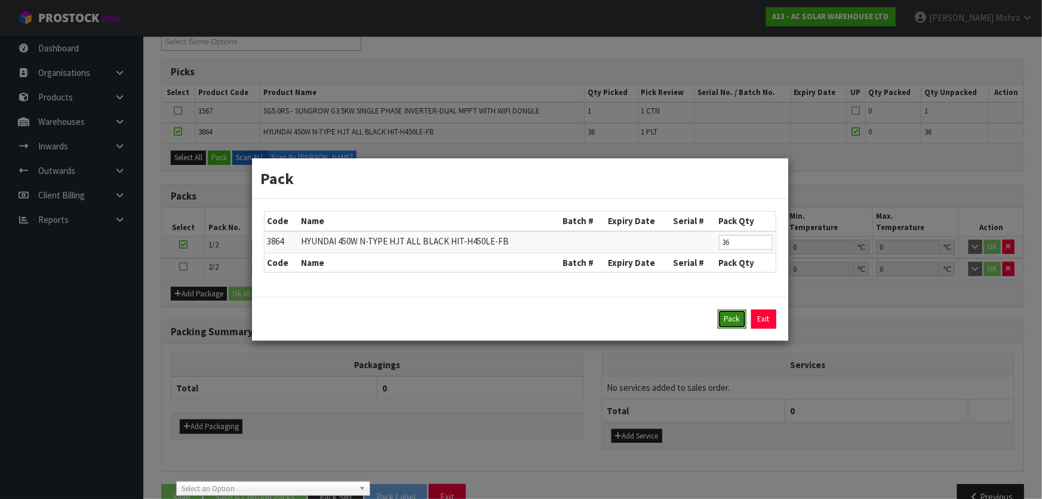
click at [730, 315] on button "Pack" at bounding box center [732, 318] width 29 height 19
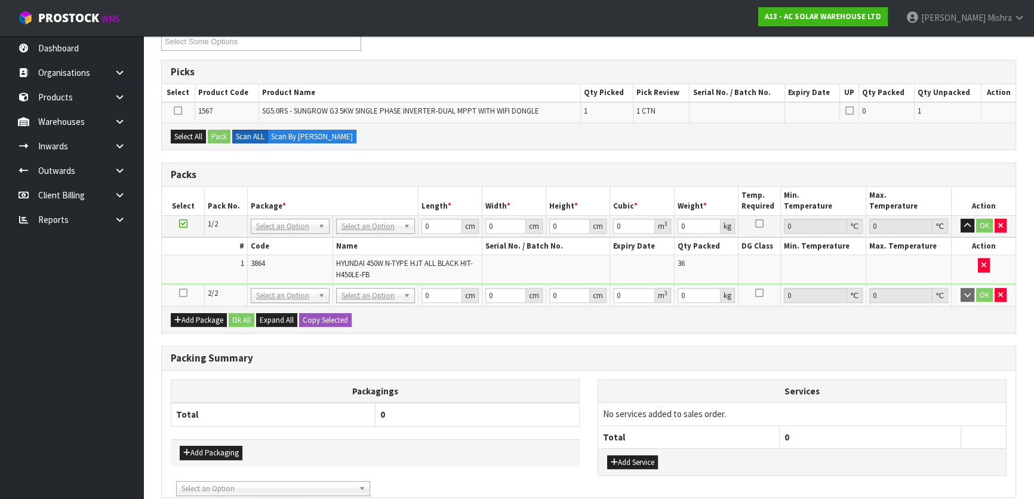
click at [179, 293] on icon at bounding box center [183, 293] width 8 height 1
click at [185, 134] on button "Select All" at bounding box center [188, 137] width 35 height 14
click at [222, 136] on button "Pack" at bounding box center [219, 137] width 23 height 14
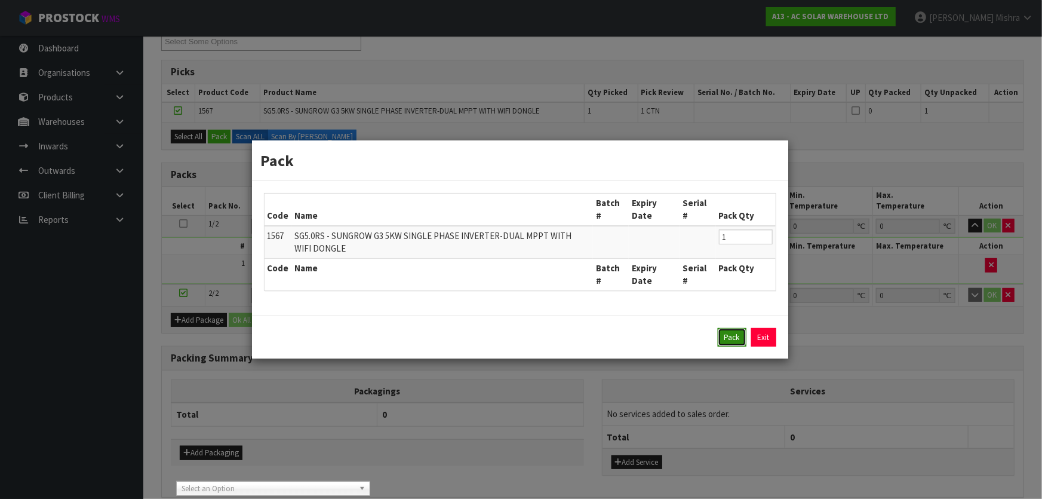
click at [737, 333] on button "Pack" at bounding box center [732, 337] width 29 height 19
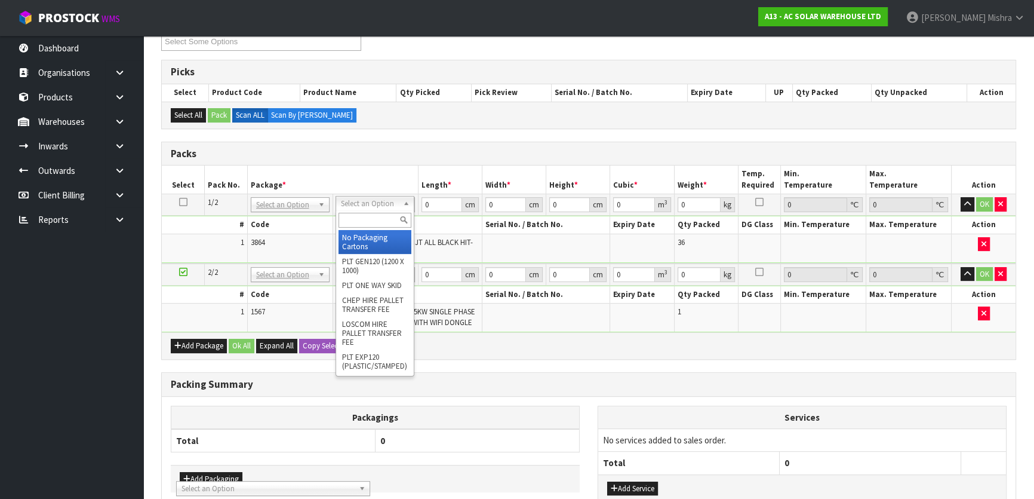
click at [378, 219] on input "text" at bounding box center [375, 220] width 73 height 15
type input "u"
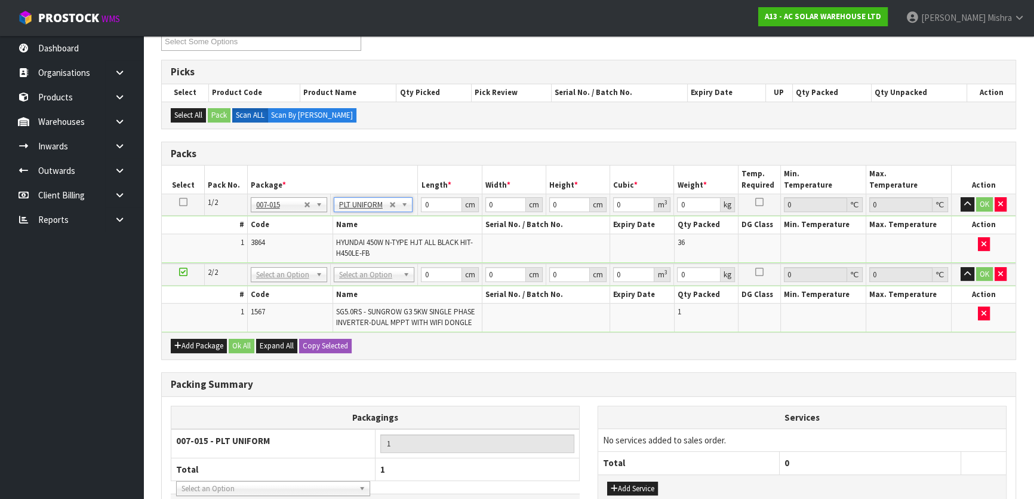
type input "822"
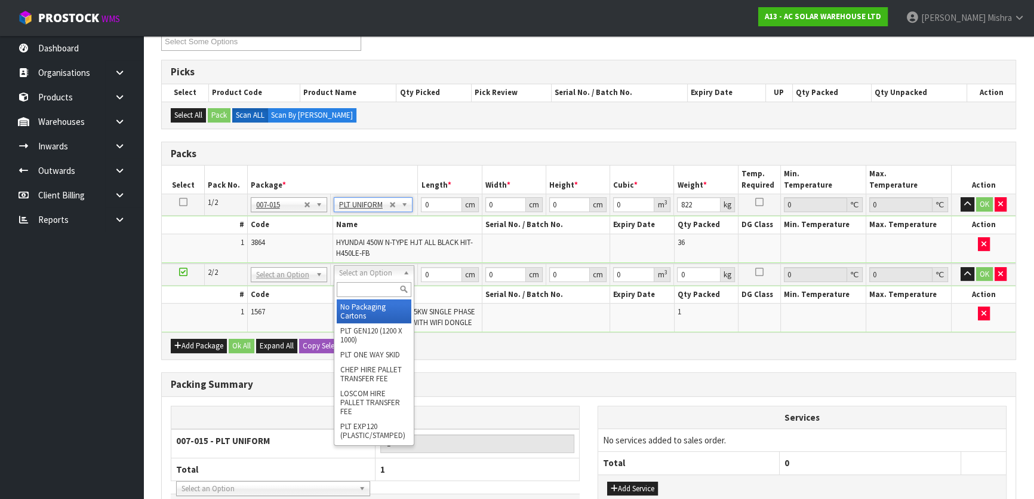
click at [372, 286] on input "text" at bounding box center [374, 289] width 75 height 15
type input "olp"
drag, startPoint x: 368, startPoint y: 311, endPoint x: 400, endPoint y: 281, distance: 43.9
type input "91.5"
type input "46.5"
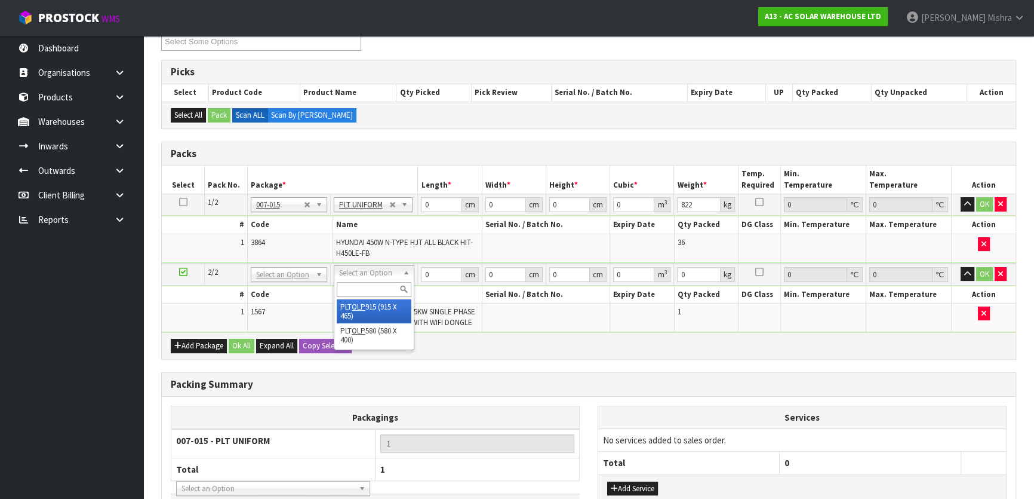
type input "13.7"
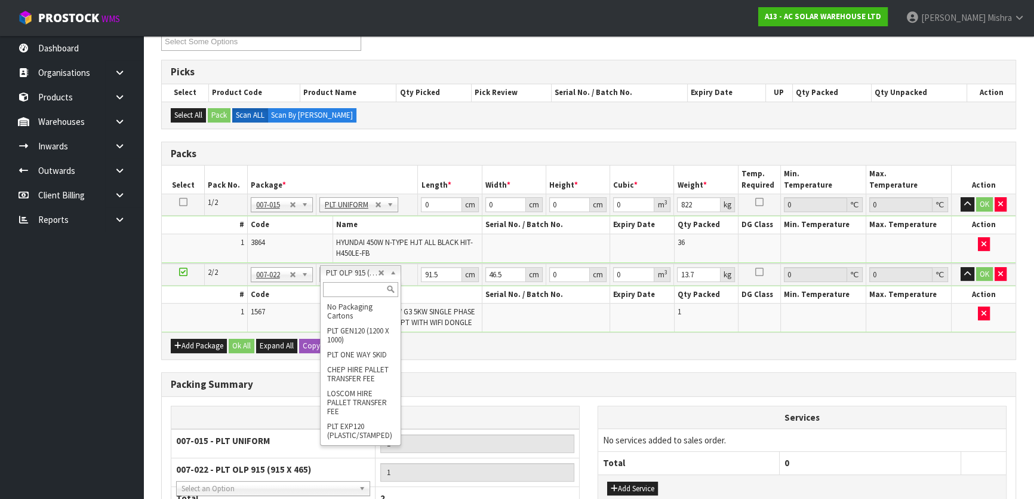
click at [357, 289] on input "text" at bounding box center [360, 289] width 75 height 15
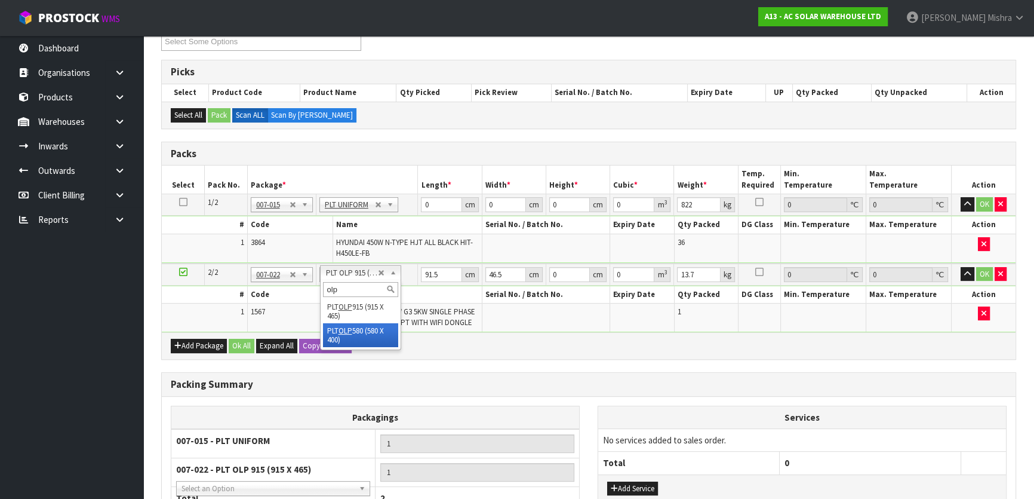
type input "olp"
drag, startPoint x: 352, startPoint y: 331, endPoint x: 440, endPoint y: 260, distance: 112.9
type input "58"
type input "40"
drag, startPoint x: 437, startPoint y: 202, endPoint x: 422, endPoint y: 201, distance: 14.9
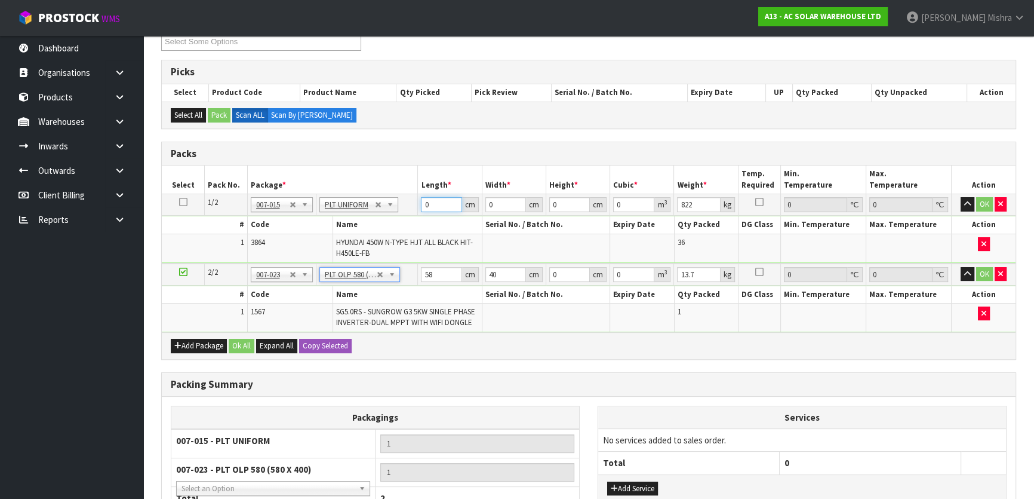
click at [422, 201] on input "0" at bounding box center [441, 204] width 41 height 15
click at [429, 207] on input "176" at bounding box center [441, 204] width 41 height 15
click at [434, 205] on input "176" at bounding box center [441, 204] width 41 height 15
type input "179"
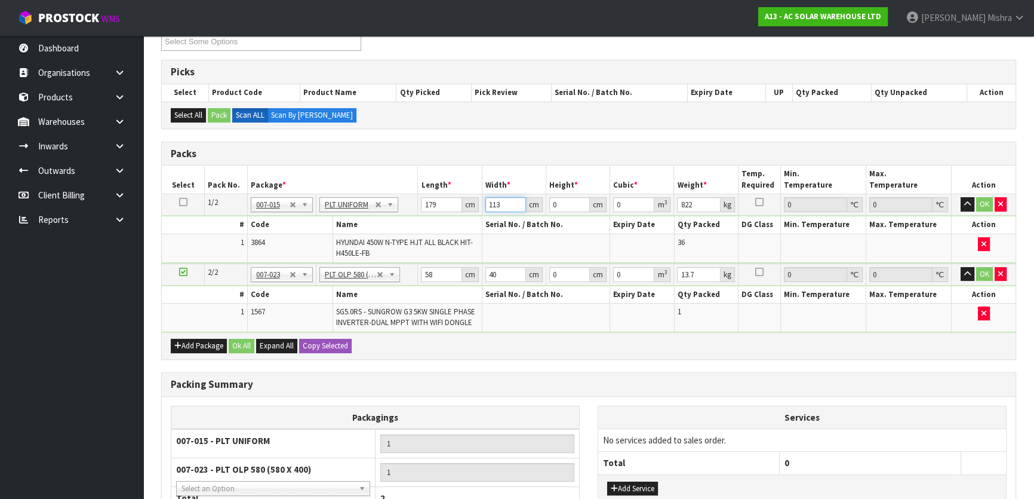
type input "113"
type input "1"
type input "0.020227"
type input "12"
type input "0.242724"
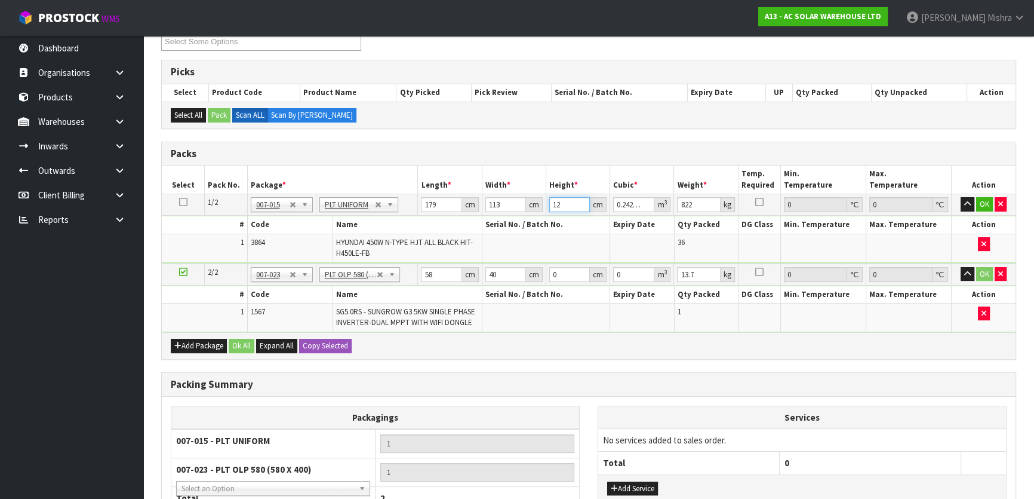
type input "127"
type input "2.568829"
type input "127"
drag, startPoint x: 434, startPoint y: 272, endPoint x: 394, endPoint y: 269, distance: 40.1
click at [394, 269] on tr "2/2 NONE 007-001 007-002 007-004 007-009 007-013 007-014 007-015 007-017 007-01…" at bounding box center [589, 274] width 854 height 22
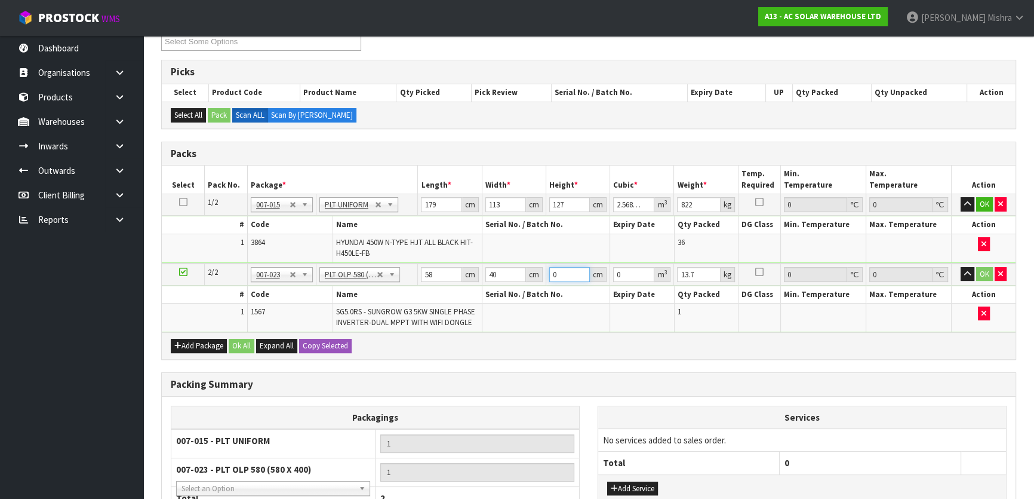
type input "3"
type input "0.00696"
type input "35"
type input "0.0812"
type input "35"
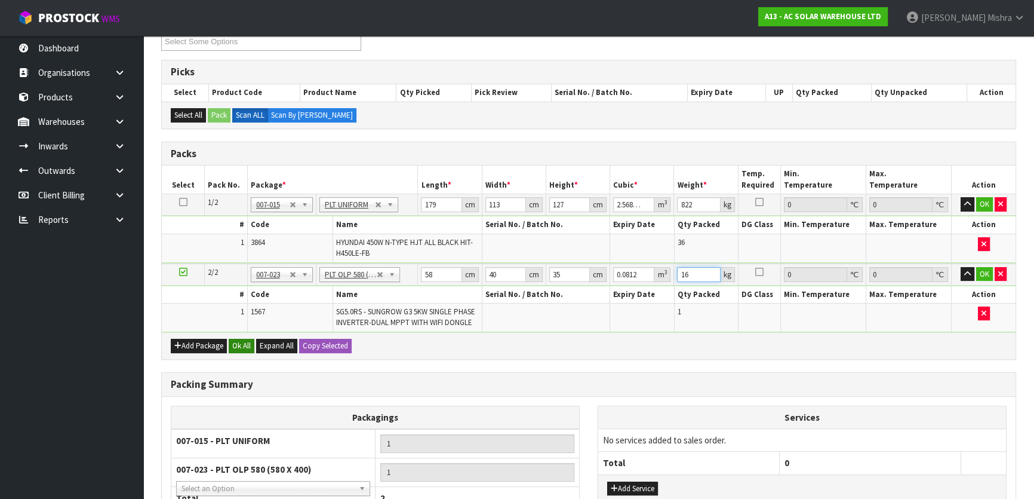
type input "16"
click at [239, 339] on button "Ok All" at bounding box center [242, 346] width 26 height 14
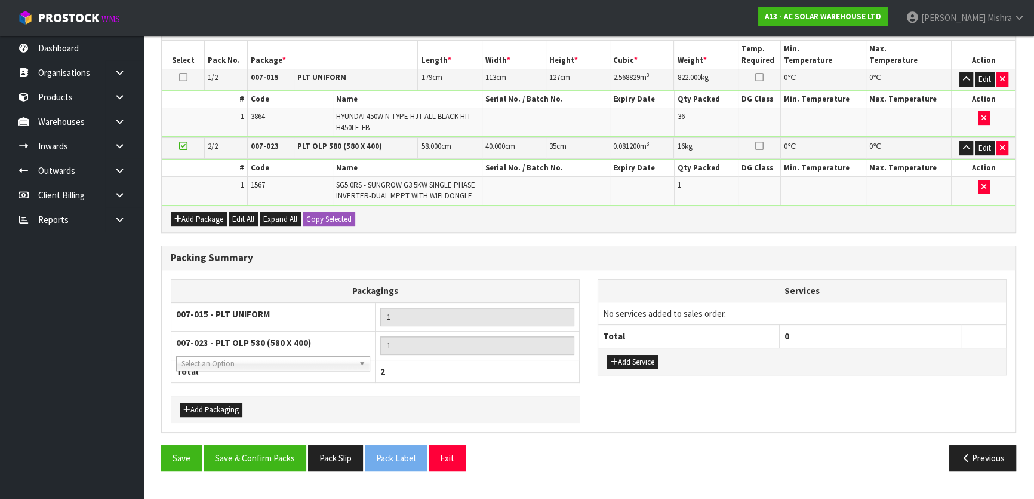
scroll to position [378, 0]
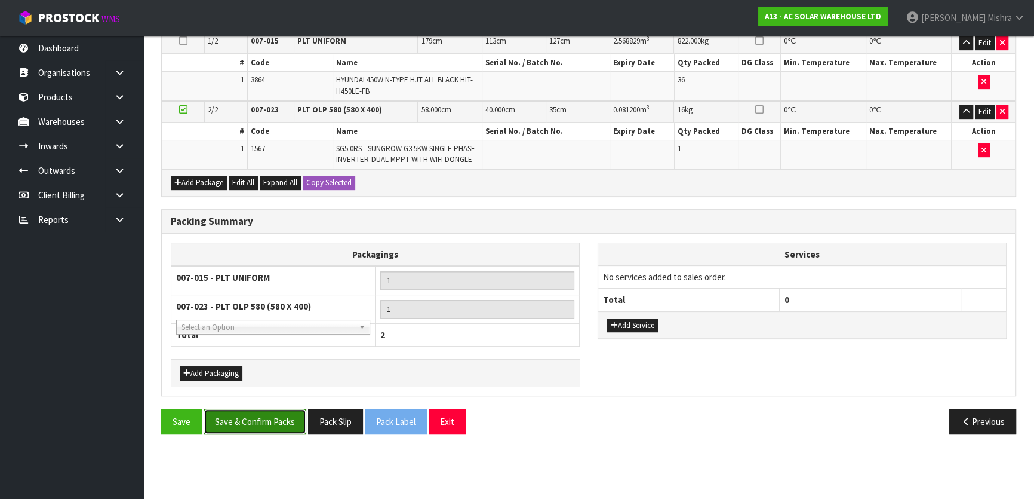
click at [241, 418] on button "Save & Confirm Packs" at bounding box center [255, 421] width 103 height 26
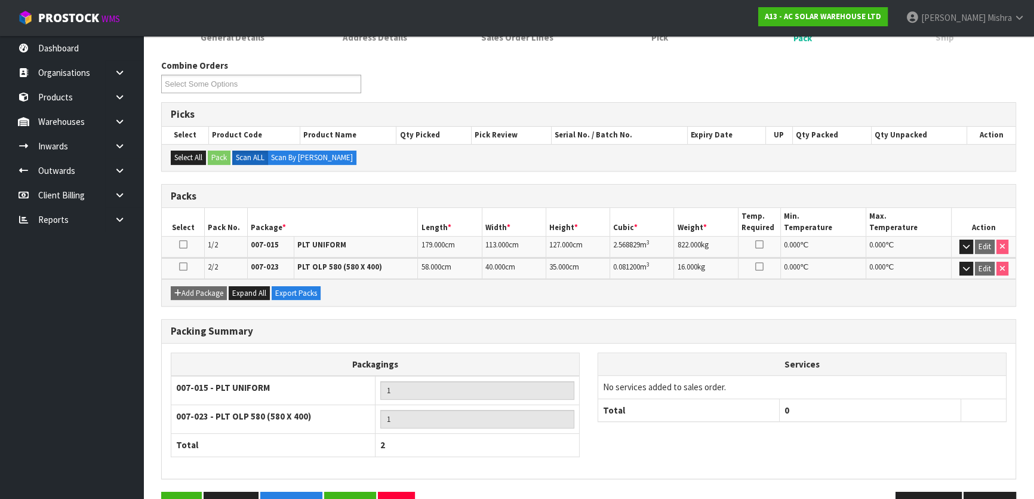
scroll to position [325, 0]
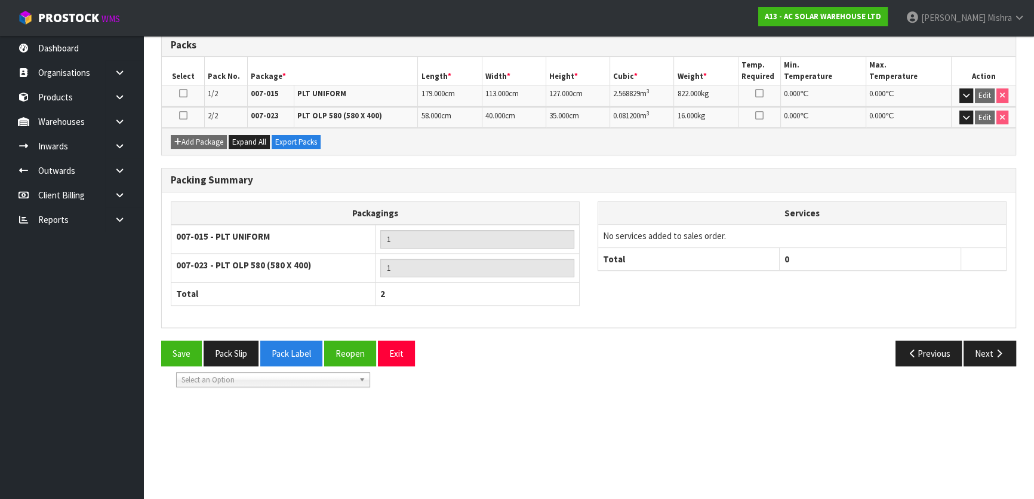
click at [986, 334] on div "Packing Summary Packagings 007-015 - PLT UNIFORM 1 007-023 - PLT OLP 580 (580 X…" at bounding box center [588, 254] width 873 height 173
click at [991, 354] on button "Next" at bounding box center [990, 353] width 53 height 26
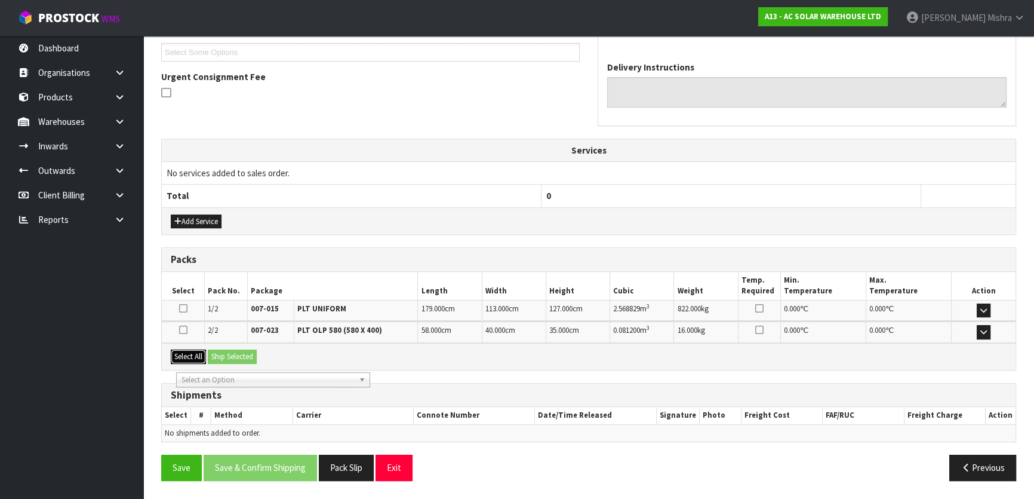
click at [202, 351] on button "Select All" at bounding box center [188, 356] width 35 height 14
click at [224, 349] on button "Ship Selected" at bounding box center [232, 356] width 49 height 14
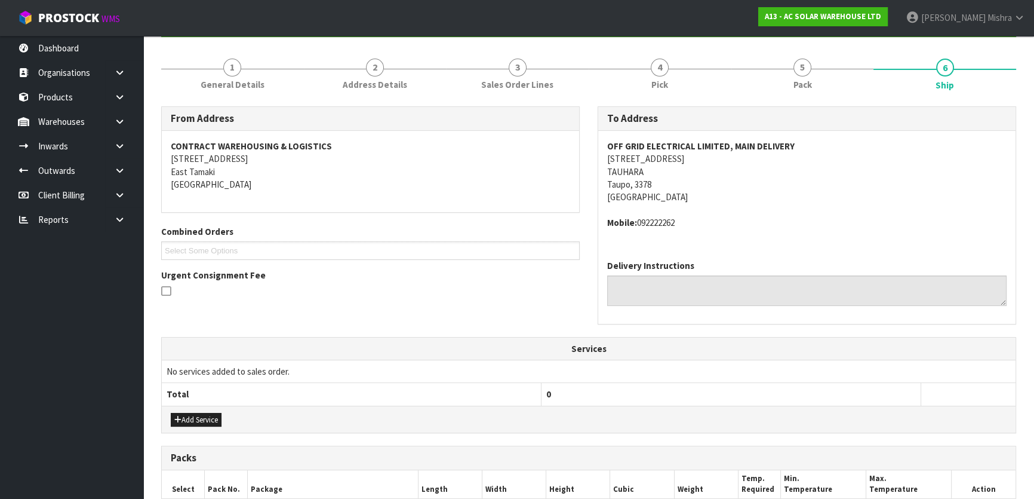
scroll to position [108, 0]
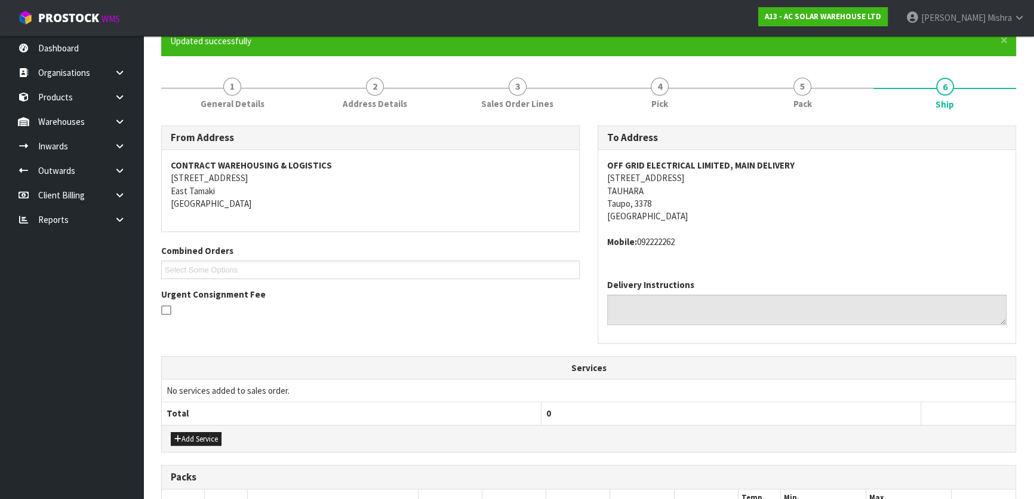
click at [712, 165] on strong "OFF GRID ELECTRICAL LIMITED, MAIN DELIVERY" at bounding box center [700, 164] width 187 height 11
drag, startPoint x: 721, startPoint y: 165, endPoint x: 728, endPoint y: 167, distance: 7.6
click at [722, 165] on strong "OFF GRID ELECTRICAL LIMITED, MAIN DELIVERY" at bounding box center [700, 164] width 187 height 11
click at [647, 179] on address "OFF GRID ELECTRICAL LIMITED, MAIN DELIVERY 27 MIRO STREET TAUHARA Taupo, 3378 N…" at bounding box center [806, 191] width 399 height 64
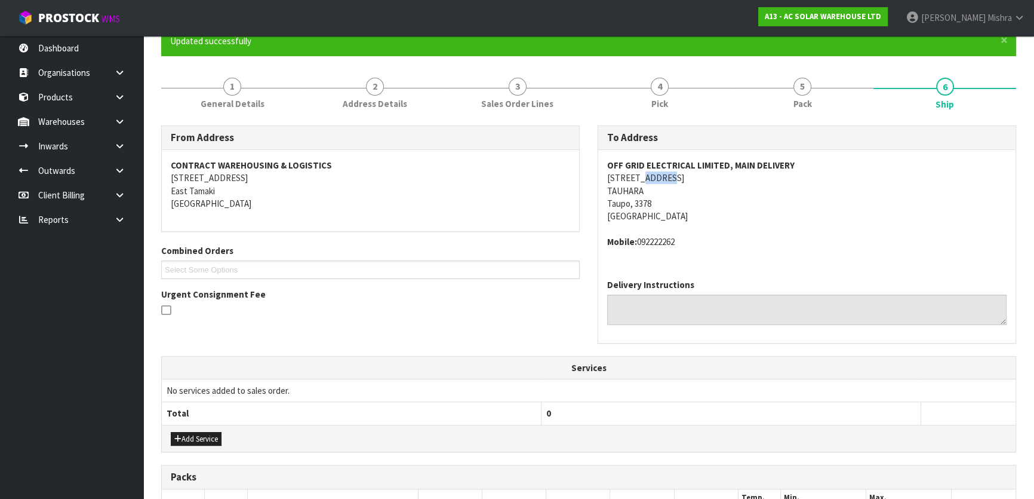
click at [647, 179] on address "OFF GRID ELECTRICAL LIMITED, MAIN DELIVERY 27 MIRO STREET TAUHARA Taupo, 3378 N…" at bounding box center [806, 191] width 399 height 64
click at [729, 161] on strong "OFF GRID ELECTRICAL LIMITED, MAIN DELIVERY" at bounding box center [700, 164] width 187 height 11
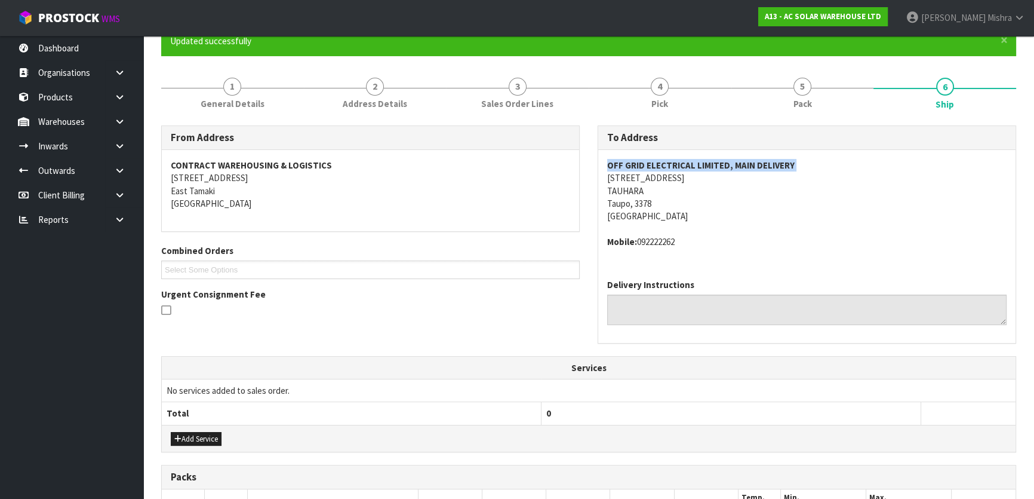
drag, startPoint x: 687, startPoint y: 244, endPoint x: 639, endPoint y: 245, distance: 47.8
click at [639, 245] on address "Mobile: 092222262" at bounding box center [806, 241] width 399 height 13
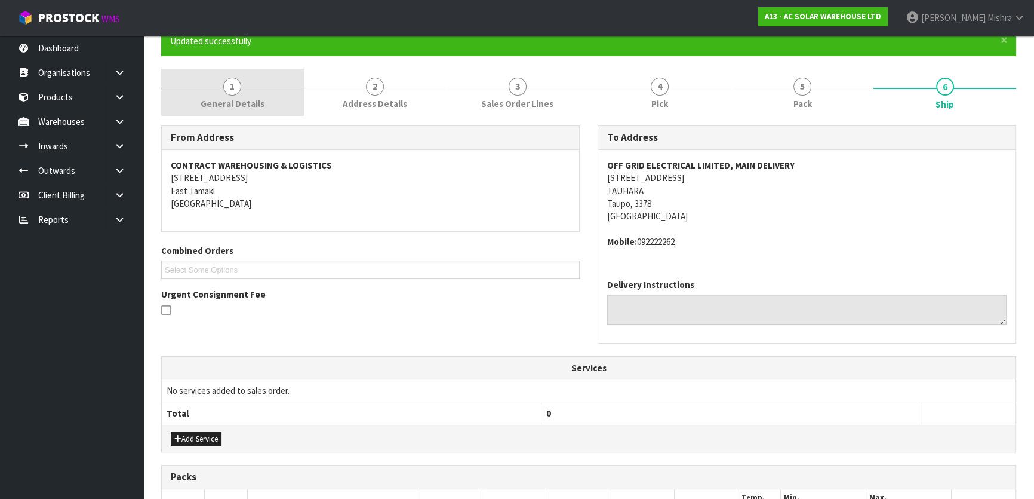
click at [230, 93] on span "1" at bounding box center [232, 87] width 18 height 18
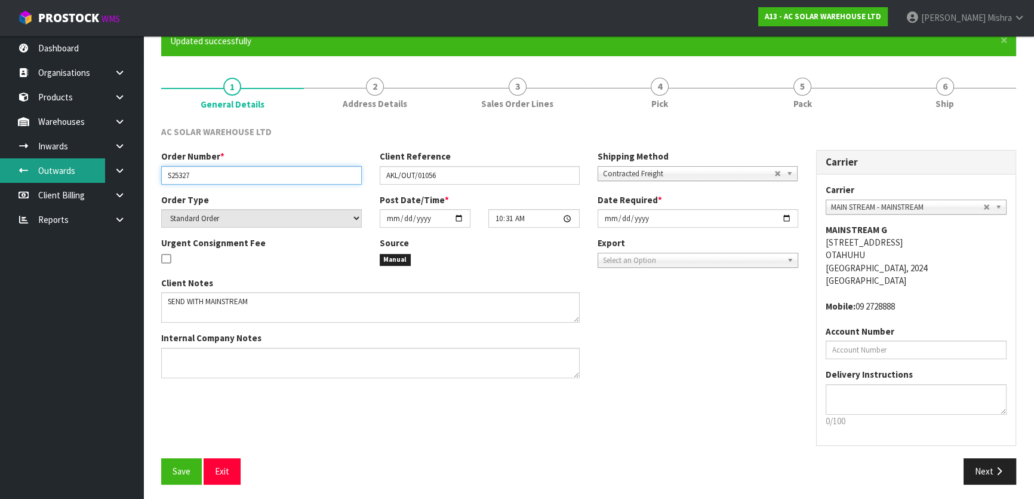
drag, startPoint x: 233, startPoint y: 171, endPoint x: 60, endPoint y: 174, distance: 173.2
click at [60, 174] on body "Toggle navigation ProStock WMS A13 - AC SOLAR WAREHOUSE LTD Lalisha Mishra Logo…" at bounding box center [517, 141] width 1034 height 499
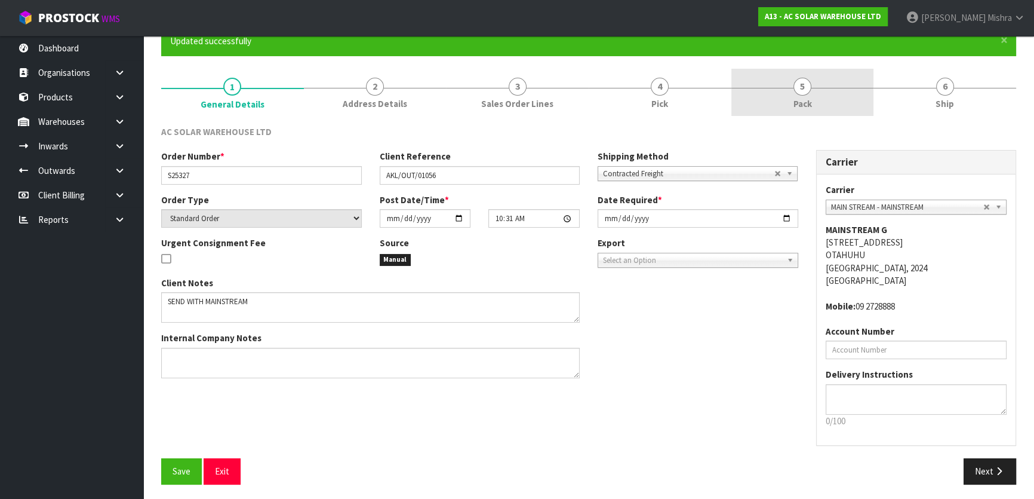
click at [836, 93] on link "5 Pack" at bounding box center [802, 92] width 143 height 47
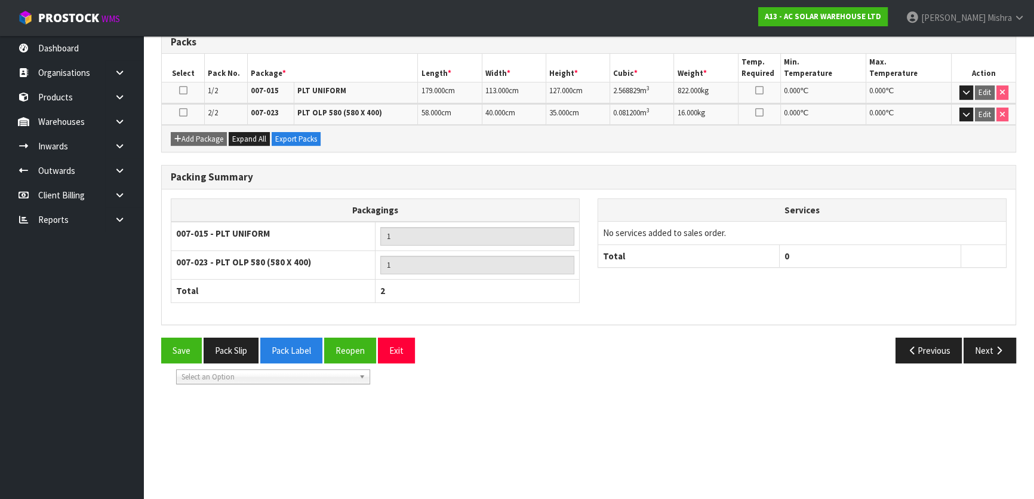
scroll to position [378, 0]
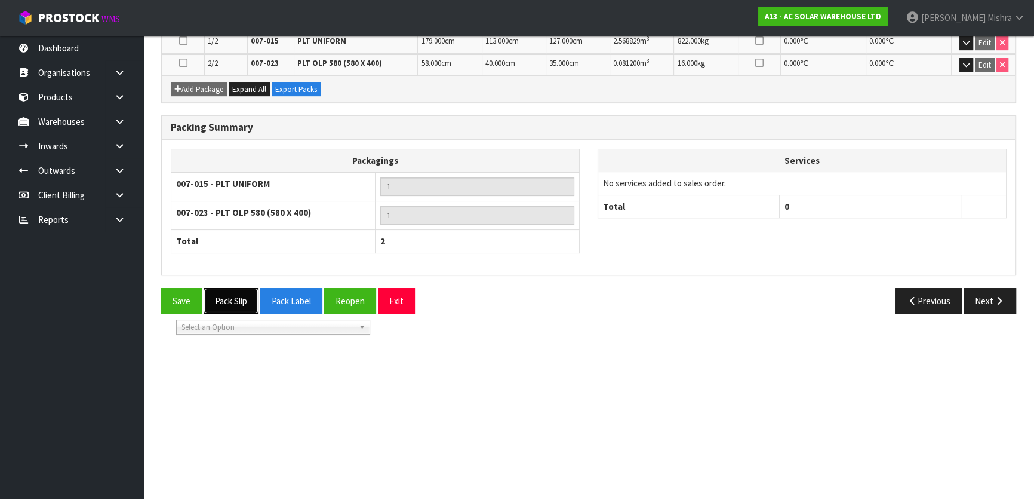
click at [225, 293] on button "Pack Slip" at bounding box center [231, 301] width 55 height 26
click at [1000, 306] on button "Next" at bounding box center [990, 301] width 53 height 26
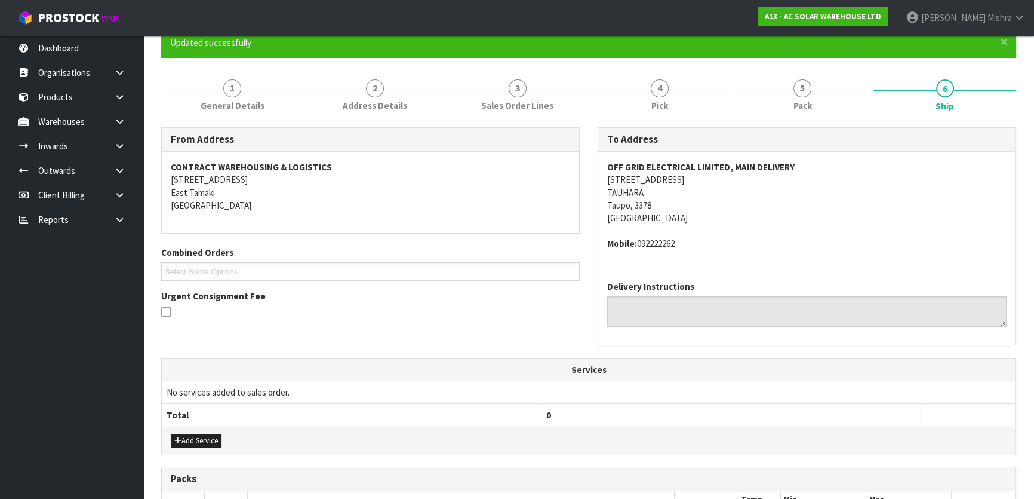
scroll to position [217, 0]
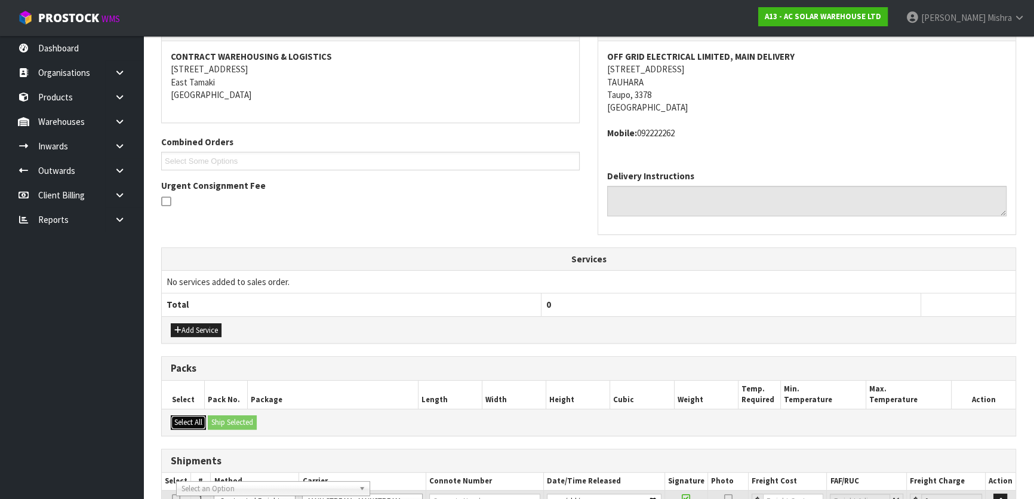
drag, startPoint x: 196, startPoint y: 422, endPoint x: 234, endPoint y: 413, distance: 39.3
click at [196, 421] on button "Select All" at bounding box center [188, 422] width 35 height 14
click at [188, 419] on button "Select All" at bounding box center [188, 422] width 35 height 14
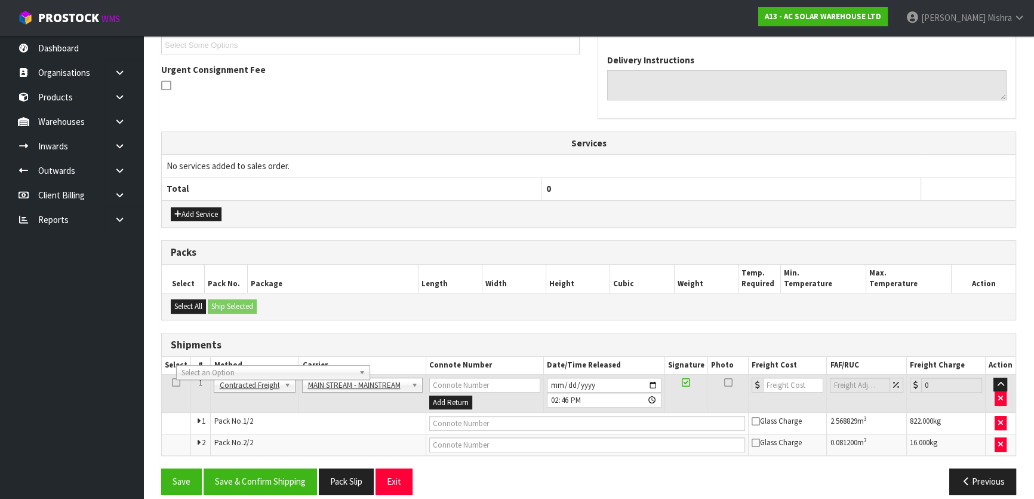
scroll to position [378, 0]
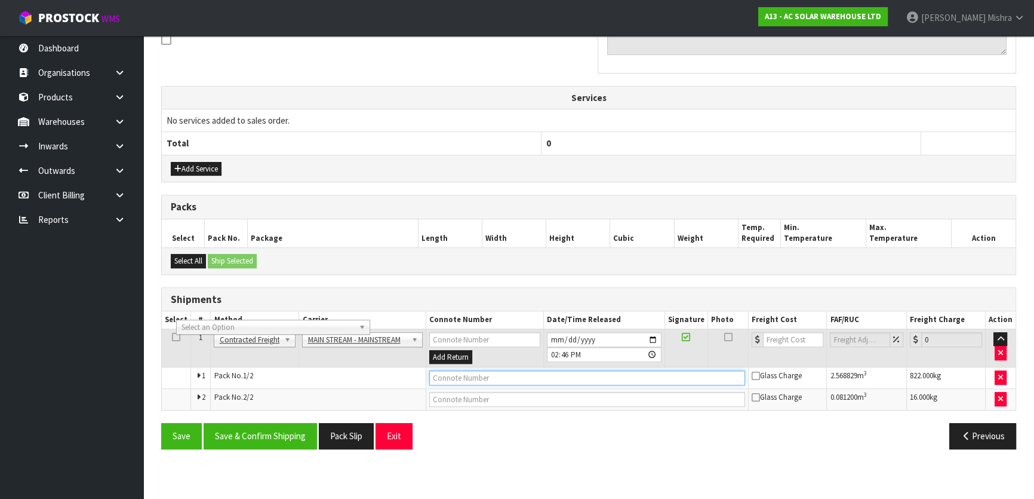
click at [475, 370] on input "text" at bounding box center [587, 377] width 316 height 15
paste input "CWL7715146"
type input "CWL7715146"
click at [782, 332] on input "number" at bounding box center [793, 339] width 60 height 15
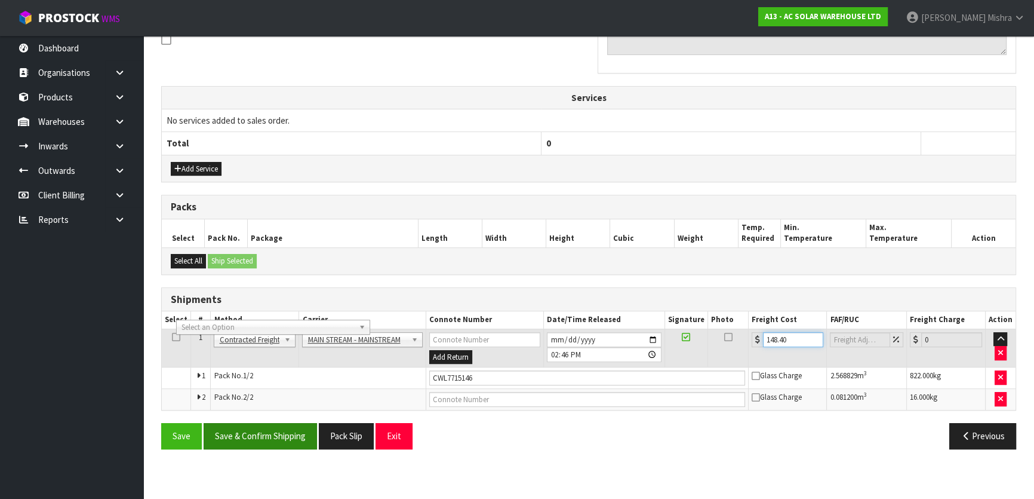
type input "148.40"
click at [277, 432] on button "Save & Confirm Shipping" at bounding box center [260, 436] width 113 height 26
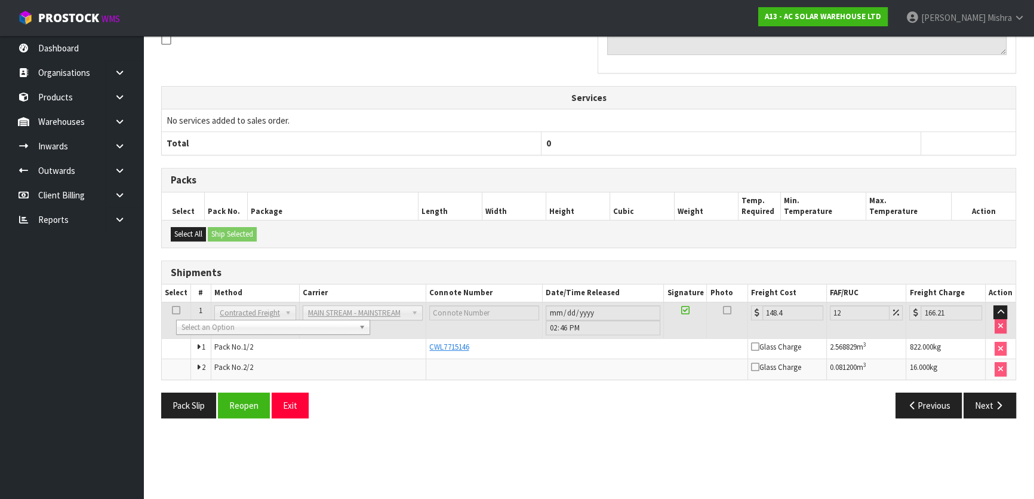
scroll to position [53, 0]
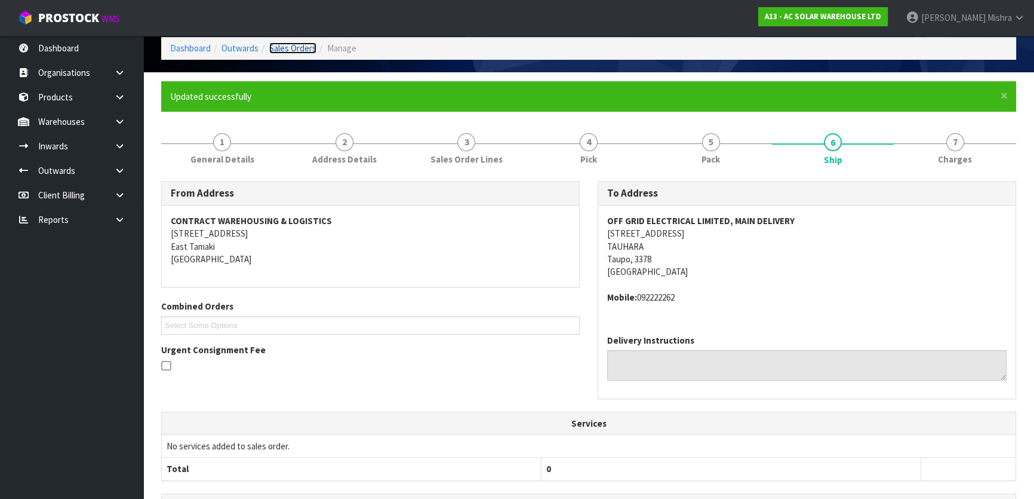
click at [305, 51] on link "Sales Orders" at bounding box center [292, 47] width 47 height 11
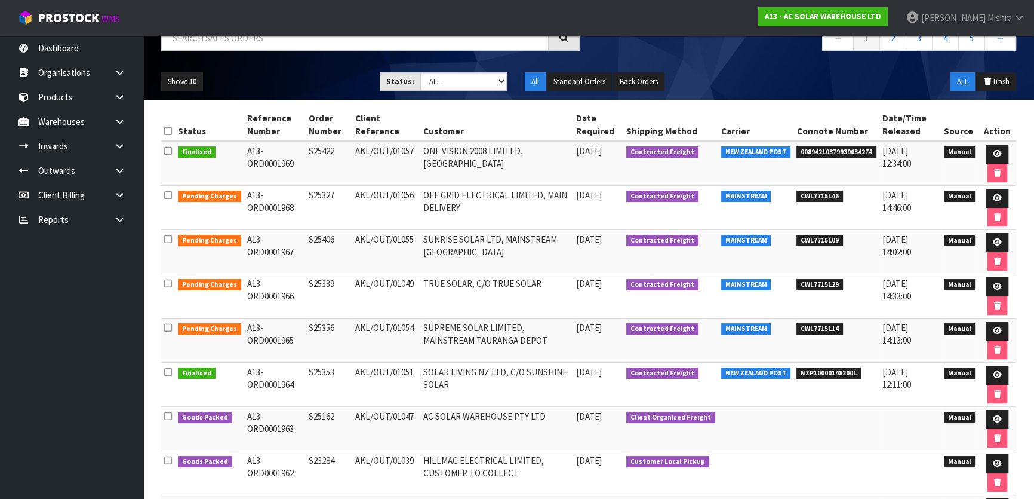
scroll to position [108, 0]
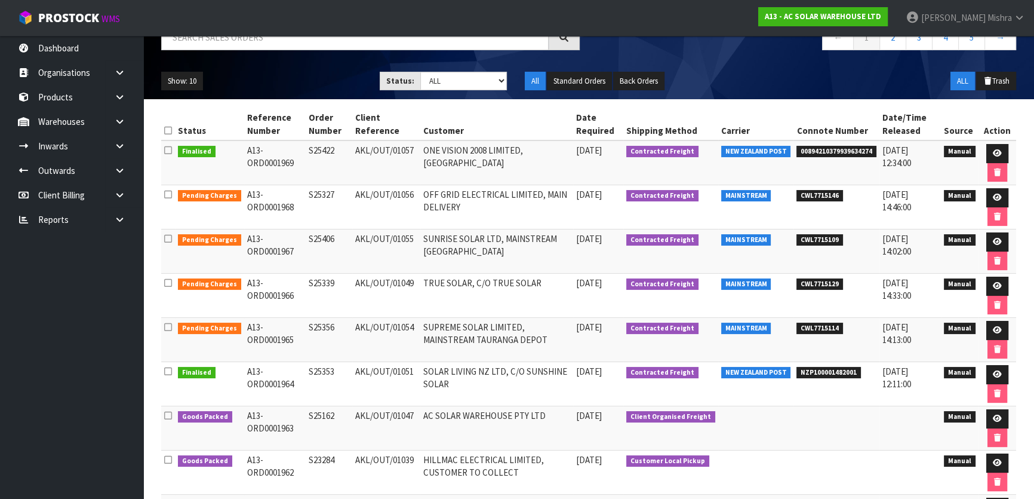
click at [995, 230] on td at bounding box center [998, 251] width 38 height 44
click at [1005, 240] on link at bounding box center [997, 241] width 22 height 19
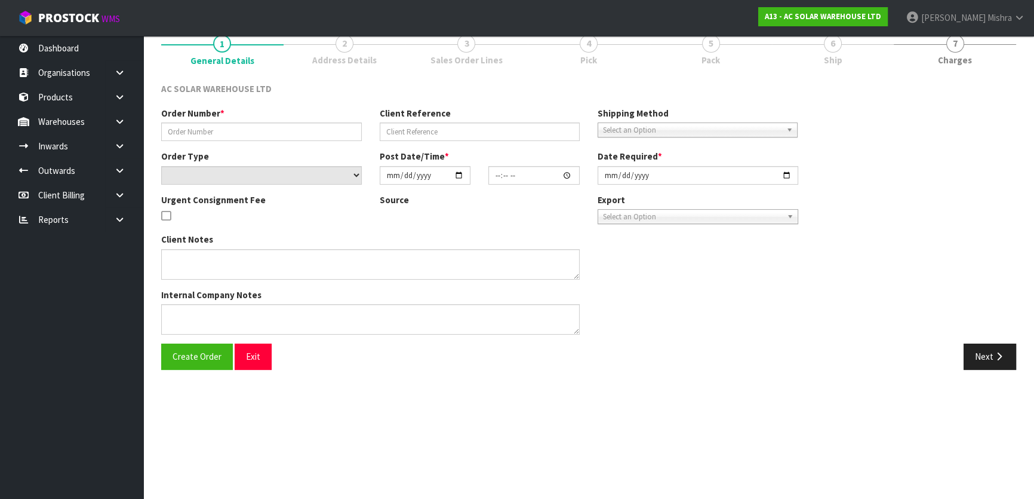
scroll to position [378, 0]
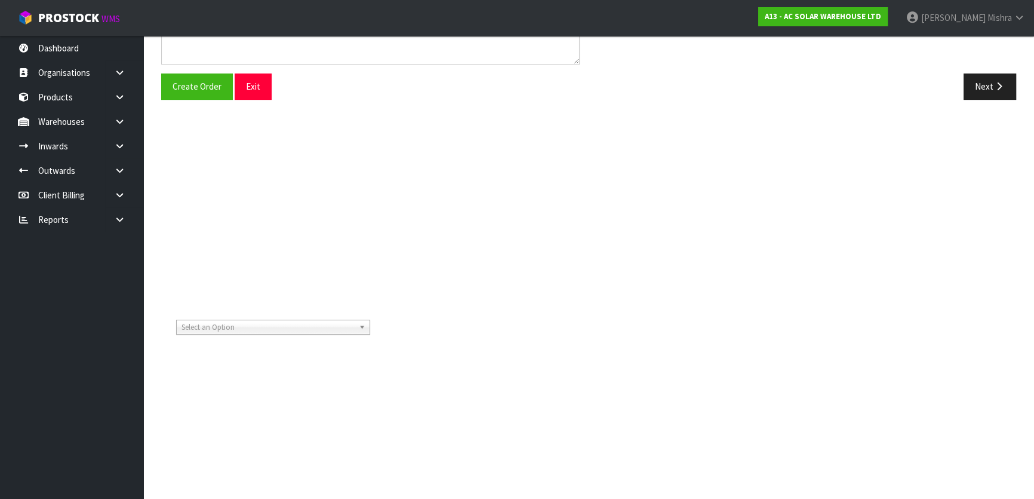
type input "S25406"
type input "AKL/OUT/01055"
select select "number:0"
type input "[DATE]"
type input "10:30:00.000"
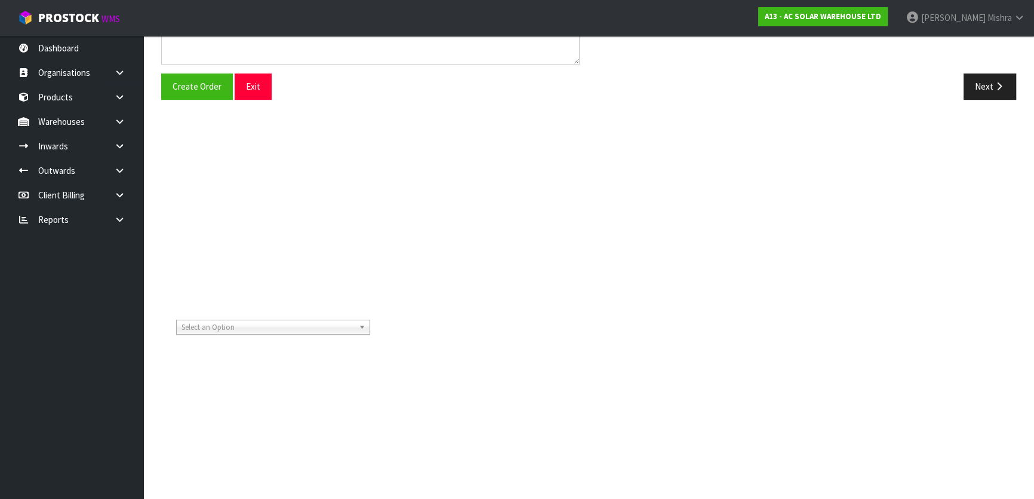
type input "[DATE]"
type textarea "SEND WITH MAINSTREAM"
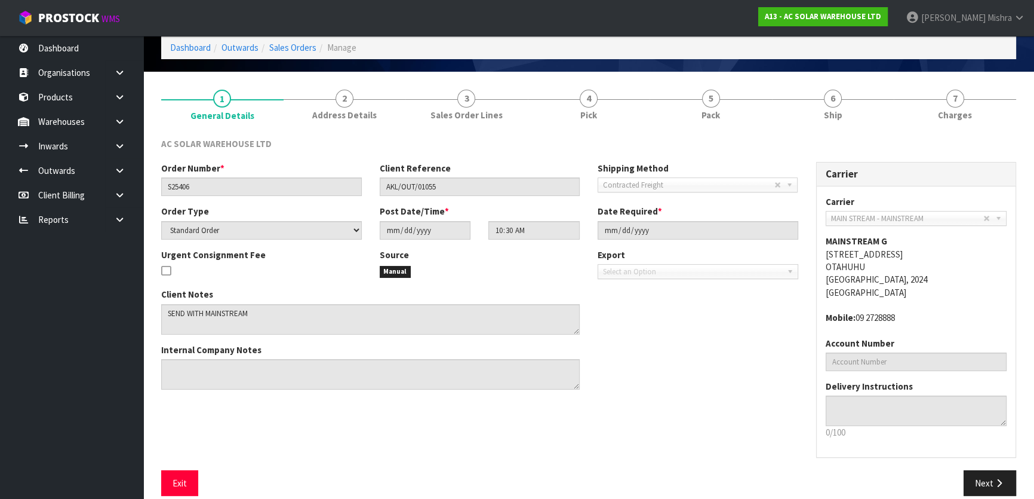
scroll to position [53, 0]
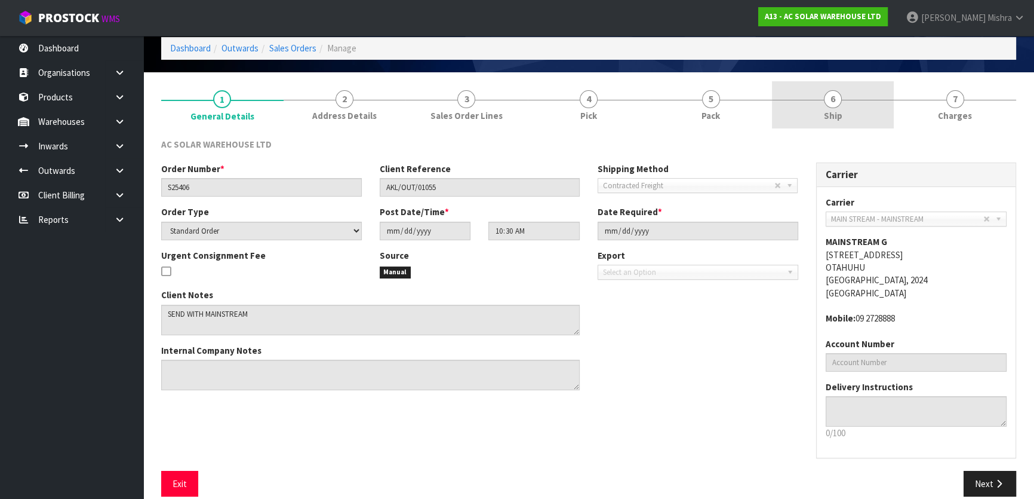
click at [834, 113] on span "Ship" at bounding box center [833, 115] width 19 height 13
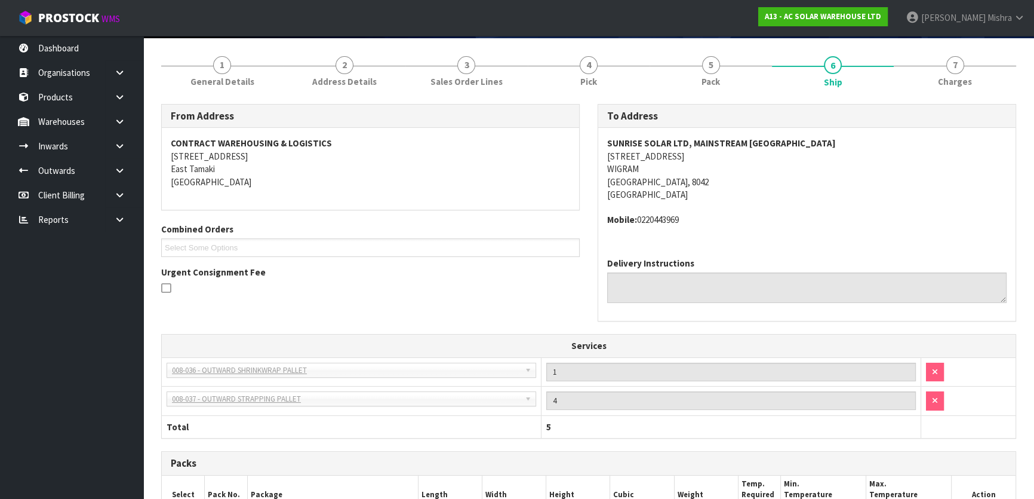
scroll to position [0, 0]
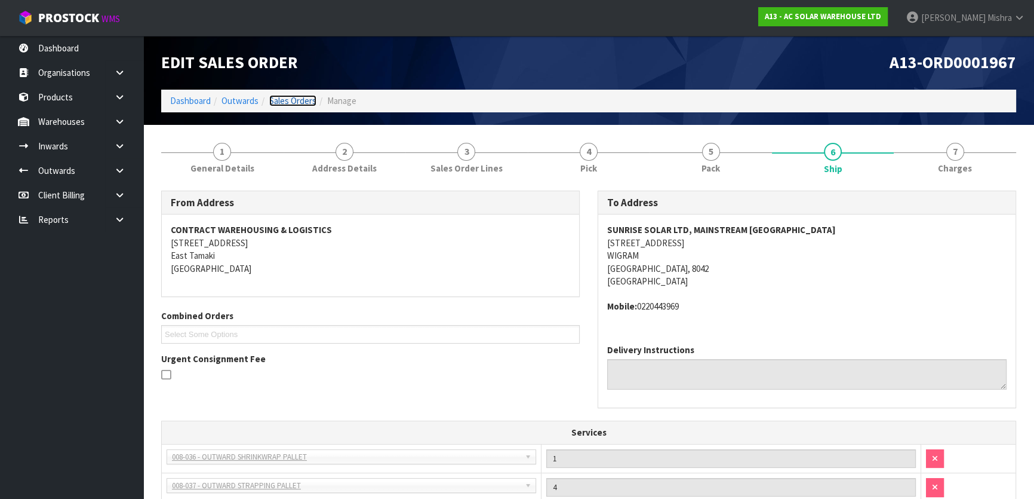
click at [300, 98] on link "Sales Orders" at bounding box center [292, 100] width 47 height 11
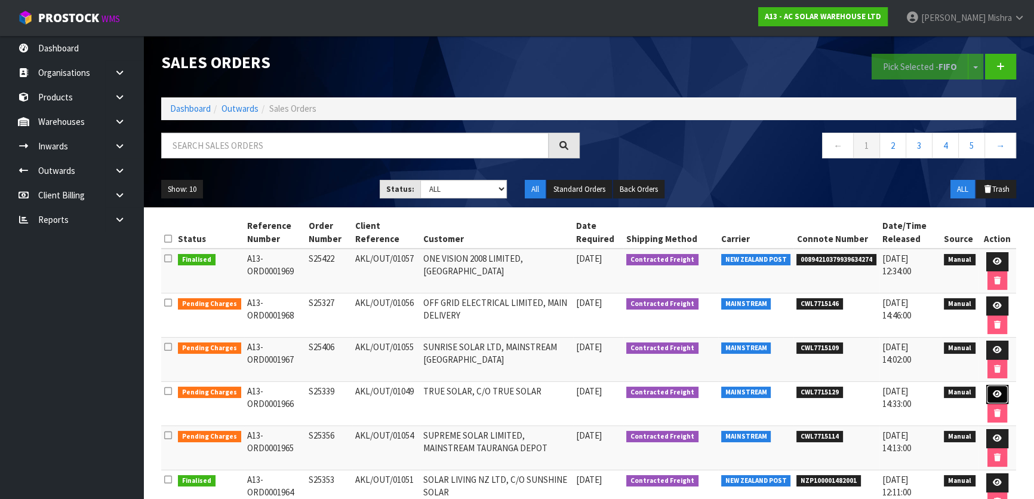
click at [997, 394] on icon at bounding box center [997, 394] width 9 height 8
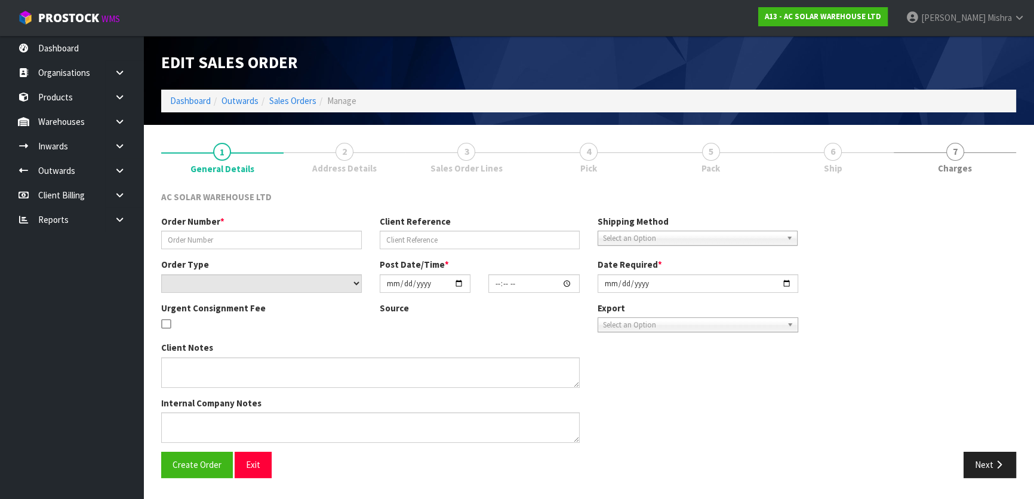
type input "S25339"
type input "AKL/OUT/01049"
select select "number:0"
type input "[DATE]"
type input "08:21:00.000"
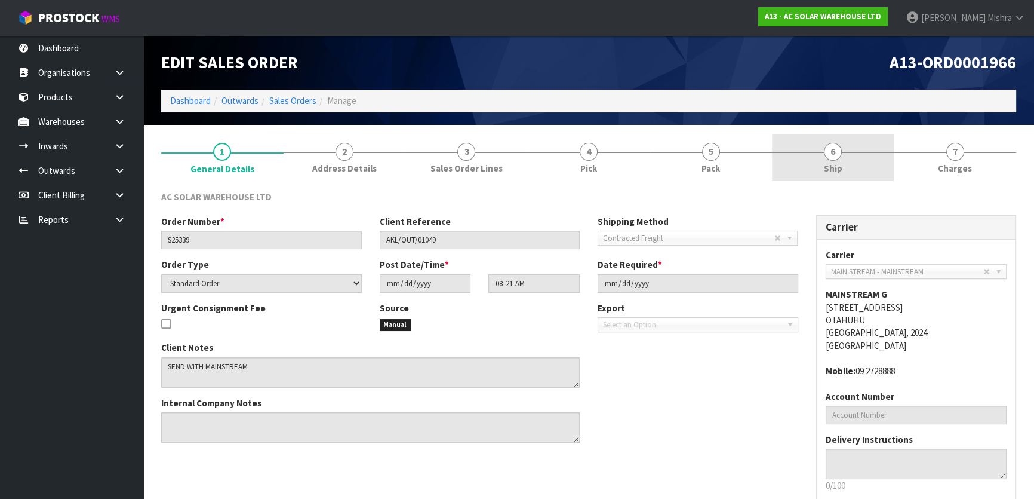
click at [851, 153] on link "6 Ship" at bounding box center [833, 157] width 122 height 47
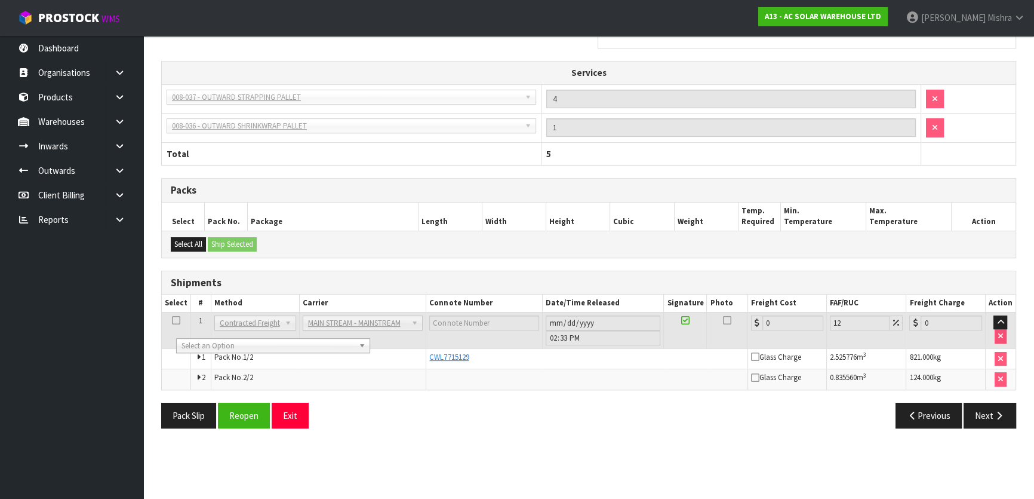
scroll to position [378, 0]
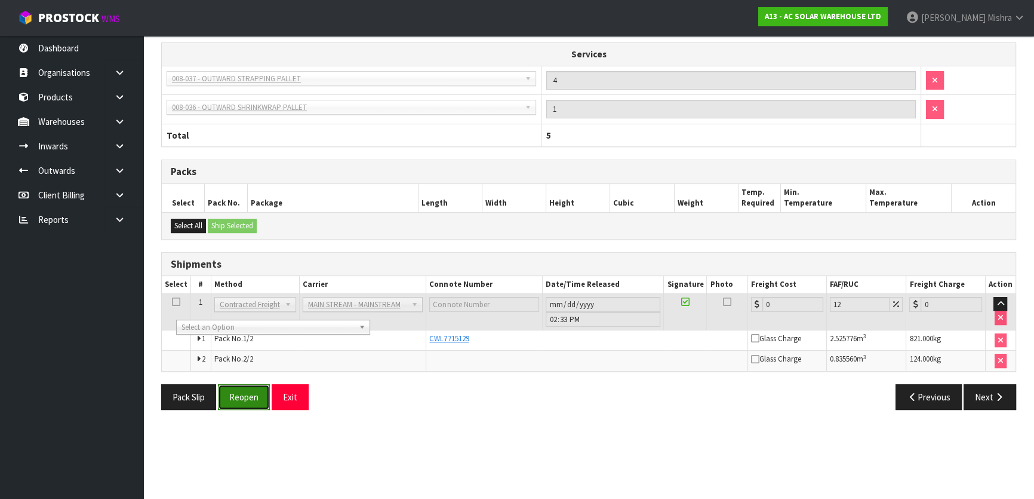
click at [245, 402] on button "Reopen" at bounding box center [244, 397] width 52 height 26
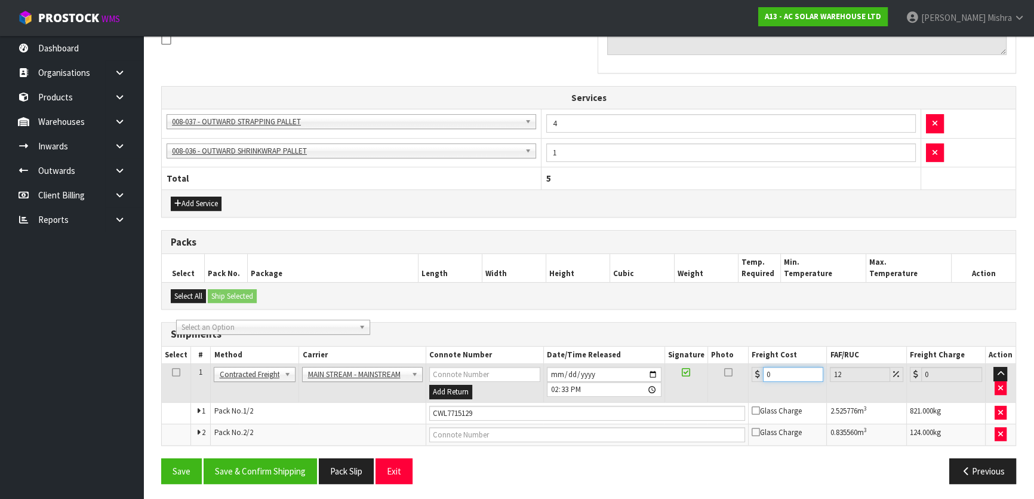
drag, startPoint x: 788, startPoint y: 371, endPoint x: 716, endPoint y: 380, distance: 72.3
click at [716, 380] on tr "1 Client Local Pickup Customer Local Pickup Company Freight Contracted Freight …" at bounding box center [589, 383] width 854 height 39
click at [283, 474] on button "Save & Confirm Shipping" at bounding box center [260, 471] width 113 height 26
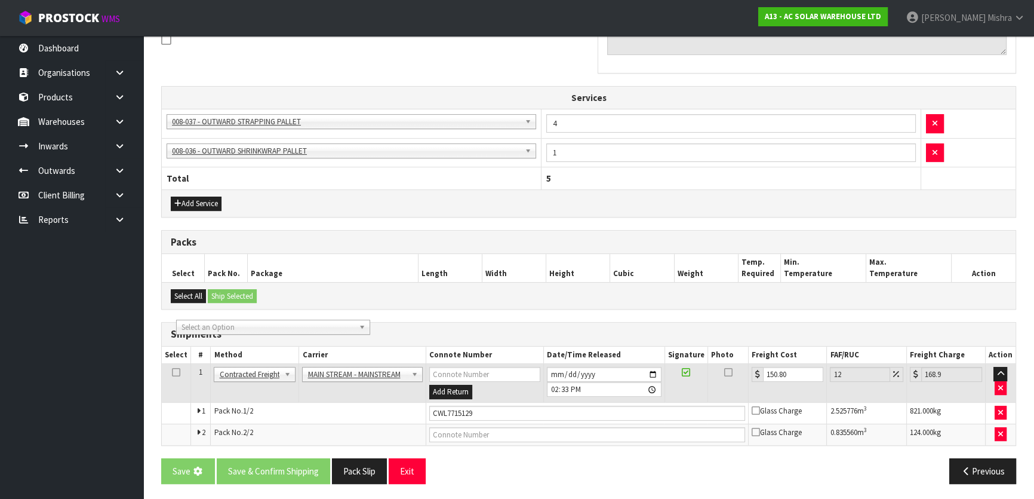
scroll to position [0, 0]
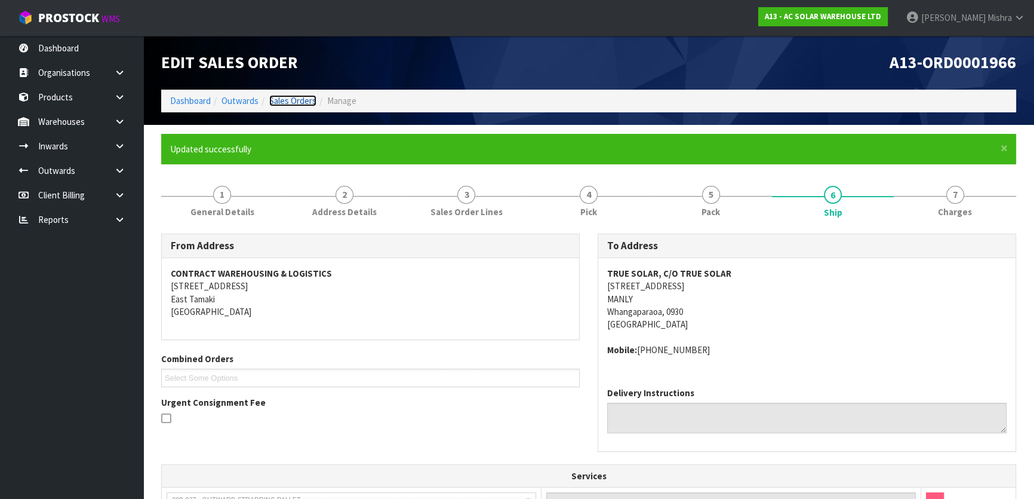
click at [309, 96] on link "Sales Orders" at bounding box center [292, 100] width 47 height 11
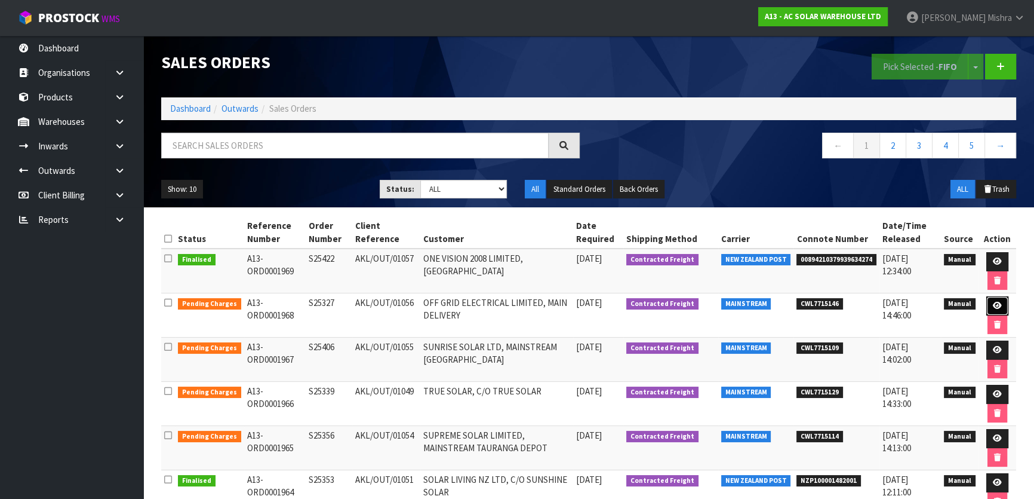
click at [993, 306] on icon at bounding box center [997, 306] width 9 height 8
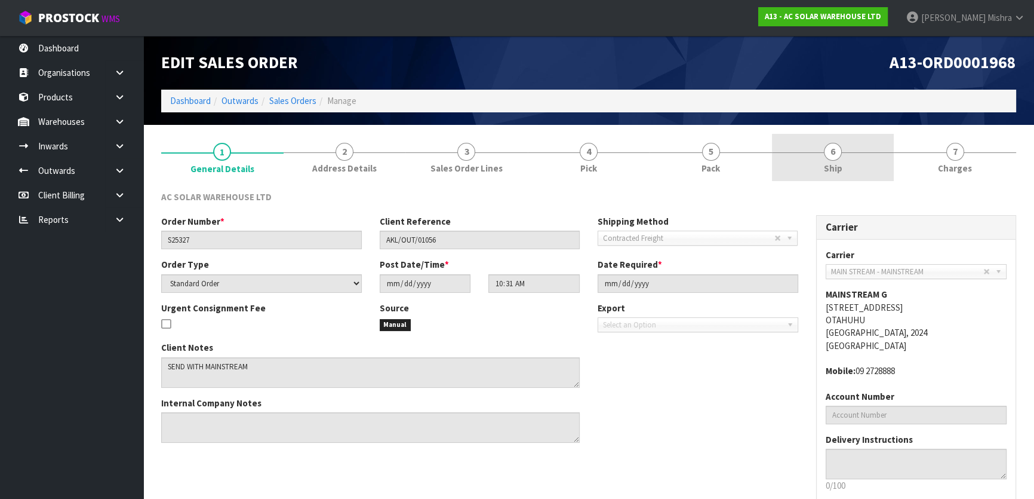
click at [840, 154] on span "6" at bounding box center [833, 152] width 18 height 18
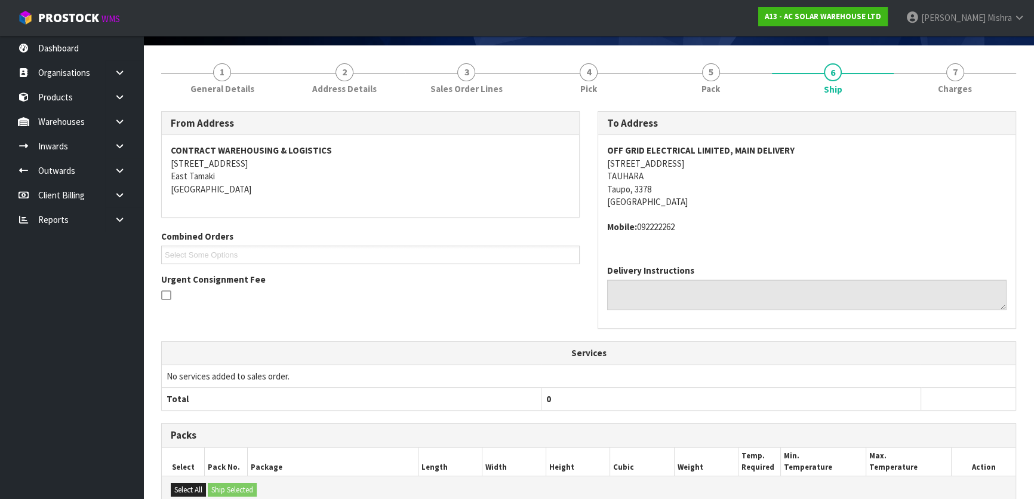
scroll to position [217, 0]
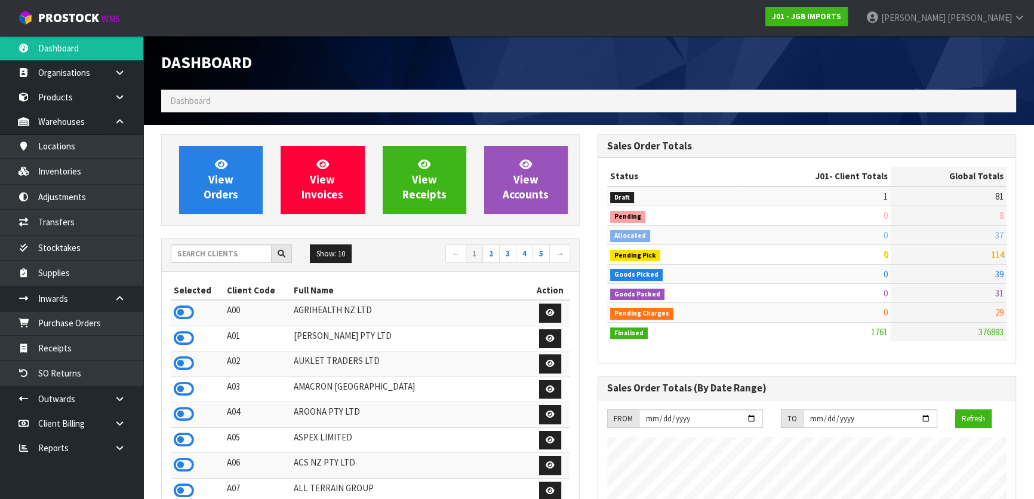
scroll to position [748, 436]
click at [232, 250] on input "text" at bounding box center [221, 253] width 101 height 19
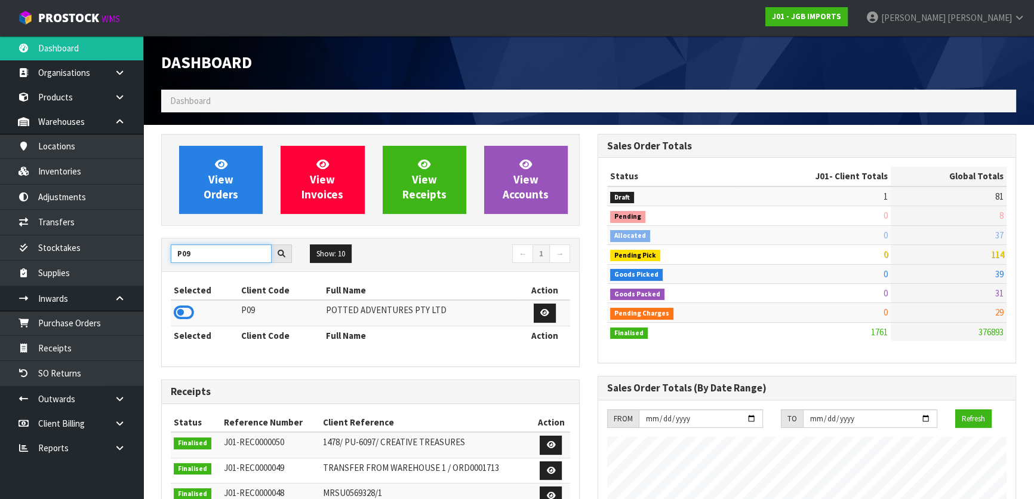
type input "P09"
drag, startPoint x: 183, startPoint y: 308, endPoint x: 184, endPoint y: 294, distance: 14.3
click at [184, 308] on icon at bounding box center [184, 312] width 20 height 18
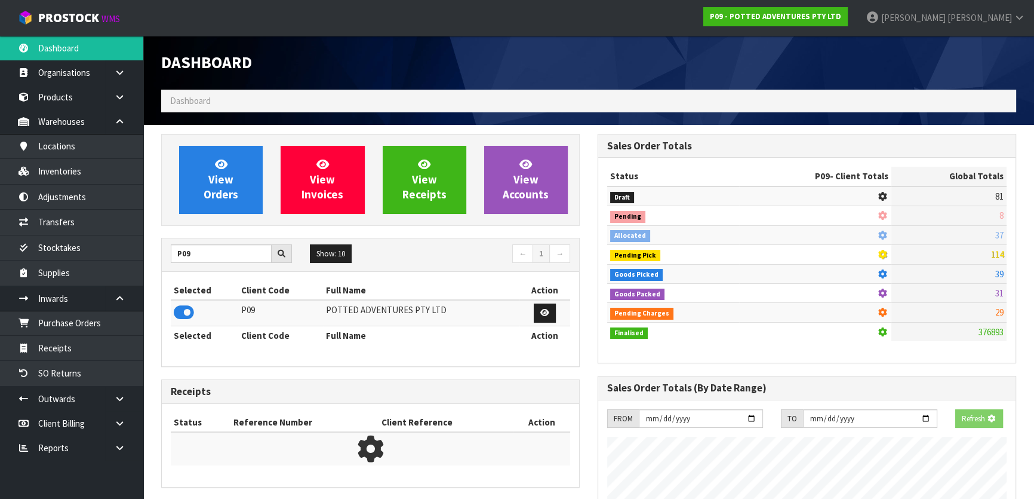
click at [199, 218] on div "View Orders View Invoices View Receipts View Accounts" at bounding box center [370, 180] width 419 height 92
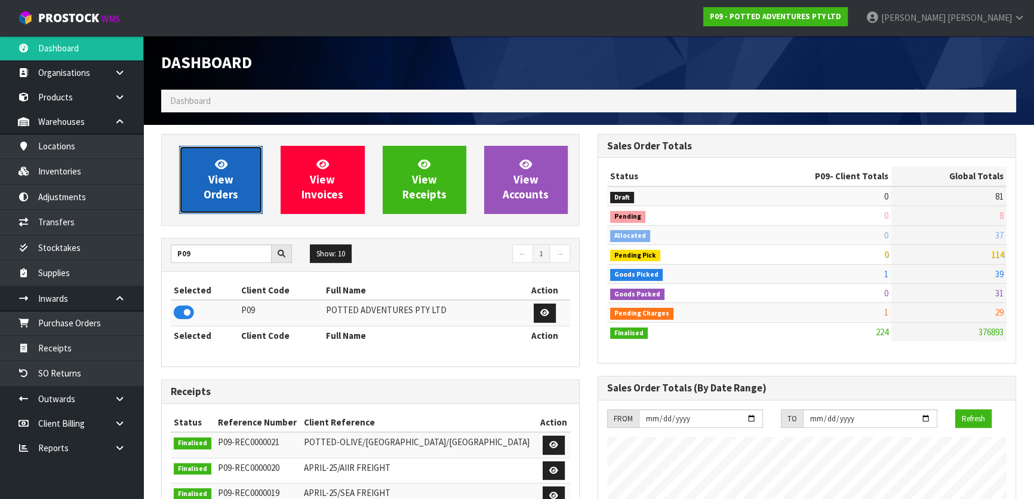
click at [206, 170] on link "View Orders" at bounding box center [221, 180] width 84 height 68
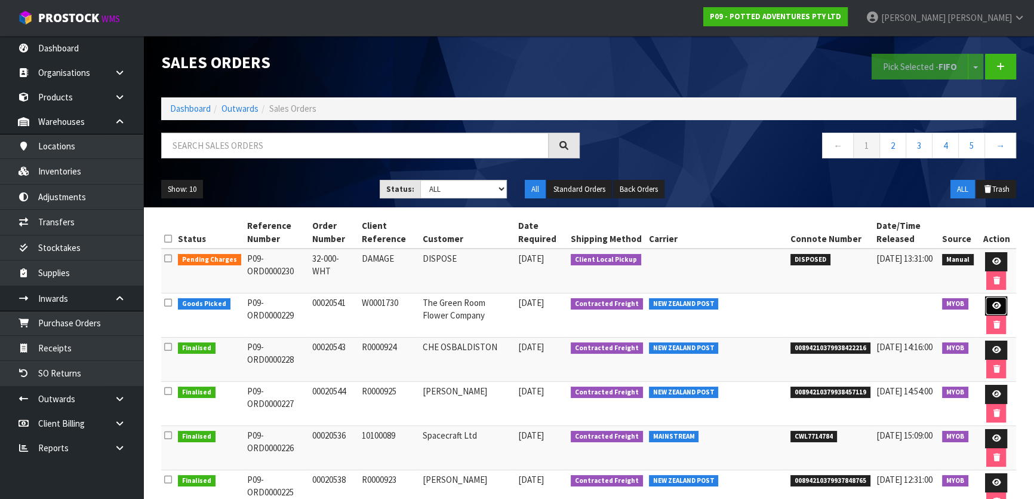
click at [997, 309] on link at bounding box center [996, 305] width 22 height 19
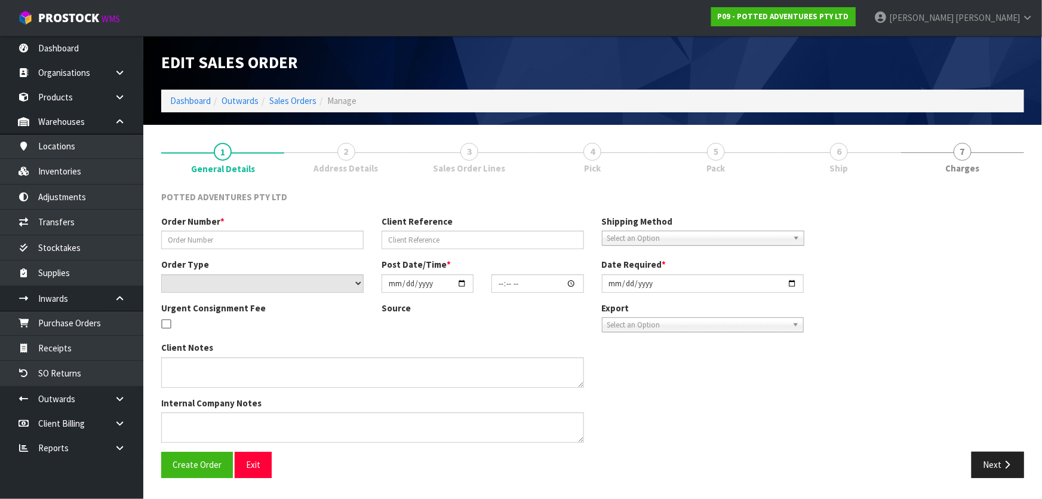
type input "00020541"
type input "W0001730"
select select "number:0"
type input "[DATE]"
type input "07:00:11.000"
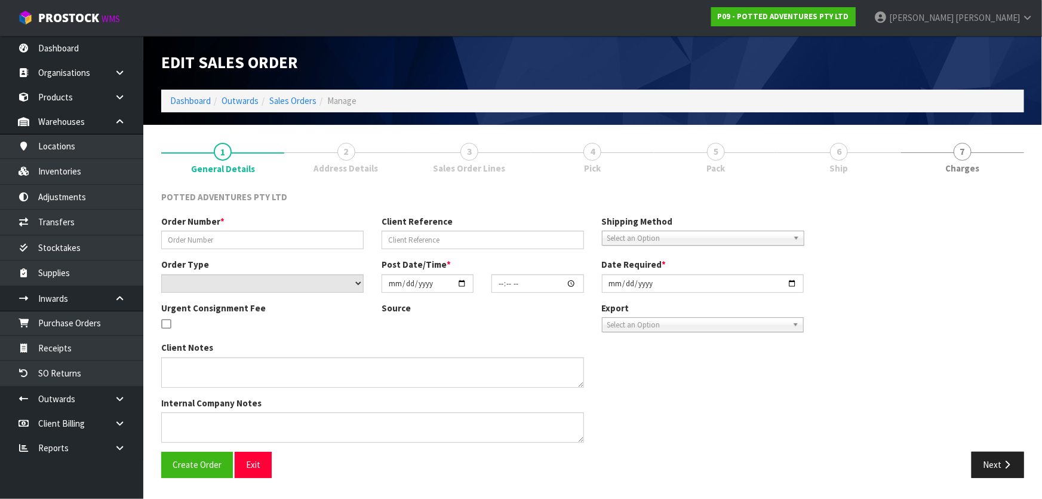
type input "[DATE]"
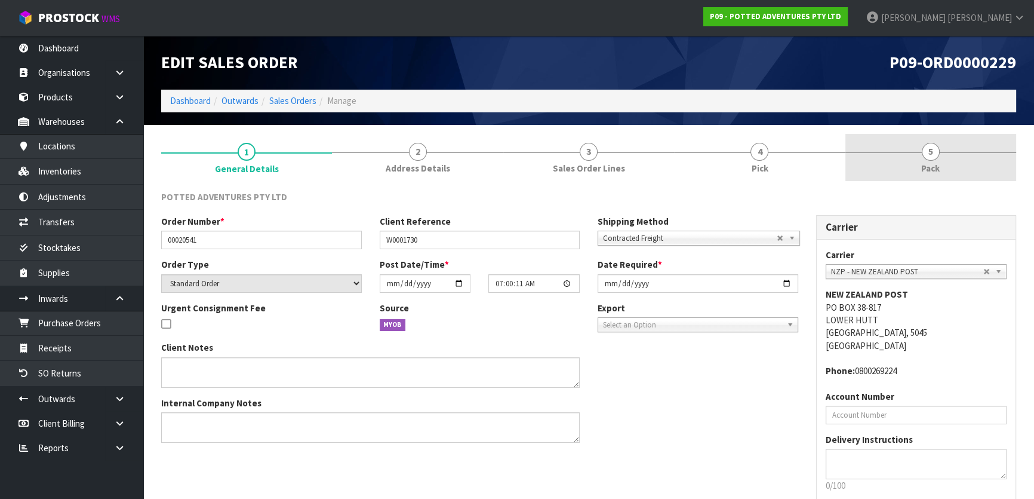
click at [889, 158] on link "5 Pack" at bounding box center [931, 157] width 171 height 47
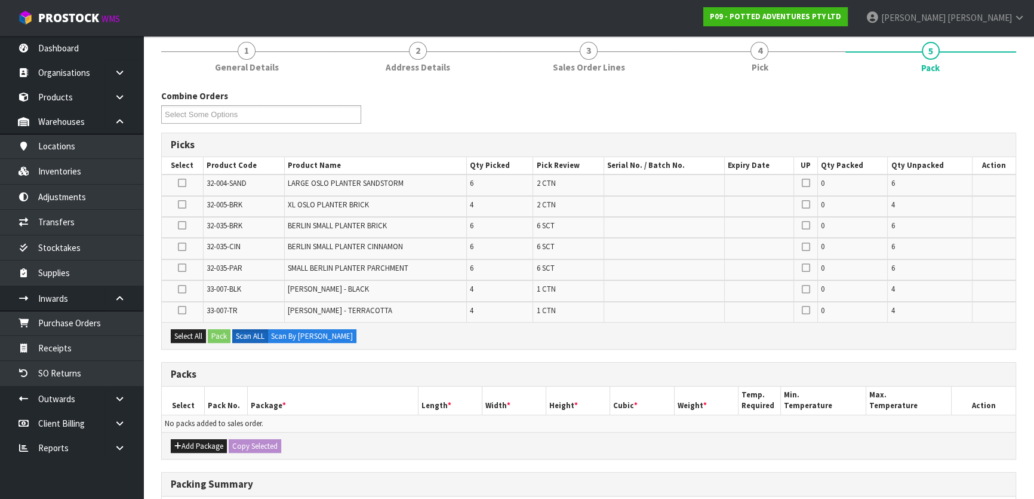
scroll to position [108, 0]
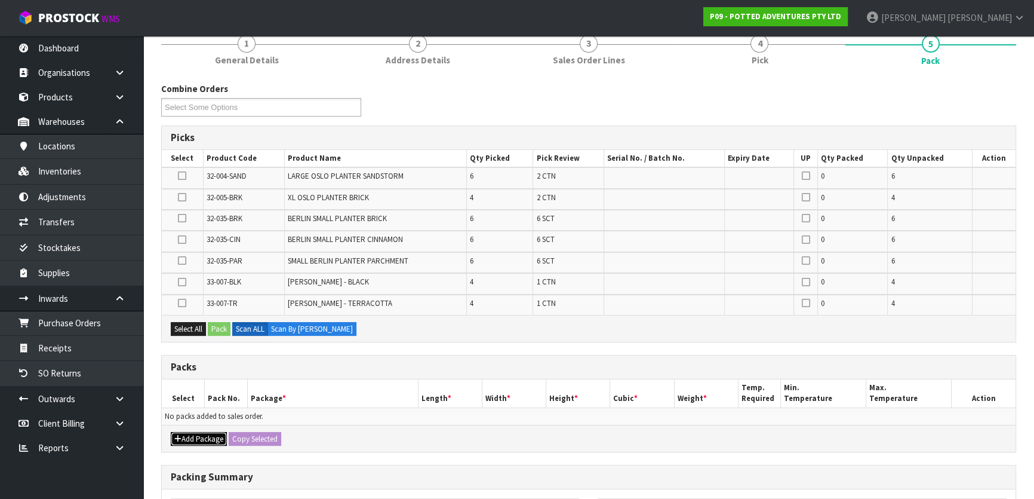
click at [192, 436] on button "Add Package" at bounding box center [199, 439] width 56 height 14
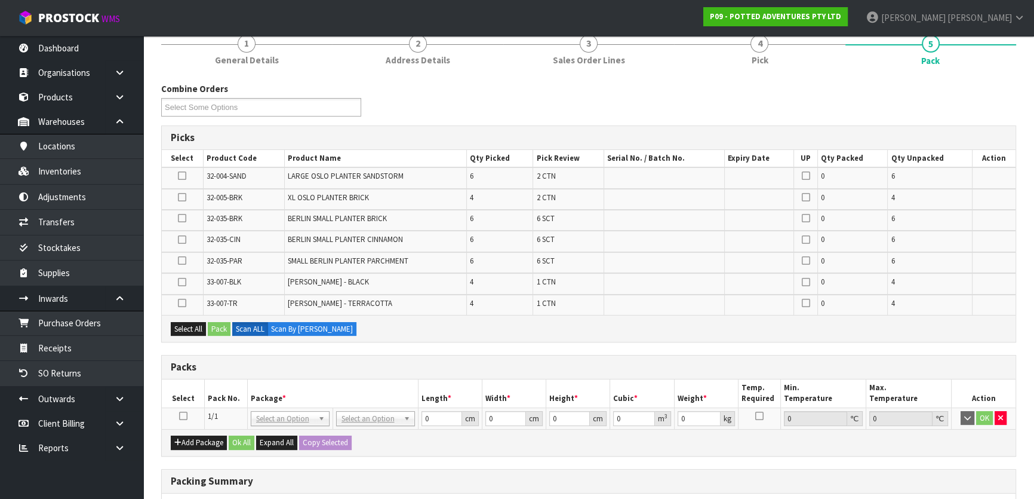
drag, startPoint x: 179, startPoint y: 412, endPoint x: 188, endPoint y: 382, distance: 31.2
click at [180, 416] on icon at bounding box center [183, 416] width 8 height 1
click at [188, 334] on div "Select All Pack Scan ALL Scan By [PERSON_NAME]" at bounding box center [589, 328] width 854 height 27
drag, startPoint x: 188, startPoint y: 332, endPoint x: 214, endPoint y: 330, distance: 25.7
click at [189, 332] on button "Select All" at bounding box center [188, 329] width 35 height 14
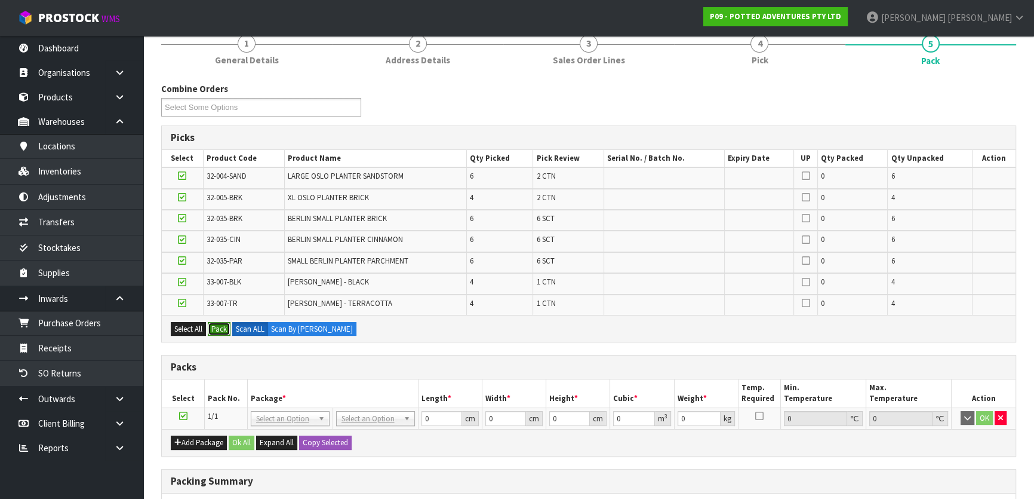
click at [230, 328] on button "Pack" at bounding box center [219, 329] width 23 height 14
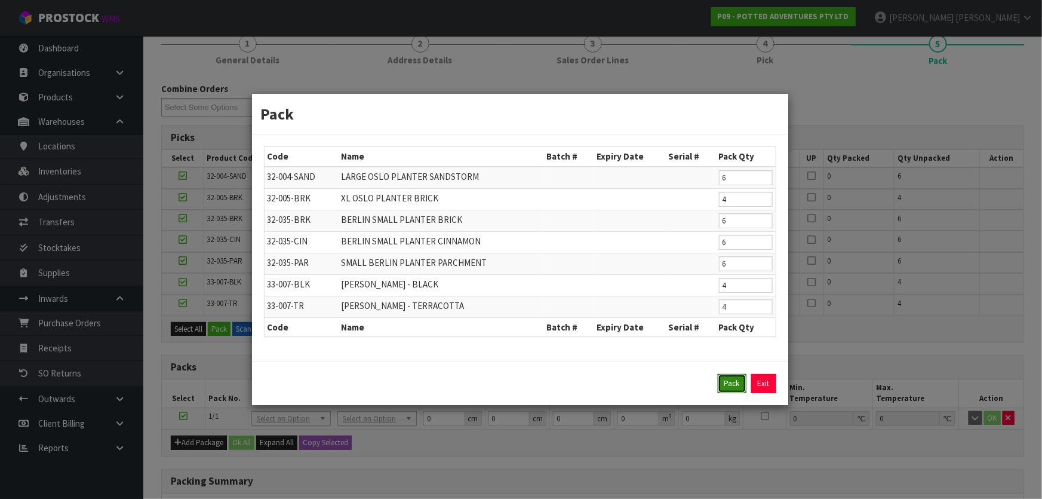
click at [742, 380] on button "Pack" at bounding box center [732, 383] width 29 height 19
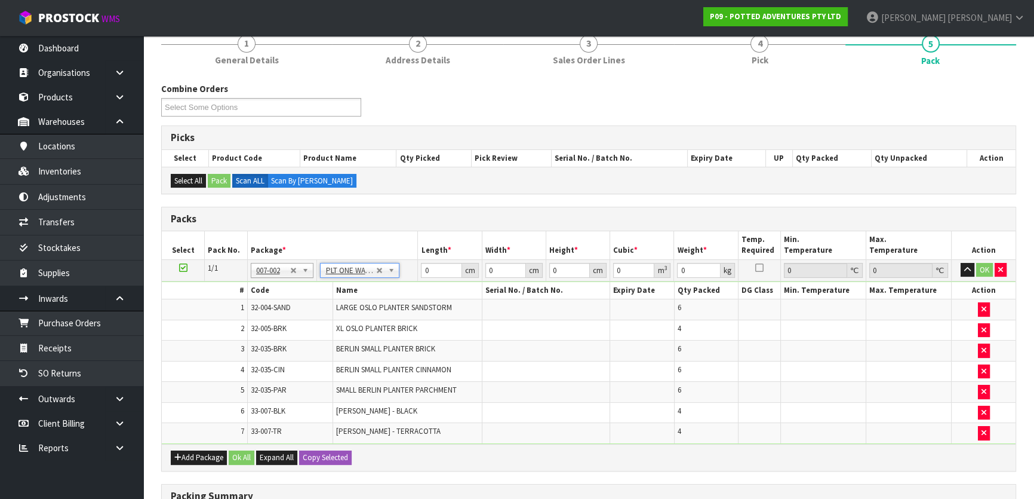
type input "57.56"
drag, startPoint x: 441, startPoint y: 267, endPoint x: 392, endPoint y: 268, distance: 48.4
click at [394, 268] on tr "1/1 NONE 007-001 007-002 007-004 007-009 007-013 007-014 007-015 007-017 007-01…" at bounding box center [589, 269] width 854 height 21
type input "92"
type input "82"
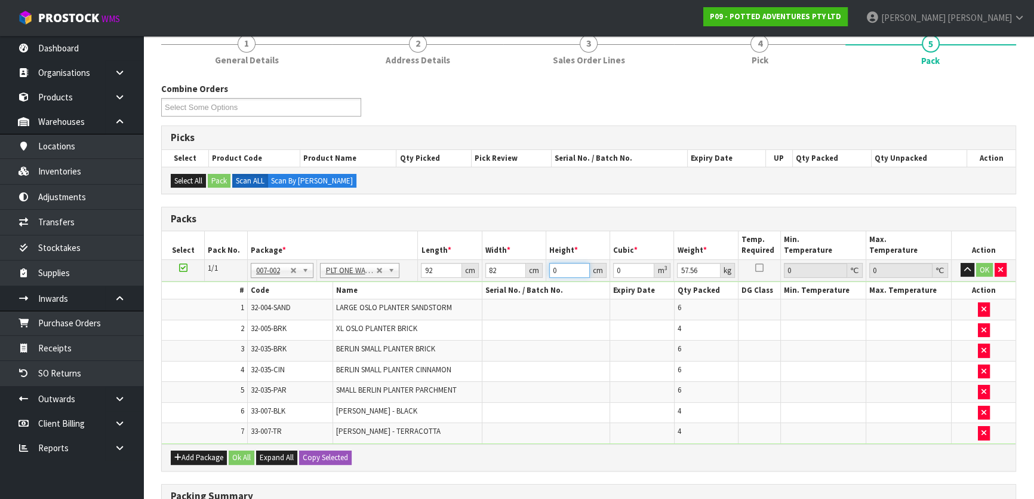
type input "7"
type input "0.052808"
type input "77"
type input "0.580888"
type input "77"
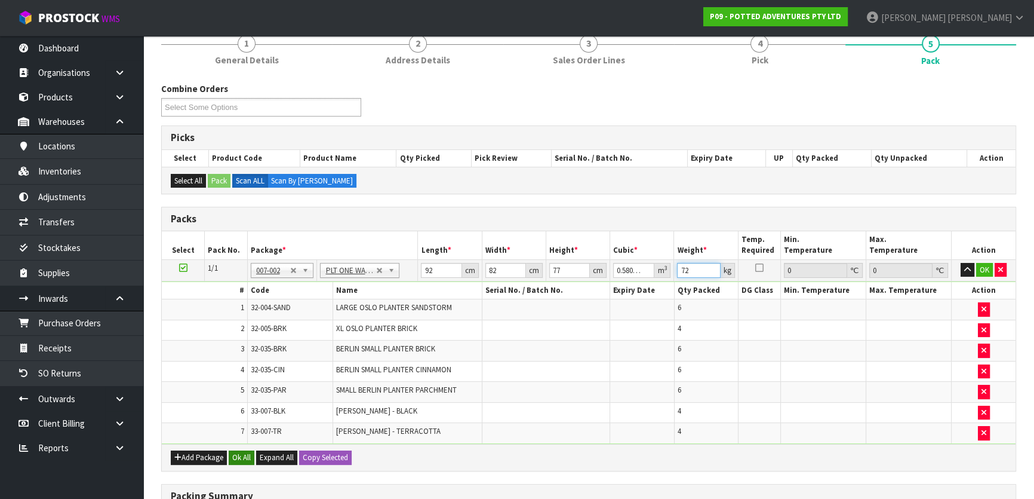
type input "72"
click at [239, 450] on button "Ok All" at bounding box center [242, 457] width 26 height 14
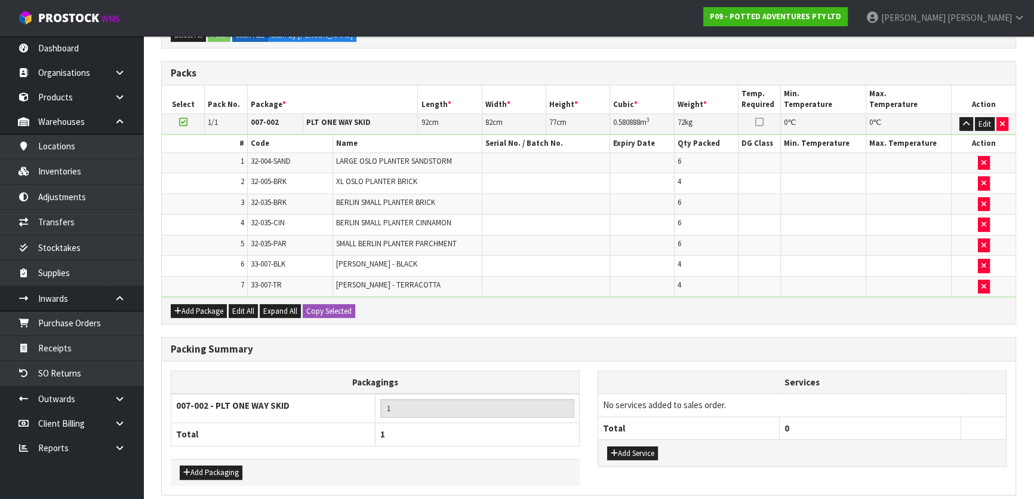
scroll to position [302, 0]
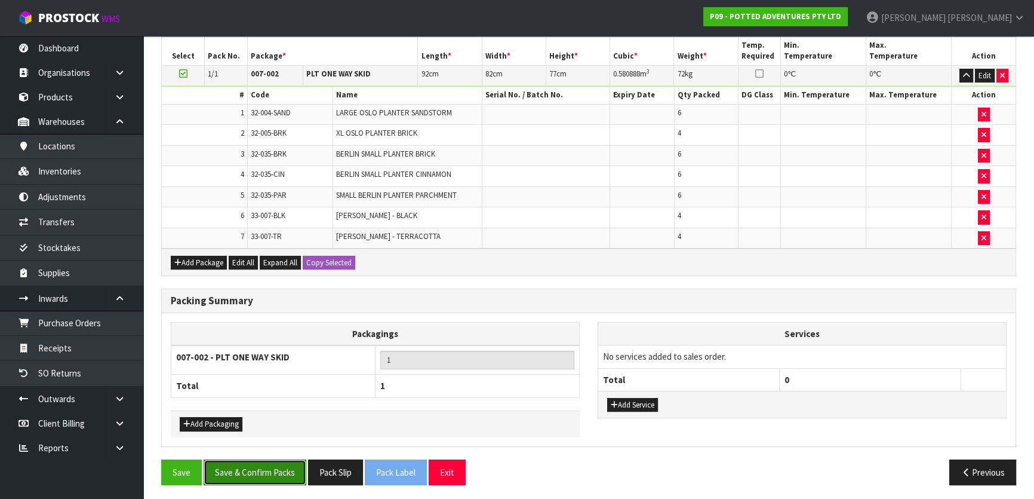
click at [260, 475] on button "Save & Confirm Packs" at bounding box center [255, 472] width 103 height 26
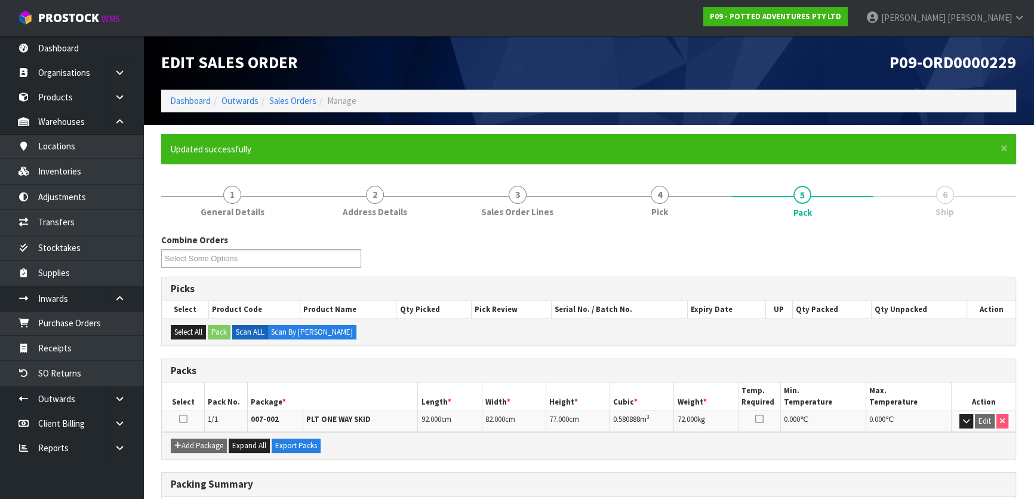
scroll to position [158, 0]
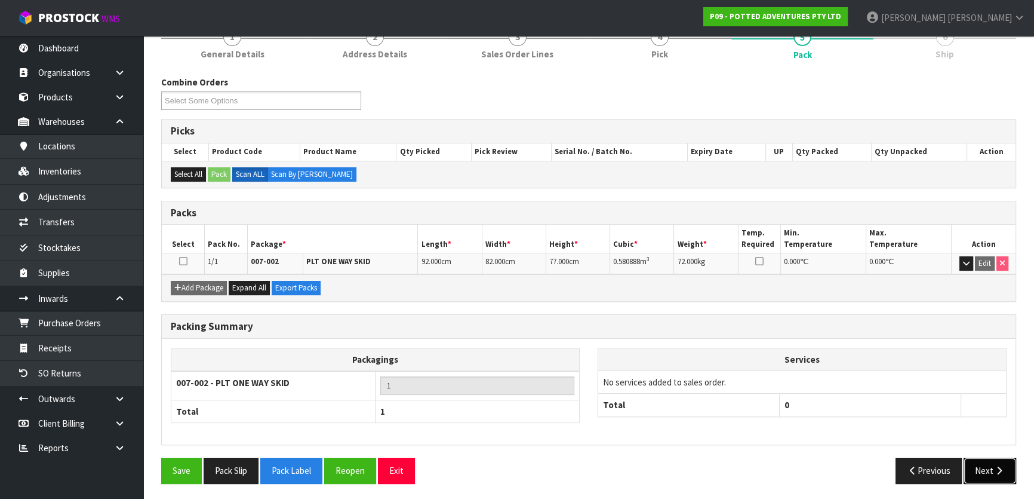
drag, startPoint x: 995, startPoint y: 468, endPoint x: 985, endPoint y: 466, distance: 9.6
click at [995, 468] on icon "button" at bounding box center [999, 470] width 11 height 9
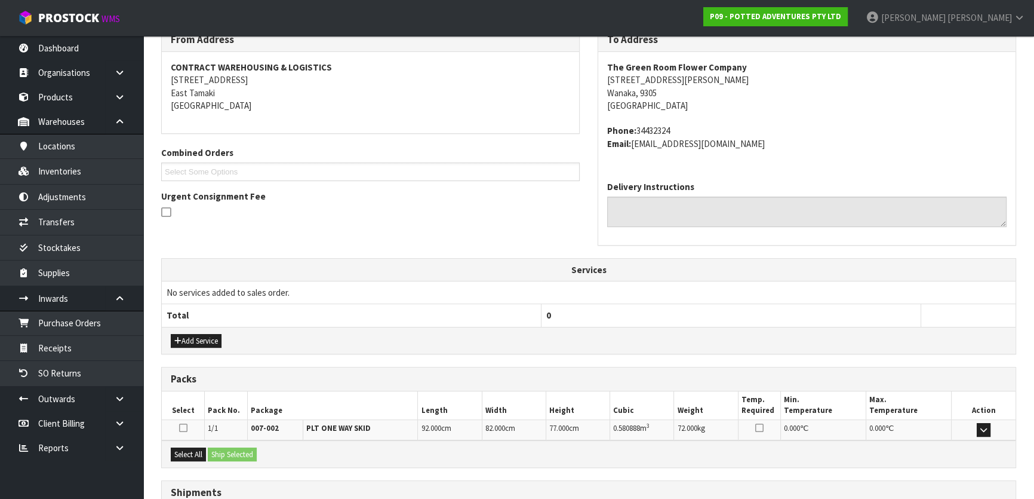
scroll to position [300, 0]
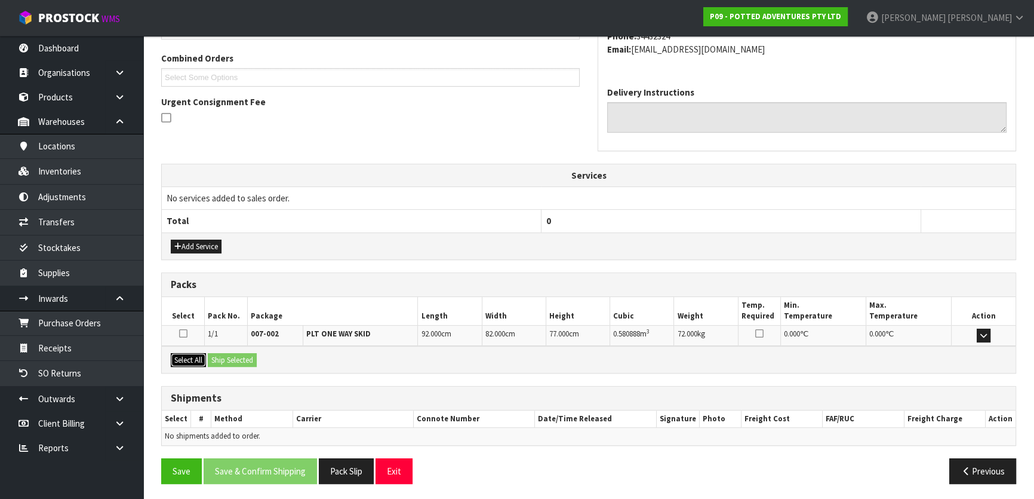
drag, startPoint x: 189, startPoint y: 353, endPoint x: 230, endPoint y: 352, distance: 40.6
click at [192, 353] on button "Select All" at bounding box center [188, 360] width 35 height 14
click at [232, 353] on button "Ship Selected" at bounding box center [232, 360] width 49 height 14
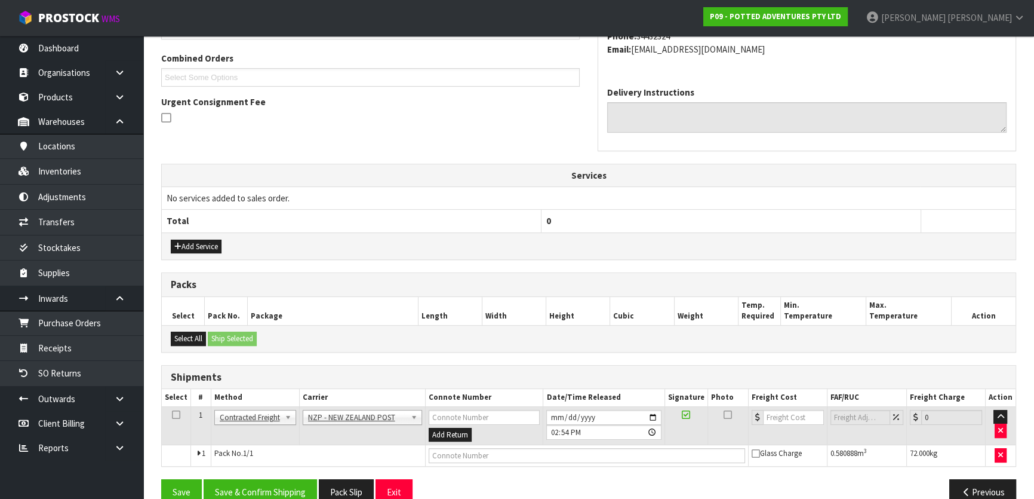
click at [382, 406] on td "ANGEL - ANGEL TRANSPORT [PERSON_NAME] REMOVALS DEAEXPAKL - DEADLINE EXPRESS COU…" at bounding box center [362, 425] width 127 height 39
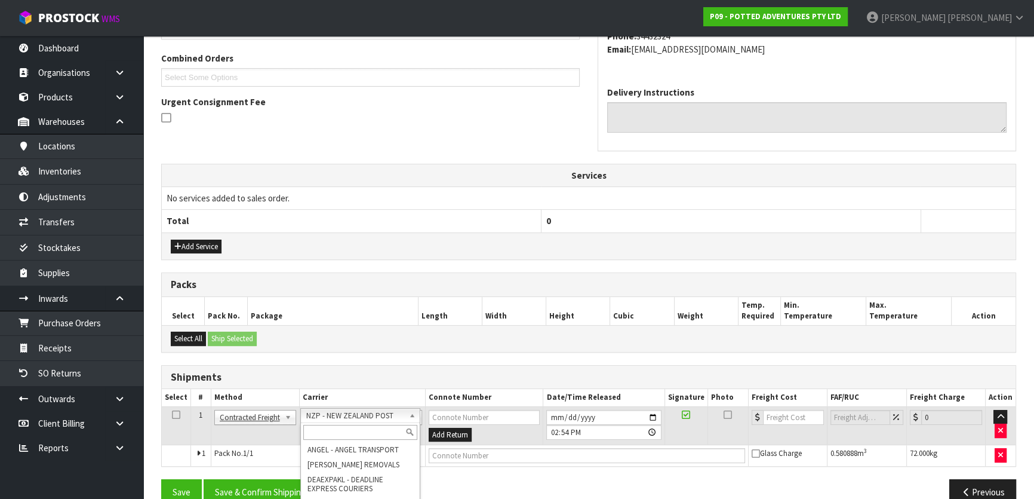
click at [382, 430] on input "text" at bounding box center [360, 432] width 114 height 15
type input "m"
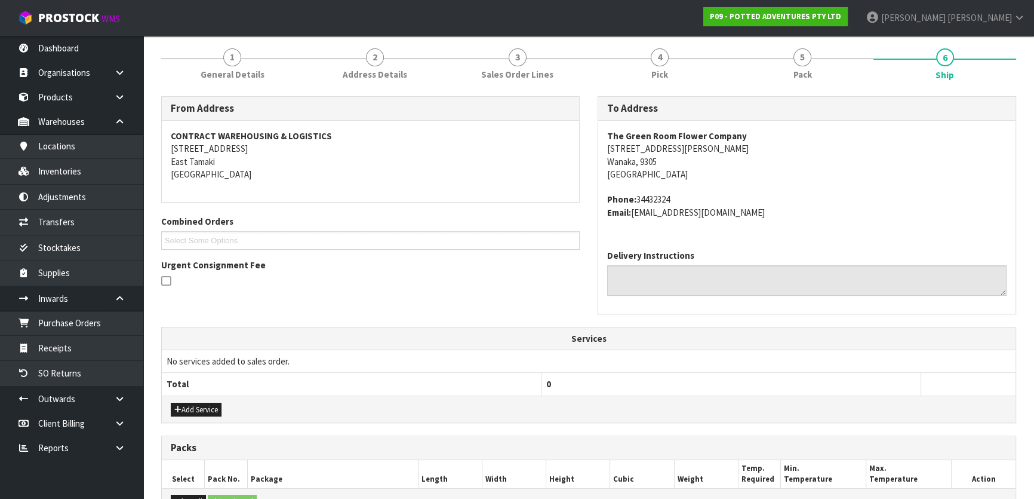
click at [226, 52] on span "1" at bounding box center [232, 57] width 18 height 18
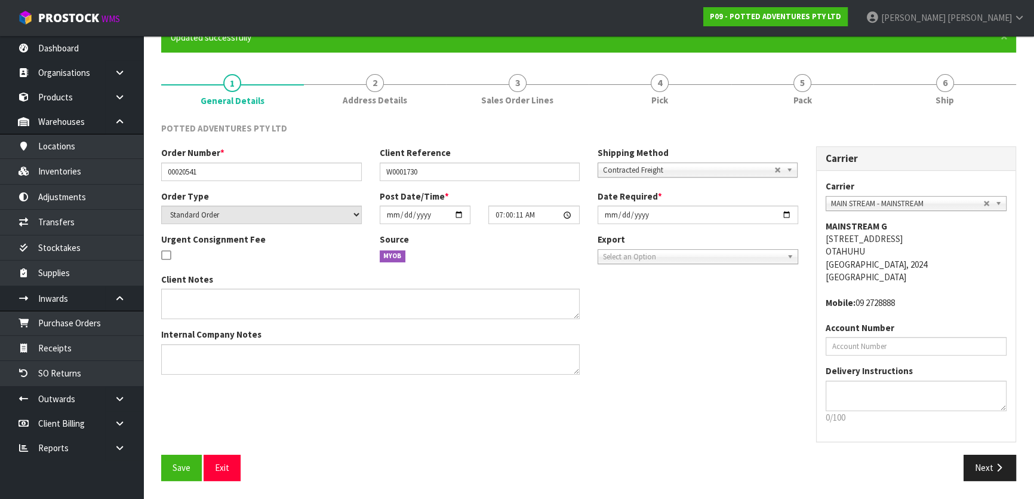
scroll to position [110, 0]
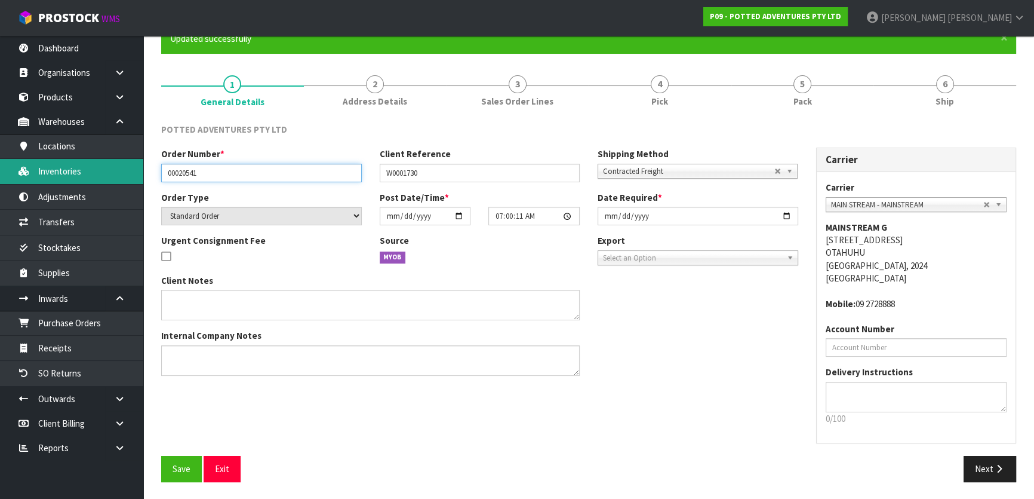
drag, startPoint x: 240, startPoint y: 168, endPoint x: 51, endPoint y: 174, distance: 189.4
click at [51, 174] on body "Toggle navigation ProStock WMS P09 - POTTED ADVENTURES PTY LTD [PERSON_NAME] Lo…" at bounding box center [517, 139] width 1034 height 499
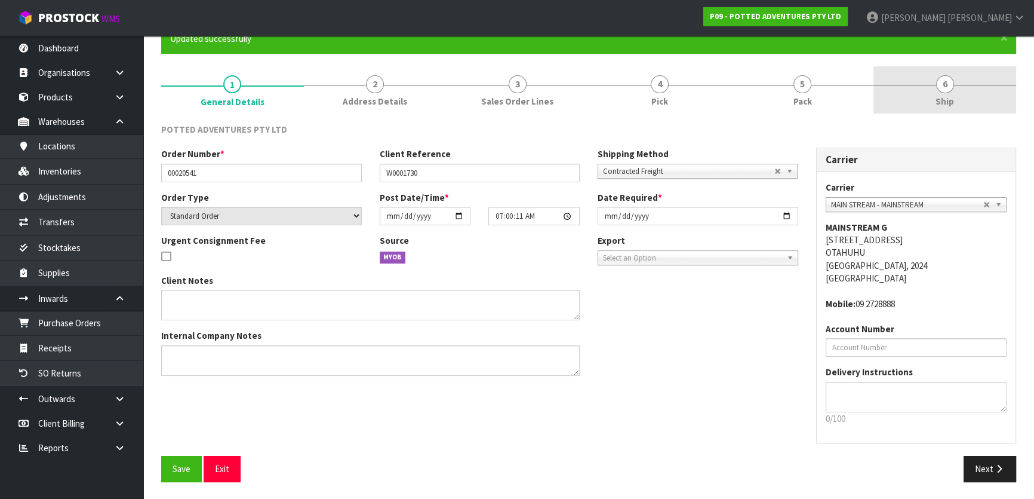
click at [908, 85] on link "6 Ship" at bounding box center [945, 89] width 143 height 47
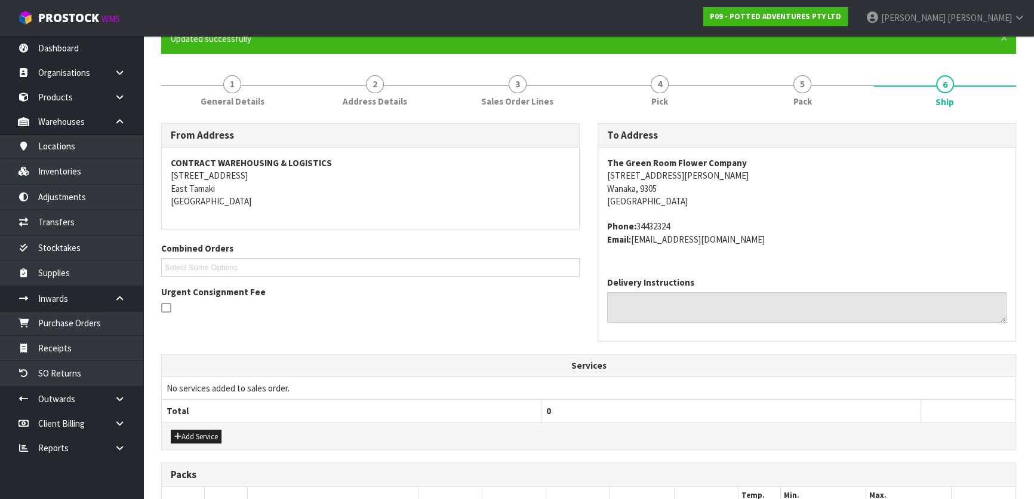
click at [663, 158] on strong "The Green Room Flower Company" at bounding box center [677, 162] width 140 height 11
copy strong "The Green Room Flower Company"
click at [654, 225] on address "Phone: 34432324 Email: [EMAIL_ADDRESS][DOMAIN_NAME]" at bounding box center [806, 233] width 399 height 26
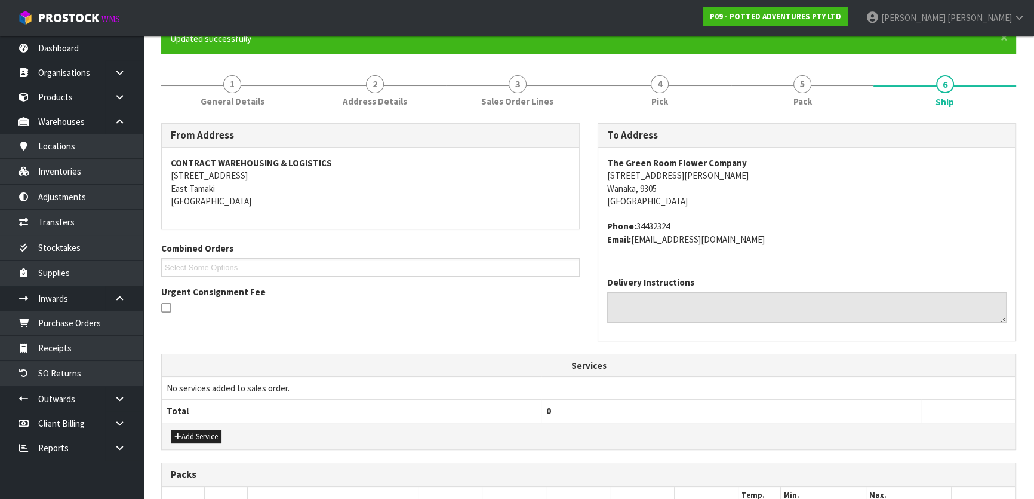
click at [654, 225] on address "Phone: 34432324 Email: [EMAIL_ADDRESS][DOMAIN_NAME]" at bounding box center [806, 233] width 399 height 26
copy address "34432324"
drag, startPoint x: 791, startPoint y: 242, endPoint x: 633, endPoint y: 246, distance: 158.3
click at [633, 247] on div "The Green Room Flower Company [STREET_ADDRESS][PERSON_NAME] Phone: 34432324 Ema…" at bounding box center [806, 207] width 417 height 120
copy address "[EMAIL_ADDRESS][DOMAIN_NAME]"
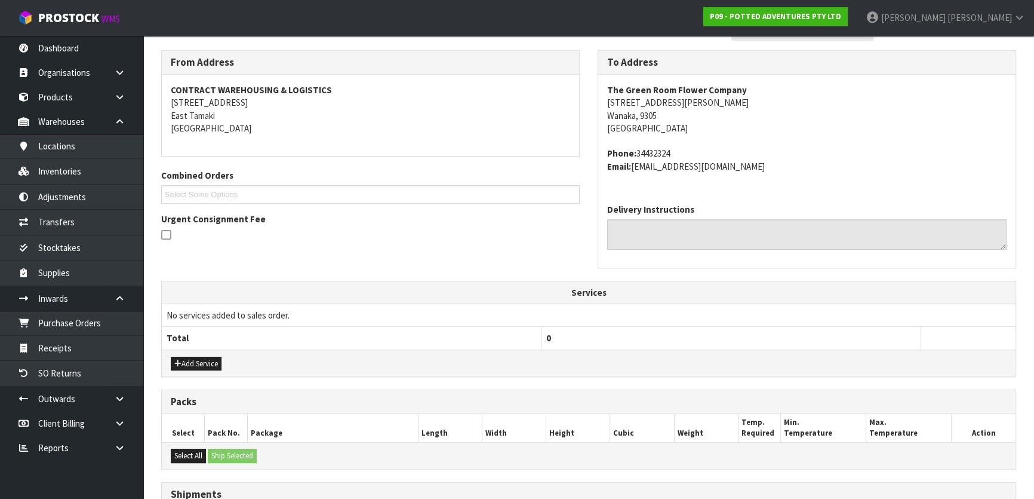
scroll to position [105, 0]
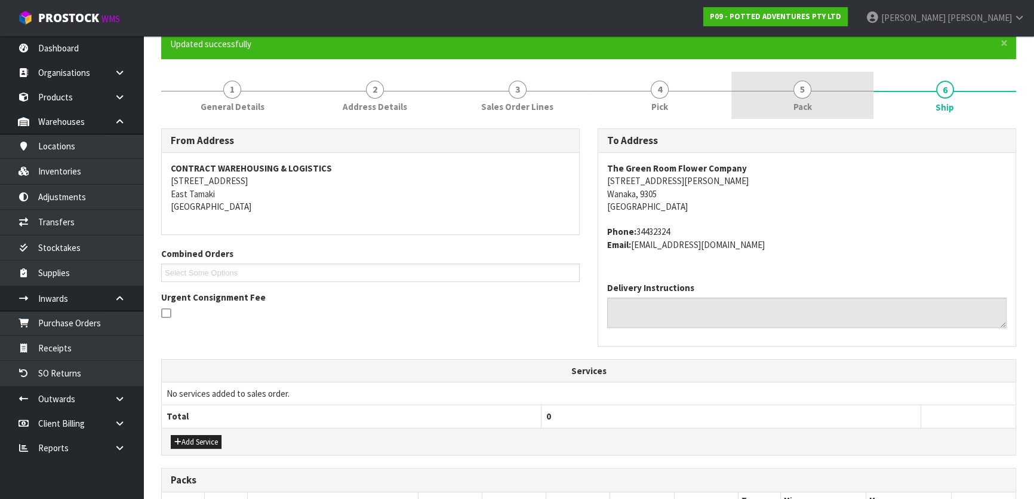
click at [802, 93] on span "5" at bounding box center [803, 90] width 18 height 18
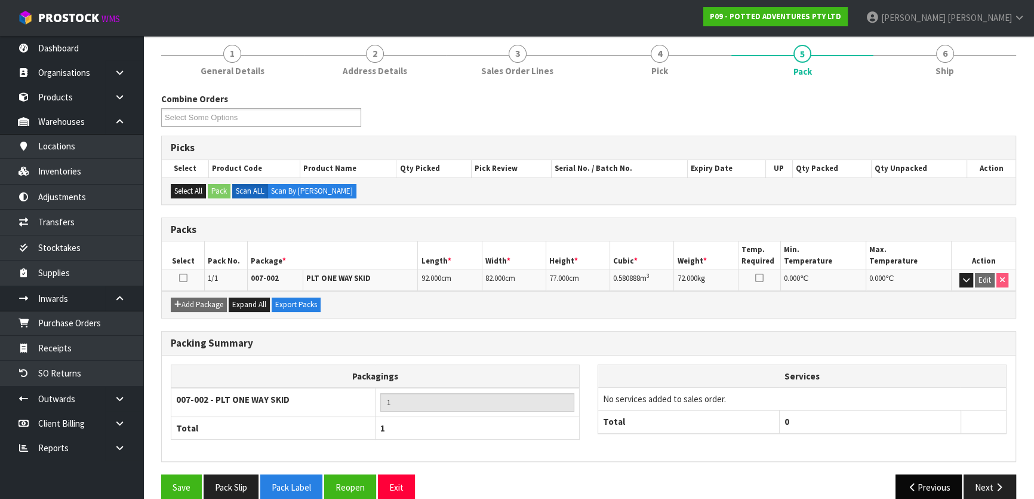
scroll to position [158, 0]
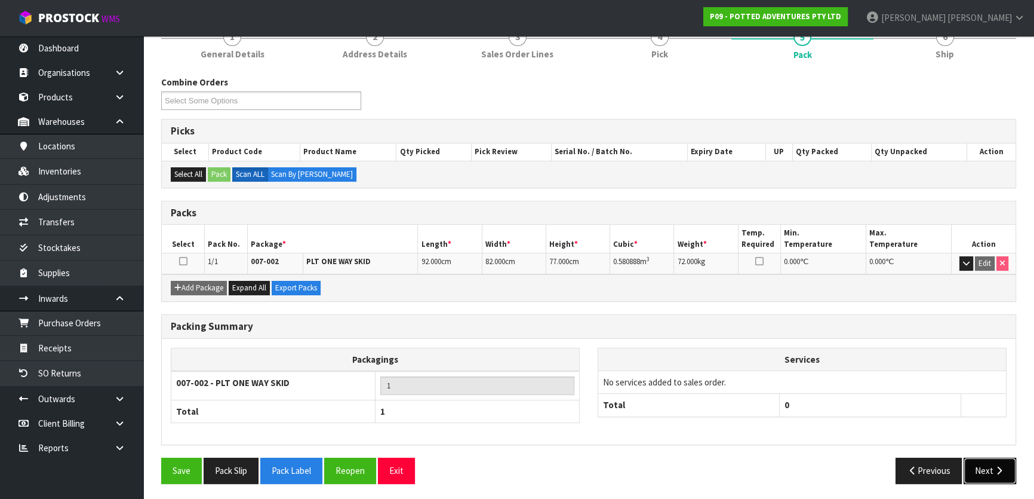
click at [968, 467] on button "Next" at bounding box center [990, 470] width 53 height 26
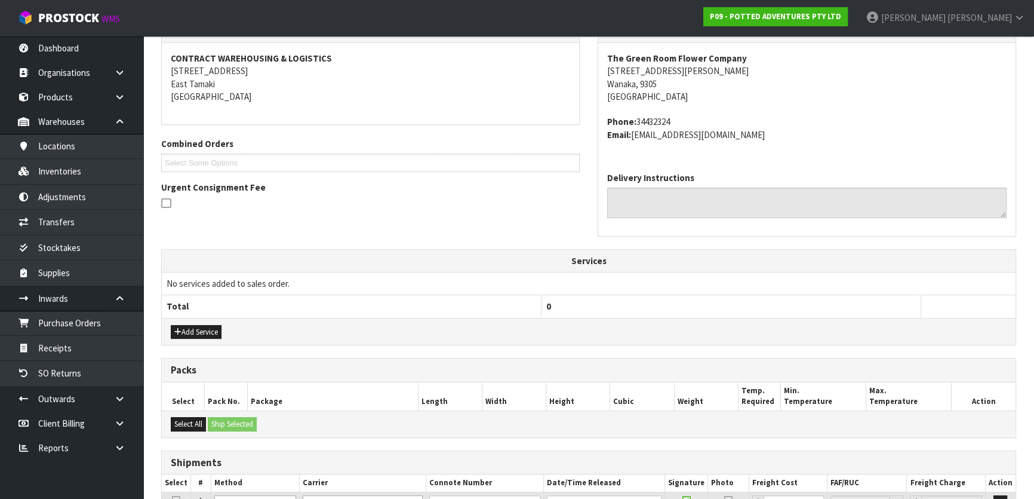
scroll to position [322, 0]
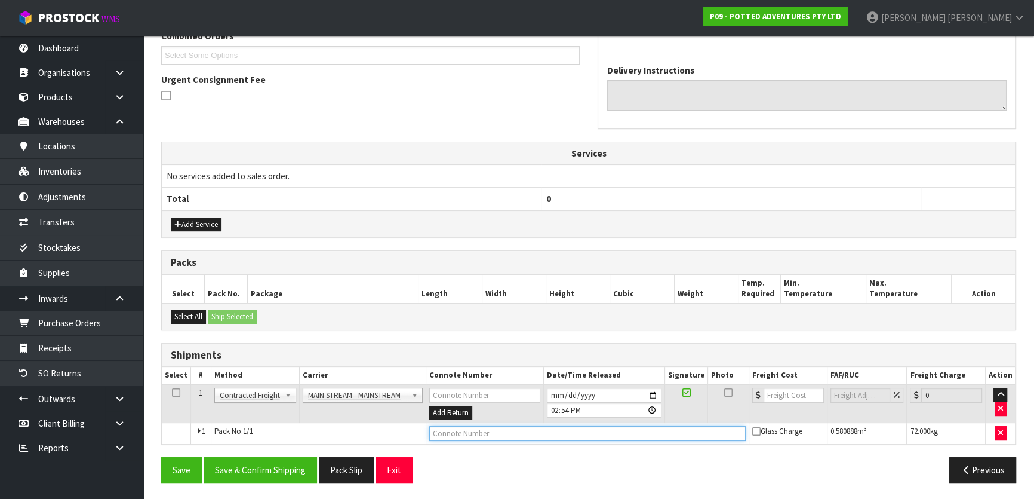
click at [510, 436] on input "text" at bounding box center [587, 433] width 316 height 15
paste input "CWL7715147"
type input "CWL7715147"
click at [781, 394] on input "number" at bounding box center [794, 395] width 60 height 15
type input "2"
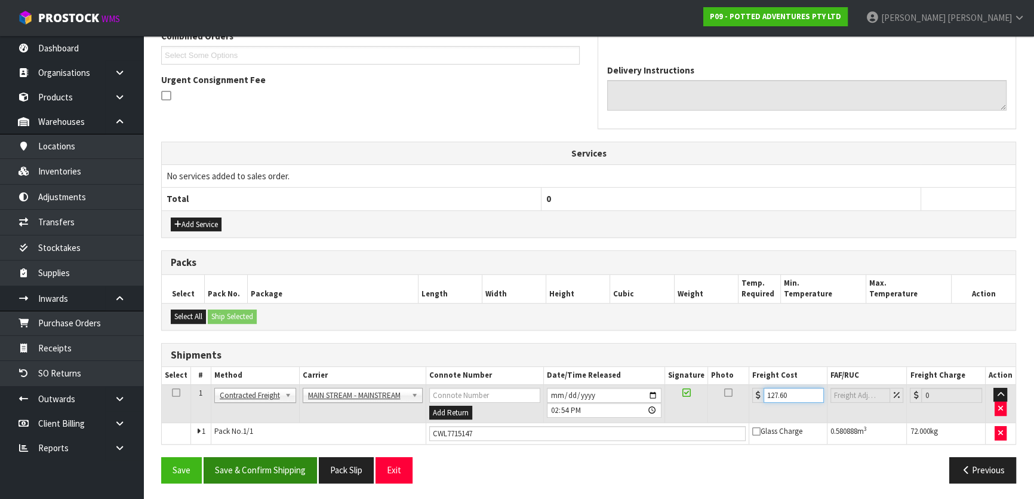
type input "127.60"
click at [272, 457] on button "Save & Confirm Shipping" at bounding box center [260, 470] width 113 height 26
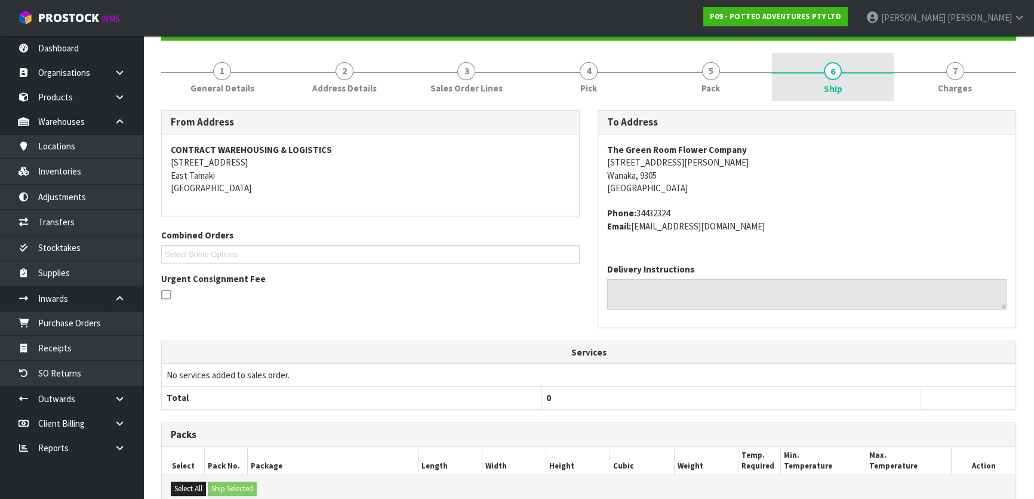
scroll to position [0, 0]
